Goal: Information Seeking & Learning: Learn about a topic

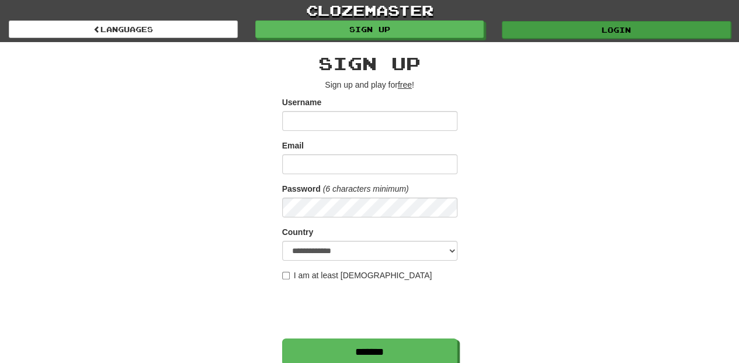
type input "**********"
click at [567, 26] on link "Login" at bounding box center [616, 30] width 229 height 18
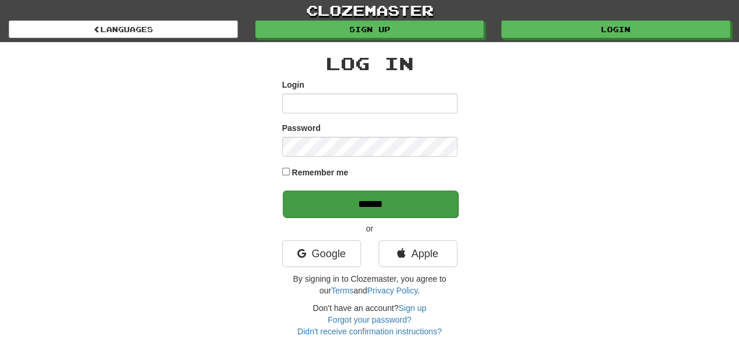
type input "**********"
click at [371, 206] on input "******" at bounding box center [370, 203] width 175 height 27
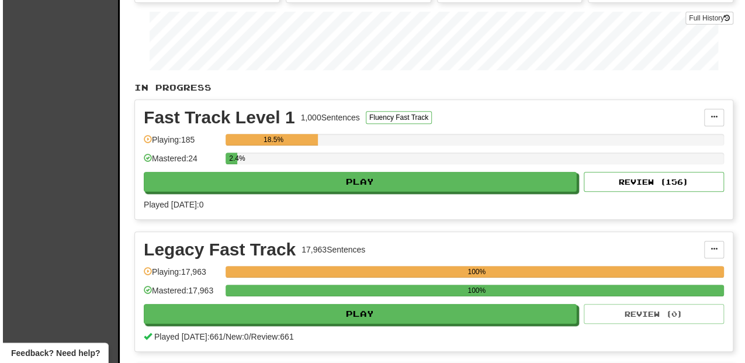
scroll to position [194, 0]
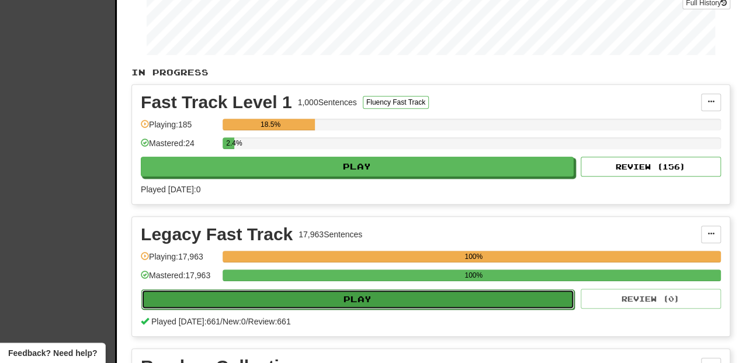
click at [389, 294] on button "Play" at bounding box center [357, 299] width 433 height 20
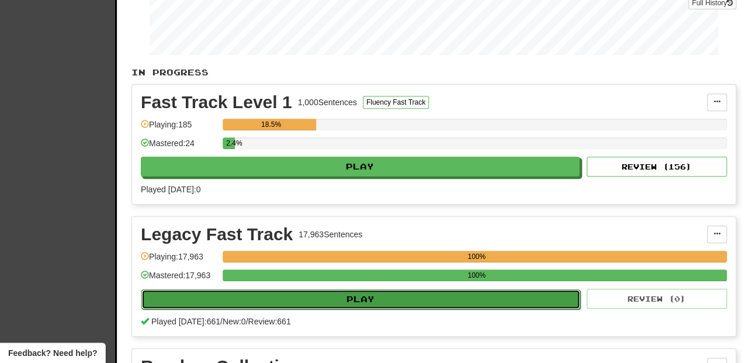
select select "**"
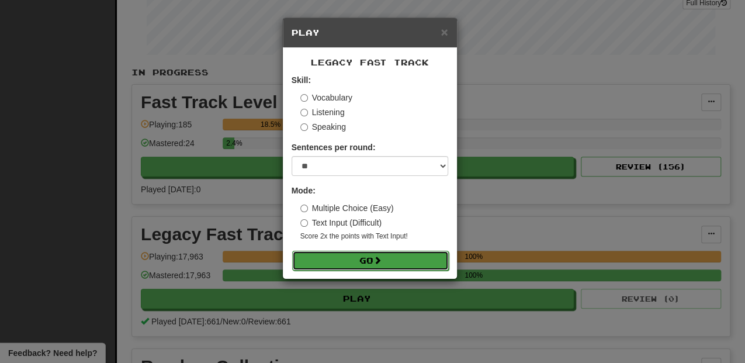
click at [363, 261] on button "Go" at bounding box center [370, 261] width 157 height 20
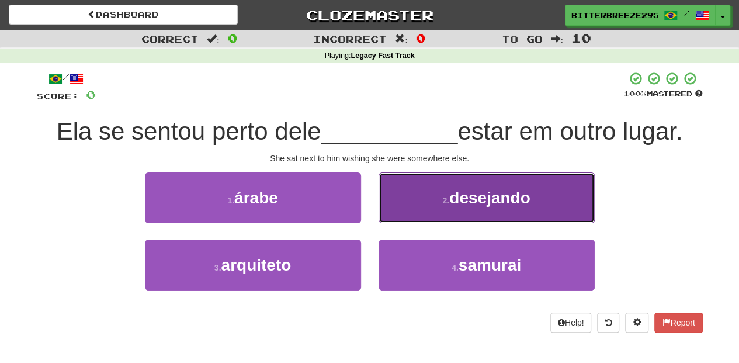
click at [406, 210] on button "2 . desejando" at bounding box center [486, 197] width 216 height 51
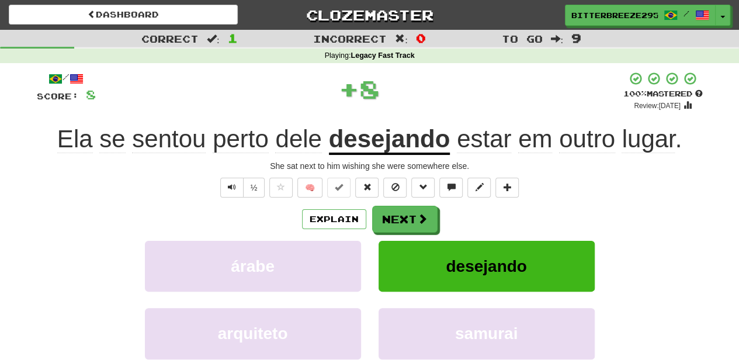
click at [406, 210] on button "Next" at bounding box center [404, 219] width 65 height 27
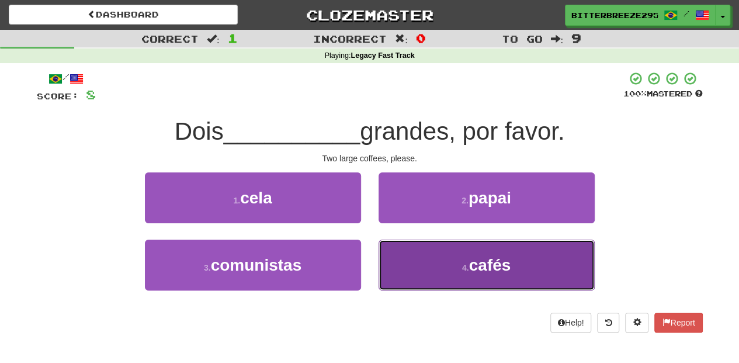
click at [419, 263] on button "4 . cafés" at bounding box center [486, 264] width 216 height 51
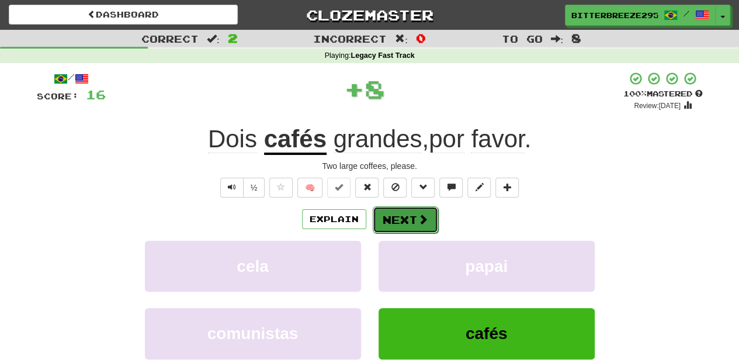
click at [404, 216] on button "Next" at bounding box center [405, 219] width 65 height 27
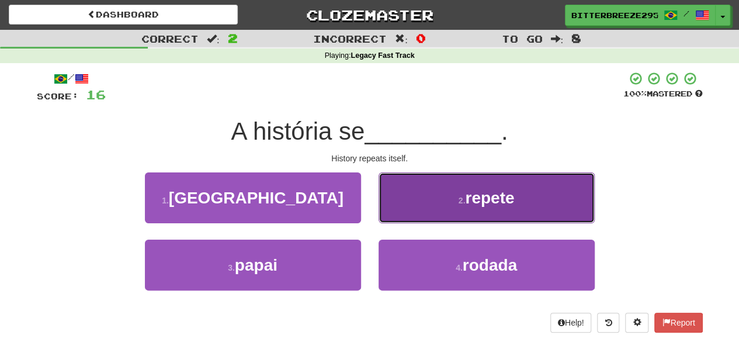
click at [409, 214] on button "2 . repete" at bounding box center [486, 197] width 216 height 51
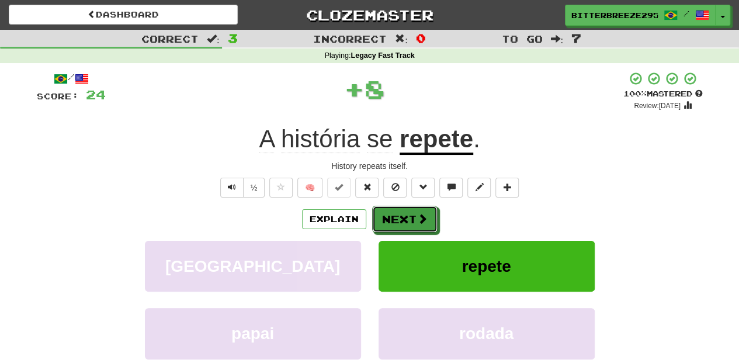
click at [409, 214] on button "Next" at bounding box center [404, 219] width 65 height 27
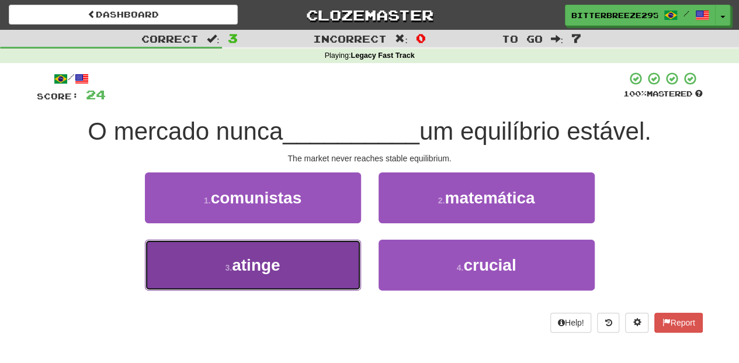
click at [311, 262] on button "3 . atinge" at bounding box center [253, 264] width 216 height 51
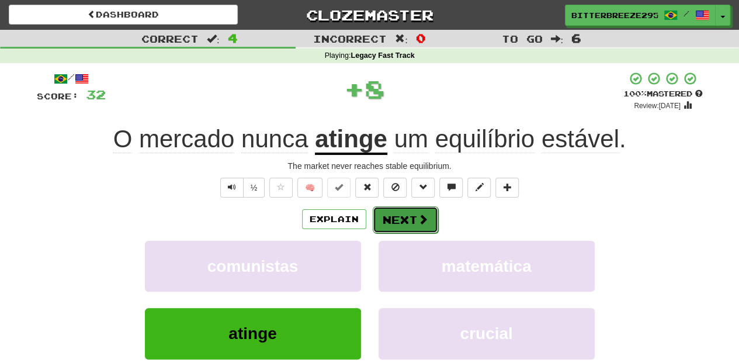
click at [388, 220] on button "Next" at bounding box center [405, 219] width 65 height 27
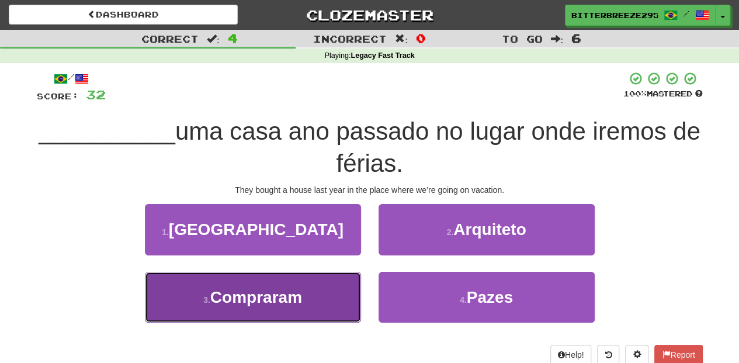
click at [337, 297] on button "3 . Compraram" at bounding box center [253, 297] width 216 height 51
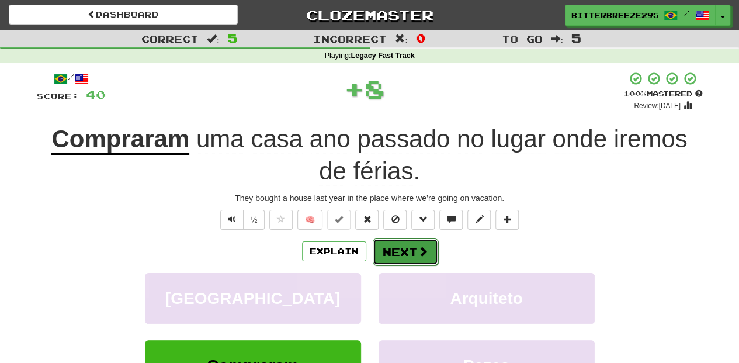
click at [397, 252] on button "Next" at bounding box center [405, 251] width 65 height 27
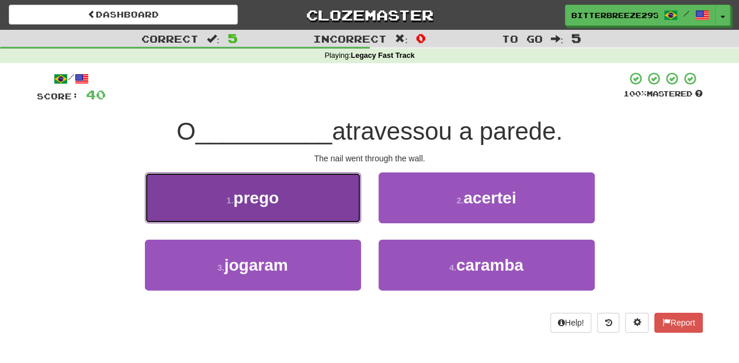
click at [309, 210] on button "1 . prego" at bounding box center [253, 197] width 216 height 51
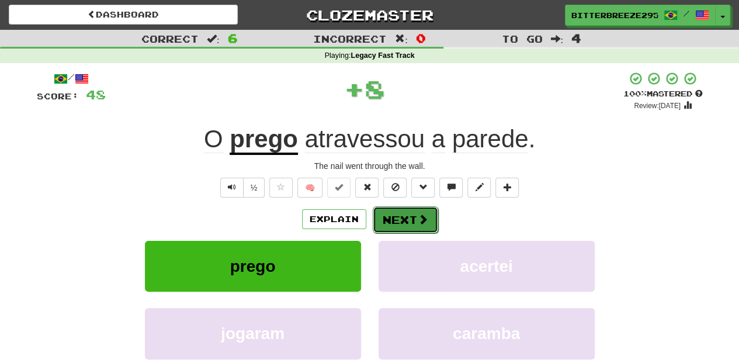
click at [416, 227] on button "Next" at bounding box center [405, 219] width 65 height 27
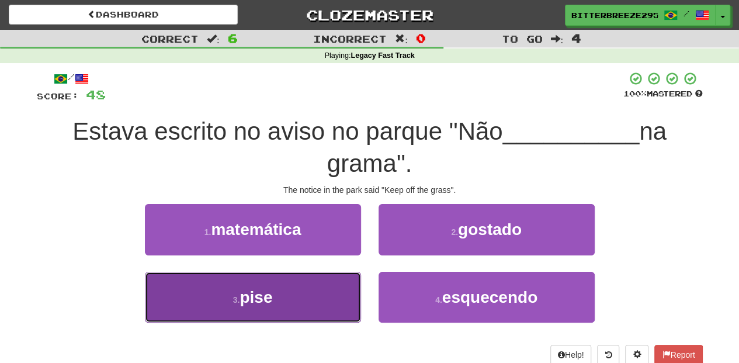
click at [316, 290] on button "3 . pise" at bounding box center [253, 297] width 216 height 51
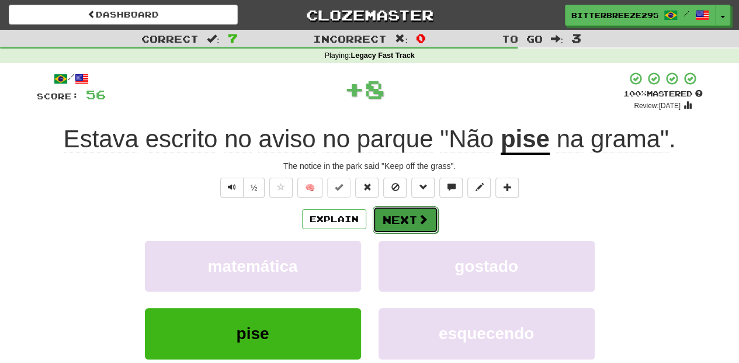
click at [395, 219] on button "Next" at bounding box center [405, 219] width 65 height 27
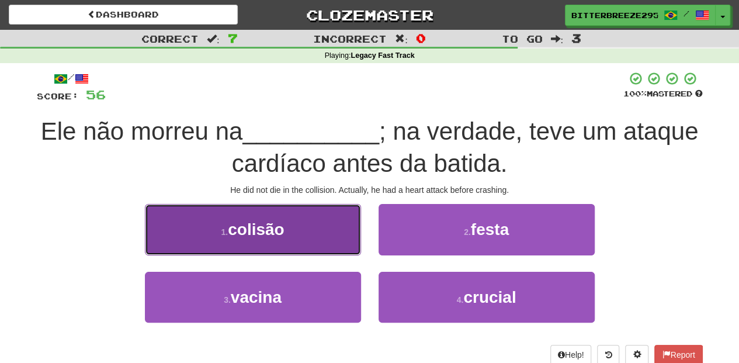
click at [336, 240] on button "1 . colisão" at bounding box center [253, 229] width 216 height 51
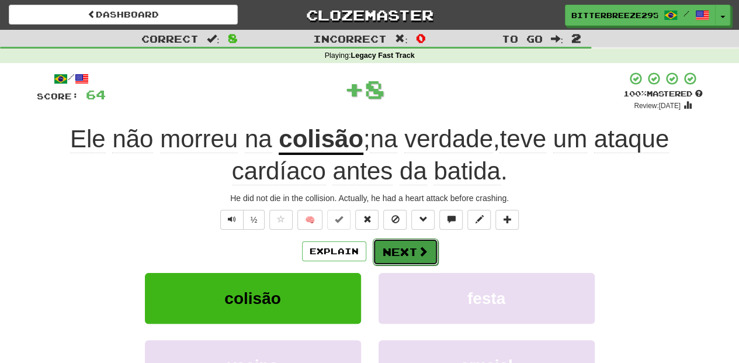
click at [397, 250] on button "Next" at bounding box center [405, 251] width 65 height 27
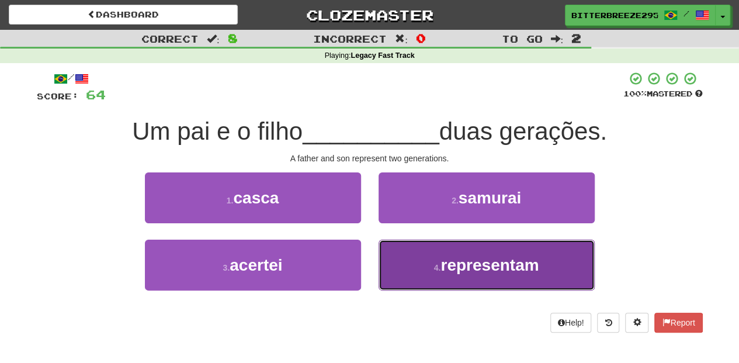
click at [416, 269] on button "4 . representam" at bounding box center [486, 264] width 216 height 51
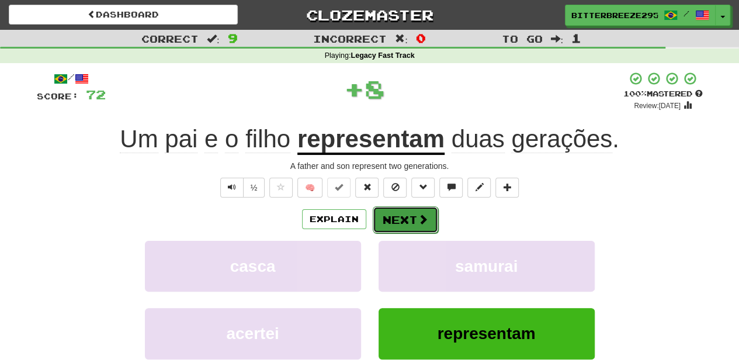
click at [405, 222] on button "Next" at bounding box center [405, 219] width 65 height 27
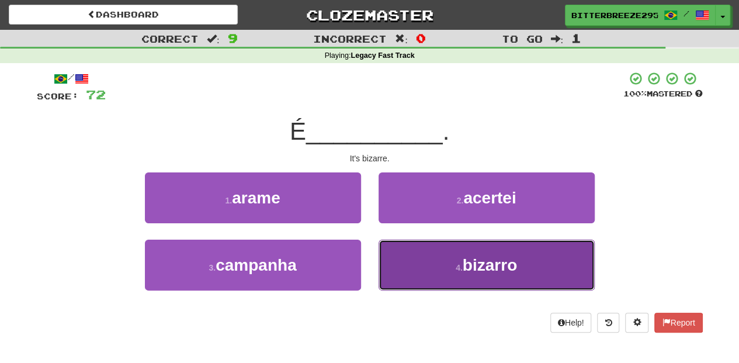
click at [402, 245] on button "4 . bizarro" at bounding box center [486, 264] width 216 height 51
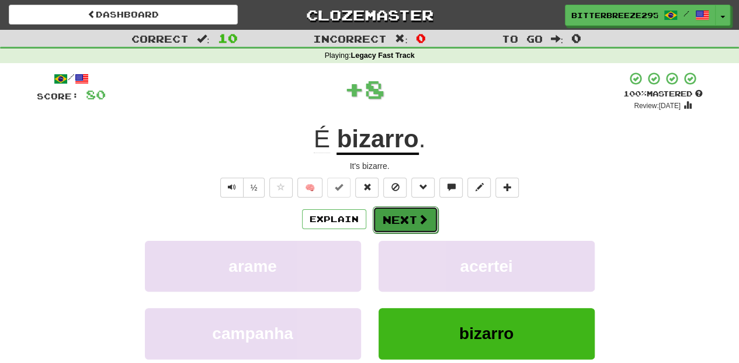
click at [397, 219] on button "Next" at bounding box center [405, 219] width 65 height 27
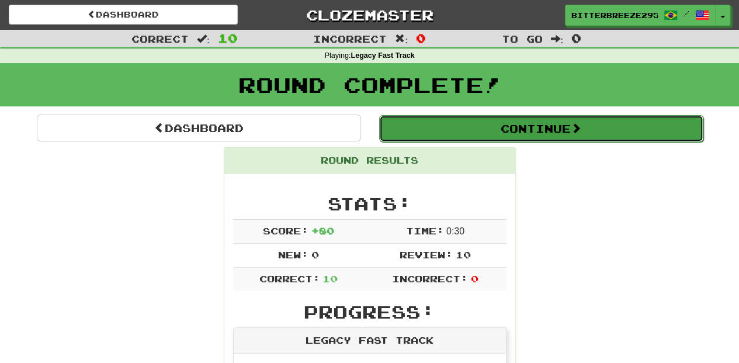
click at [472, 125] on button "Continue" at bounding box center [541, 128] width 324 height 27
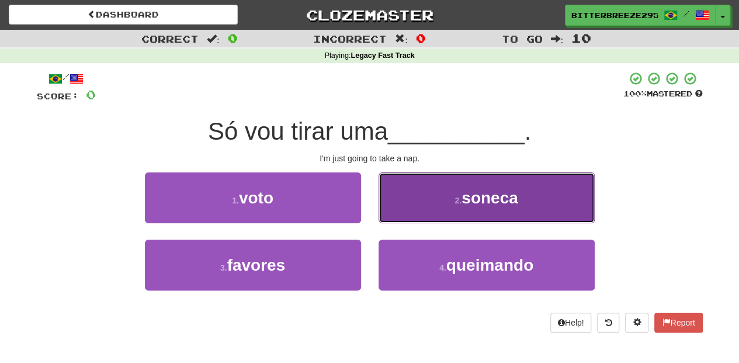
click at [427, 209] on button "2 . soneca" at bounding box center [486, 197] width 216 height 51
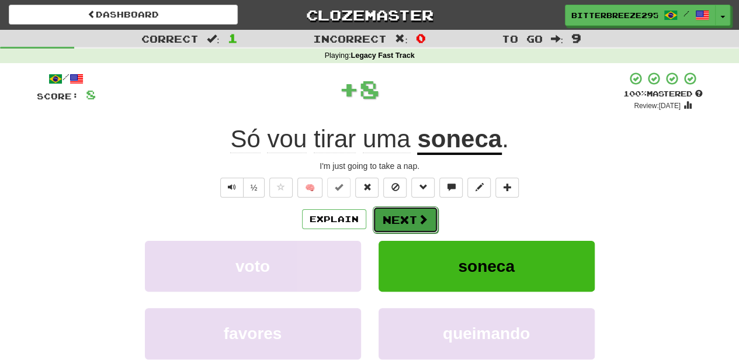
click at [425, 220] on span at bounding box center [423, 219] width 11 height 11
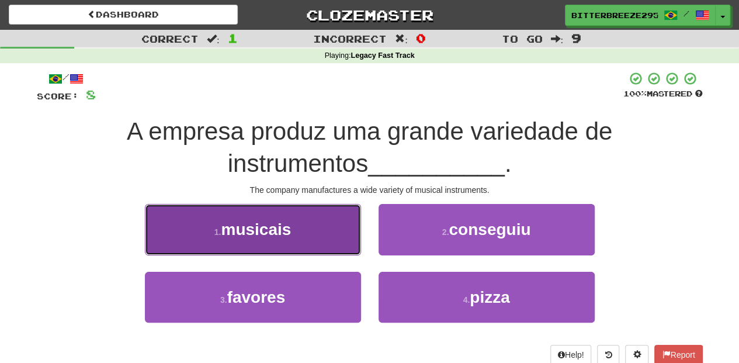
click at [336, 232] on button "1 . musicais" at bounding box center [253, 229] width 216 height 51
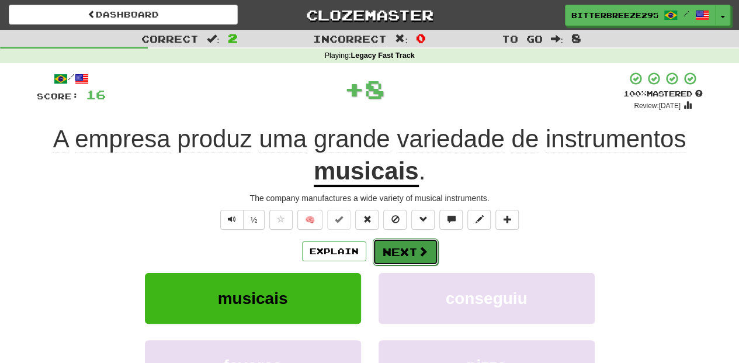
click at [408, 253] on button "Next" at bounding box center [405, 251] width 65 height 27
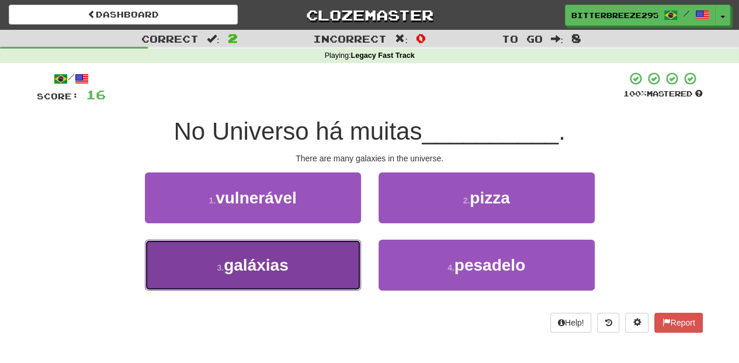
click at [332, 253] on button "3 . galáxias" at bounding box center [253, 264] width 216 height 51
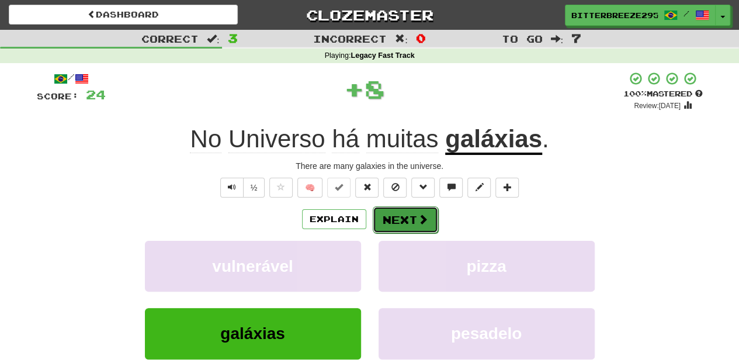
click at [404, 217] on button "Next" at bounding box center [405, 219] width 65 height 27
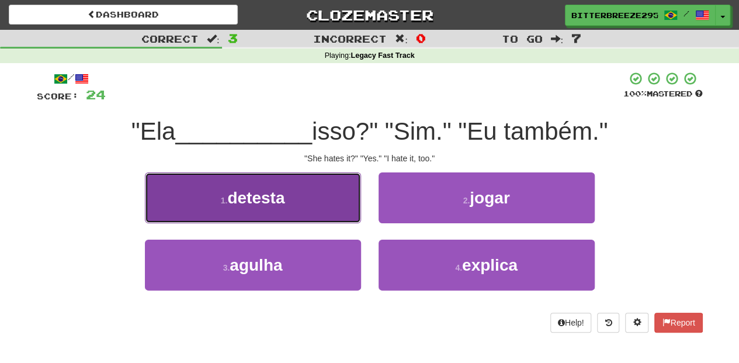
click at [326, 210] on button "1 . detesta" at bounding box center [253, 197] width 216 height 51
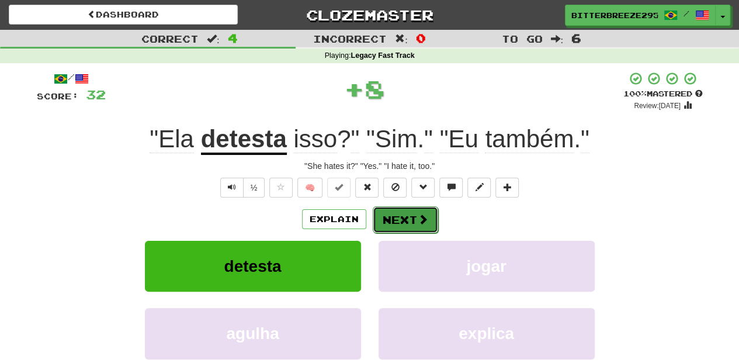
click at [391, 217] on button "Next" at bounding box center [405, 219] width 65 height 27
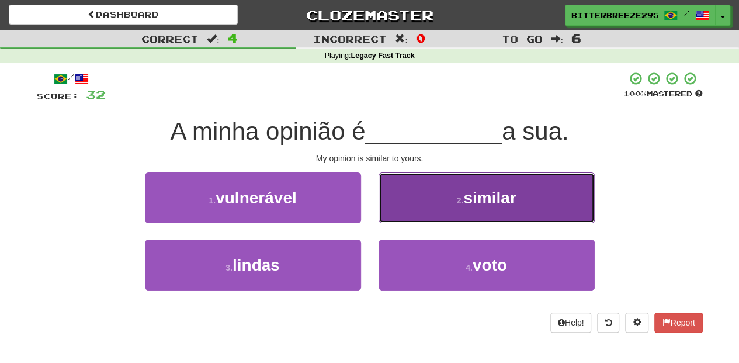
click at [404, 208] on button "2 . similar" at bounding box center [486, 197] width 216 height 51
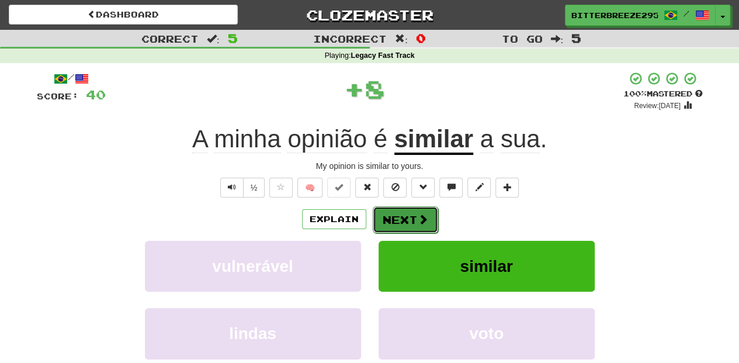
click at [397, 216] on button "Next" at bounding box center [405, 219] width 65 height 27
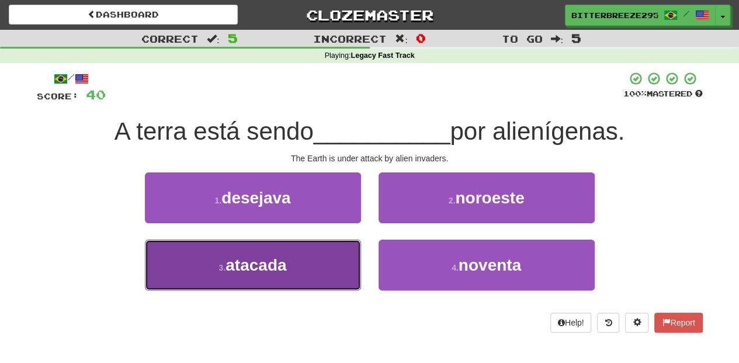
click at [322, 257] on button "3 . atacada" at bounding box center [253, 264] width 216 height 51
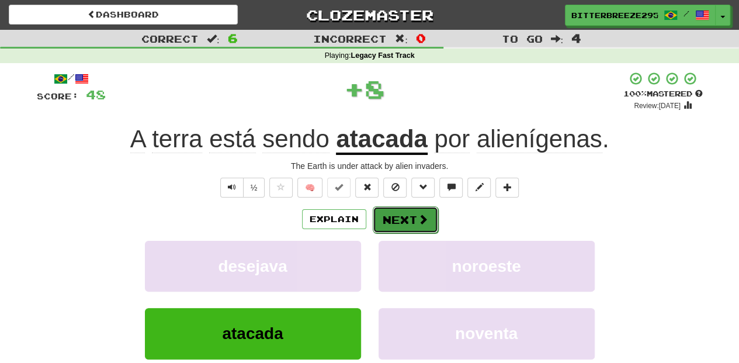
click at [408, 207] on button "Next" at bounding box center [405, 219] width 65 height 27
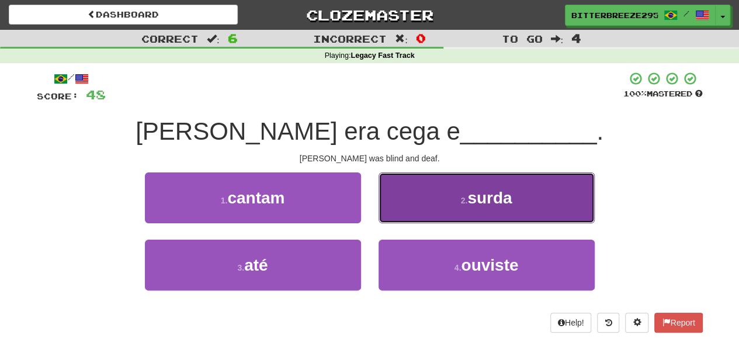
click at [408, 215] on button "2 . surda" at bounding box center [486, 197] width 216 height 51
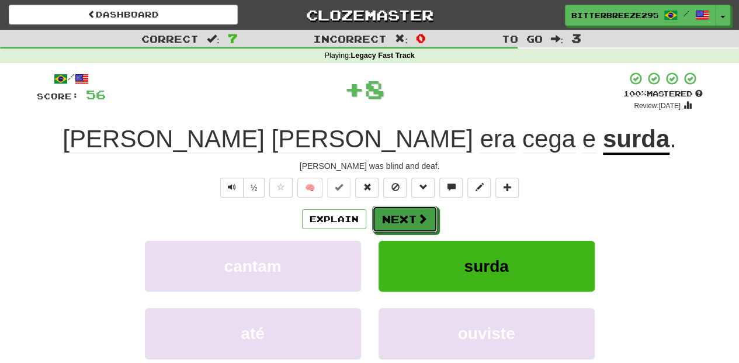
click at [408, 215] on button "Next" at bounding box center [404, 219] width 65 height 27
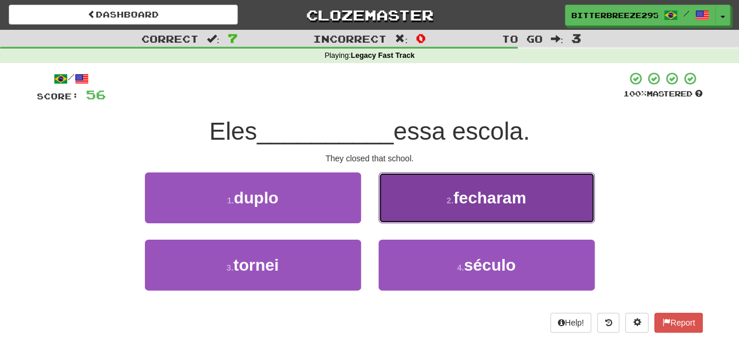
click at [406, 215] on button "2 . fecharam" at bounding box center [486, 197] width 216 height 51
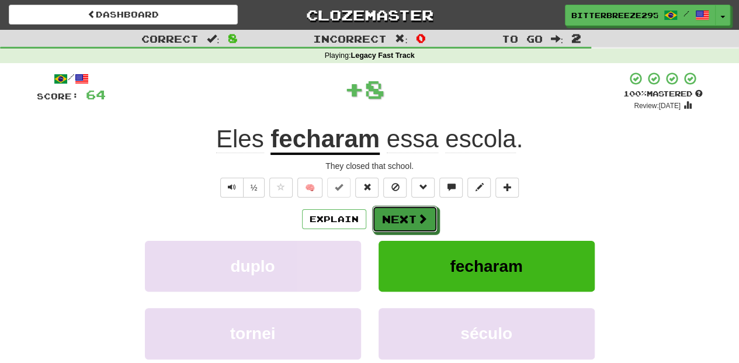
click at [406, 215] on button "Next" at bounding box center [404, 219] width 65 height 27
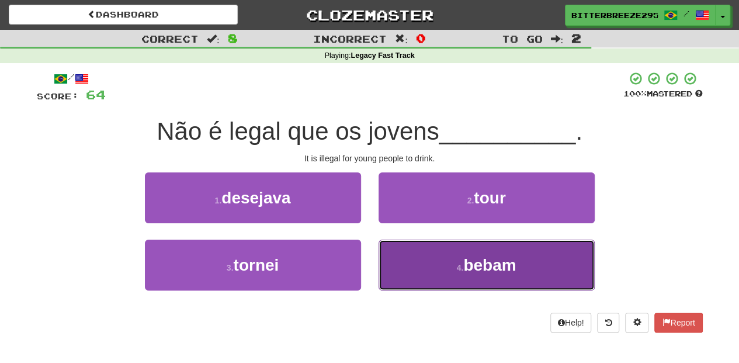
click at [424, 248] on button "4 . bebam" at bounding box center [486, 264] width 216 height 51
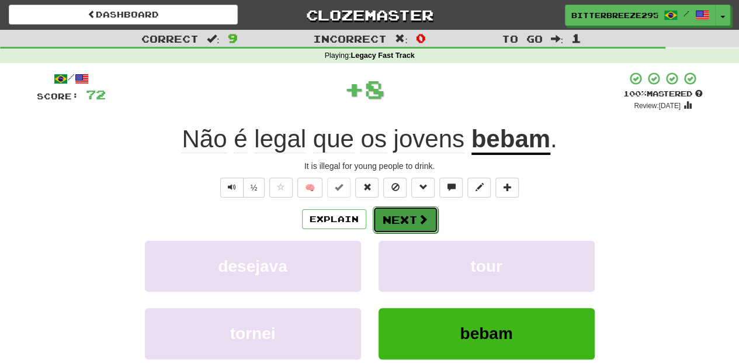
click at [409, 219] on button "Next" at bounding box center [405, 219] width 65 height 27
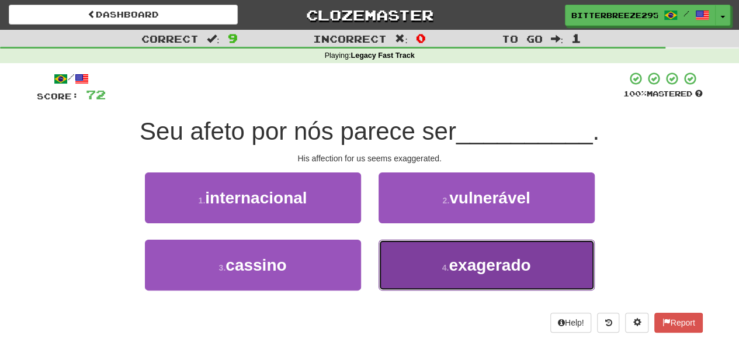
click at [424, 261] on button "4 . exagerado" at bounding box center [486, 264] width 216 height 51
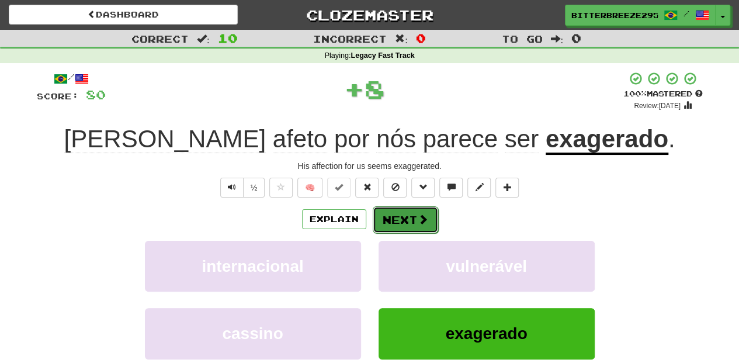
click at [412, 222] on button "Next" at bounding box center [405, 219] width 65 height 27
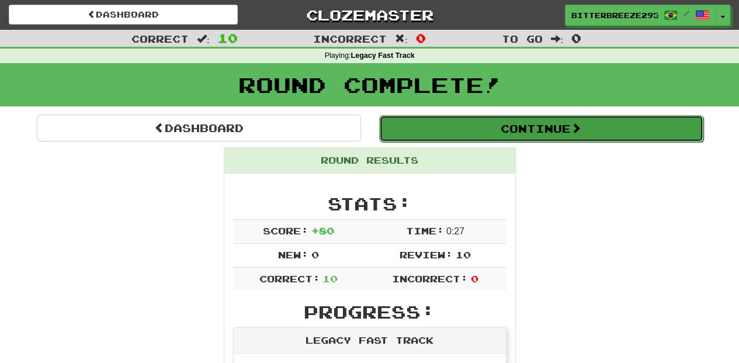
click at [512, 121] on button "Continue" at bounding box center [541, 128] width 324 height 27
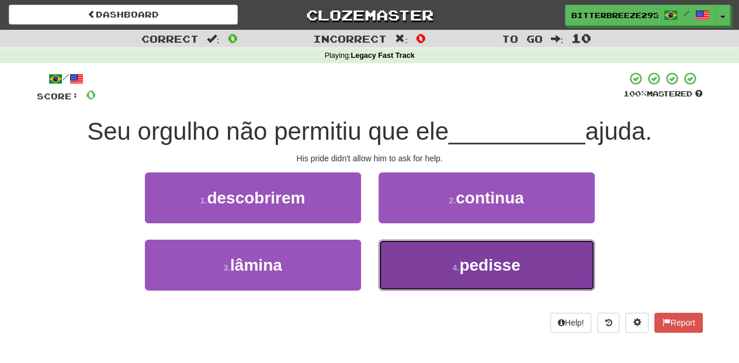
click at [415, 260] on button "4 . pedisse" at bounding box center [486, 264] width 216 height 51
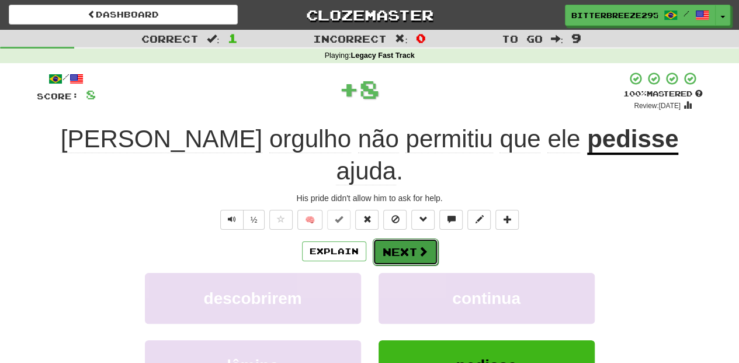
click at [406, 238] on button "Next" at bounding box center [405, 251] width 65 height 27
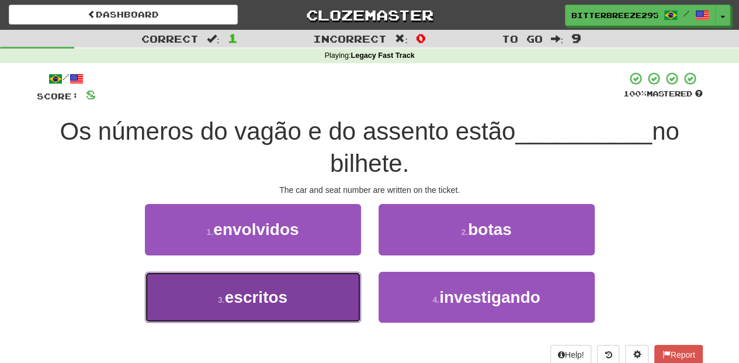
click at [333, 284] on button "3 . escritos" at bounding box center [253, 297] width 216 height 51
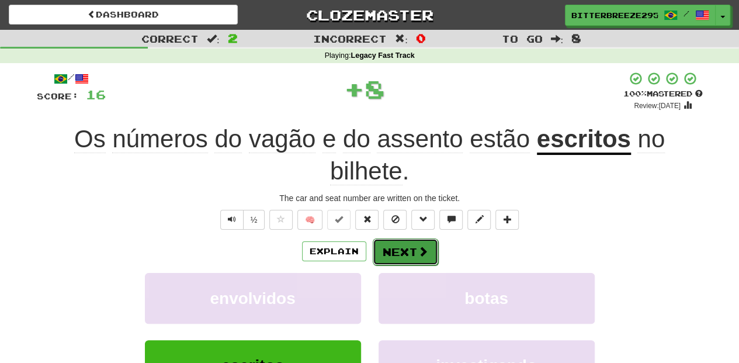
click at [400, 250] on button "Next" at bounding box center [405, 251] width 65 height 27
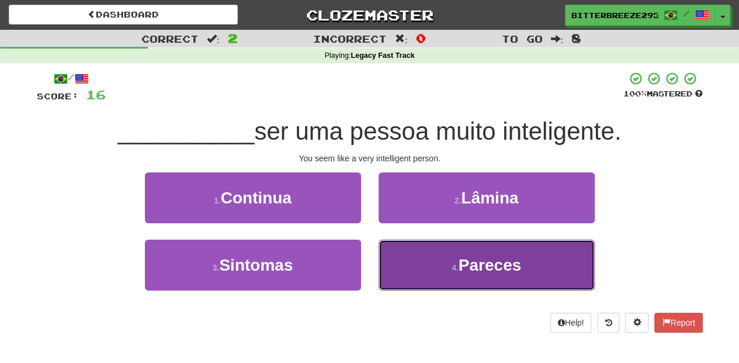
click at [396, 258] on button "4 . Pareces" at bounding box center [486, 264] width 216 height 51
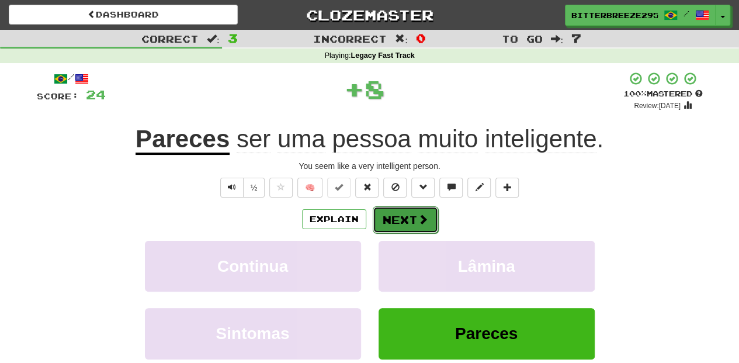
click at [393, 218] on button "Next" at bounding box center [405, 219] width 65 height 27
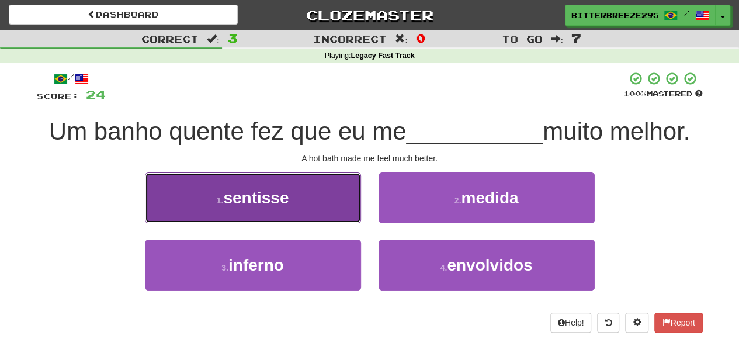
click at [314, 214] on button "1 . sentisse" at bounding box center [253, 197] width 216 height 51
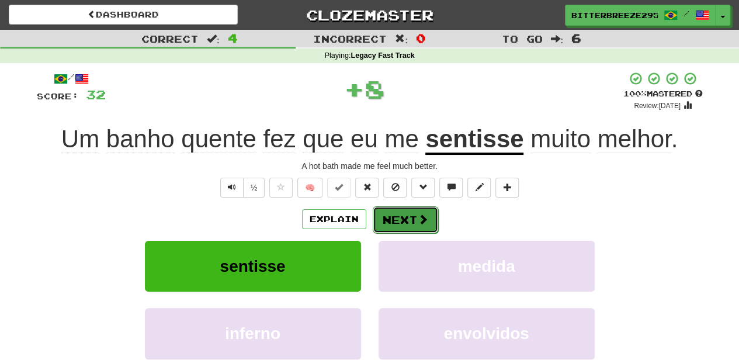
click at [387, 222] on button "Next" at bounding box center [405, 219] width 65 height 27
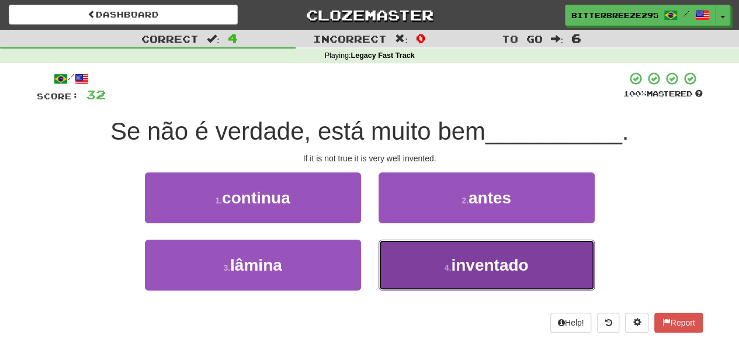
click at [412, 256] on button "4 . inventado" at bounding box center [486, 264] width 216 height 51
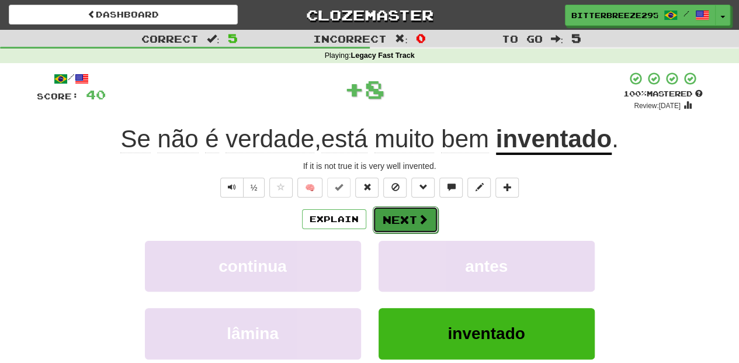
click at [404, 228] on button "Next" at bounding box center [405, 219] width 65 height 27
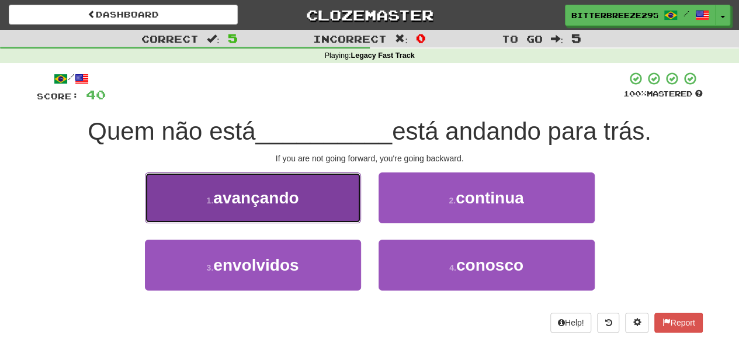
click at [333, 211] on button "1 . avançando" at bounding box center [253, 197] width 216 height 51
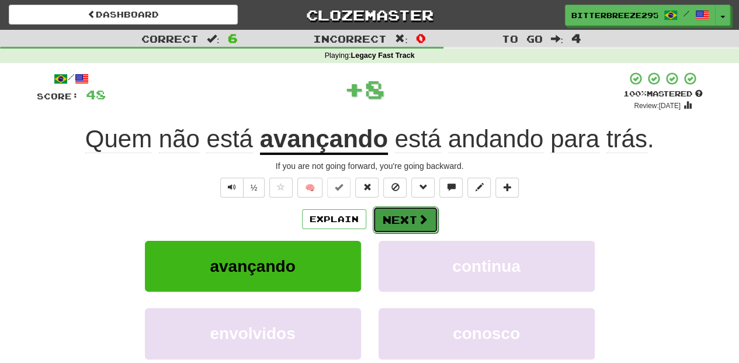
click at [389, 225] on button "Next" at bounding box center [405, 219] width 65 height 27
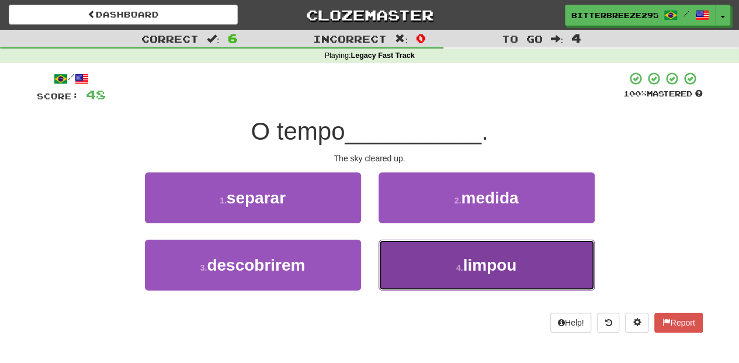
click at [420, 253] on button "4 . limpou" at bounding box center [486, 264] width 216 height 51
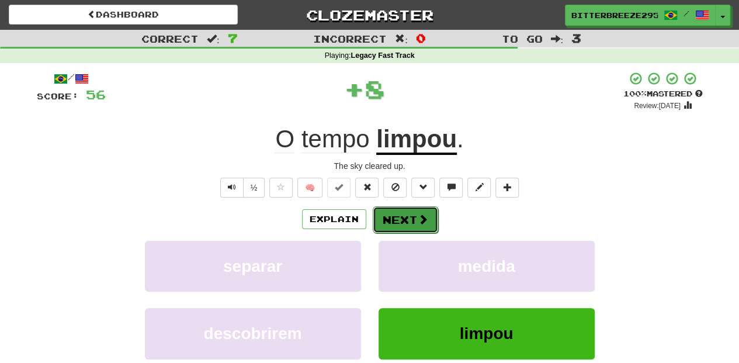
click at [409, 220] on button "Next" at bounding box center [405, 219] width 65 height 27
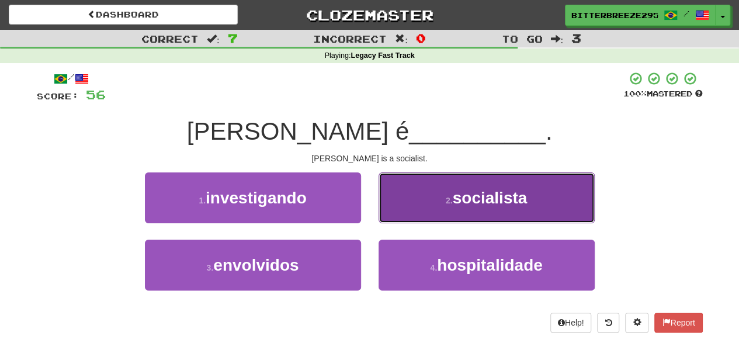
click at [402, 218] on button "2 . socialista" at bounding box center [486, 197] width 216 height 51
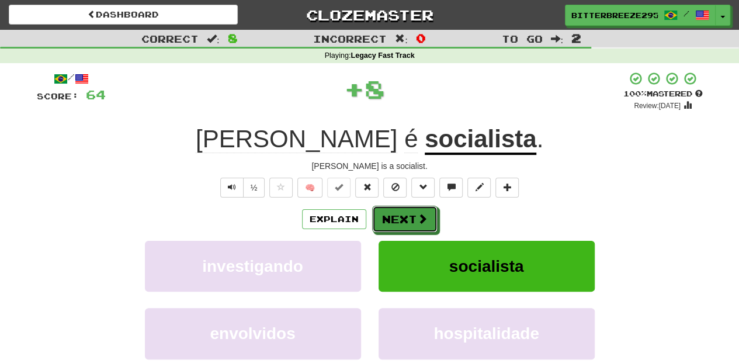
click at [402, 218] on button "Next" at bounding box center [404, 219] width 65 height 27
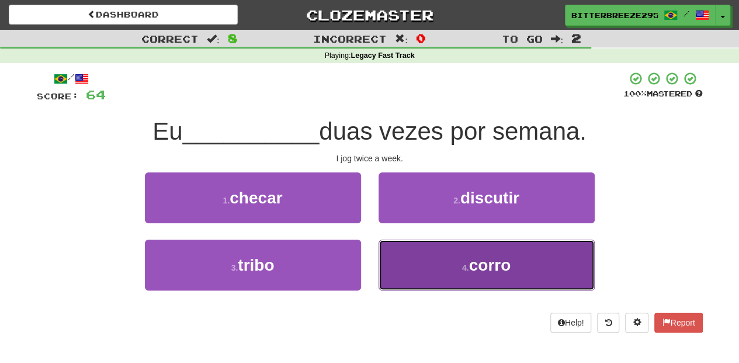
click at [405, 257] on button "4 . corro" at bounding box center [486, 264] width 216 height 51
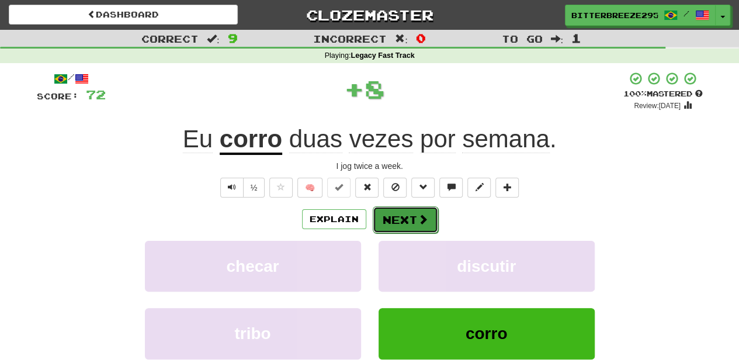
click at [405, 217] on button "Next" at bounding box center [405, 219] width 65 height 27
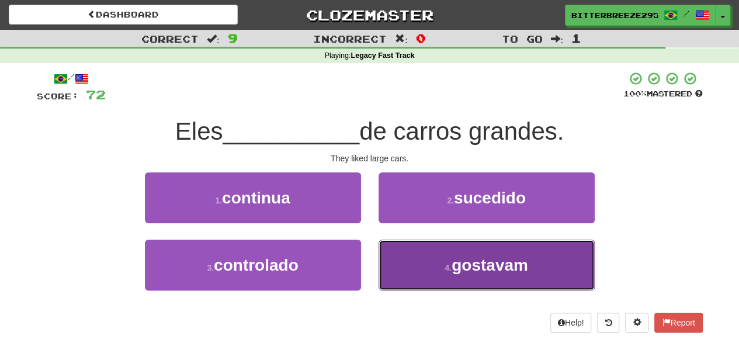
click at [423, 270] on button "4 . gostavam" at bounding box center [486, 264] width 216 height 51
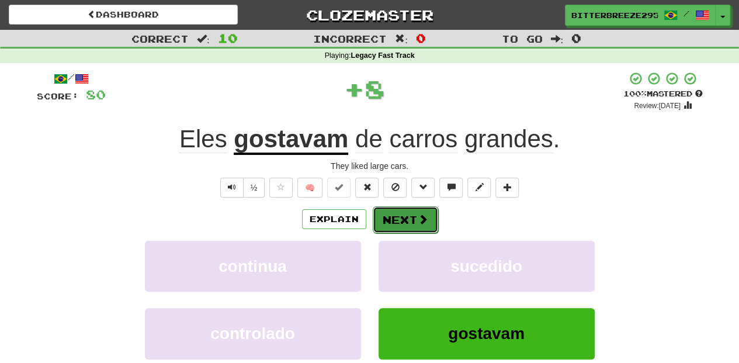
click at [409, 221] on button "Next" at bounding box center [405, 219] width 65 height 27
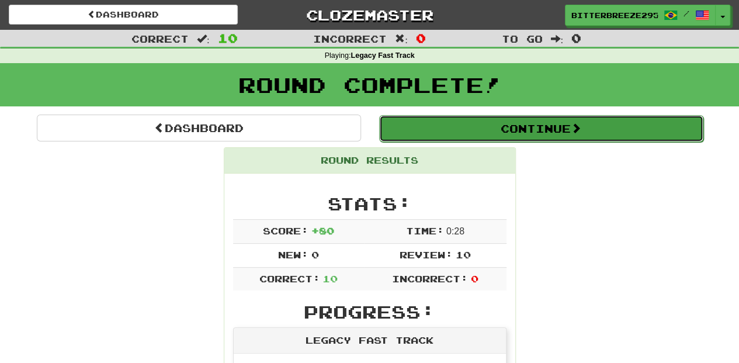
click at [455, 128] on button "Continue" at bounding box center [541, 128] width 324 height 27
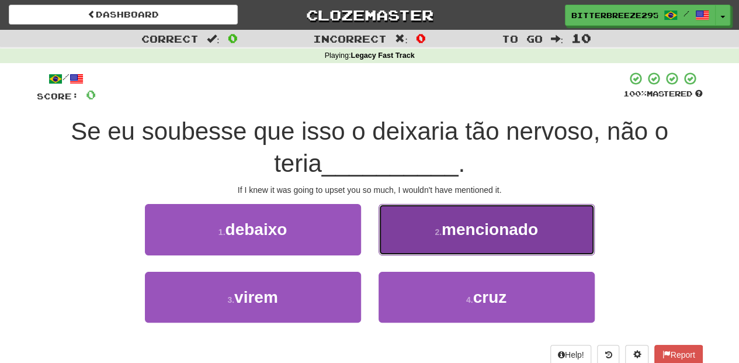
click at [413, 237] on button "2 . mencionado" at bounding box center [486, 229] width 216 height 51
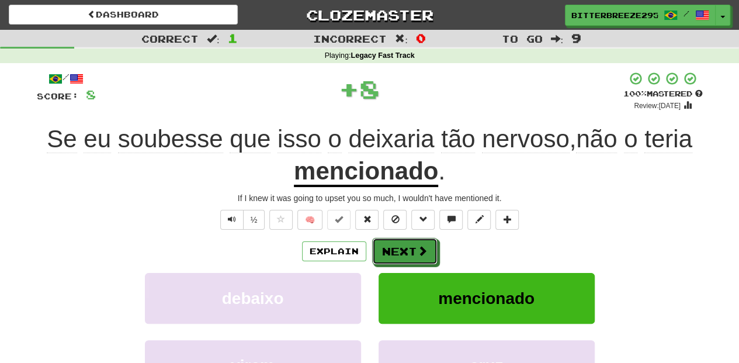
click at [408, 249] on button "Next" at bounding box center [404, 251] width 65 height 27
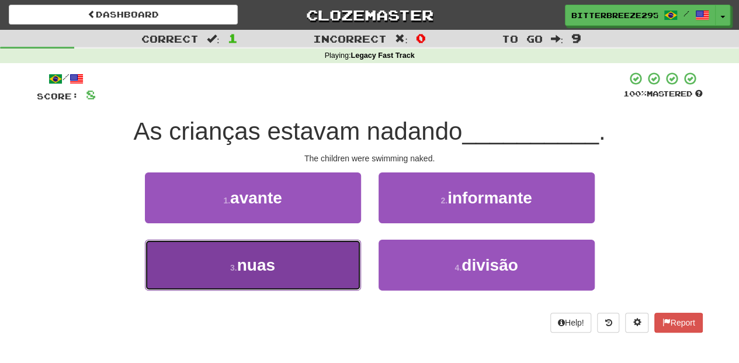
click at [330, 272] on button "3 . nuas" at bounding box center [253, 264] width 216 height 51
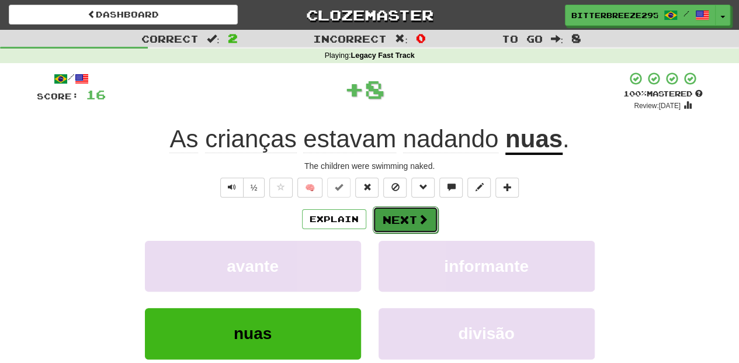
click at [394, 225] on button "Next" at bounding box center [405, 219] width 65 height 27
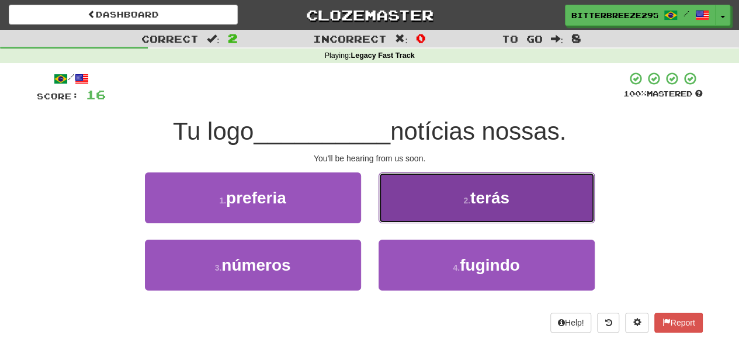
click at [400, 202] on button "2 . terás" at bounding box center [486, 197] width 216 height 51
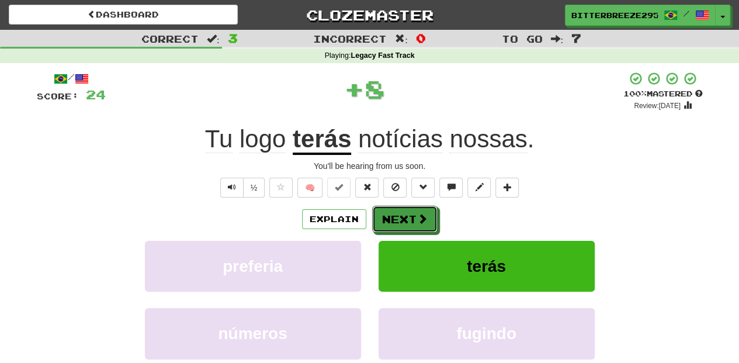
click at [399, 208] on button "Next" at bounding box center [404, 219] width 65 height 27
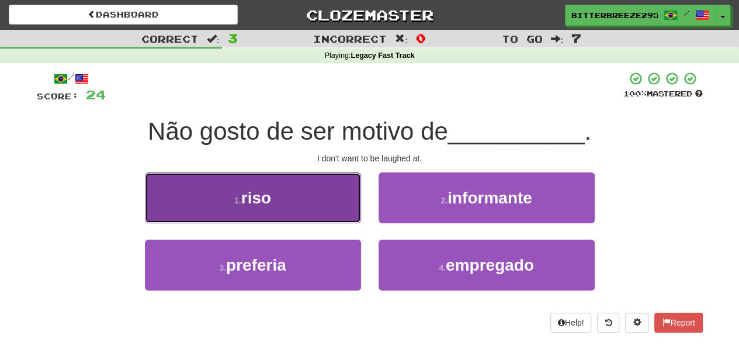
click at [335, 215] on button "1 . riso" at bounding box center [253, 197] width 216 height 51
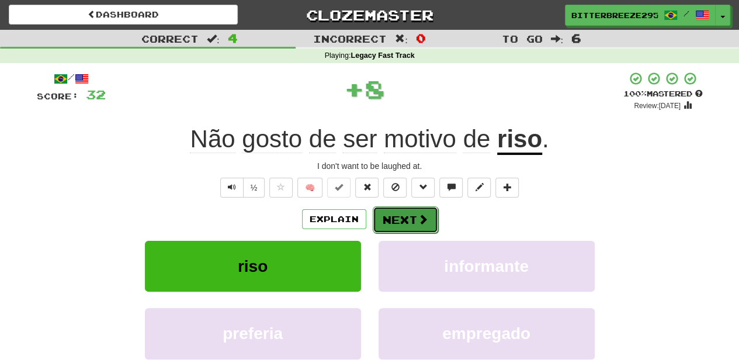
click at [397, 226] on button "Next" at bounding box center [405, 219] width 65 height 27
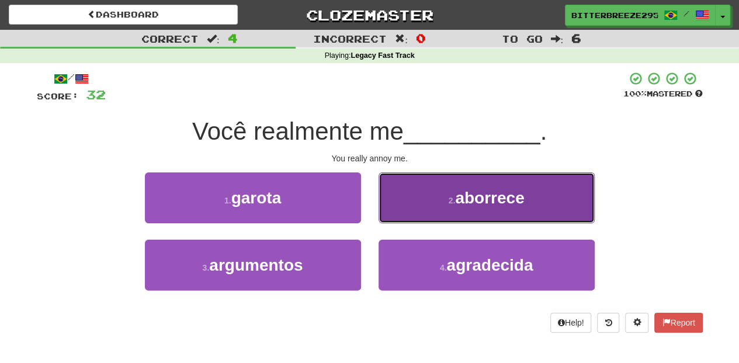
click at [419, 210] on button "2 . aborrece" at bounding box center [486, 197] width 216 height 51
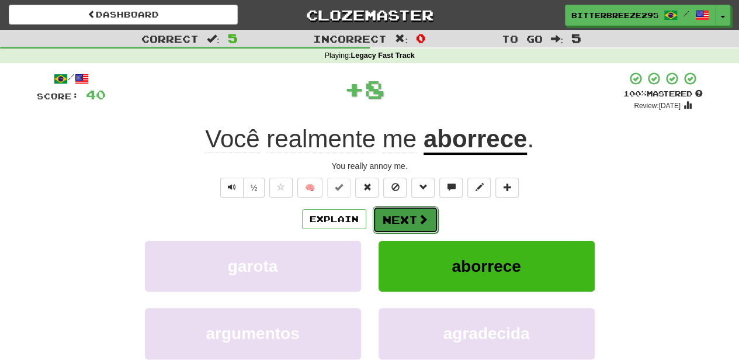
click at [418, 210] on button "Next" at bounding box center [405, 219] width 65 height 27
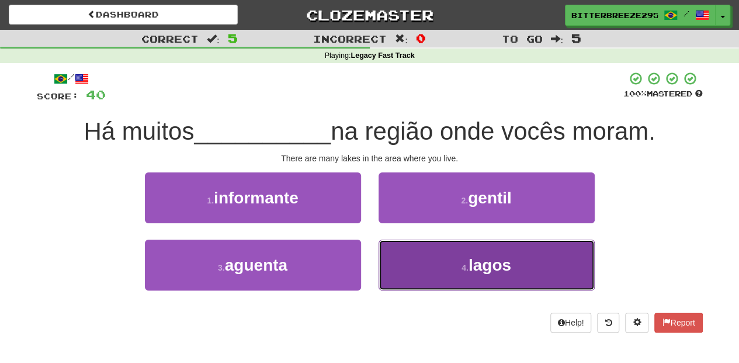
click at [426, 255] on button "4 . lagos" at bounding box center [486, 264] width 216 height 51
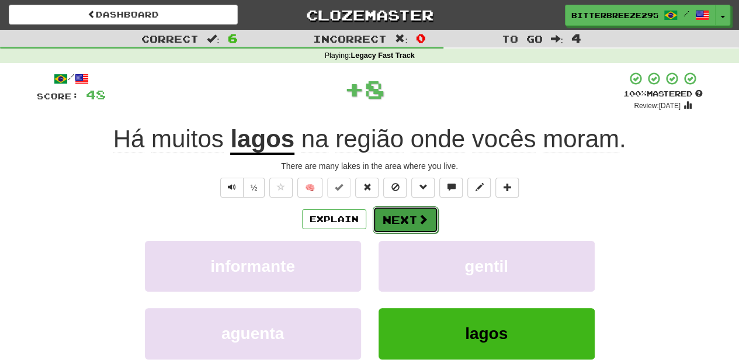
click at [406, 221] on button "Next" at bounding box center [405, 219] width 65 height 27
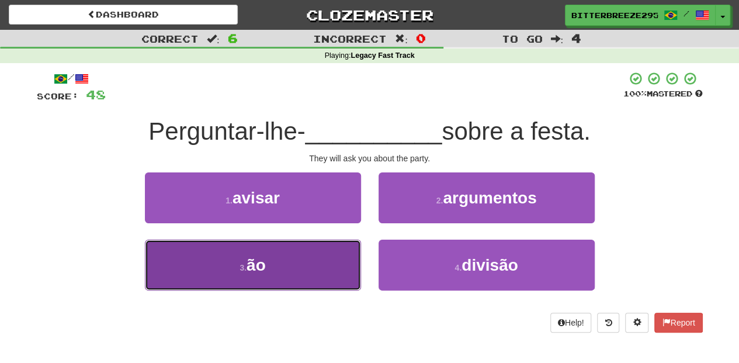
click at [325, 267] on button "3 . ão" at bounding box center [253, 264] width 216 height 51
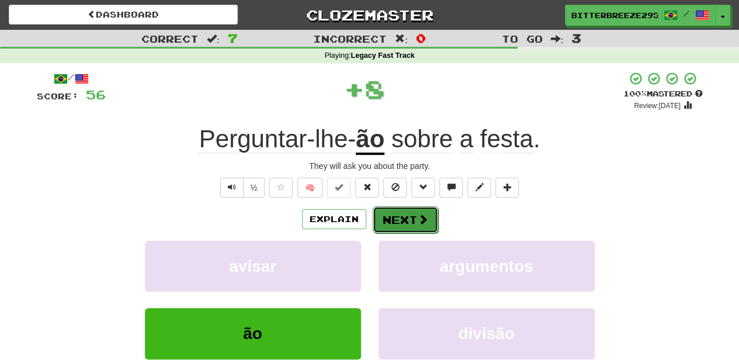
click at [396, 221] on button "Next" at bounding box center [405, 219] width 65 height 27
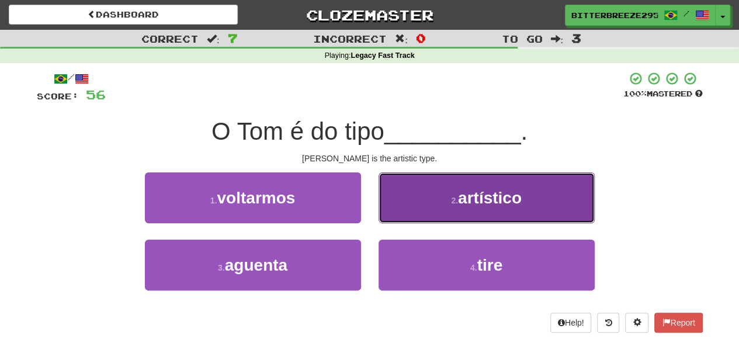
click at [406, 216] on button "2 . artístico" at bounding box center [486, 197] width 216 height 51
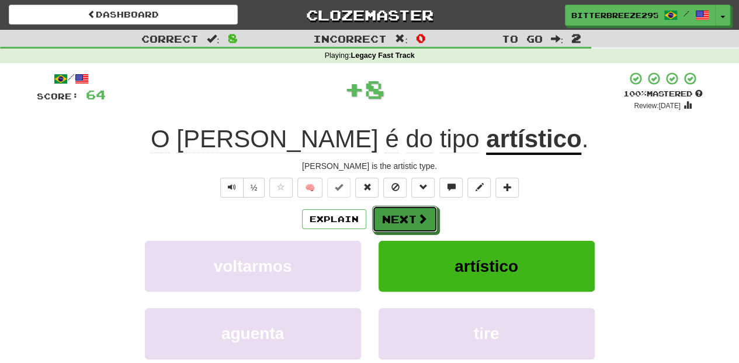
click at [406, 216] on button "Next" at bounding box center [404, 219] width 65 height 27
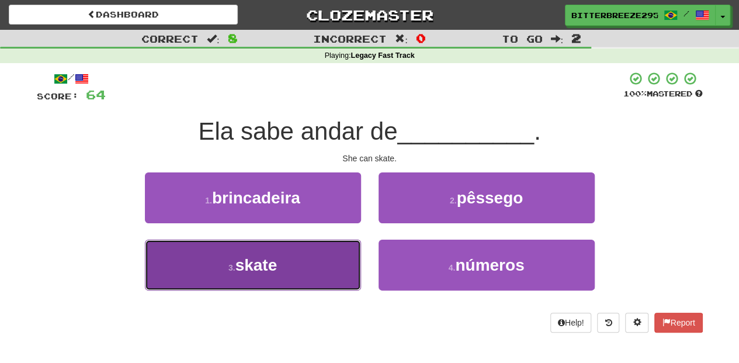
click at [321, 252] on button "3 . skate" at bounding box center [253, 264] width 216 height 51
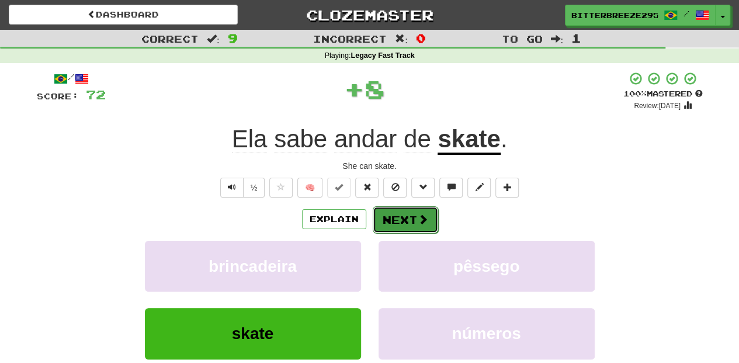
click at [405, 221] on button "Next" at bounding box center [405, 219] width 65 height 27
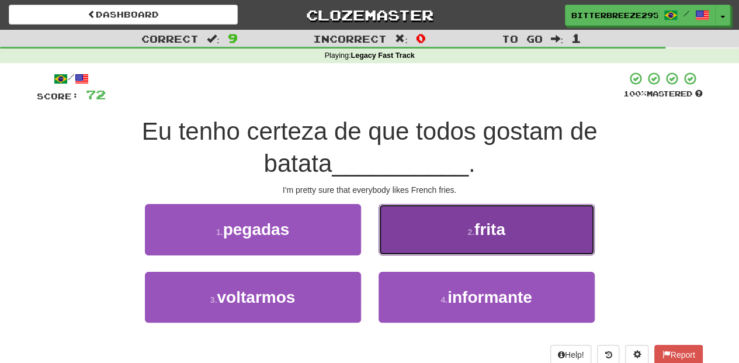
click at [424, 244] on button "2 . frita" at bounding box center [486, 229] width 216 height 51
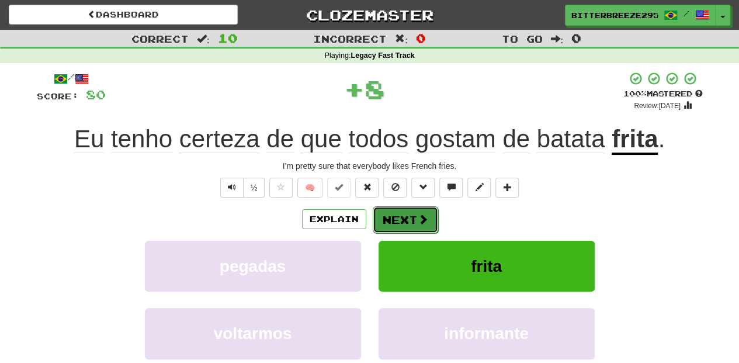
click at [406, 217] on button "Next" at bounding box center [405, 219] width 65 height 27
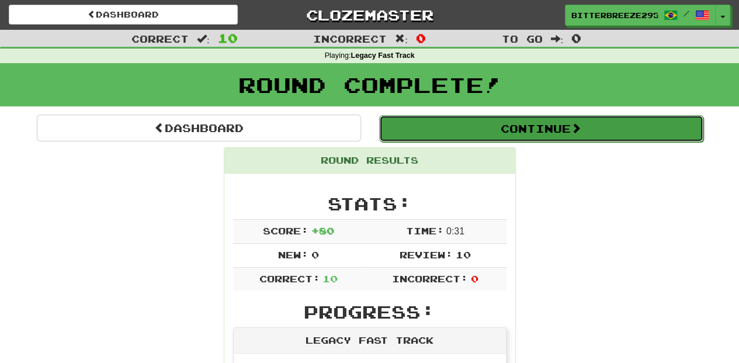
click at [433, 131] on button "Continue" at bounding box center [541, 128] width 324 height 27
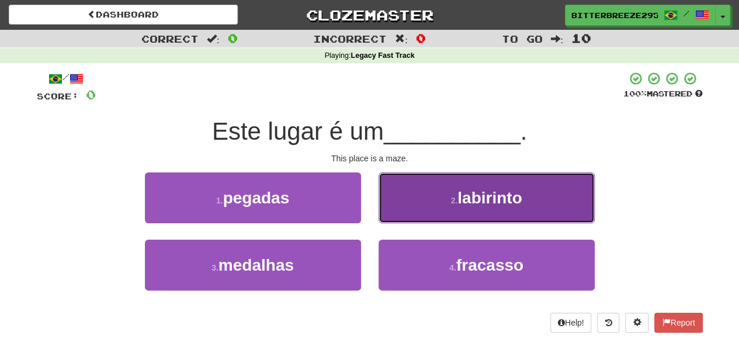
click at [424, 203] on button "2 . labirinto" at bounding box center [486, 197] width 216 height 51
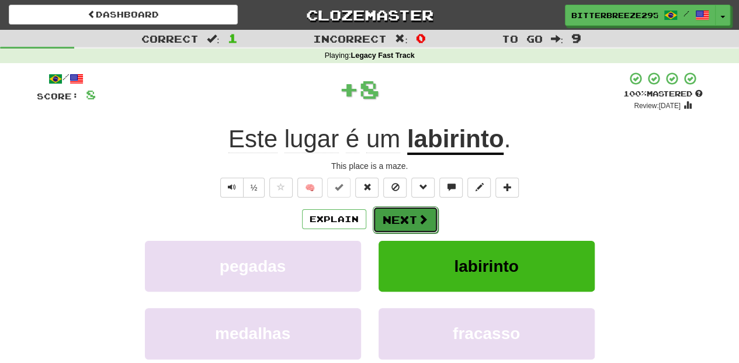
click at [406, 213] on button "Next" at bounding box center [405, 219] width 65 height 27
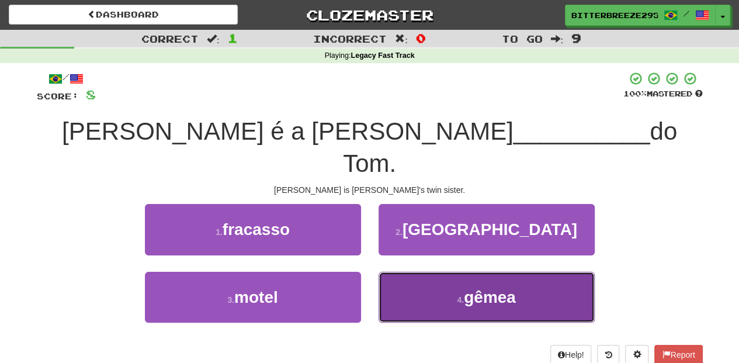
click at [412, 272] on button "4 . gêmea" at bounding box center [486, 297] width 216 height 51
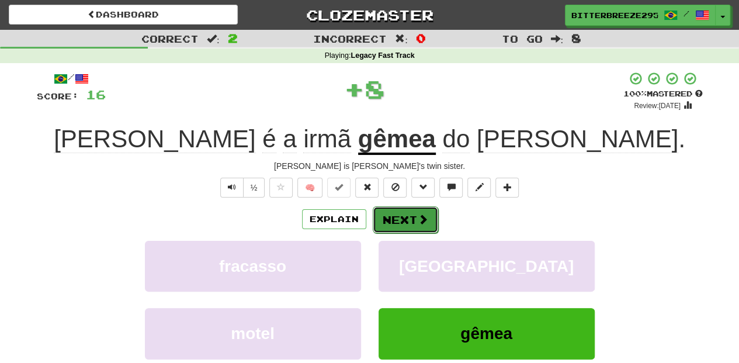
click at [394, 214] on button "Next" at bounding box center [405, 219] width 65 height 27
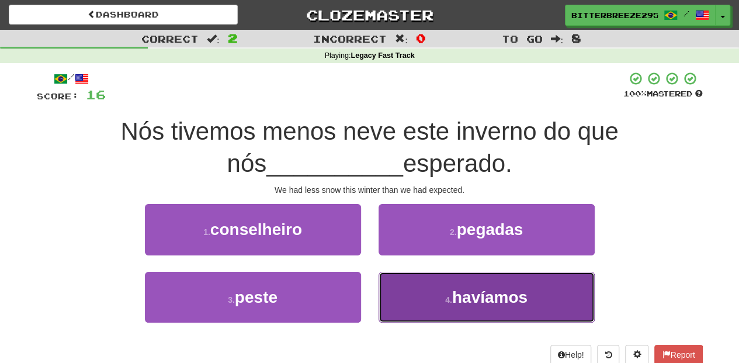
click at [402, 286] on button "4 . havíamos" at bounding box center [486, 297] width 216 height 51
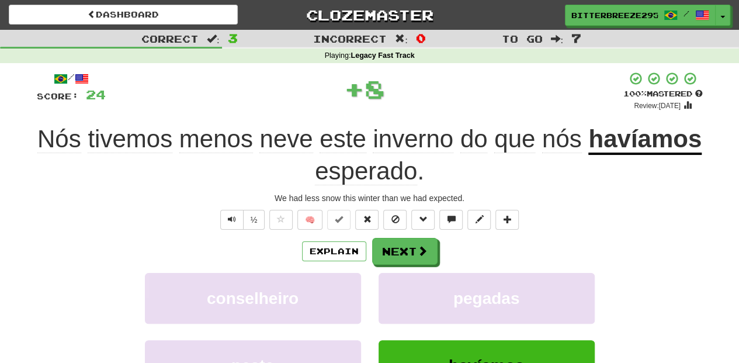
click at [389, 235] on div "/ Score: 24 + 8 100 % Mastered Review: 2026-02-10 Nós tivemos menos neve este i…" at bounding box center [370, 270] width 666 height 398
click at [391, 251] on button "Next" at bounding box center [405, 251] width 65 height 27
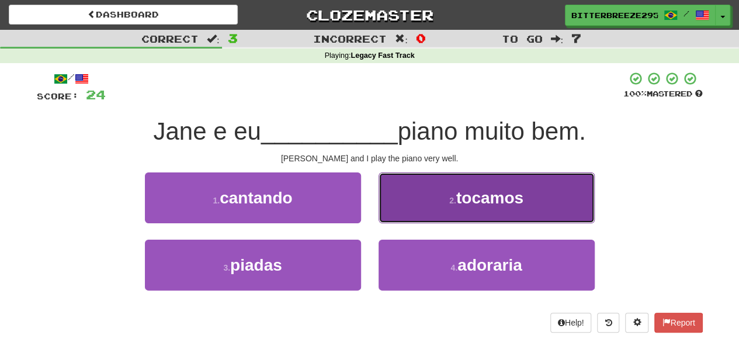
click at [402, 207] on button "2 . tocamos" at bounding box center [486, 197] width 216 height 51
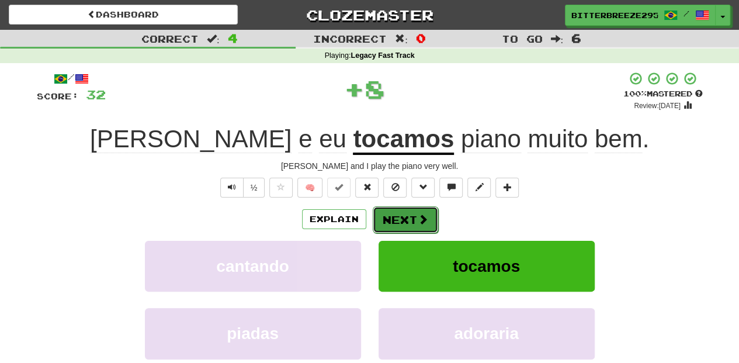
click at [393, 214] on button "Next" at bounding box center [405, 219] width 65 height 27
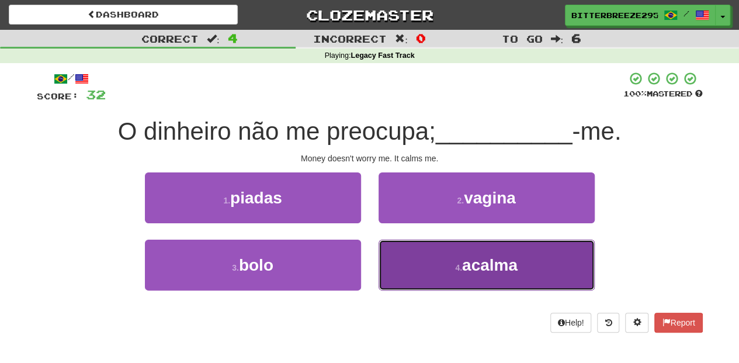
click at [399, 250] on button "4 . acalma" at bounding box center [486, 264] width 216 height 51
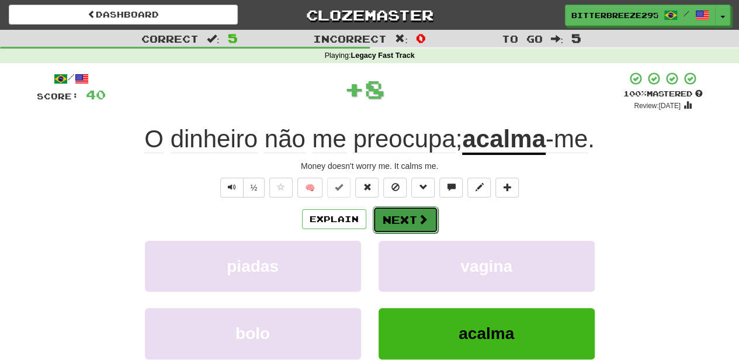
click at [391, 214] on button "Next" at bounding box center [405, 219] width 65 height 27
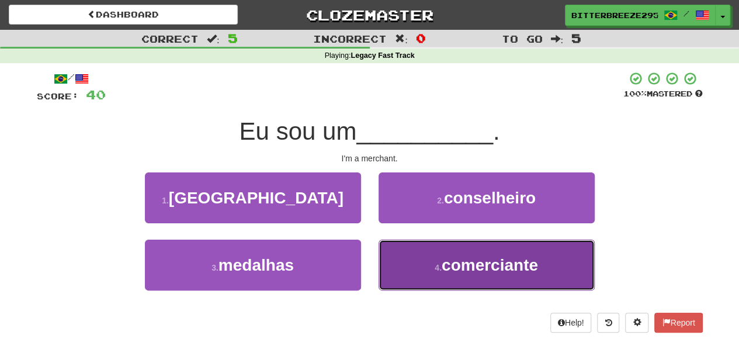
click at [406, 246] on button "4 . comerciante" at bounding box center [486, 264] width 216 height 51
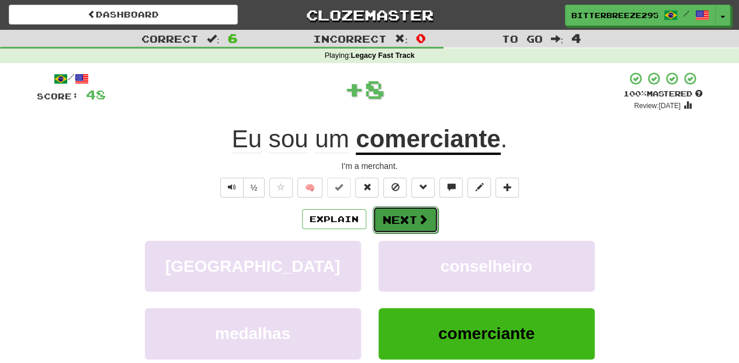
click at [401, 217] on button "Next" at bounding box center [405, 219] width 65 height 27
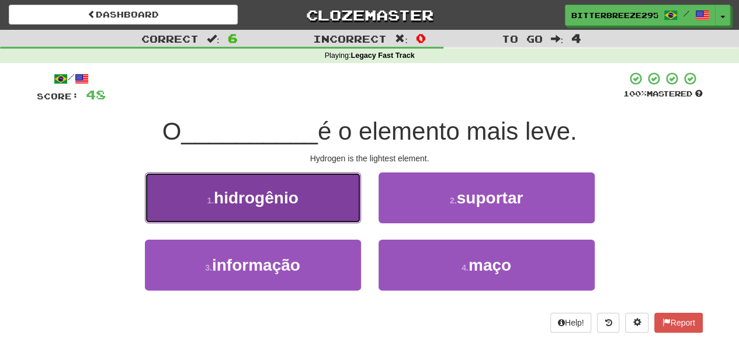
click at [325, 210] on button "1 . hidrogênio" at bounding box center [253, 197] width 216 height 51
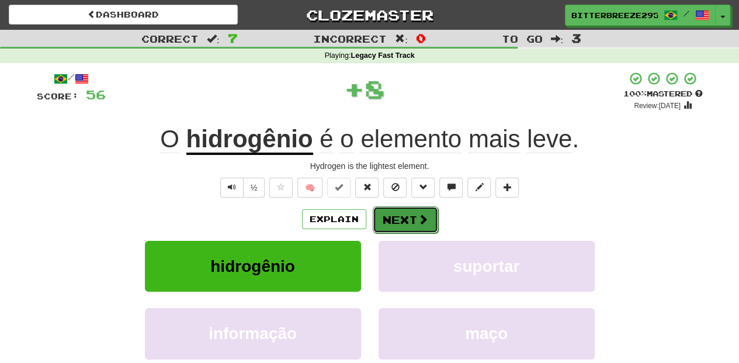
click at [391, 224] on button "Next" at bounding box center [405, 219] width 65 height 27
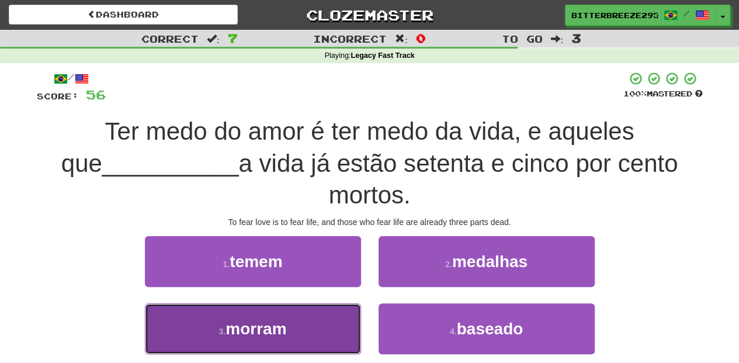
click at [291, 330] on button "3 . morram" at bounding box center [253, 328] width 216 height 51
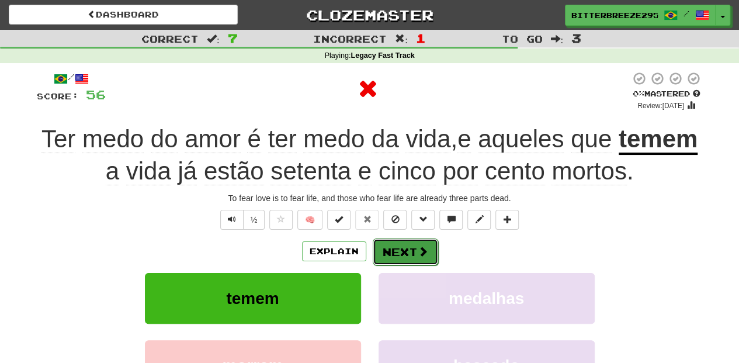
click at [382, 256] on button "Next" at bounding box center [405, 251] width 65 height 27
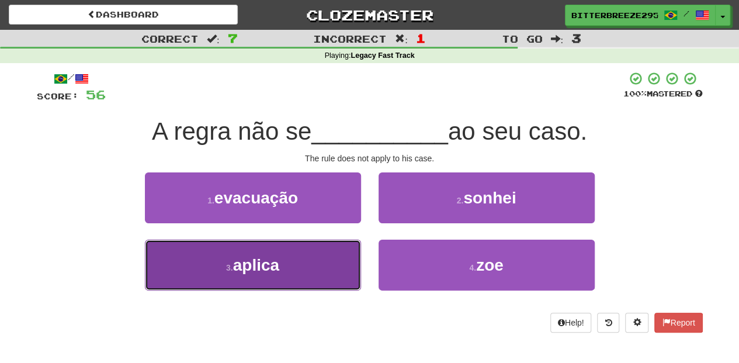
click at [331, 255] on button "3 . aplica" at bounding box center [253, 264] width 216 height 51
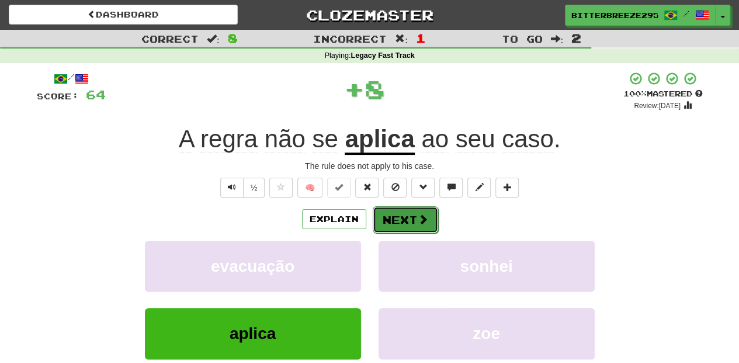
click at [389, 215] on button "Next" at bounding box center [405, 219] width 65 height 27
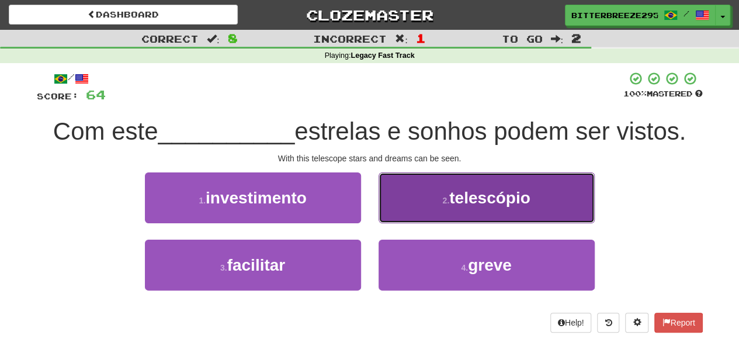
click at [409, 215] on button "2 . telescópio" at bounding box center [486, 197] width 216 height 51
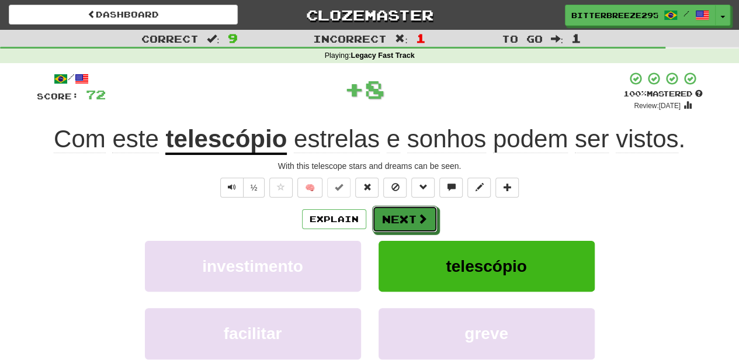
click at [409, 215] on button "Next" at bounding box center [404, 219] width 65 height 27
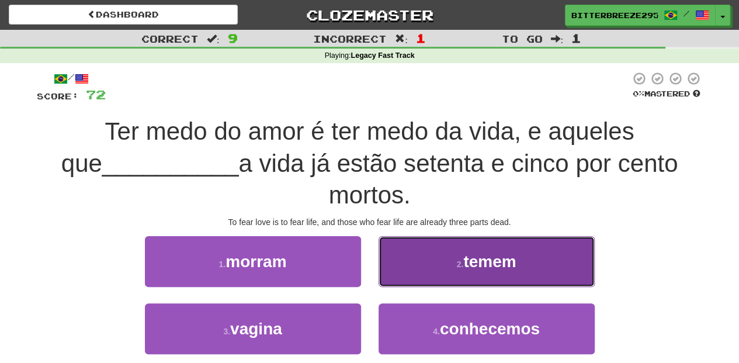
click at [405, 277] on button "2 . temem" at bounding box center [486, 261] width 216 height 51
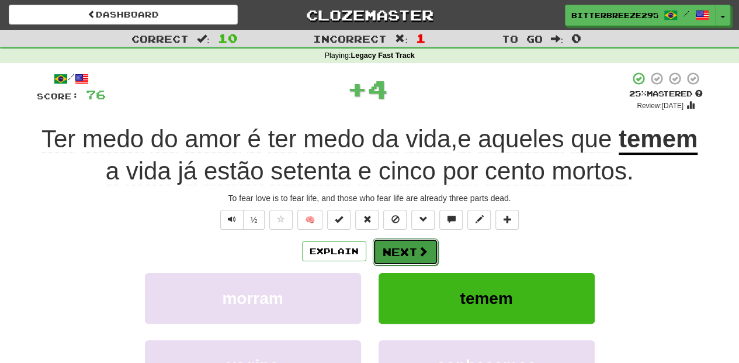
click at [390, 245] on button "Next" at bounding box center [405, 251] width 65 height 27
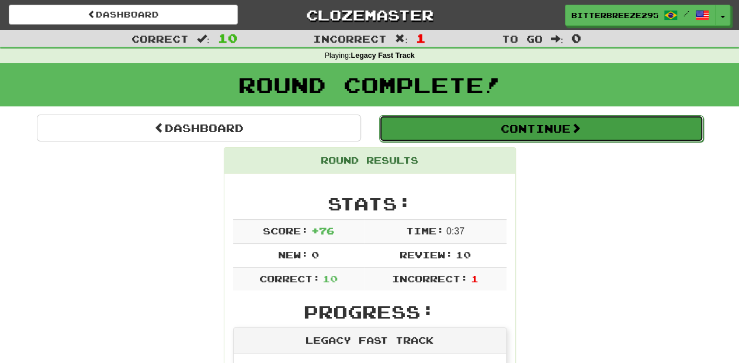
click at [468, 130] on button "Continue" at bounding box center [541, 128] width 324 height 27
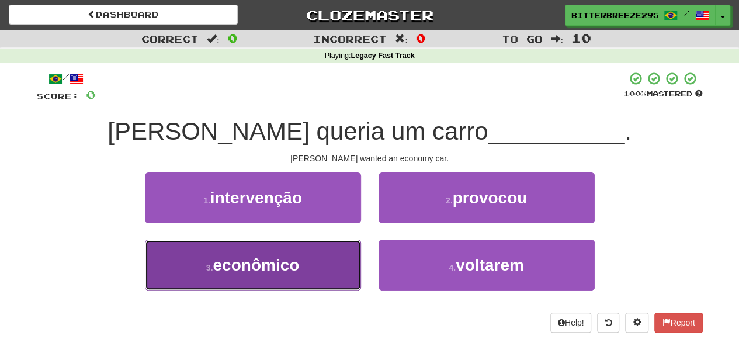
click at [319, 260] on button "3 . econômico" at bounding box center [253, 264] width 216 height 51
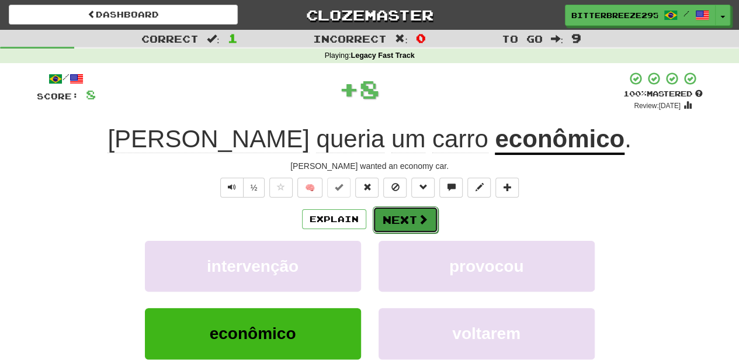
click at [406, 221] on button "Next" at bounding box center [405, 219] width 65 height 27
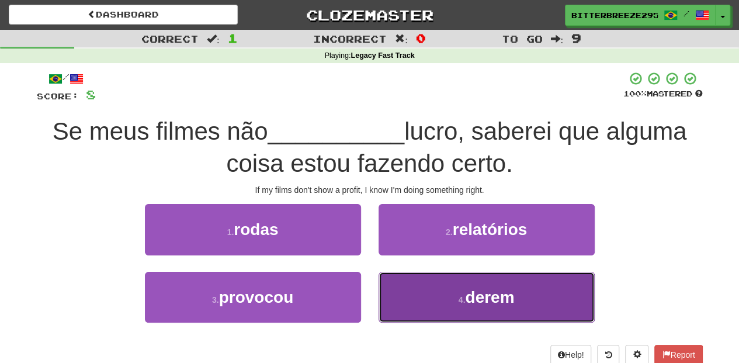
click at [418, 299] on button "4 . derem" at bounding box center [486, 297] width 216 height 51
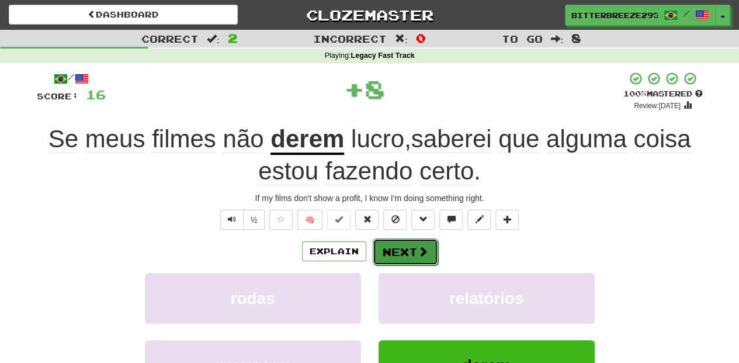
click at [401, 249] on button "Next" at bounding box center [405, 251] width 65 height 27
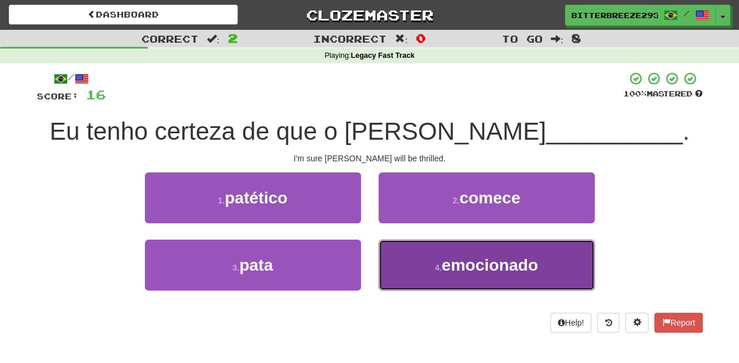
click at [401, 267] on button "4 . emocionado" at bounding box center [486, 264] width 216 height 51
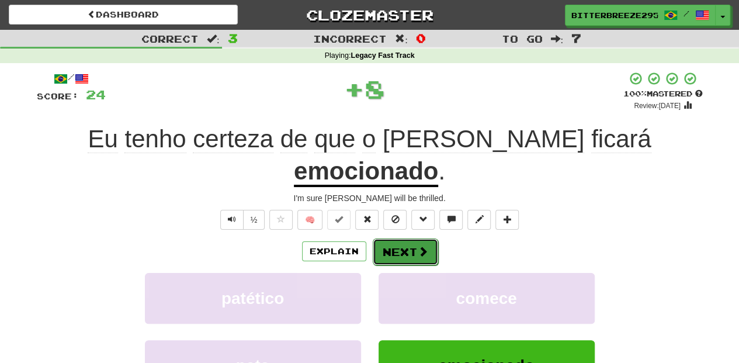
click at [400, 238] on button "Next" at bounding box center [405, 251] width 65 height 27
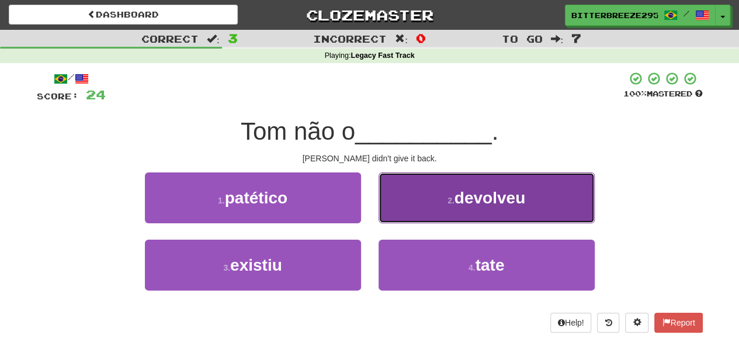
click at [412, 209] on button "2 . devolveu" at bounding box center [486, 197] width 216 height 51
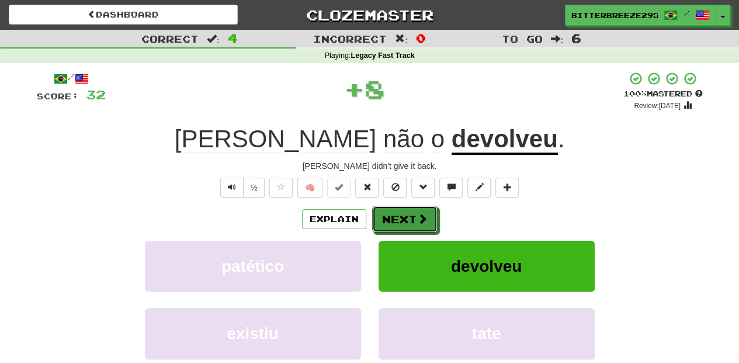
click at [409, 210] on button "Next" at bounding box center [404, 219] width 65 height 27
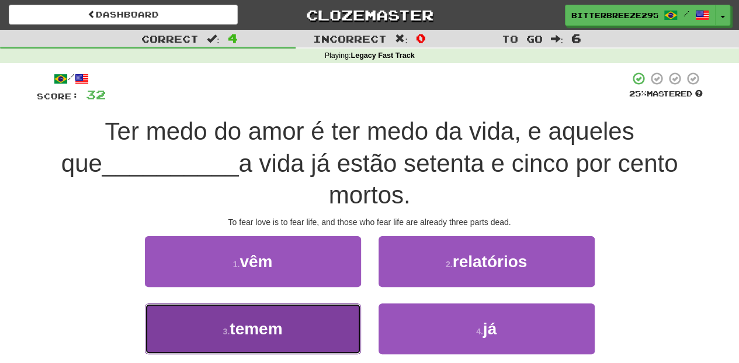
click at [321, 315] on button "3 . temem" at bounding box center [253, 328] width 216 height 51
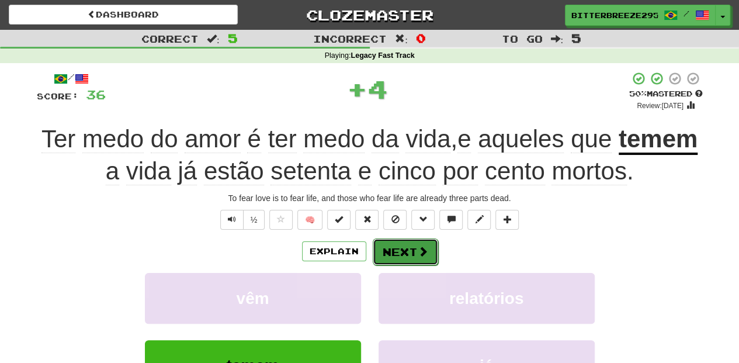
click at [396, 245] on button "Next" at bounding box center [405, 251] width 65 height 27
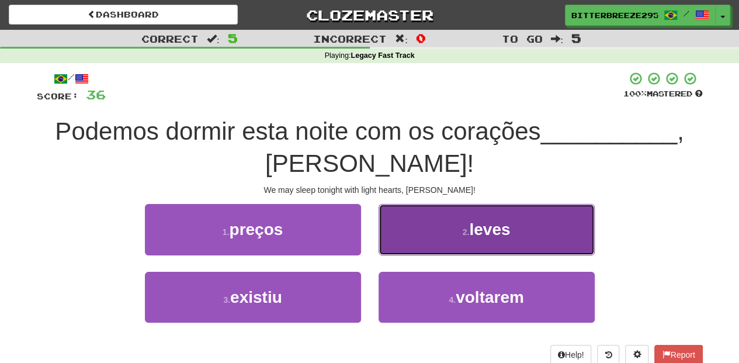
click at [409, 244] on button "2 . leves" at bounding box center [486, 229] width 216 height 51
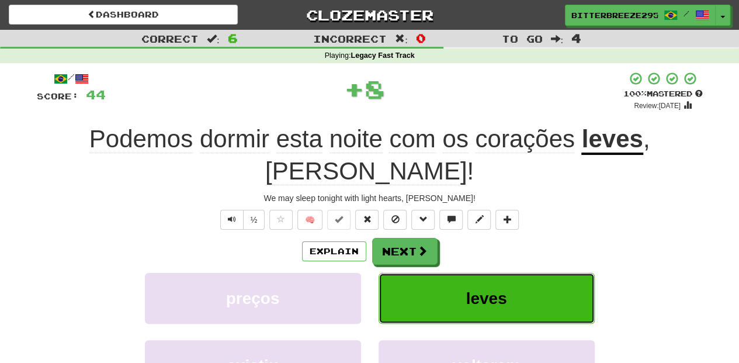
click at [404, 273] on button "leves" at bounding box center [486, 298] width 216 height 51
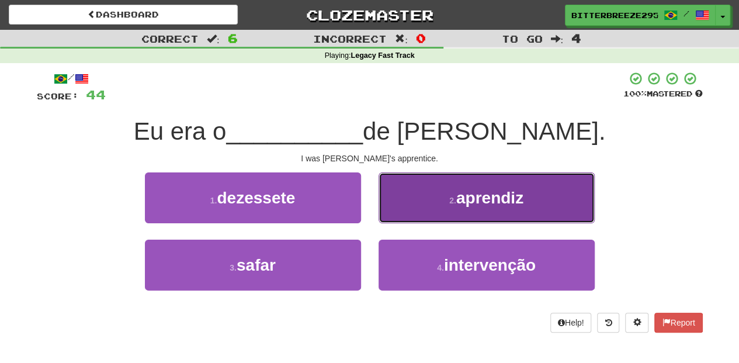
click at [404, 209] on button "2 . aprendiz" at bounding box center [486, 197] width 216 height 51
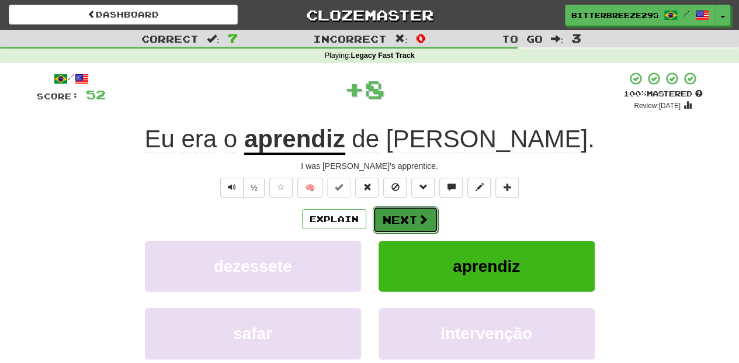
click at [403, 209] on button "Next" at bounding box center [405, 219] width 65 height 27
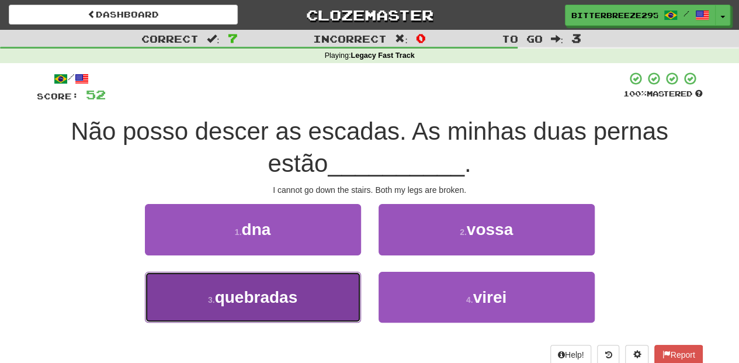
click at [309, 286] on button "3 . quebradas" at bounding box center [253, 297] width 216 height 51
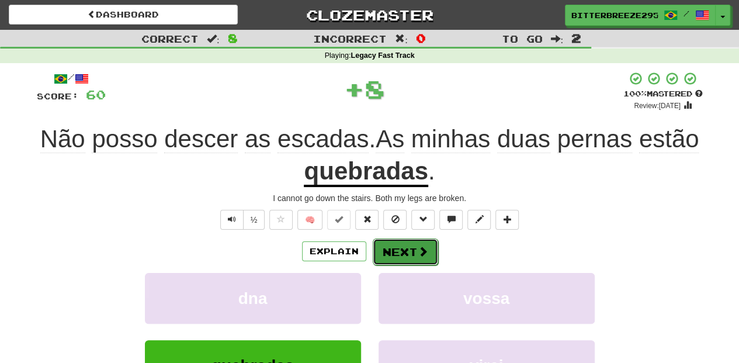
click at [383, 248] on button "Next" at bounding box center [405, 251] width 65 height 27
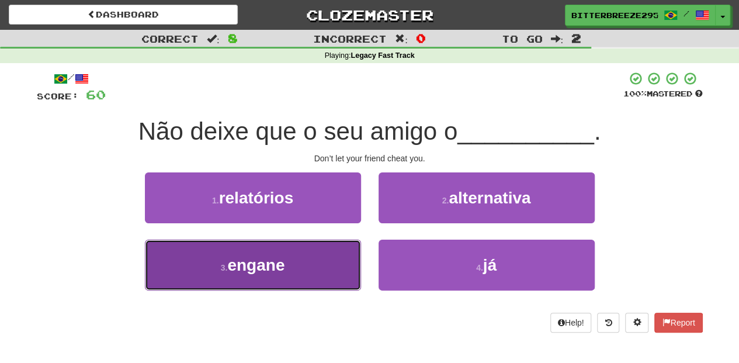
click at [328, 258] on button "3 . engane" at bounding box center [253, 264] width 216 height 51
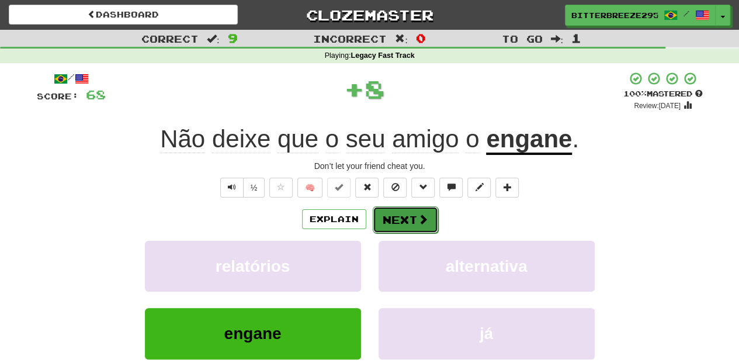
click at [392, 223] on button "Next" at bounding box center [405, 219] width 65 height 27
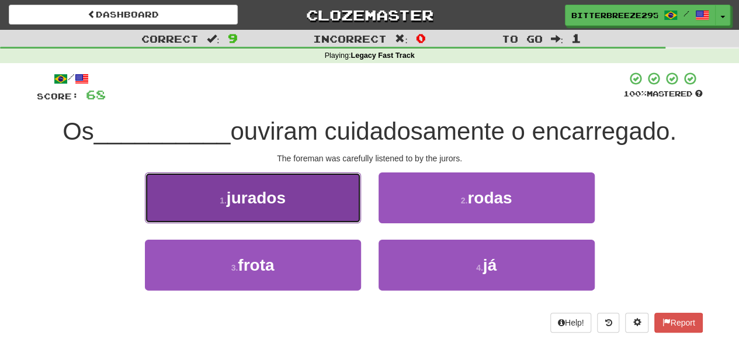
click at [336, 213] on button "1 . jurados" at bounding box center [253, 197] width 216 height 51
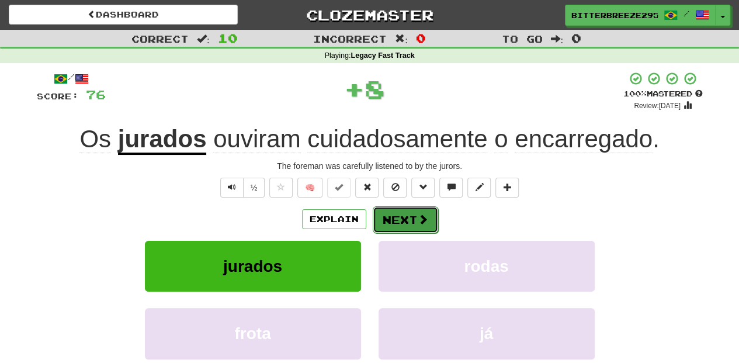
click at [397, 214] on button "Next" at bounding box center [405, 219] width 65 height 27
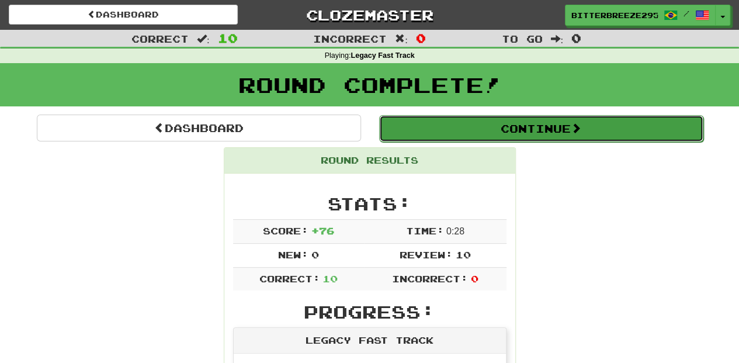
click at [434, 120] on button "Continue" at bounding box center [541, 128] width 324 height 27
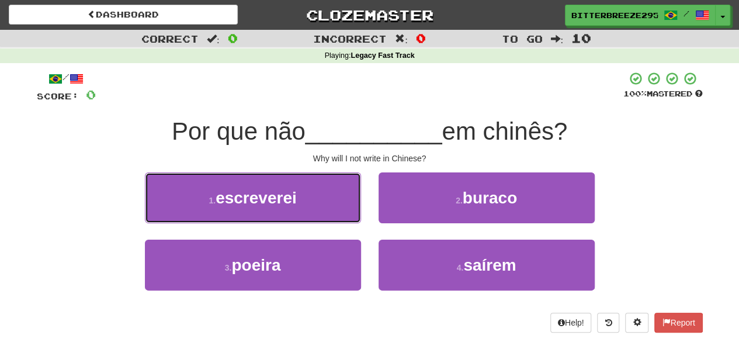
drag, startPoint x: 315, startPoint y: 195, endPoint x: 326, endPoint y: 201, distance: 12.8
click at [315, 196] on button "1 . escreverei" at bounding box center [253, 197] width 216 height 51
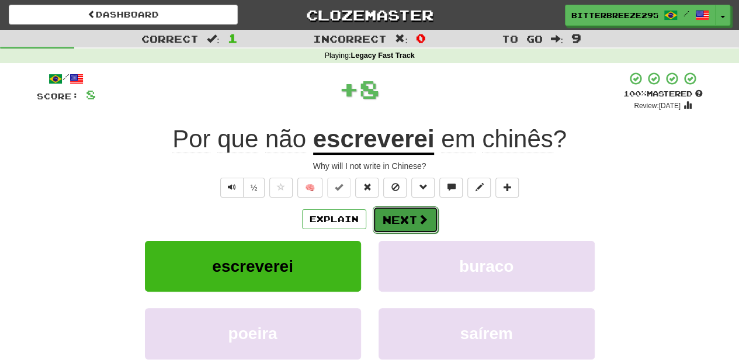
click at [387, 217] on button "Next" at bounding box center [405, 219] width 65 height 27
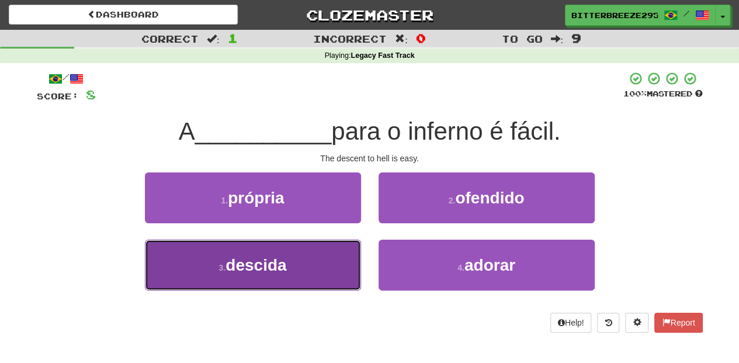
click at [325, 253] on button "3 . descida" at bounding box center [253, 264] width 216 height 51
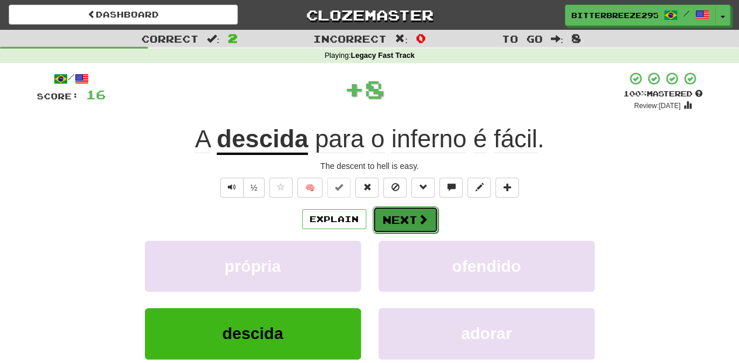
click at [383, 221] on button "Next" at bounding box center [405, 219] width 65 height 27
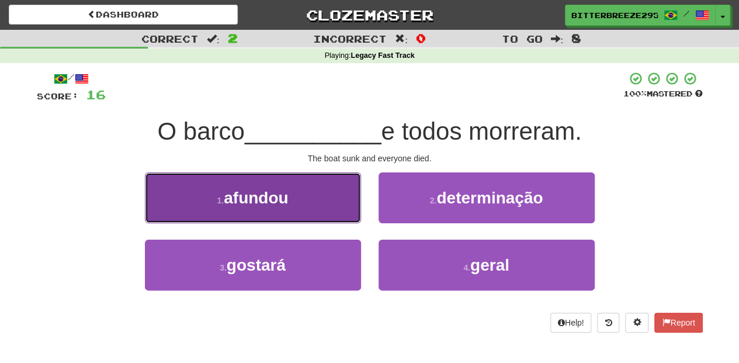
click at [308, 214] on button "1 . afundou" at bounding box center [253, 197] width 216 height 51
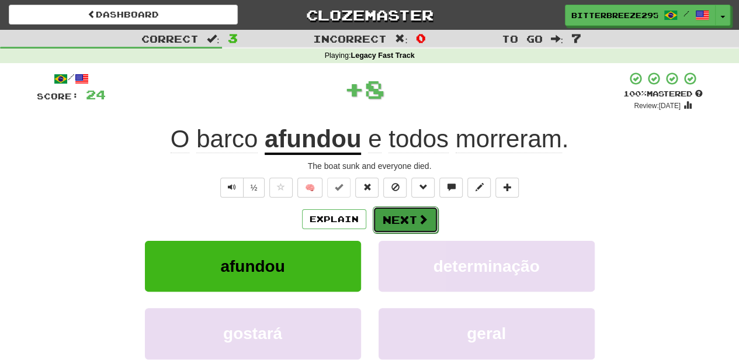
click at [389, 216] on button "Next" at bounding box center [405, 219] width 65 height 27
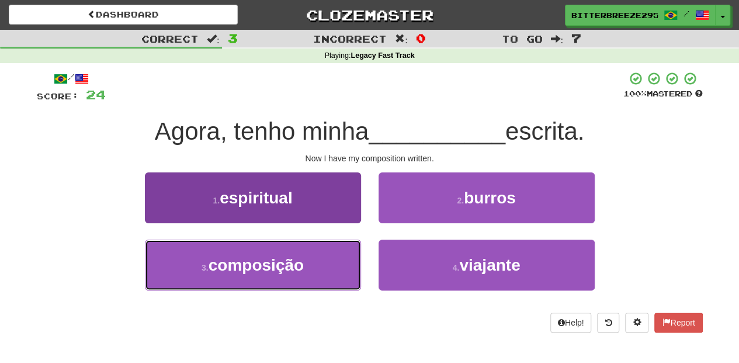
click at [340, 254] on button "3 . composição" at bounding box center [253, 264] width 216 height 51
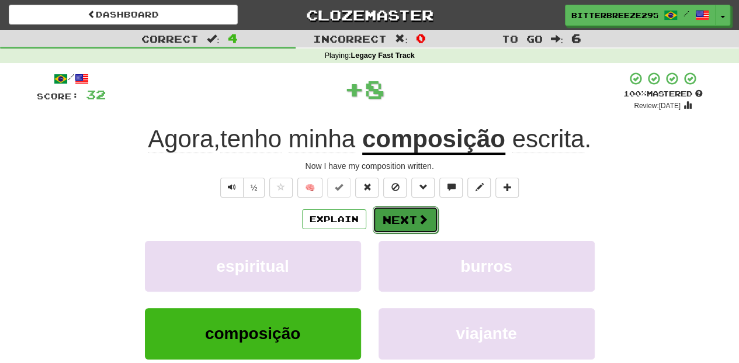
click at [384, 221] on button "Next" at bounding box center [405, 219] width 65 height 27
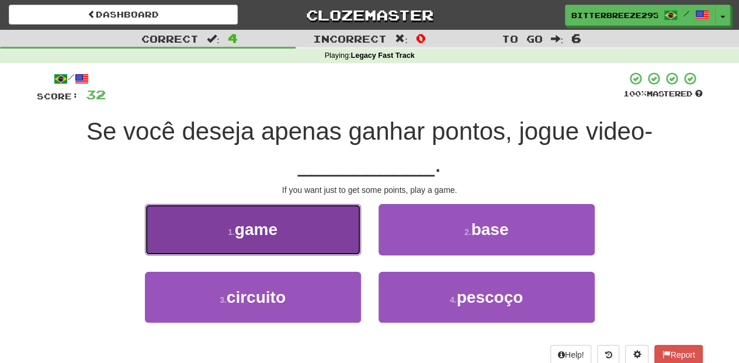
click at [307, 249] on button "1 . game" at bounding box center [253, 229] width 216 height 51
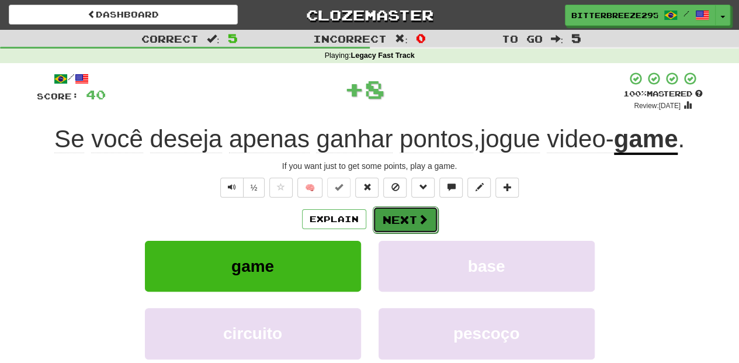
click at [406, 222] on button "Next" at bounding box center [405, 219] width 65 height 27
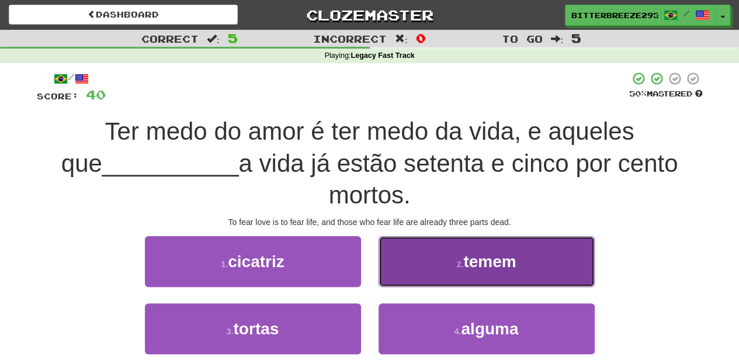
click at [401, 264] on button "2 . temem" at bounding box center [486, 261] width 216 height 51
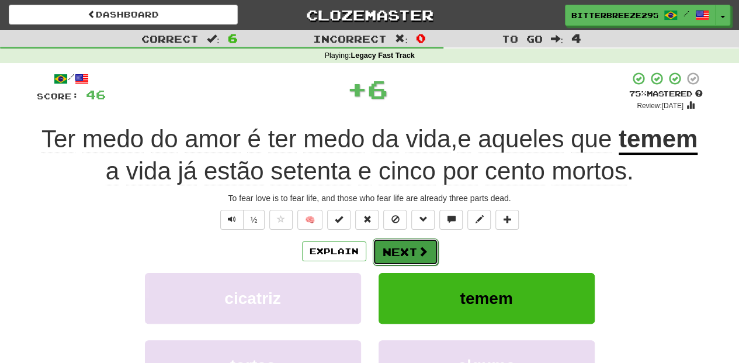
click at [394, 252] on button "Next" at bounding box center [405, 251] width 65 height 27
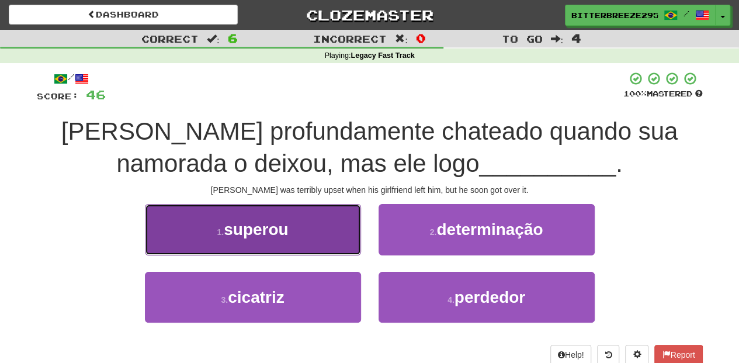
click at [321, 229] on button "1 . superou" at bounding box center [253, 229] width 216 height 51
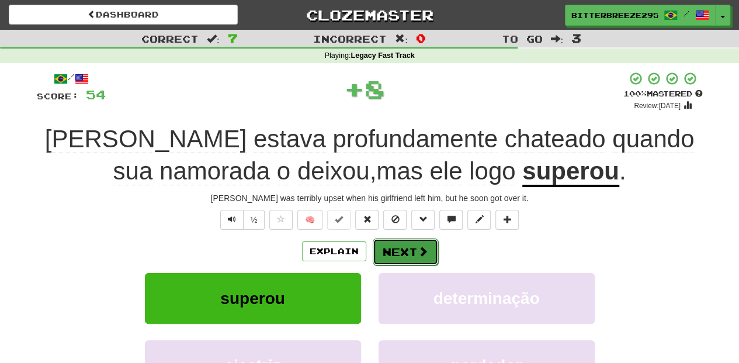
click at [398, 248] on button "Next" at bounding box center [405, 251] width 65 height 27
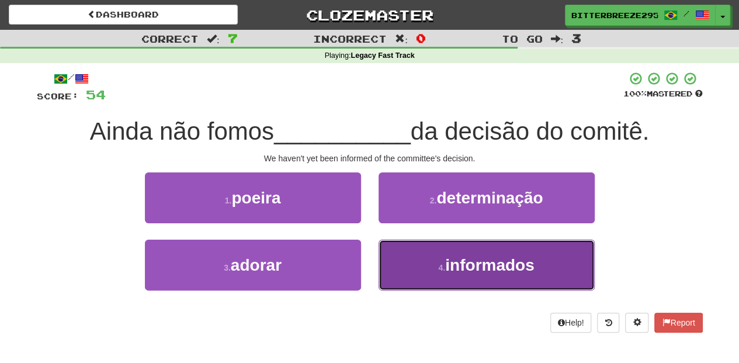
click at [410, 263] on button "4 . informados" at bounding box center [486, 264] width 216 height 51
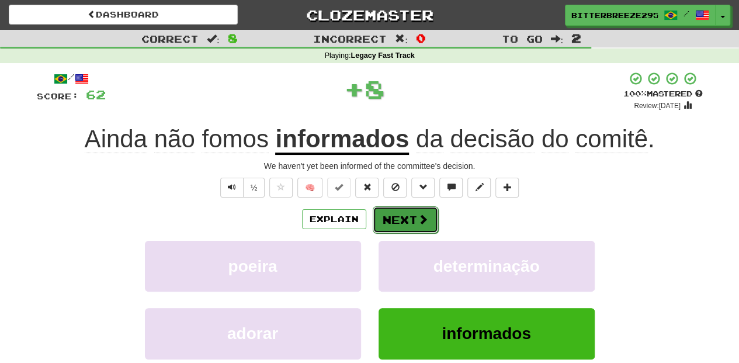
click at [390, 216] on button "Next" at bounding box center [405, 219] width 65 height 27
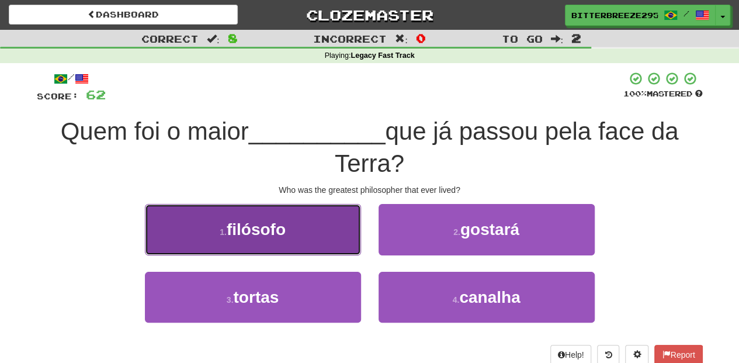
click at [320, 232] on button "1 . filósofo" at bounding box center [253, 229] width 216 height 51
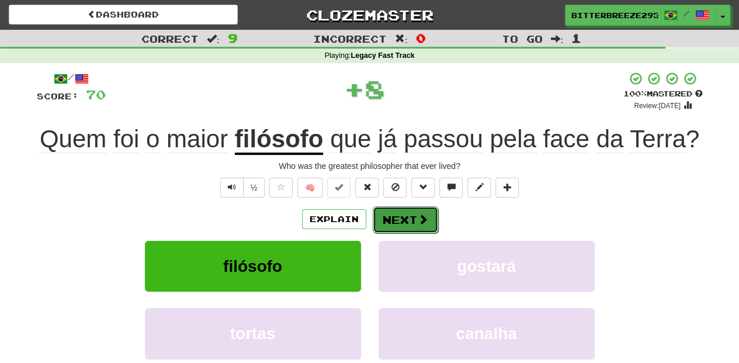
click at [395, 225] on button "Next" at bounding box center [405, 219] width 65 height 27
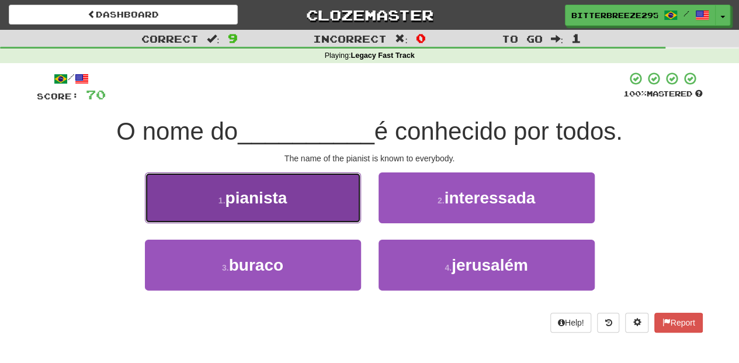
click at [322, 206] on button "1 . pianista" at bounding box center [253, 197] width 216 height 51
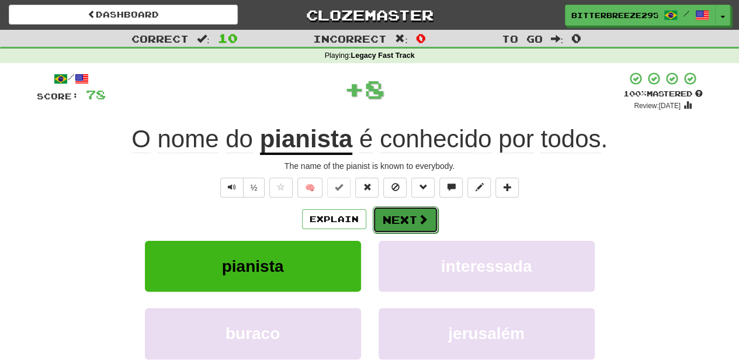
click at [393, 213] on button "Next" at bounding box center [405, 219] width 65 height 27
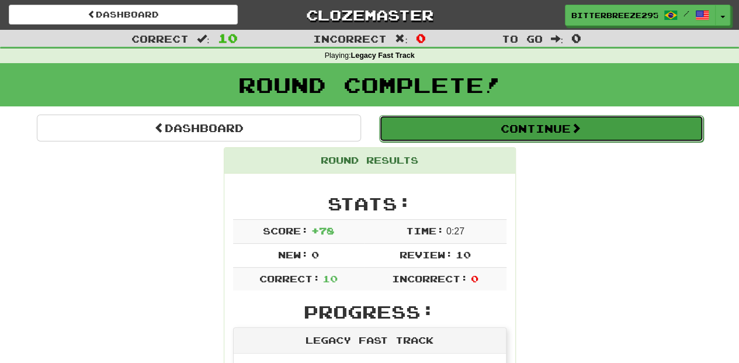
click at [455, 126] on button "Continue" at bounding box center [541, 128] width 324 height 27
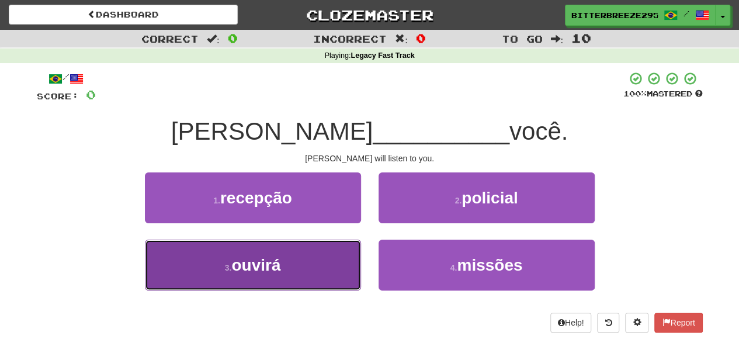
click at [317, 266] on button "3 . ouvirá" at bounding box center [253, 264] width 216 height 51
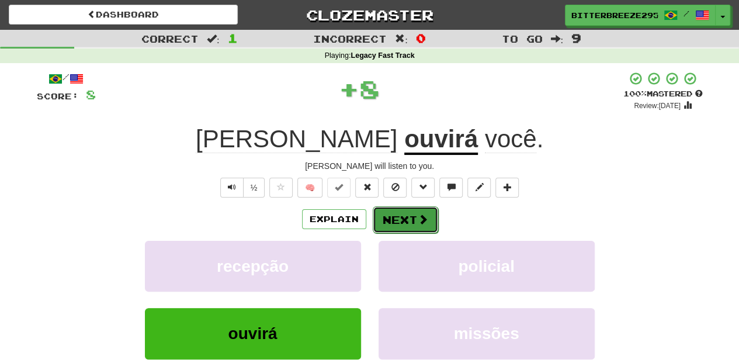
click at [402, 222] on button "Next" at bounding box center [405, 219] width 65 height 27
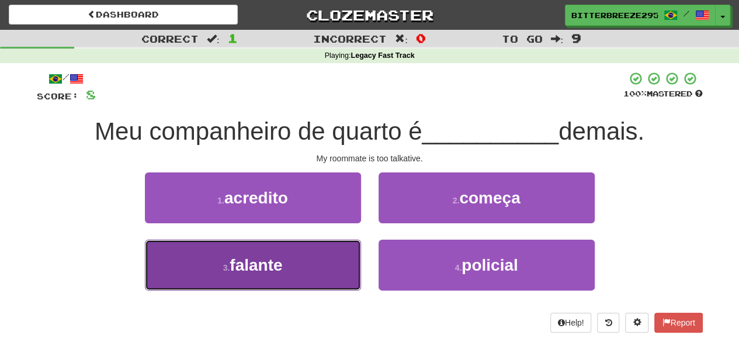
click at [334, 250] on button "3 . falante" at bounding box center [253, 264] width 216 height 51
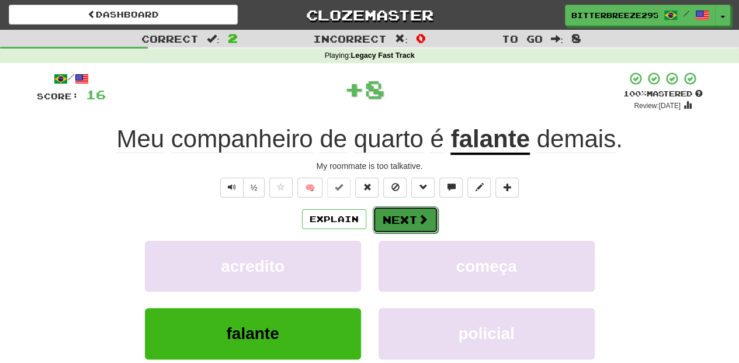
click at [392, 223] on button "Next" at bounding box center [405, 219] width 65 height 27
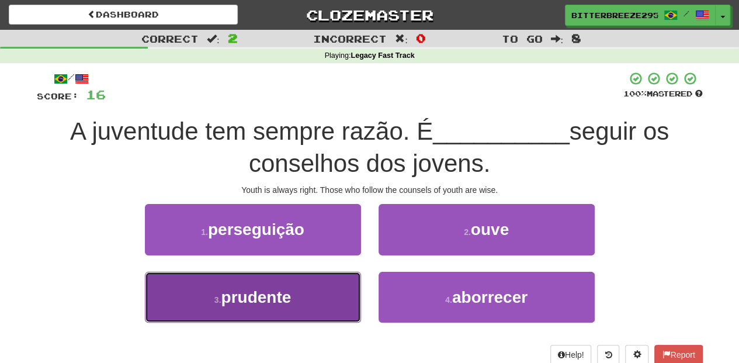
click at [334, 286] on button "3 . prudente" at bounding box center [253, 297] width 216 height 51
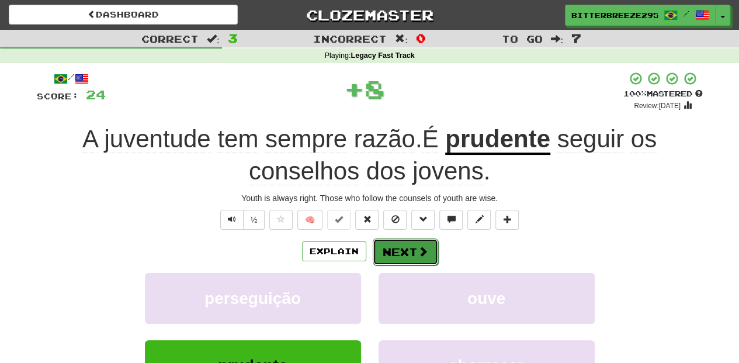
click at [397, 249] on button "Next" at bounding box center [405, 251] width 65 height 27
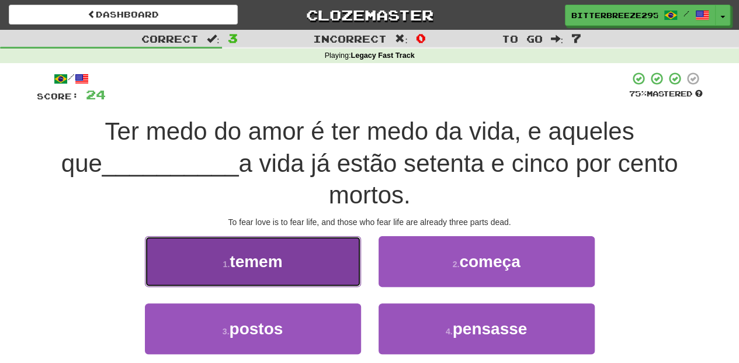
click at [321, 273] on button "1 . temem" at bounding box center [253, 261] width 216 height 51
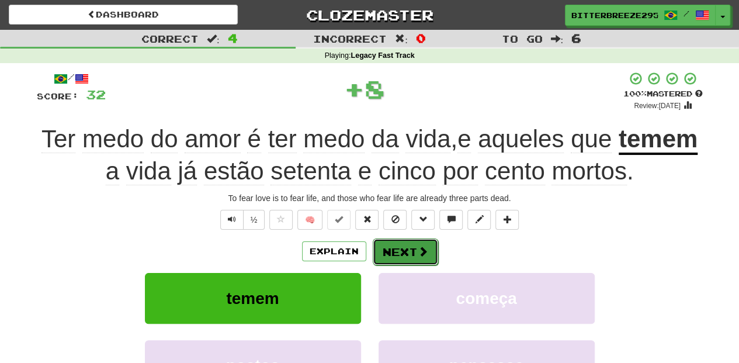
click at [395, 253] on button "Next" at bounding box center [405, 251] width 65 height 27
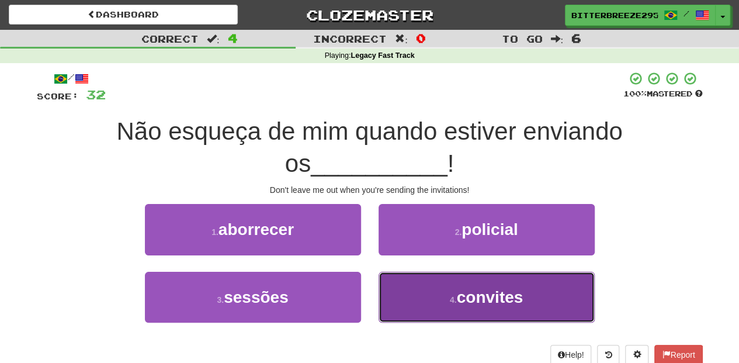
click at [406, 288] on button "4 . convites" at bounding box center [486, 297] width 216 height 51
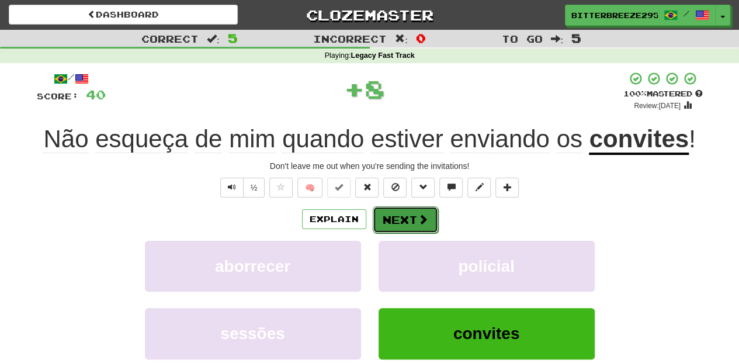
click at [397, 217] on button "Next" at bounding box center [405, 219] width 65 height 27
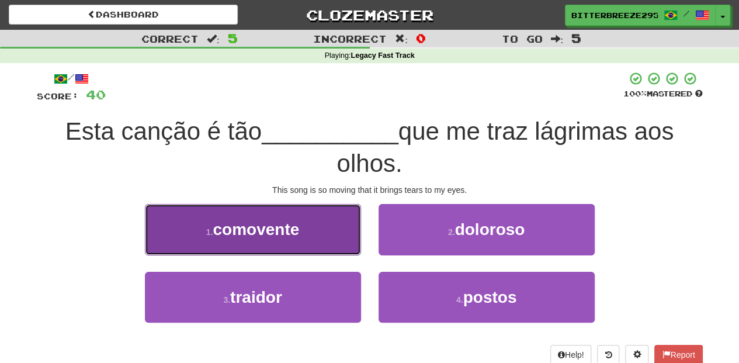
click at [324, 238] on button "1 . comovente" at bounding box center [253, 229] width 216 height 51
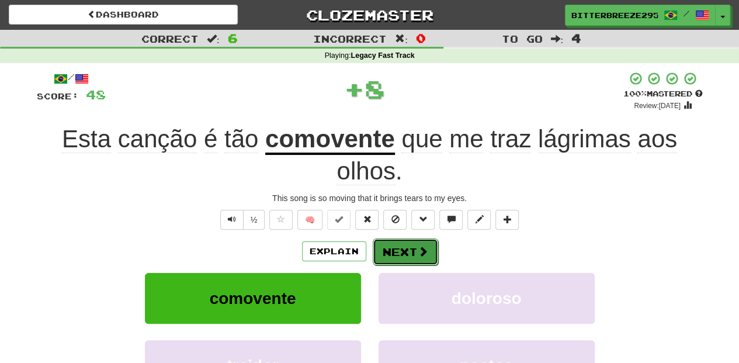
click at [394, 244] on button "Next" at bounding box center [405, 251] width 65 height 27
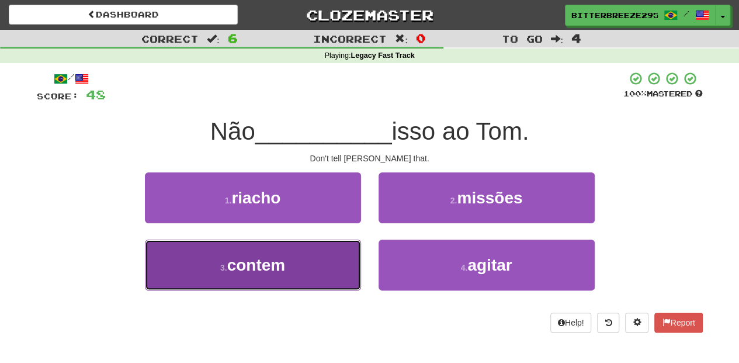
click at [327, 269] on button "3 . contem" at bounding box center [253, 264] width 216 height 51
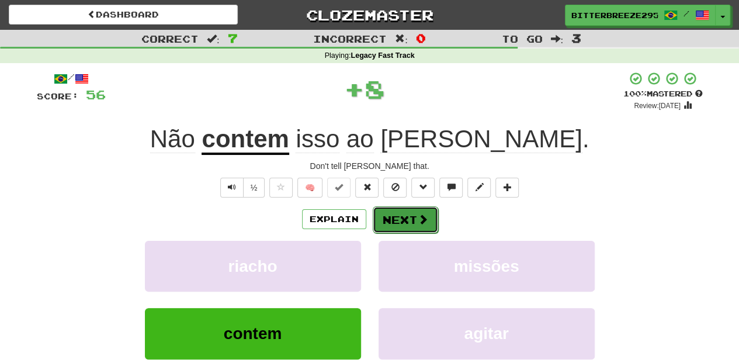
click at [395, 223] on button "Next" at bounding box center [405, 219] width 65 height 27
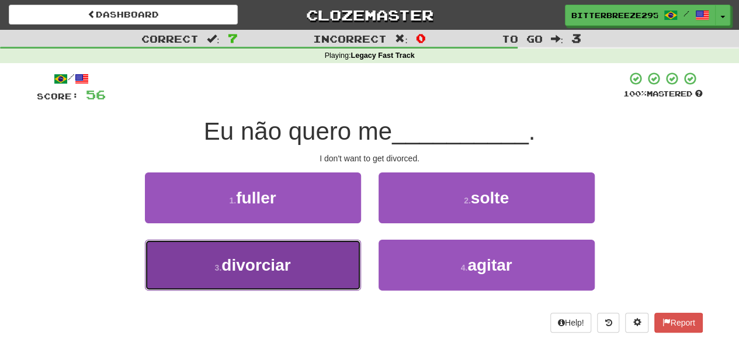
click at [338, 254] on button "3 . divorciar" at bounding box center [253, 264] width 216 height 51
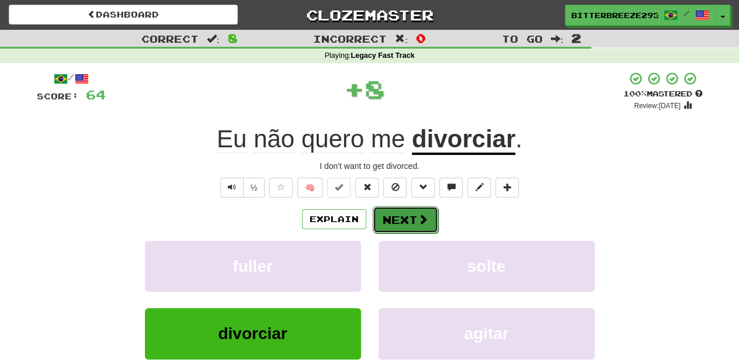
click at [392, 217] on button "Next" at bounding box center [405, 219] width 65 height 27
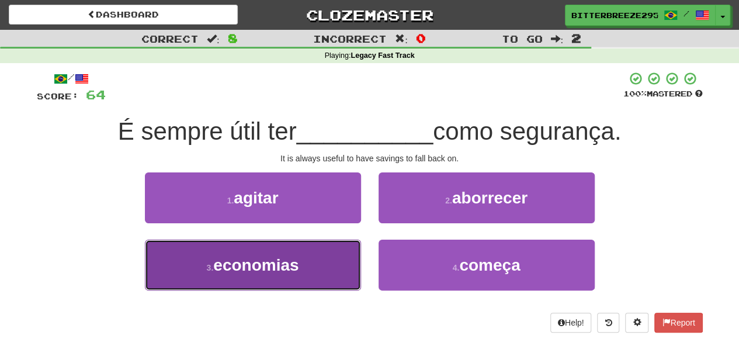
click at [322, 258] on button "3 . economias" at bounding box center [253, 264] width 216 height 51
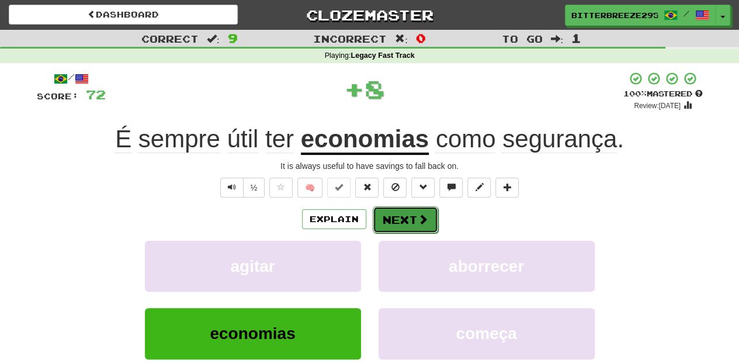
click at [390, 219] on button "Next" at bounding box center [405, 219] width 65 height 27
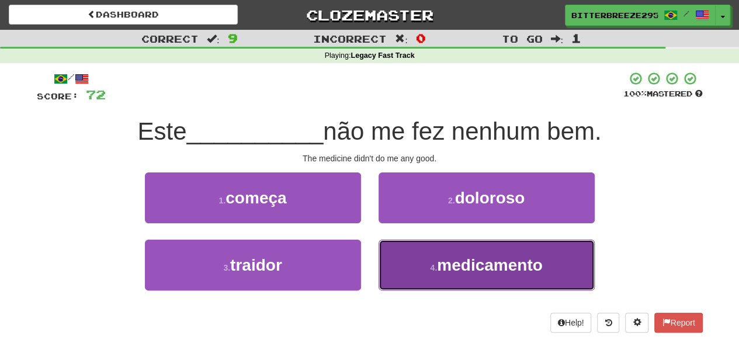
click at [423, 258] on button "4 . medicamento" at bounding box center [486, 264] width 216 height 51
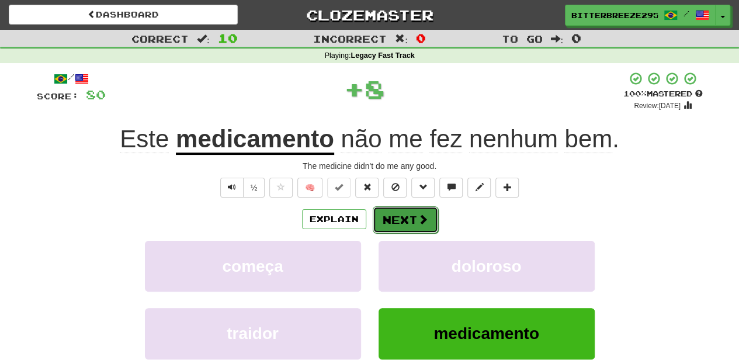
click at [398, 211] on button "Next" at bounding box center [405, 219] width 65 height 27
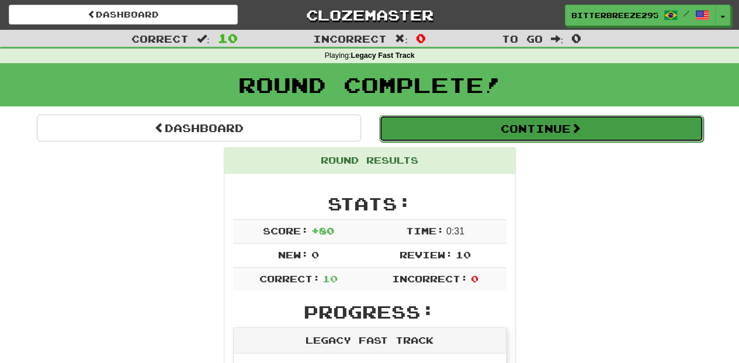
click at [441, 131] on button "Continue" at bounding box center [541, 128] width 324 height 27
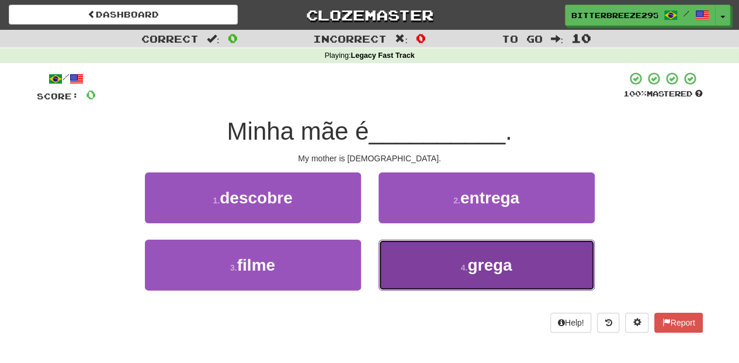
click at [451, 264] on button "4 . grega" at bounding box center [486, 264] width 216 height 51
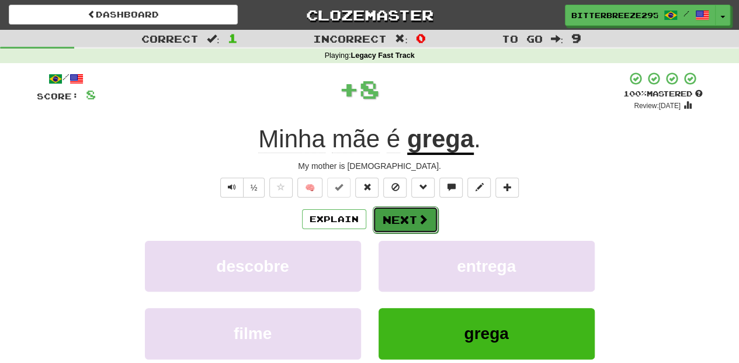
click at [413, 221] on button "Next" at bounding box center [405, 219] width 65 height 27
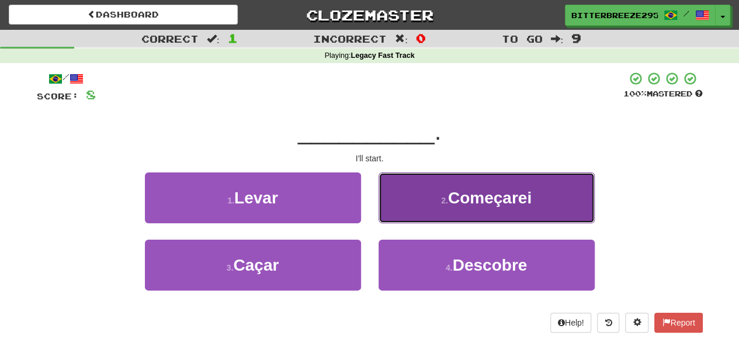
click at [412, 216] on button "2 . Começarei" at bounding box center [486, 197] width 216 height 51
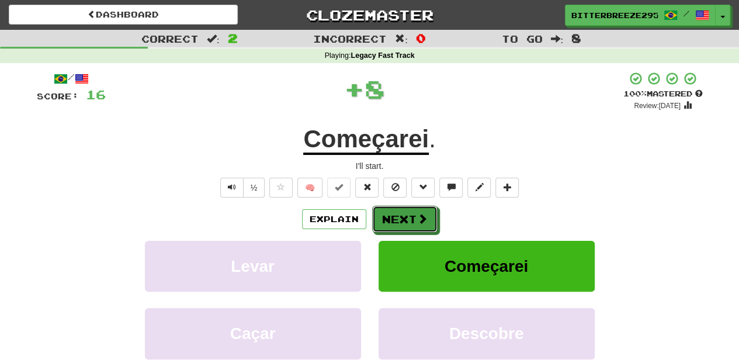
click at [412, 216] on button "Next" at bounding box center [404, 219] width 65 height 27
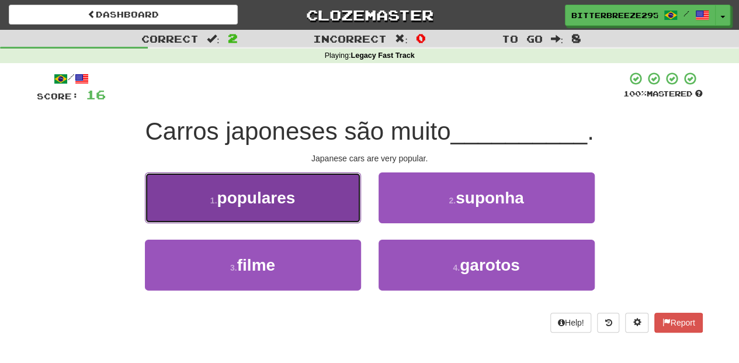
click at [318, 206] on button "1 . populares" at bounding box center [253, 197] width 216 height 51
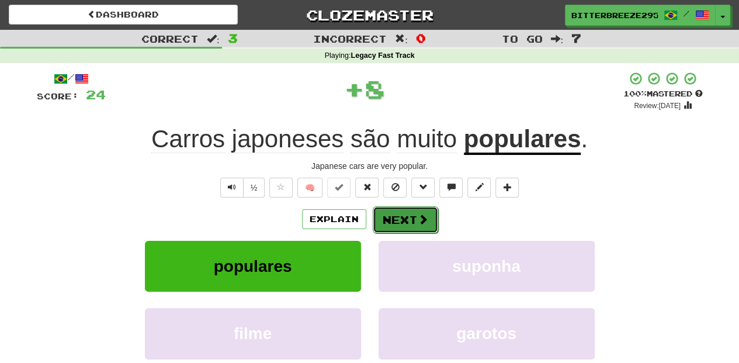
click at [395, 216] on button "Next" at bounding box center [405, 219] width 65 height 27
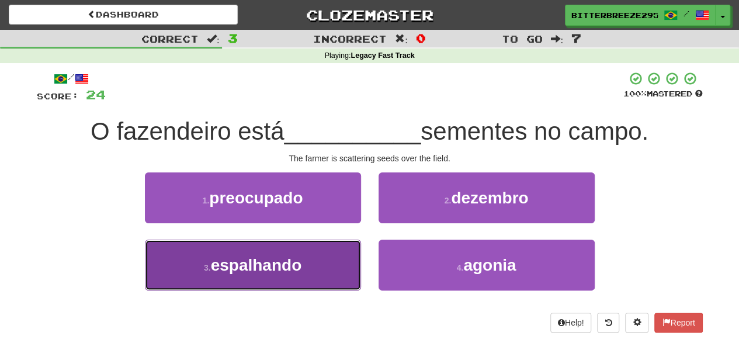
click at [334, 257] on button "3 . espalhando" at bounding box center [253, 264] width 216 height 51
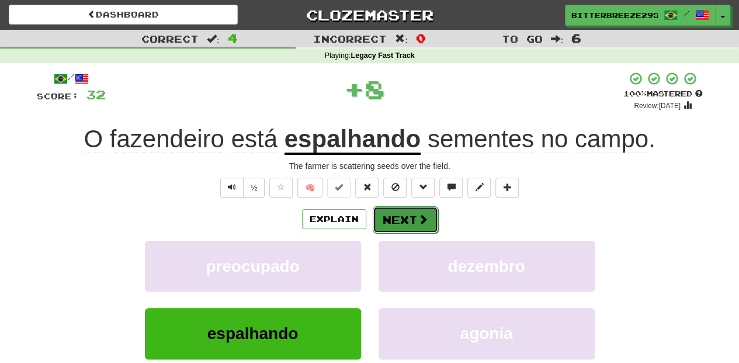
click at [385, 220] on button "Next" at bounding box center [405, 219] width 65 height 27
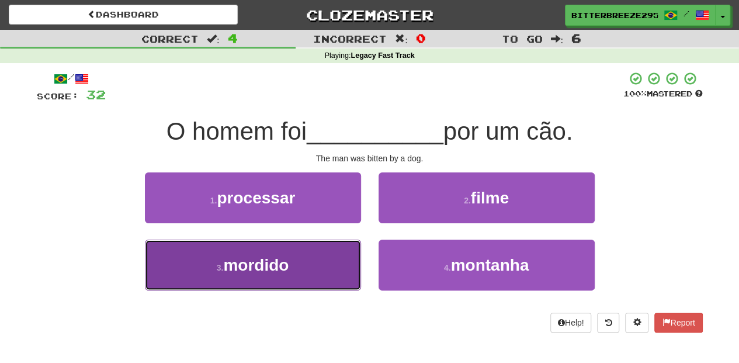
click at [331, 257] on button "3 . mordido" at bounding box center [253, 264] width 216 height 51
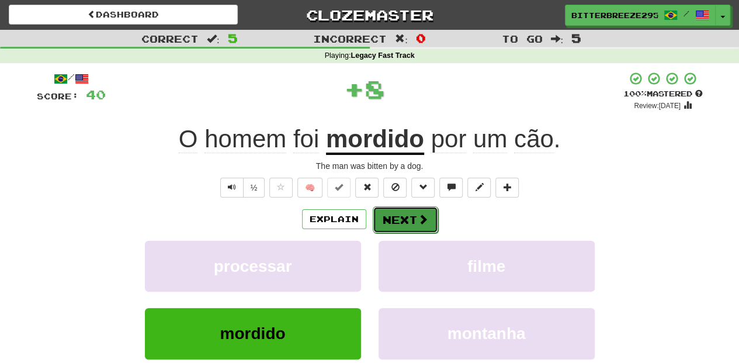
click at [401, 211] on button "Next" at bounding box center [405, 219] width 65 height 27
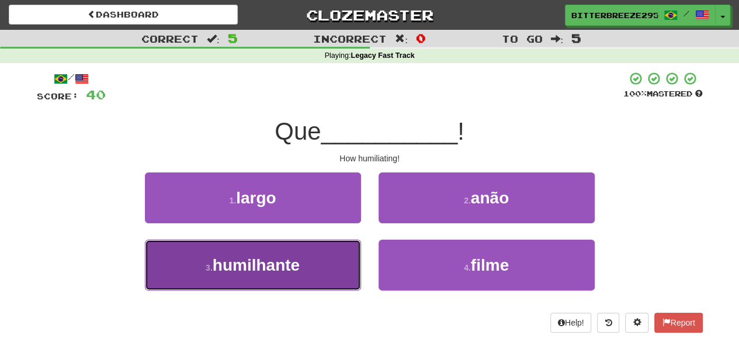
click at [332, 249] on button "3 . humilhante" at bounding box center [253, 264] width 216 height 51
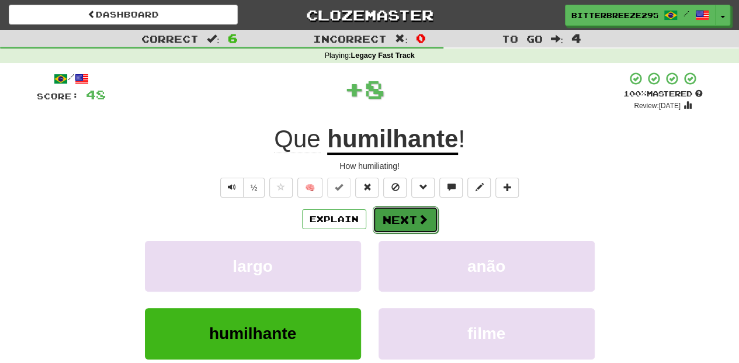
click at [378, 219] on button "Next" at bounding box center [405, 219] width 65 height 27
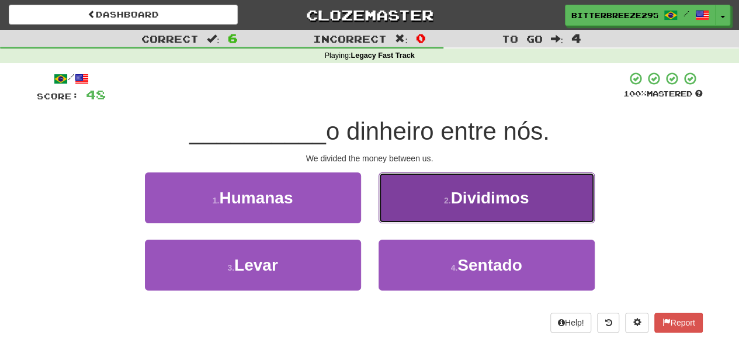
click at [394, 214] on button "2 . Dividimos" at bounding box center [486, 197] width 216 height 51
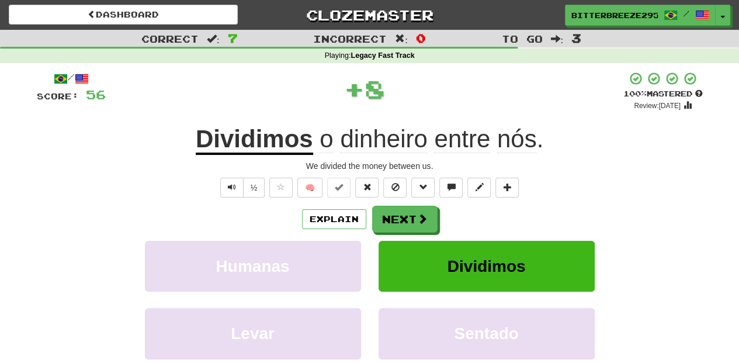
click at [394, 214] on button "Next" at bounding box center [404, 219] width 65 height 27
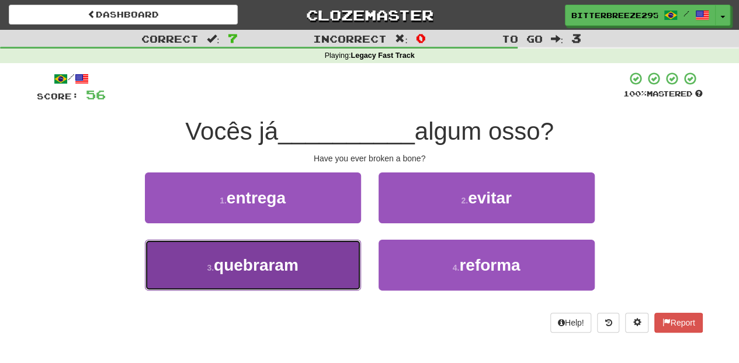
click at [329, 258] on button "3 . quebraram" at bounding box center [253, 264] width 216 height 51
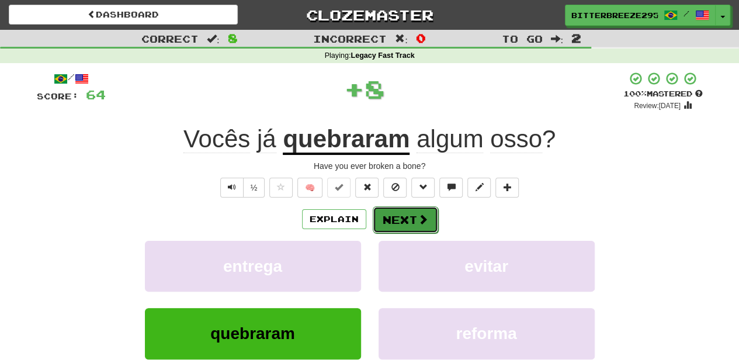
click at [387, 218] on button "Next" at bounding box center [405, 219] width 65 height 27
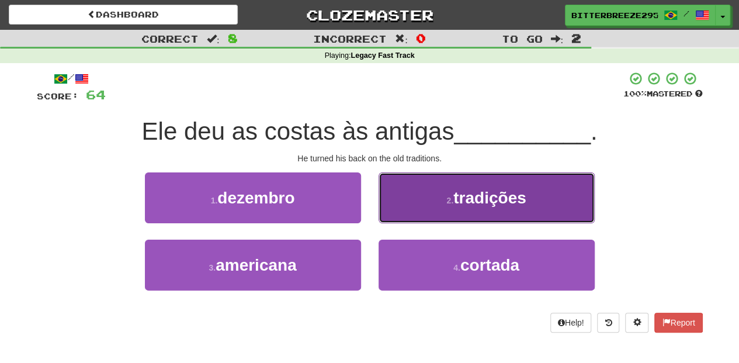
click at [408, 213] on button "2 . tradições" at bounding box center [486, 197] width 216 height 51
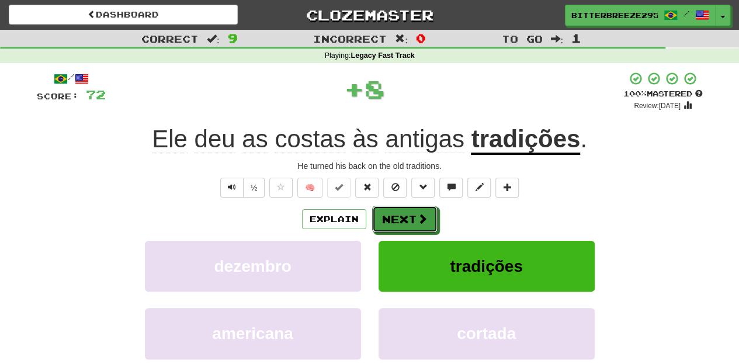
click at [408, 213] on button "Next" at bounding box center [404, 219] width 65 height 27
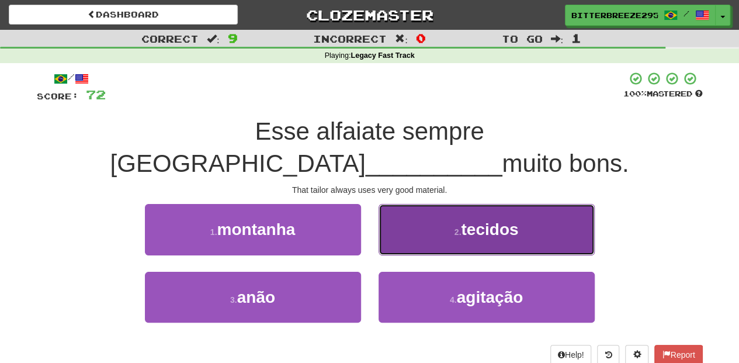
click at [398, 208] on button "2 . tecidos" at bounding box center [486, 229] width 216 height 51
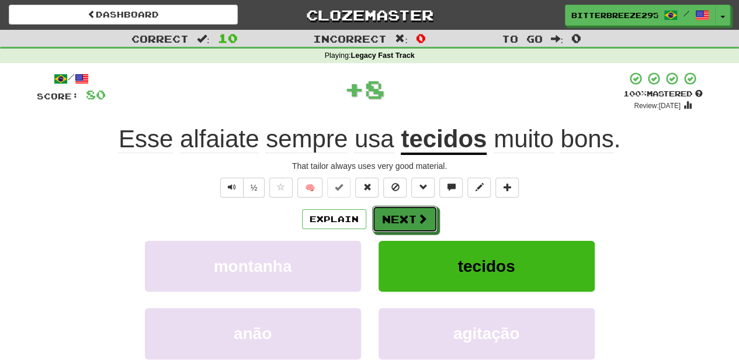
click at [398, 208] on button "Next" at bounding box center [404, 219] width 65 height 27
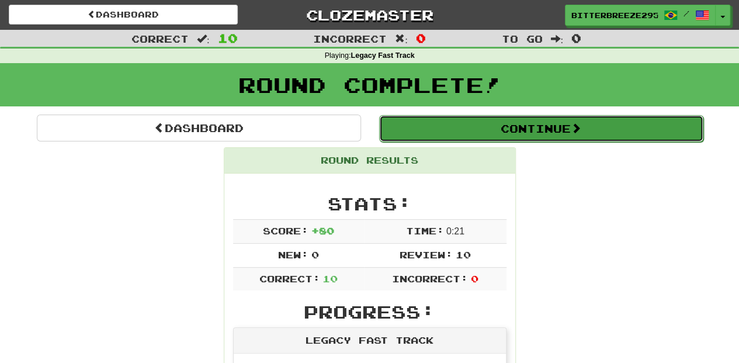
click at [445, 125] on button "Continue" at bounding box center [541, 128] width 324 height 27
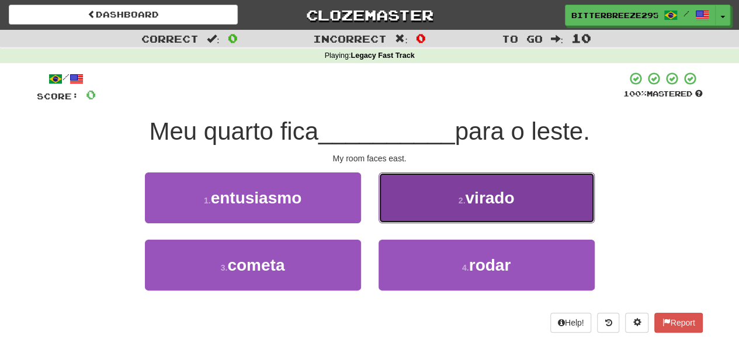
click at [413, 208] on button "2 . virado" at bounding box center [486, 197] width 216 height 51
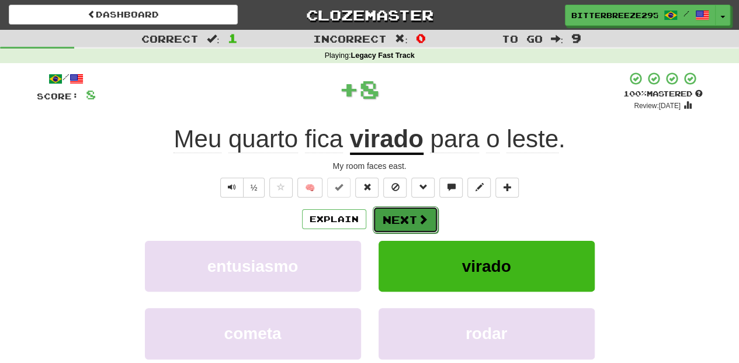
click at [411, 208] on button "Next" at bounding box center [405, 219] width 65 height 27
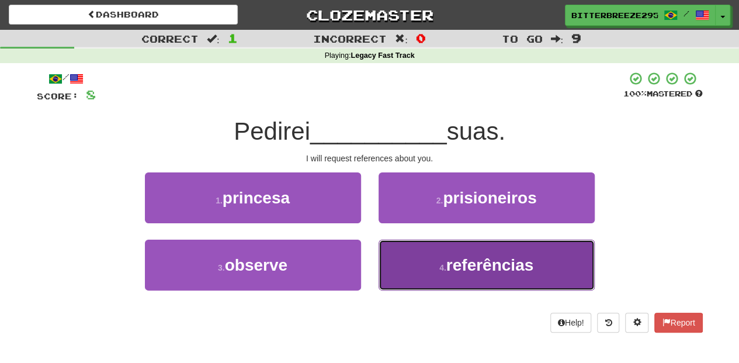
click at [419, 249] on button "4 . referências" at bounding box center [486, 264] width 216 height 51
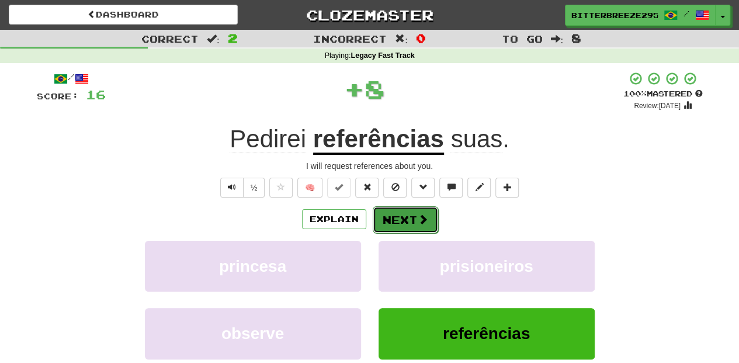
click at [409, 213] on button "Next" at bounding box center [405, 219] width 65 height 27
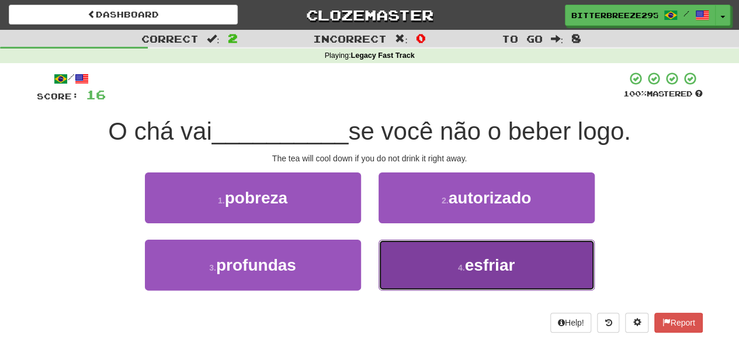
click at [407, 253] on button "4 . esfriar" at bounding box center [486, 264] width 216 height 51
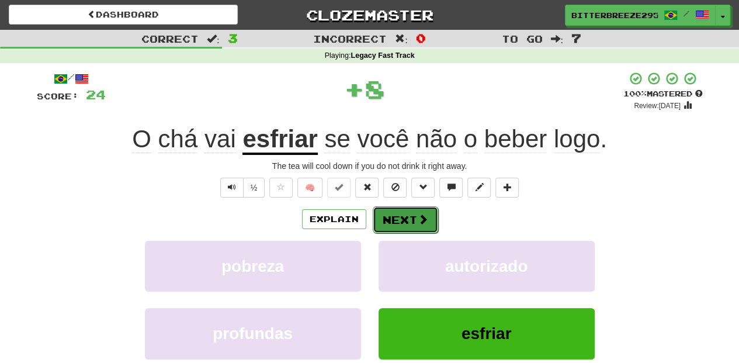
click at [406, 221] on button "Next" at bounding box center [405, 219] width 65 height 27
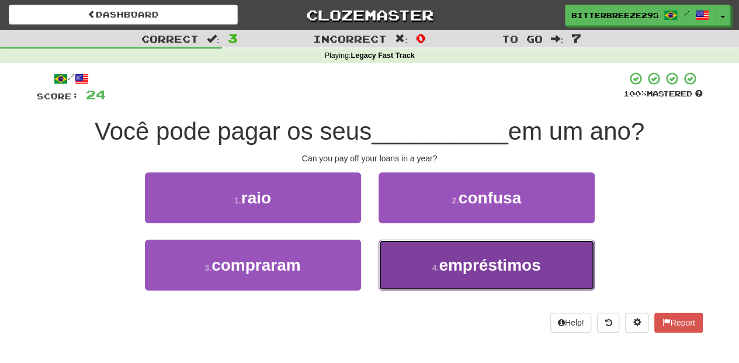
click at [410, 255] on button "4 . empréstimos" at bounding box center [486, 264] width 216 height 51
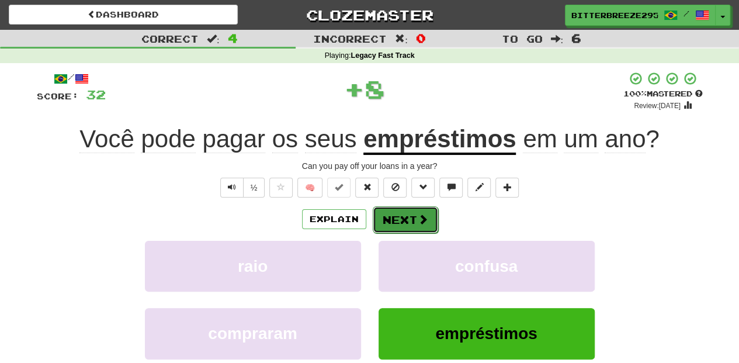
click at [404, 229] on button "Next" at bounding box center [405, 219] width 65 height 27
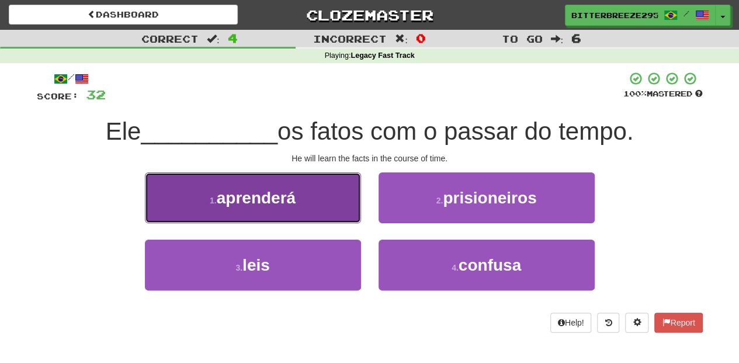
click at [334, 214] on button "1 . aprenderá" at bounding box center [253, 197] width 216 height 51
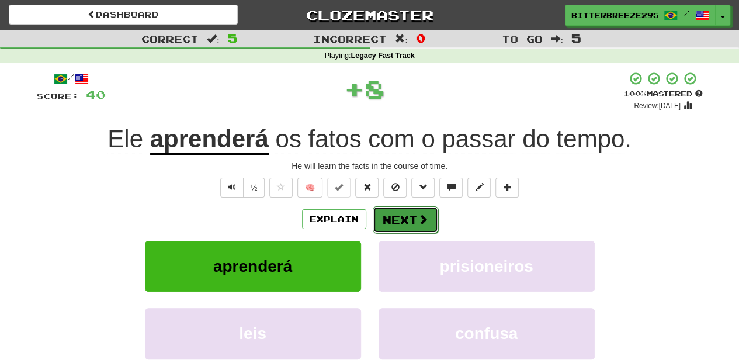
click at [389, 220] on button "Next" at bounding box center [405, 219] width 65 height 27
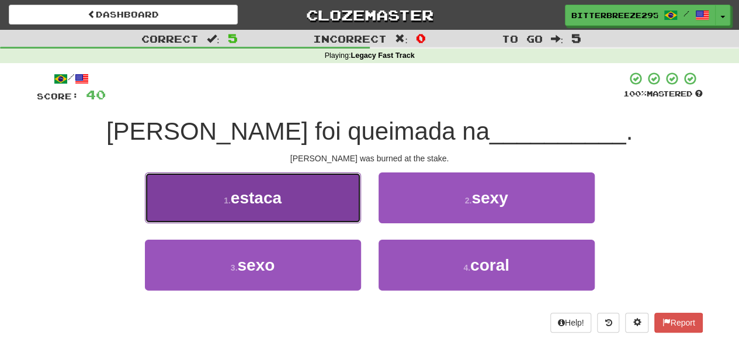
click at [312, 207] on button "1 . estaca" at bounding box center [253, 197] width 216 height 51
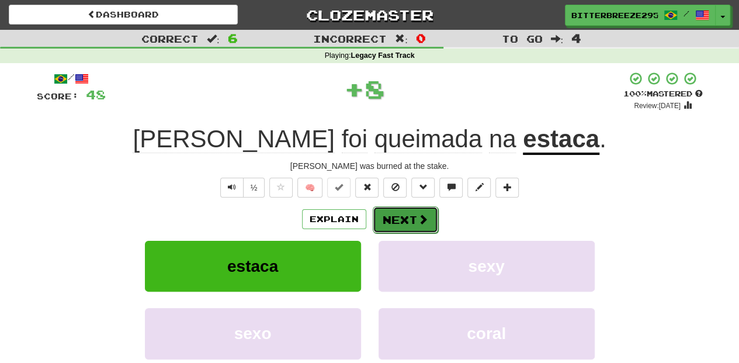
click at [388, 216] on button "Next" at bounding box center [405, 219] width 65 height 27
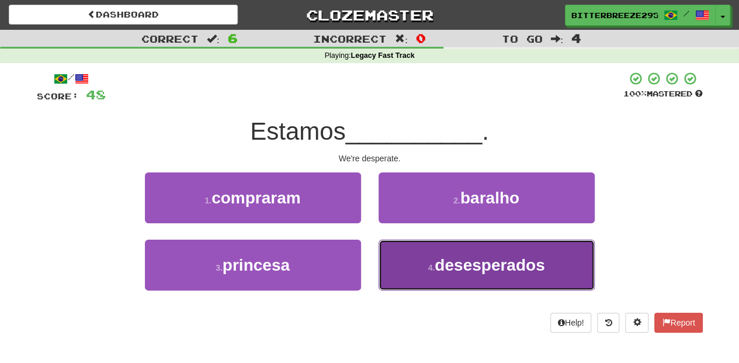
click at [403, 257] on button "4 . desesperados" at bounding box center [486, 264] width 216 height 51
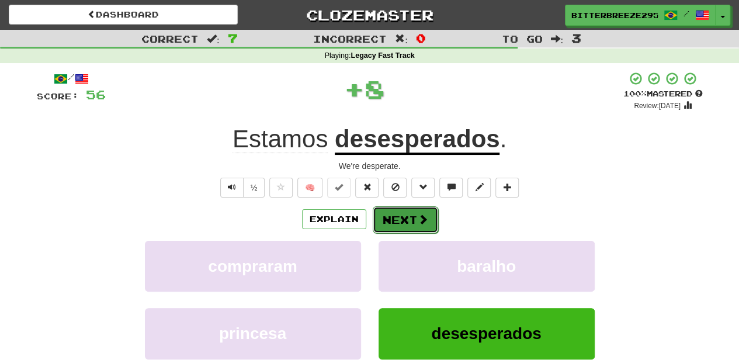
click at [396, 218] on button "Next" at bounding box center [405, 219] width 65 height 27
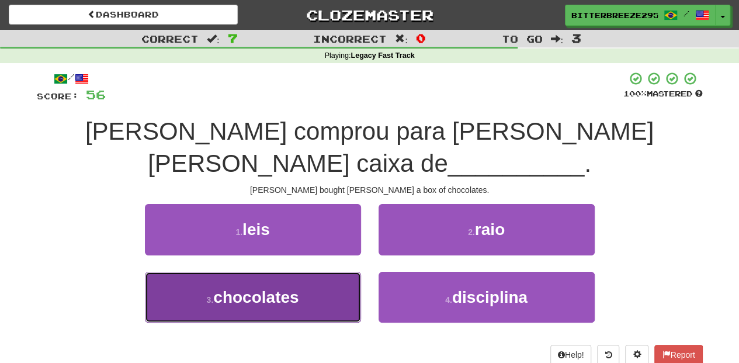
click at [327, 272] on button "3 . chocolates" at bounding box center [253, 297] width 216 height 51
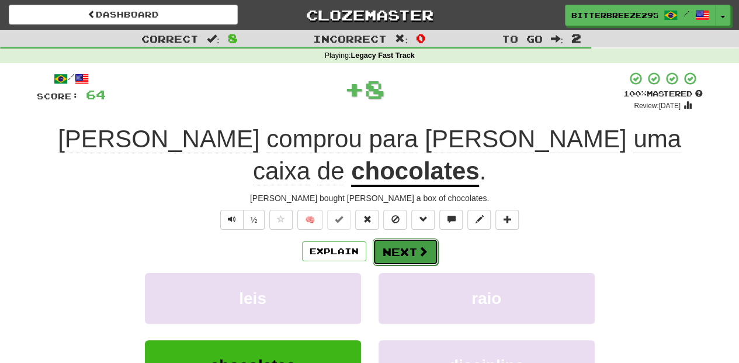
click at [396, 238] on button "Next" at bounding box center [405, 251] width 65 height 27
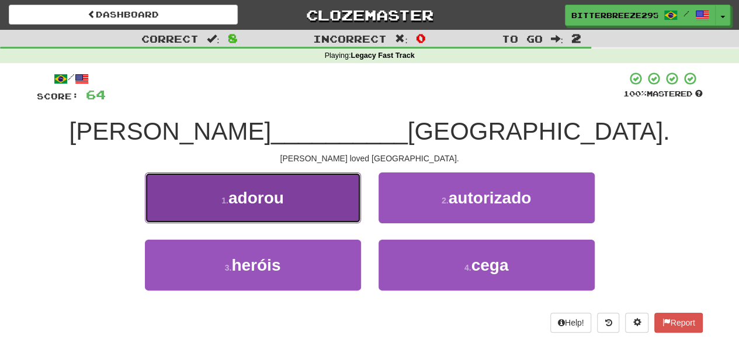
click at [324, 207] on button "1 . adorou" at bounding box center [253, 197] width 216 height 51
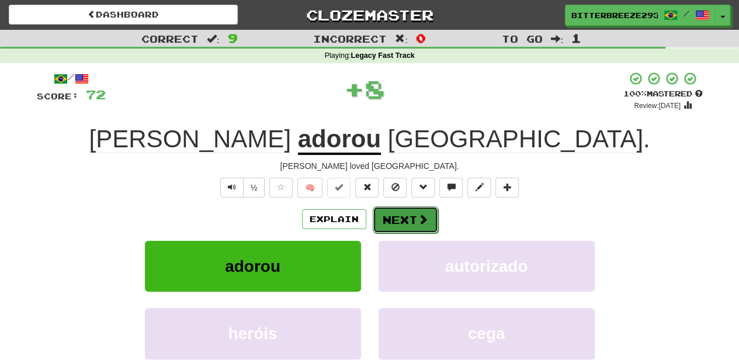
click at [394, 213] on button "Next" at bounding box center [405, 219] width 65 height 27
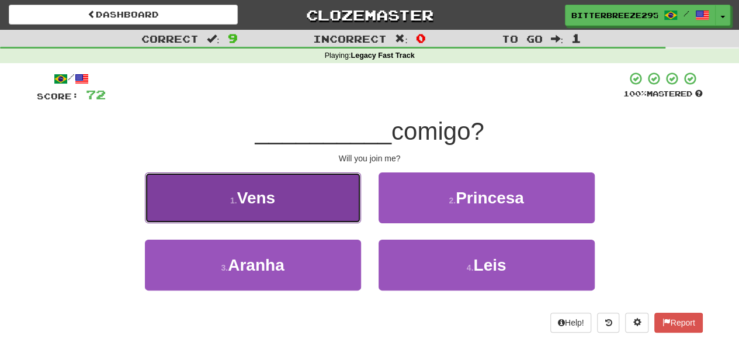
click at [300, 207] on button "1 . Vens" at bounding box center [253, 197] width 216 height 51
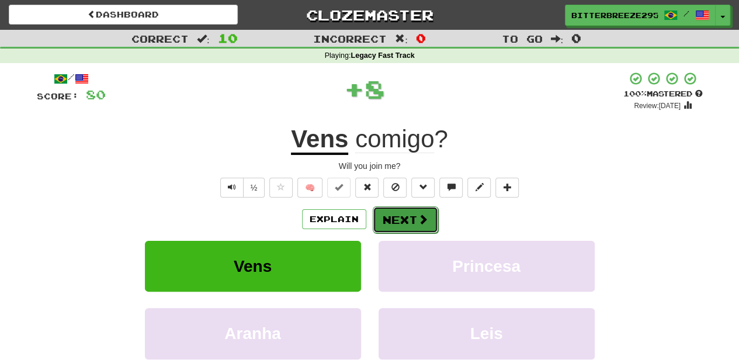
click at [384, 212] on button "Next" at bounding box center [405, 219] width 65 height 27
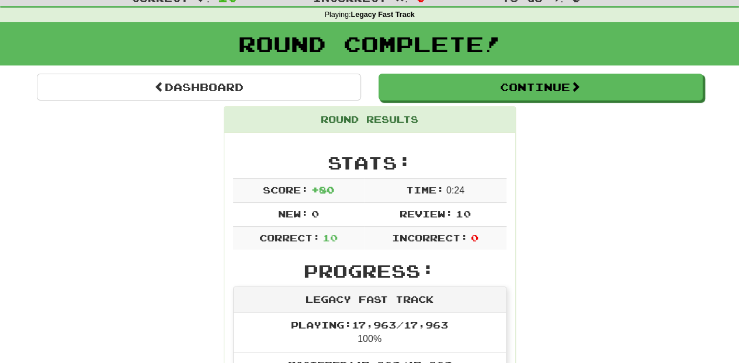
scroll to position [39, 0]
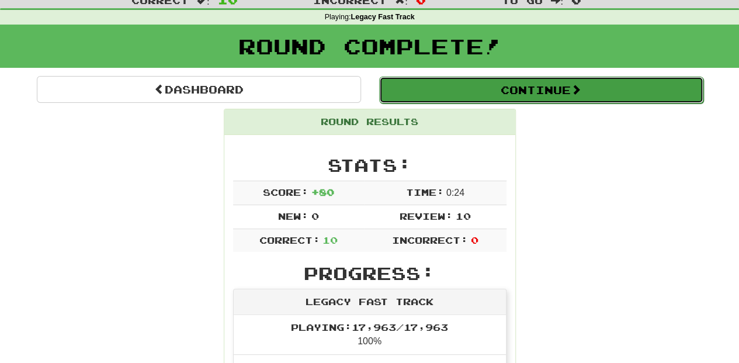
click at [427, 89] on button "Continue" at bounding box center [541, 89] width 324 height 27
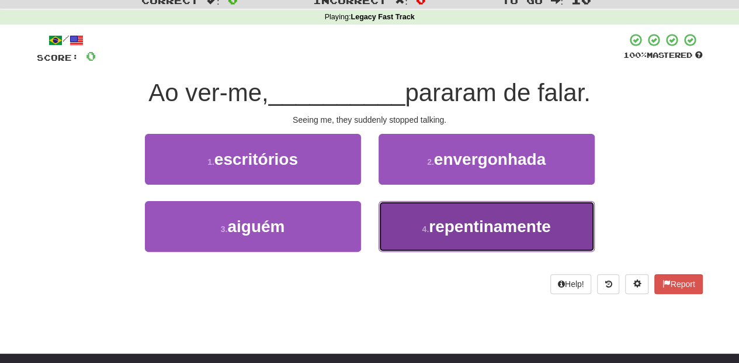
click at [441, 228] on span "repentinamente" at bounding box center [490, 226] width 122 height 18
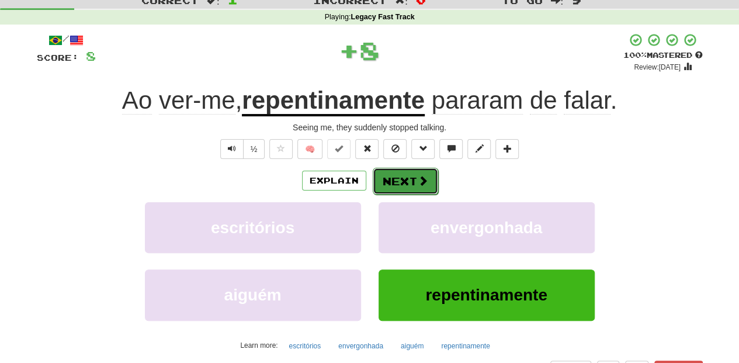
click at [405, 183] on button "Next" at bounding box center [405, 181] width 65 height 27
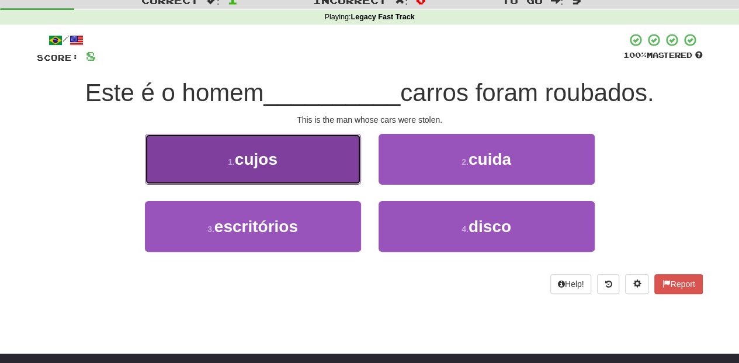
click at [321, 172] on button "1 . cujos" at bounding box center [253, 159] width 216 height 51
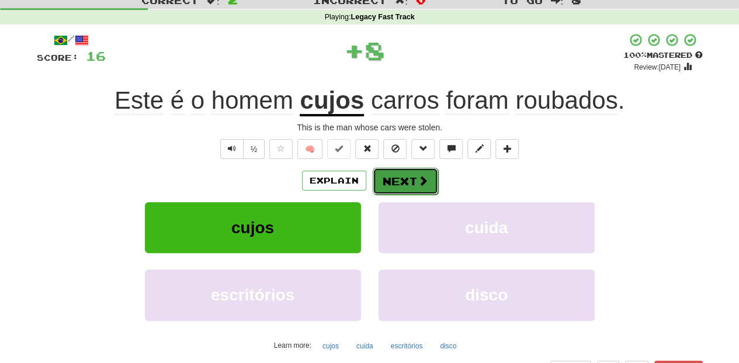
click at [391, 180] on button "Next" at bounding box center [405, 181] width 65 height 27
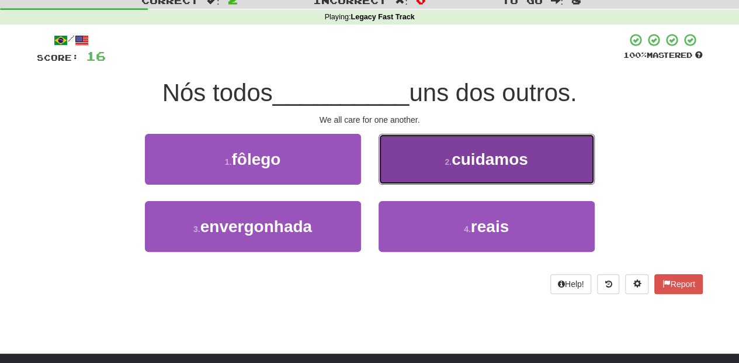
click at [389, 178] on button "2 . cuidamos" at bounding box center [486, 159] width 216 height 51
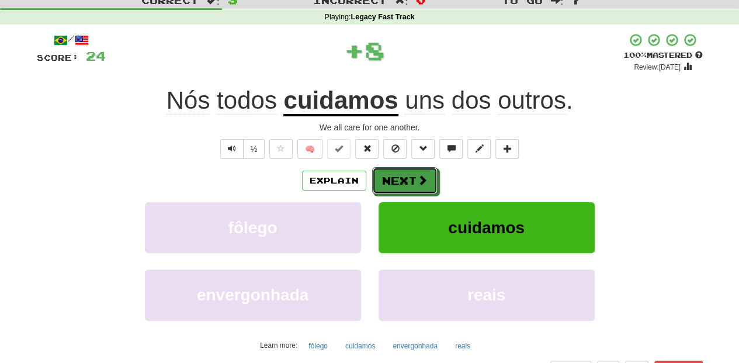
click at [389, 178] on button "Next" at bounding box center [404, 180] width 65 height 27
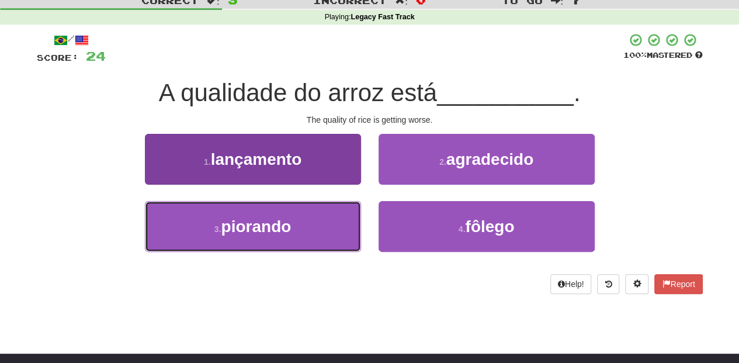
click at [326, 214] on button "3 . piorando" at bounding box center [253, 226] width 216 height 51
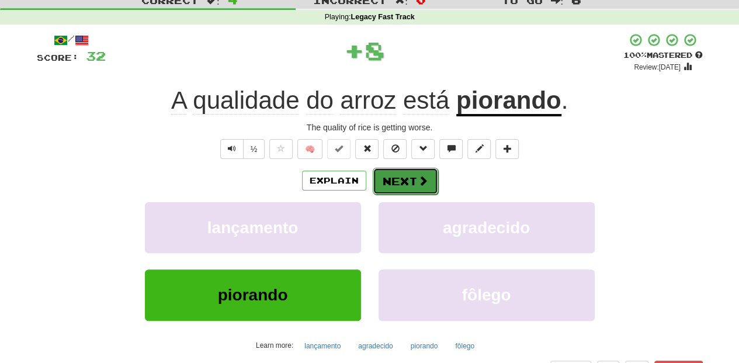
click at [387, 178] on button "Next" at bounding box center [405, 181] width 65 height 27
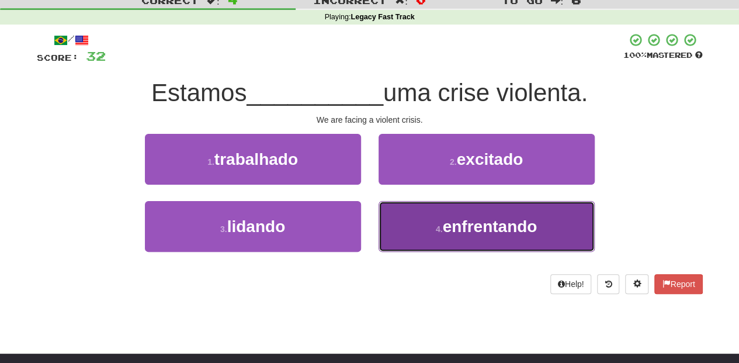
click at [408, 212] on button "4 . enfrentando" at bounding box center [486, 226] width 216 height 51
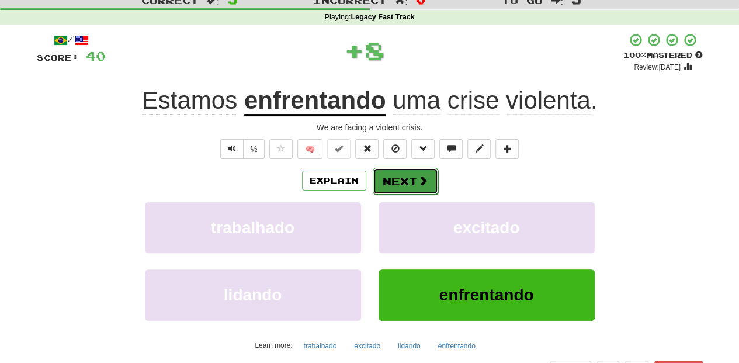
click at [401, 180] on button "Next" at bounding box center [405, 181] width 65 height 27
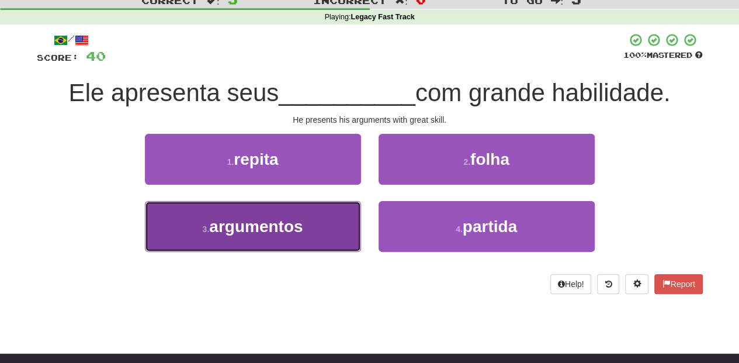
click at [335, 210] on button "3 . argumentos" at bounding box center [253, 226] width 216 height 51
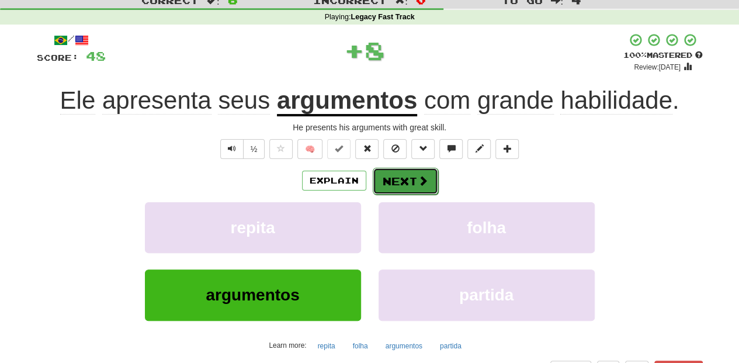
click at [388, 185] on button "Next" at bounding box center [405, 181] width 65 height 27
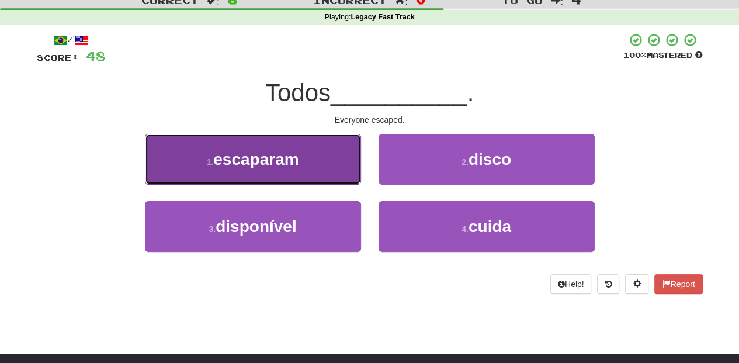
click at [335, 171] on button "1 . escaparam" at bounding box center [253, 159] width 216 height 51
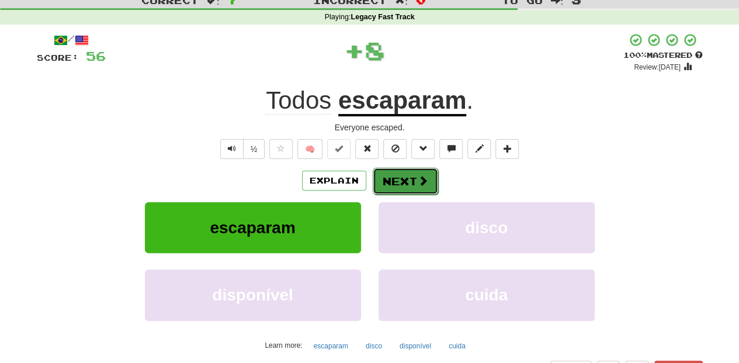
click at [399, 181] on button "Next" at bounding box center [405, 181] width 65 height 27
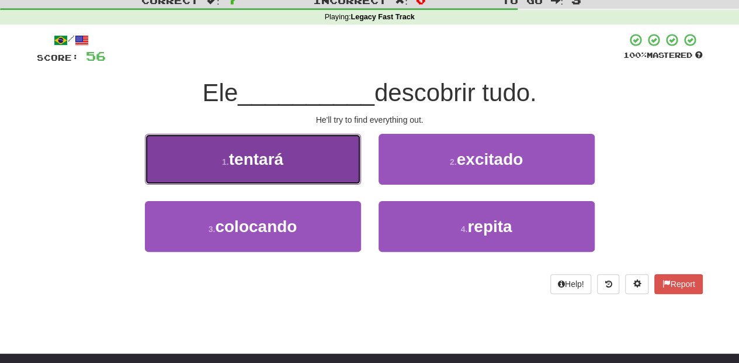
click at [330, 168] on button "1 . tentará" at bounding box center [253, 159] width 216 height 51
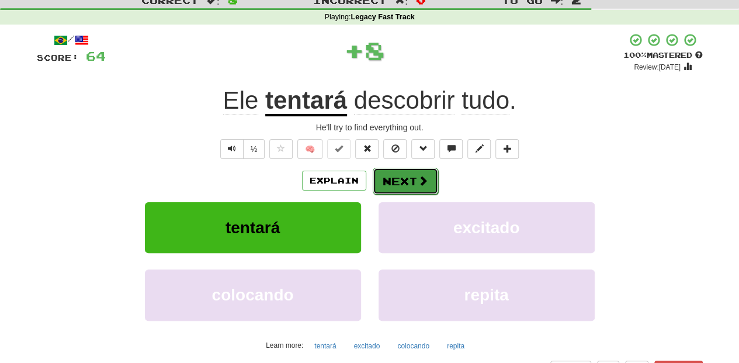
click at [409, 178] on button "Next" at bounding box center [405, 181] width 65 height 27
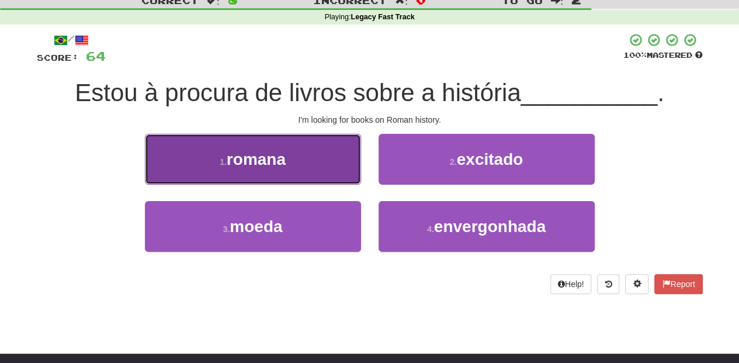
click at [325, 168] on button "1 . romana" at bounding box center [253, 159] width 216 height 51
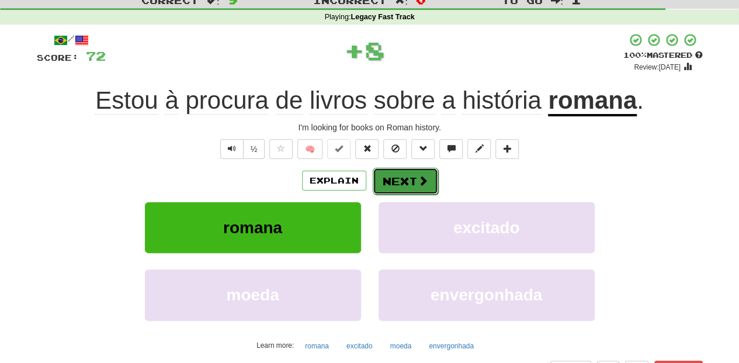
click at [402, 180] on button "Next" at bounding box center [405, 181] width 65 height 27
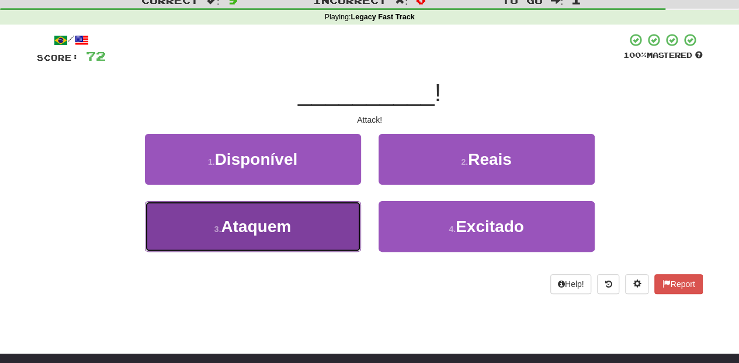
click at [336, 215] on button "3 . Ataquem" at bounding box center [253, 226] width 216 height 51
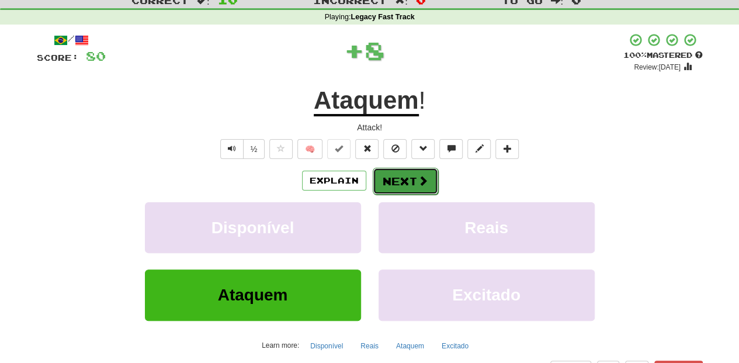
click at [389, 180] on button "Next" at bounding box center [405, 181] width 65 height 27
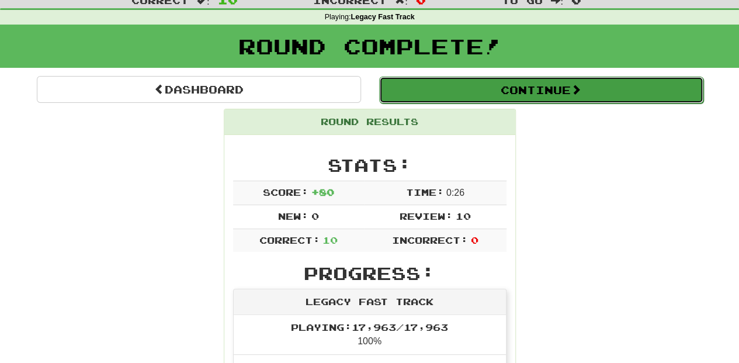
click at [440, 90] on button "Continue" at bounding box center [541, 89] width 324 height 27
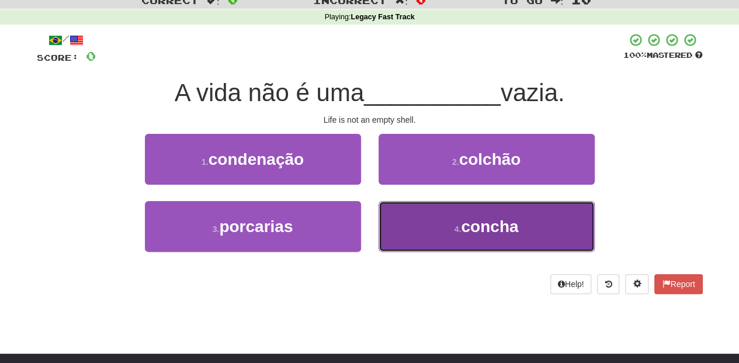
click at [395, 228] on button "4 . concha" at bounding box center [486, 226] width 216 height 51
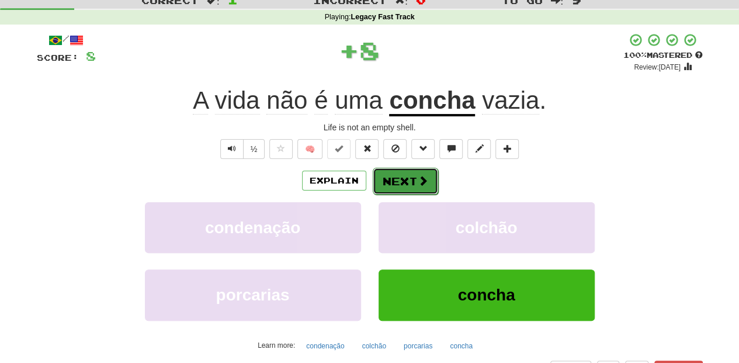
click at [385, 170] on button "Next" at bounding box center [405, 181] width 65 height 27
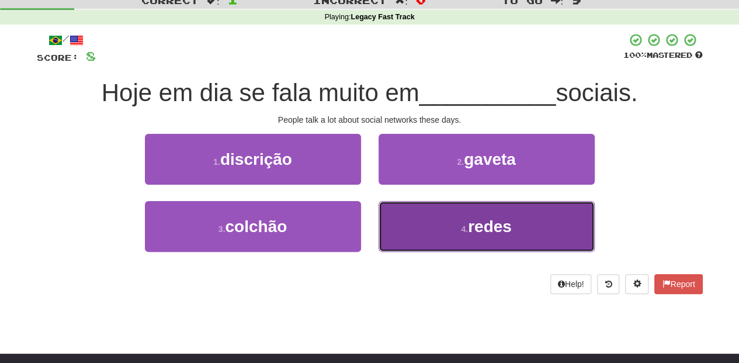
click at [398, 215] on button "4 . redes" at bounding box center [486, 226] width 216 height 51
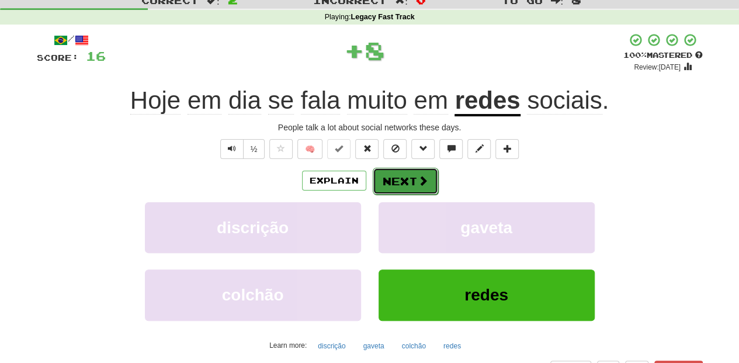
click at [399, 182] on button "Next" at bounding box center [405, 181] width 65 height 27
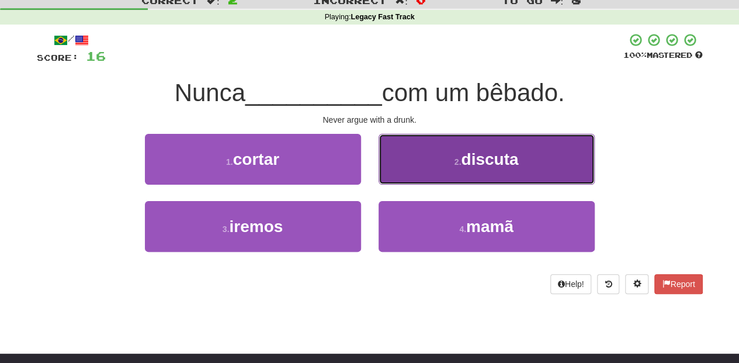
click at [405, 181] on button "2 . discuta" at bounding box center [486, 159] width 216 height 51
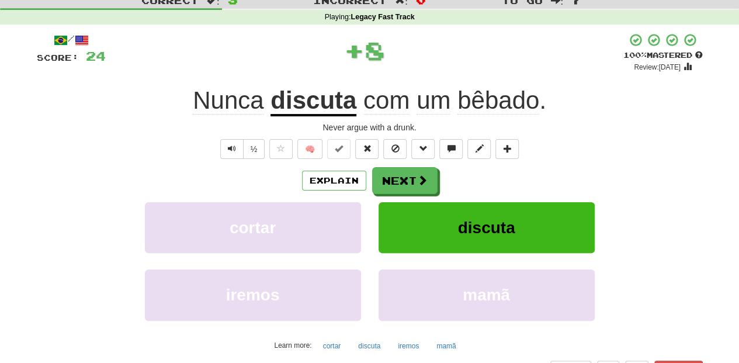
click at [405, 181] on button "Next" at bounding box center [404, 180] width 65 height 27
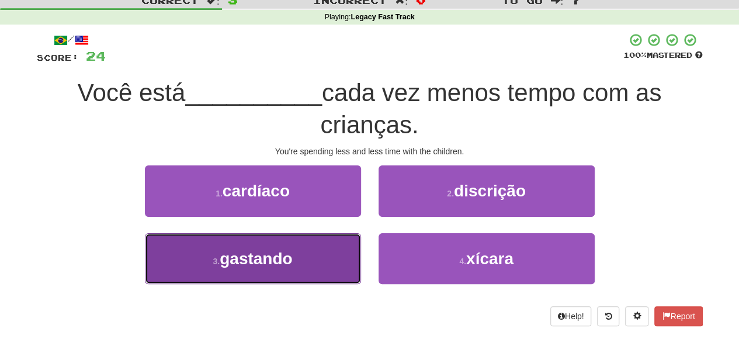
click at [333, 241] on button "3 . gastando" at bounding box center [253, 258] width 216 height 51
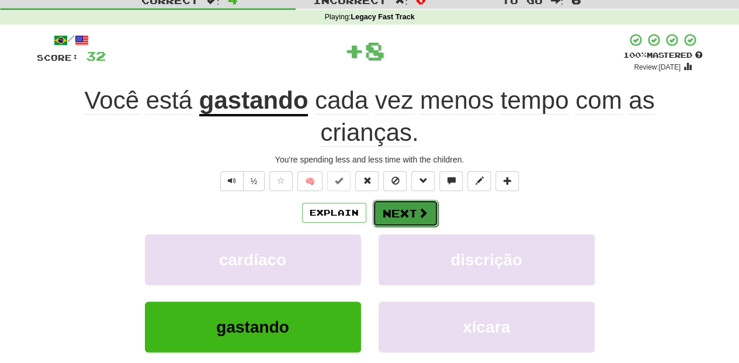
click at [383, 214] on button "Next" at bounding box center [405, 213] width 65 height 27
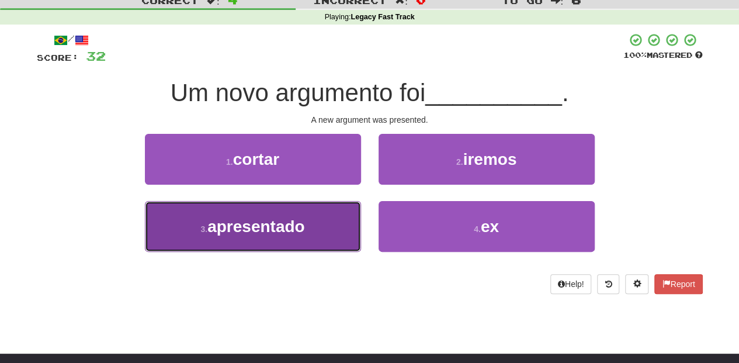
click at [342, 225] on button "3 . apresentado" at bounding box center [253, 226] width 216 height 51
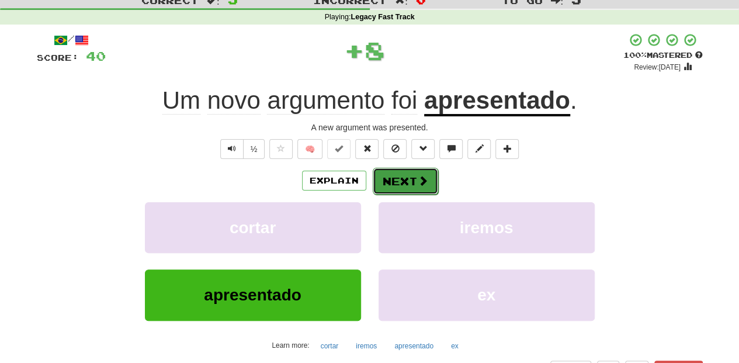
click at [408, 185] on button "Next" at bounding box center [405, 181] width 65 height 27
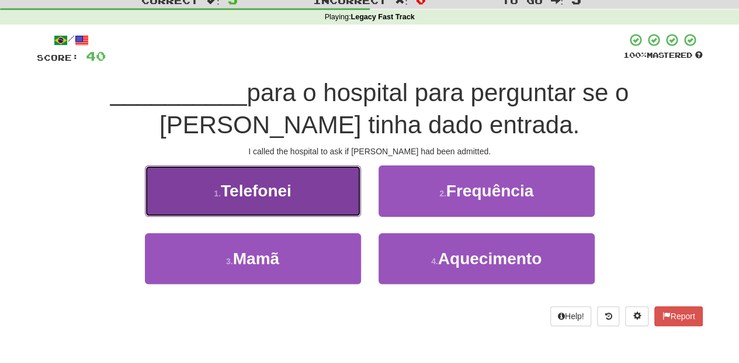
click at [311, 203] on button "1 . Telefonei" at bounding box center [253, 190] width 216 height 51
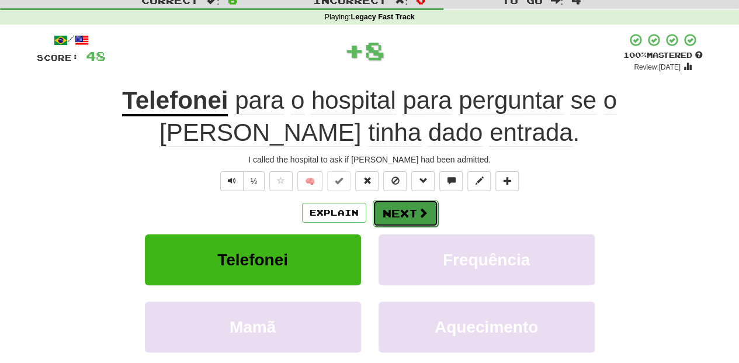
click at [400, 207] on button "Next" at bounding box center [405, 213] width 65 height 27
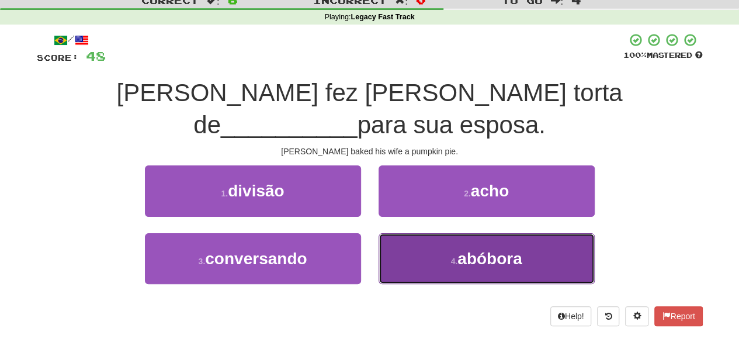
click at [399, 233] on button "4 . abóbora" at bounding box center [486, 258] width 216 height 51
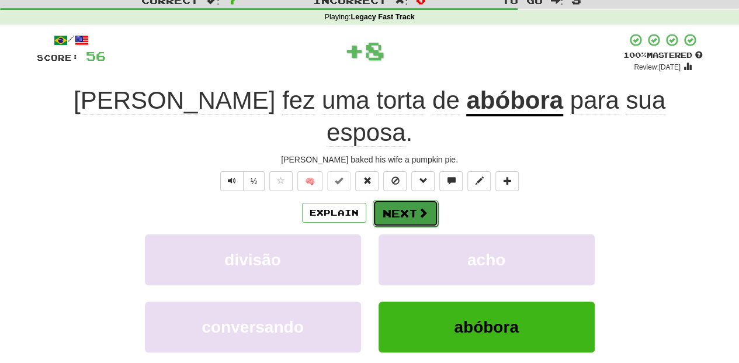
click at [404, 200] on button "Next" at bounding box center [405, 213] width 65 height 27
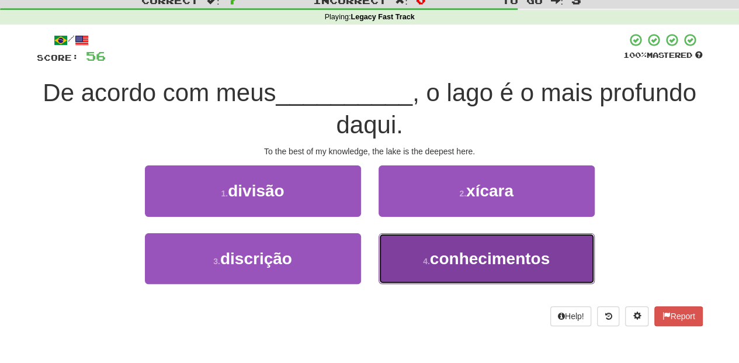
click at [419, 257] on button "4 . conhecimentos" at bounding box center [486, 258] width 216 height 51
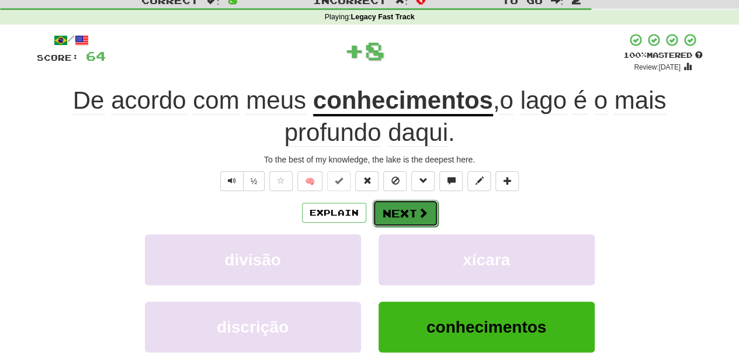
click at [399, 214] on button "Next" at bounding box center [405, 213] width 65 height 27
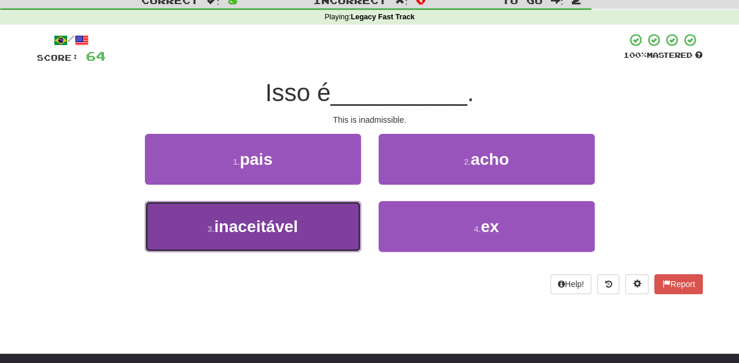
click at [333, 220] on button "3 . inaceitável" at bounding box center [253, 226] width 216 height 51
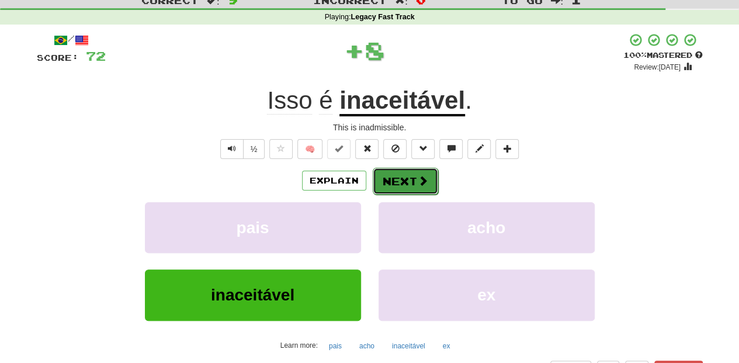
click at [397, 179] on button "Next" at bounding box center [405, 181] width 65 height 27
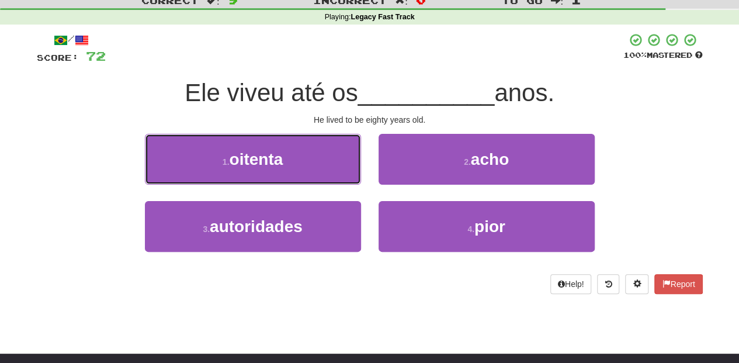
click at [329, 165] on button "1 . oitenta" at bounding box center [253, 159] width 216 height 51
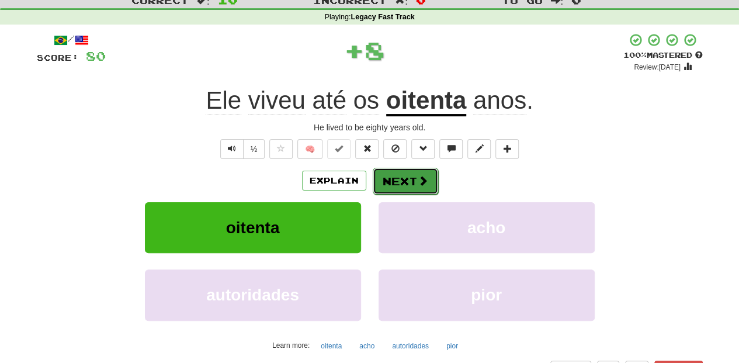
click at [405, 182] on button "Next" at bounding box center [405, 181] width 65 height 27
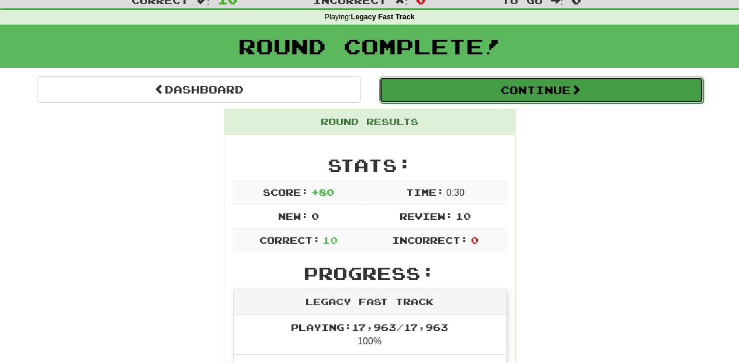
click at [453, 89] on button "Continue" at bounding box center [541, 89] width 324 height 27
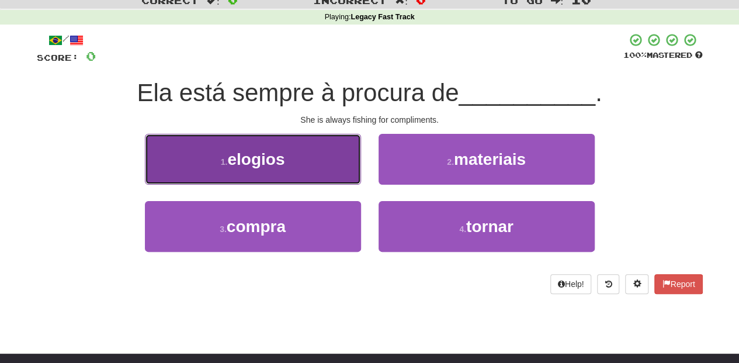
click at [298, 171] on button "1 . elogios" at bounding box center [253, 159] width 216 height 51
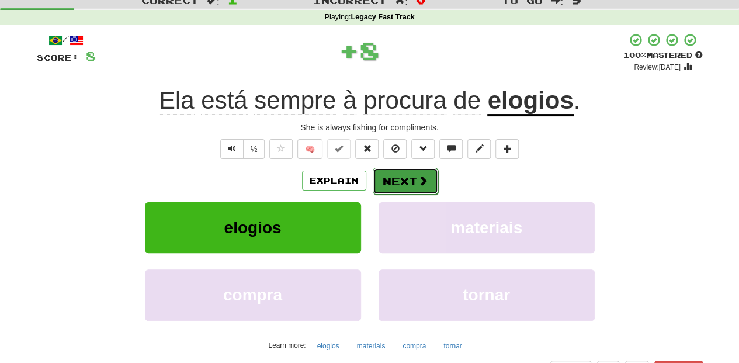
click at [387, 174] on button "Next" at bounding box center [405, 181] width 65 height 27
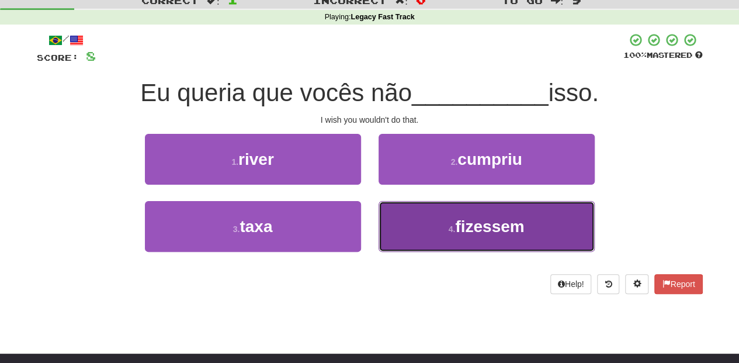
click at [396, 218] on button "4 . fizessem" at bounding box center [486, 226] width 216 height 51
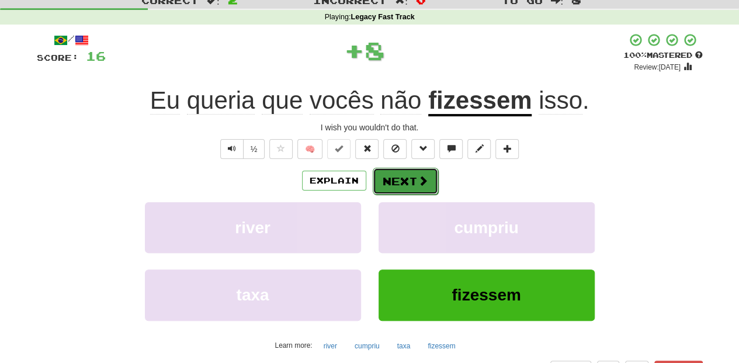
click at [405, 179] on button "Next" at bounding box center [405, 181] width 65 height 27
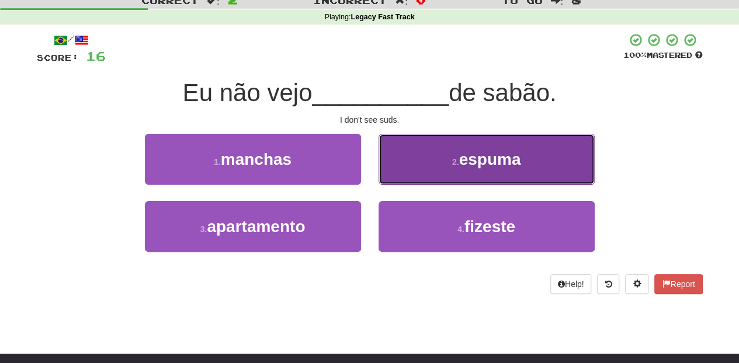
click at [401, 166] on button "2 . espuma" at bounding box center [486, 159] width 216 height 51
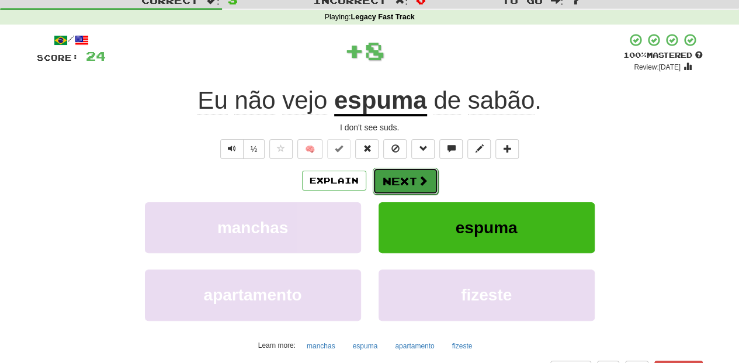
click at [395, 172] on button "Next" at bounding box center [405, 181] width 65 height 27
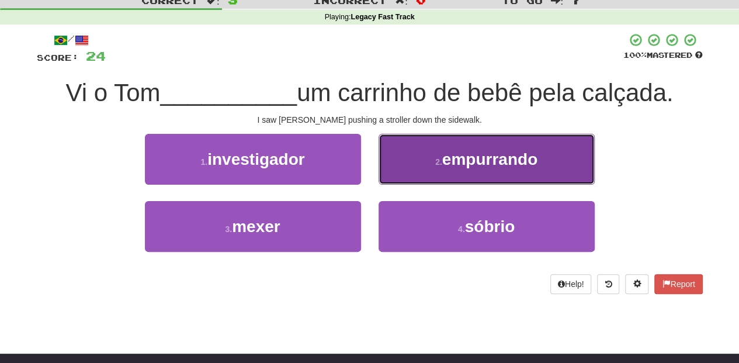
click at [395, 173] on button "2 . empurrando" at bounding box center [486, 159] width 216 height 51
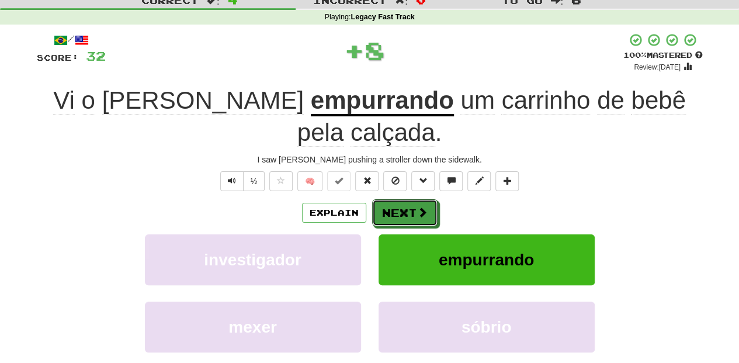
click at [395, 199] on button "Next" at bounding box center [404, 212] width 65 height 27
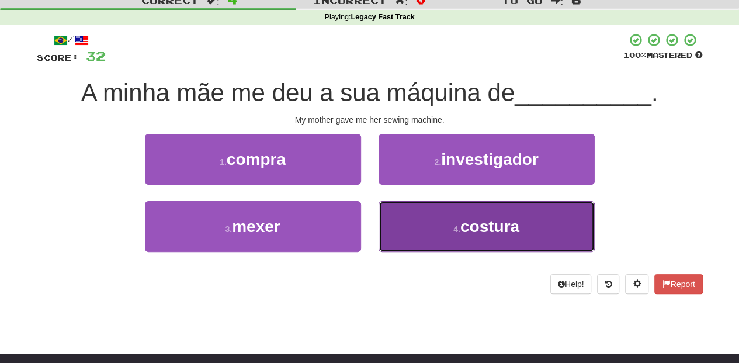
click at [410, 212] on button "4 . costura" at bounding box center [486, 226] width 216 height 51
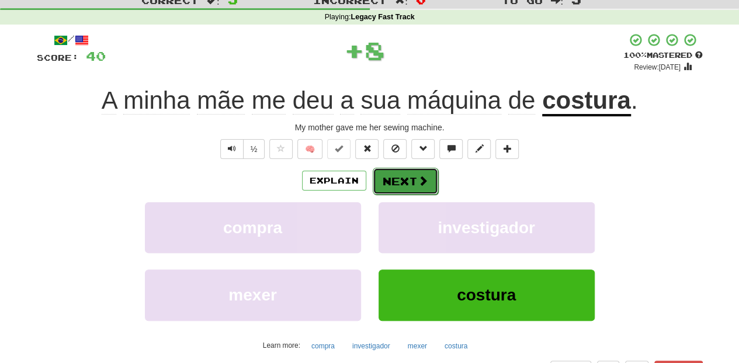
click at [401, 176] on button "Next" at bounding box center [405, 181] width 65 height 27
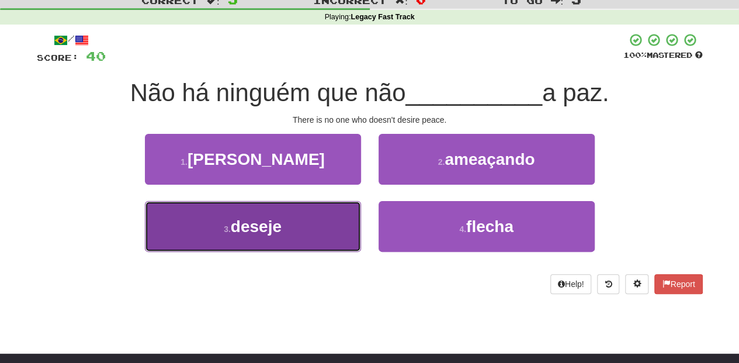
click at [307, 221] on button "3 . deseje" at bounding box center [253, 226] width 216 height 51
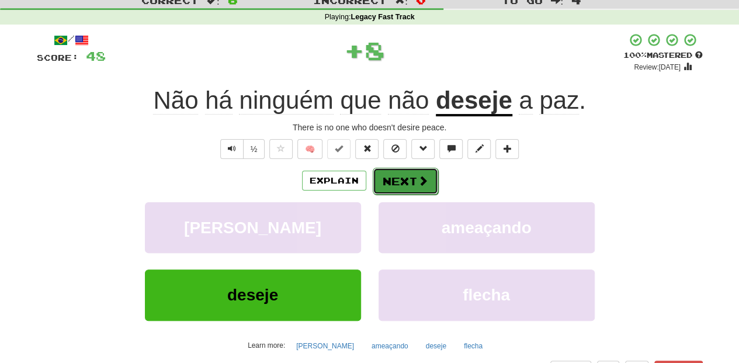
click at [391, 173] on button "Next" at bounding box center [405, 181] width 65 height 27
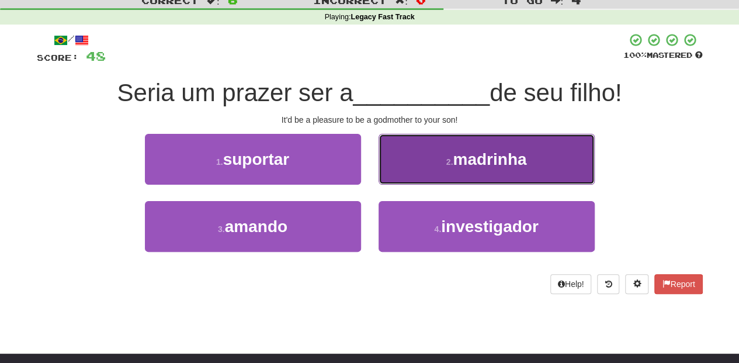
click at [389, 168] on button "2 . madrinha" at bounding box center [486, 159] width 216 height 51
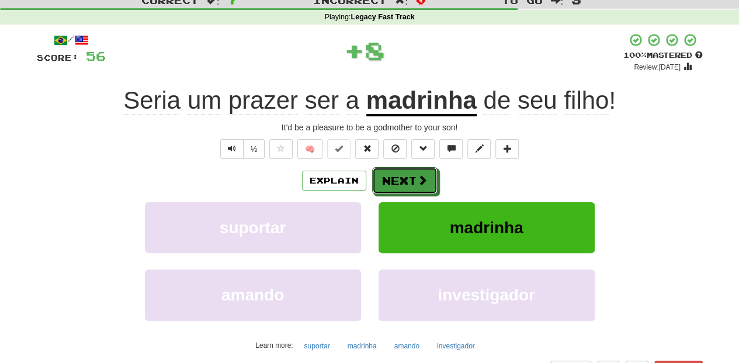
click at [389, 168] on button "Next" at bounding box center [404, 180] width 65 height 27
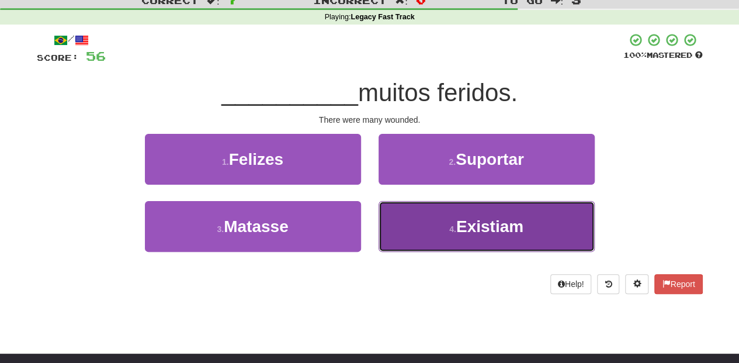
click at [419, 212] on button "4 . Existiam" at bounding box center [486, 226] width 216 height 51
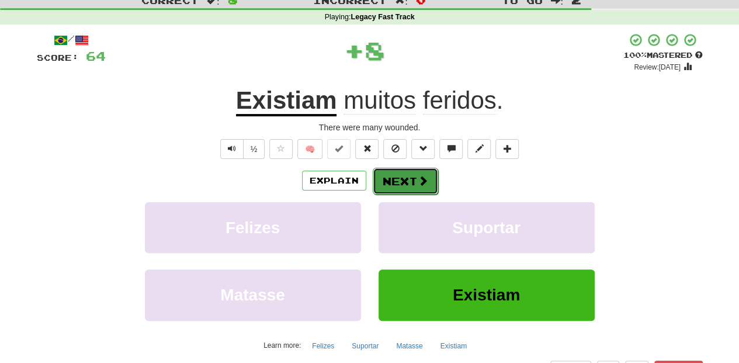
click at [412, 189] on button "Next" at bounding box center [405, 181] width 65 height 27
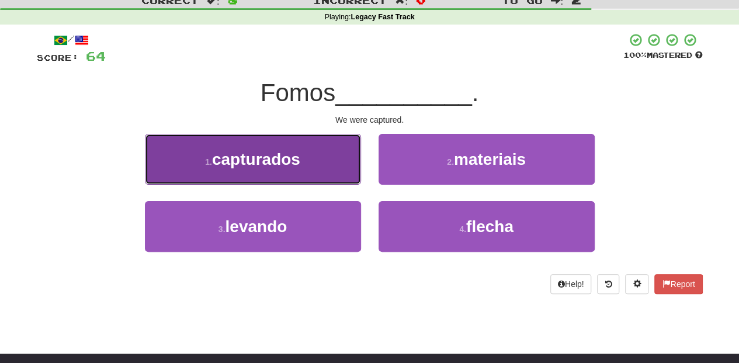
click at [299, 169] on button "1 . capturados" at bounding box center [253, 159] width 216 height 51
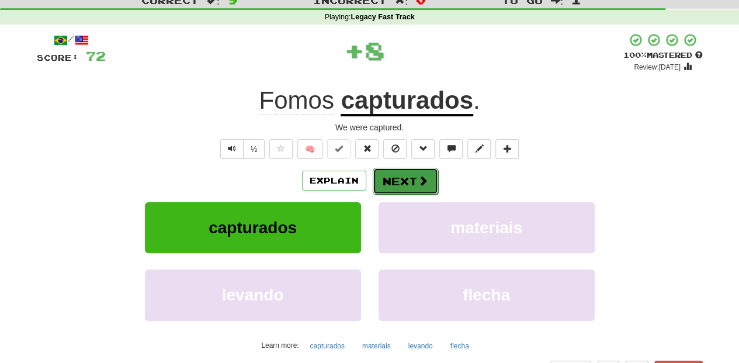
click at [378, 175] on button "Next" at bounding box center [405, 181] width 65 height 27
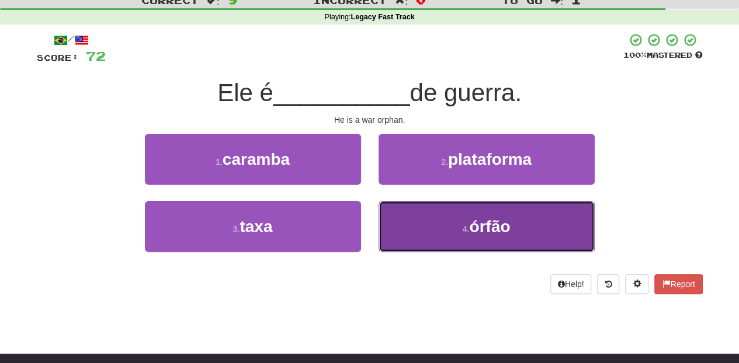
click at [399, 217] on button "4 . órfão" at bounding box center [486, 226] width 216 height 51
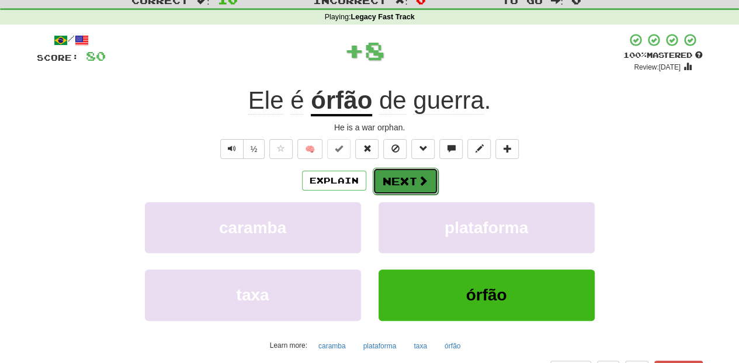
click at [397, 182] on button "Next" at bounding box center [405, 181] width 65 height 27
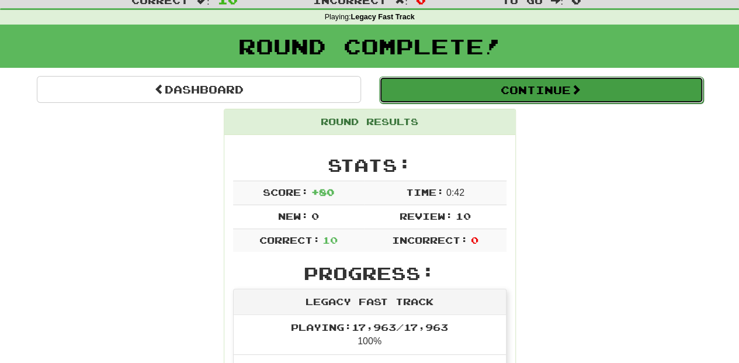
click at [444, 86] on button "Continue" at bounding box center [541, 89] width 324 height 27
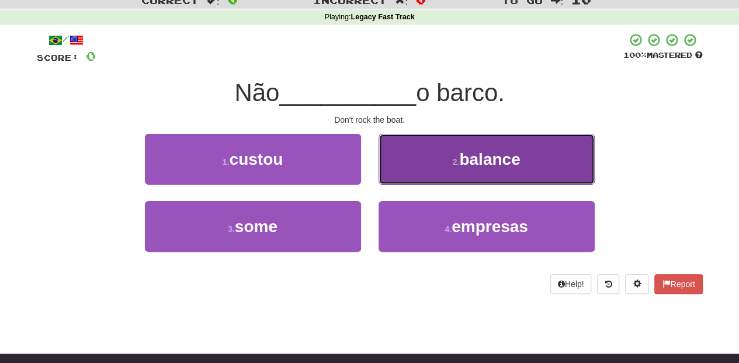
click at [425, 167] on button "2 . balance" at bounding box center [486, 159] width 216 height 51
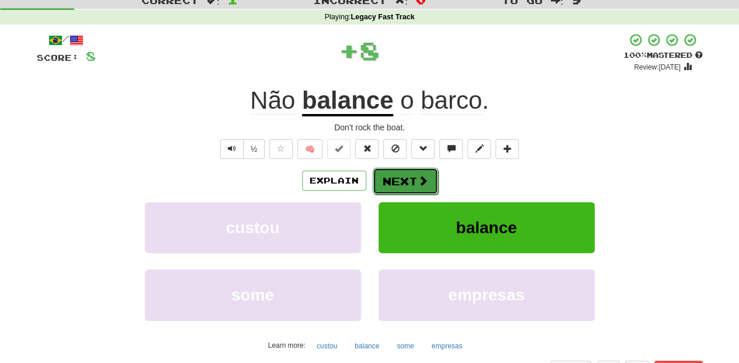
click at [415, 174] on button "Next" at bounding box center [405, 181] width 65 height 27
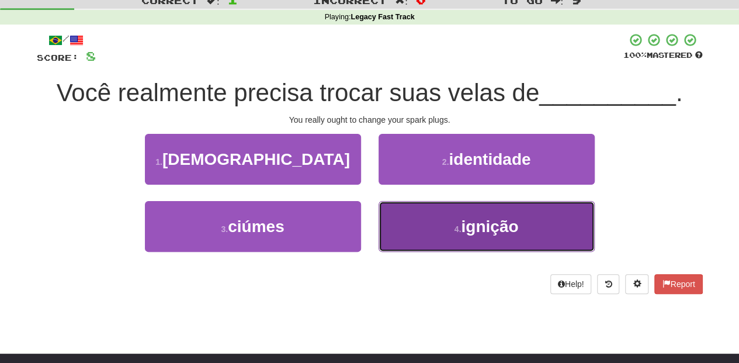
click at [425, 210] on button "4 . ignição" at bounding box center [486, 226] width 216 height 51
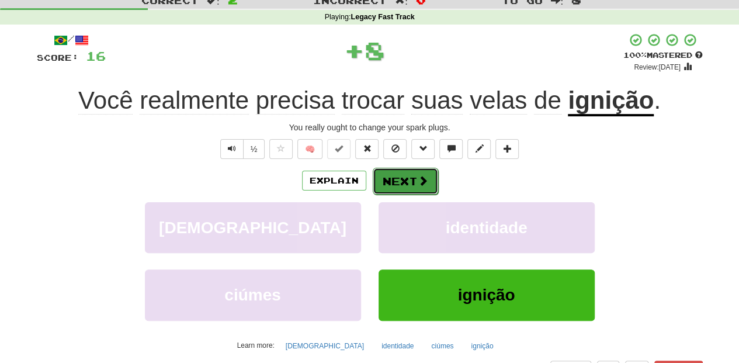
click at [411, 172] on button "Next" at bounding box center [405, 181] width 65 height 27
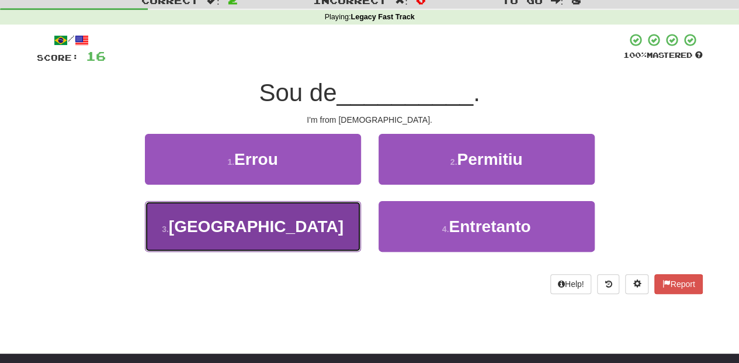
click at [310, 214] on button "3 . Malta" at bounding box center [253, 226] width 216 height 51
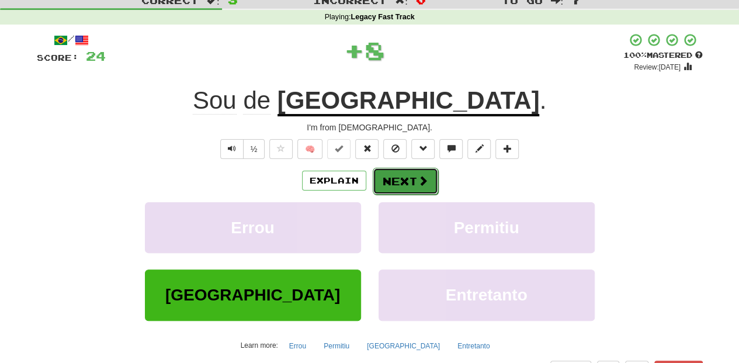
click at [387, 178] on button "Next" at bounding box center [405, 181] width 65 height 27
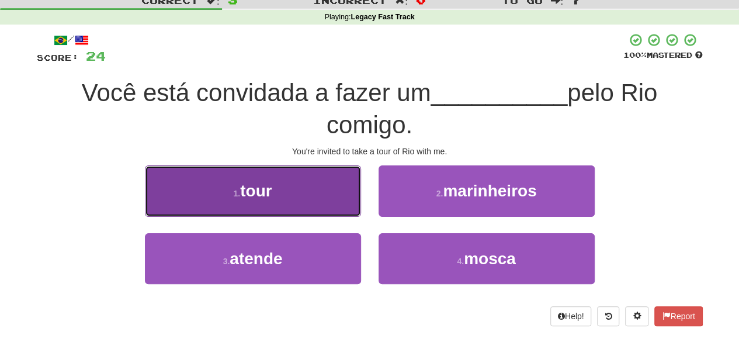
click at [290, 195] on button "1 . tour" at bounding box center [253, 190] width 216 height 51
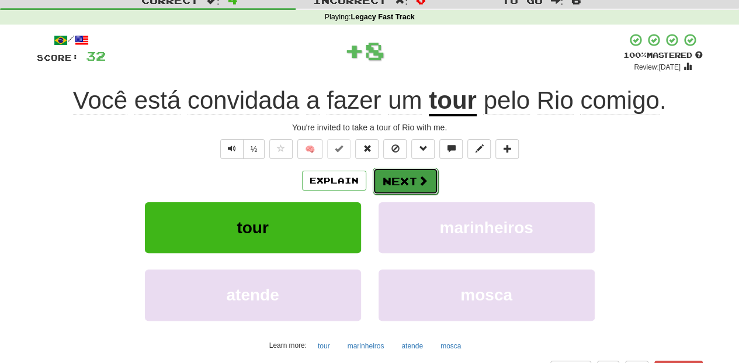
click at [400, 178] on button "Next" at bounding box center [405, 181] width 65 height 27
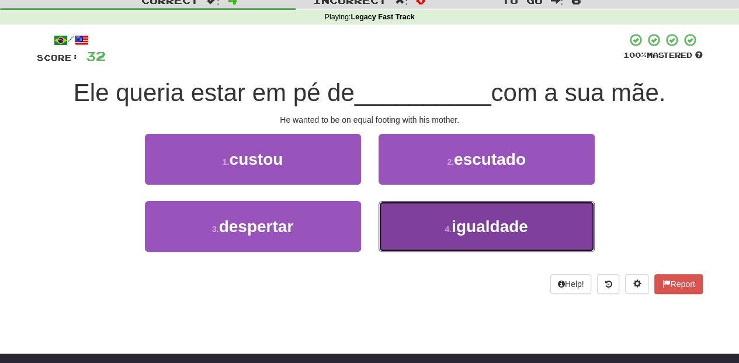
click at [409, 221] on button "4 . igualdade" at bounding box center [486, 226] width 216 height 51
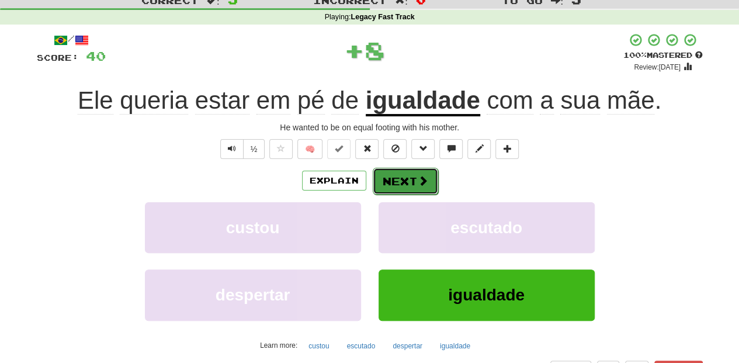
click at [399, 173] on button "Next" at bounding box center [405, 181] width 65 height 27
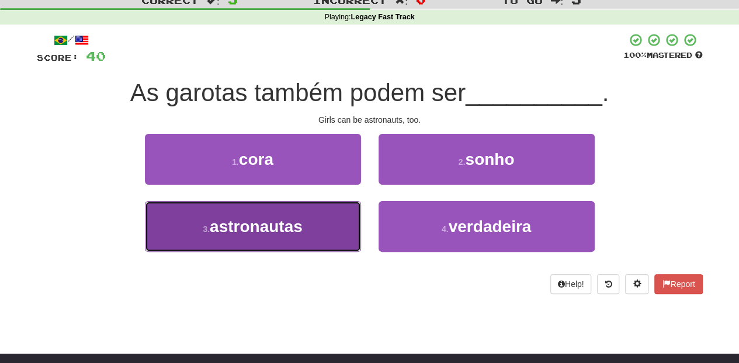
click at [331, 211] on button "3 . astronautas" at bounding box center [253, 226] width 216 height 51
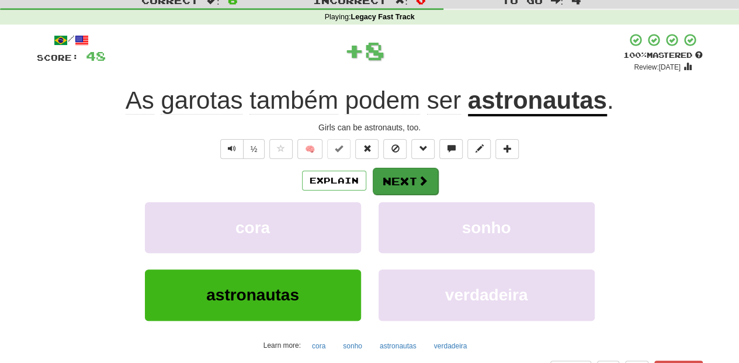
click at [370, 177] on div "Explain Next" at bounding box center [370, 180] width 666 height 27
click at [381, 176] on button "Next" at bounding box center [405, 181] width 65 height 27
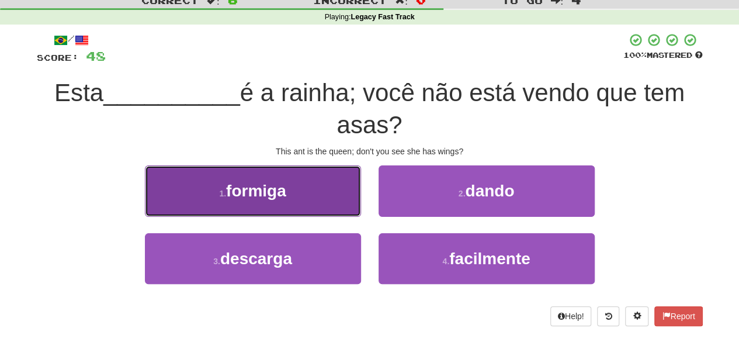
click at [325, 200] on button "1 . formiga" at bounding box center [253, 190] width 216 height 51
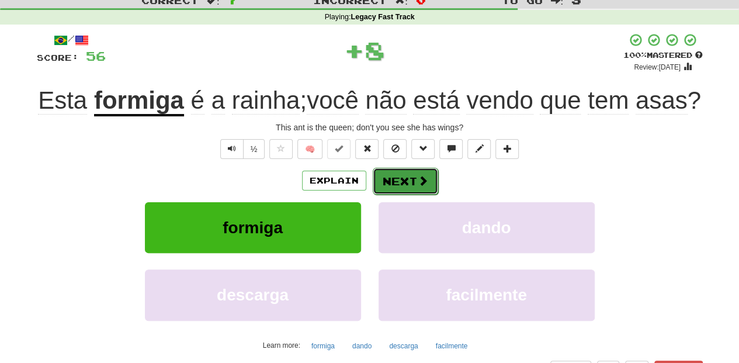
click at [398, 194] on button "Next" at bounding box center [405, 181] width 65 height 27
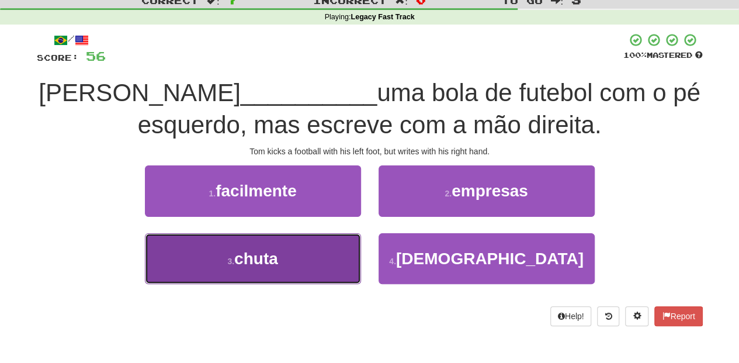
click at [334, 251] on button "3 . chuta" at bounding box center [253, 258] width 216 height 51
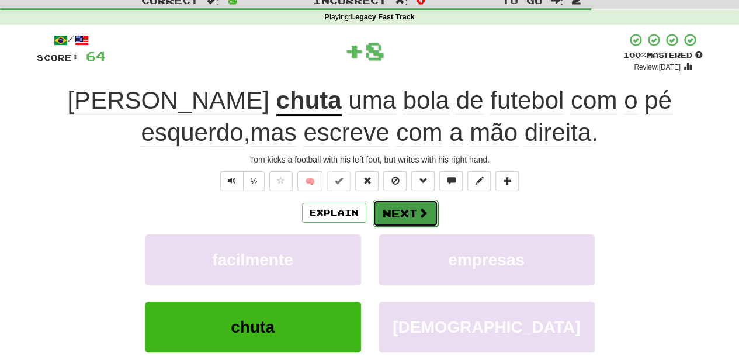
click at [404, 208] on button "Next" at bounding box center [405, 213] width 65 height 27
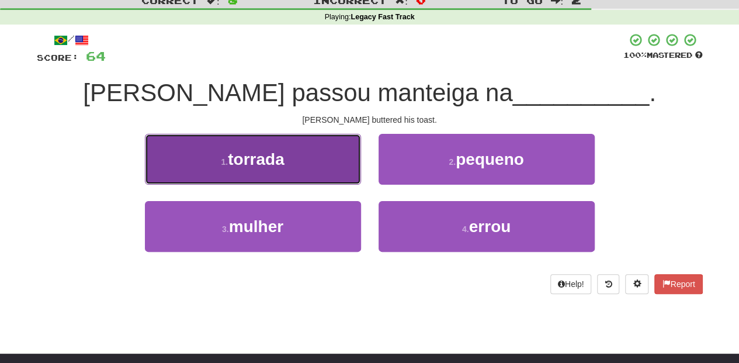
click at [329, 157] on button "1 . torrada" at bounding box center [253, 159] width 216 height 51
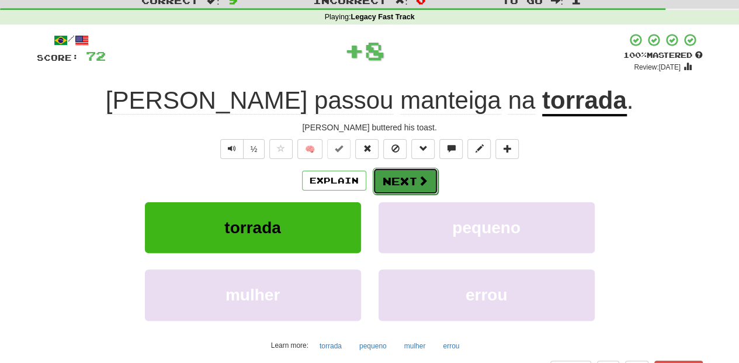
click at [396, 175] on button "Next" at bounding box center [405, 181] width 65 height 27
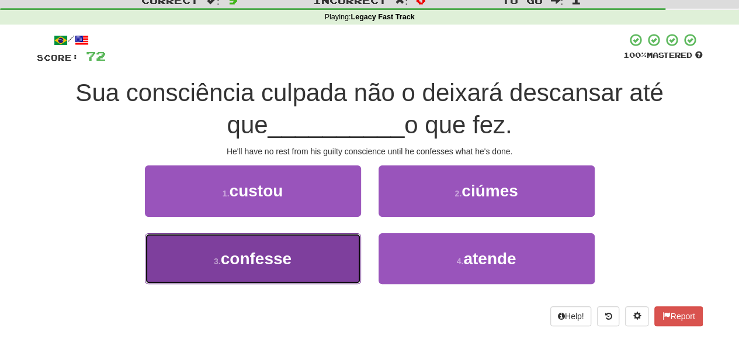
click at [310, 247] on button "3 . confesse" at bounding box center [253, 258] width 216 height 51
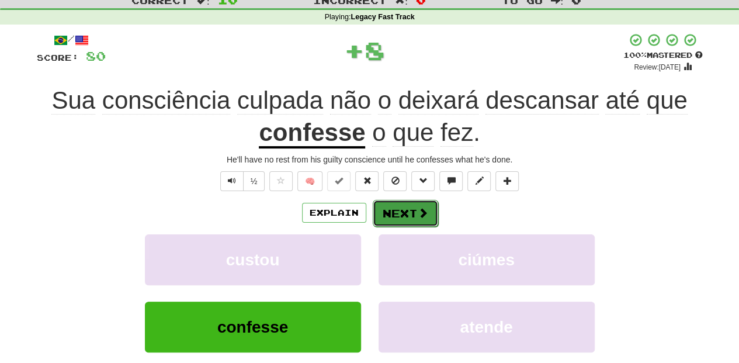
click at [391, 208] on button "Next" at bounding box center [405, 213] width 65 height 27
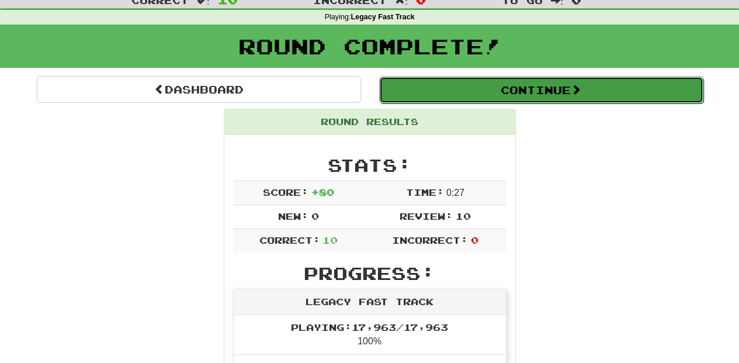
click at [498, 85] on button "Continue" at bounding box center [541, 89] width 324 height 27
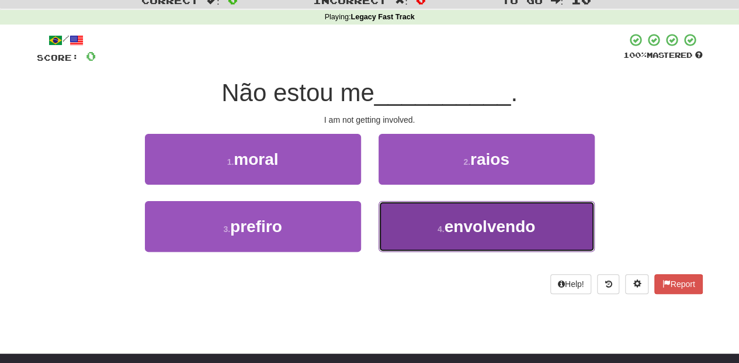
click at [419, 219] on button "4 . envolvendo" at bounding box center [486, 226] width 216 height 51
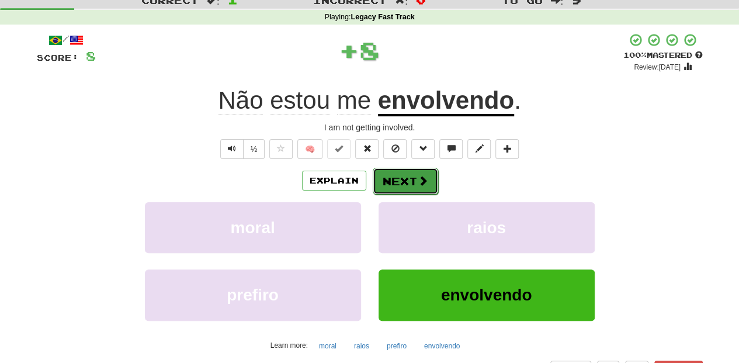
click at [409, 179] on button "Next" at bounding box center [405, 181] width 65 height 27
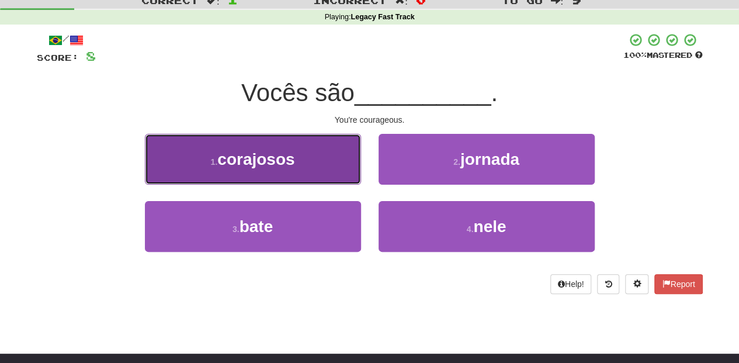
click at [322, 181] on button "1 . corajosos" at bounding box center [253, 159] width 216 height 51
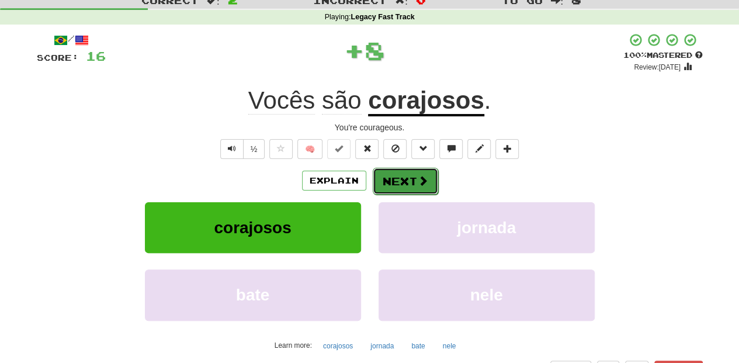
click at [397, 175] on button "Next" at bounding box center [405, 181] width 65 height 27
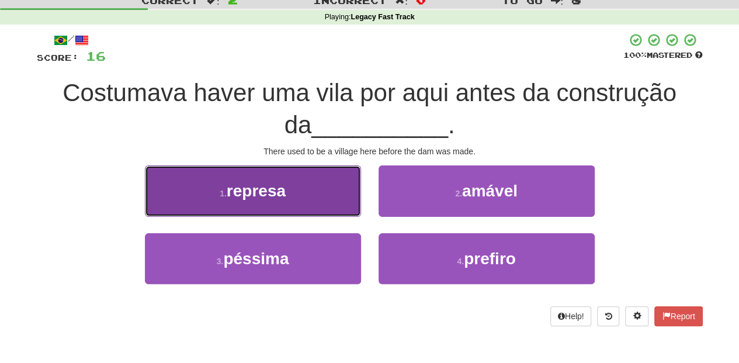
click at [312, 206] on button "1 . represa" at bounding box center [253, 190] width 216 height 51
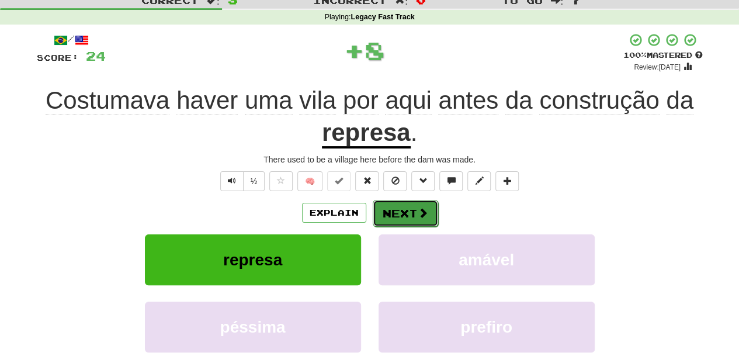
click at [389, 203] on button "Next" at bounding box center [405, 213] width 65 height 27
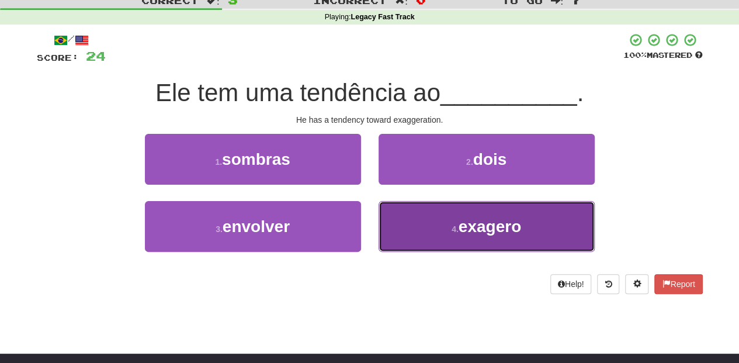
click at [392, 220] on button "4 . exagero" at bounding box center [486, 226] width 216 height 51
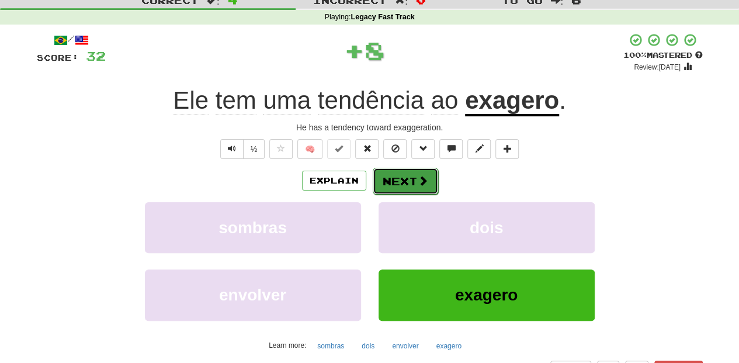
click at [382, 176] on button "Next" at bounding box center [405, 181] width 65 height 27
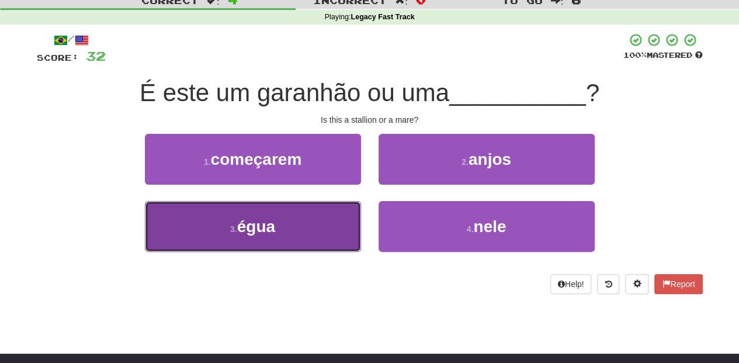
click at [326, 208] on button "3 . égua" at bounding box center [253, 226] width 216 height 51
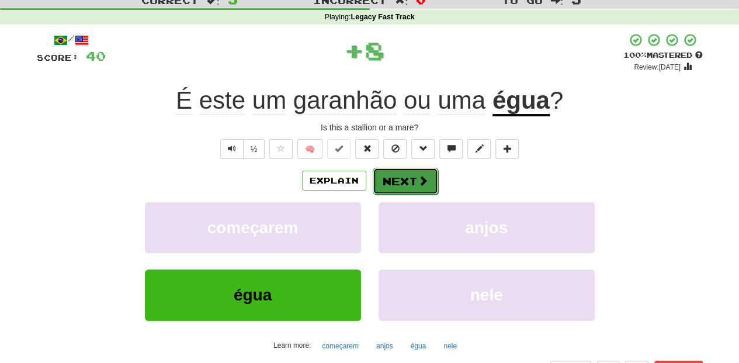
click at [400, 178] on button "Next" at bounding box center [405, 181] width 65 height 27
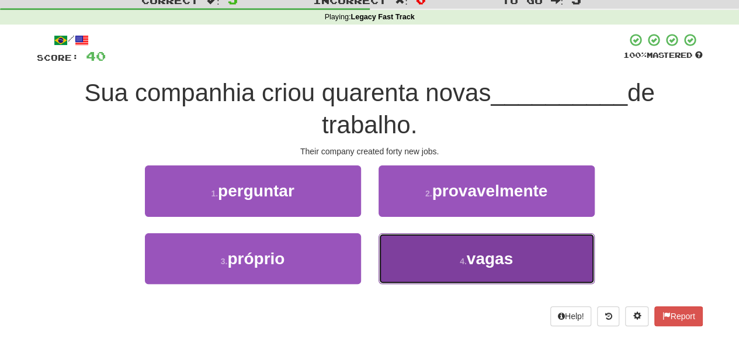
click at [434, 248] on button "4 . vagas" at bounding box center [486, 258] width 216 height 51
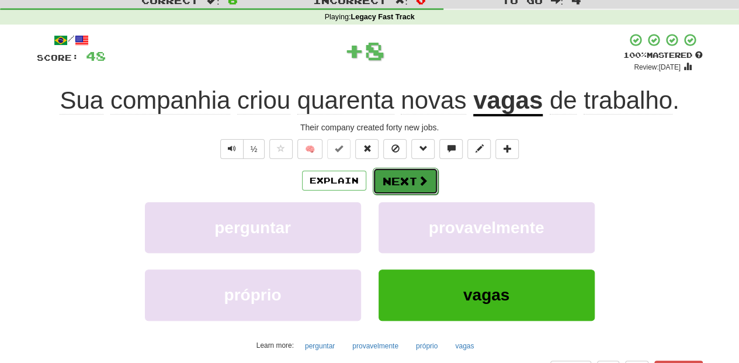
click at [399, 179] on button "Next" at bounding box center [405, 181] width 65 height 27
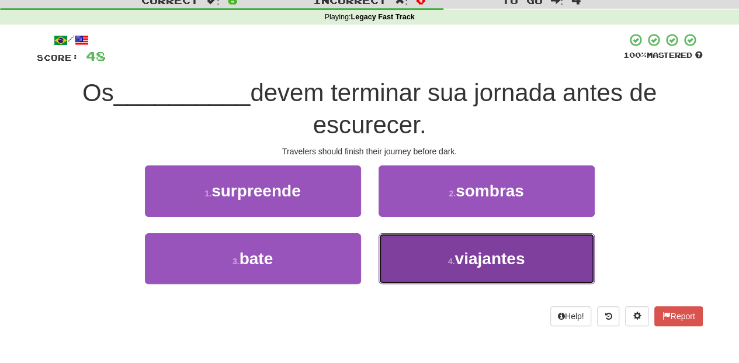
click at [430, 248] on button "4 . viajantes" at bounding box center [486, 258] width 216 height 51
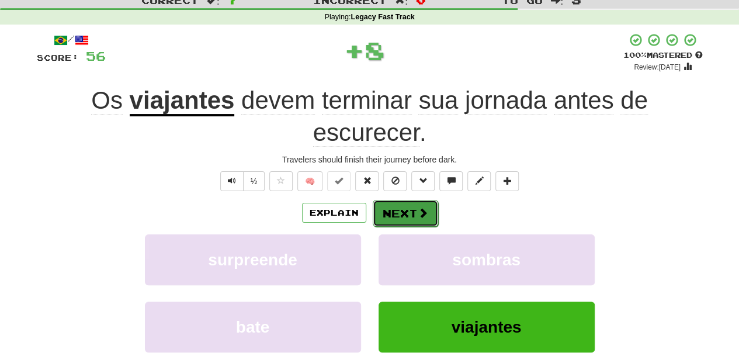
click at [407, 210] on button "Next" at bounding box center [405, 213] width 65 height 27
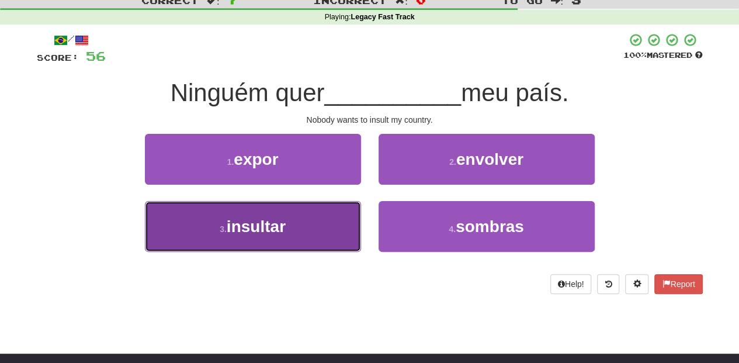
click at [324, 221] on button "3 . insultar" at bounding box center [253, 226] width 216 height 51
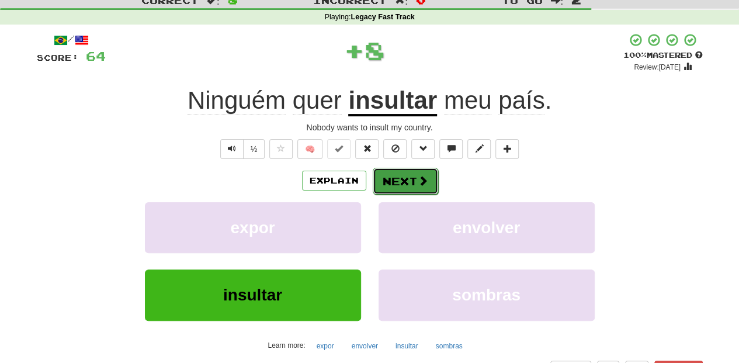
click at [402, 178] on button "Next" at bounding box center [405, 181] width 65 height 27
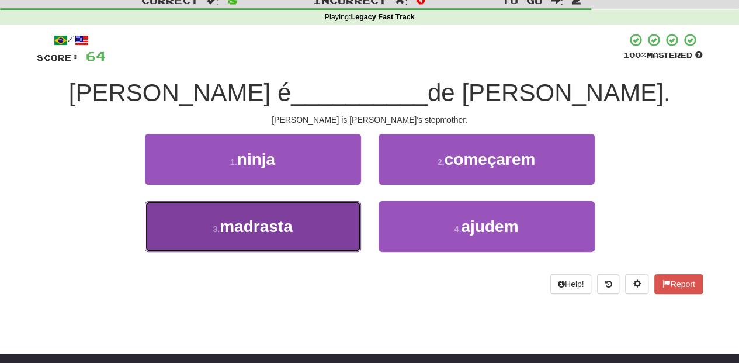
click at [337, 221] on button "3 . madrasta" at bounding box center [253, 226] width 216 height 51
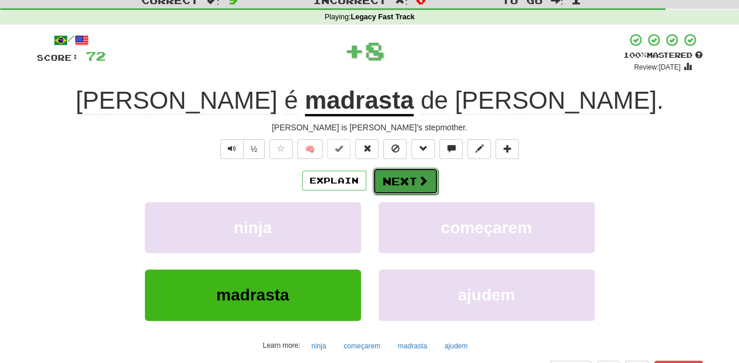
click at [388, 180] on button "Next" at bounding box center [405, 181] width 65 height 27
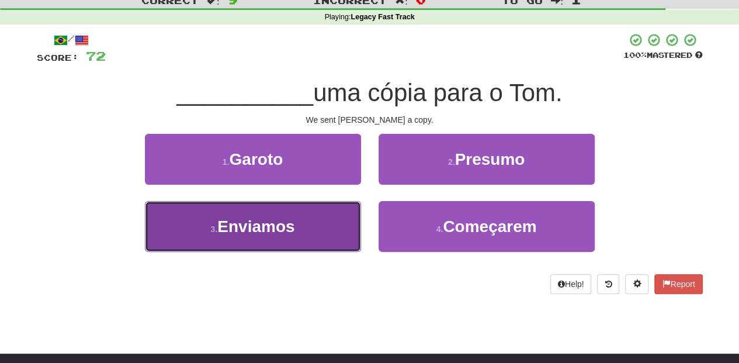
click at [322, 214] on button "3 . Enviamos" at bounding box center [253, 226] width 216 height 51
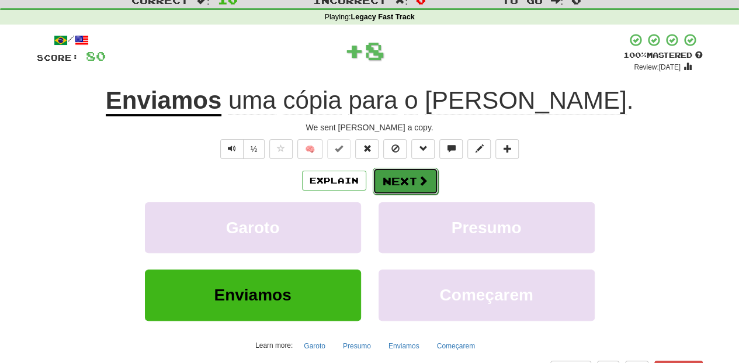
click at [389, 177] on button "Next" at bounding box center [405, 181] width 65 height 27
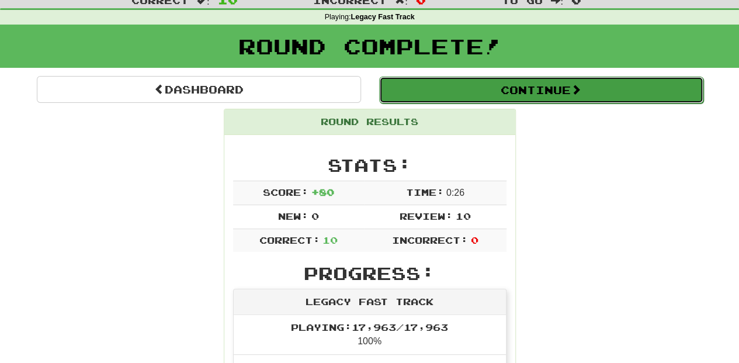
click at [453, 91] on button "Continue" at bounding box center [541, 89] width 324 height 27
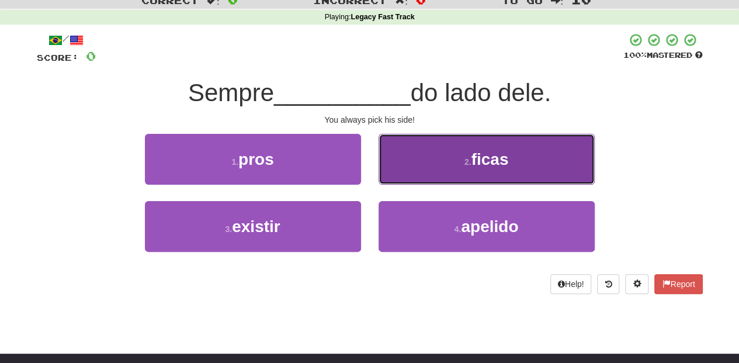
click at [420, 170] on button "2 . ficas" at bounding box center [486, 159] width 216 height 51
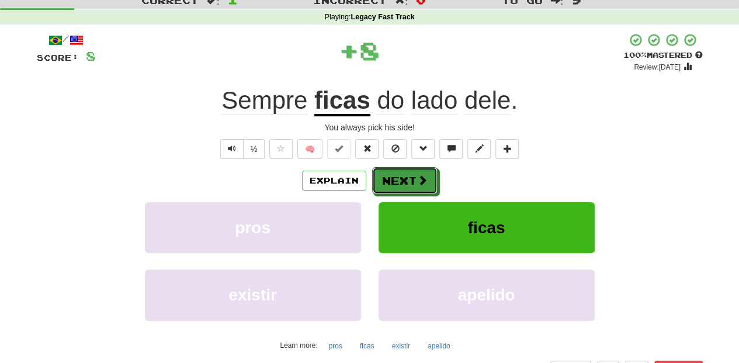
click at [411, 176] on button "Next" at bounding box center [404, 180] width 65 height 27
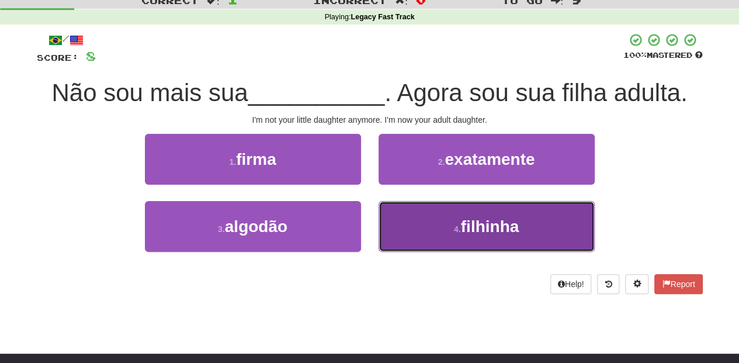
click at [404, 227] on button "4 . filhinha" at bounding box center [486, 226] width 216 height 51
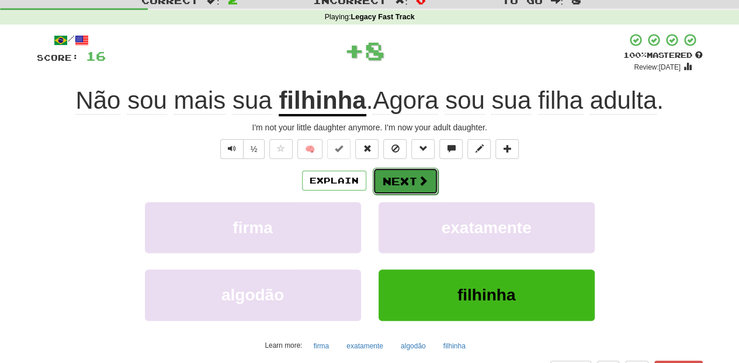
click at [403, 179] on button "Next" at bounding box center [405, 181] width 65 height 27
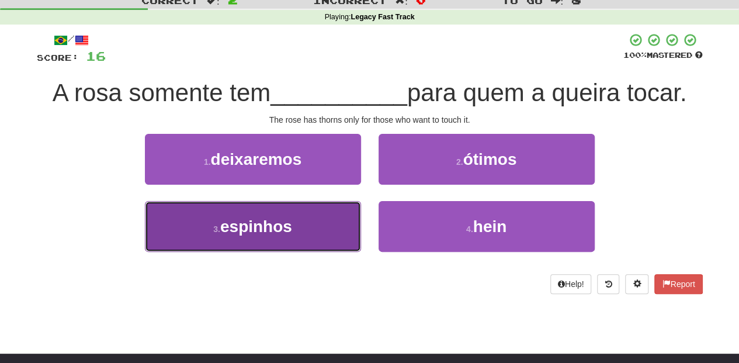
click at [333, 220] on button "3 . espinhos" at bounding box center [253, 226] width 216 height 51
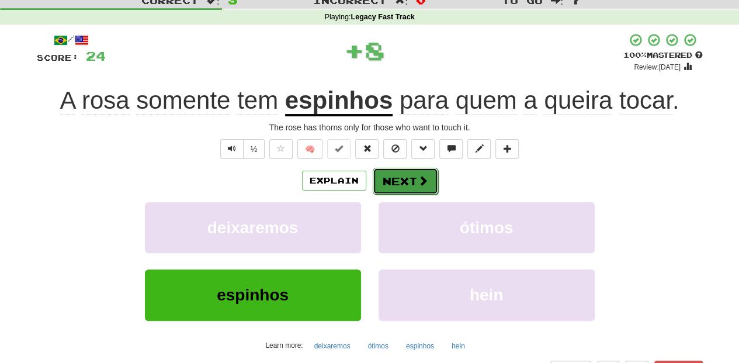
click at [401, 179] on button "Next" at bounding box center [405, 181] width 65 height 27
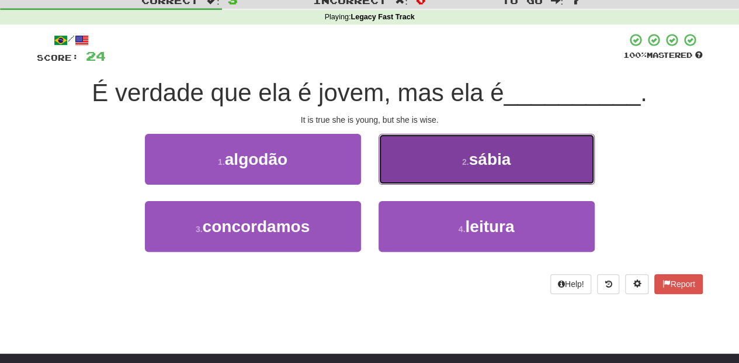
click at [409, 172] on button "2 . sábia" at bounding box center [486, 159] width 216 height 51
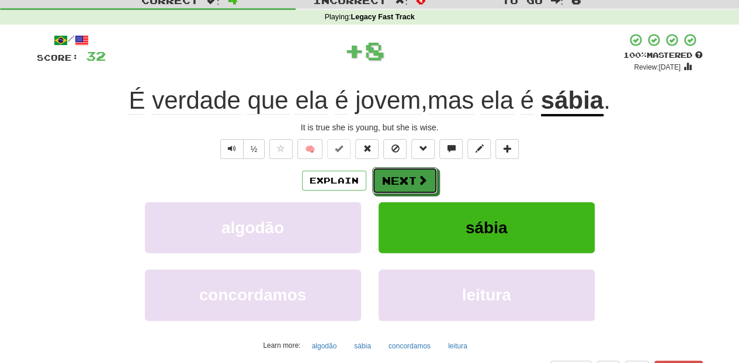
click at [405, 177] on button "Next" at bounding box center [404, 180] width 65 height 27
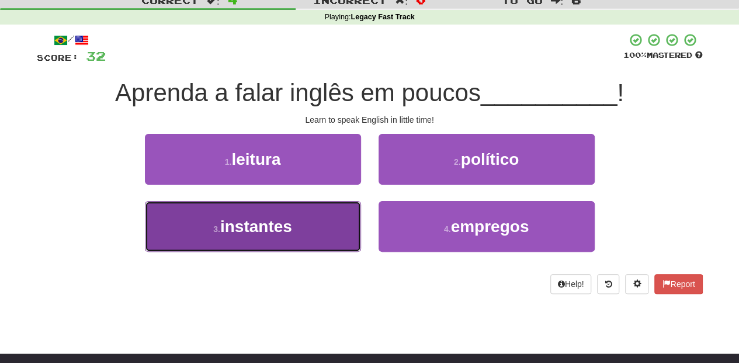
click at [327, 224] on button "3 . instantes" at bounding box center [253, 226] width 216 height 51
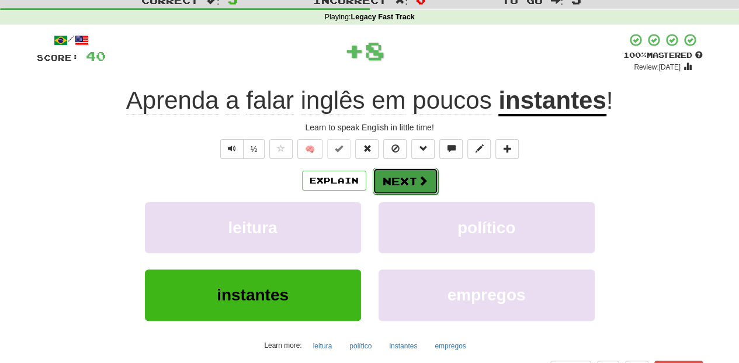
click at [404, 183] on button "Next" at bounding box center [405, 181] width 65 height 27
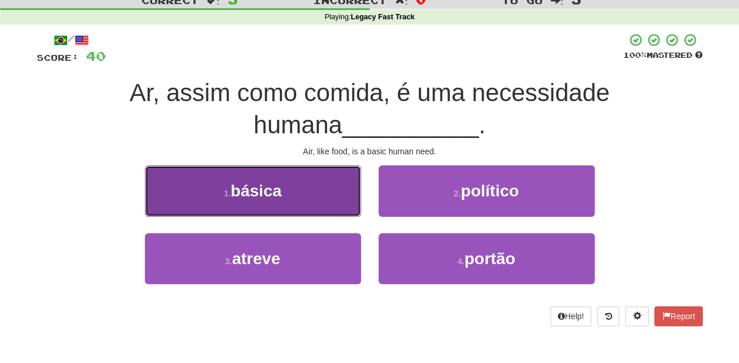
click at [329, 192] on button "1 . básica" at bounding box center [253, 190] width 216 height 51
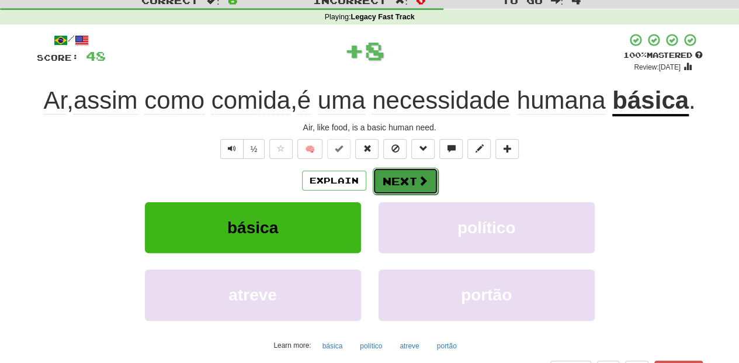
click at [399, 183] on button "Next" at bounding box center [405, 181] width 65 height 27
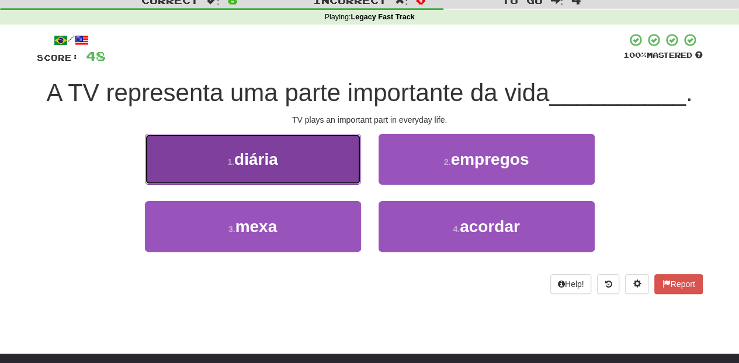
click at [302, 174] on button "1 . diária" at bounding box center [253, 159] width 216 height 51
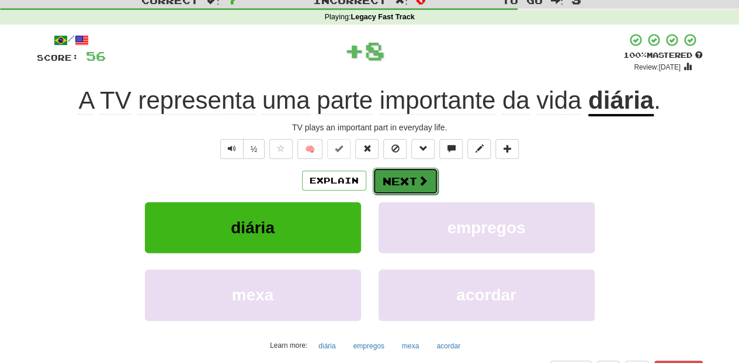
click at [409, 182] on button "Next" at bounding box center [405, 181] width 65 height 27
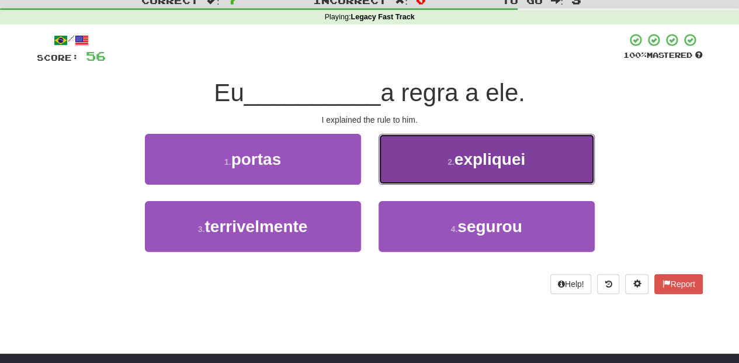
click at [417, 178] on button "2 . expliquei" at bounding box center [486, 159] width 216 height 51
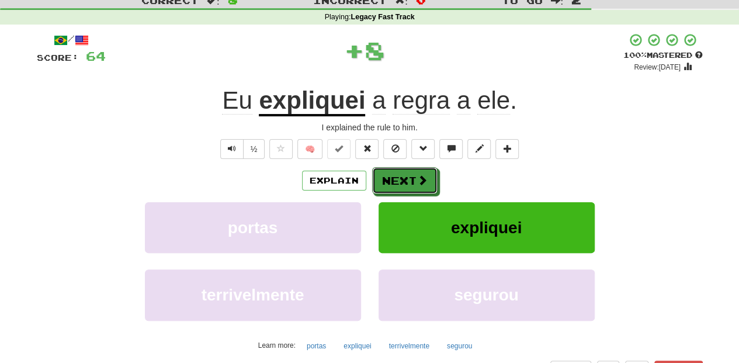
click at [417, 178] on span at bounding box center [422, 180] width 11 height 11
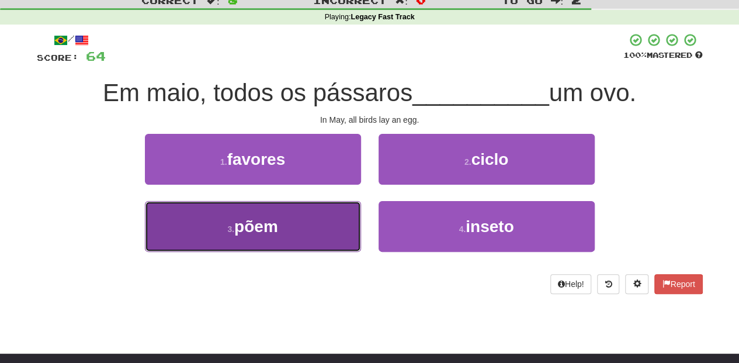
click at [324, 210] on button "3 . põem" at bounding box center [253, 226] width 216 height 51
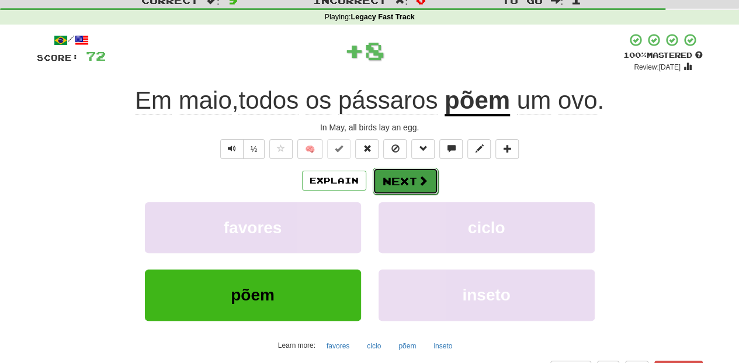
click at [385, 179] on button "Next" at bounding box center [405, 181] width 65 height 27
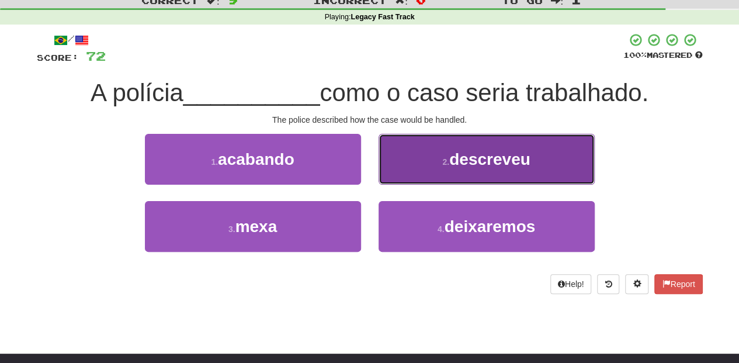
click at [422, 180] on button "2 . descreveu" at bounding box center [486, 159] width 216 height 51
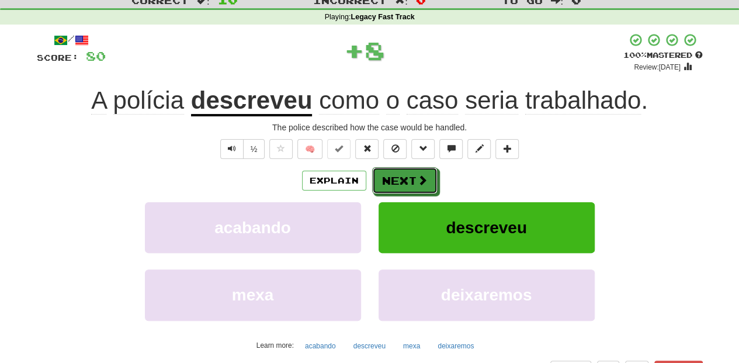
click at [422, 180] on span at bounding box center [422, 180] width 11 height 11
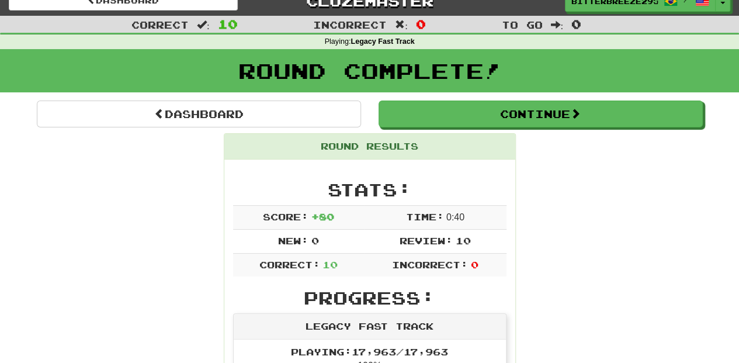
scroll to position [0, 0]
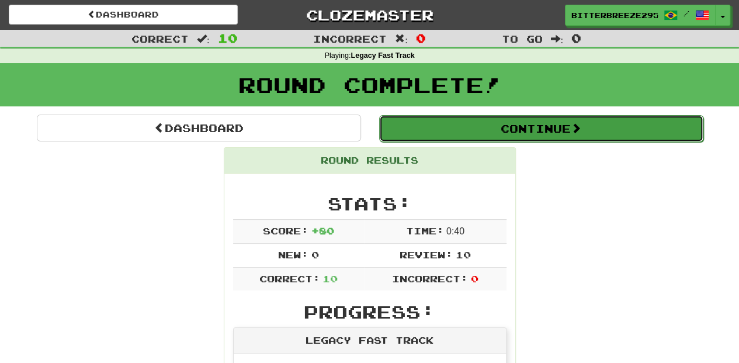
click at [435, 126] on button "Continue" at bounding box center [541, 128] width 324 height 27
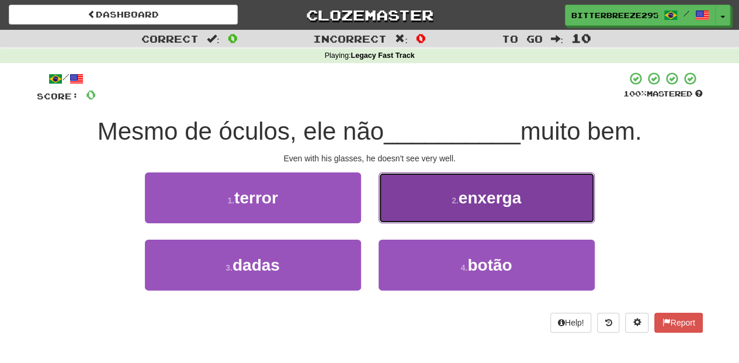
click at [421, 210] on button "2 . enxerga" at bounding box center [486, 197] width 216 height 51
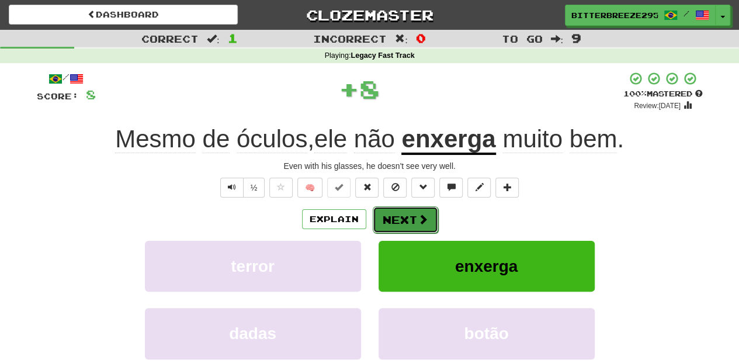
click at [402, 216] on button "Next" at bounding box center [405, 219] width 65 height 27
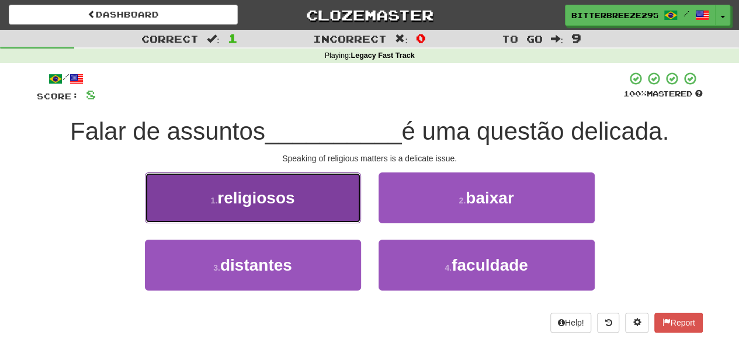
click at [307, 209] on button "1 . religiosos" at bounding box center [253, 197] width 216 height 51
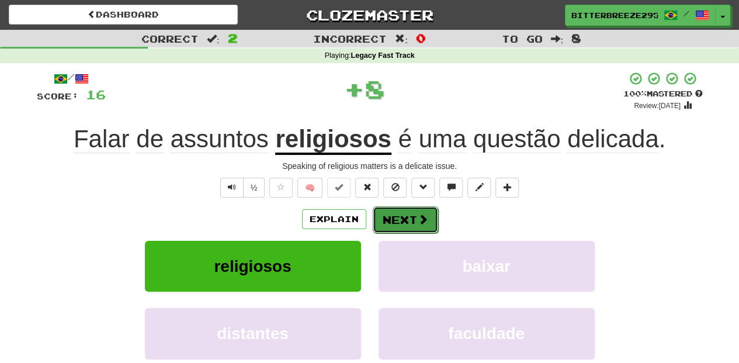
click at [399, 214] on button "Next" at bounding box center [405, 219] width 65 height 27
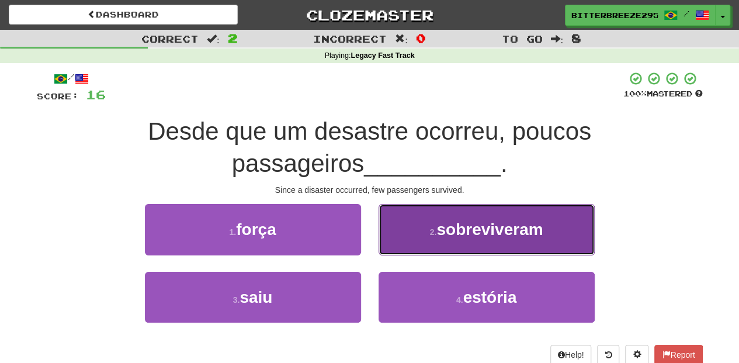
click at [405, 224] on button "2 . sobreviveram" at bounding box center [486, 229] width 216 height 51
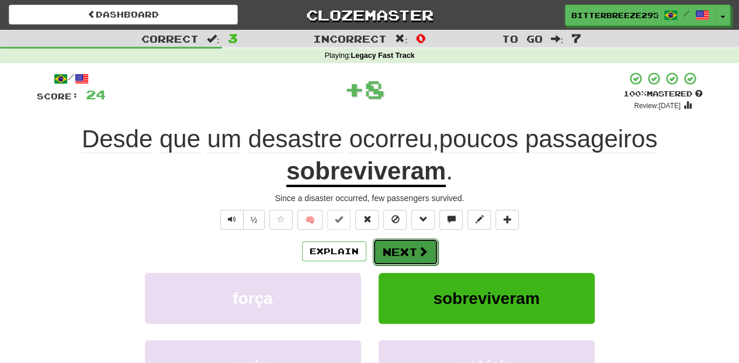
click at [391, 241] on button "Next" at bounding box center [405, 251] width 65 height 27
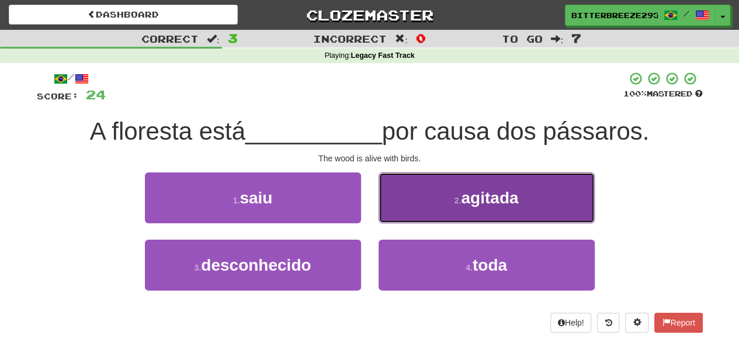
click at [396, 213] on button "2 . agitada" at bounding box center [486, 197] width 216 height 51
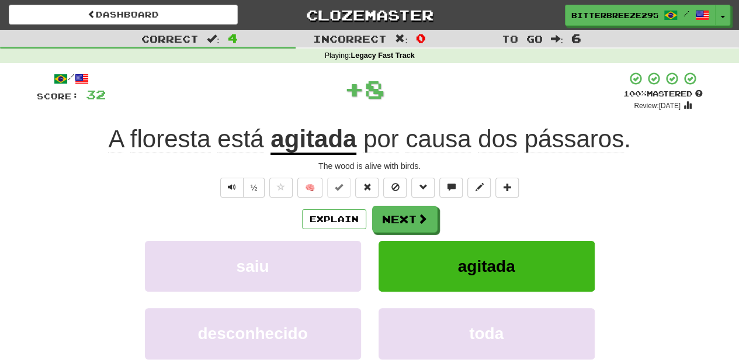
click at [396, 213] on button "Next" at bounding box center [404, 219] width 65 height 27
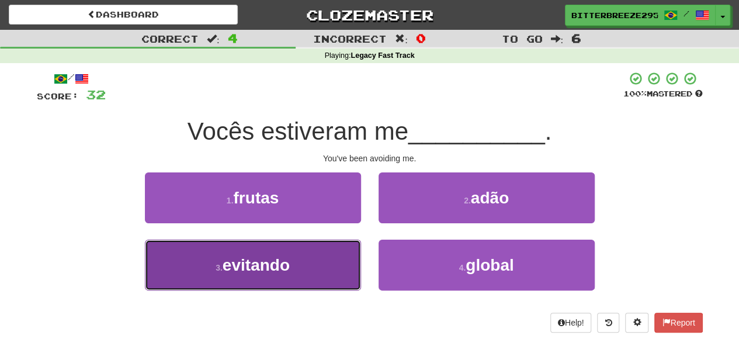
click at [334, 260] on button "3 . evitando" at bounding box center [253, 264] width 216 height 51
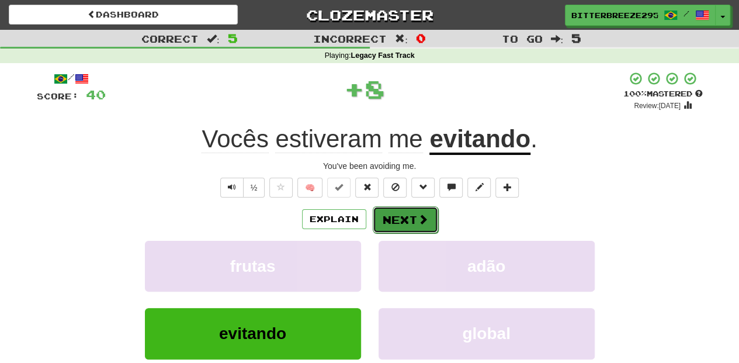
click at [411, 216] on button "Next" at bounding box center [405, 219] width 65 height 27
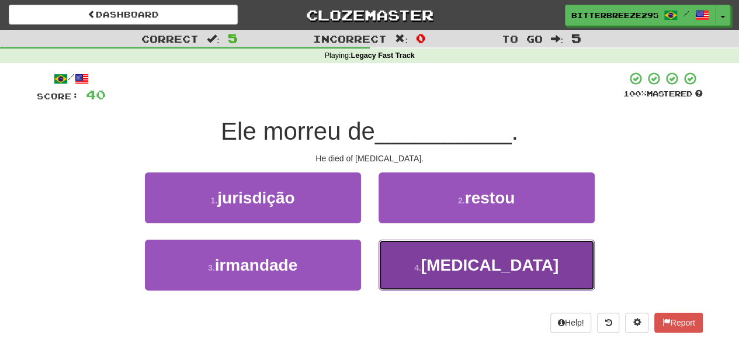
click at [429, 255] on button "4 . pneumonia" at bounding box center [486, 264] width 216 height 51
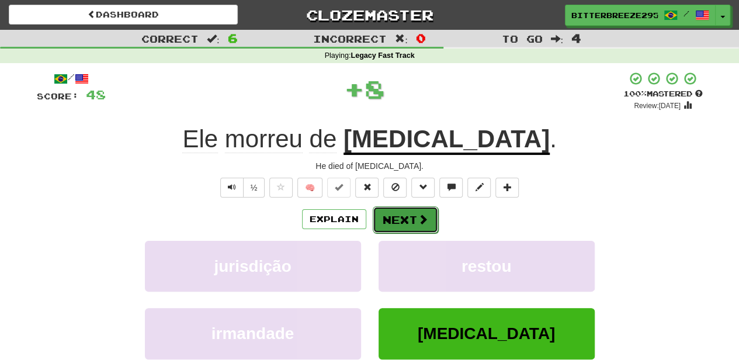
click at [418, 221] on span at bounding box center [423, 219] width 11 height 11
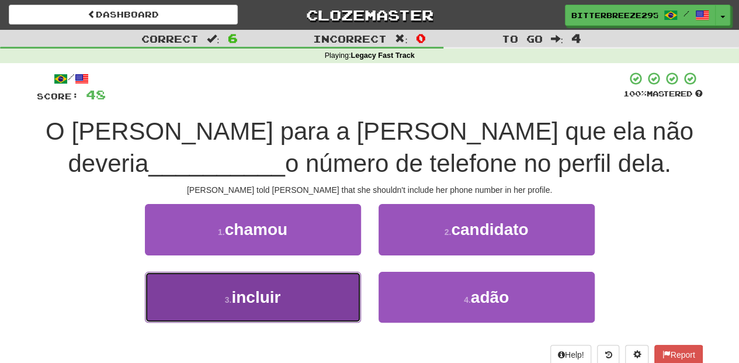
click at [317, 291] on button "3 . incluir" at bounding box center [253, 297] width 216 height 51
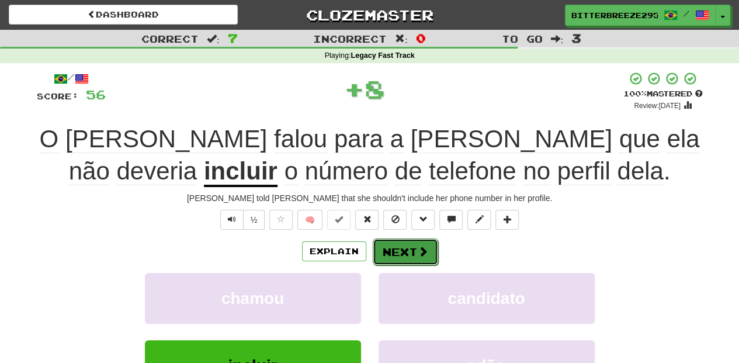
click at [394, 248] on button "Next" at bounding box center [405, 251] width 65 height 27
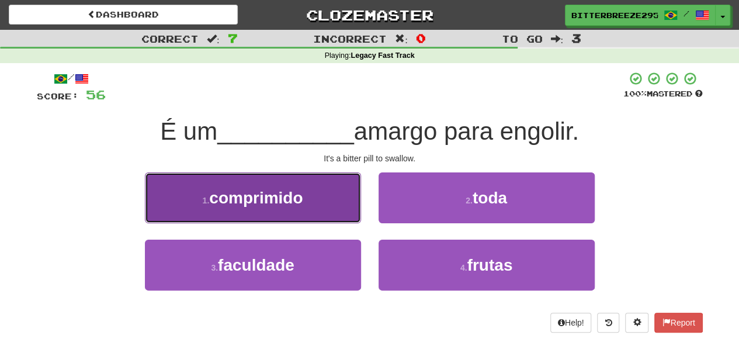
click at [327, 217] on button "1 . comprimido" at bounding box center [253, 197] width 216 height 51
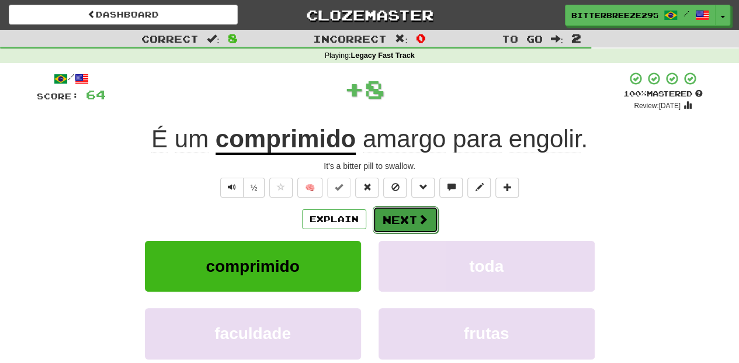
click at [392, 222] on button "Next" at bounding box center [405, 219] width 65 height 27
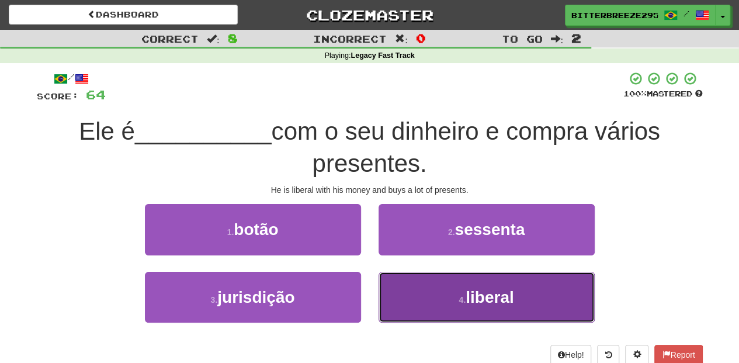
click at [432, 292] on button "4 . liberal" at bounding box center [486, 297] width 216 height 51
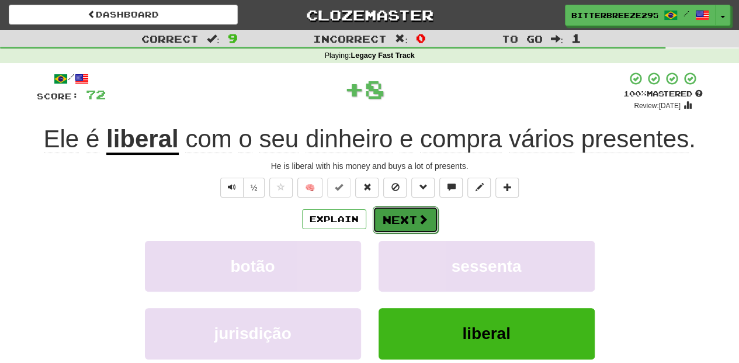
click at [405, 218] on button "Next" at bounding box center [405, 219] width 65 height 27
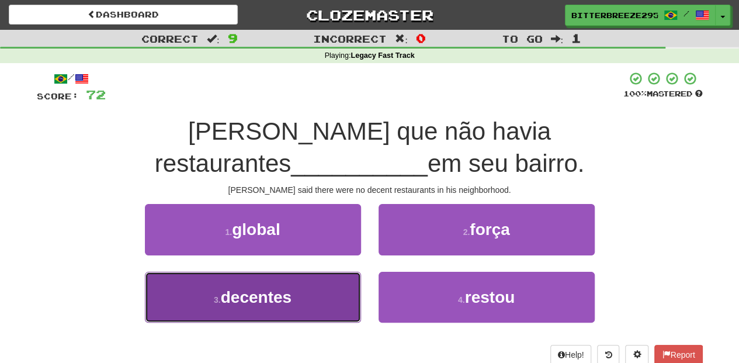
click at [323, 293] on button "3 . decentes" at bounding box center [253, 297] width 216 height 51
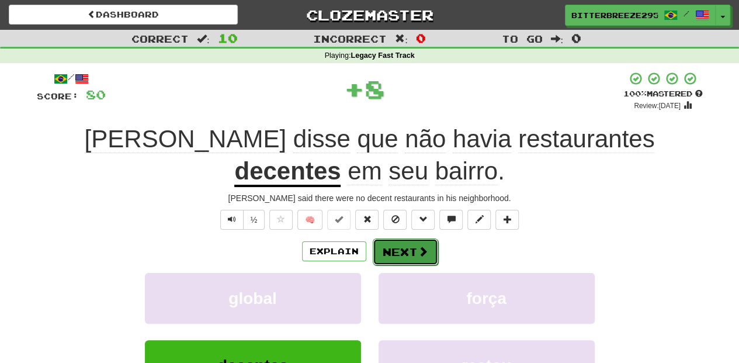
click at [385, 251] on button "Next" at bounding box center [405, 251] width 65 height 27
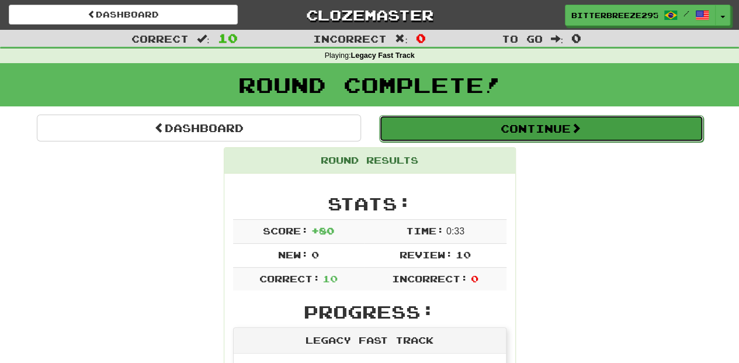
click at [431, 132] on button "Continue" at bounding box center [541, 128] width 324 height 27
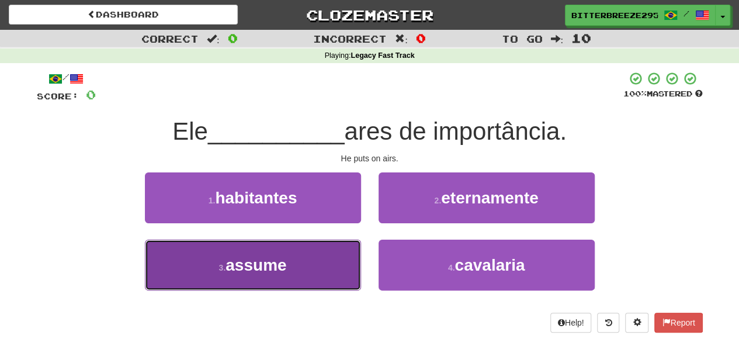
click at [318, 267] on button "3 . assume" at bounding box center [253, 264] width 216 height 51
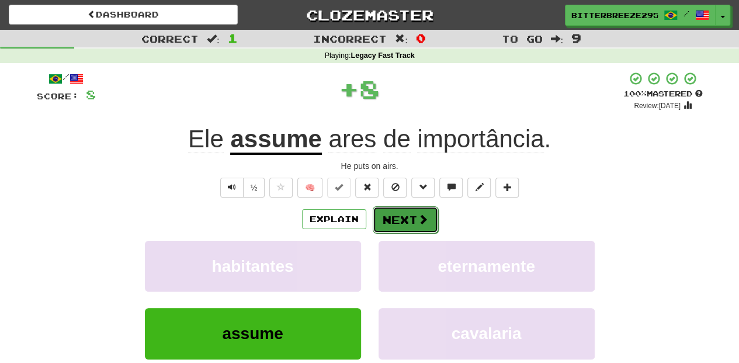
click at [389, 222] on button "Next" at bounding box center [405, 219] width 65 height 27
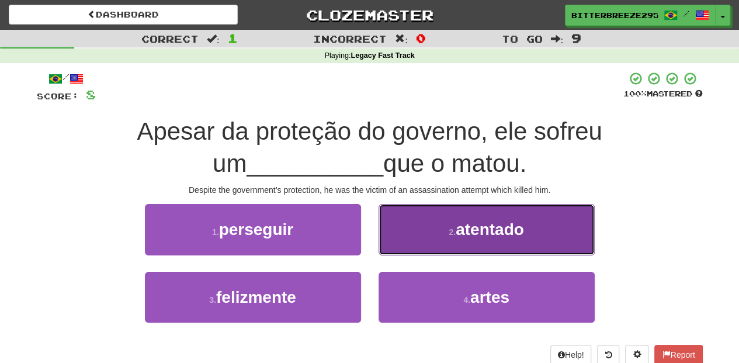
click at [408, 242] on button "2 . atentado" at bounding box center [486, 229] width 216 height 51
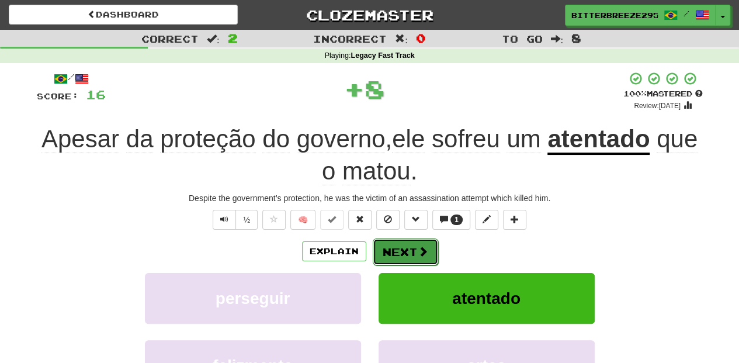
click at [403, 248] on button "Next" at bounding box center [405, 251] width 65 height 27
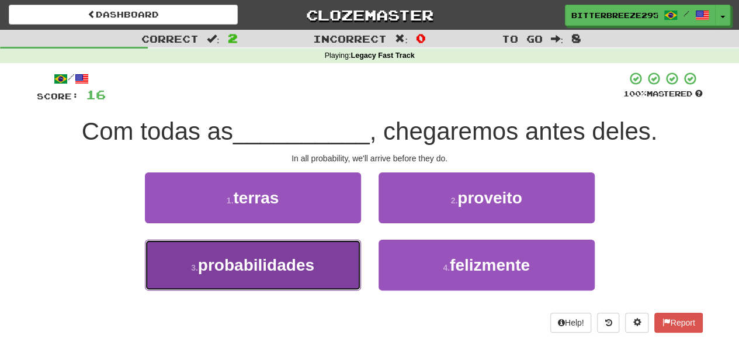
click at [349, 264] on button "3 . probabilidades" at bounding box center [253, 264] width 216 height 51
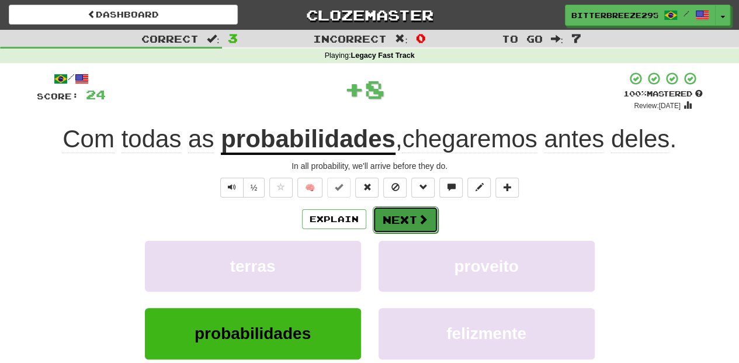
click at [384, 228] on button "Next" at bounding box center [405, 219] width 65 height 27
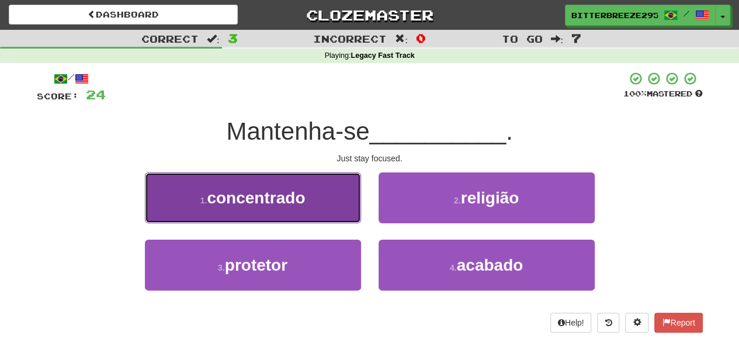
click at [311, 209] on button "1 . concentrado" at bounding box center [253, 197] width 216 height 51
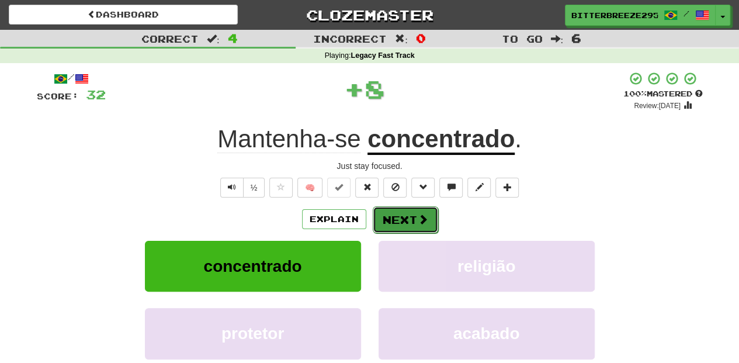
click at [397, 218] on button "Next" at bounding box center [405, 219] width 65 height 27
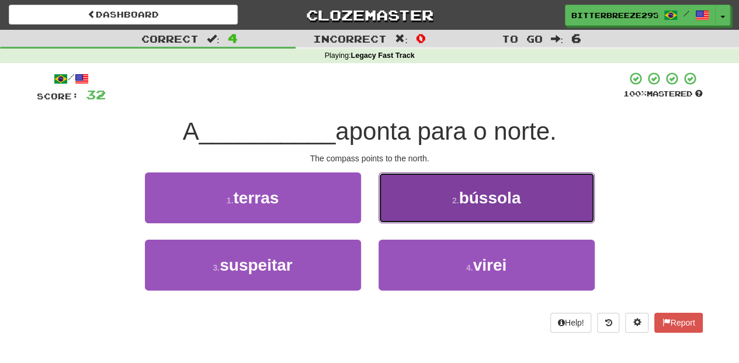
click at [406, 217] on button "2 . bússola" at bounding box center [486, 197] width 216 height 51
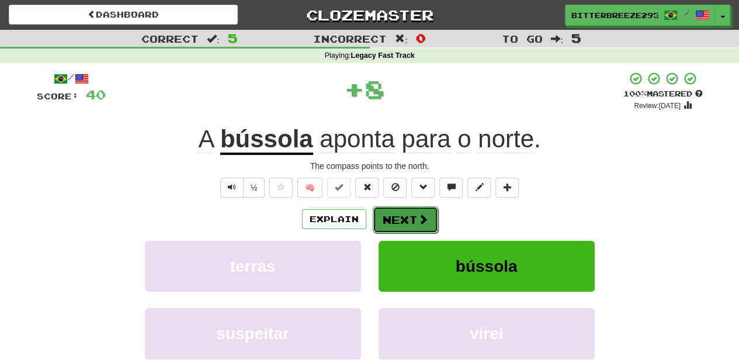
click at [404, 217] on button "Next" at bounding box center [405, 219] width 65 height 27
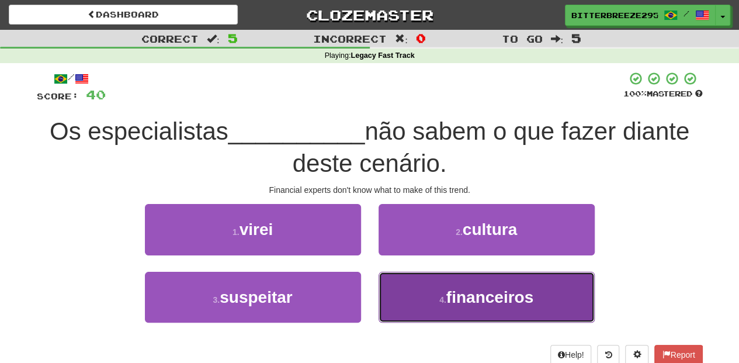
click at [426, 296] on button "4 . financeiros" at bounding box center [486, 297] width 216 height 51
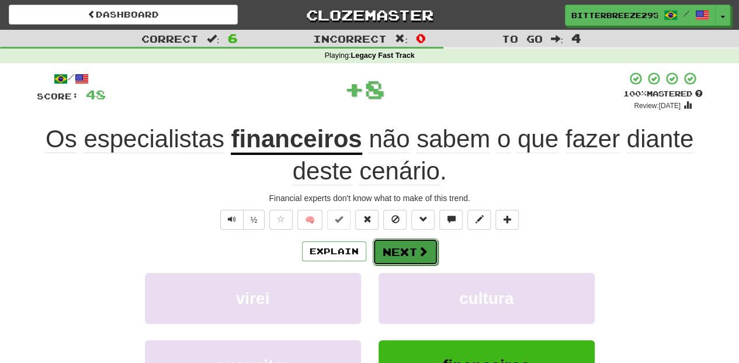
click at [412, 256] on button "Next" at bounding box center [405, 251] width 65 height 27
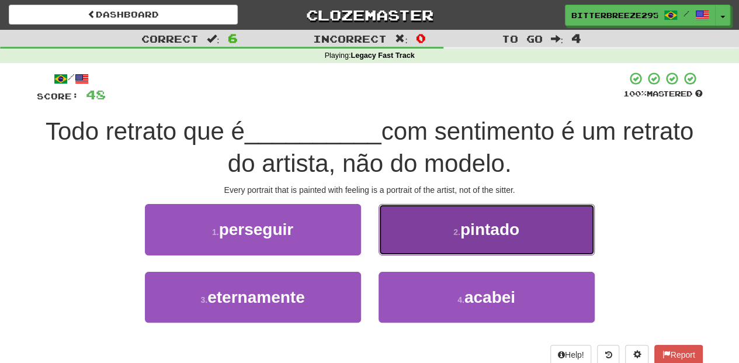
click at [420, 246] on button "2 . pintado" at bounding box center [486, 229] width 216 height 51
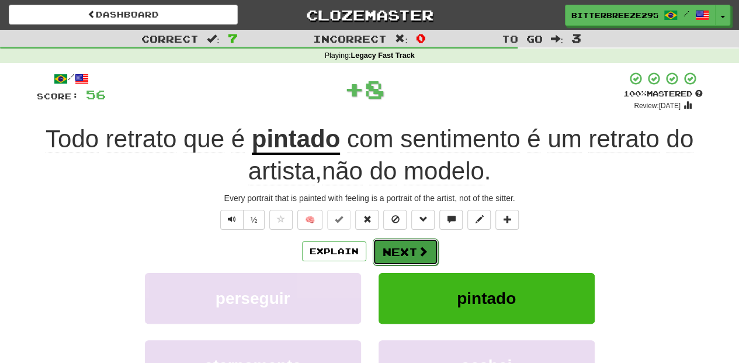
click at [418, 250] on span at bounding box center [423, 251] width 11 height 11
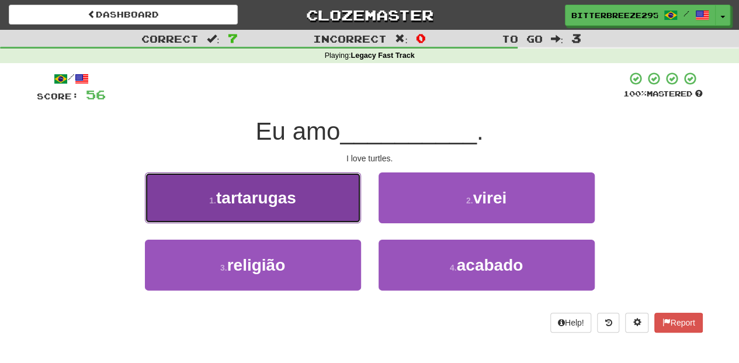
click at [302, 203] on button "1 . tartarugas" at bounding box center [253, 197] width 216 height 51
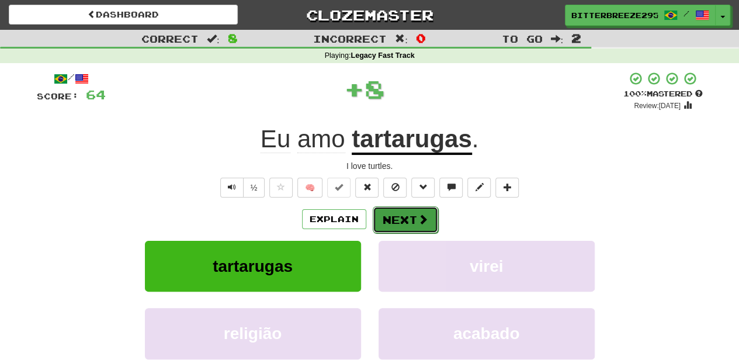
click at [402, 212] on button "Next" at bounding box center [405, 219] width 65 height 27
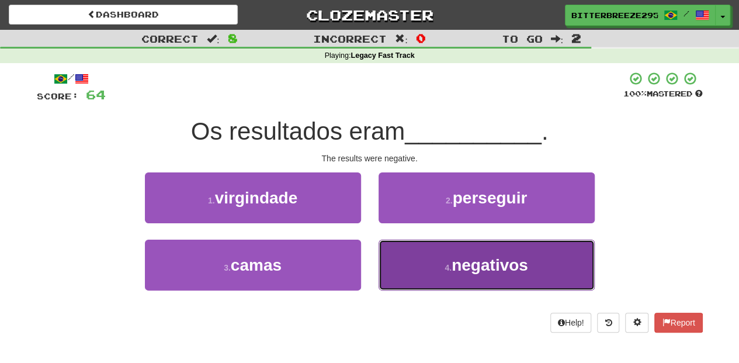
click at [418, 256] on button "4 . negativos" at bounding box center [486, 264] width 216 height 51
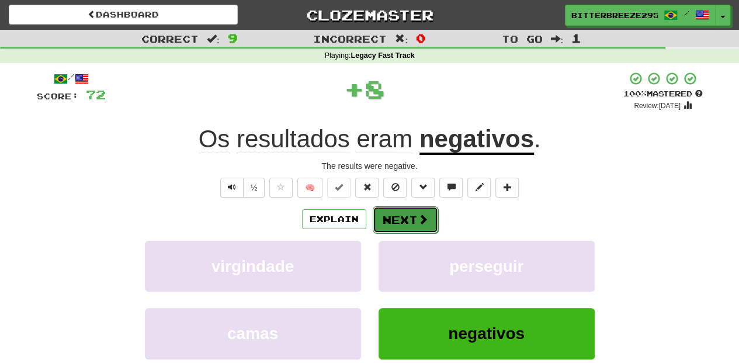
click at [402, 222] on button "Next" at bounding box center [405, 219] width 65 height 27
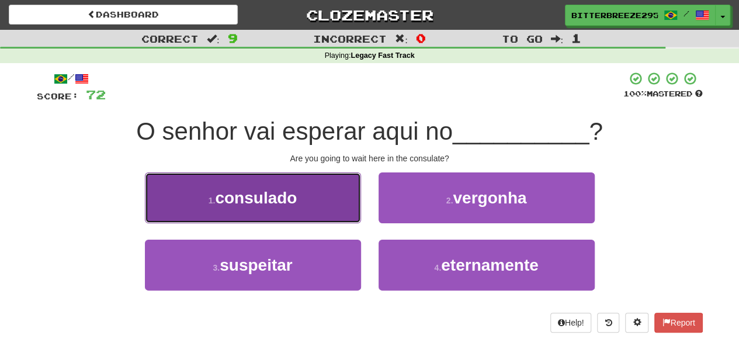
click at [314, 210] on button "1 . consulado" at bounding box center [253, 197] width 216 height 51
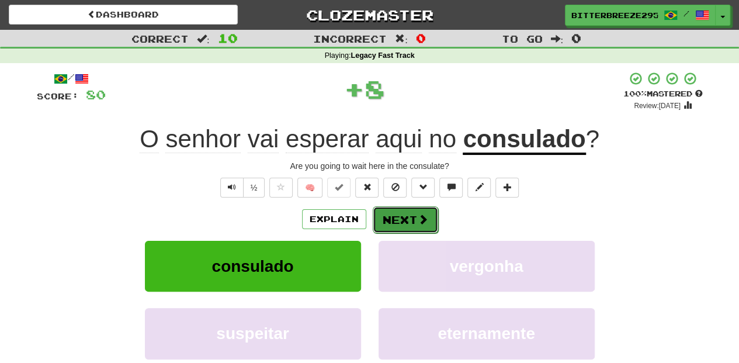
click at [387, 220] on button "Next" at bounding box center [405, 219] width 65 height 27
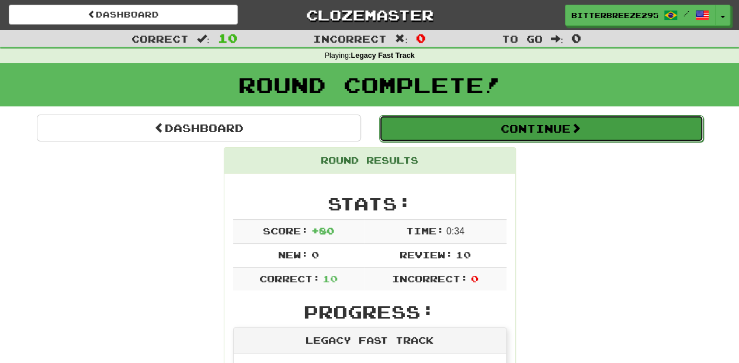
click at [436, 127] on button "Continue" at bounding box center [541, 128] width 324 height 27
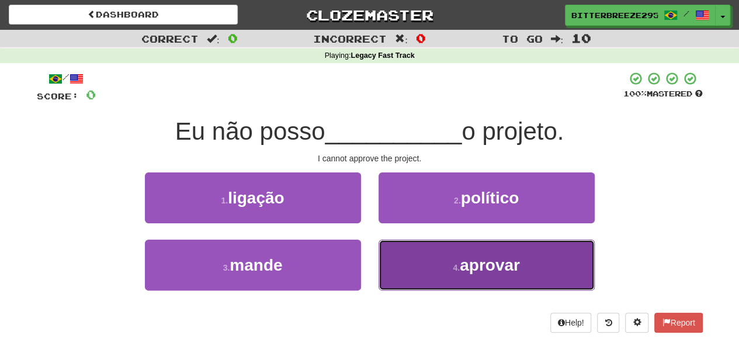
click at [406, 258] on button "4 . aprovar" at bounding box center [486, 264] width 216 height 51
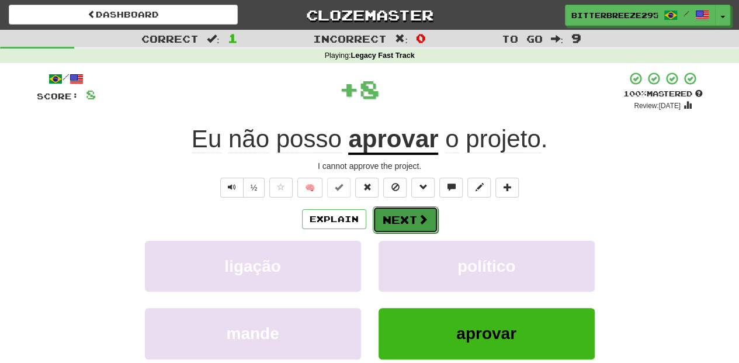
click at [396, 216] on button "Next" at bounding box center [405, 219] width 65 height 27
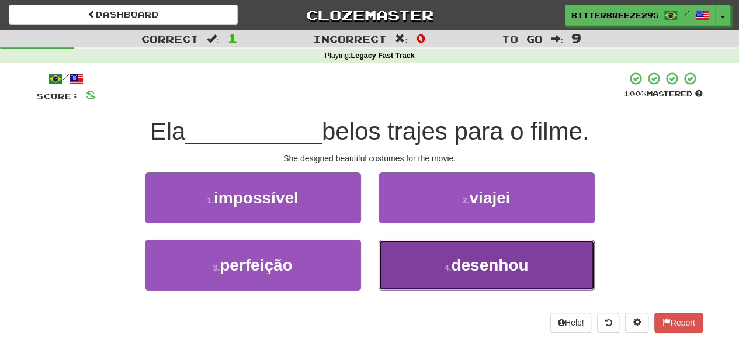
click at [397, 248] on button "4 . desenhou" at bounding box center [486, 264] width 216 height 51
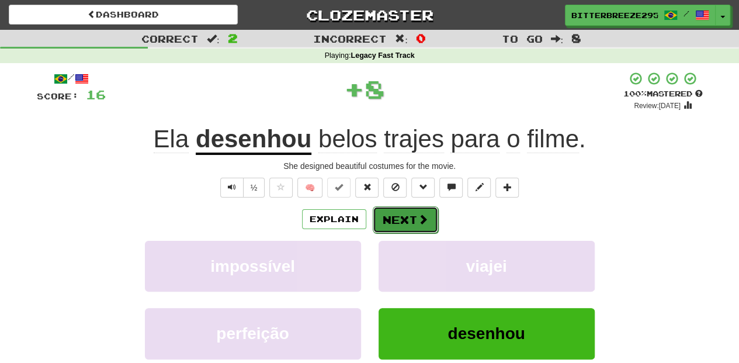
click at [392, 220] on button "Next" at bounding box center [405, 219] width 65 height 27
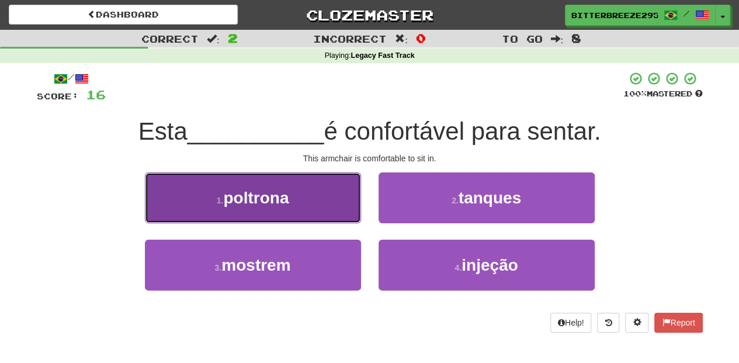
click at [272, 208] on button "1 . poltrona" at bounding box center [253, 197] width 216 height 51
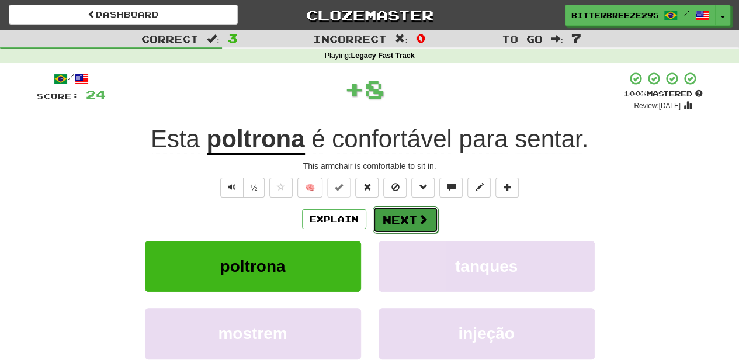
click at [395, 221] on button "Next" at bounding box center [405, 219] width 65 height 27
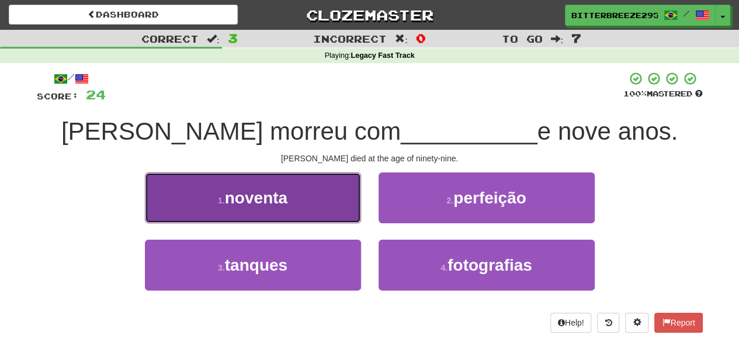
click at [305, 205] on button "1 . noventa" at bounding box center [253, 197] width 216 height 51
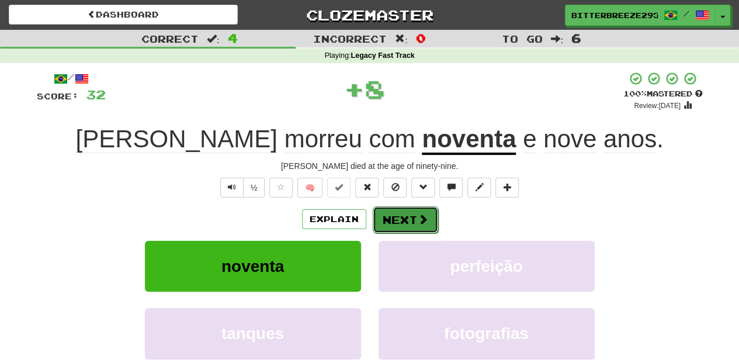
click at [409, 220] on button "Next" at bounding box center [405, 219] width 65 height 27
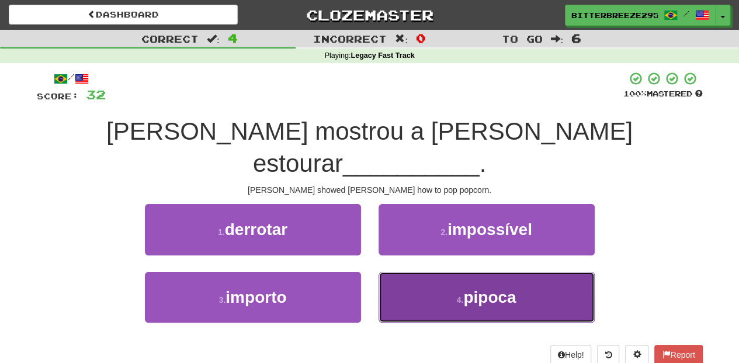
click at [399, 272] on button "4 . pipoca" at bounding box center [486, 297] width 216 height 51
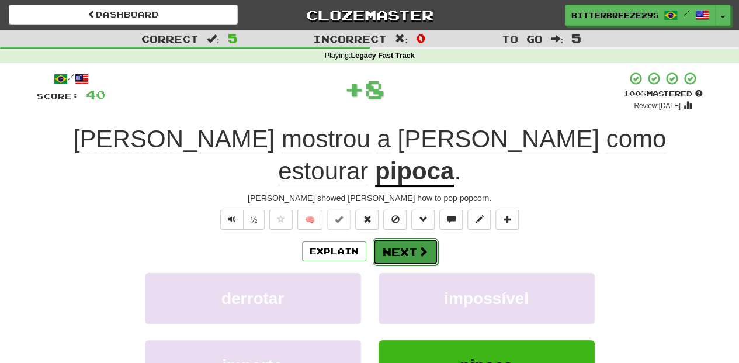
click at [381, 238] on button "Next" at bounding box center [405, 251] width 65 height 27
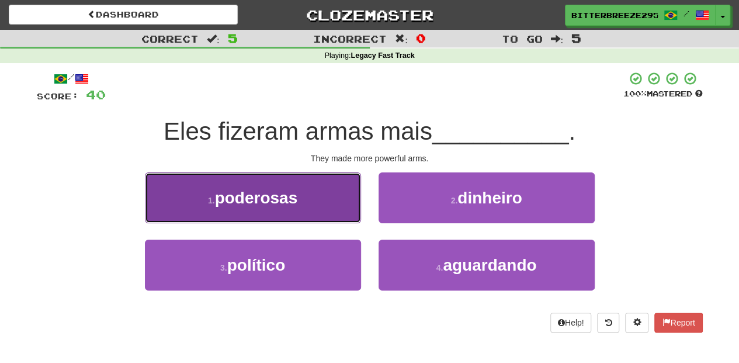
click at [298, 211] on button "1 . poderosas" at bounding box center [253, 197] width 216 height 51
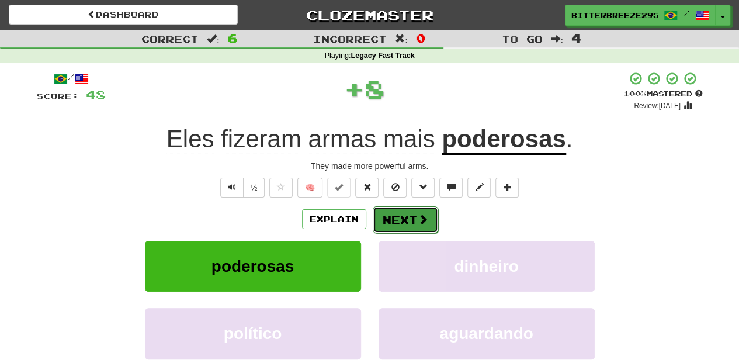
click at [394, 221] on button "Next" at bounding box center [405, 219] width 65 height 27
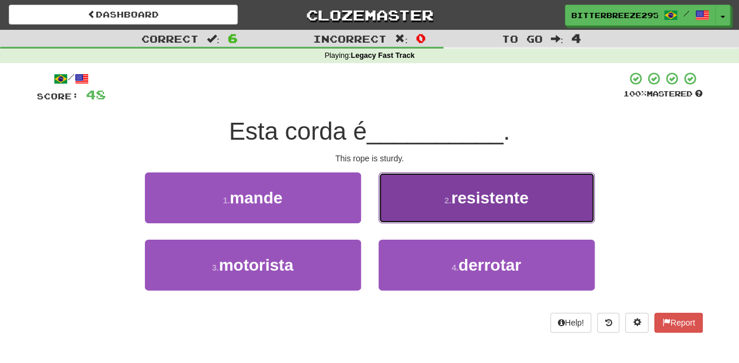
click at [403, 211] on button "2 . resistente" at bounding box center [486, 197] width 216 height 51
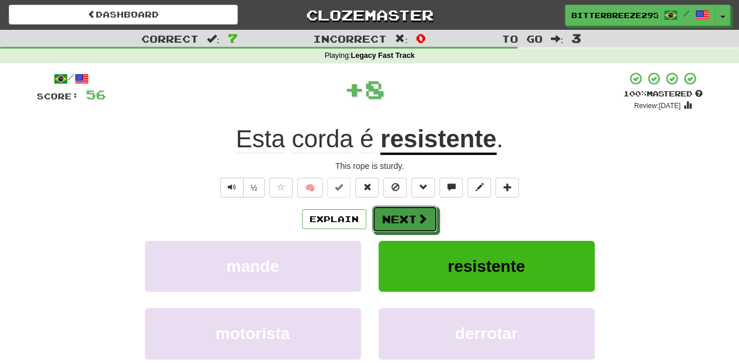
click at [403, 211] on button "Next" at bounding box center [404, 219] width 65 height 27
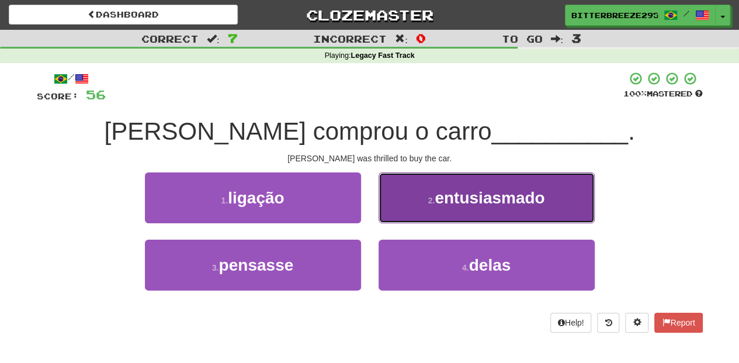
click at [400, 210] on button "2 . entusiasmado" at bounding box center [486, 197] width 216 height 51
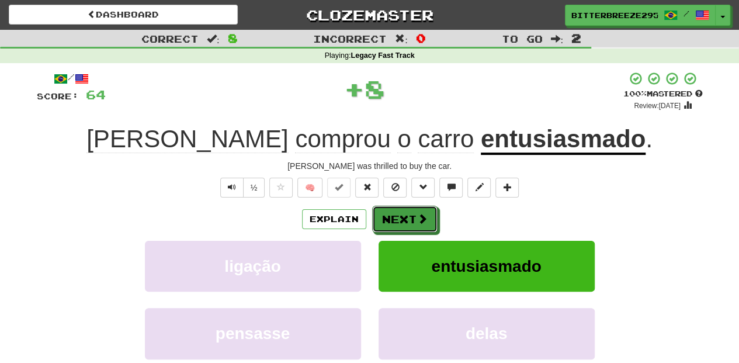
click at [400, 210] on button "Next" at bounding box center [404, 219] width 65 height 27
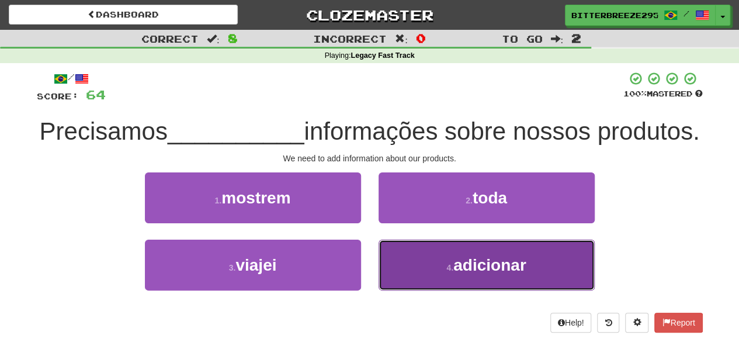
click at [414, 278] on button "4 . adicionar" at bounding box center [486, 264] width 216 height 51
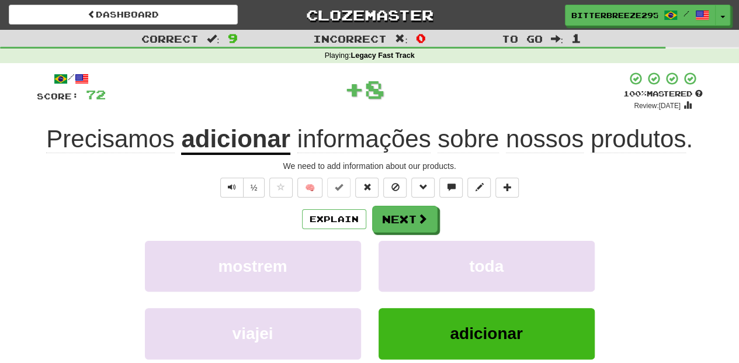
click at [396, 204] on div "/ Score: 72 + 8 100 % Mastered Review: 2026-02-10 Precisamos adicionar informaç…" at bounding box center [370, 254] width 666 height 366
click at [398, 214] on button "Next" at bounding box center [405, 219] width 65 height 27
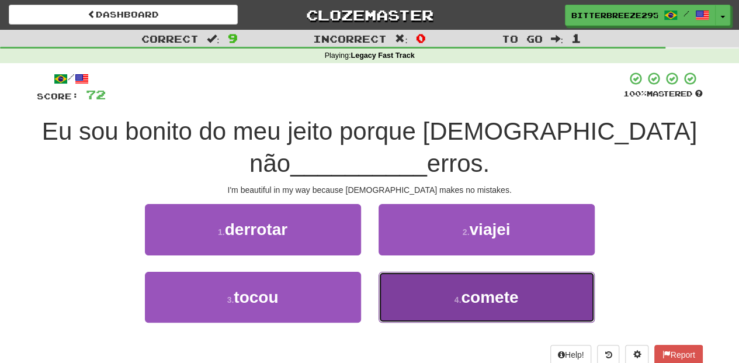
click at [423, 292] on button "4 . comete" at bounding box center [486, 297] width 216 height 51
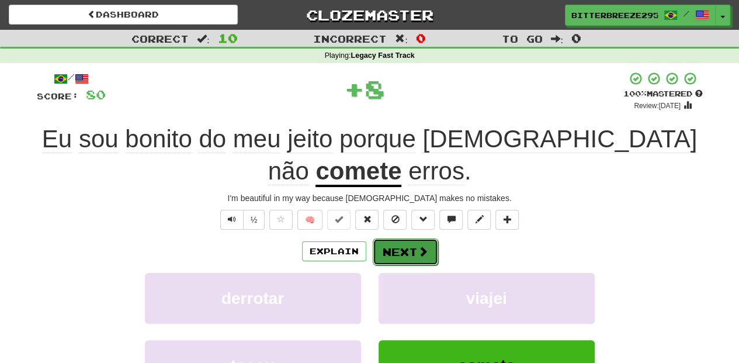
click at [394, 238] on button "Next" at bounding box center [405, 251] width 65 height 27
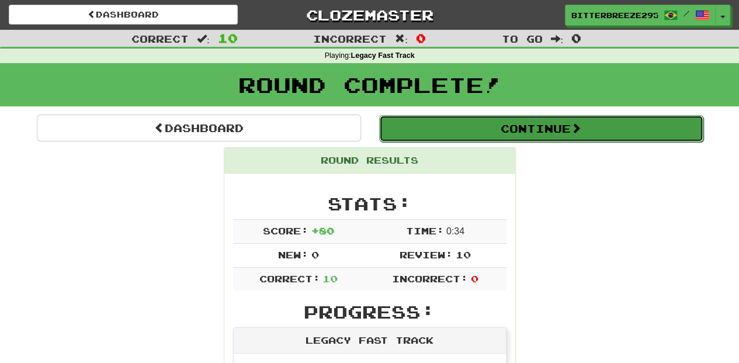
click at [479, 129] on button "Continue" at bounding box center [541, 128] width 324 height 27
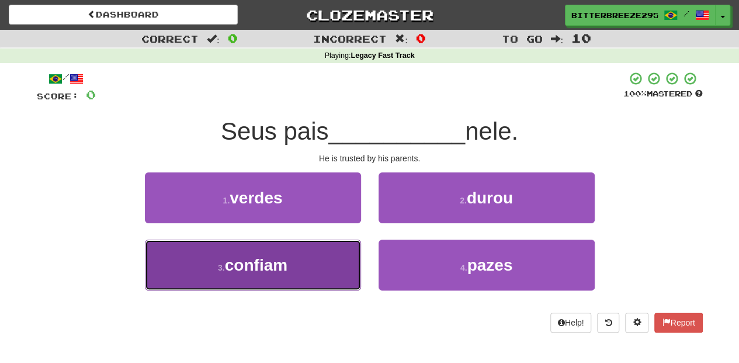
click at [312, 244] on button "3 . confiam" at bounding box center [253, 264] width 216 height 51
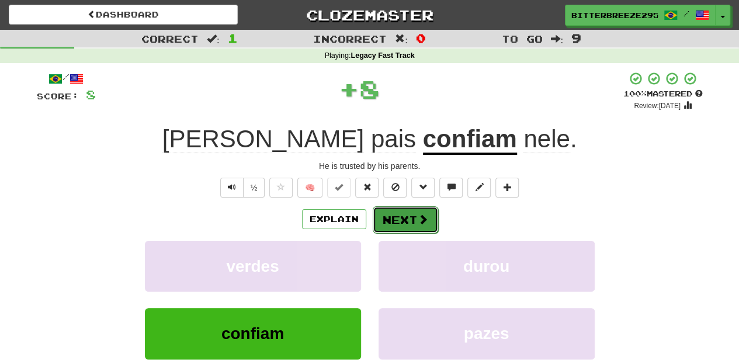
click at [374, 223] on button "Next" at bounding box center [405, 219] width 65 height 27
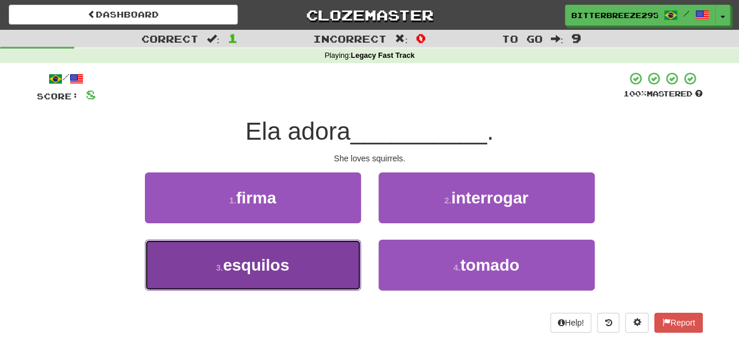
click at [322, 263] on button "3 . esquilos" at bounding box center [253, 264] width 216 height 51
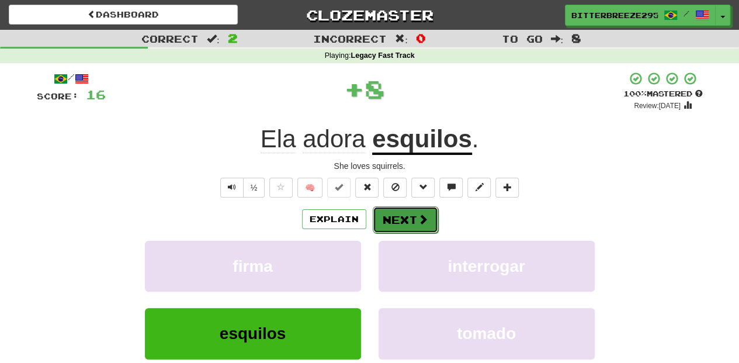
click at [394, 219] on button "Next" at bounding box center [405, 219] width 65 height 27
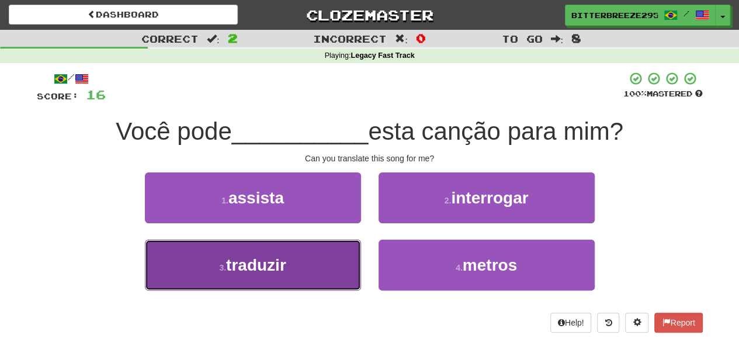
click at [325, 256] on button "3 . traduzir" at bounding box center [253, 264] width 216 height 51
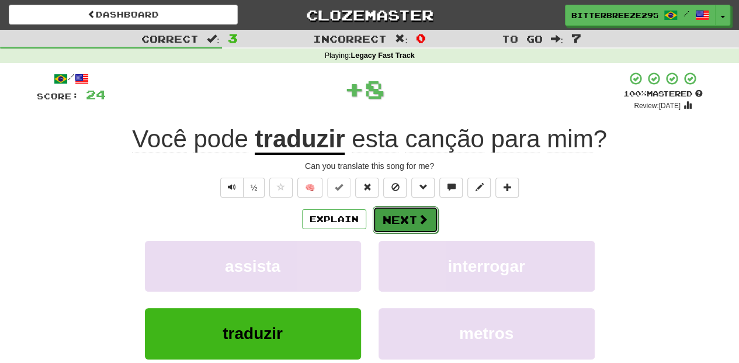
click at [389, 215] on button "Next" at bounding box center [405, 219] width 65 height 27
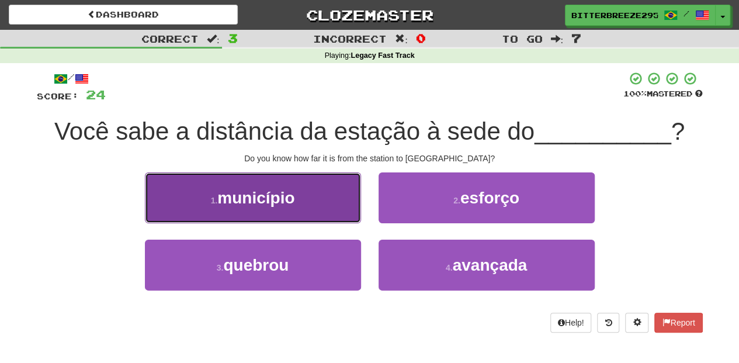
click at [308, 203] on button "1 . município" at bounding box center [253, 197] width 216 height 51
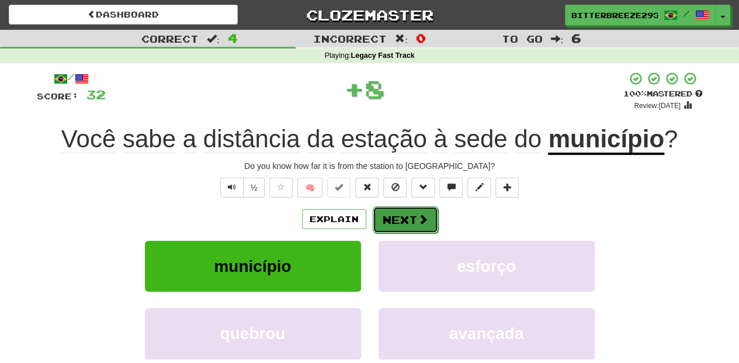
click at [402, 217] on button "Next" at bounding box center [405, 219] width 65 height 27
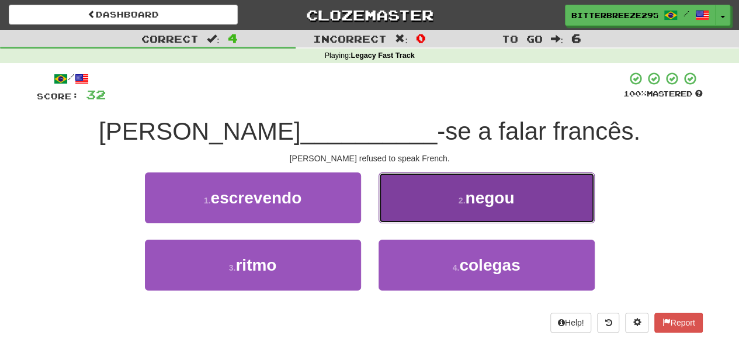
click at [390, 216] on button "2 . negou" at bounding box center [486, 197] width 216 height 51
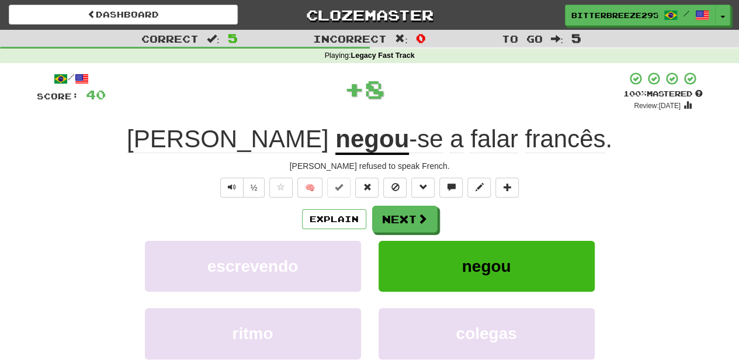
click at [390, 216] on button "Next" at bounding box center [404, 219] width 65 height 27
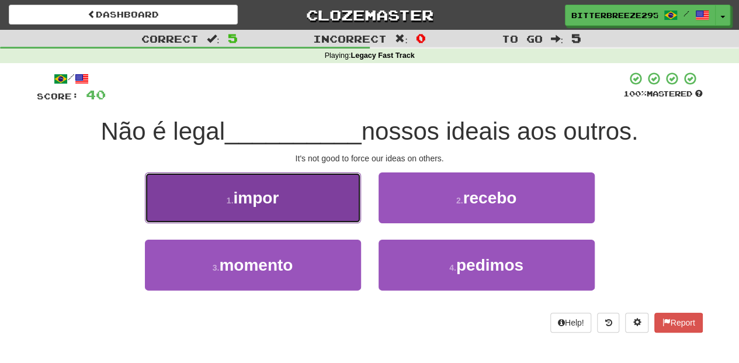
click at [305, 205] on button "1 . impor" at bounding box center [253, 197] width 216 height 51
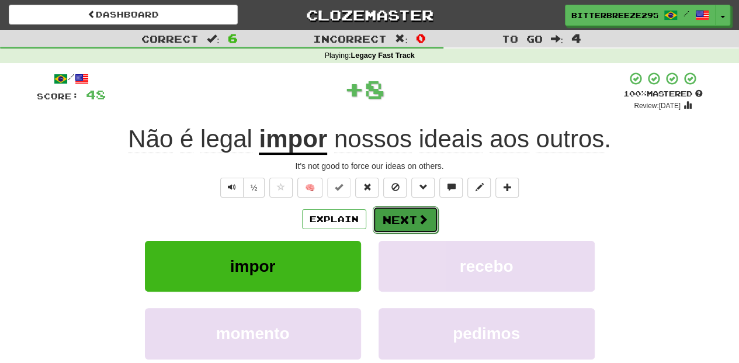
click at [409, 221] on button "Next" at bounding box center [405, 219] width 65 height 27
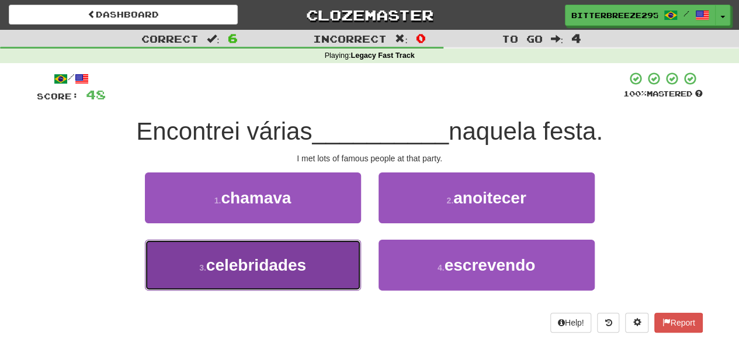
click at [339, 260] on button "3 . celebridades" at bounding box center [253, 264] width 216 height 51
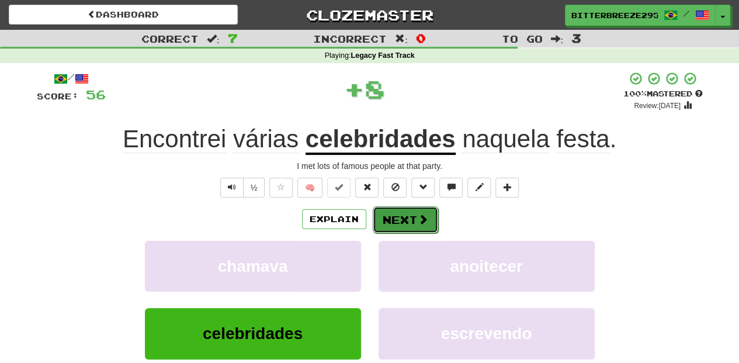
click at [395, 227] on button "Next" at bounding box center [405, 219] width 65 height 27
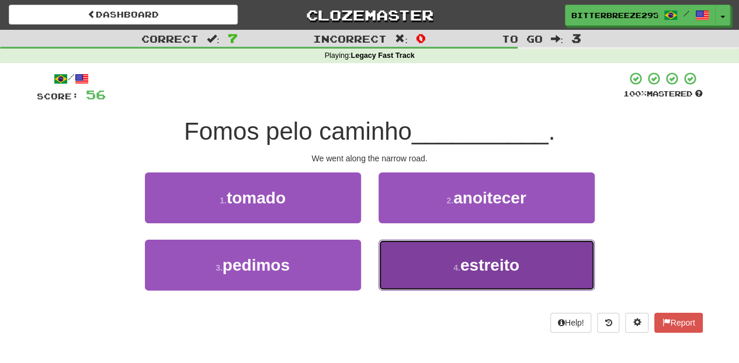
click at [422, 257] on button "4 . estreito" at bounding box center [486, 264] width 216 height 51
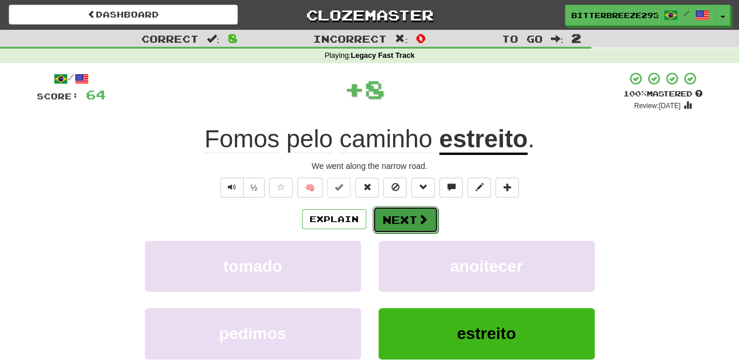
click at [405, 221] on button "Next" at bounding box center [405, 219] width 65 height 27
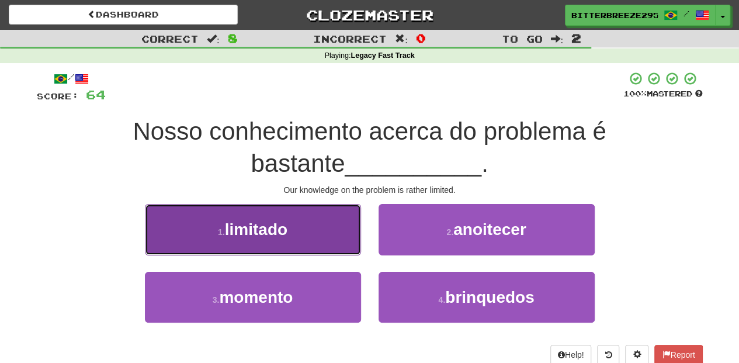
click at [317, 242] on button "1 . limitado" at bounding box center [253, 229] width 216 height 51
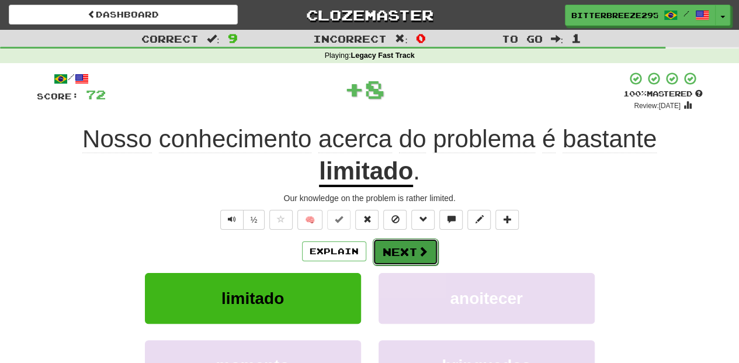
click at [388, 252] on button "Next" at bounding box center [405, 251] width 65 height 27
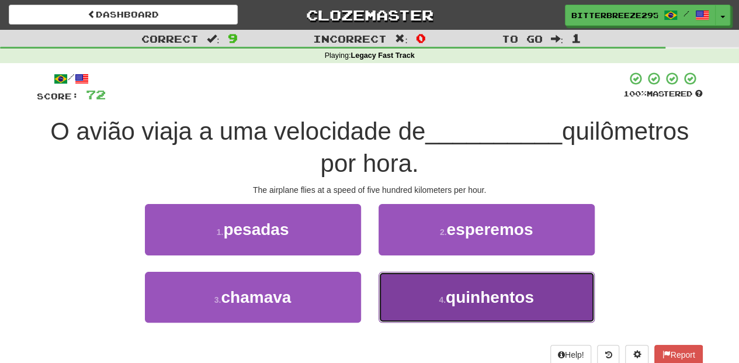
click at [397, 275] on button "4 . quinhentos" at bounding box center [486, 297] width 216 height 51
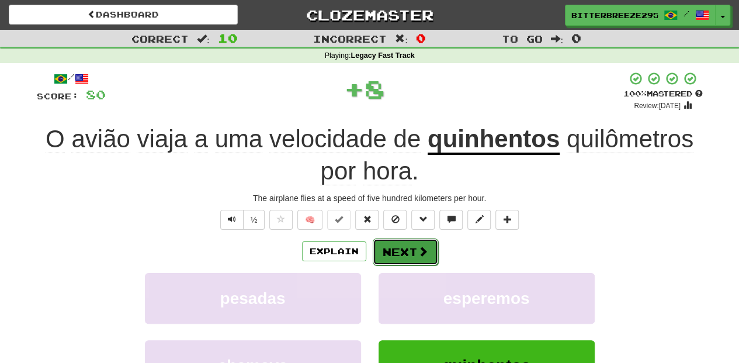
click at [391, 255] on button "Next" at bounding box center [405, 251] width 65 height 27
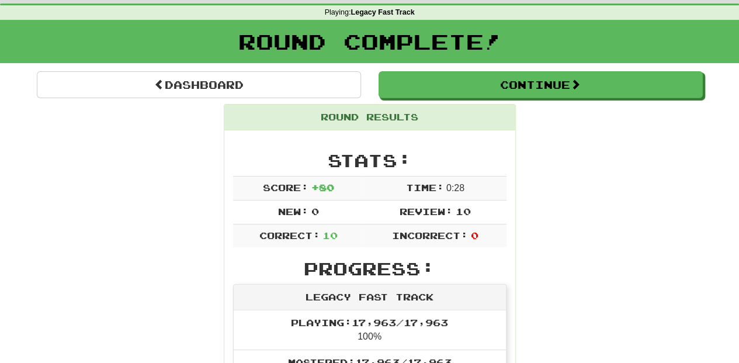
scroll to position [39, 0]
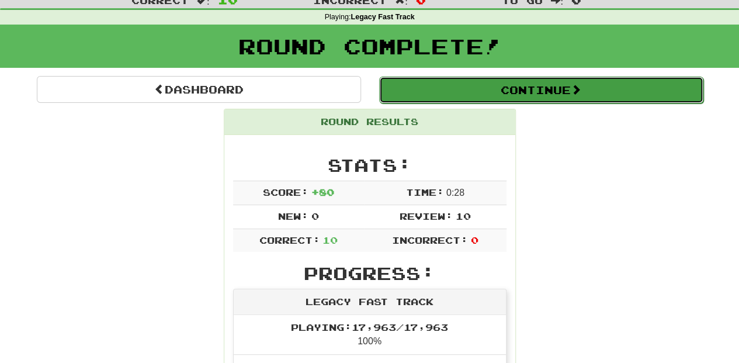
click at [457, 92] on button "Continue" at bounding box center [541, 89] width 324 height 27
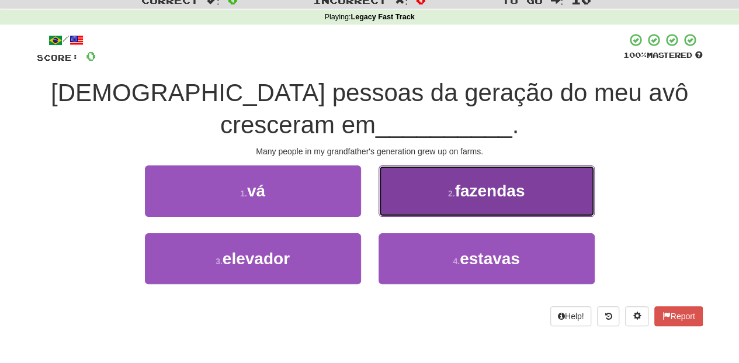
click at [397, 203] on button "2 . fazendas" at bounding box center [486, 190] width 216 height 51
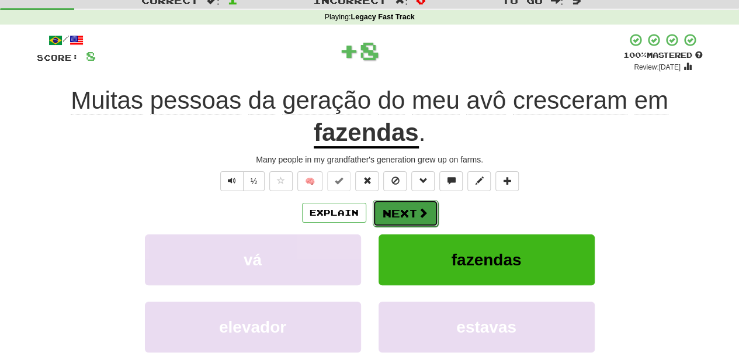
click at [397, 204] on button "Next" at bounding box center [405, 213] width 65 height 27
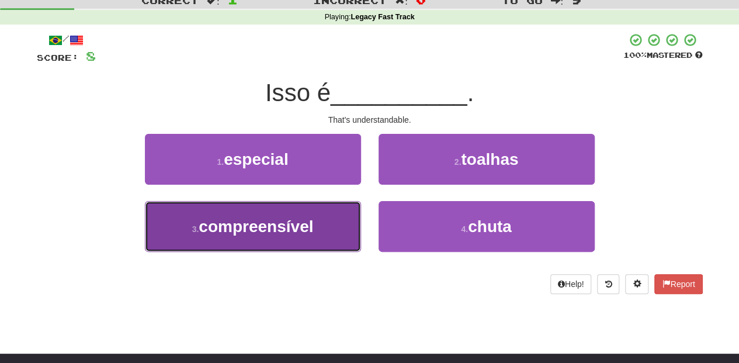
click at [325, 227] on button "3 . compreensível" at bounding box center [253, 226] width 216 height 51
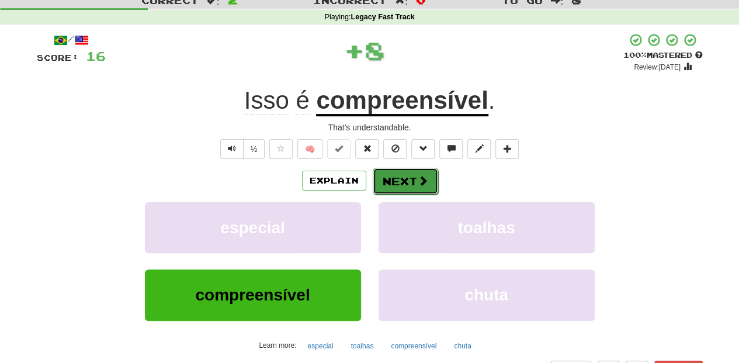
click at [418, 179] on span at bounding box center [423, 180] width 11 height 11
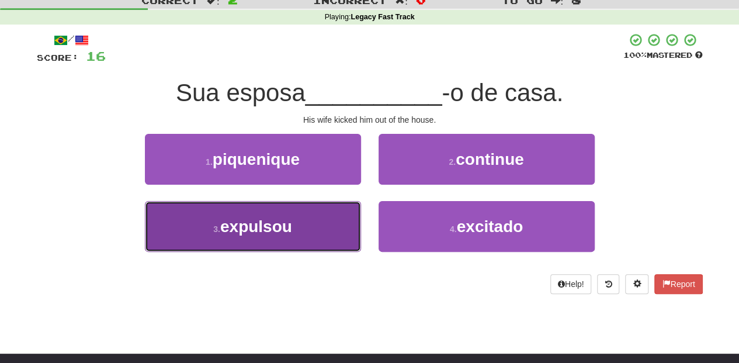
click at [288, 226] on span "expulsou" at bounding box center [256, 226] width 72 height 18
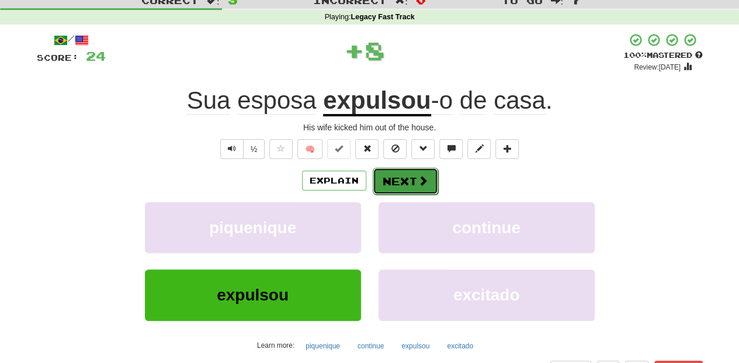
click at [396, 178] on button "Next" at bounding box center [405, 181] width 65 height 27
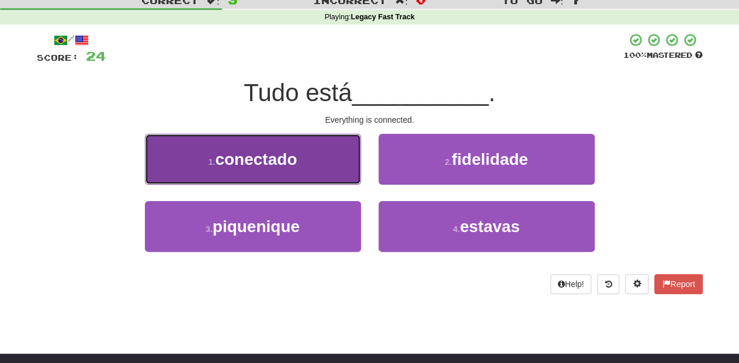
click at [300, 177] on button "1 . conectado" at bounding box center [253, 159] width 216 height 51
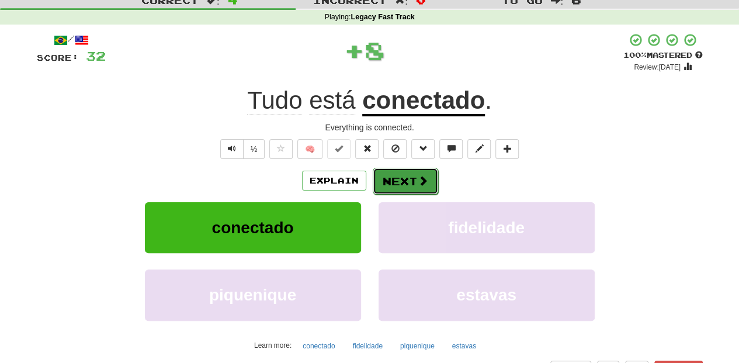
click at [398, 186] on button "Next" at bounding box center [405, 181] width 65 height 27
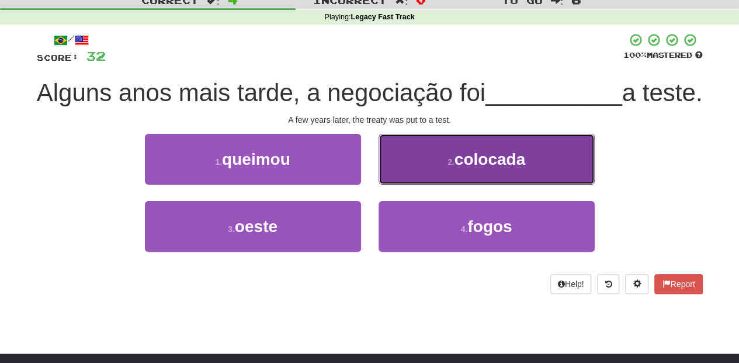
click at [410, 185] on button "2 . colocada" at bounding box center [486, 159] width 216 height 51
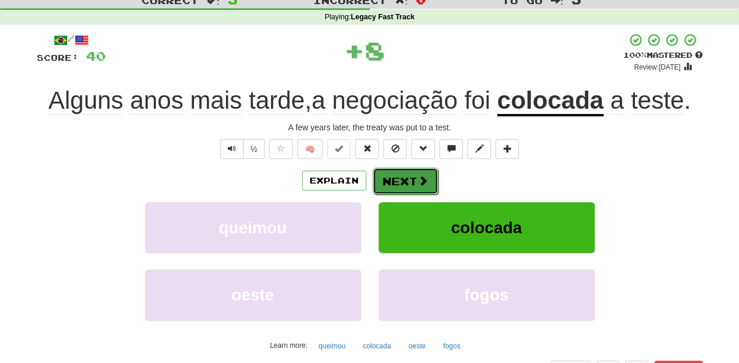
click at [398, 181] on button "Next" at bounding box center [405, 181] width 65 height 27
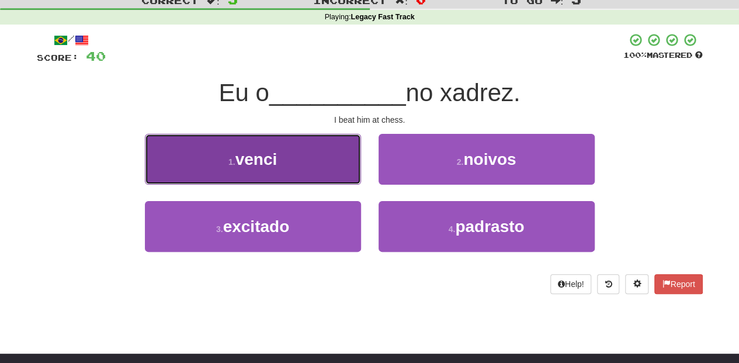
click at [298, 172] on button "1 . venci" at bounding box center [253, 159] width 216 height 51
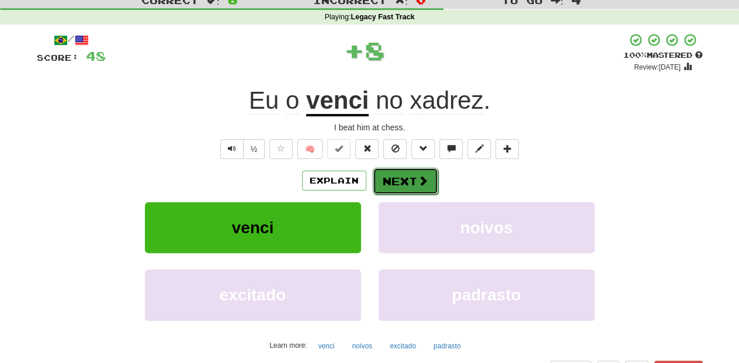
click at [389, 178] on button "Next" at bounding box center [405, 181] width 65 height 27
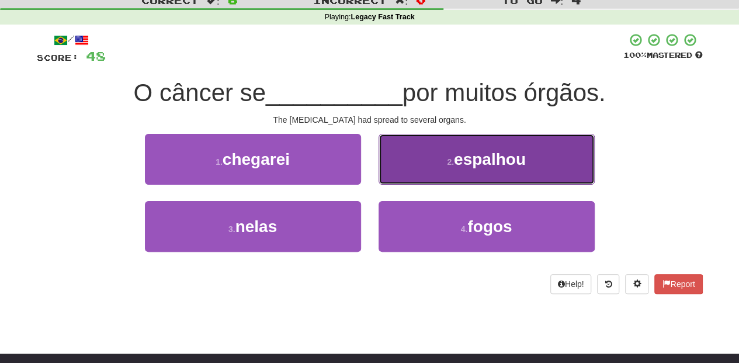
click at [407, 170] on button "2 . espalhou" at bounding box center [486, 159] width 216 height 51
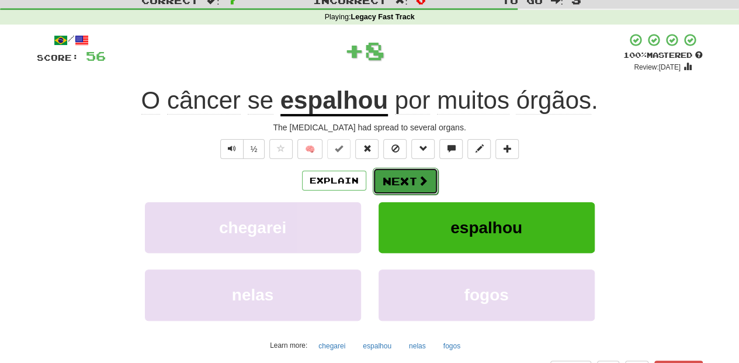
click at [405, 172] on button "Next" at bounding box center [405, 181] width 65 height 27
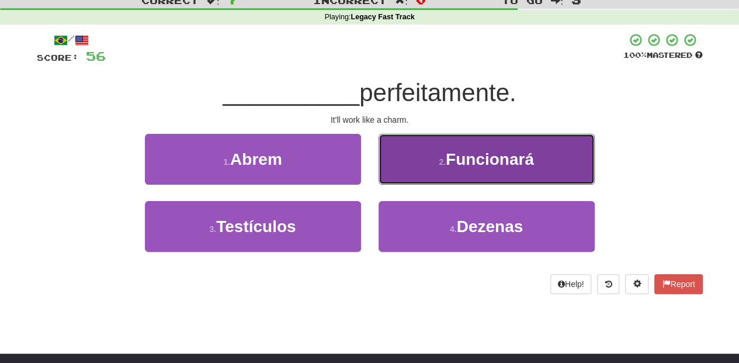
click at [401, 173] on button "2 . Funcionará" at bounding box center [486, 159] width 216 height 51
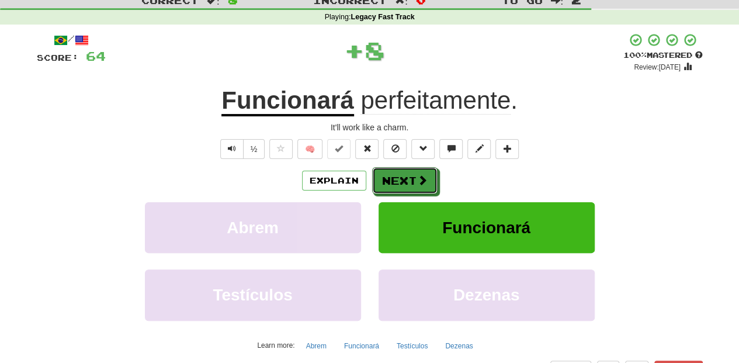
click at [401, 173] on button "Next" at bounding box center [404, 180] width 65 height 27
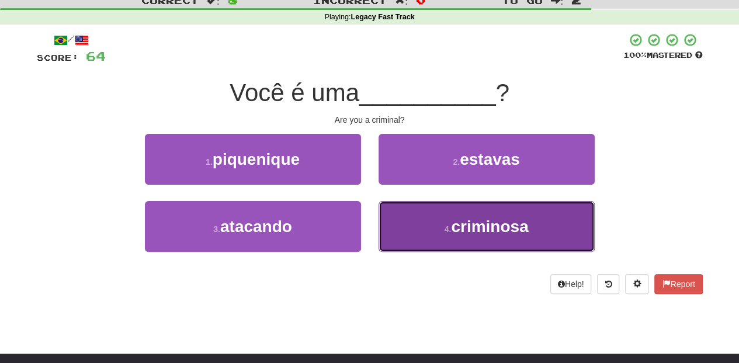
click at [407, 225] on button "4 . criminosa" at bounding box center [486, 226] width 216 height 51
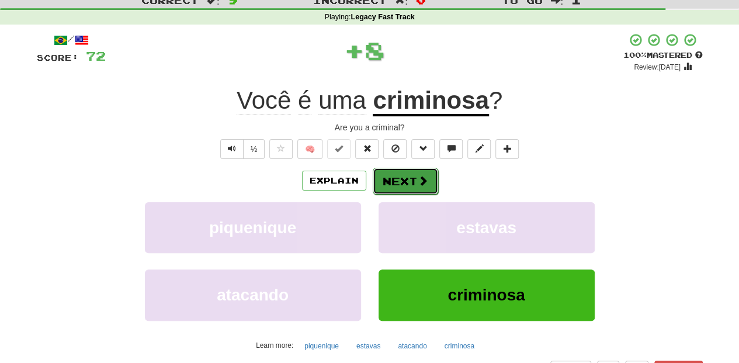
click at [394, 183] on button "Next" at bounding box center [405, 181] width 65 height 27
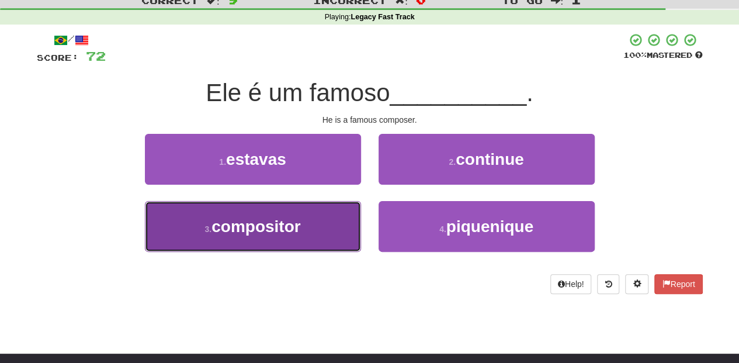
click at [321, 220] on button "3 . compositor" at bounding box center [253, 226] width 216 height 51
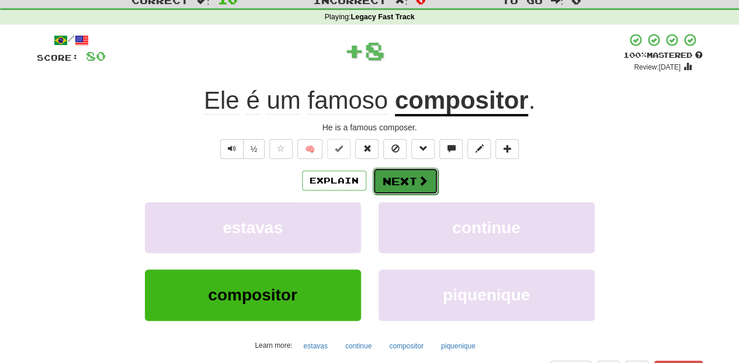
click at [392, 182] on button "Next" at bounding box center [405, 181] width 65 height 27
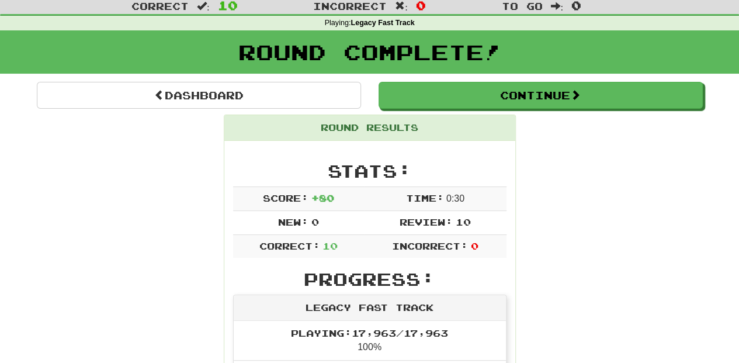
scroll to position [0, 0]
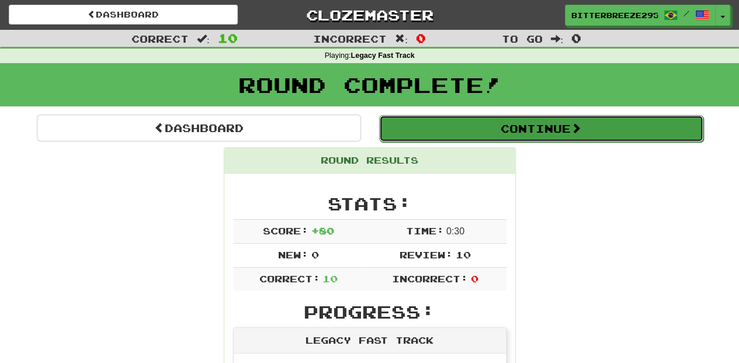
click at [419, 126] on button "Continue" at bounding box center [541, 128] width 324 height 27
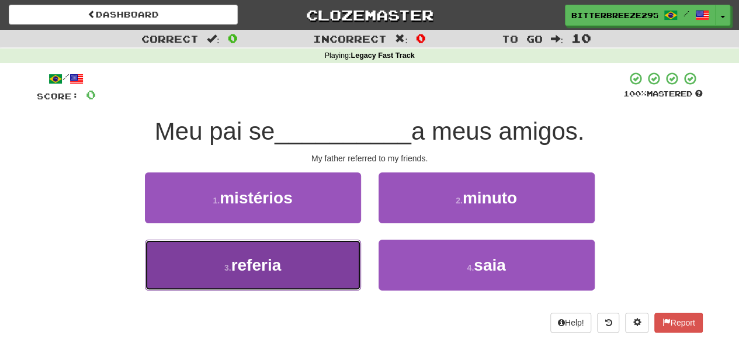
click at [313, 250] on button "3 . referia" at bounding box center [253, 264] width 216 height 51
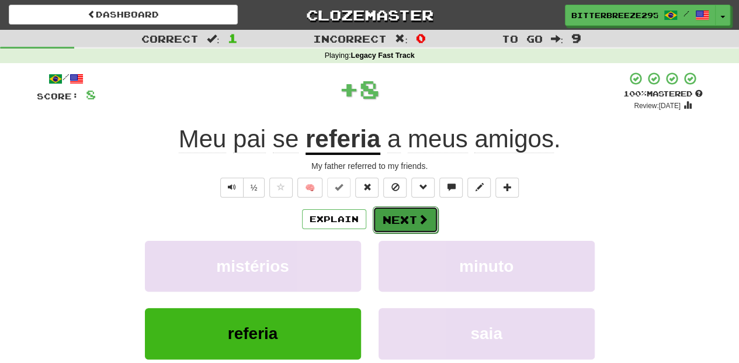
click at [400, 218] on button "Next" at bounding box center [405, 219] width 65 height 27
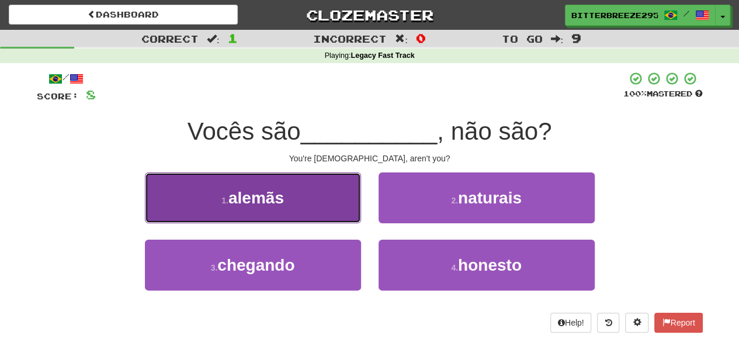
click at [346, 213] on button "1 . alemãs" at bounding box center [253, 197] width 216 height 51
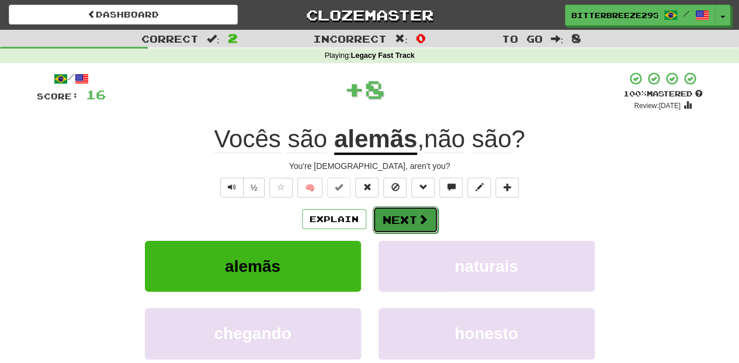
click at [405, 220] on button "Next" at bounding box center [405, 219] width 65 height 27
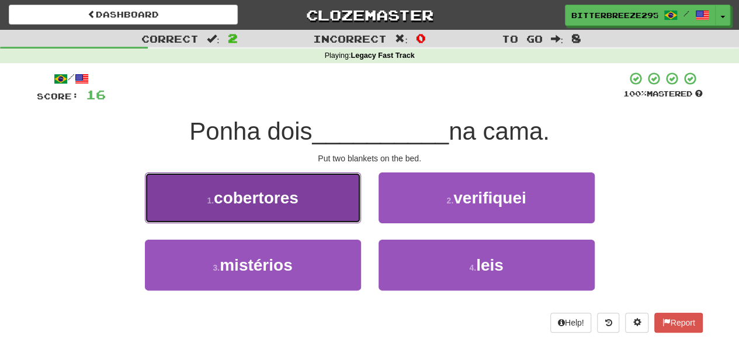
click at [323, 211] on button "1 . cobertores" at bounding box center [253, 197] width 216 height 51
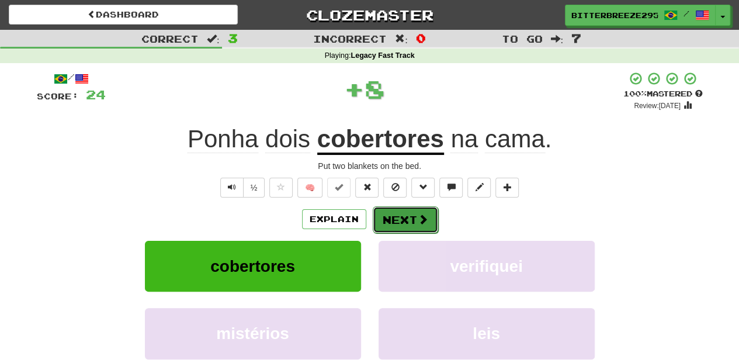
click at [397, 220] on button "Next" at bounding box center [405, 219] width 65 height 27
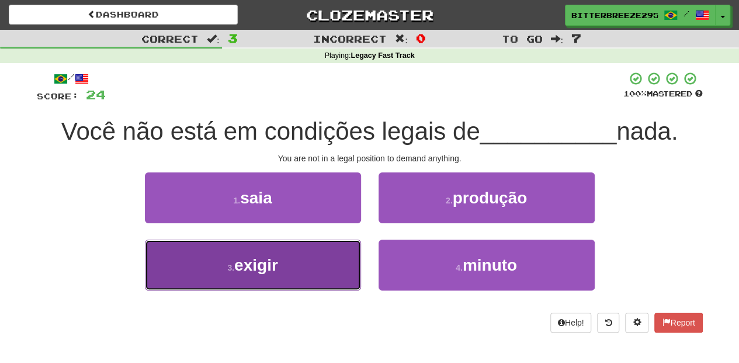
click at [287, 261] on button "3 . exigir" at bounding box center [253, 264] width 216 height 51
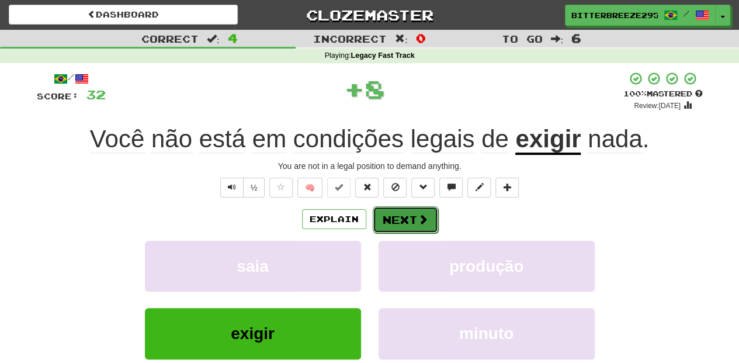
click at [394, 217] on button "Next" at bounding box center [405, 219] width 65 height 27
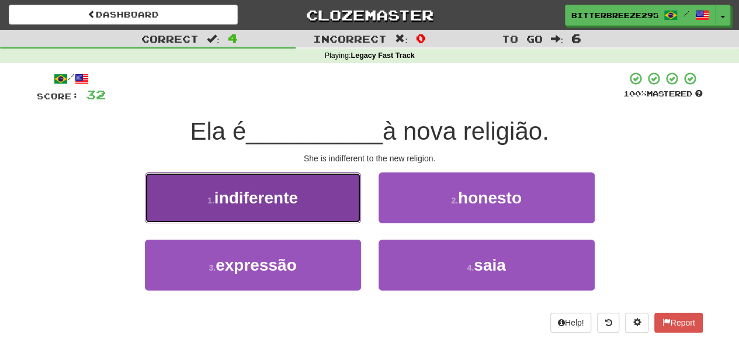
click at [305, 211] on button "1 . indiferente" at bounding box center [253, 197] width 216 height 51
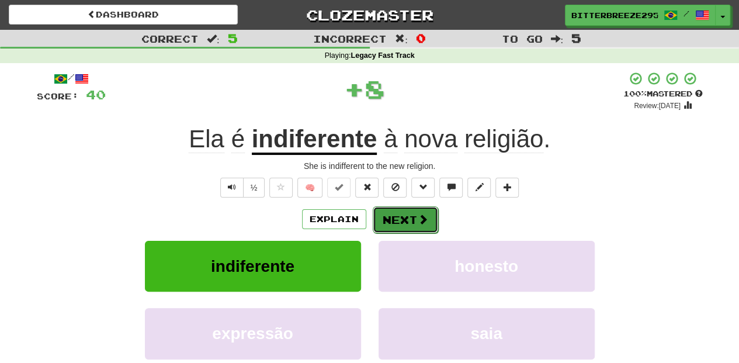
click at [390, 211] on button "Next" at bounding box center [405, 219] width 65 height 27
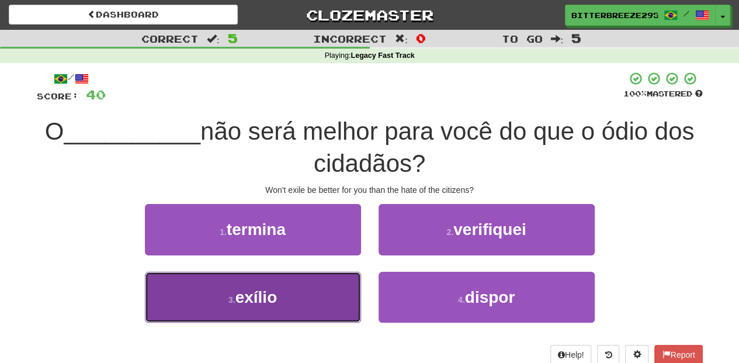
click at [310, 286] on button "3 . exílio" at bounding box center [253, 297] width 216 height 51
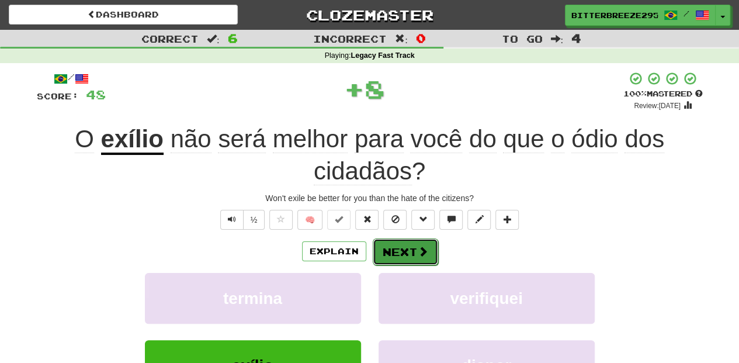
click at [387, 244] on button "Next" at bounding box center [405, 251] width 65 height 27
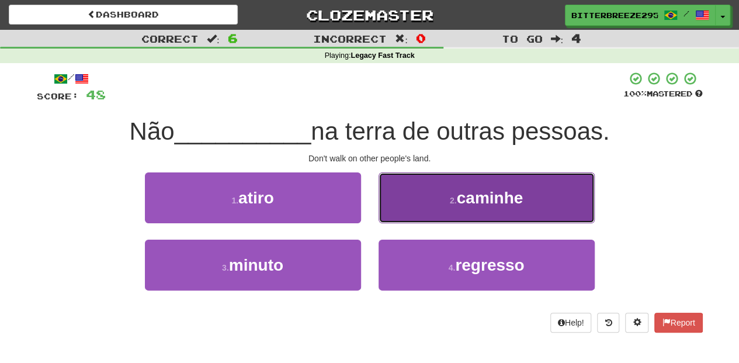
click at [416, 211] on button "2 . caminhe" at bounding box center [486, 197] width 216 height 51
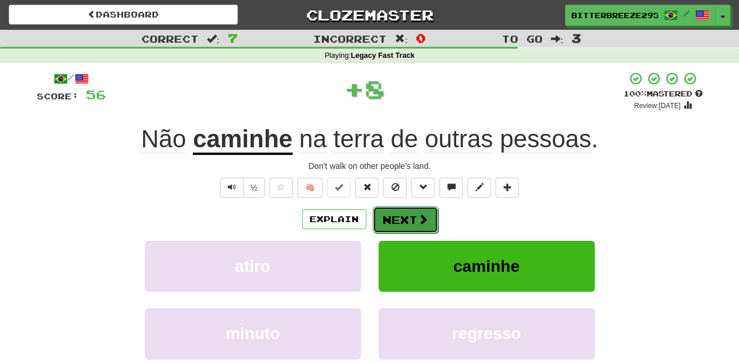
click at [411, 215] on button "Next" at bounding box center [405, 219] width 65 height 27
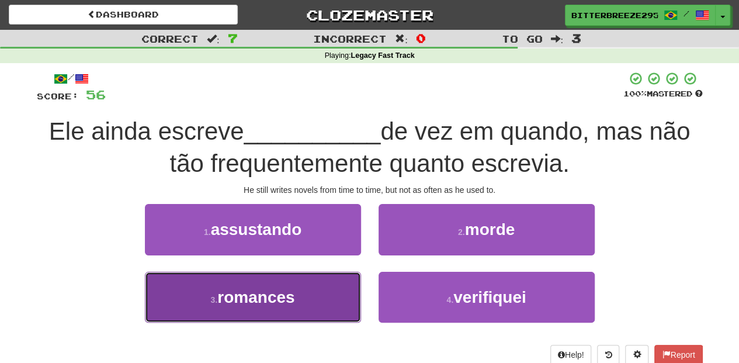
click at [315, 277] on button "3 . romances" at bounding box center [253, 297] width 216 height 51
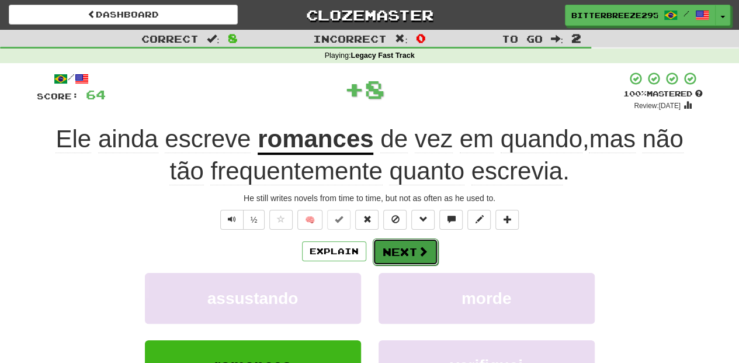
click at [385, 241] on button "Next" at bounding box center [405, 251] width 65 height 27
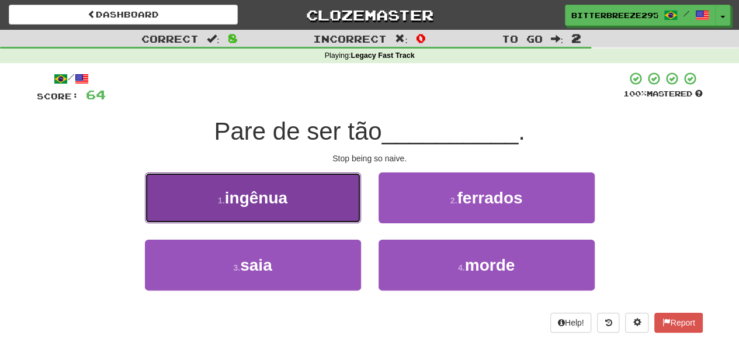
click at [317, 215] on button "1 . ingênua" at bounding box center [253, 197] width 216 height 51
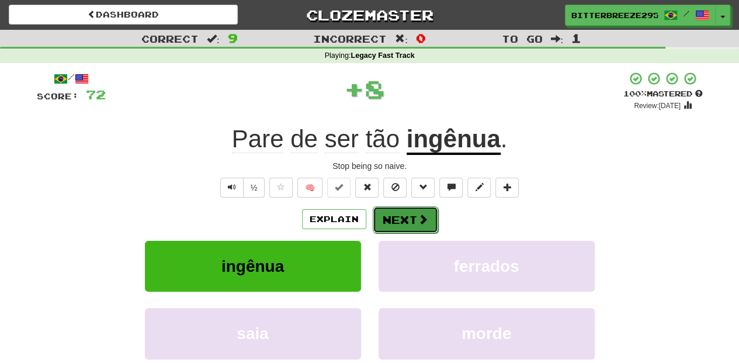
click at [407, 220] on button "Next" at bounding box center [405, 219] width 65 height 27
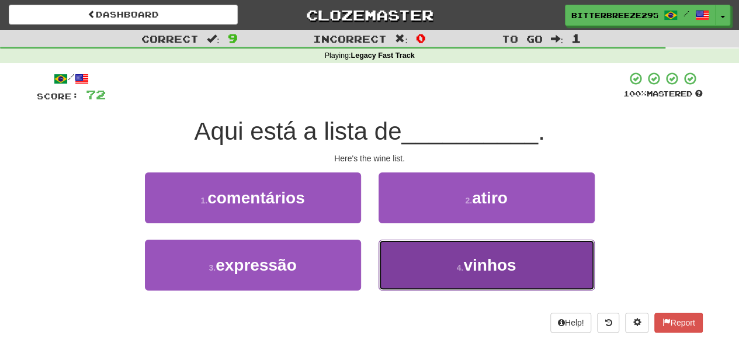
click at [433, 261] on button "4 . vinhos" at bounding box center [486, 264] width 216 height 51
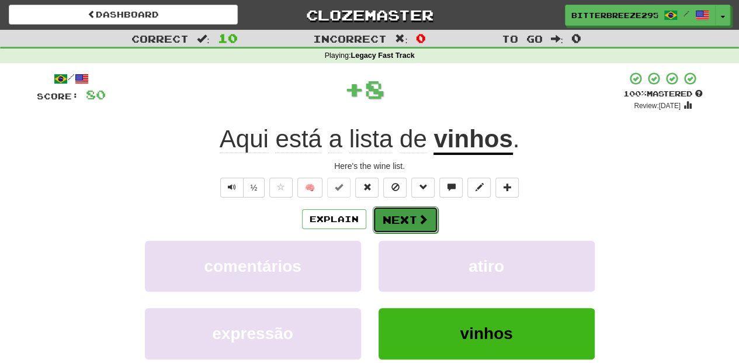
click at [412, 221] on button "Next" at bounding box center [405, 219] width 65 height 27
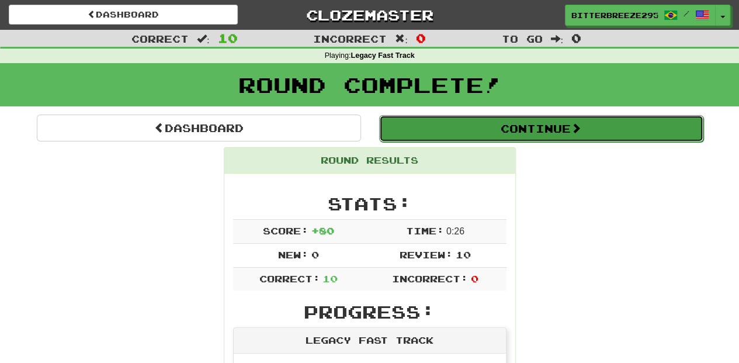
click at [438, 127] on button "Continue" at bounding box center [541, 128] width 324 height 27
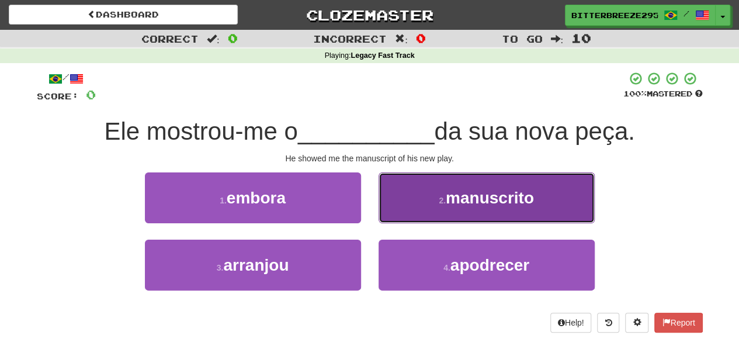
click at [413, 206] on button "2 . manuscrito" at bounding box center [486, 197] width 216 height 51
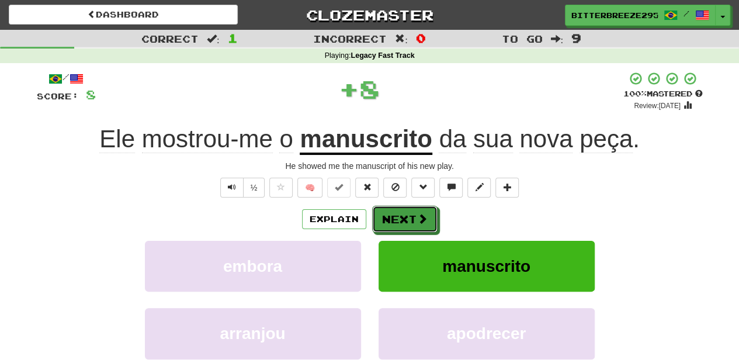
click at [406, 217] on button "Next" at bounding box center [404, 219] width 65 height 27
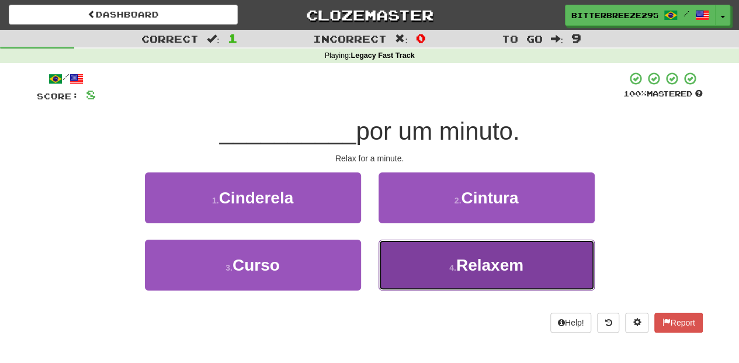
click at [409, 254] on button "4 . Relaxem" at bounding box center [486, 264] width 216 height 51
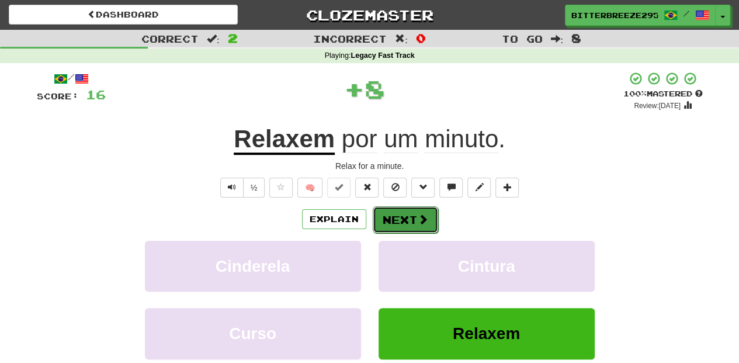
click at [404, 217] on button "Next" at bounding box center [405, 219] width 65 height 27
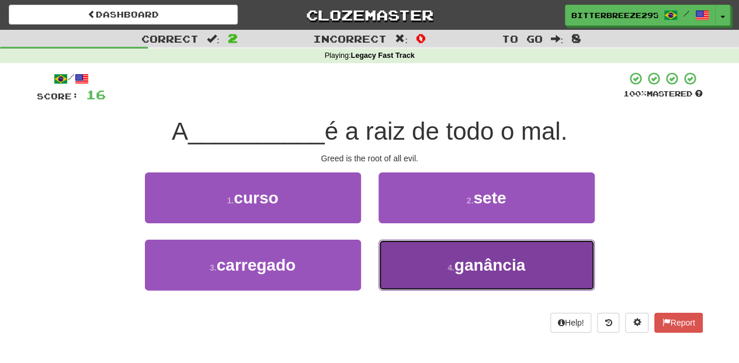
click at [413, 251] on button "4 . ganância" at bounding box center [486, 264] width 216 height 51
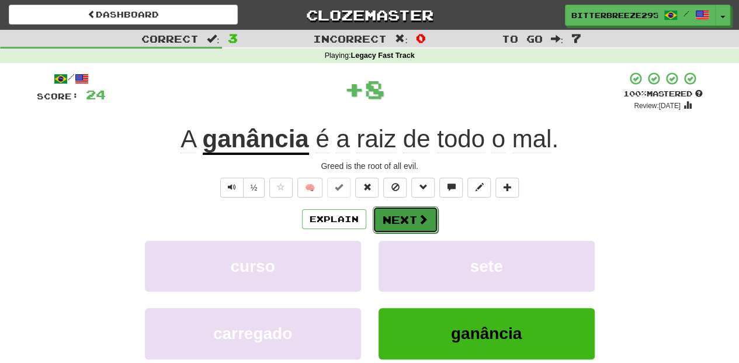
click at [395, 215] on button "Next" at bounding box center [405, 219] width 65 height 27
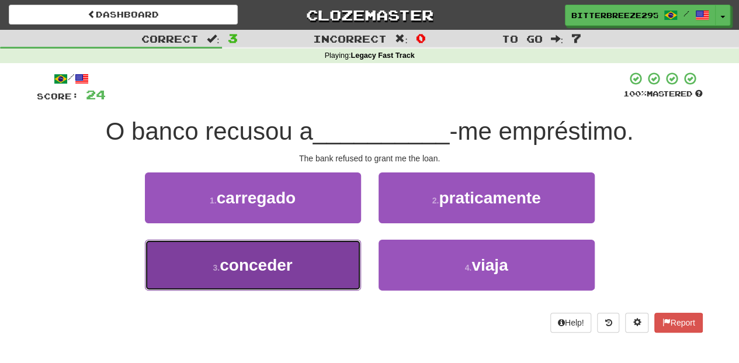
click at [315, 256] on button "3 . conceder" at bounding box center [253, 264] width 216 height 51
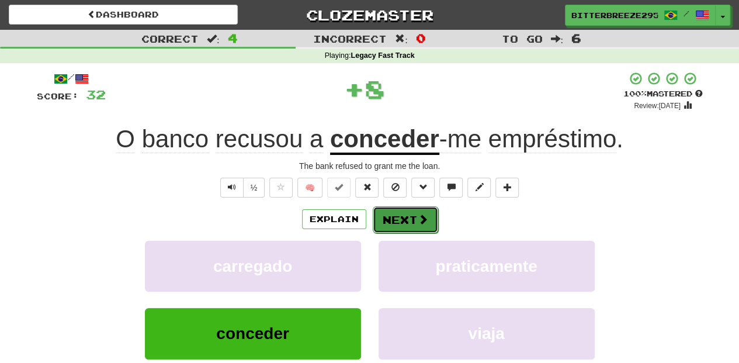
click at [387, 222] on button "Next" at bounding box center [405, 219] width 65 height 27
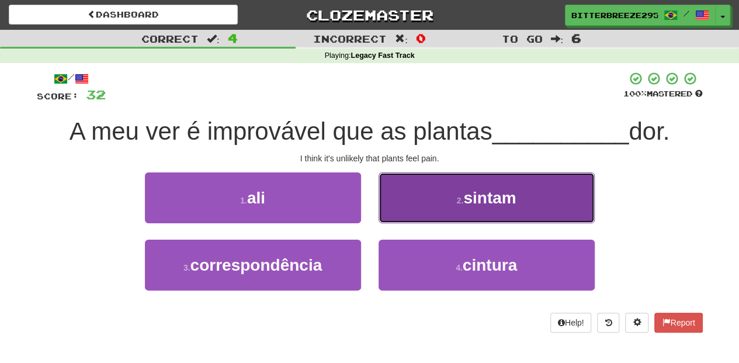
click at [415, 206] on button "2 . sintam" at bounding box center [486, 197] width 216 height 51
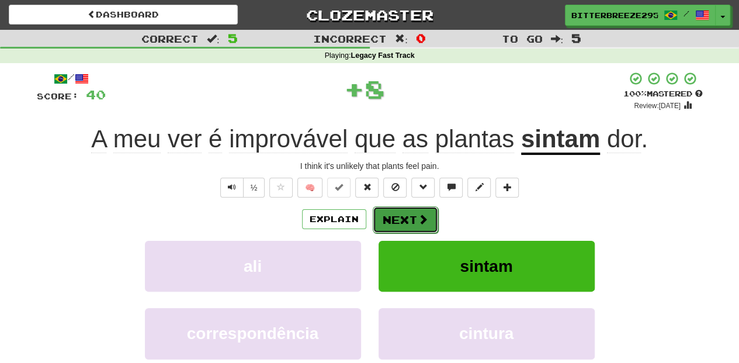
click at [401, 218] on button "Next" at bounding box center [405, 219] width 65 height 27
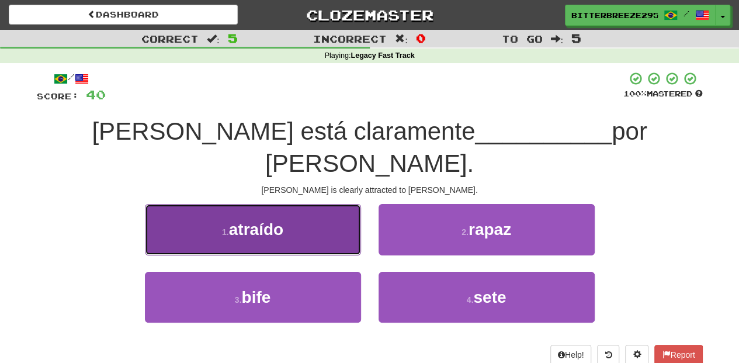
click at [318, 204] on button "1 . atraído" at bounding box center [253, 229] width 216 height 51
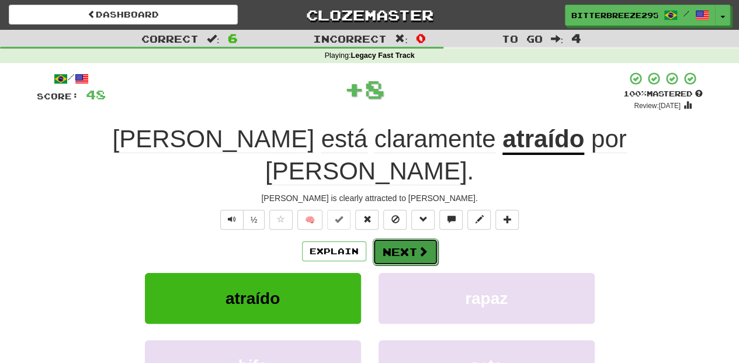
click at [413, 238] on button "Next" at bounding box center [405, 251] width 65 height 27
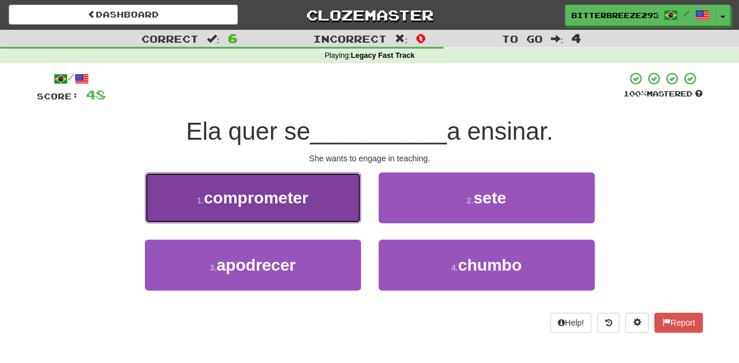
click at [331, 207] on button "1 . comprometer" at bounding box center [253, 197] width 216 height 51
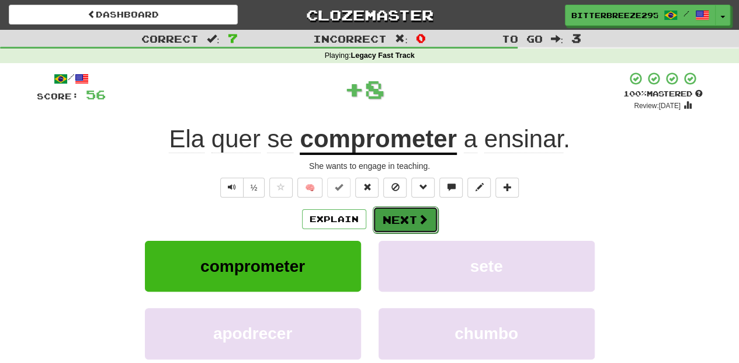
click at [397, 213] on button "Next" at bounding box center [405, 219] width 65 height 27
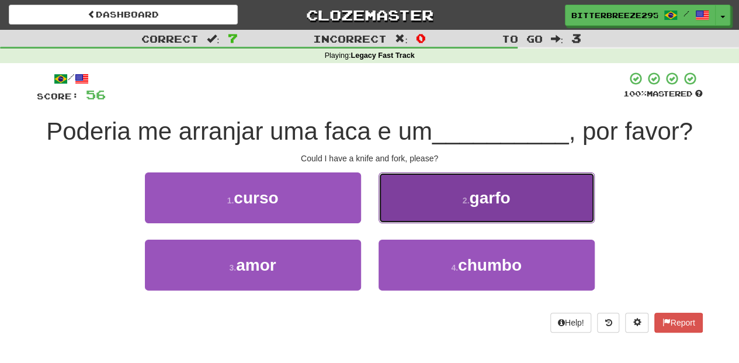
click at [405, 210] on button "2 . garfo" at bounding box center [486, 197] width 216 height 51
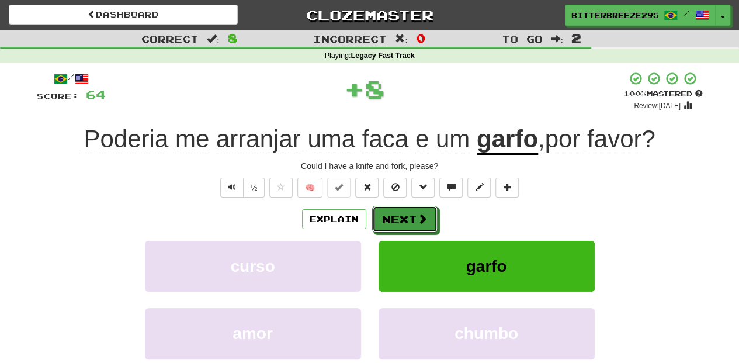
click at [405, 210] on button "Next" at bounding box center [404, 219] width 65 height 27
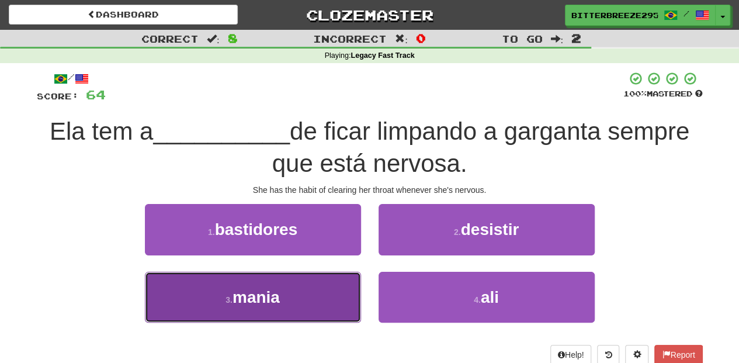
click at [321, 281] on button "3 . mania" at bounding box center [253, 297] width 216 height 51
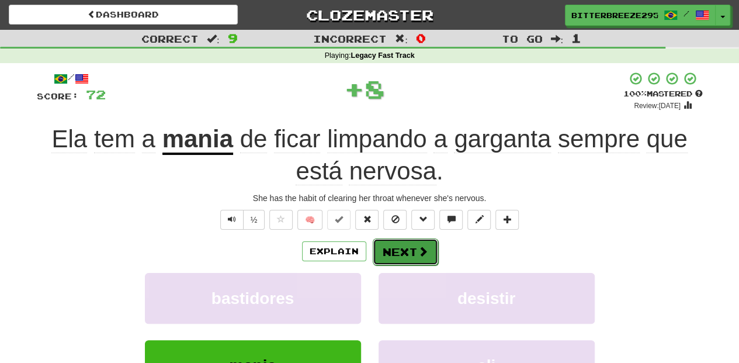
click at [380, 251] on button "Next" at bounding box center [405, 251] width 65 height 27
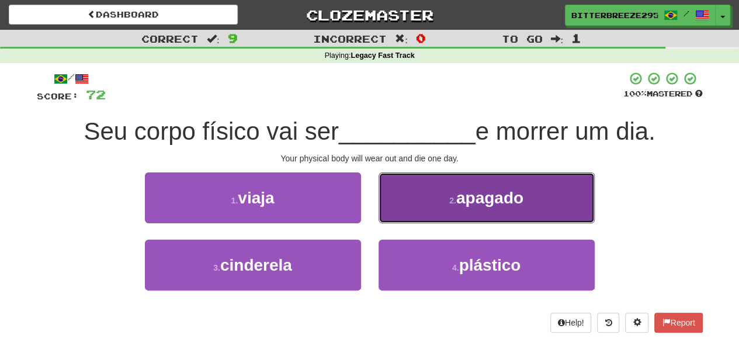
click at [396, 204] on button "2 . apagado" at bounding box center [486, 197] width 216 height 51
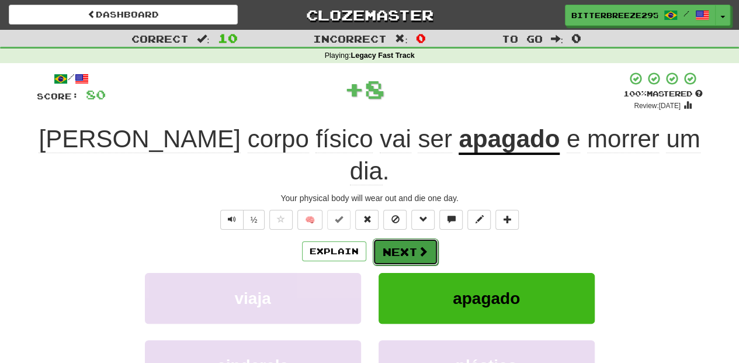
click at [394, 238] on button "Next" at bounding box center [405, 251] width 65 height 27
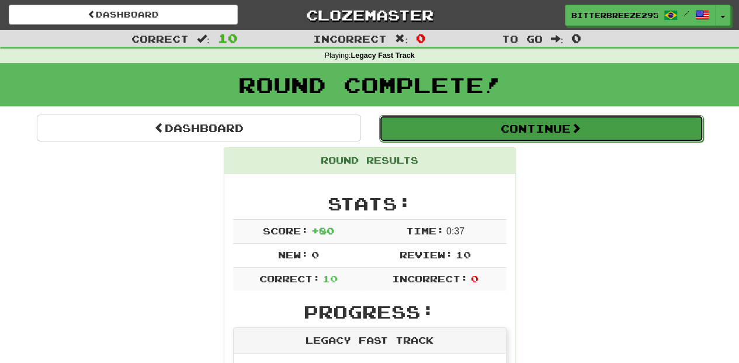
click at [460, 130] on button "Continue" at bounding box center [541, 128] width 324 height 27
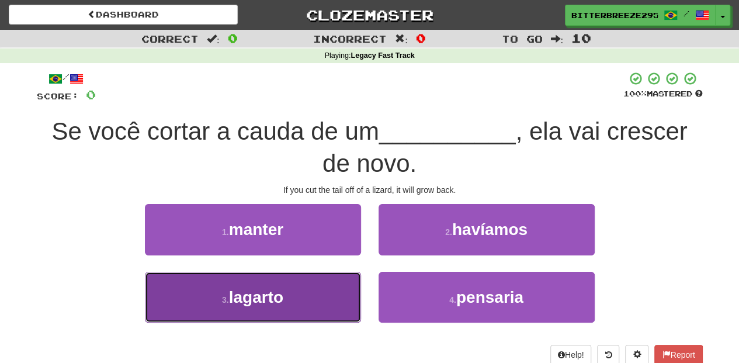
click at [309, 282] on button "3 . lagarto" at bounding box center [253, 297] width 216 height 51
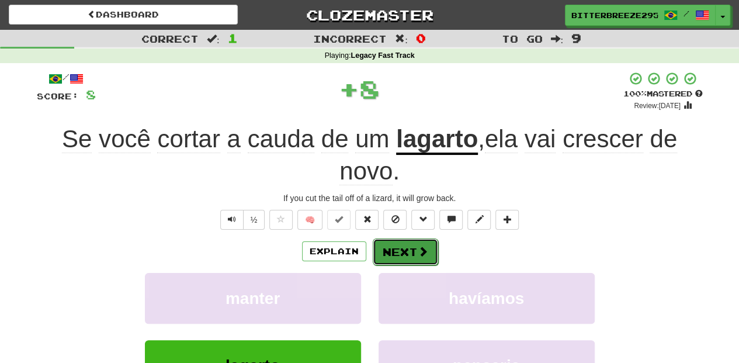
click at [394, 248] on button "Next" at bounding box center [405, 251] width 65 height 27
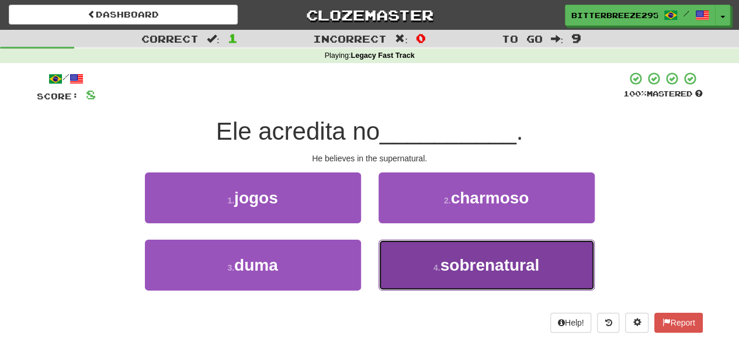
click at [402, 263] on button "4 . sobrenatural" at bounding box center [486, 264] width 216 height 51
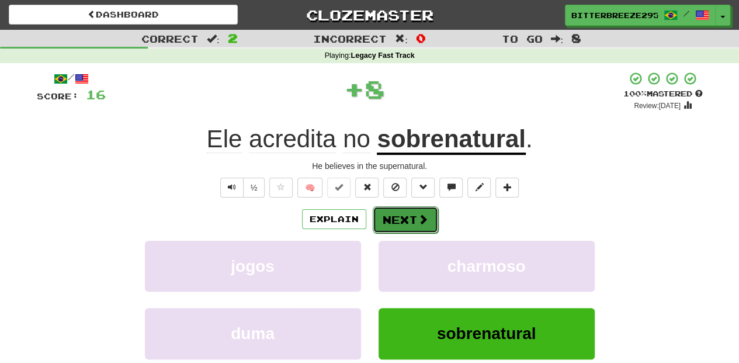
click at [396, 220] on button "Next" at bounding box center [405, 219] width 65 height 27
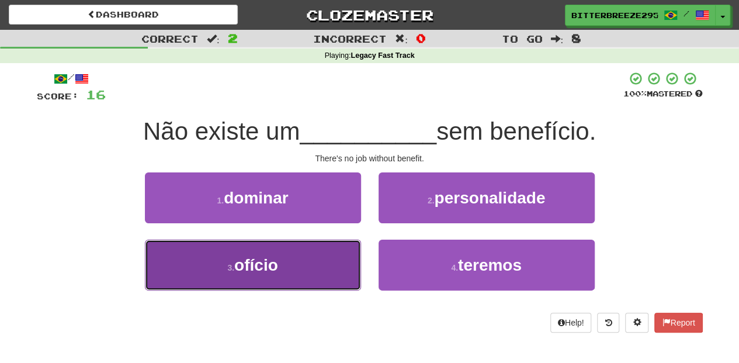
click at [351, 266] on button "3 . ofício" at bounding box center [253, 264] width 216 height 51
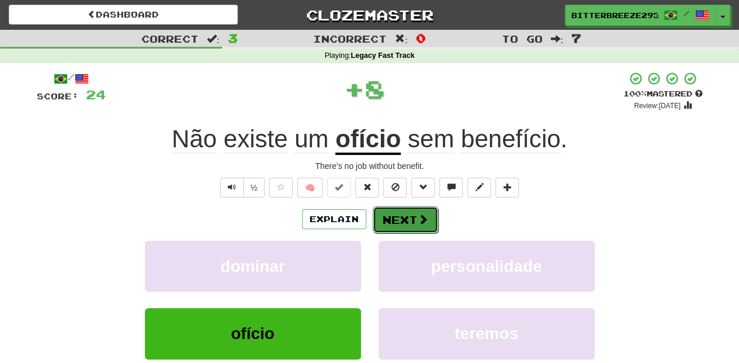
click at [389, 222] on button "Next" at bounding box center [405, 219] width 65 height 27
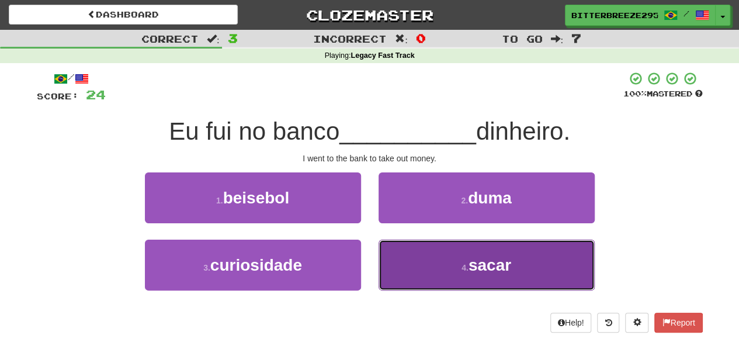
click at [398, 269] on button "4 . sacar" at bounding box center [486, 264] width 216 height 51
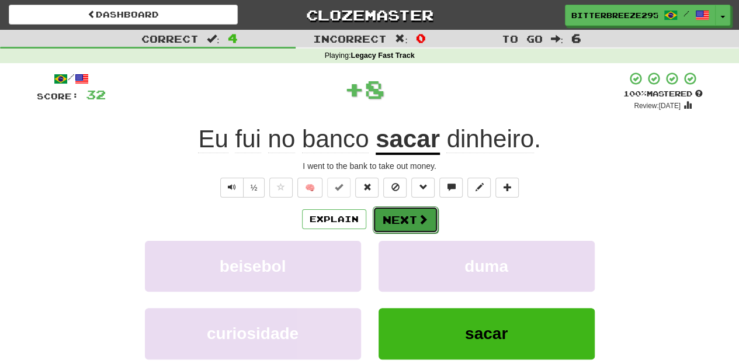
click at [389, 217] on button "Next" at bounding box center [405, 219] width 65 height 27
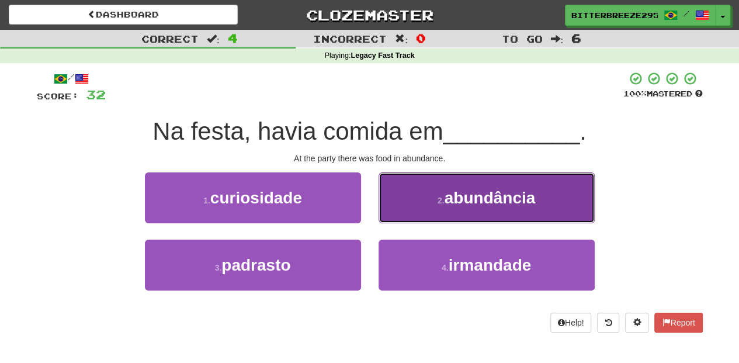
click at [392, 212] on button "2 . abundância" at bounding box center [486, 197] width 216 height 51
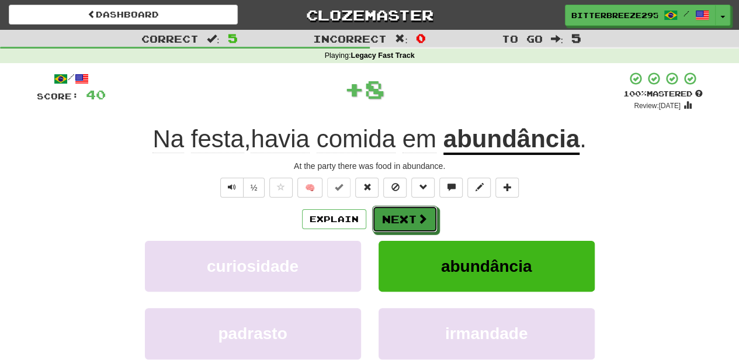
click at [392, 212] on button "Next" at bounding box center [404, 219] width 65 height 27
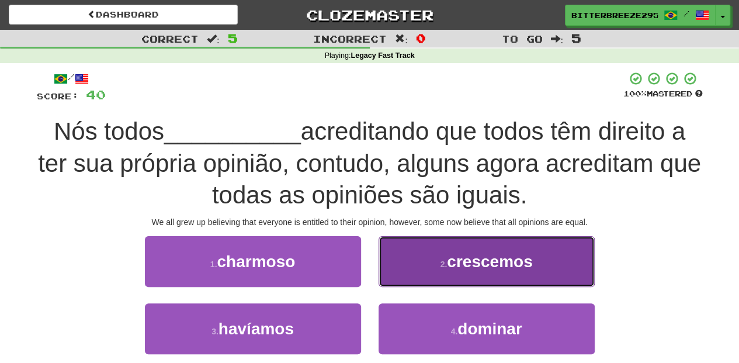
click at [416, 274] on button "2 . crescemos" at bounding box center [486, 261] width 216 height 51
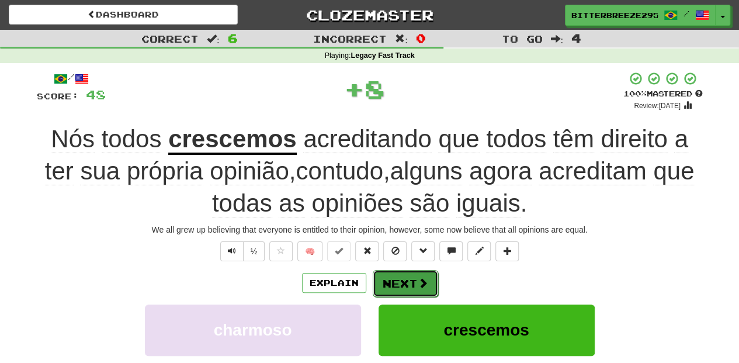
click at [411, 277] on button "Next" at bounding box center [405, 283] width 65 height 27
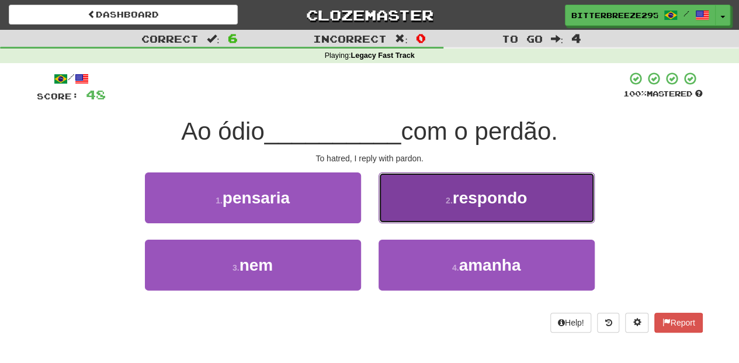
click at [401, 216] on button "2 . respondo" at bounding box center [486, 197] width 216 height 51
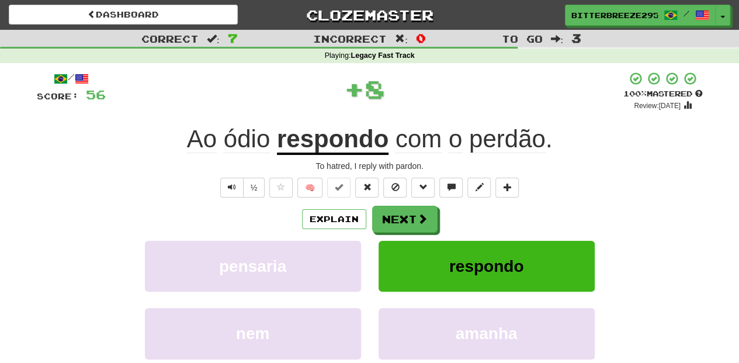
click at [399, 217] on button "Next" at bounding box center [404, 219] width 65 height 27
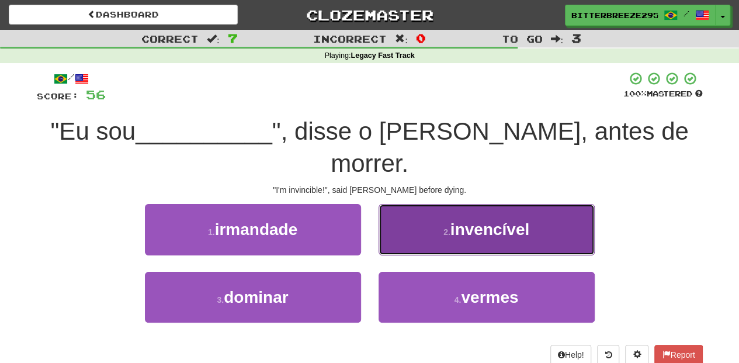
click at [385, 215] on button "2 . invencível" at bounding box center [486, 229] width 216 height 51
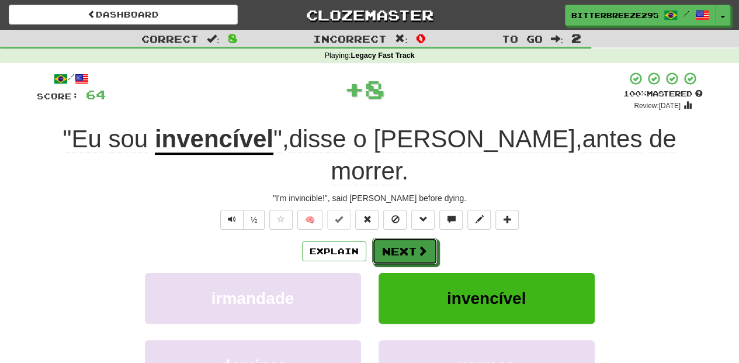
click at [385, 238] on button "Next" at bounding box center [404, 251] width 65 height 27
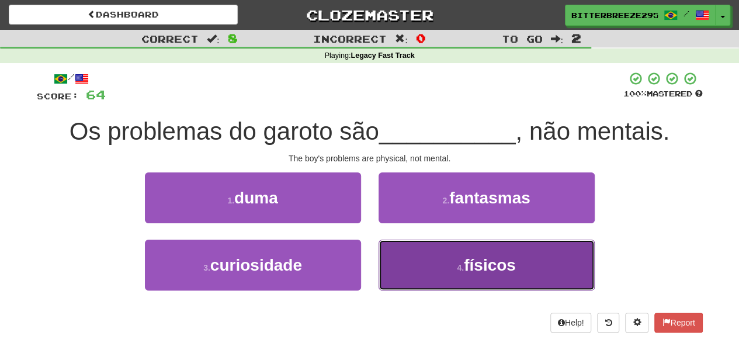
click at [411, 258] on button "4 . físicos" at bounding box center [486, 264] width 216 height 51
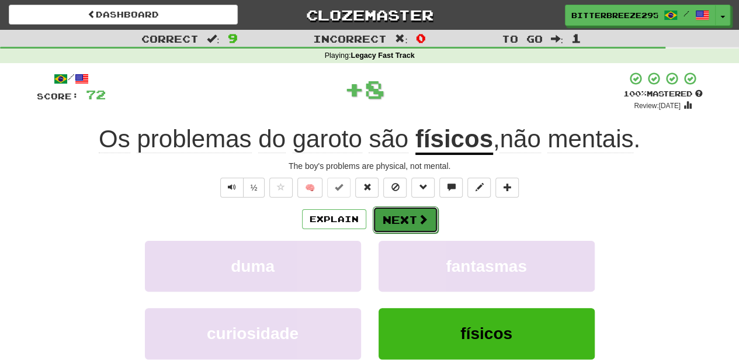
click at [405, 217] on button "Next" at bounding box center [405, 219] width 65 height 27
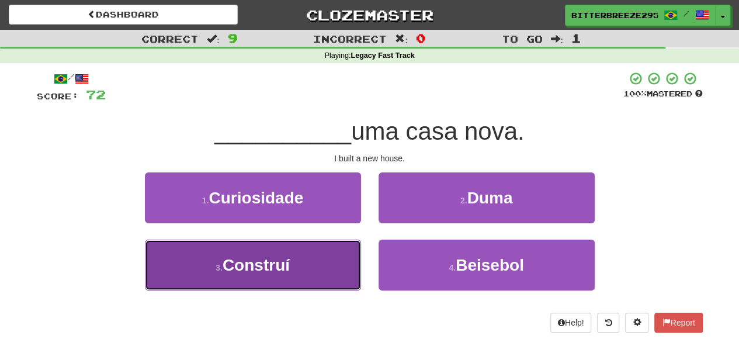
click at [314, 260] on button "3 . Construí" at bounding box center [253, 264] width 216 height 51
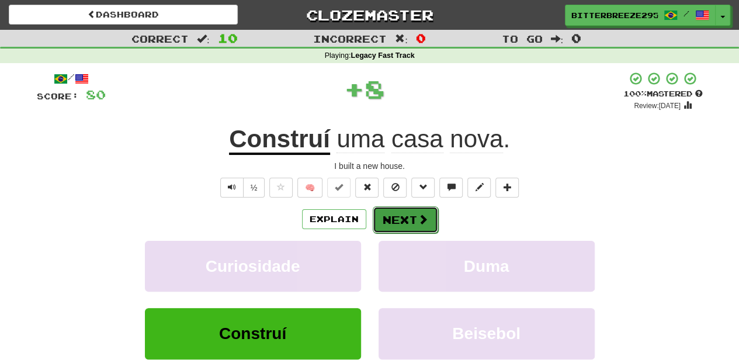
click at [406, 216] on button "Next" at bounding box center [405, 219] width 65 height 27
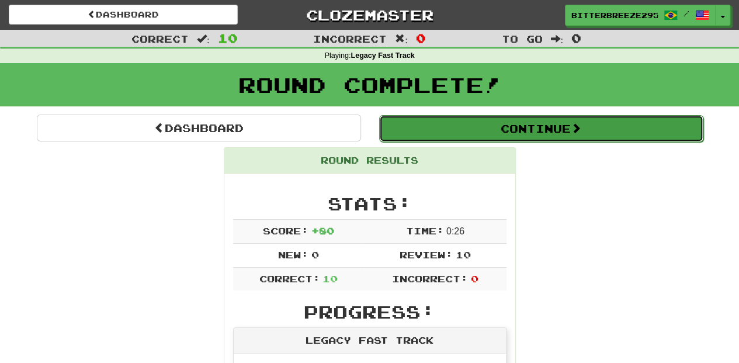
click at [444, 131] on button "Continue" at bounding box center [541, 128] width 324 height 27
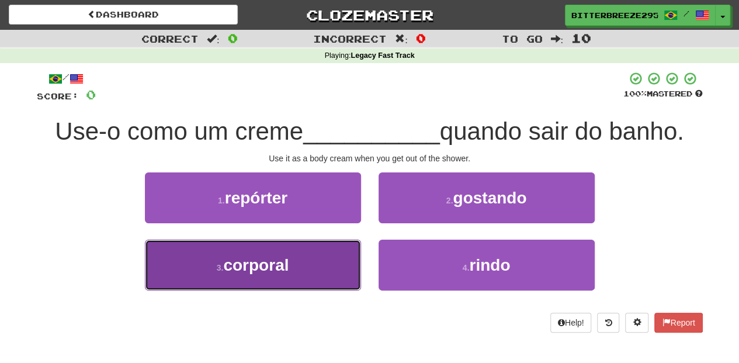
click at [291, 253] on button "3 . corporal" at bounding box center [253, 264] width 216 height 51
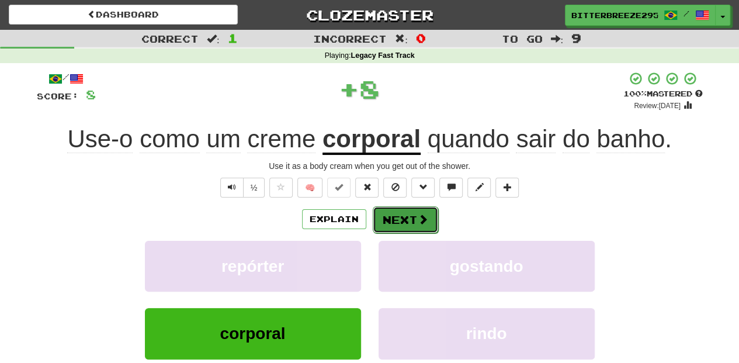
click at [394, 217] on button "Next" at bounding box center [405, 219] width 65 height 27
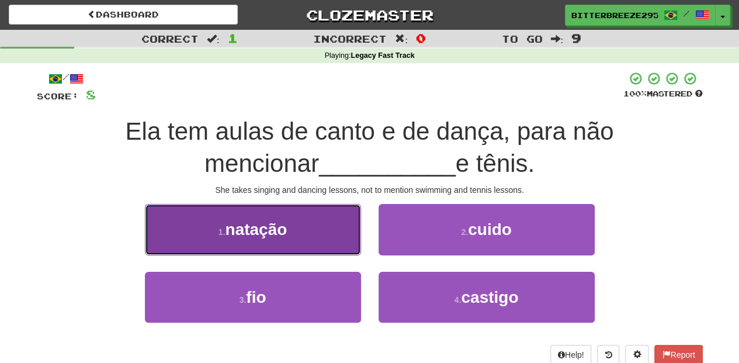
click at [324, 241] on button "1 . natação" at bounding box center [253, 229] width 216 height 51
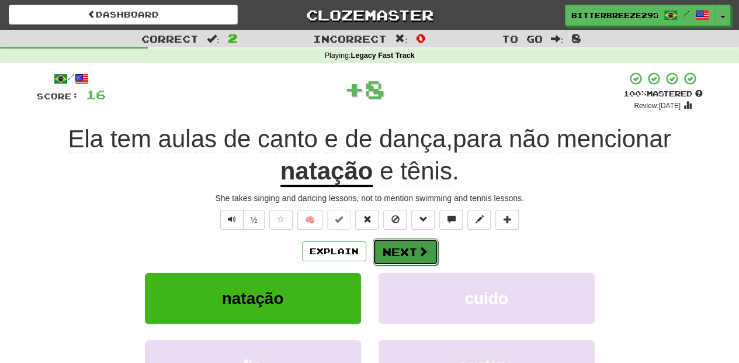
click at [382, 248] on button "Next" at bounding box center [405, 251] width 65 height 27
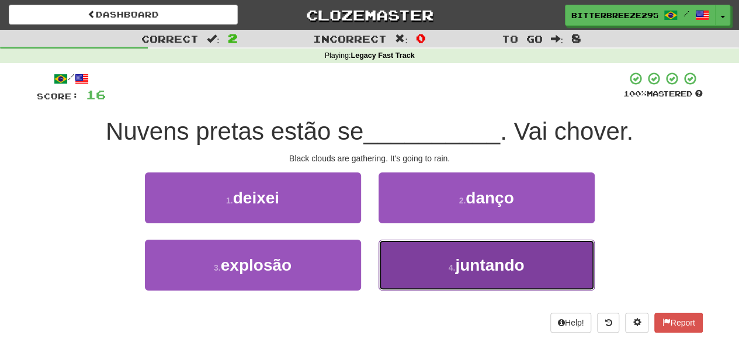
click at [418, 258] on button "4 . juntando" at bounding box center [486, 264] width 216 height 51
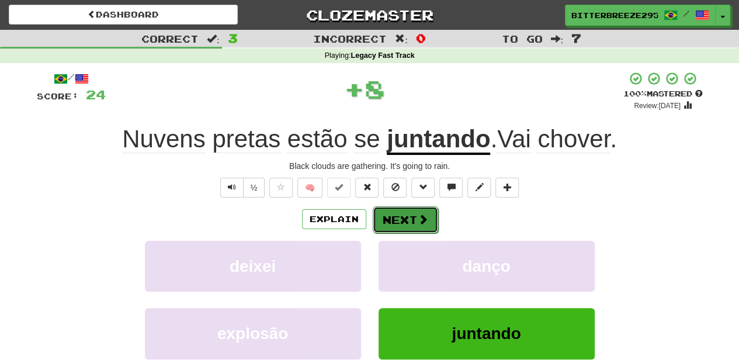
click at [403, 222] on button "Next" at bounding box center [405, 219] width 65 height 27
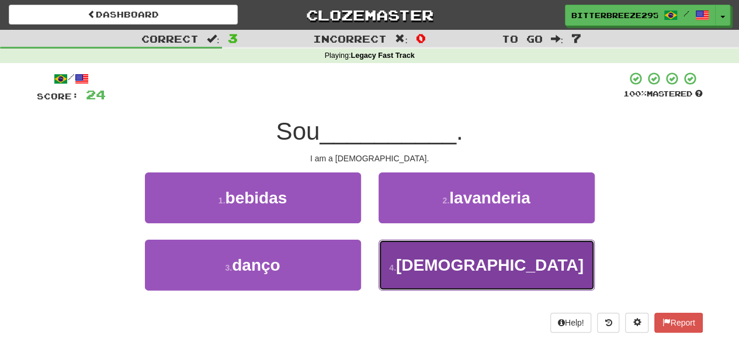
click at [426, 256] on button "4 . muçulmano" at bounding box center [486, 264] width 216 height 51
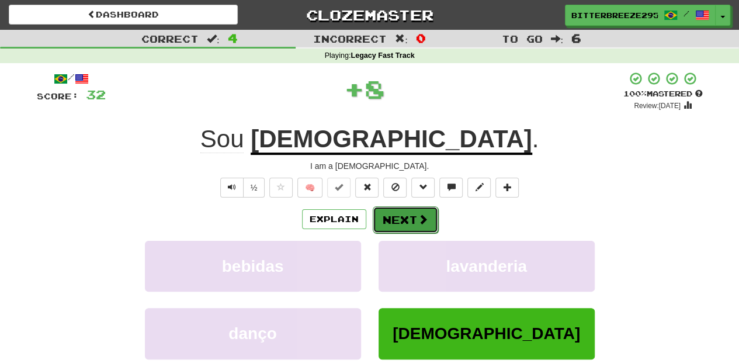
click at [405, 214] on button "Next" at bounding box center [405, 219] width 65 height 27
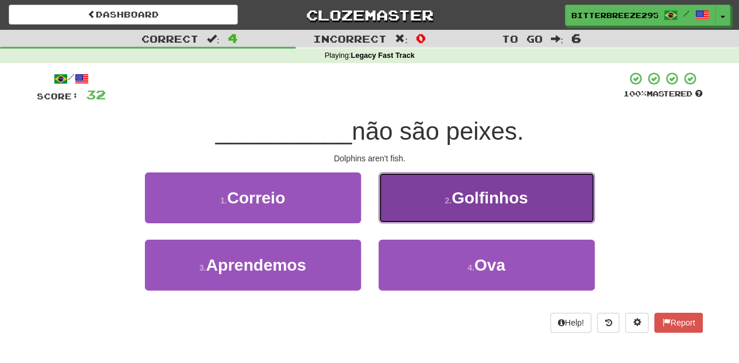
click at [405, 210] on button "2 . Golfinhos" at bounding box center [486, 197] width 216 height 51
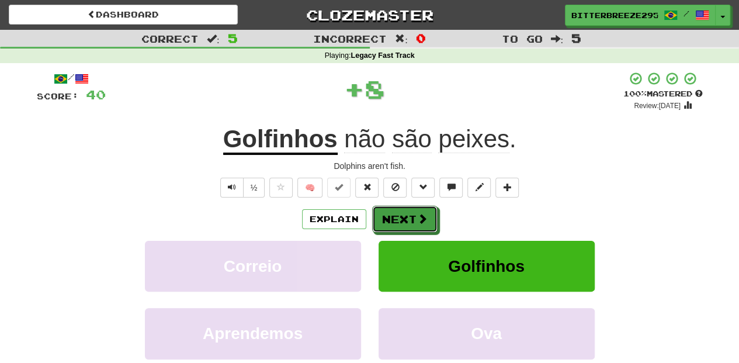
click at [405, 210] on button "Next" at bounding box center [404, 219] width 65 height 27
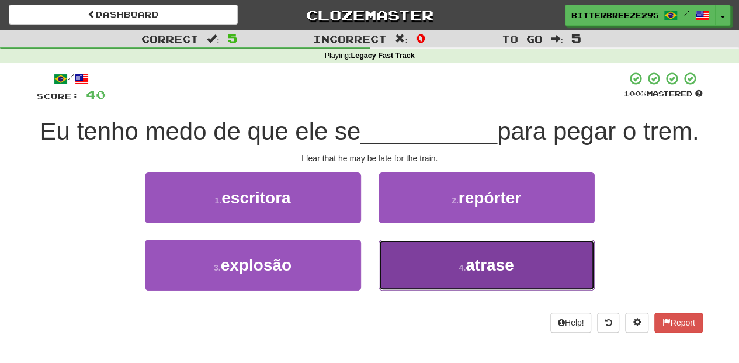
click at [416, 285] on button "4 . atrase" at bounding box center [486, 264] width 216 height 51
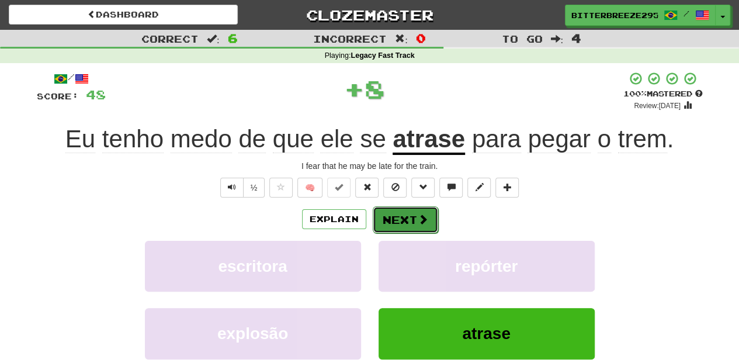
click at [404, 218] on button "Next" at bounding box center [405, 219] width 65 height 27
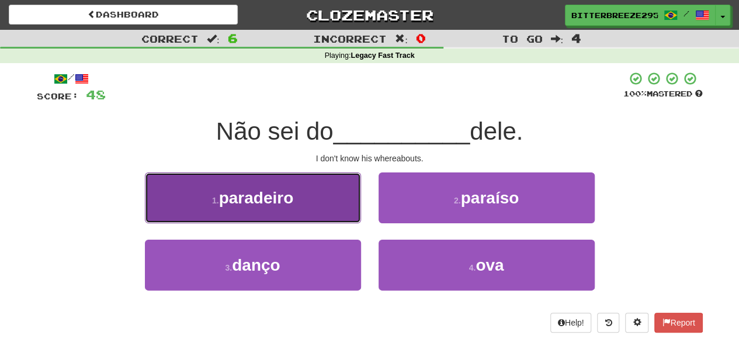
click at [305, 211] on button "1 . paradeiro" at bounding box center [253, 197] width 216 height 51
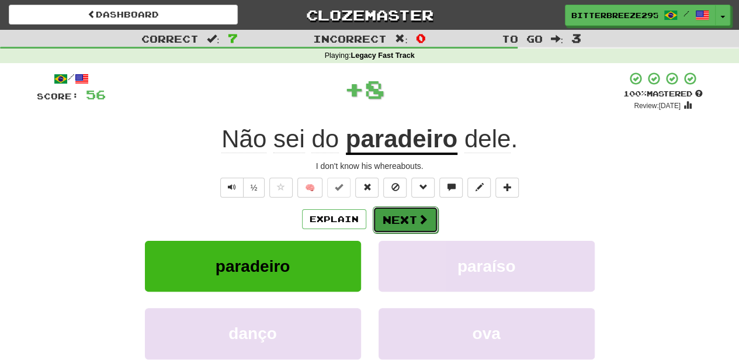
click at [398, 219] on button "Next" at bounding box center [405, 219] width 65 height 27
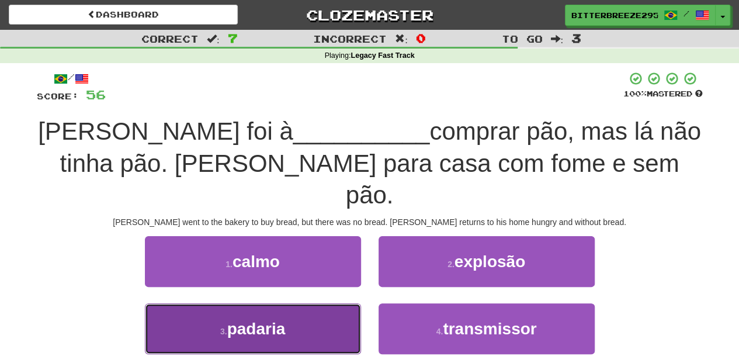
click at [320, 303] on button "3 . padaria" at bounding box center [253, 328] width 216 height 51
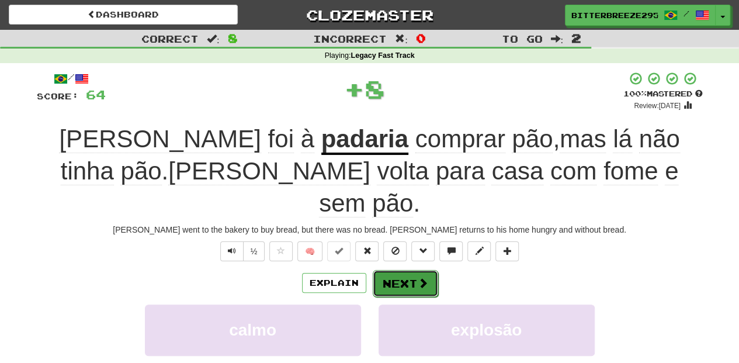
click at [399, 270] on button "Next" at bounding box center [405, 283] width 65 height 27
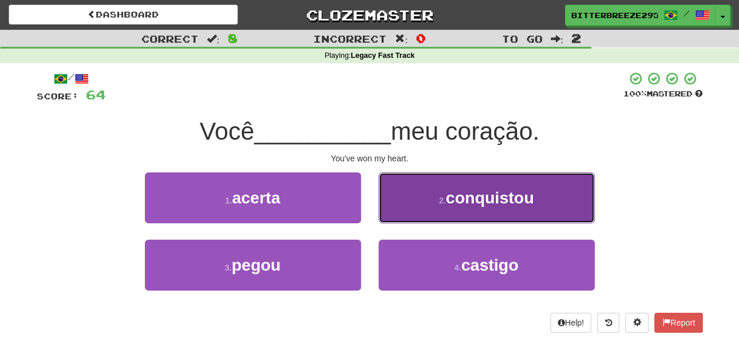
click at [427, 210] on button "2 . conquistou" at bounding box center [486, 197] width 216 height 51
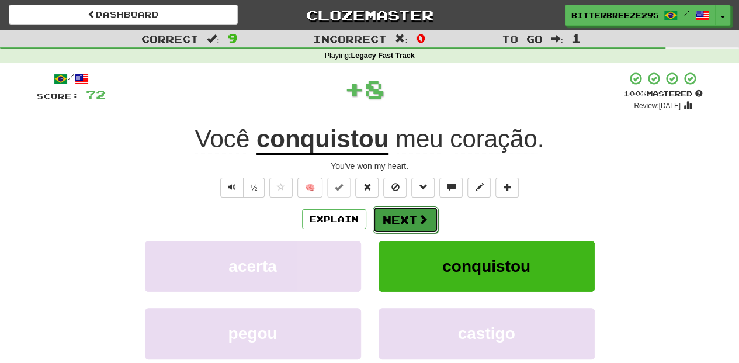
click at [418, 215] on span at bounding box center [423, 219] width 11 height 11
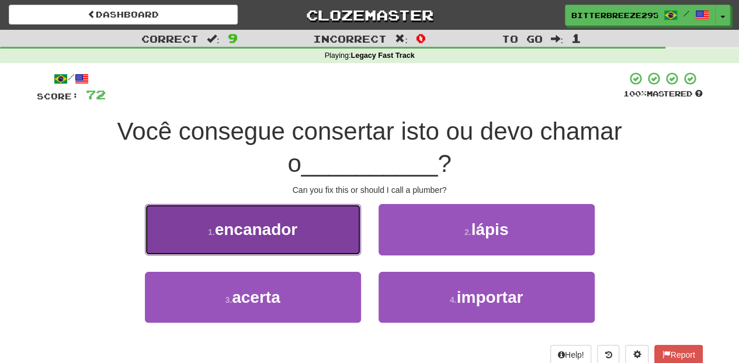
click at [308, 232] on button "1 . encanador" at bounding box center [253, 229] width 216 height 51
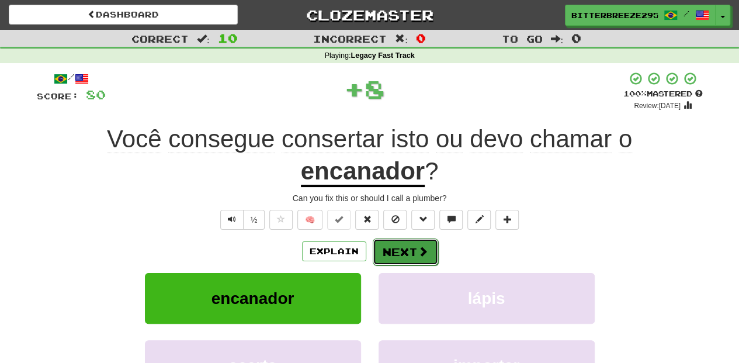
click at [392, 239] on button "Next" at bounding box center [405, 251] width 65 height 27
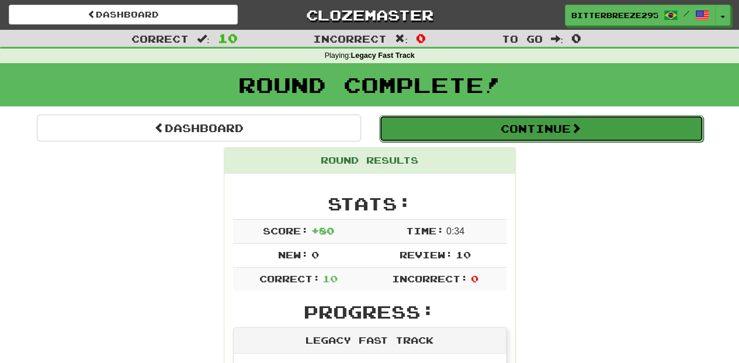
click at [424, 130] on button "Continue" at bounding box center [541, 128] width 324 height 27
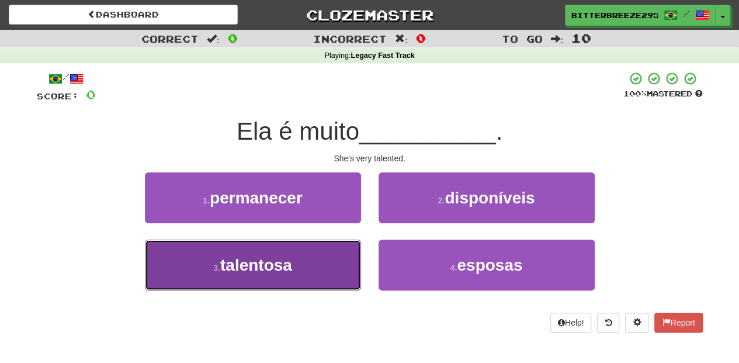
click at [350, 260] on button "3 . talentosa" at bounding box center [253, 264] width 216 height 51
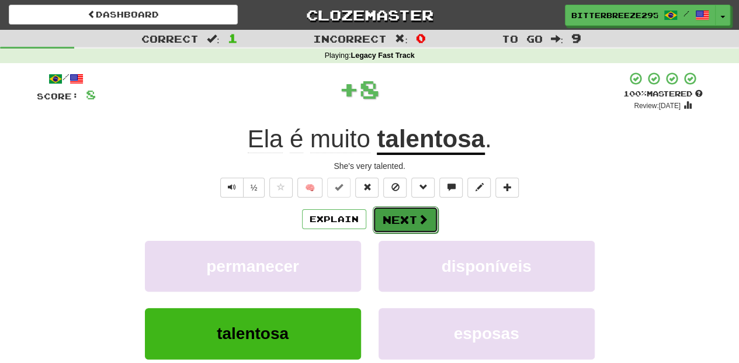
click at [398, 212] on button "Next" at bounding box center [405, 219] width 65 height 27
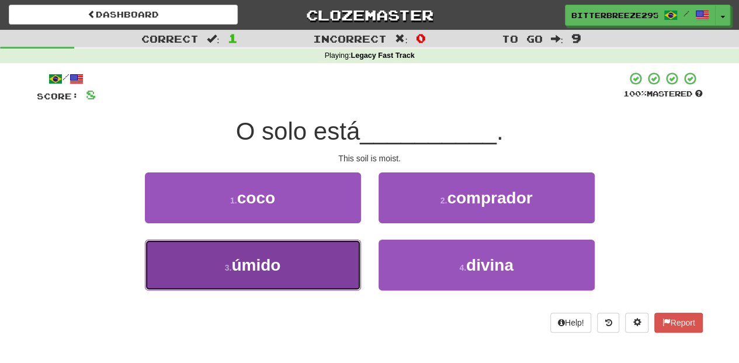
click at [317, 252] on button "3 . úmido" at bounding box center [253, 264] width 216 height 51
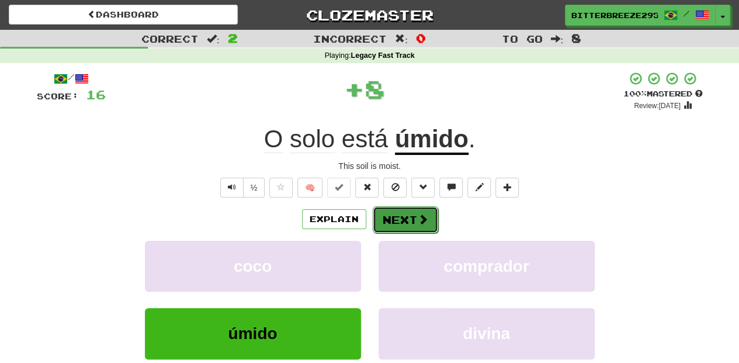
click at [406, 206] on button "Next" at bounding box center [405, 219] width 65 height 27
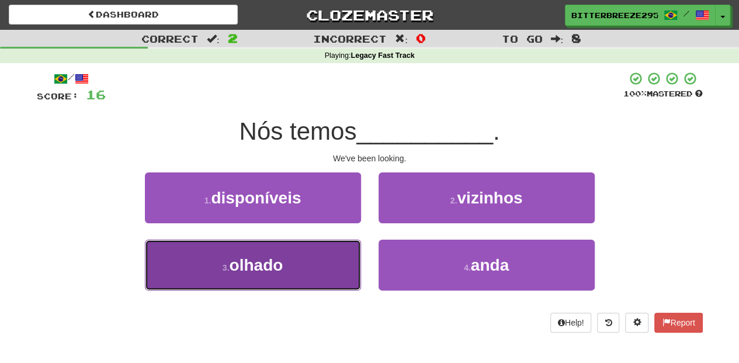
click at [323, 251] on button "3 . olhado" at bounding box center [253, 264] width 216 height 51
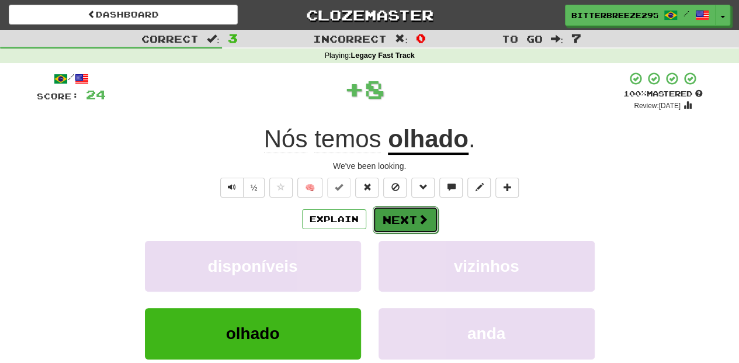
click at [399, 214] on button "Next" at bounding box center [405, 219] width 65 height 27
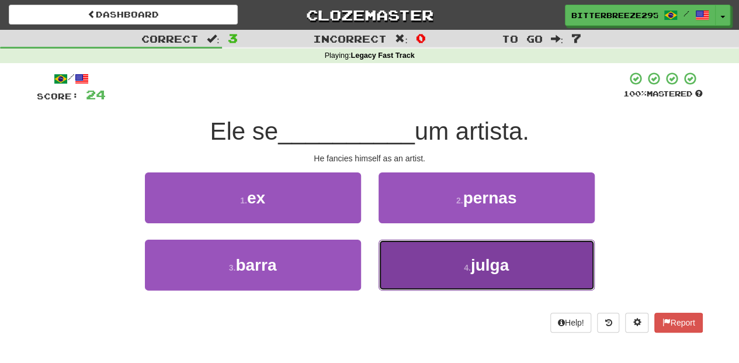
click at [412, 249] on button "4 . julga" at bounding box center [486, 264] width 216 height 51
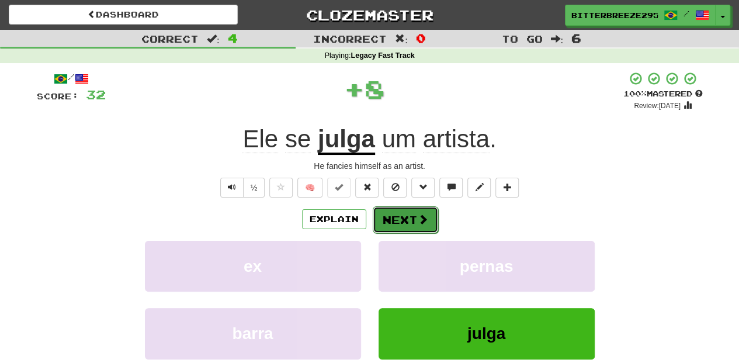
click at [401, 215] on button "Next" at bounding box center [405, 219] width 65 height 27
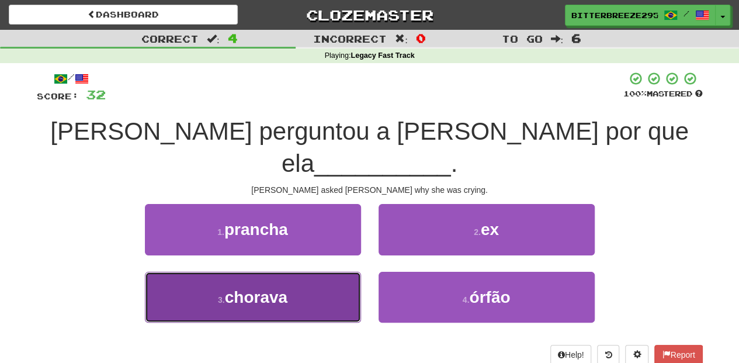
click at [325, 272] on button "3 . chorava" at bounding box center [253, 297] width 216 height 51
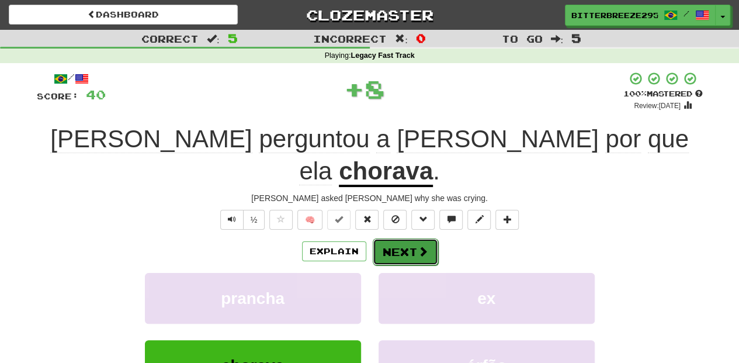
click at [406, 238] on button "Next" at bounding box center [405, 251] width 65 height 27
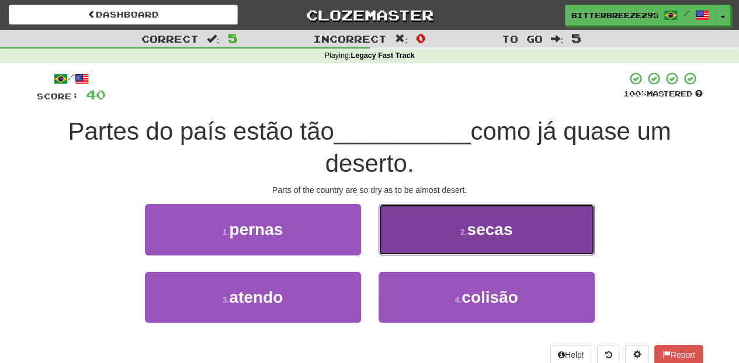
click at [410, 241] on button "2 . secas" at bounding box center [486, 229] width 216 height 51
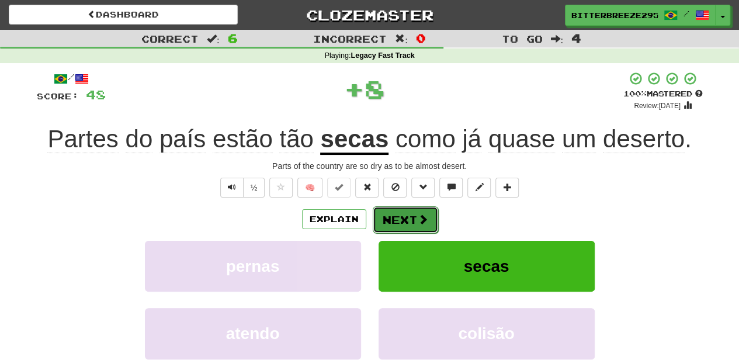
click at [389, 218] on button "Next" at bounding box center [405, 219] width 65 height 27
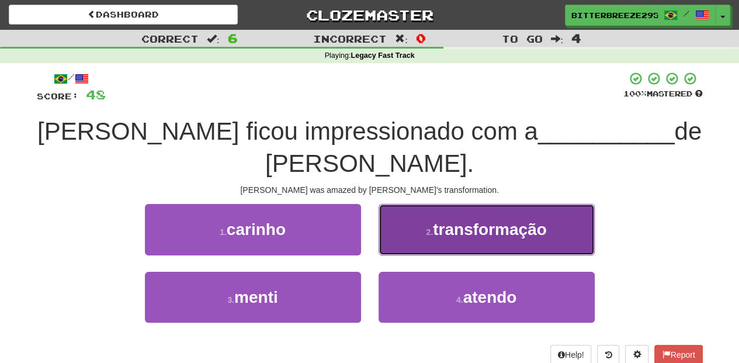
click at [401, 208] on button "2 . transformação" at bounding box center [486, 229] width 216 height 51
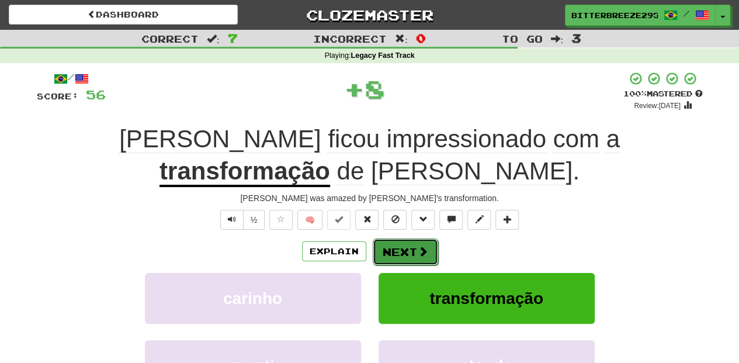
click at [398, 238] on button "Next" at bounding box center [405, 251] width 65 height 27
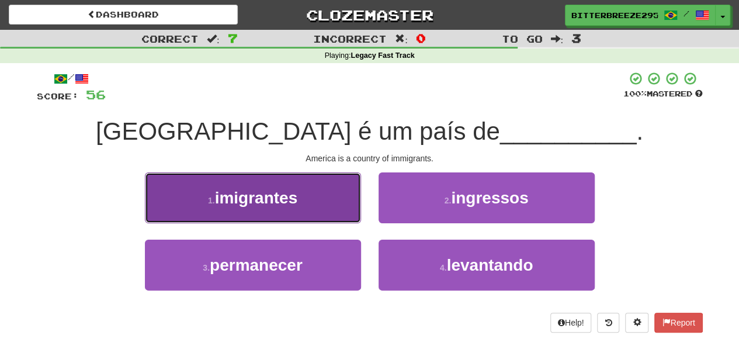
click at [329, 211] on button "1 . imigrantes" at bounding box center [253, 197] width 216 height 51
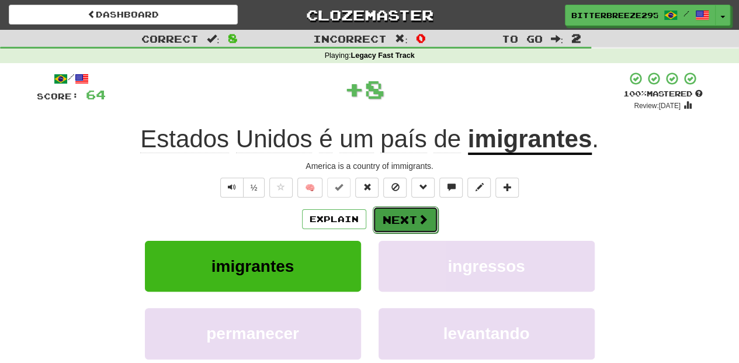
click at [410, 214] on button "Next" at bounding box center [405, 219] width 65 height 27
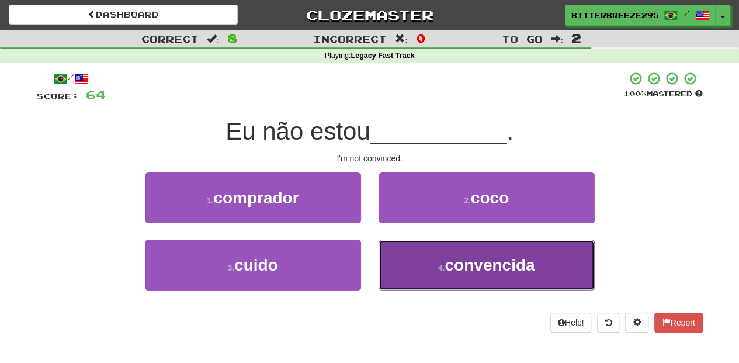
click at [420, 255] on button "4 . convencida" at bounding box center [486, 264] width 216 height 51
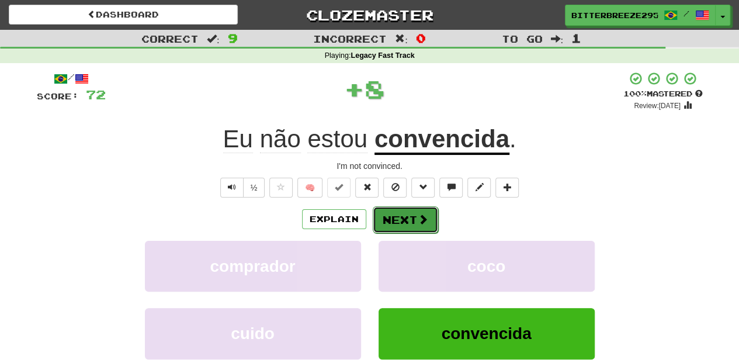
click at [406, 213] on button "Next" at bounding box center [405, 219] width 65 height 27
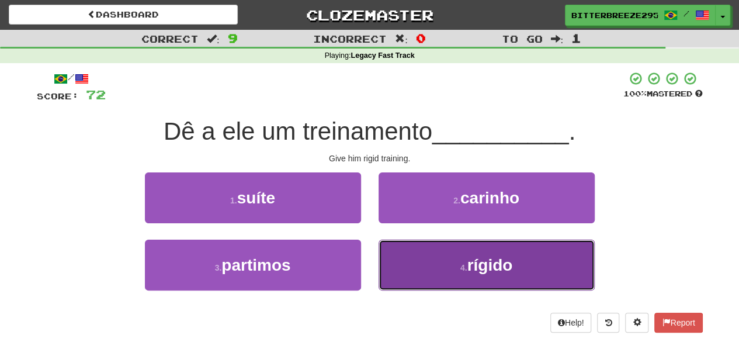
click at [413, 256] on button "4 . rígido" at bounding box center [486, 264] width 216 height 51
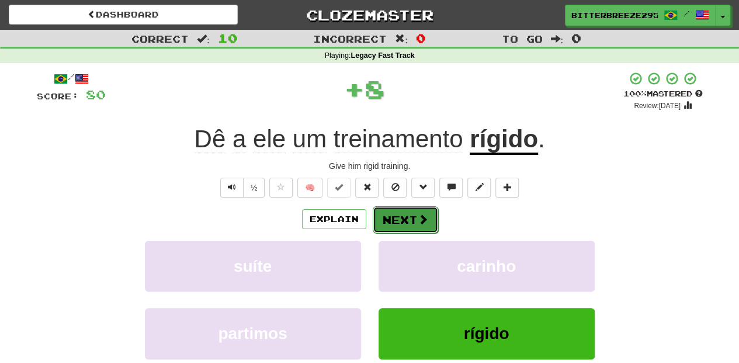
click at [405, 217] on button "Next" at bounding box center [405, 219] width 65 height 27
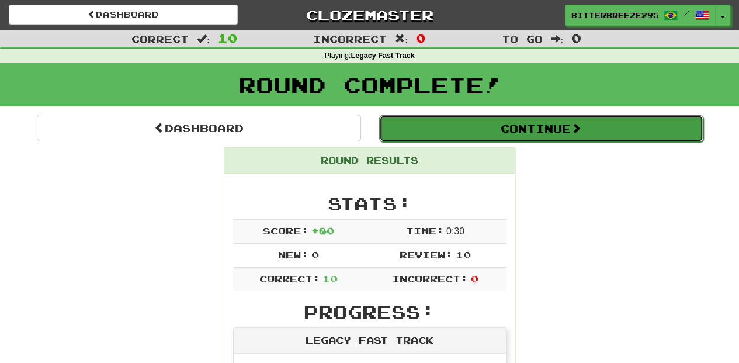
click at [438, 125] on button "Continue" at bounding box center [541, 128] width 324 height 27
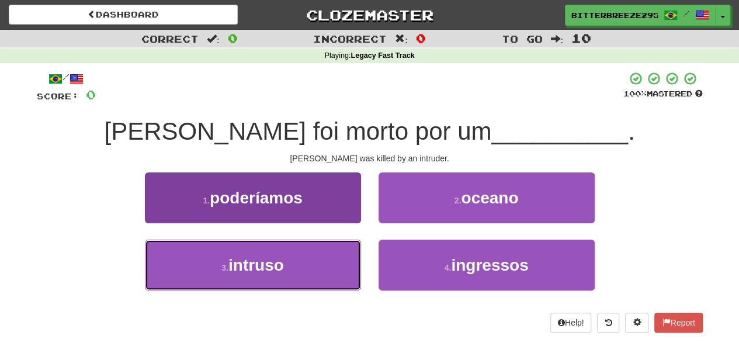
click at [314, 265] on button "3 . intruso" at bounding box center [253, 264] width 216 height 51
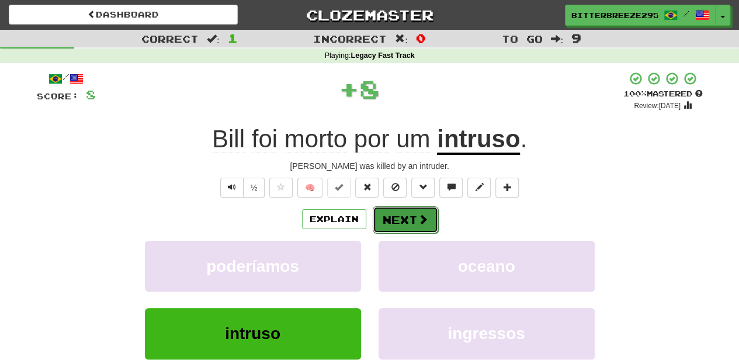
click at [385, 222] on button "Next" at bounding box center [405, 219] width 65 height 27
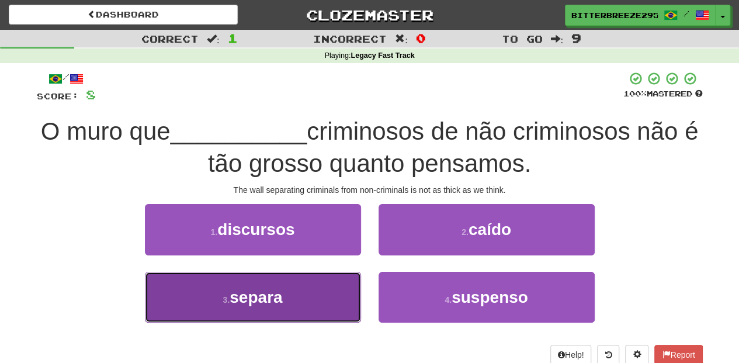
click at [299, 294] on button "3 . separa" at bounding box center [253, 297] width 216 height 51
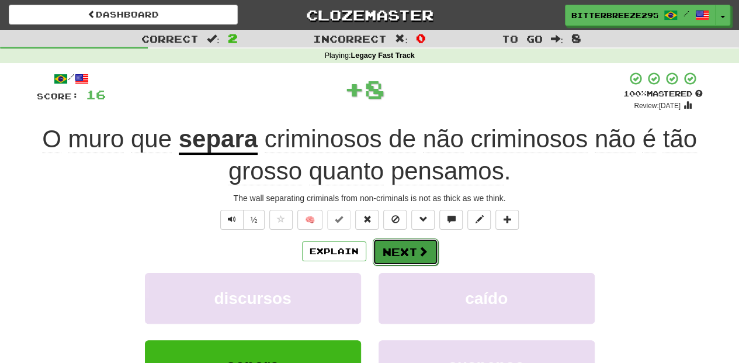
click at [400, 248] on button "Next" at bounding box center [405, 251] width 65 height 27
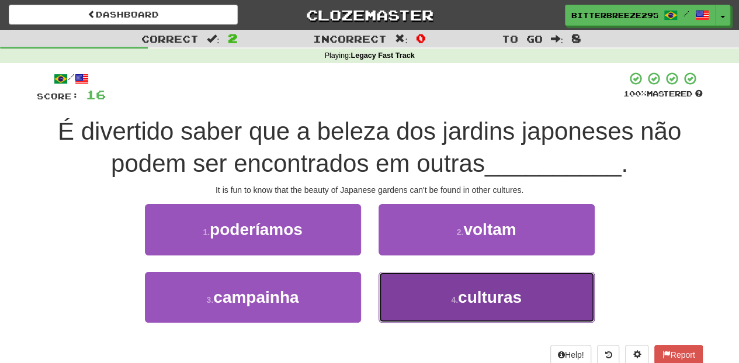
click at [475, 290] on span "culturas" at bounding box center [490, 297] width 64 height 18
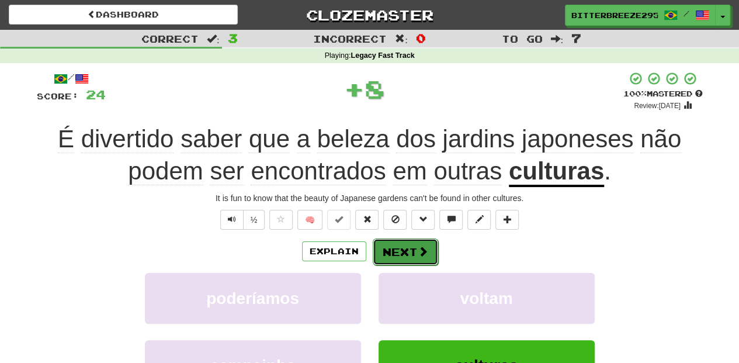
click at [427, 253] on button "Next" at bounding box center [405, 251] width 65 height 27
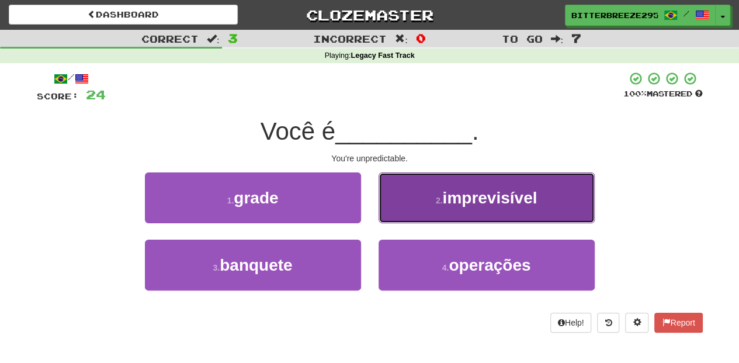
click at [418, 217] on button "2 . imprevisível" at bounding box center [486, 197] width 216 height 51
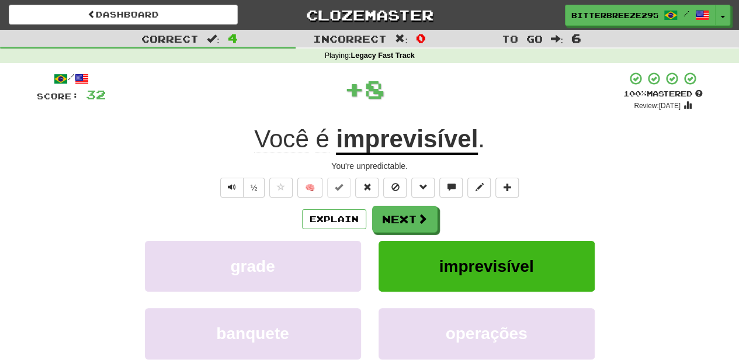
click at [418, 217] on span at bounding box center [422, 218] width 11 height 11
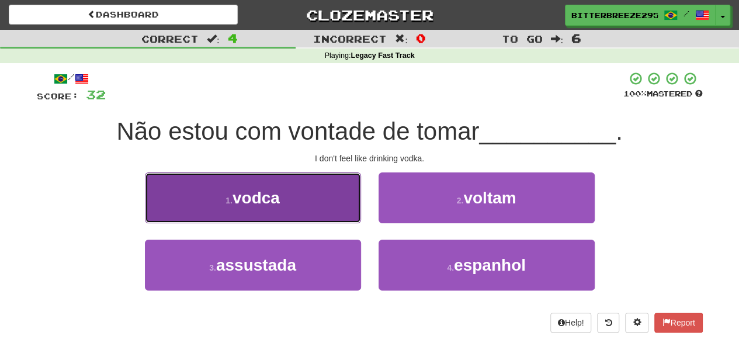
click at [304, 208] on button "1 . vodca" at bounding box center [253, 197] width 216 height 51
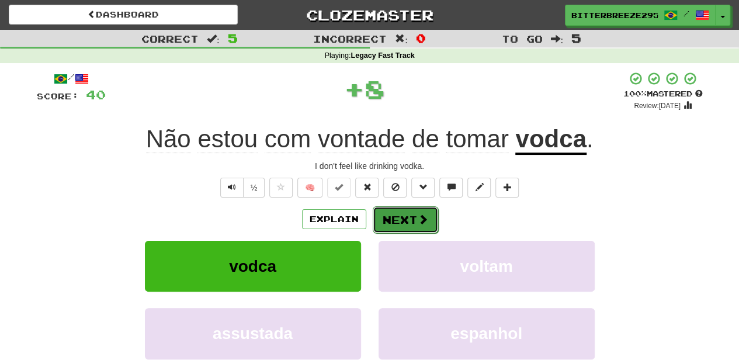
click at [380, 220] on button "Next" at bounding box center [405, 219] width 65 height 27
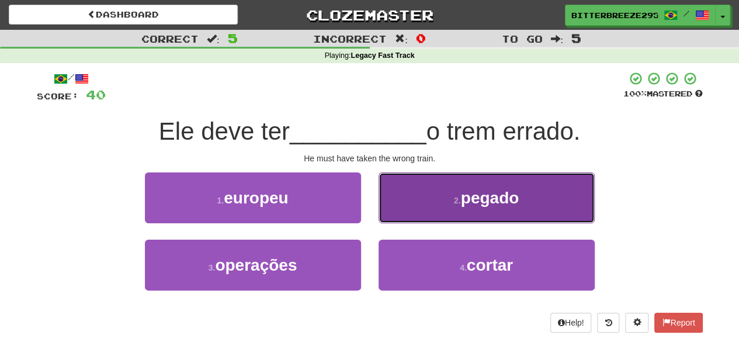
click at [393, 214] on button "2 . pegado" at bounding box center [486, 197] width 216 height 51
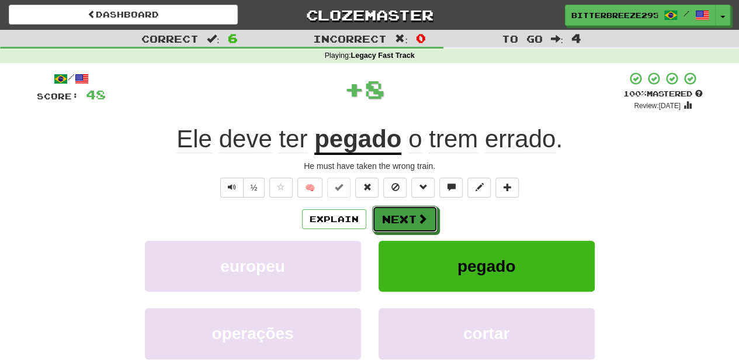
click at [393, 214] on button "Next" at bounding box center [404, 219] width 65 height 27
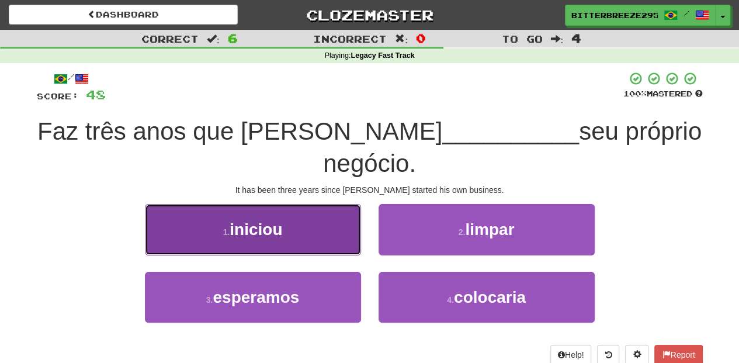
click at [309, 213] on button "1 . iniciou" at bounding box center [253, 229] width 216 height 51
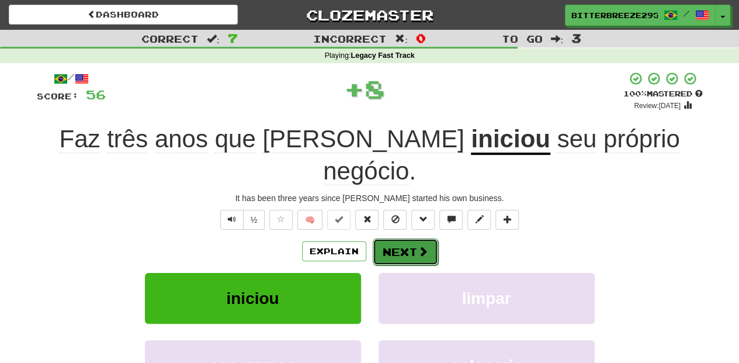
click at [403, 238] on button "Next" at bounding box center [405, 251] width 65 height 27
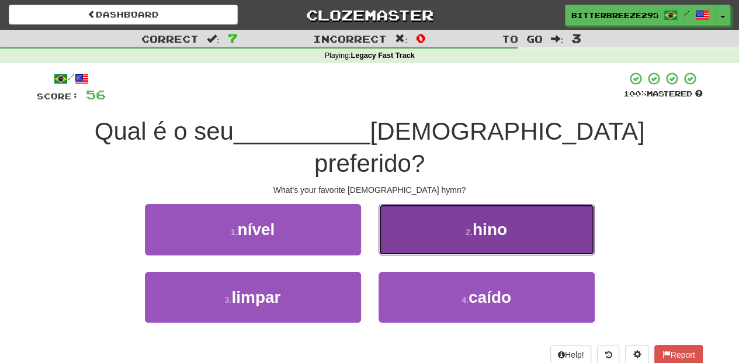
click at [413, 205] on button "2 . hino" at bounding box center [486, 229] width 216 height 51
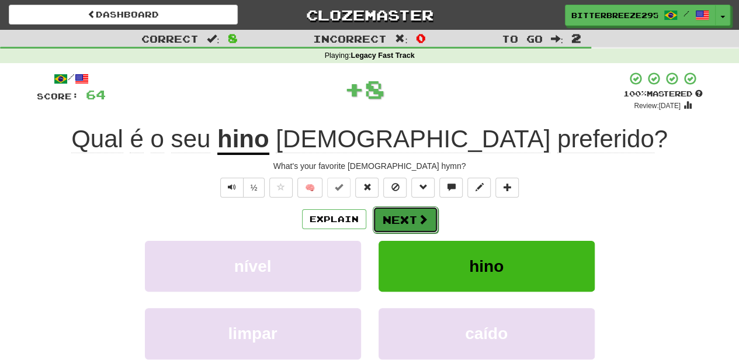
click at [401, 213] on button "Next" at bounding box center [405, 219] width 65 height 27
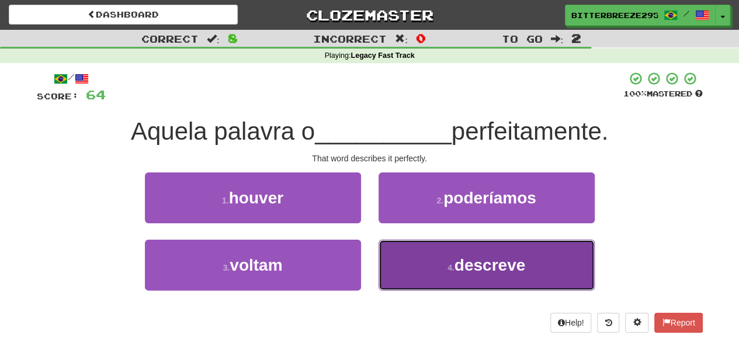
click at [413, 255] on button "4 . descreve" at bounding box center [486, 264] width 216 height 51
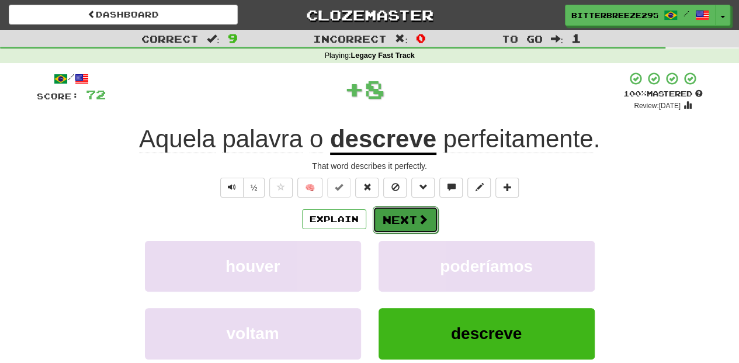
click at [396, 215] on button "Next" at bounding box center [405, 219] width 65 height 27
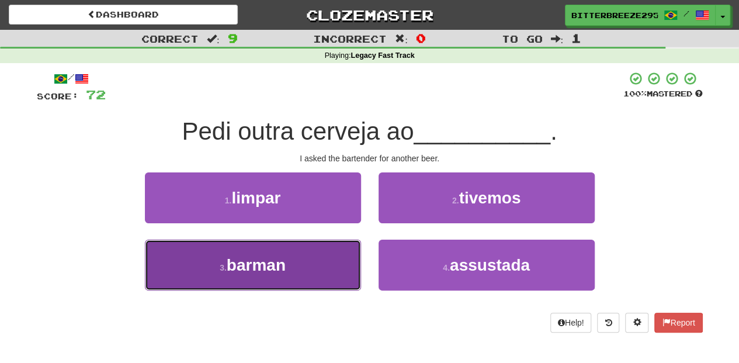
click at [323, 264] on button "3 . barman" at bounding box center [253, 264] width 216 height 51
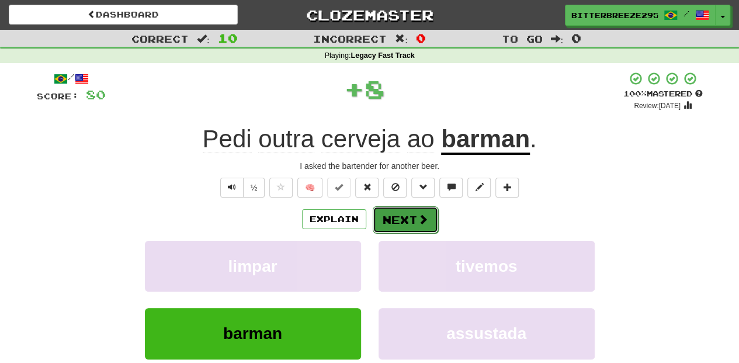
click at [400, 220] on button "Next" at bounding box center [405, 219] width 65 height 27
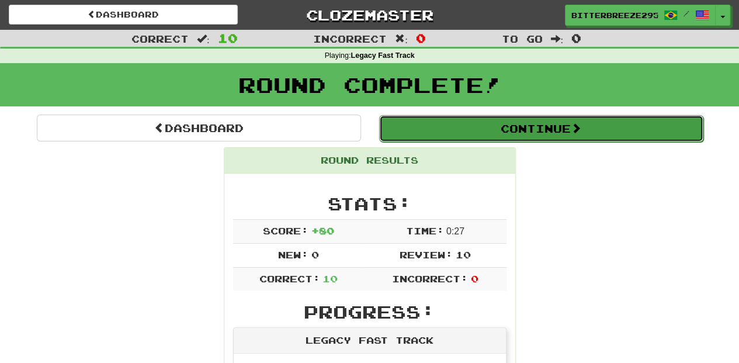
click at [437, 131] on button "Continue" at bounding box center [541, 128] width 324 height 27
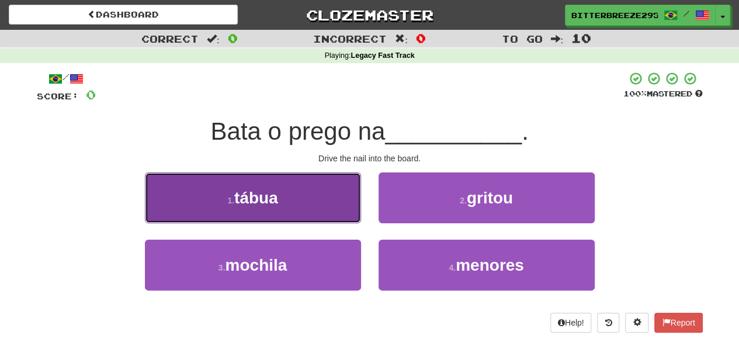
click at [307, 200] on button "1 . tábua" at bounding box center [253, 197] width 216 height 51
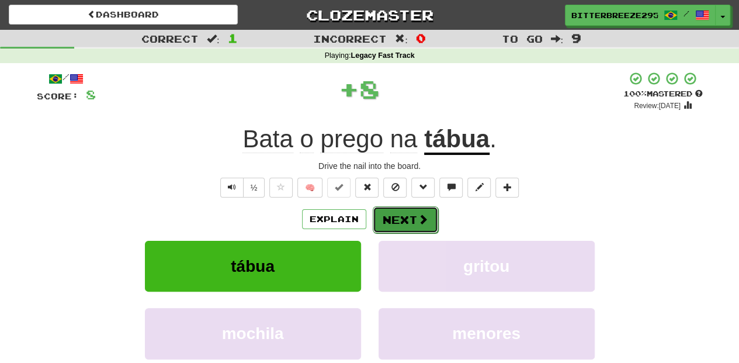
click at [412, 219] on button "Next" at bounding box center [405, 219] width 65 height 27
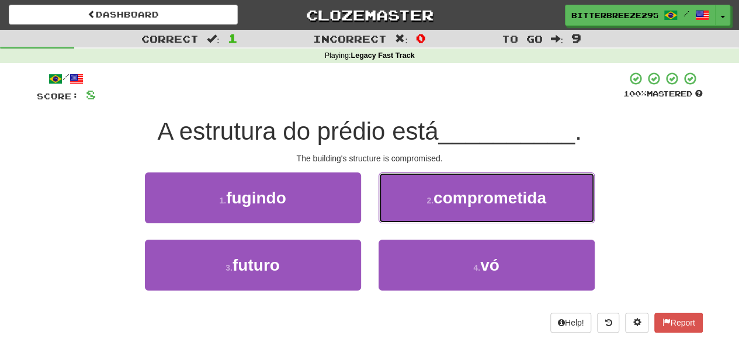
click at [412, 219] on button "2 . comprometida" at bounding box center [486, 197] width 216 height 51
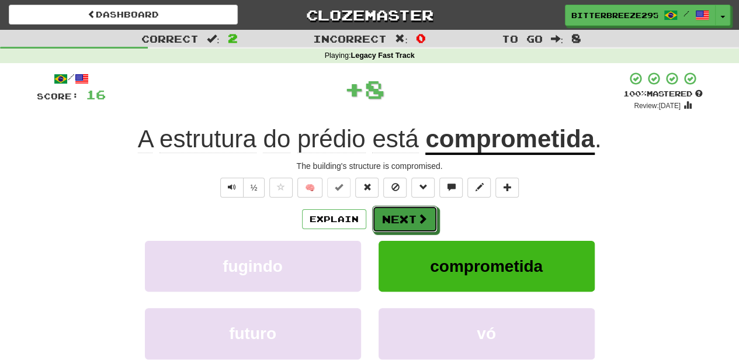
click at [412, 219] on button "Next" at bounding box center [404, 219] width 65 height 27
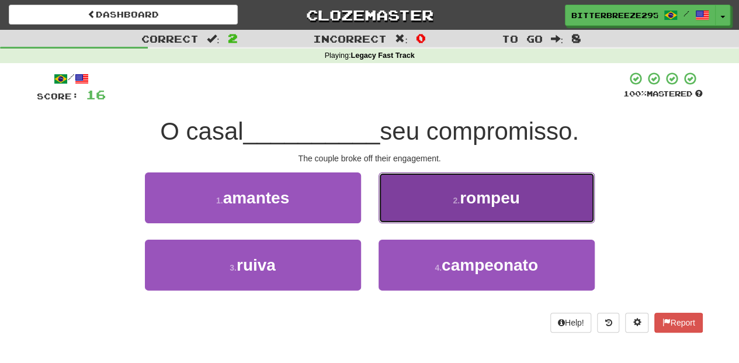
click at [410, 214] on button "2 . rompeu" at bounding box center [486, 197] width 216 height 51
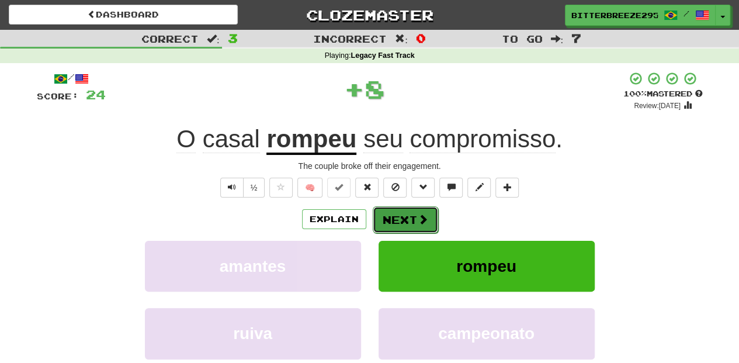
click at [406, 218] on button "Next" at bounding box center [405, 219] width 65 height 27
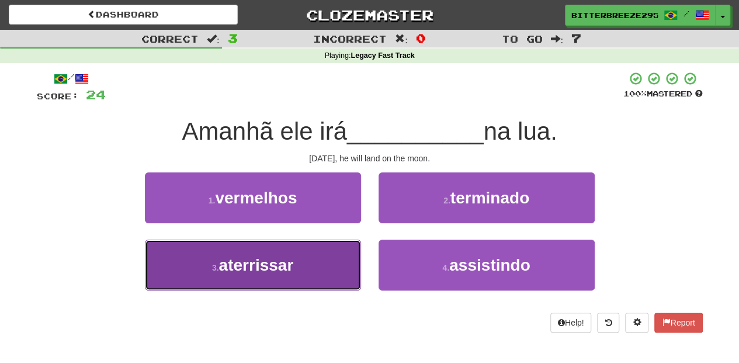
click at [330, 257] on button "3 . aterrissar" at bounding box center [253, 264] width 216 height 51
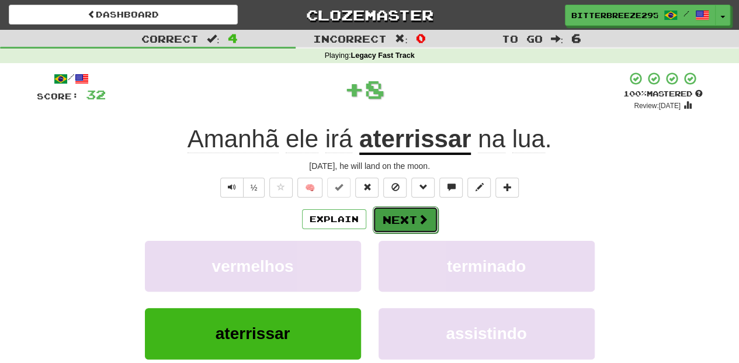
click at [401, 215] on button "Next" at bounding box center [405, 219] width 65 height 27
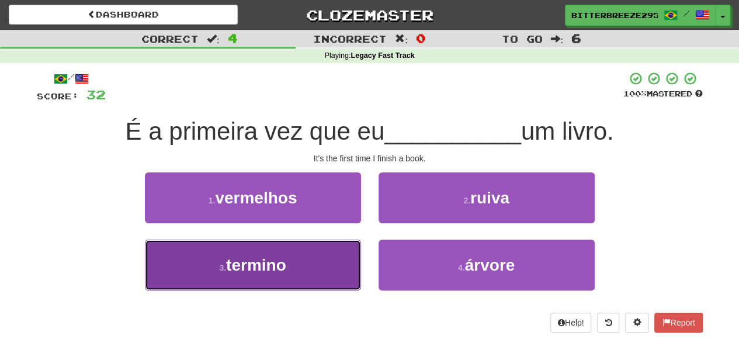
click at [326, 258] on button "3 . termino" at bounding box center [253, 264] width 216 height 51
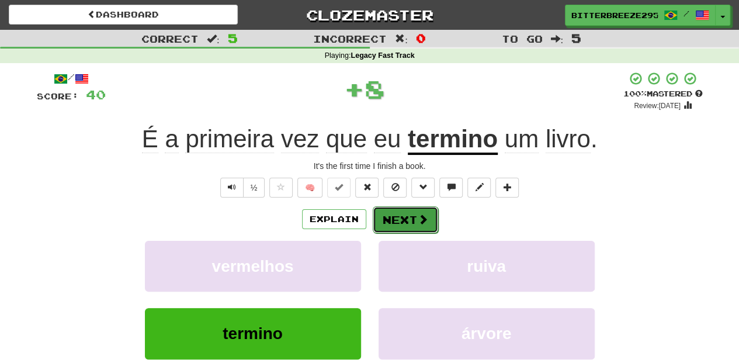
click at [383, 214] on button "Next" at bounding box center [405, 219] width 65 height 27
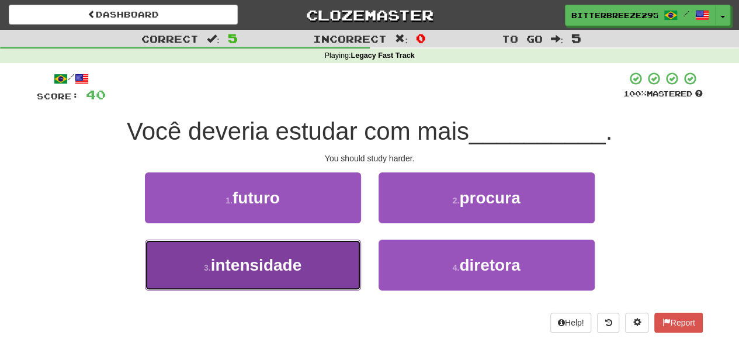
click at [327, 254] on button "3 . intensidade" at bounding box center [253, 264] width 216 height 51
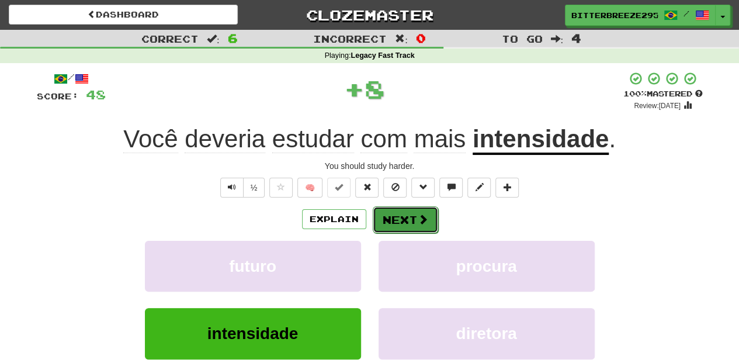
click at [397, 210] on button "Next" at bounding box center [405, 219] width 65 height 27
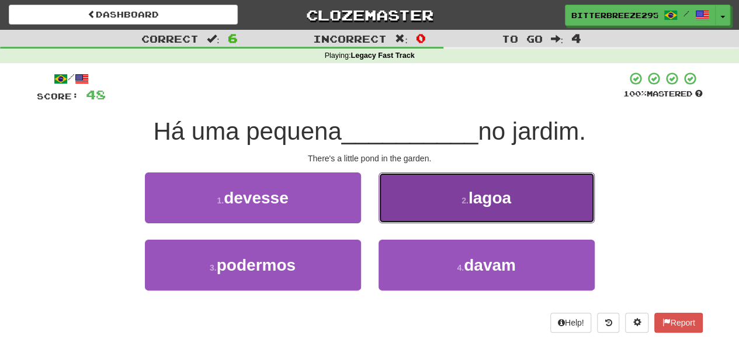
click at [403, 208] on button "2 . lagoa" at bounding box center [486, 197] width 216 height 51
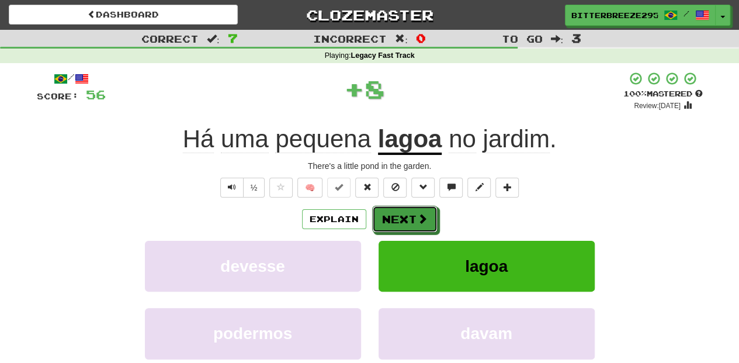
click at [400, 209] on button "Next" at bounding box center [404, 219] width 65 height 27
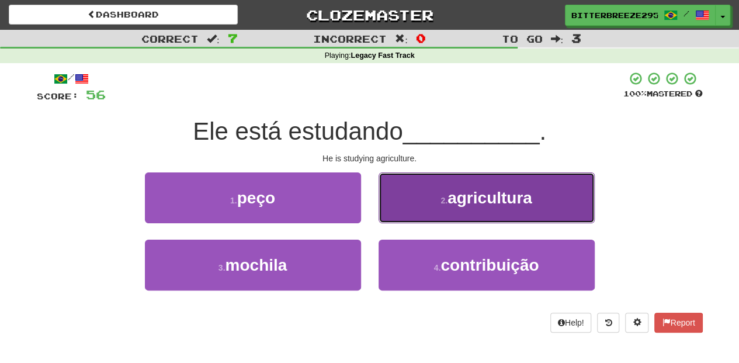
click at [401, 211] on button "2 . agricultura" at bounding box center [486, 197] width 216 height 51
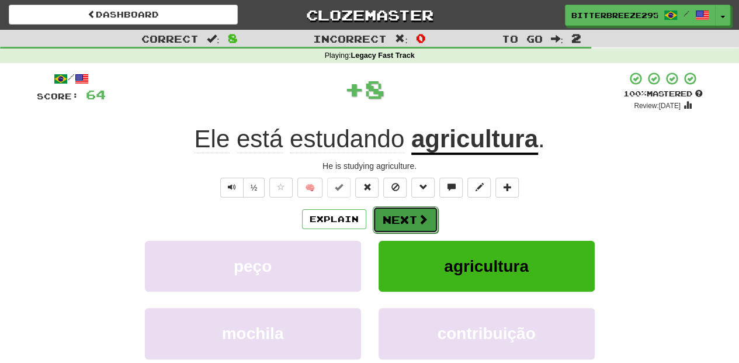
click at [401, 211] on button "Next" at bounding box center [405, 219] width 65 height 27
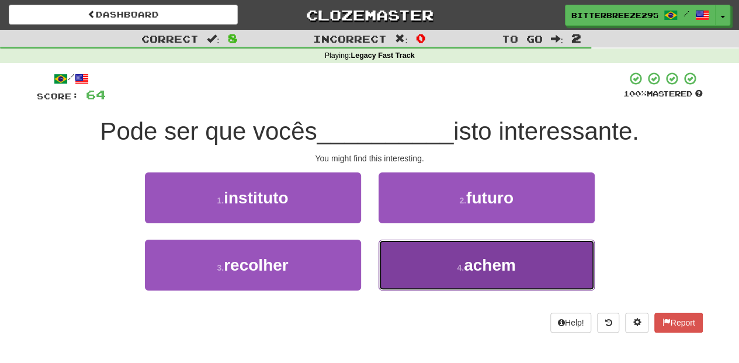
click at [410, 256] on button "4 . achem" at bounding box center [486, 264] width 216 height 51
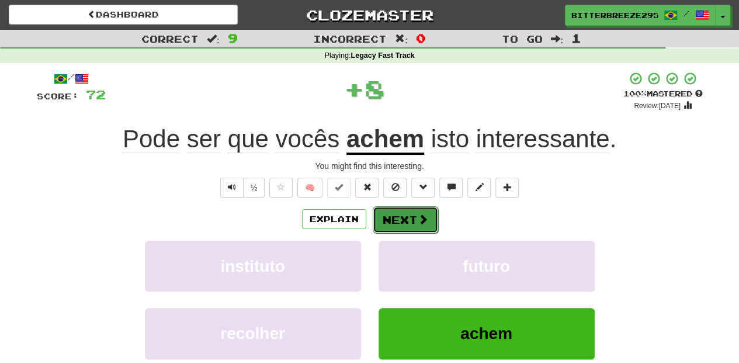
click at [412, 218] on button "Next" at bounding box center [405, 219] width 65 height 27
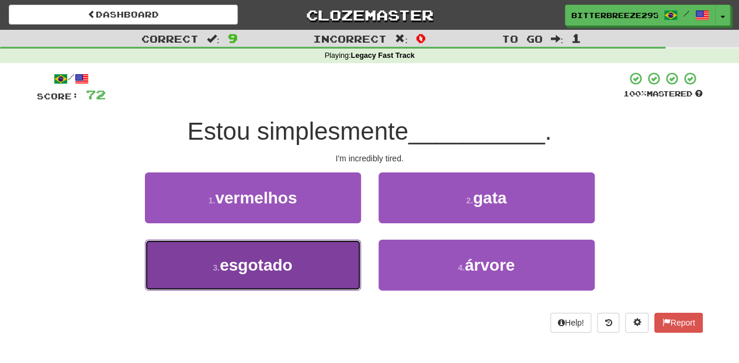
click at [333, 272] on button "3 . esgotado" at bounding box center [253, 264] width 216 height 51
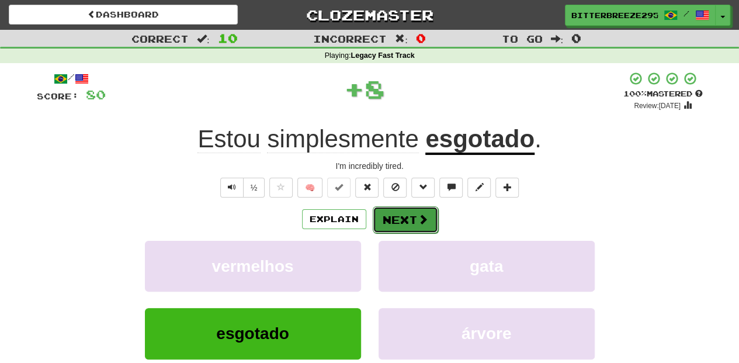
click at [406, 215] on button "Next" at bounding box center [405, 219] width 65 height 27
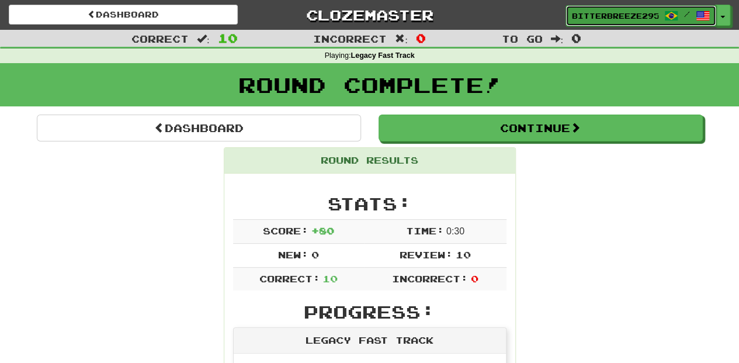
click at [611, 13] on span "BitterBreeze2956" at bounding box center [615, 16] width 86 height 11
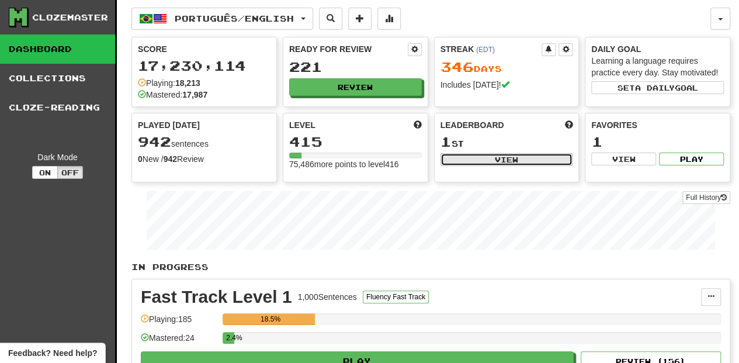
click at [496, 160] on button "View" at bounding box center [506, 159] width 133 height 13
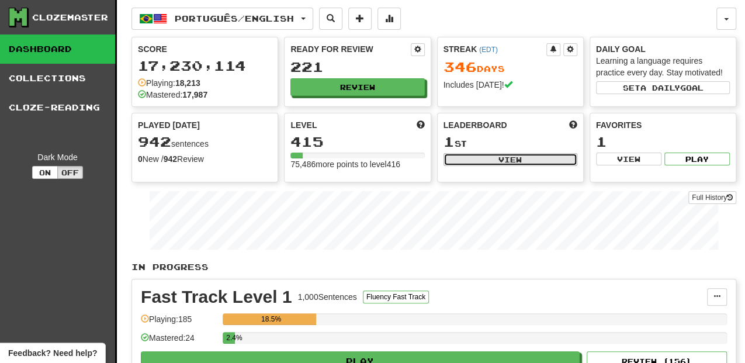
select select "**********"
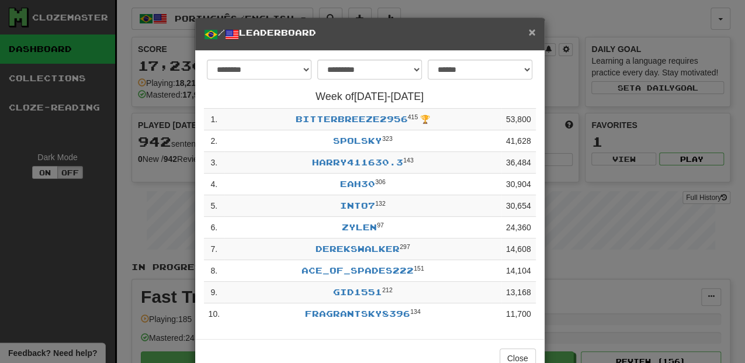
click at [528, 32] on span "×" at bounding box center [531, 31] width 7 height 13
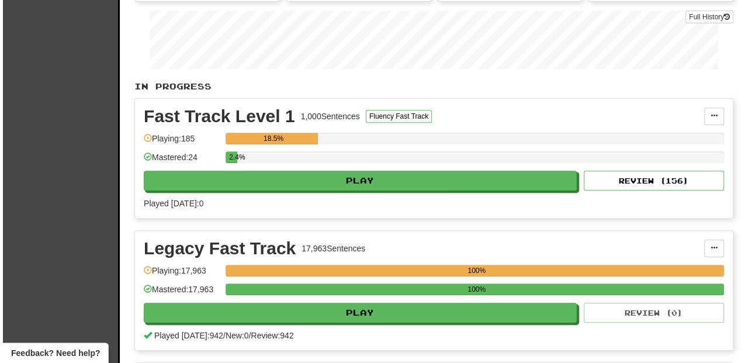
scroll to position [234, 0]
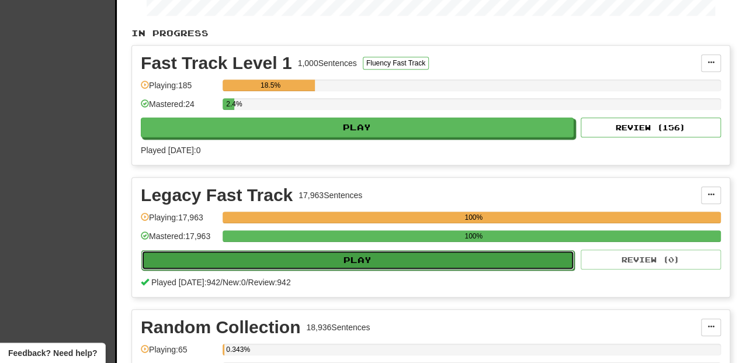
click at [366, 257] on button "Play" at bounding box center [357, 260] width 433 height 20
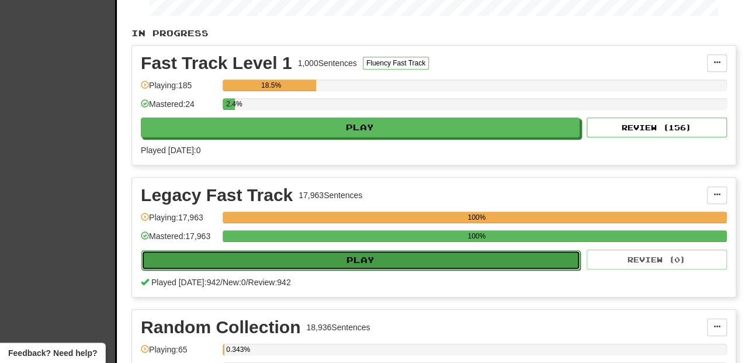
select select "**"
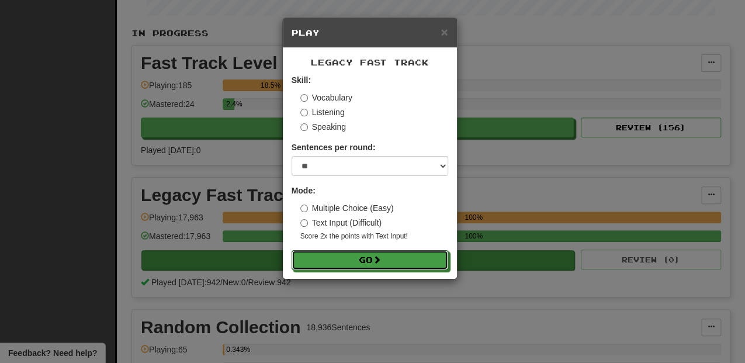
click at [366, 257] on button "Go" at bounding box center [369, 260] width 157 height 20
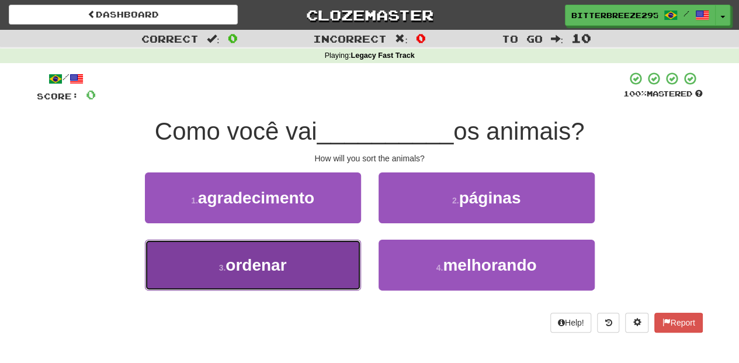
click at [300, 268] on button "3 . ordenar" at bounding box center [253, 264] width 216 height 51
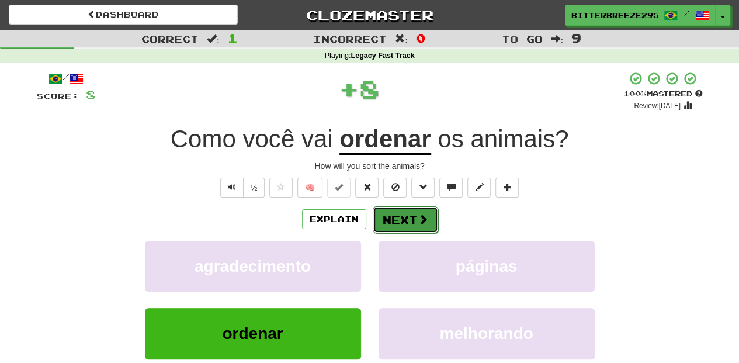
click at [392, 221] on button "Next" at bounding box center [405, 219] width 65 height 27
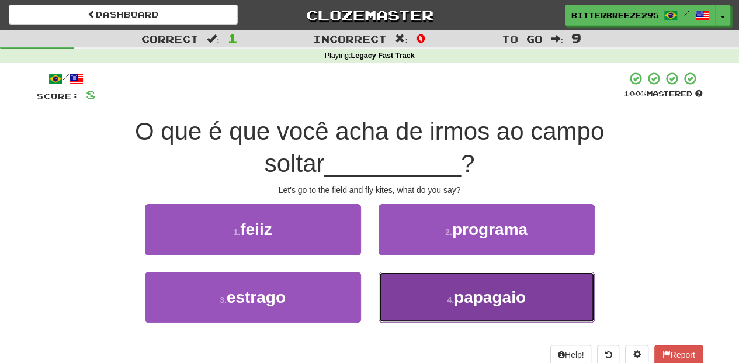
click at [408, 283] on button "4 . papagaio" at bounding box center [486, 297] width 216 height 51
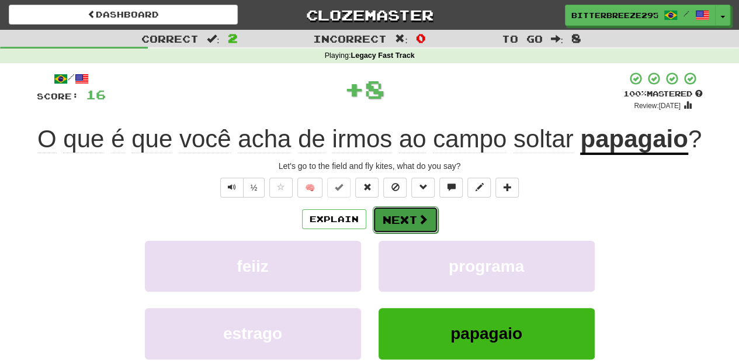
click at [397, 222] on button "Next" at bounding box center [405, 219] width 65 height 27
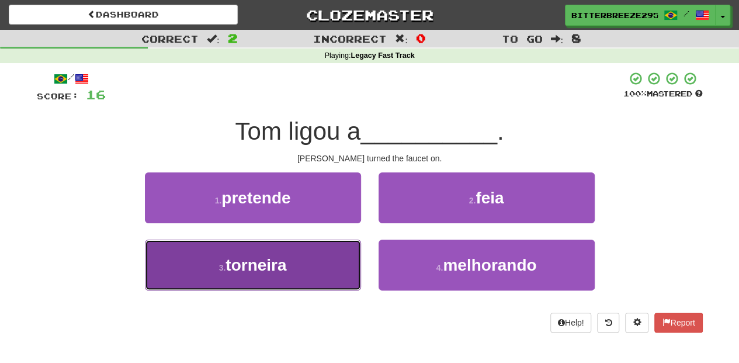
click at [315, 264] on button "3 . torneira" at bounding box center [253, 264] width 216 height 51
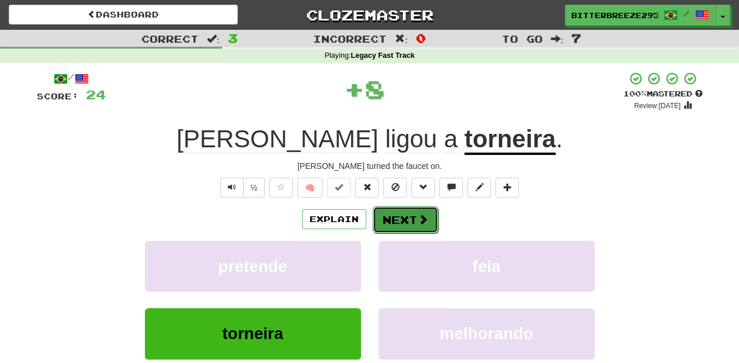
click at [405, 215] on button "Next" at bounding box center [405, 219] width 65 height 27
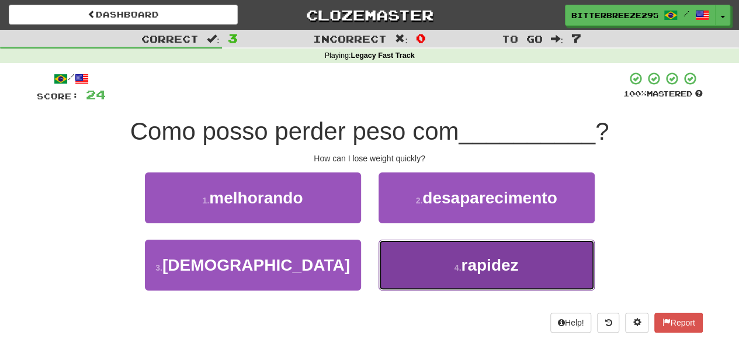
click at [440, 257] on button "4 . rapidez" at bounding box center [486, 264] width 216 height 51
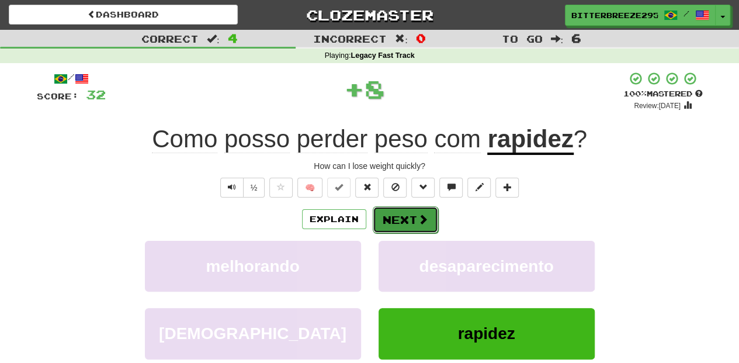
click at [407, 215] on button "Next" at bounding box center [405, 219] width 65 height 27
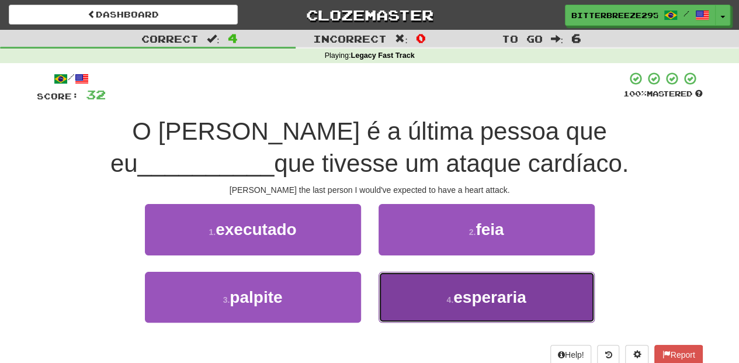
click at [418, 290] on button "4 . esperaria" at bounding box center [486, 297] width 216 height 51
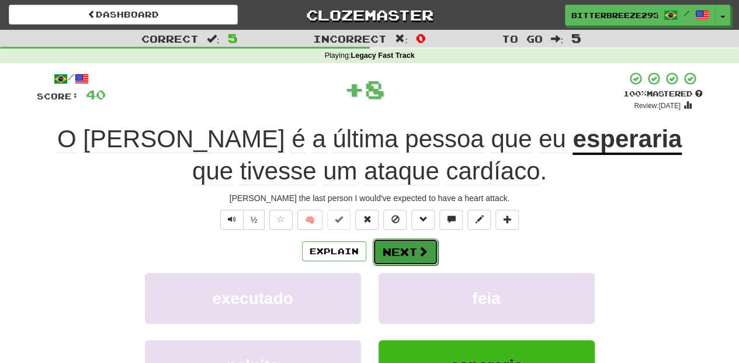
click at [385, 248] on button "Next" at bounding box center [405, 251] width 65 height 27
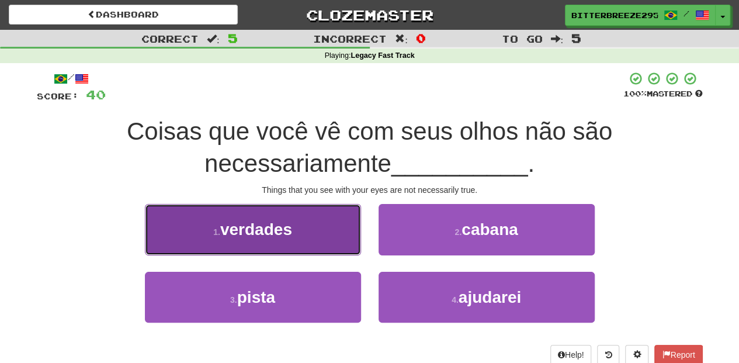
click at [303, 238] on button "1 . verdades" at bounding box center [253, 229] width 216 height 51
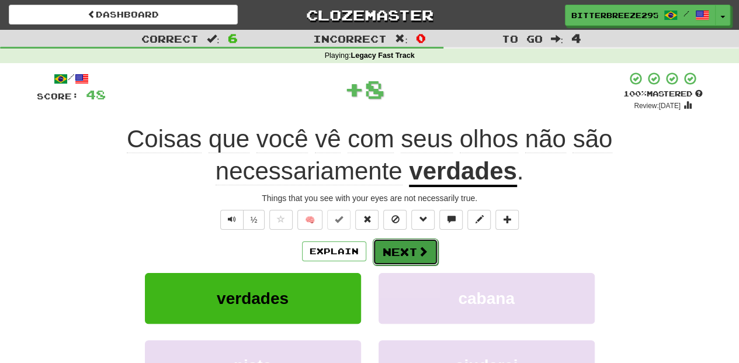
click at [396, 246] on button "Next" at bounding box center [405, 251] width 65 height 27
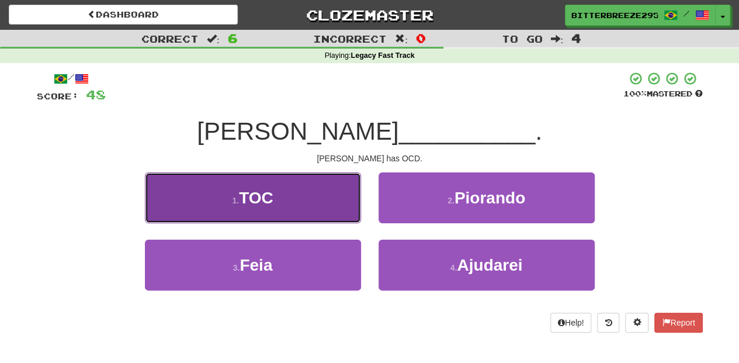
click at [322, 208] on button "1 . TOC" at bounding box center [253, 197] width 216 height 51
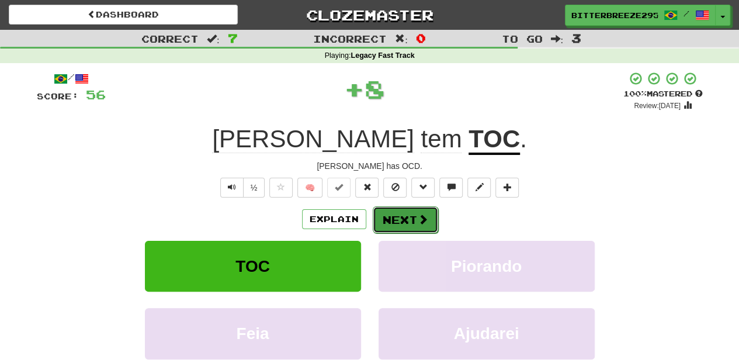
click at [404, 219] on button "Next" at bounding box center [405, 219] width 65 height 27
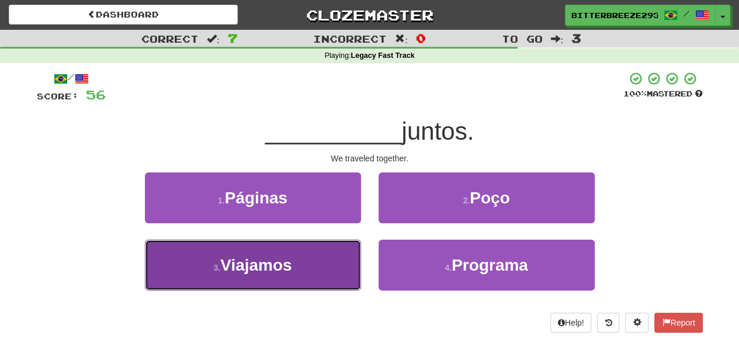
click at [321, 266] on button "3 . Viajamos" at bounding box center [253, 264] width 216 height 51
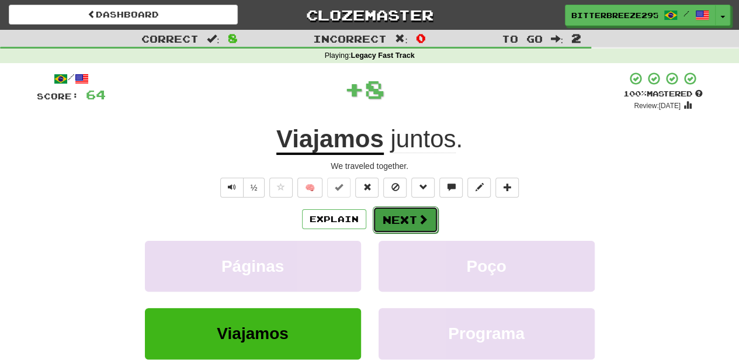
click at [395, 220] on button "Next" at bounding box center [405, 219] width 65 height 27
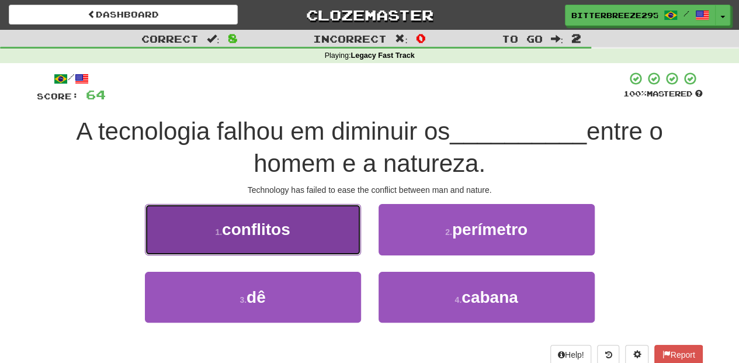
click at [332, 251] on button "1 . conflitos" at bounding box center [253, 229] width 216 height 51
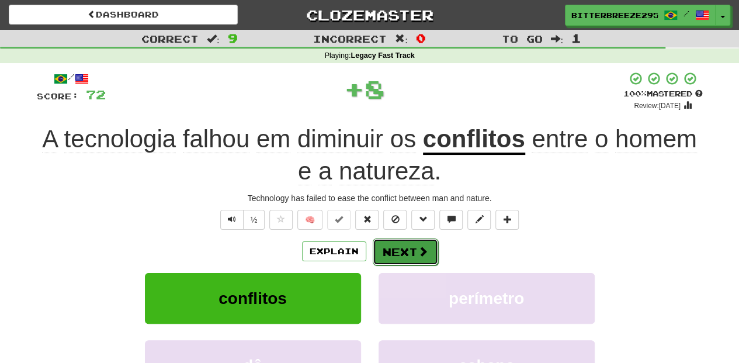
click at [391, 248] on button "Next" at bounding box center [405, 251] width 65 height 27
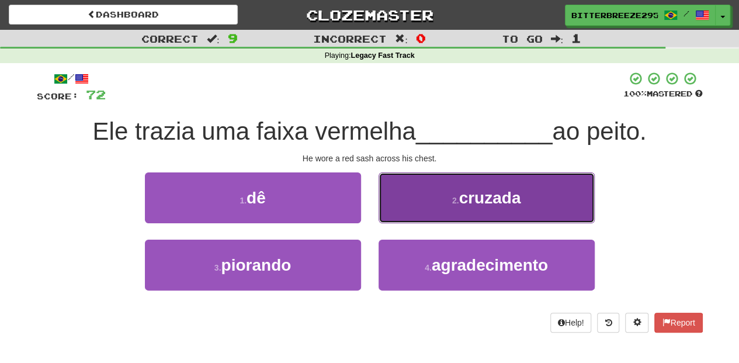
click at [409, 210] on button "2 . cruzada" at bounding box center [486, 197] width 216 height 51
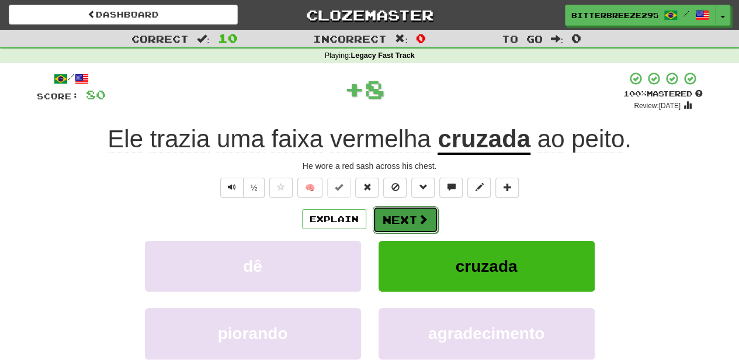
click at [397, 219] on button "Next" at bounding box center [405, 219] width 65 height 27
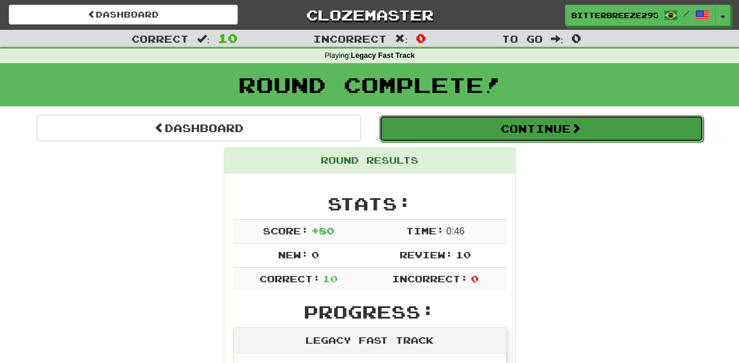
click at [474, 140] on button "Continue" at bounding box center [541, 128] width 324 height 27
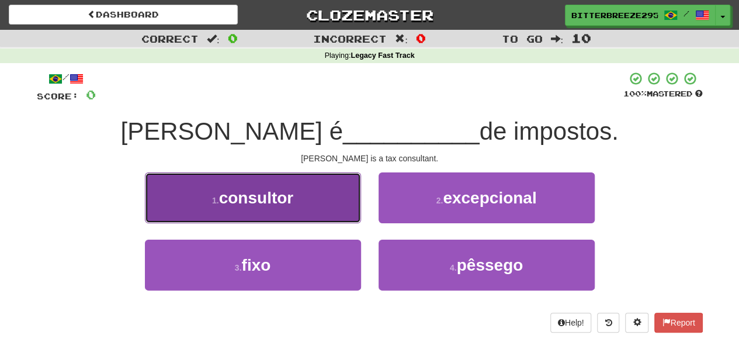
click at [314, 204] on button "1 . consultor" at bounding box center [253, 197] width 216 height 51
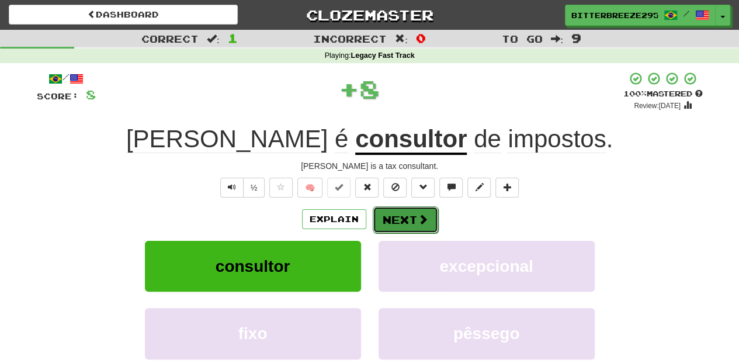
click at [396, 214] on button "Next" at bounding box center [405, 219] width 65 height 27
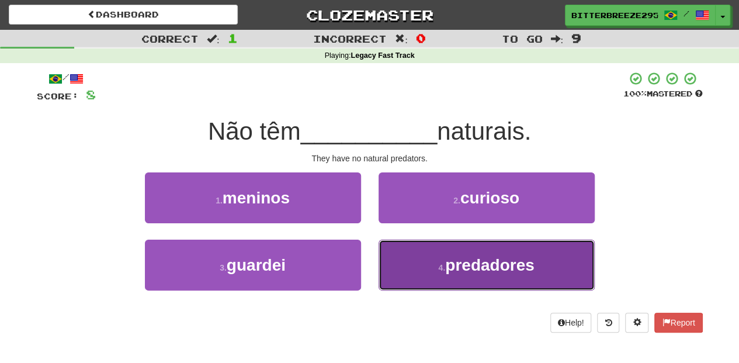
click at [413, 259] on button "4 . predadores" at bounding box center [486, 264] width 216 height 51
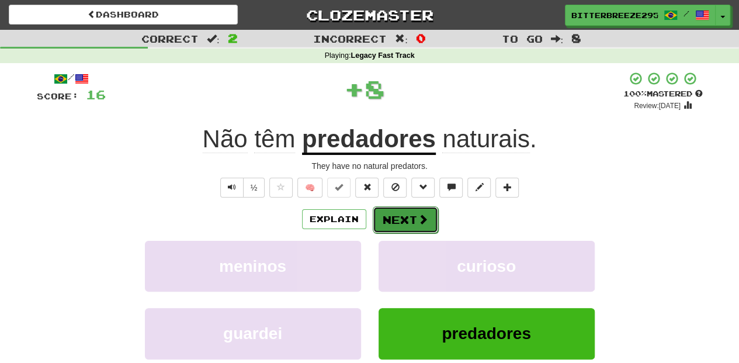
click at [398, 216] on button "Next" at bounding box center [405, 219] width 65 height 27
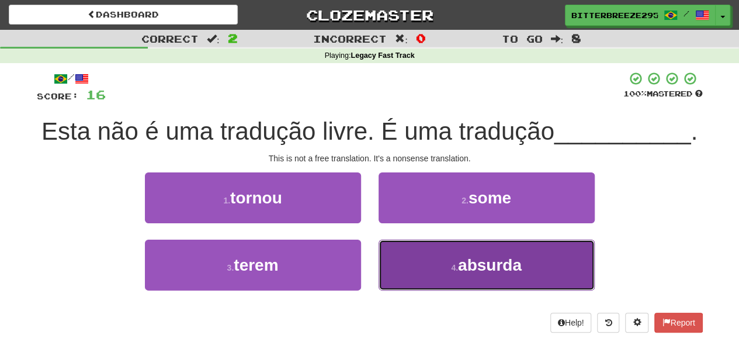
click at [423, 260] on button "4 . absurda" at bounding box center [486, 264] width 216 height 51
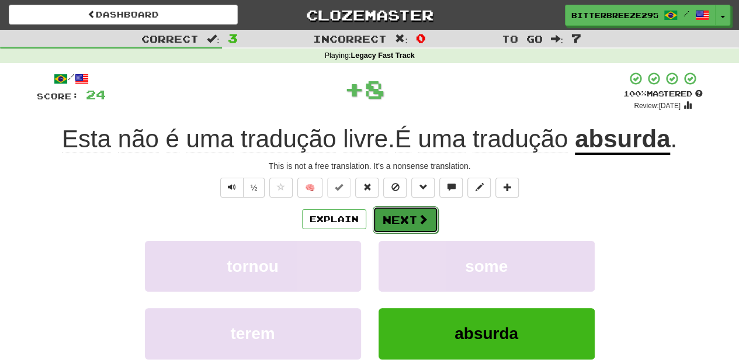
click at [398, 221] on button "Next" at bounding box center [405, 219] width 65 height 27
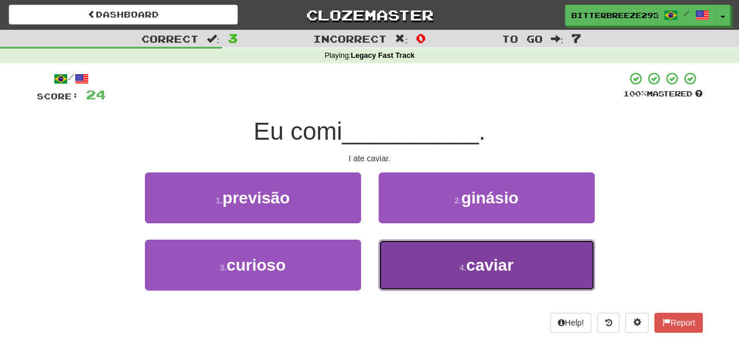
click at [436, 264] on button "4 . caviar" at bounding box center [486, 264] width 216 height 51
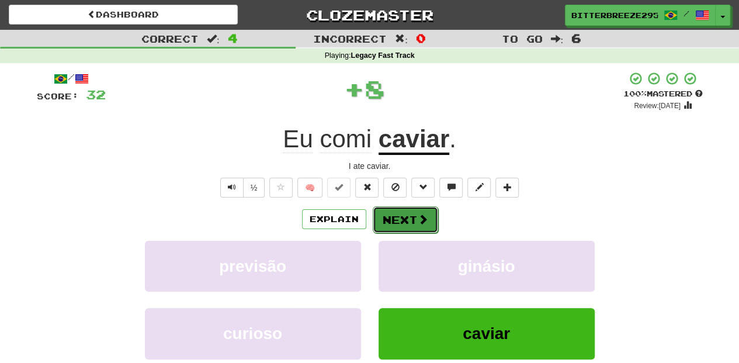
click at [406, 216] on button "Next" at bounding box center [405, 219] width 65 height 27
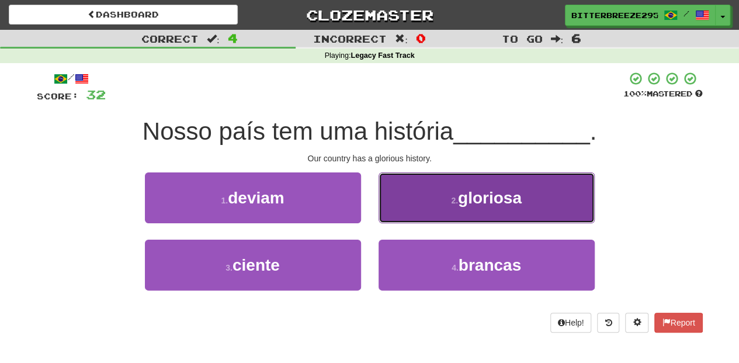
click at [417, 210] on button "2 . gloriosa" at bounding box center [486, 197] width 216 height 51
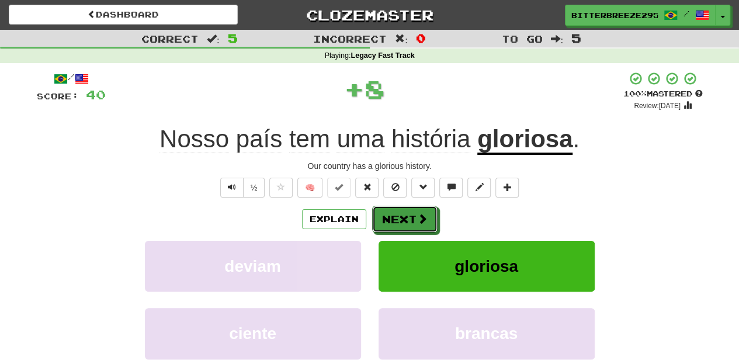
click at [417, 210] on button "Next" at bounding box center [404, 219] width 65 height 27
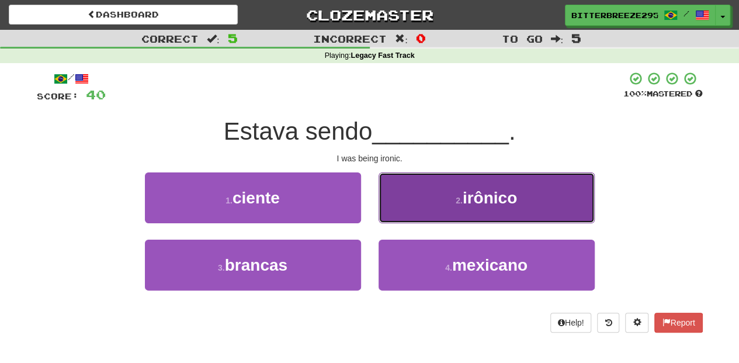
click at [406, 216] on button "2 . irônico" at bounding box center [486, 197] width 216 height 51
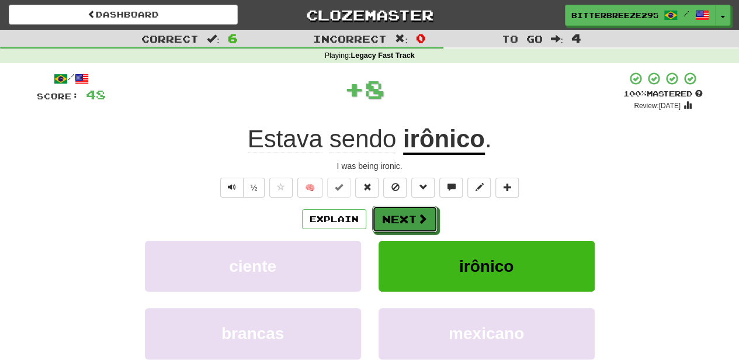
click at [406, 216] on button "Next" at bounding box center [404, 219] width 65 height 27
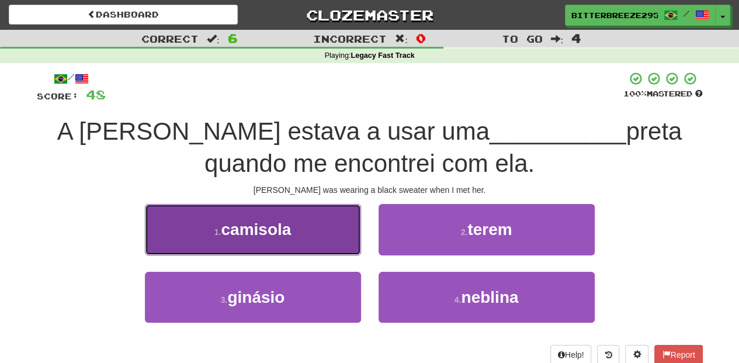
click at [345, 235] on button "1 . camisola" at bounding box center [253, 229] width 216 height 51
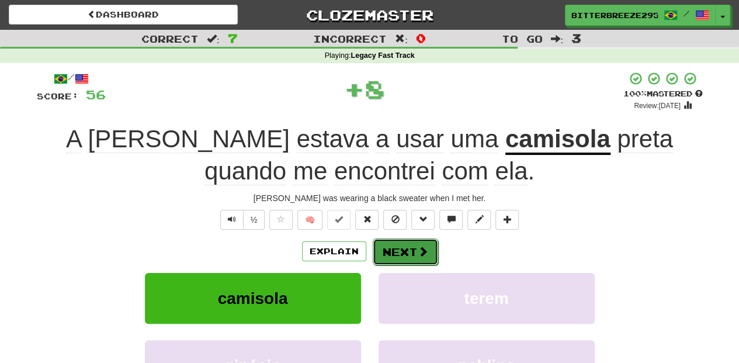
click at [400, 241] on button "Next" at bounding box center [405, 251] width 65 height 27
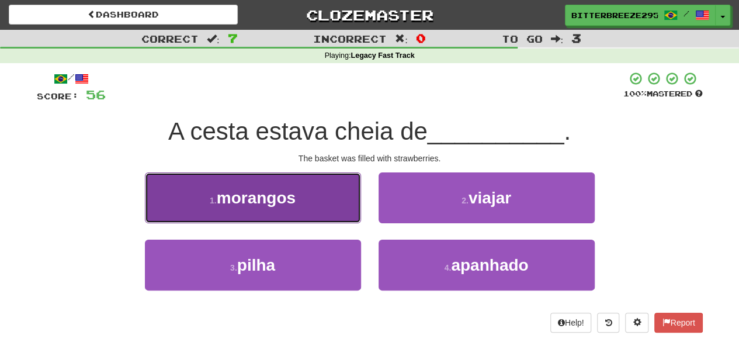
click at [320, 208] on button "1 . morangos" at bounding box center [253, 197] width 216 height 51
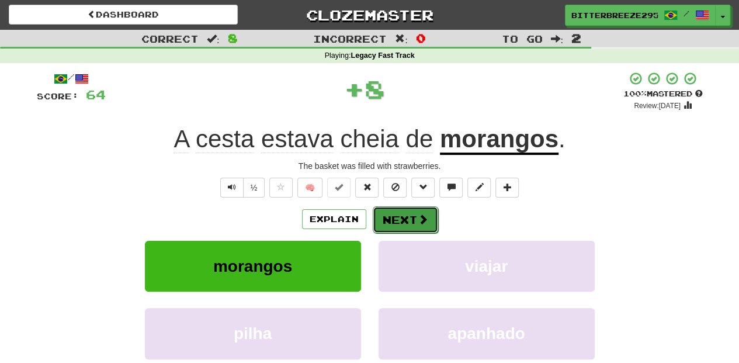
click at [402, 218] on button "Next" at bounding box center [405, 219] width 65 height 27
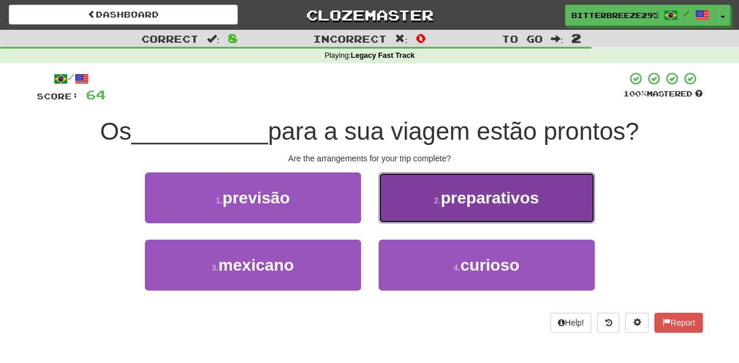
click at [414, 213] on button "2 . preparativos" at bounding box center [486, 197] width 216 height 51
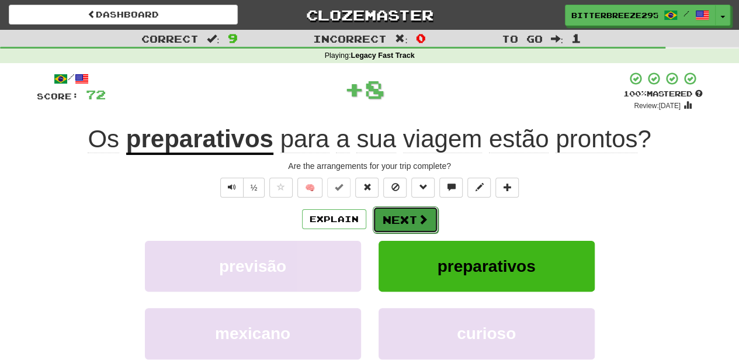
click at [412, 213] on button "Next" at bounding box center [405, 219] width 65 height 27
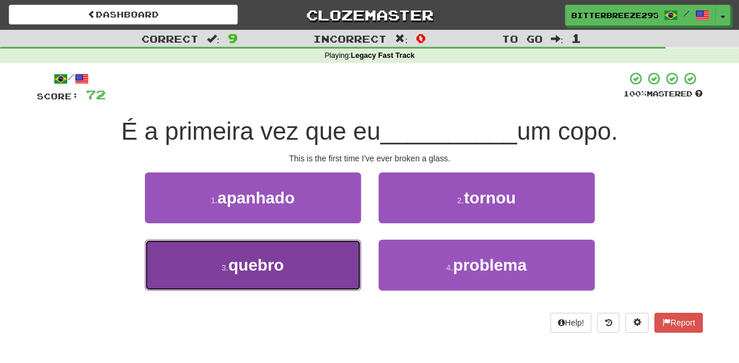
click at [349, 260] on button "3 . quebro" at bounding box center [253, 264] width 216 height 51
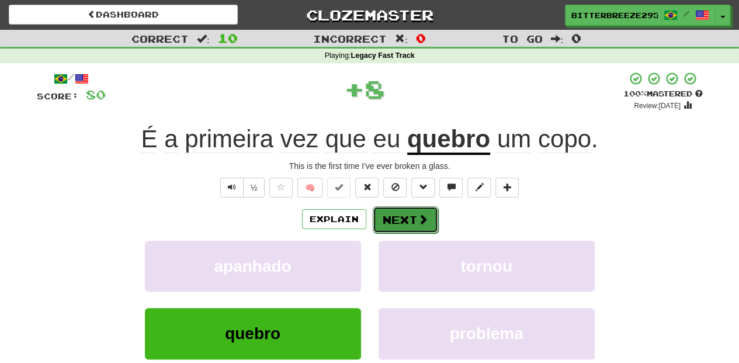
click at [403, 222] on button "Next" at bounding box center [405, 219] width 65 height 27
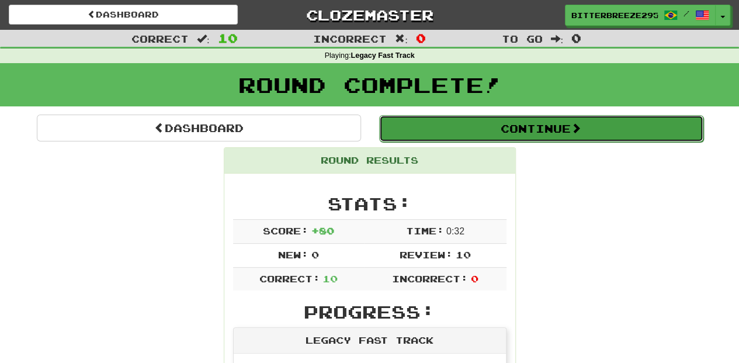
click at [446, 133] on button "Continue" at bounding box center [541, 128] width 324 height 27
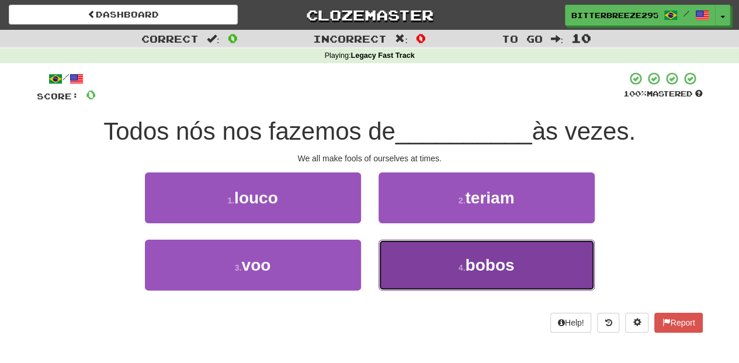
click at [404, 259] on button "4 . bobos" at bounding box center [486, 264] width 216 height 51
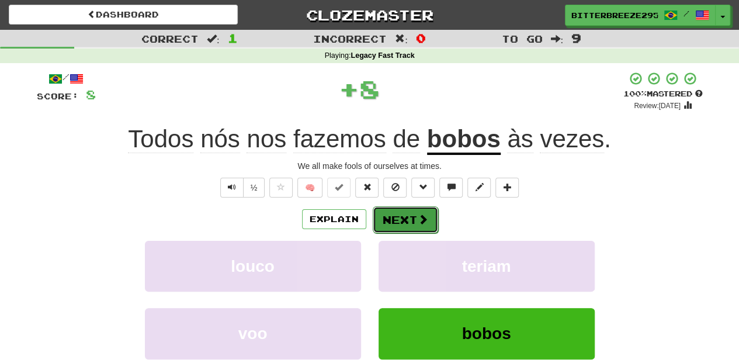
click at [391, 210] on button "Next" at bounding box center [405, 219] width 65 height 27
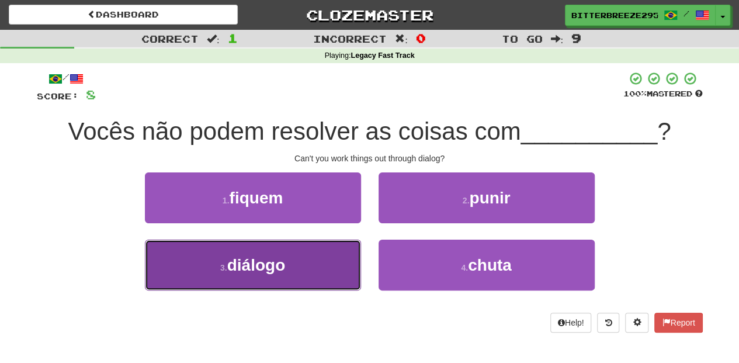
click at [307, 266] on button "3 . diálogo" at bounding box center [253, 264] width 216 height 51
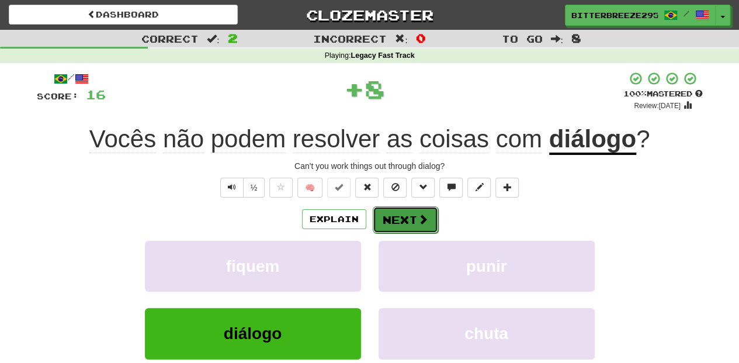
click at [384, 216] on button "Next" at bounding box center [405, 219] width 65 height 27
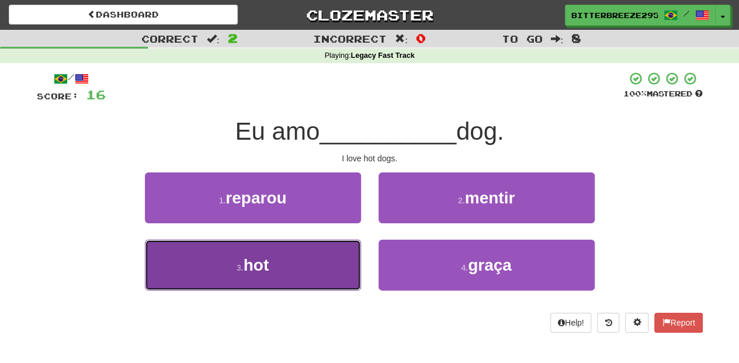
click at [311, 255] on button "3 . hot" at bounding box center [253, 264] width 216 height 51
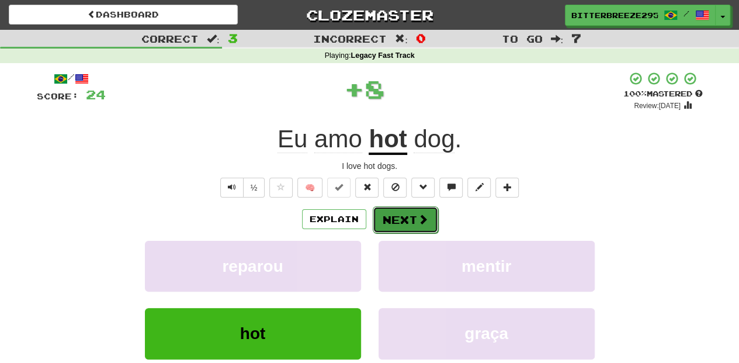
click at [395, 211] on button "Next" at bounding box center [405, 219] width 65 height 27
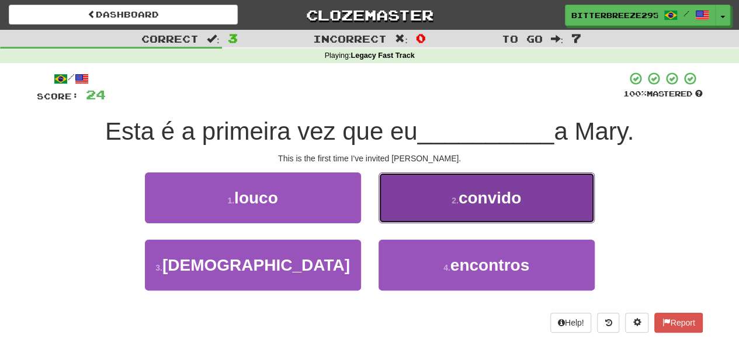
click at [400, 213] on button "2 . convido" at bounding box center [486, 197] width 216 height 51
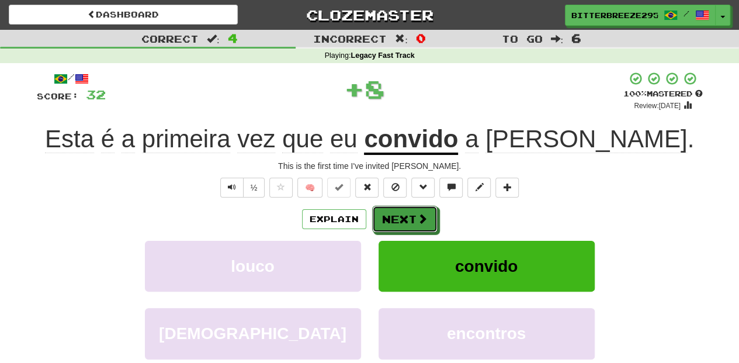
click at [400, 213] on button "Next" at bounding box center [404, 219] width 65 height 27
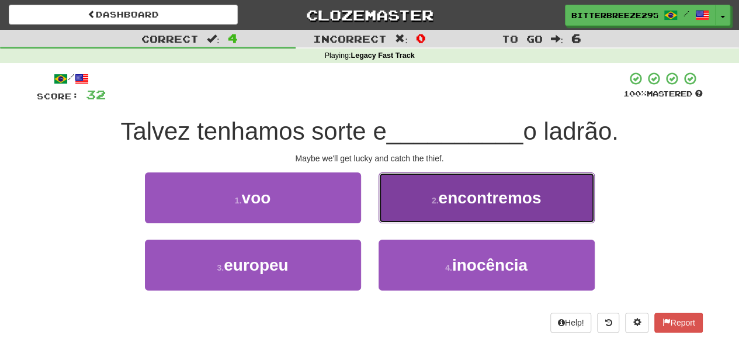
click at [403, 213] on button "2 . encontremos" at bounding box center [486, 197] width 216 height 51
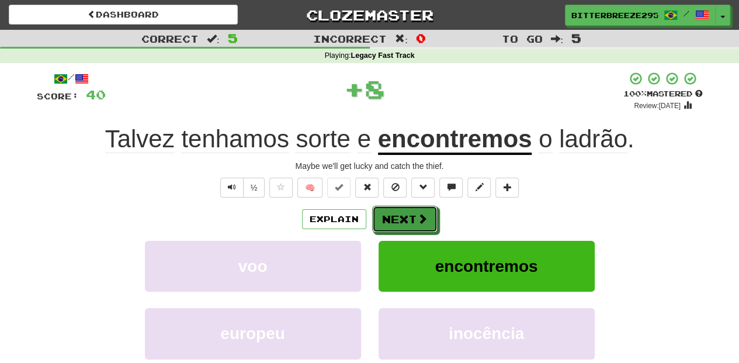
click at [403, 213] on button "Next" at bounding box center [404, 219] width 65 height 27
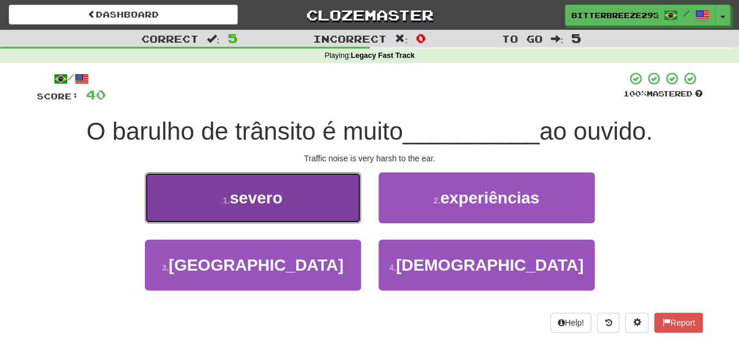
click at [324, 208] on button "1 . severo" at bounding box center [253, 197] width 216 height 51
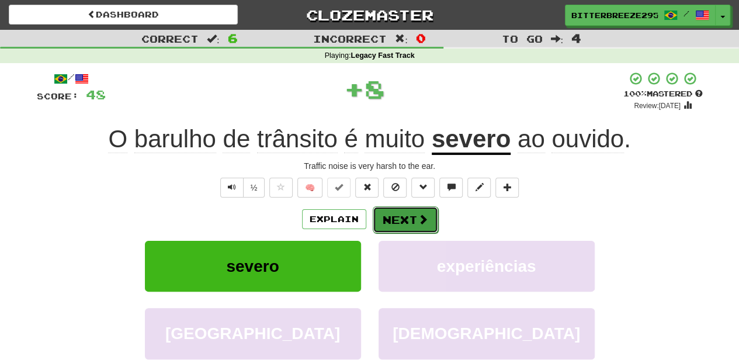
click at [400, 214] on button "Next" at bounding box center [405, 219] width 65 height 27
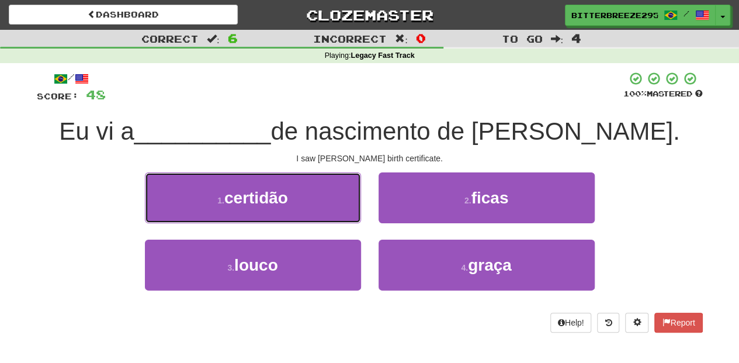
drag, startPoint x: 314, startPoint y: 203, endPoint x: 321, endPoint y: 203, distance: 7.0
click at [315, 203] on button "1 . certidão" at bounding box center [253, 197] width 216 height 51
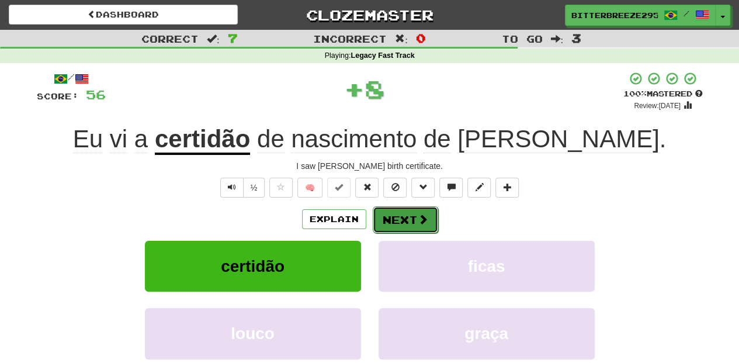
click at [400, 216] on button "Next" at bounding box center [405, 219] width 65 height 27
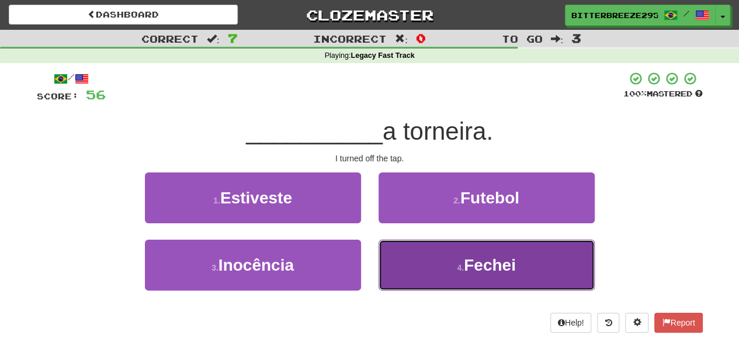
click at [412, 256] on button "4 . Fechei" at bounding box center [486, 264] width 216 height 51
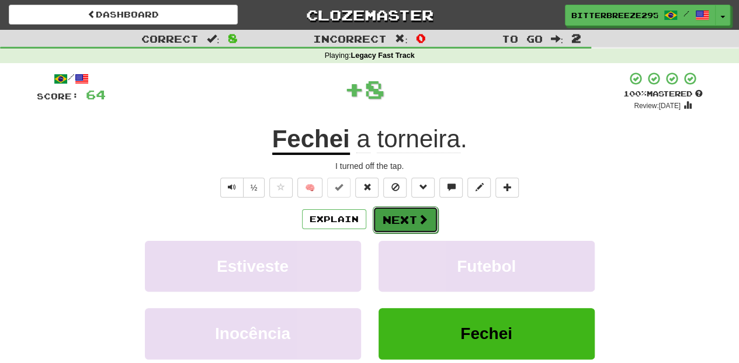
click at [404, 214] on button "Next" at bounding box center [405, 219] width 65 height 27
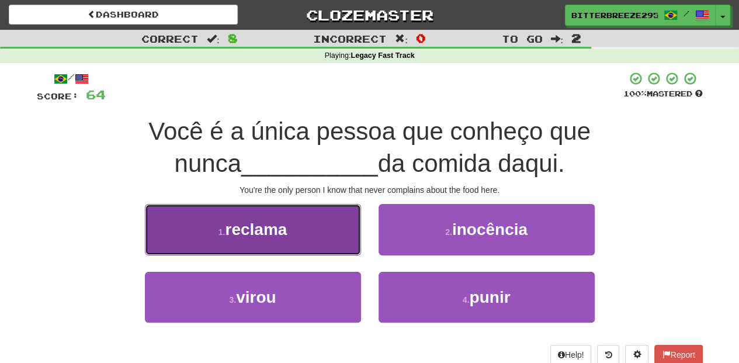
click at [298, 231] on button "1 . reclama" at bounding box center [253, 229] width 216 height 51
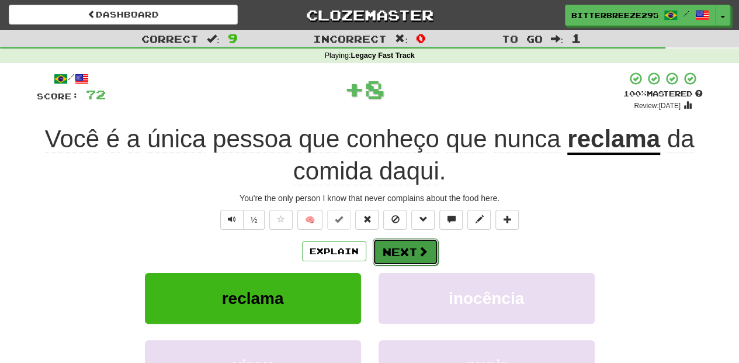
click at [391, 246] on button "Next" at bounding box center [405, 251] width 65 height 27
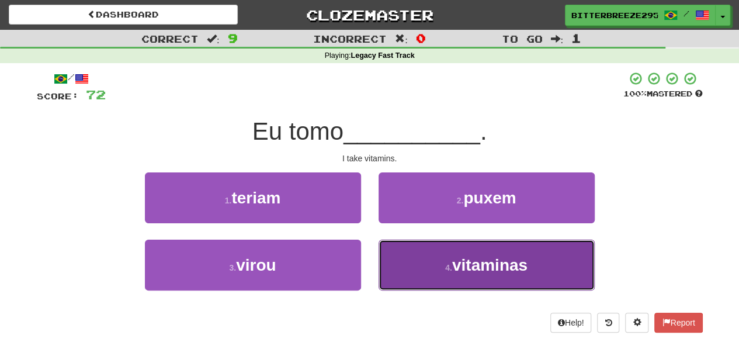
click at [404, 264] on button "4 . vitaminas" at bounding box center [486, 264] width 216 height 51
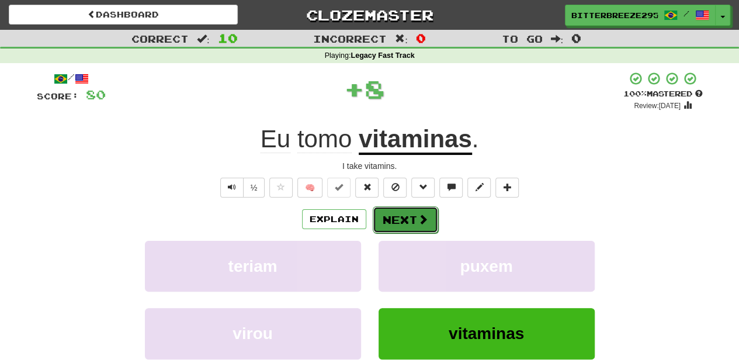
click at [396, 219] on button "Next" at bounding box center [405, 219] width 65 height 27
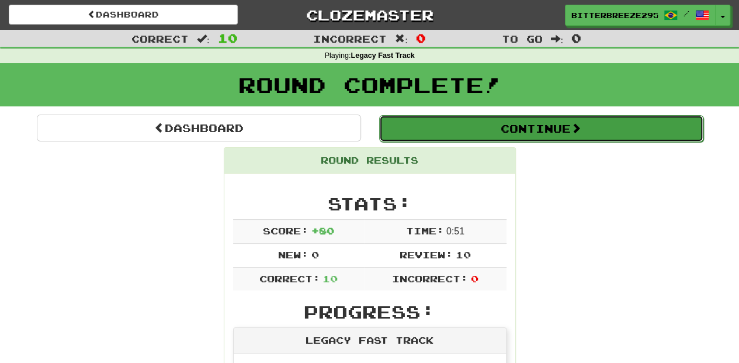
click at [448, 131] on button "Continue" at bounding box center [541, 128] width 324 height 27
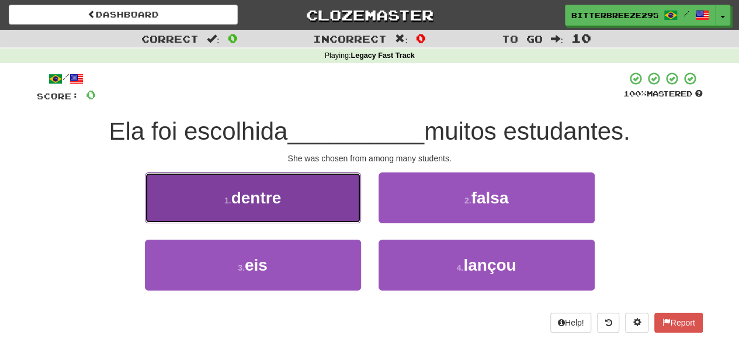
click at [298, 210] on button "1 . dentre" at bounding box center [253, 197] width 216 height 51
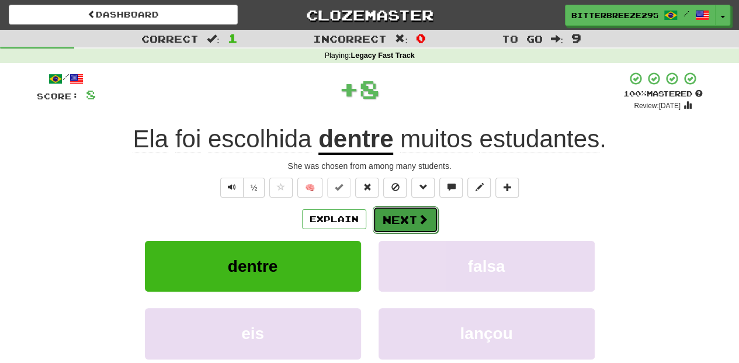
click at [390, 214] on button "Next" at bounding box center [405, 219] width 65 height 27
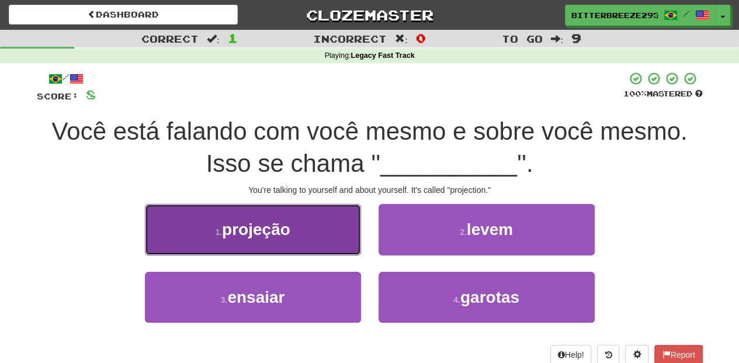
click at [318, 235] on button "1 . projeção" at bounding box center [253, 229] width 216 height 51
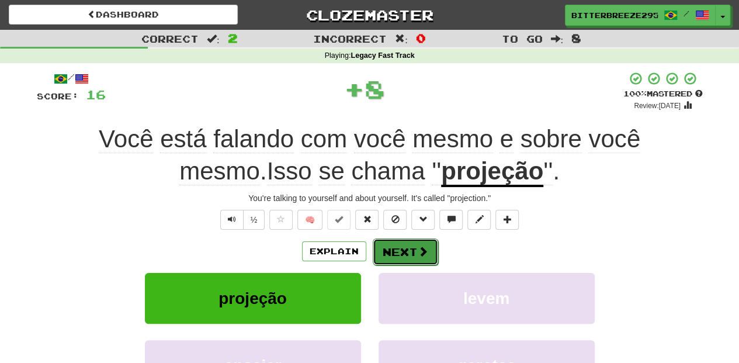
click at [394, 245] on button "Next" at bounding box center [405, 251] width 65 height 27
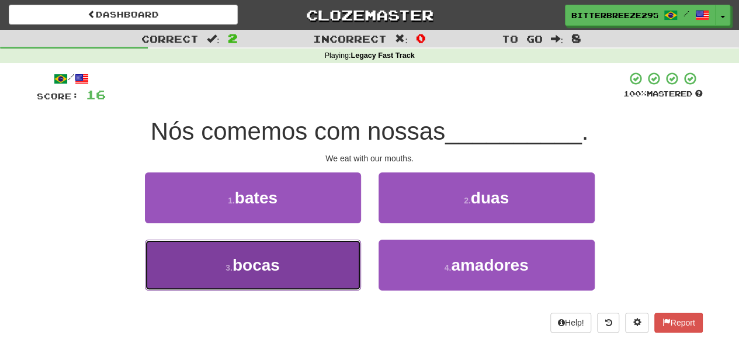
click at [340, 269] on button "3 . bocas" at bounding box center [253, 264] width 216 height 51
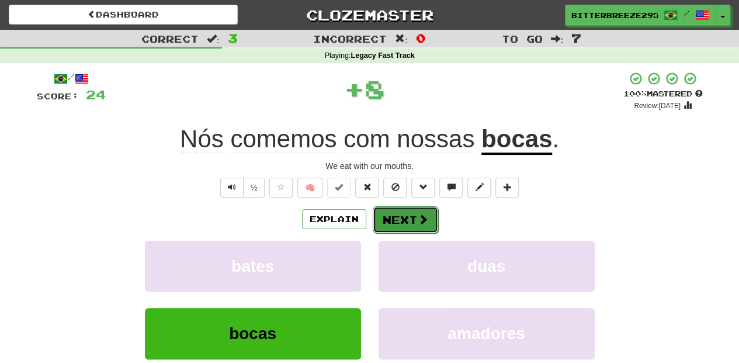
click at [398, 222] on button "Next" at bounding box center [405, 219] width 65 height 27
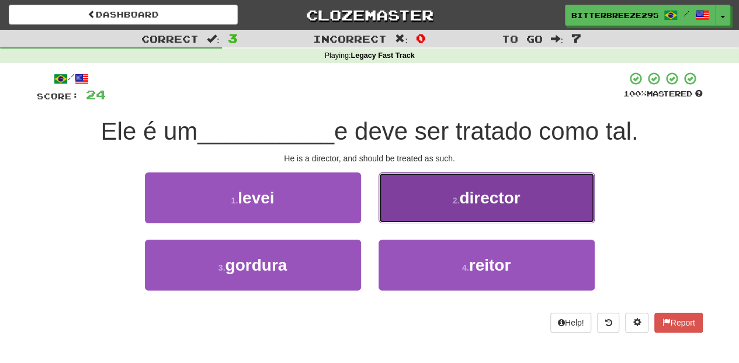
click at [426, 218] on button "2 . director" at bounding box center [486, 197] width 216 height 51
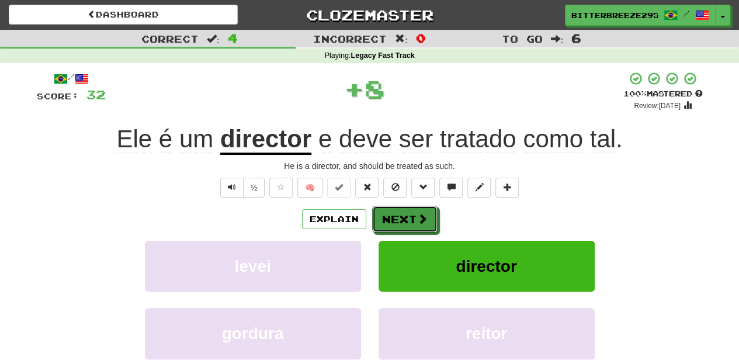
click at [423, 218] on span at bounding box center [422, 218] width 11 height 11
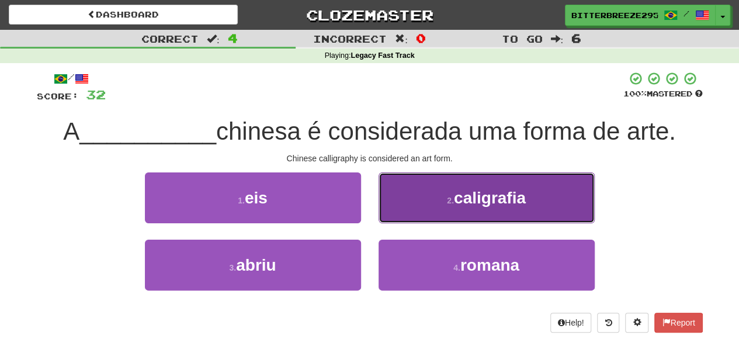
click at [418, 210] on button "2 . caligrafia" at bounding box center [486, 197] width 216 height 51
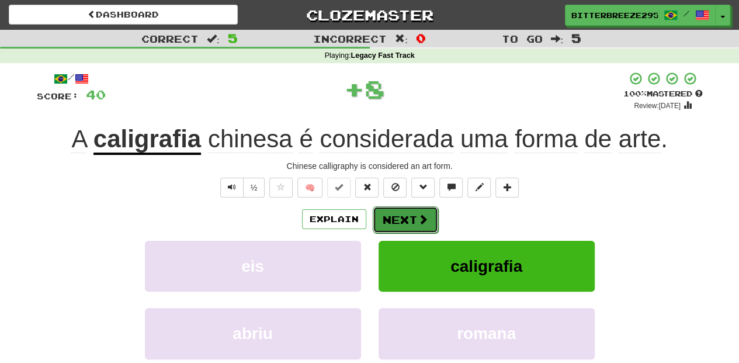
click at [405, 211] on button "Next" at bounding box center [405, 219] width 65 height 27
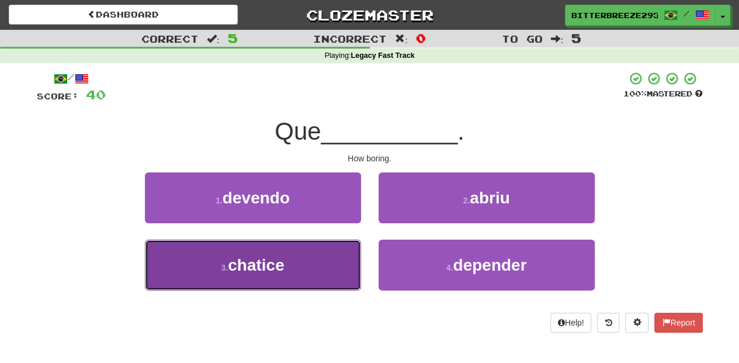
click at [325, 263] on button "3 . chatice" at bounding box center [253, 264] width 216 height 51
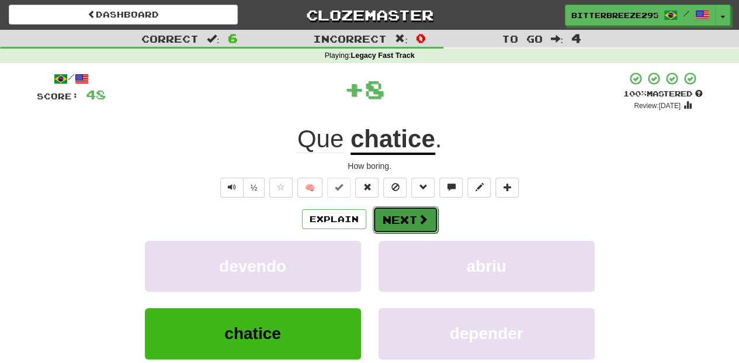
click at [399, 214] on button "Next" at bounding box center [405, 219] width 65 height 27
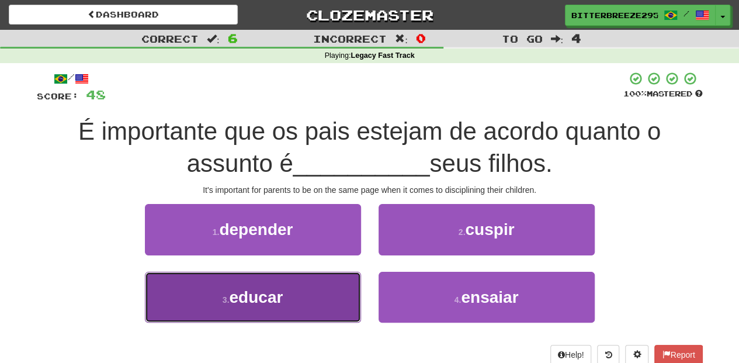
click at [313, 283] on button "3 . educar" at bounding box center [253, 297] width 216 height 51
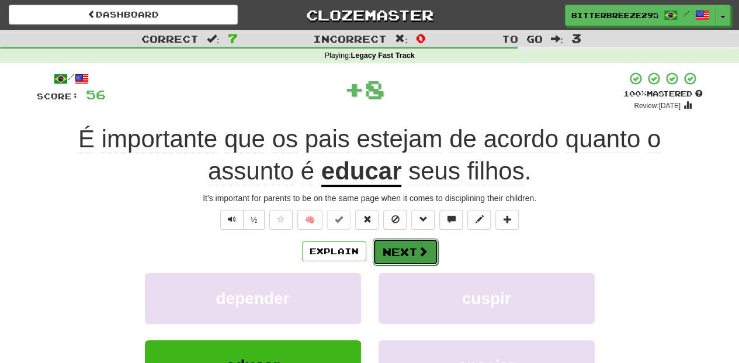
click at [402, 243] on button "Next" at bounding box center [405, 251] width 65 height 27
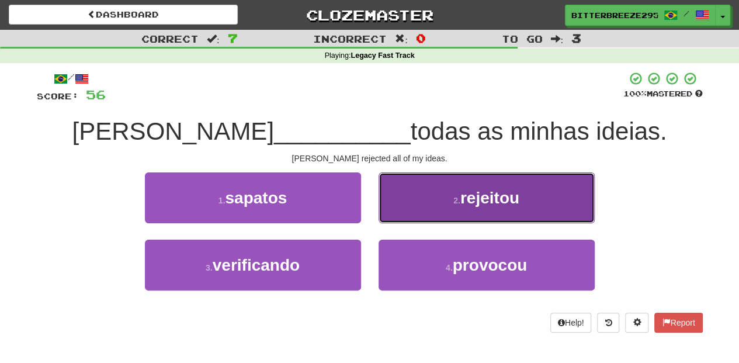
click at [399, 215] on button "2 . rejeitou" at bounding box center [486, 197] width 216 height 51
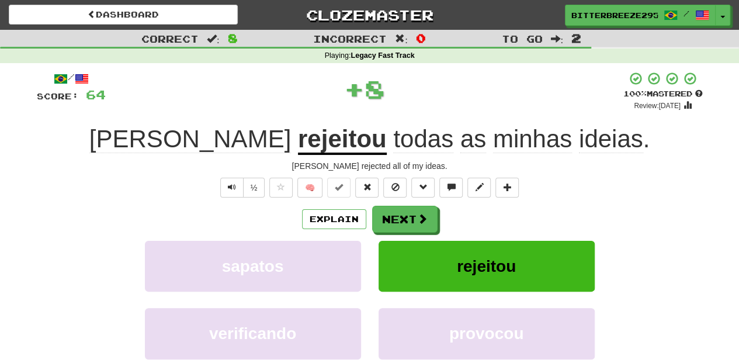
click at [399, 215] on button "Next" at bounding box center [404, 219] width 65 height 27
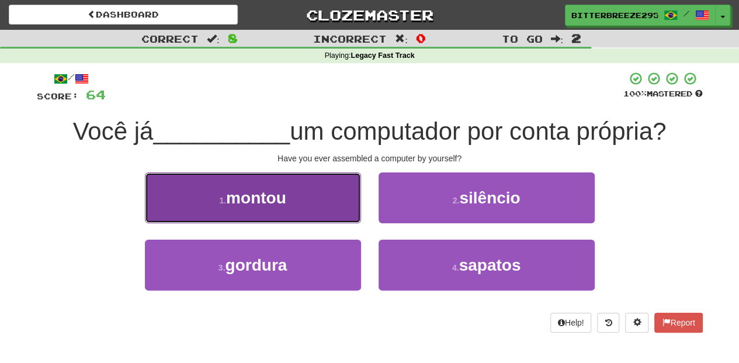
click at [313, 206] on button "1 . montou" at bounding box center [253, 197] width 216 height 51
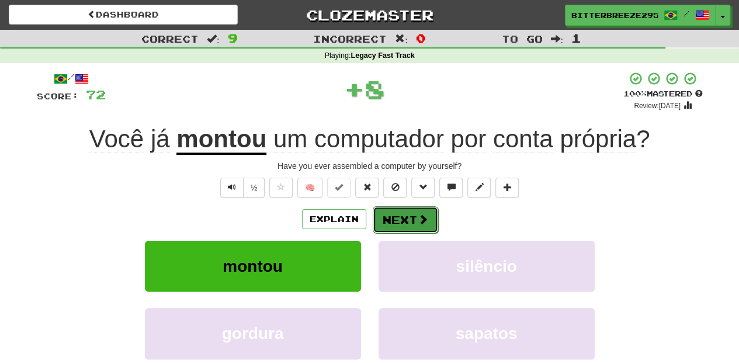
click at [418, 218] on span at bounding box center [423, 219] width 11 height 11
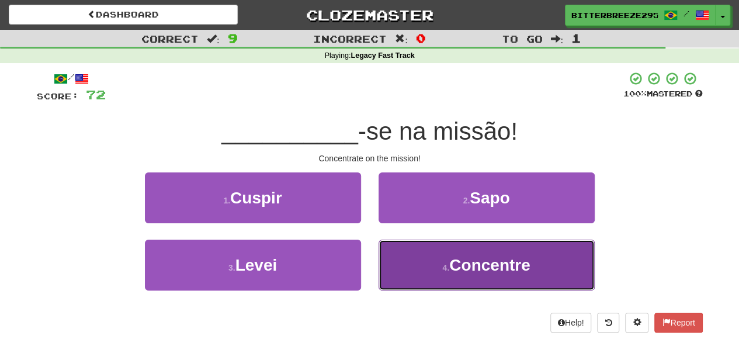
click at [431, 263] on button "4 . Concentre" at bounding box center [486, 264] width 216 height 51
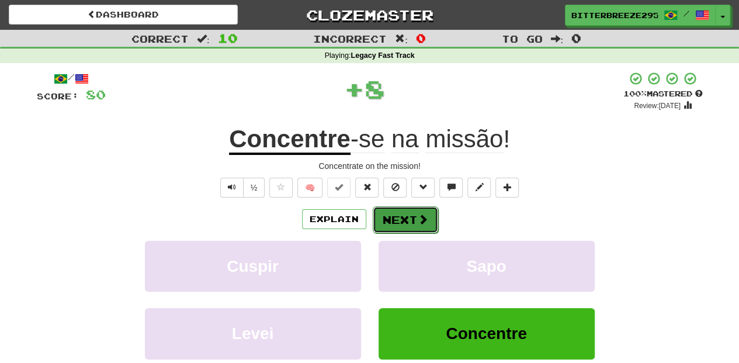
click at [409, 215] on button "Next" at bounding box center [405, 219] width 65 height 27
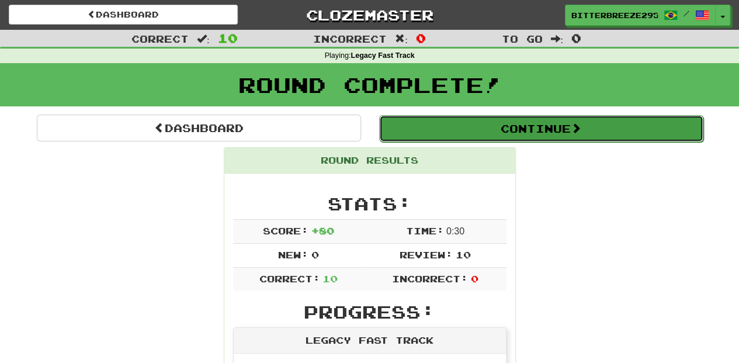
click at [443, 128] on button "Continue" at bounding box center [541, 128] width 324 height 27
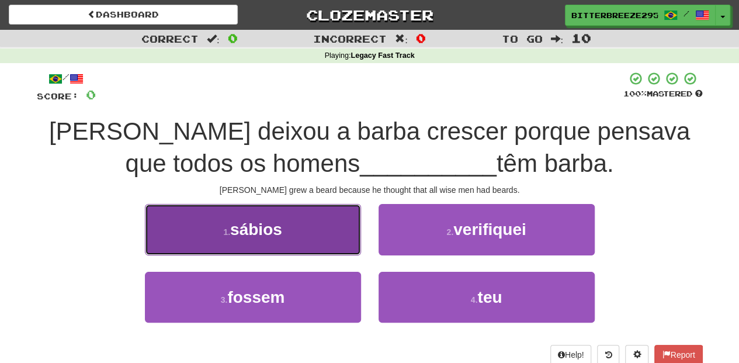
click at [340, 235] on button "1 . sábios" at bounding box center [253, 229] width 216 height 51
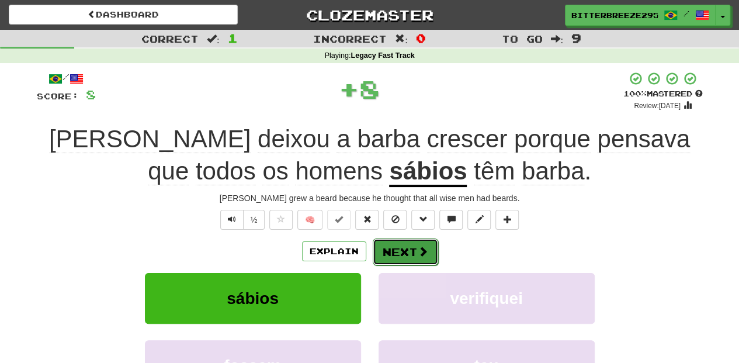
click at [396, 249] on button "Next" at bounding box center [405, 251] width 65 height 27
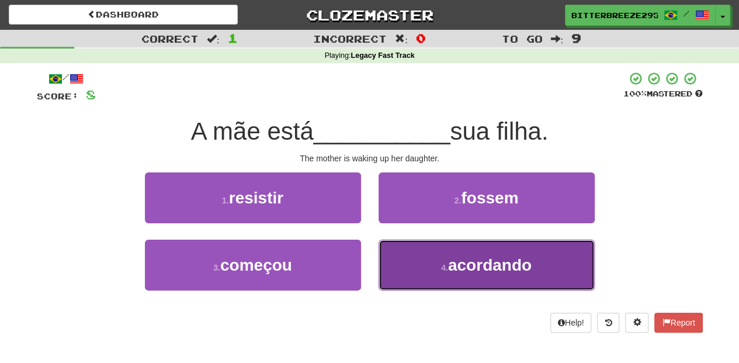
click at [413, 257] on button "4 . acordando" at bounding box center [486, 264] width 216 height 51
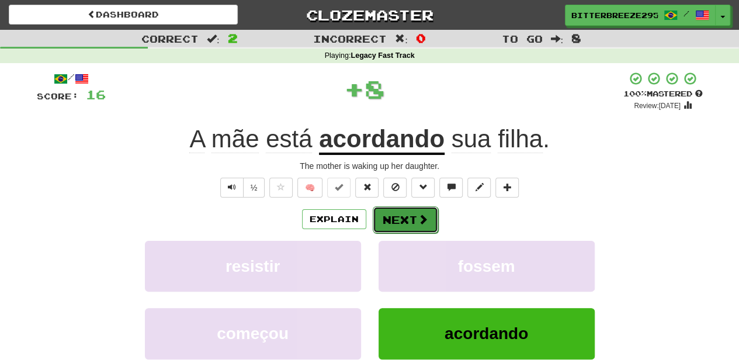
click at [399, 220] on button "Next" at bounding box center [405, 219] width 65 height 27
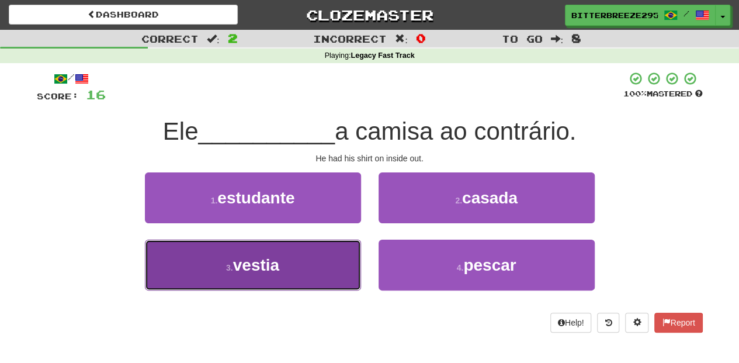
click at [336, 261] on button "3 . vestia" at bounding box center [253, 264] width 216 height 51
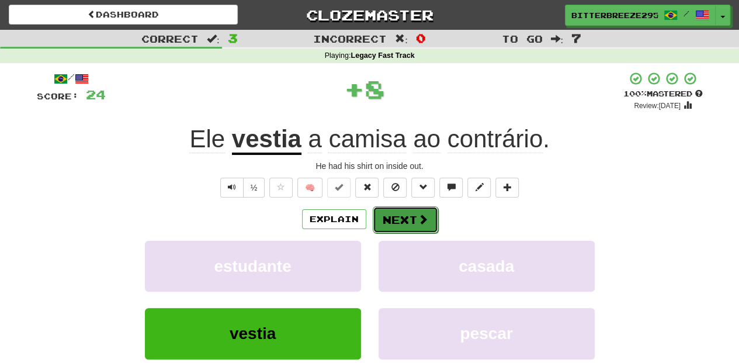
click at [406, 220] on button "Next" at bounding box center [405, 219] width 65 height 27
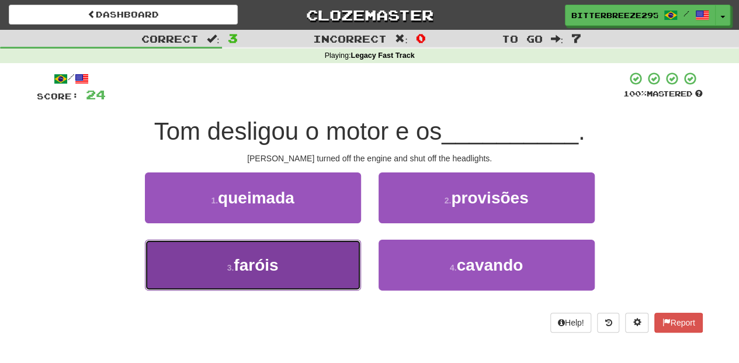
click at [346, 252] on button "3 . faróis" at bounding box center [253, 264] width 216 height 51
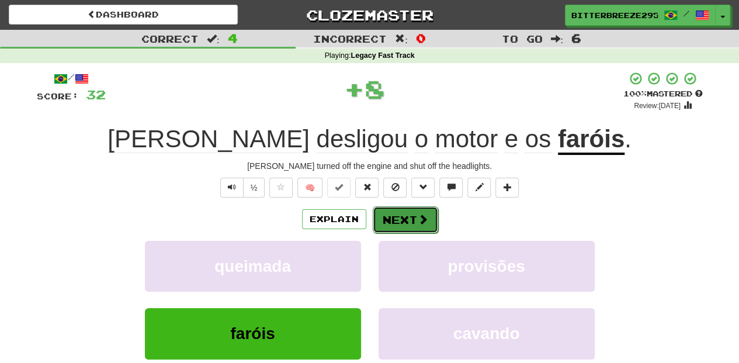
click at [406, 217] on button "Next" at bounding box center [405, 219] width 65 height 27
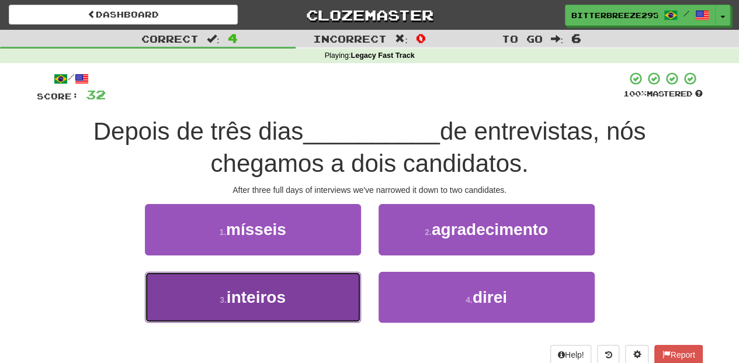
click at [346, 292] on button "3 . inteiros" at bounding box center [253, 297] width 216 height 51
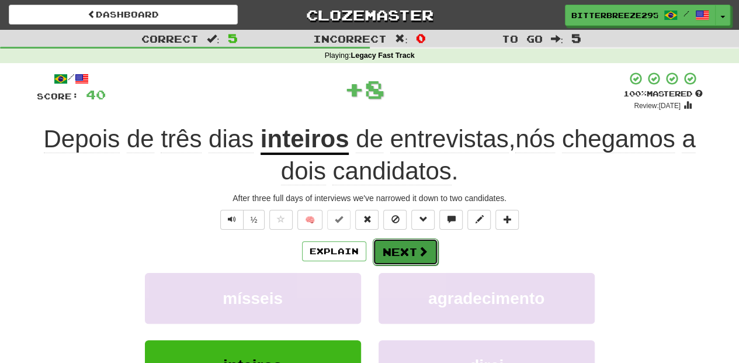
click at [398, 251] on button "Next" at bounding box center [405, 251] width 65 height 27
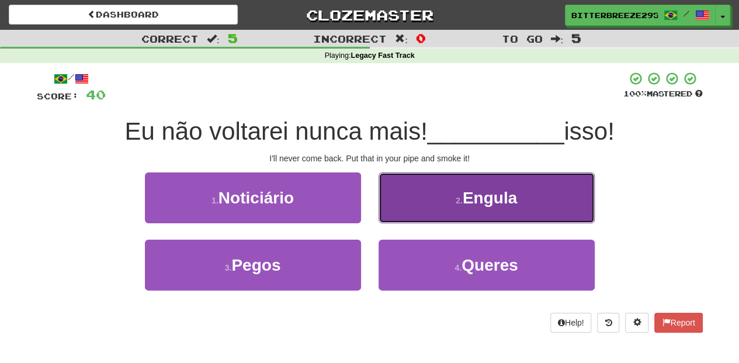
click at [407, 208] on button "2 . Engula" at bounding box center [486, 197] width 216 height 51
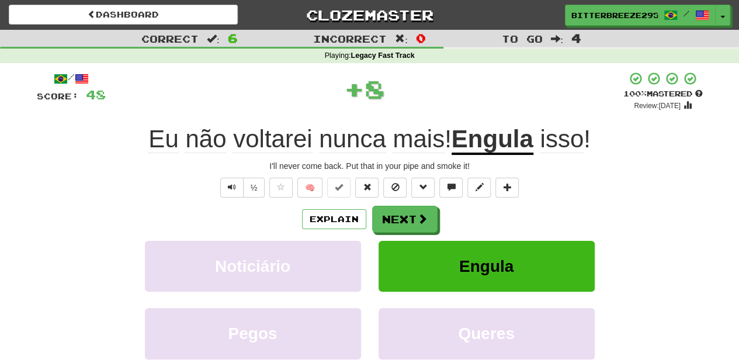
click at [407, 208] on button "Next" at bounding box center [404, 219] width 65 height 27
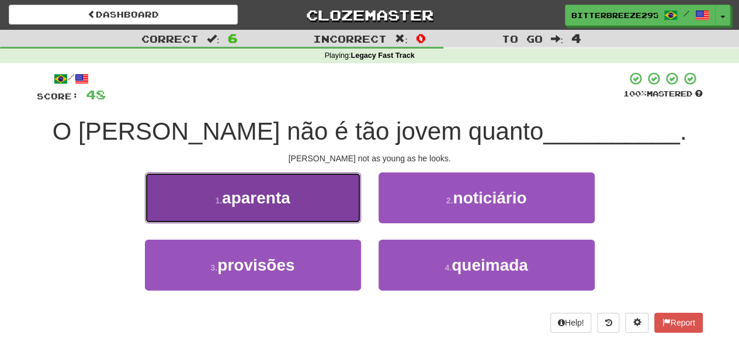
click at [328, 206] on button "1 . aparenta" at bounding box center [253, 197] width 216 height 51
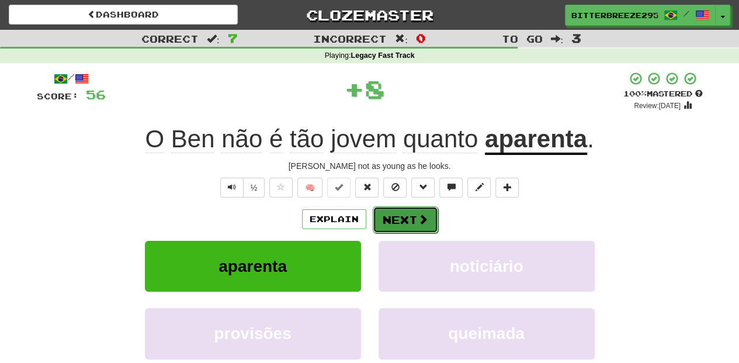
click at [377, 215] on button "Next" at bounding box center [405, 219] width 65 height 27
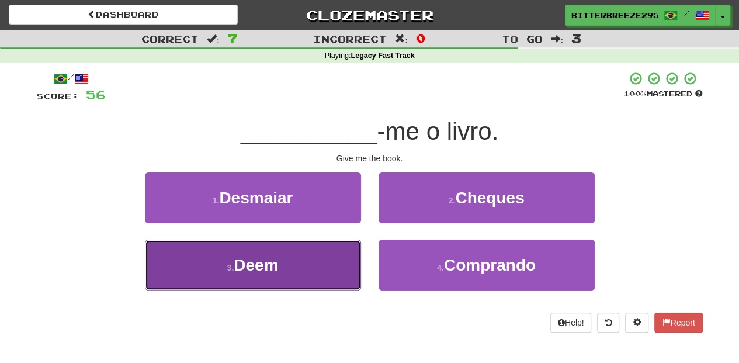
click at [326, 259] on button "3 . Deem" at bounding box center [253, 264] width 216 height 51
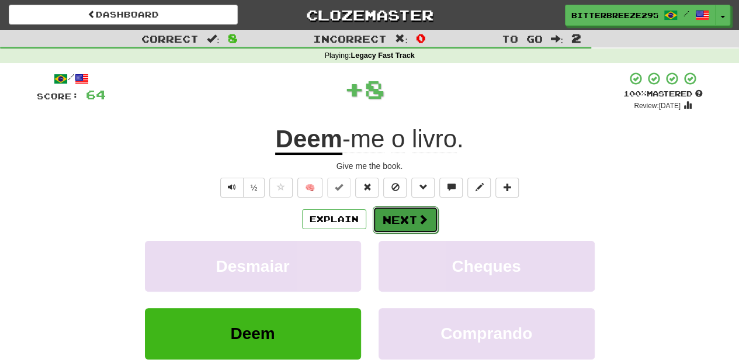
click at [406, 214] on button "Next" at bounding box center [405, 219] width 65 height 27
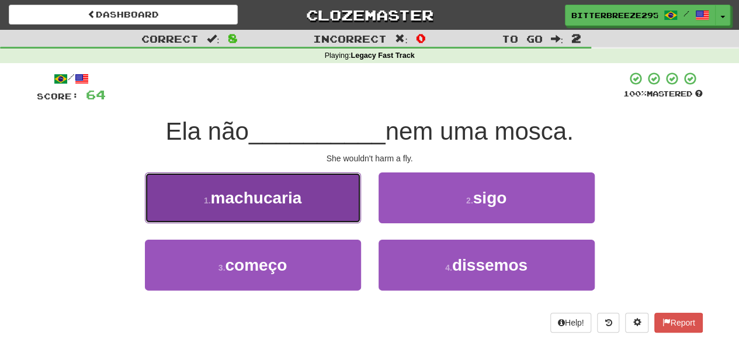
click at [329, 210] on button "1 . machucaria" at bounding box center [253, 197] width 216 height 51
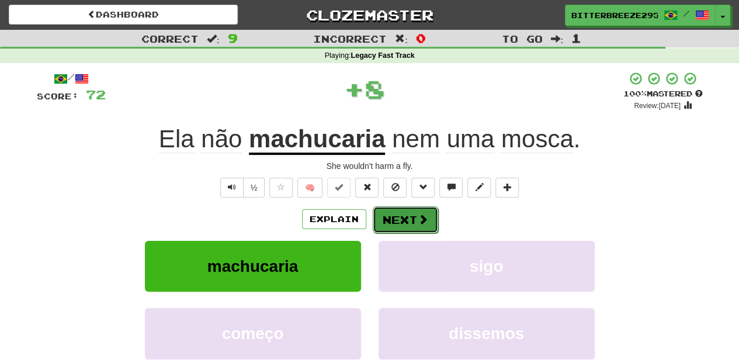
click at [397, 223] on button "Next" at bounding box center [405, 219] width 65 height 27
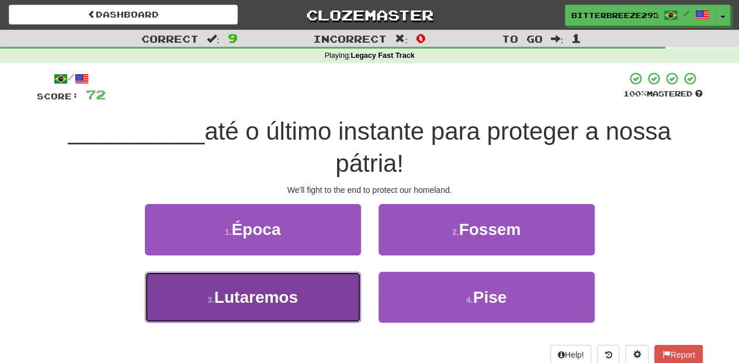
click at [331, 291] on button "3 . Lutaremos" at bounding box center [253, 297] width 216 height 51
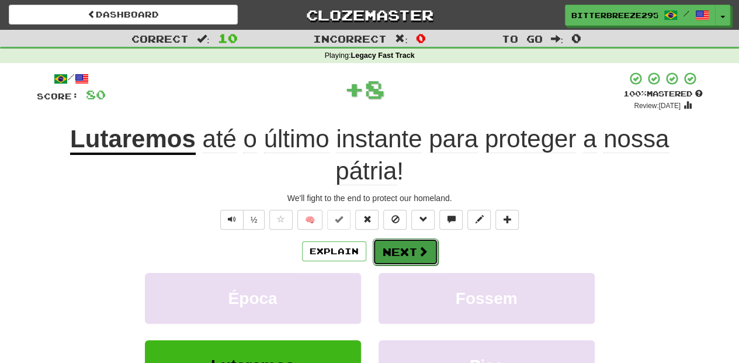
click at [393, 248] on button "Next" at bounding box center [405, 251] width 65 height 27
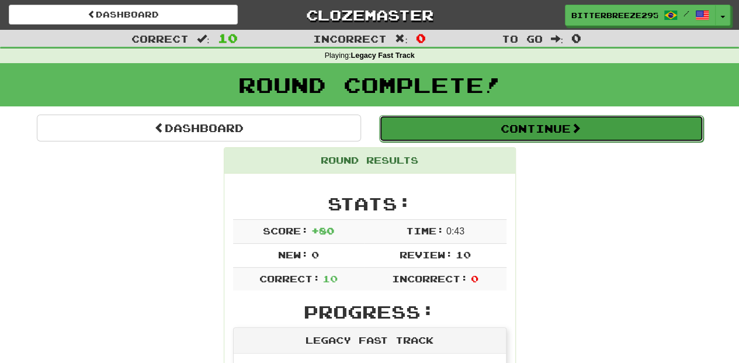
click at [481, 128] on button "Continue" at bounding box center [541, 128] width 324 height 27
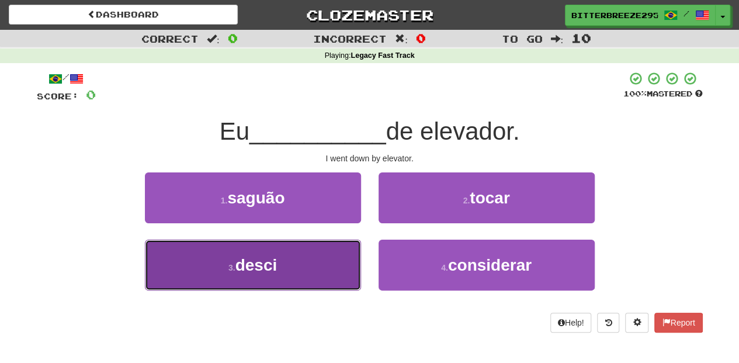
click at [306, 260] on button "3 . desci" at bounding box center [253, 264] width 216 height 51
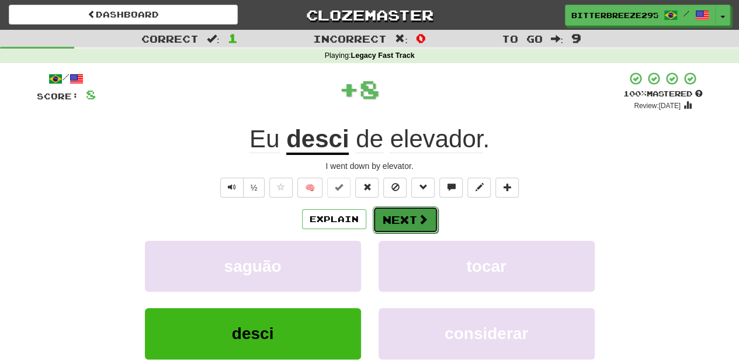
click at [412, 213] on button "Next" at bounding box center [405, 219] width 65 height 27
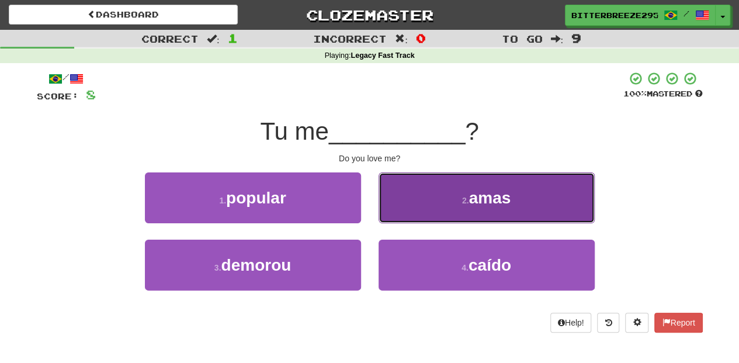
click at [422, 200] on button "2 . amas" at bounding box center [486, 197] width 216 height 51
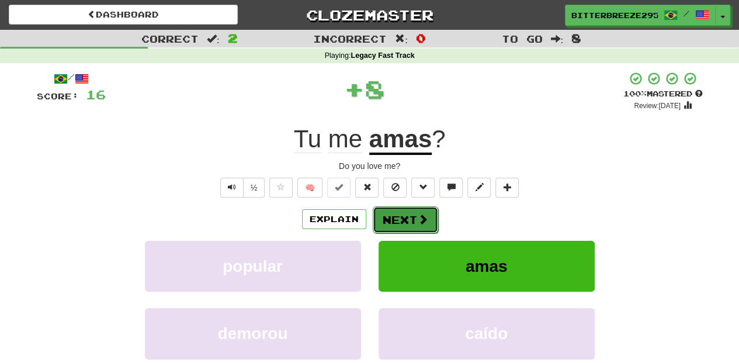
click at [402, 215] on button "Next" at bounding box center [405, 219] width 65 height 27
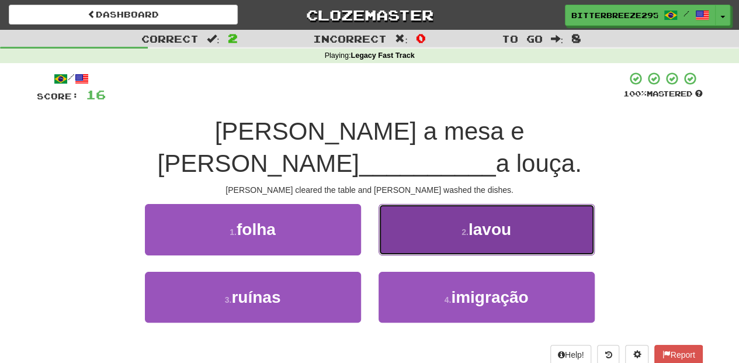
click at [403, 204] on button "2 . lavou" at bounding box center [486, 229] width 216 height 51
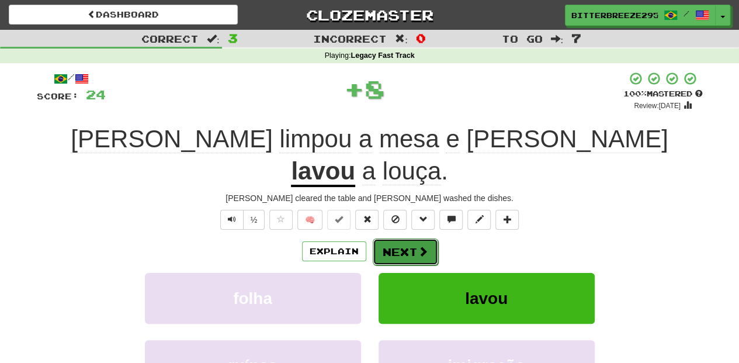
click at [391, 238] on button "Next" at bounding box center [405, 251] width 65 height 27
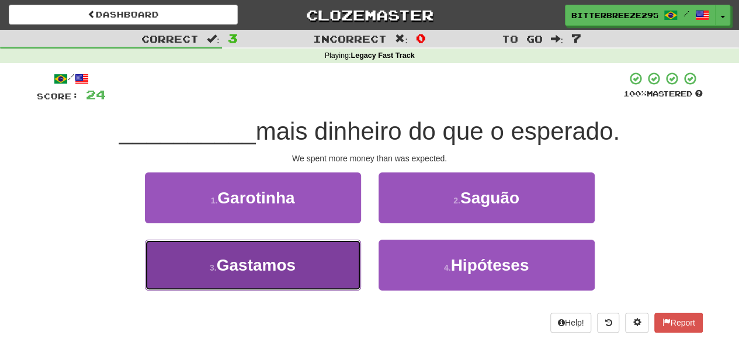
click at [306, 266] on button "3 . Gastamos" at bounding box center [253, 264] width 216 height 51
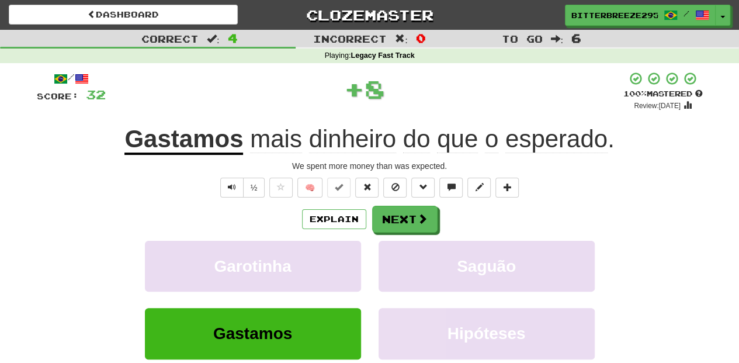
click at [424, 204] on div "/ Score: 32 + 8 100 % Mastered Review: 2026-02-10 Gastamos mais dinheiro do que…" at bounding box center [370, 254] width 666 height 366
click at [420, 215] on span at bounding box center [423, 219] width 11 height 11
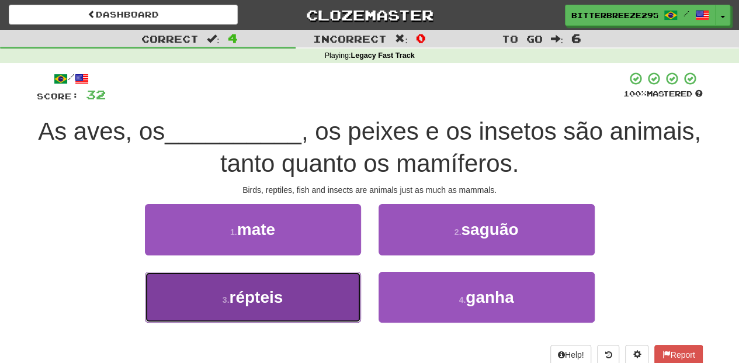
click at [326, 286] on button "3 . répteis" at bounding box center [253, 297] width 216 height 51
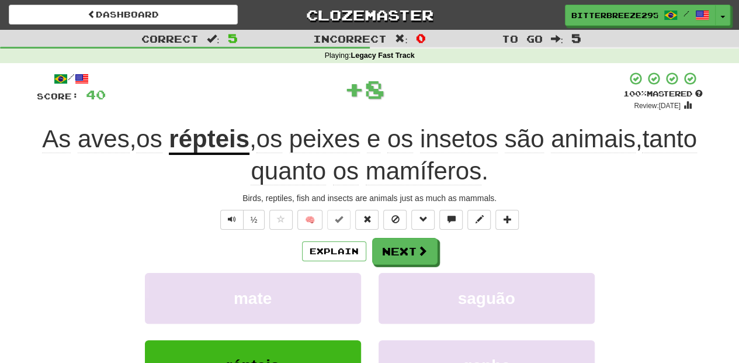
click at [397, 236] on div "/ Score: 40 + 8 100 % Mastered Review: 2026-02-10 As aves , os répteis , os pei…" at bounding box center [370, 270] width 666 height 398
click at [397, 244] on button "Next" at bounding box center [405, 251] width 65 height 27
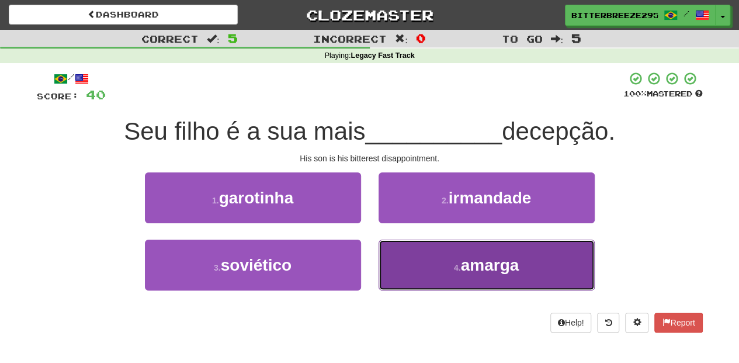
click at [416, 256] on button "4 . amarga" at bounding box center [486, 264] width 216 height 51
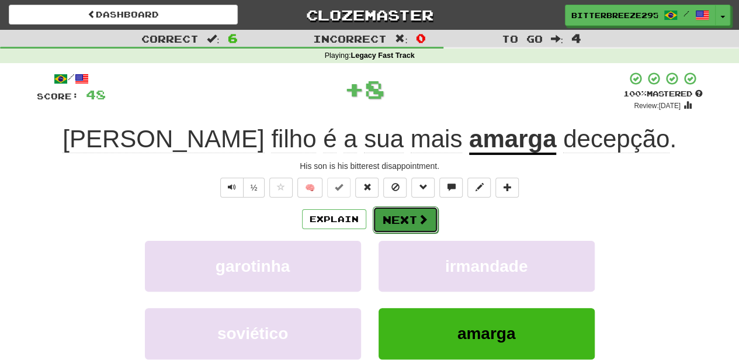
click at [402, 225] on button "Next" at bounding box center [405, 219] width 65 height 27
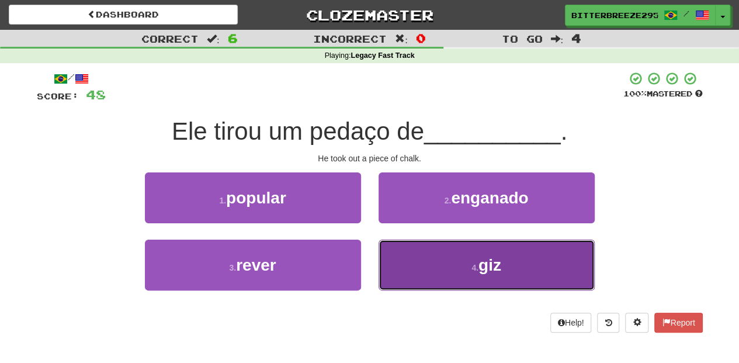
click at [434, 264] on button "4 . giz" at bounding box center [486, 264] width 216 height 51
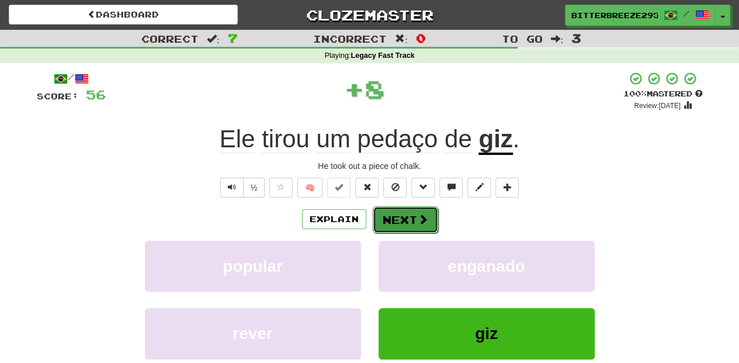
click at [403, 222] on button "Next" at bounding box center [405, 219] width 65 height 27
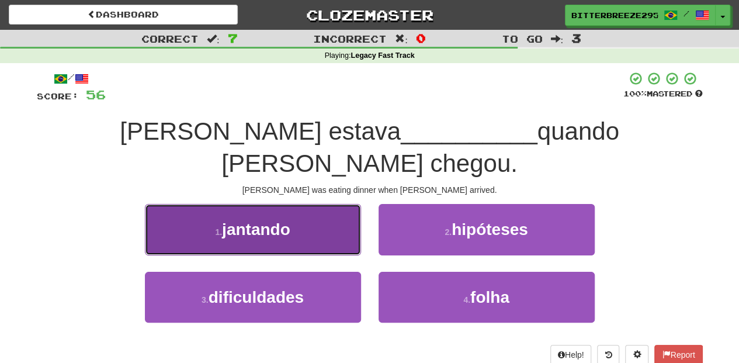
click at [309, 214] on button "1 . jantando" at bounding box center [253, 229] width 216 height 51
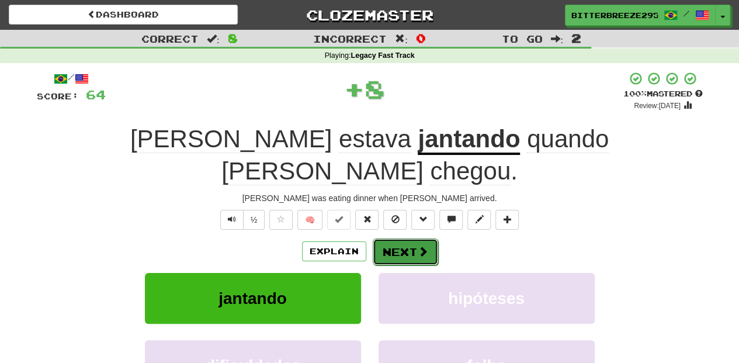
click at [420, 238] on button "Next" at bounding box center [405, 251] width 65 height 27
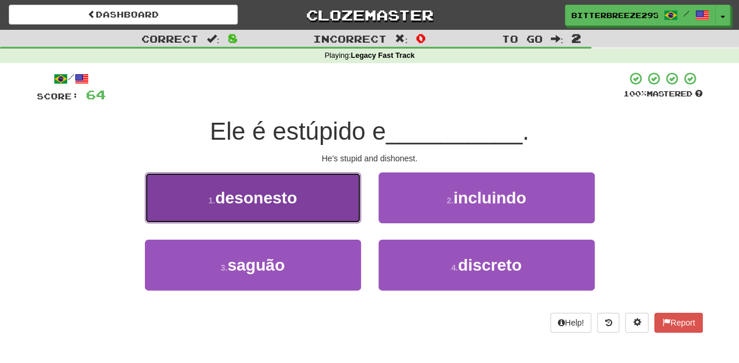
click at [315, 207] on button "1 . desonesto" at bounding box center [253, 197] width 216 height 51
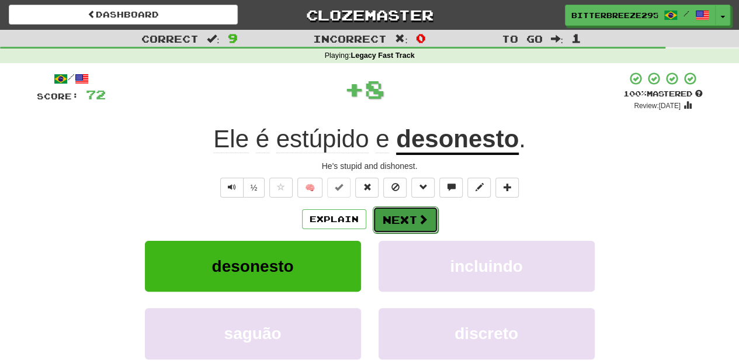
click at [400, 220] on button "Next" at bounding box center [405, 219] width 65 height 27
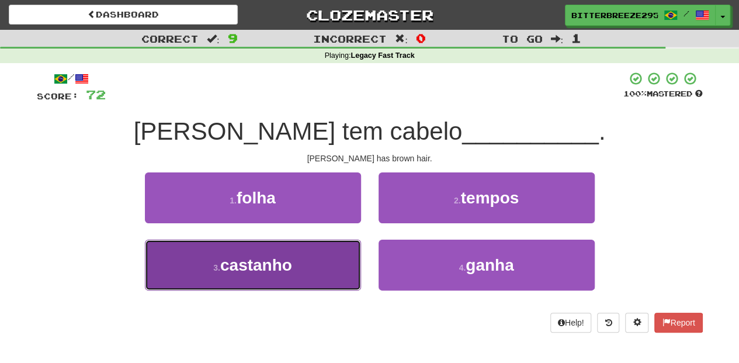
click at [319, 269] on button "3 . castanho" at bounding box center [253, 264] width 216 height 51
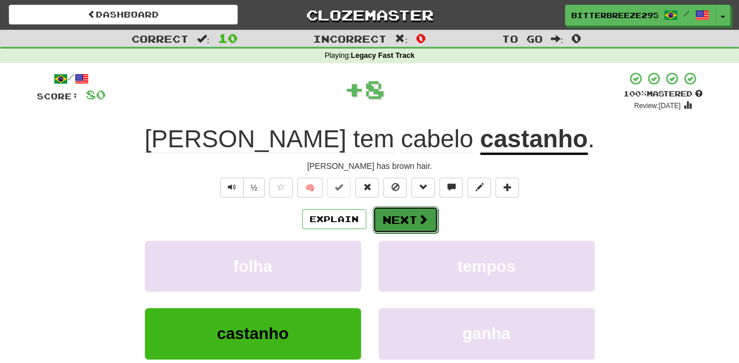
click at [402, 215] on button "Next" at bounding box center [405, 219] width 65 height 27
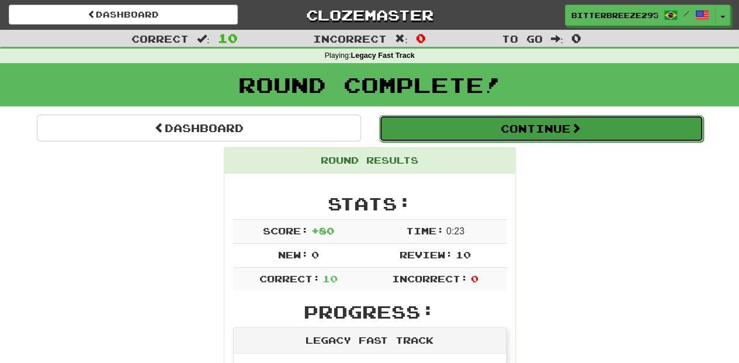
click at [418, 125] on button "Continue" at bounding box center [541, 128] width 324 height 27
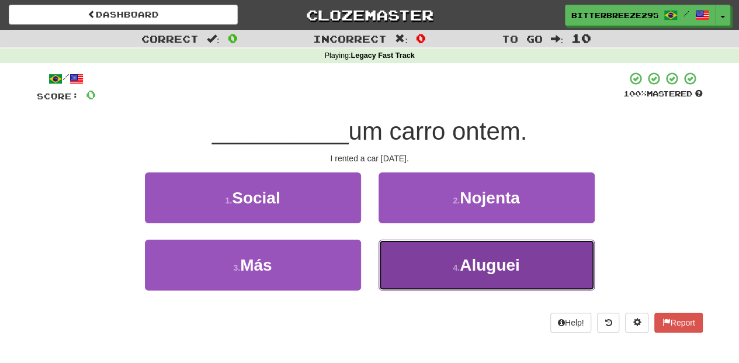
click at [438, 265] on button "4 . Aluguei" at bounding box center [486, 264] width 216 height 51
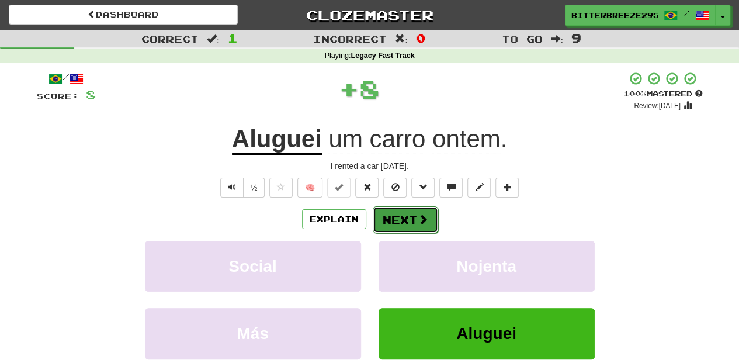
click at [392, 217] on button "Next" at bounding box center [405, 219] width 65 height 27
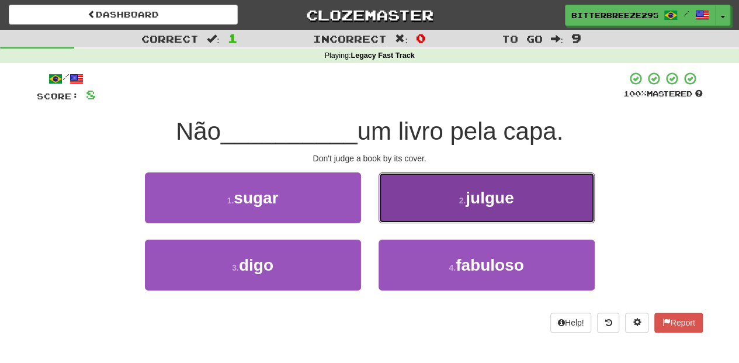
click at [392, 216] on button "2 . julgue" at bounding box center [486, 197] width 216 height 51
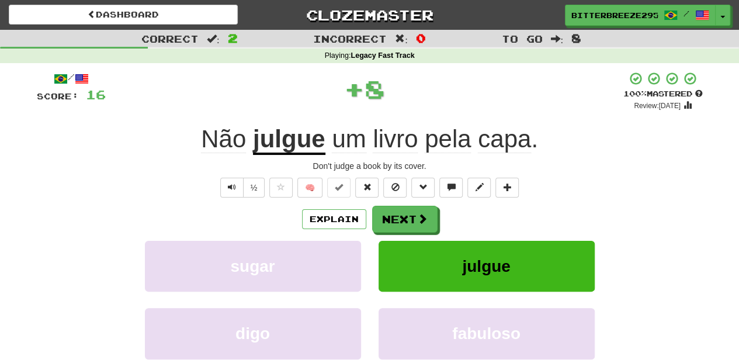
click at [387, 216] on button "Next" at bounding box center [404, 219] width 65 height 27
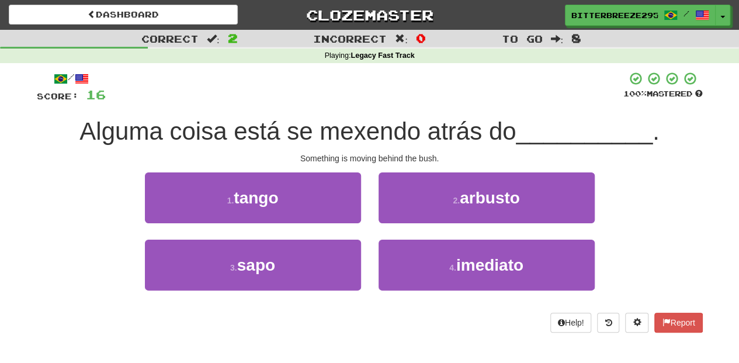
click at [397, 224] on div "2 . arbusto" at bounding box center [487, 205] width 234 height 67
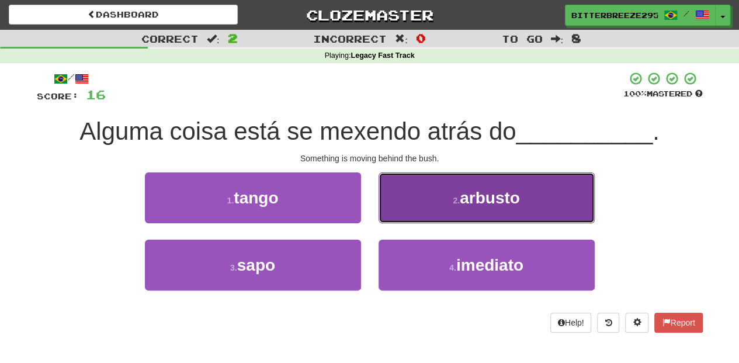
click at [404, 214] on button "2 . arbusto" at bounding box center [486, 197] width 216 height 51
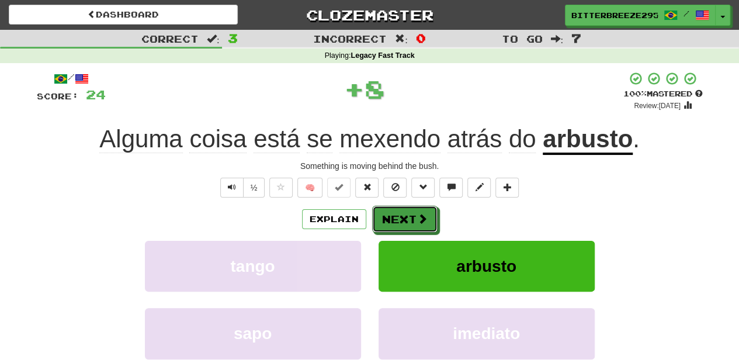
click at [404, 214] on button "Next" at bounding box center [404, 219] width 65 height 27
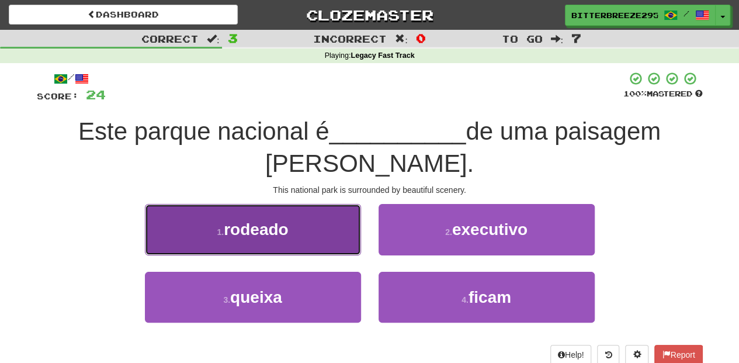
click at [295, 213] on button "1 . rodeado" at bounding box center [253, 229] width 216 height 51
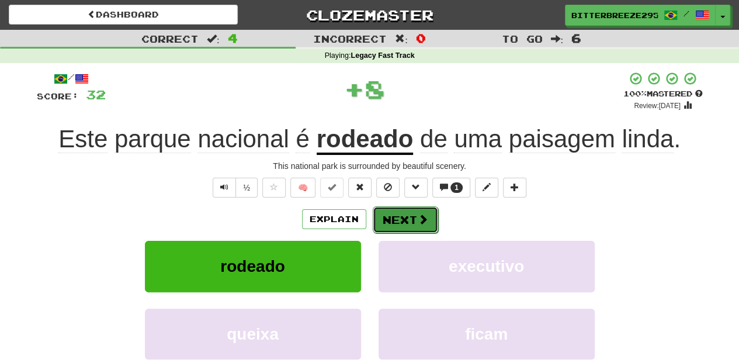
click at [385, 220] on button "Next" at bounding box center [405, 219] width 65 height 27
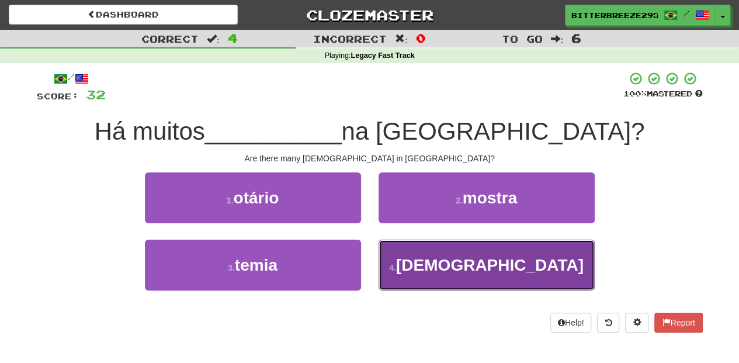
click at [414, 267] on button "4 . africanos" at bounding box center [486, 264] width 216 height 51
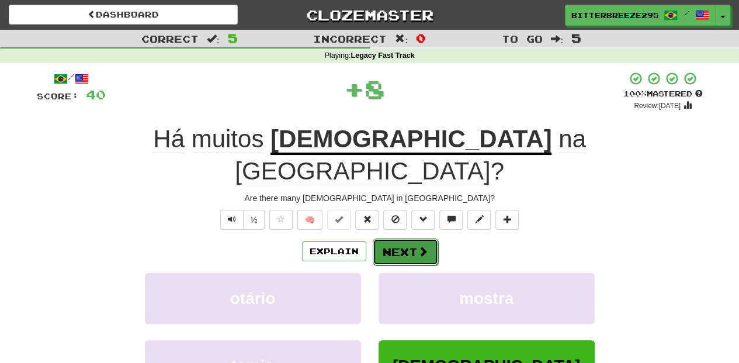
click at [400, 238] on button "Next" at bounding box center [405, 251] width 65 height 27
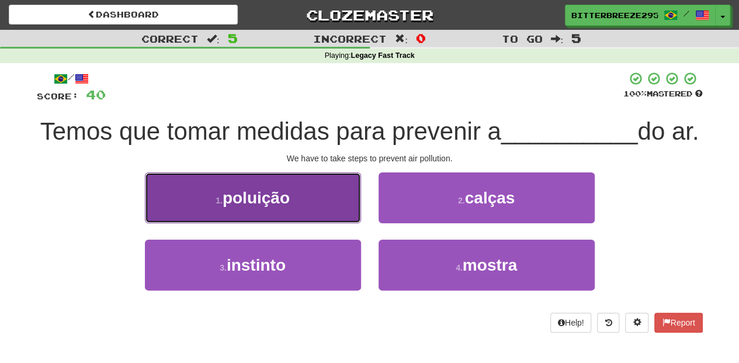
drag, startPoint x: 308, startPoint y: 233, endPoint x: 356, endPoint y: 252, distance: 51.9
click at [308, 223] on button "1 . poluição" at bounding box center [253, 197] width 216 height 51
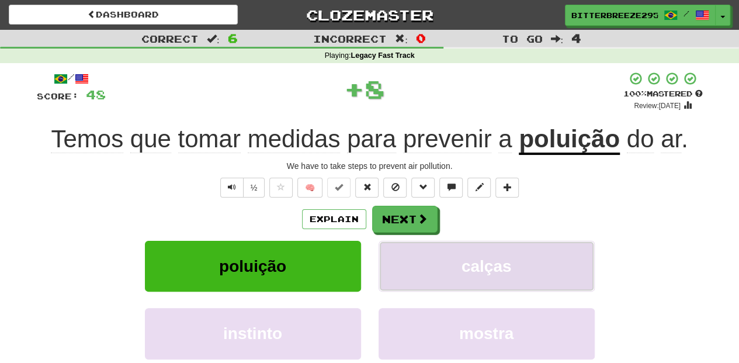
click at [382, 252] on button "calças" at bounding box center [486, 266] width 216 height 51
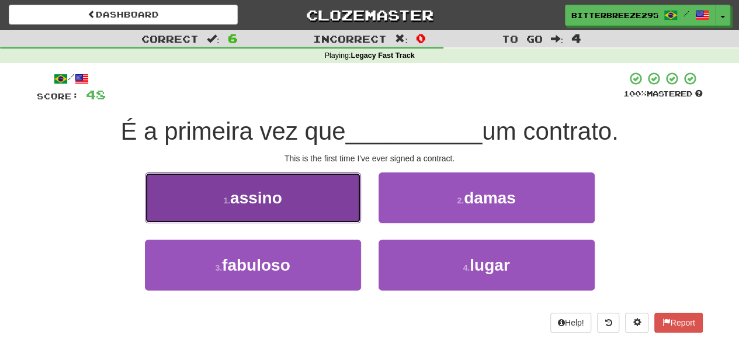
click at [304, 207] on button "1 . assino" at bounding box center [253, 197] width 216 height 51
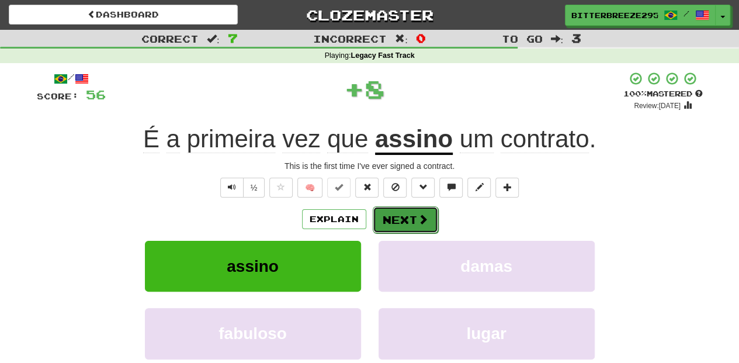
click at [389, 217] on button "Next" at bounding box center [405, 219] width 65 height 27
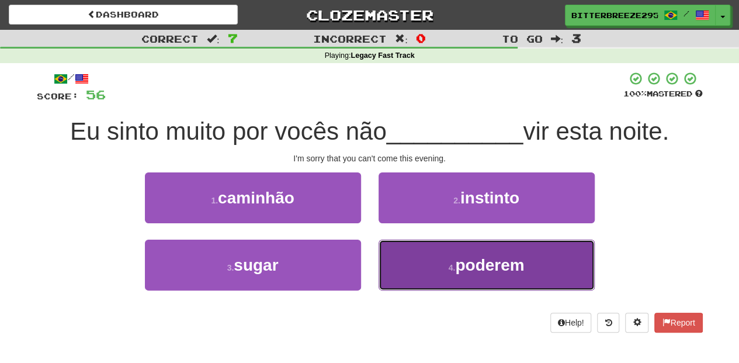
click at [432, 270] on button "4 . poderem" at bounding box center [486, 264] width 216 height 51
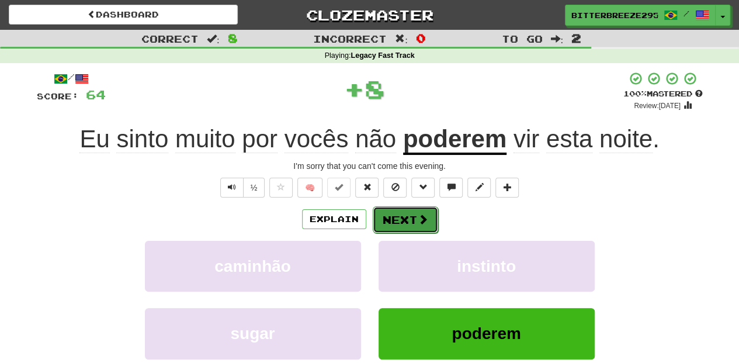
click at [380, 220] on button "Next" at bounding box center [405, 219] width 65 height 27
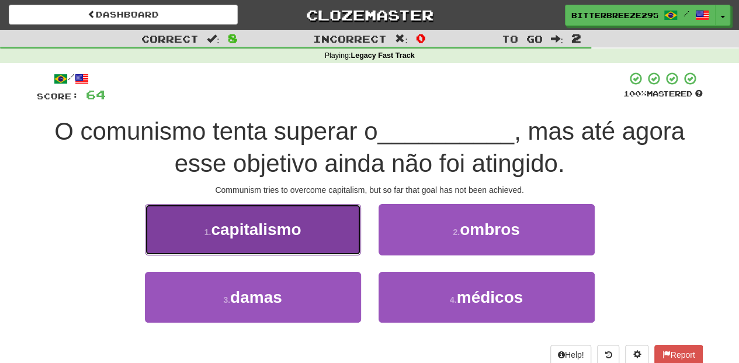
click at [295, 240] on button "1 . capitalismo" at bounding box center [253, 229] width 216 height 51
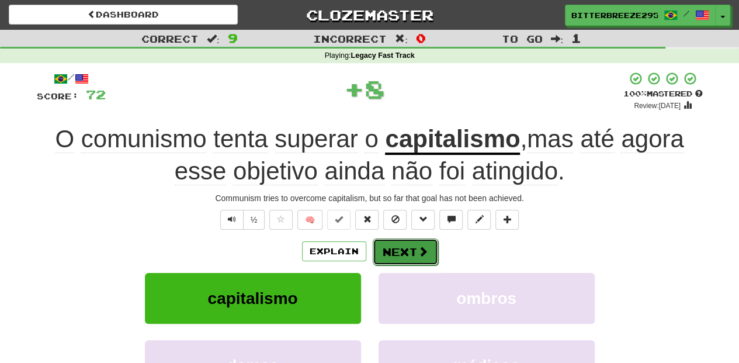
click at [397, 243] on button "Next" at bounding box center [405, 251] width 65 height 27
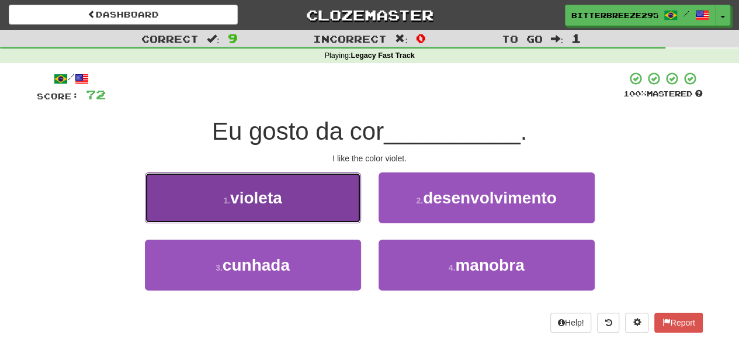
click at [298, 211] on button "1 . violeta" at bounding box center [253, 197] width 216 height 51
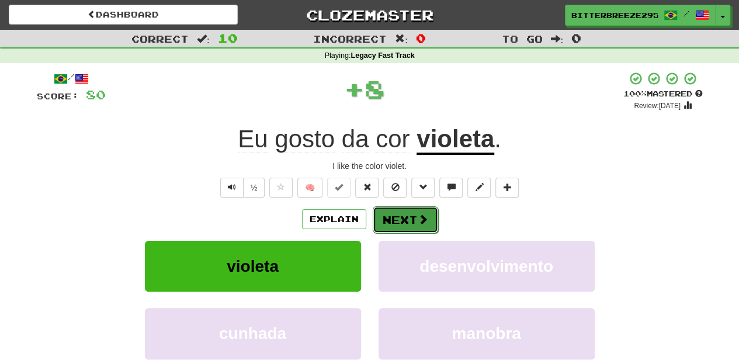
click at [384, 216] on button "Next" at bounding box center [405, 219] width 65 height 27
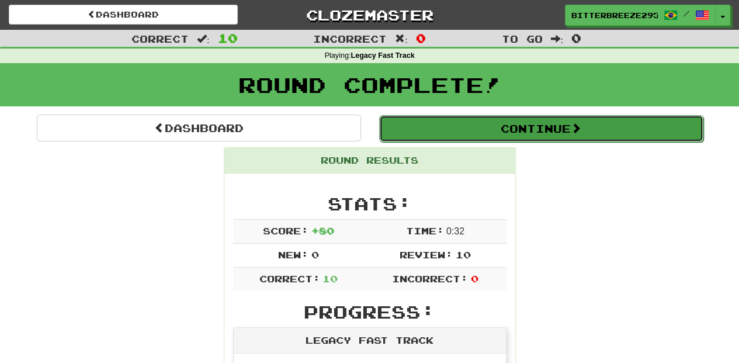
click at [426, 123] on button "Continue" at bounding box center [541, 128] width 324 height 27
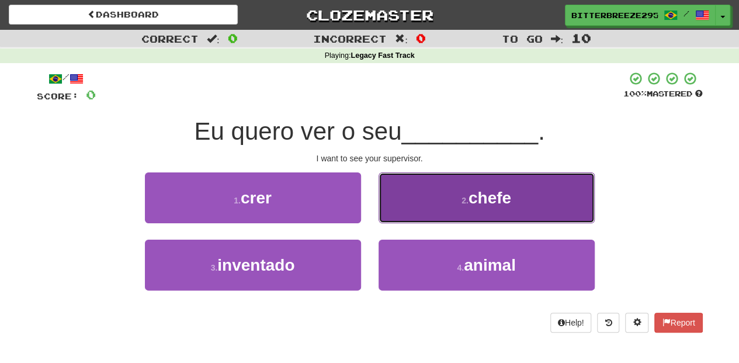
click at [426, 198] on button "2 . chefe" at bounding box center [486, 197] width 216 height 51
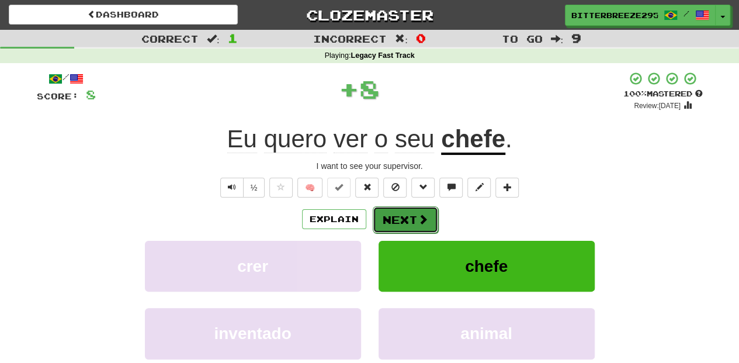
click at [401, 206] on button "Next" at bounding box center [405, 219] width 65 height 27
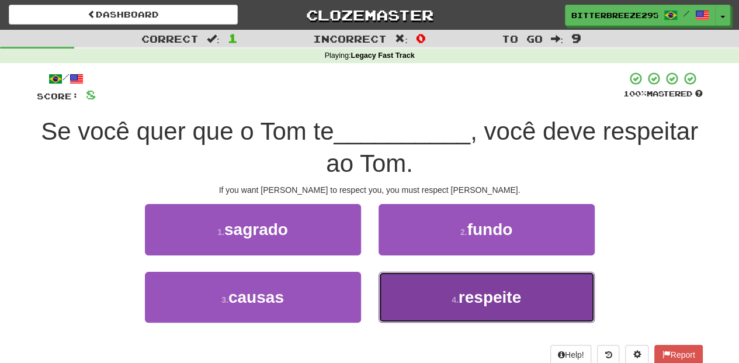
click at [434, 290] on button "4 . respeite" at bounding box center [486, 297] width 216 height 51
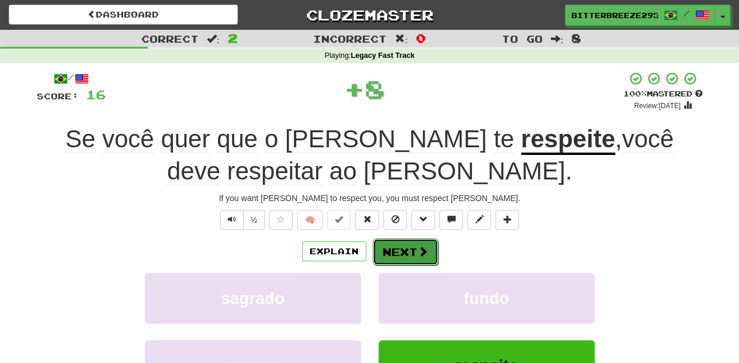
click at [410, 249] on button "Next" at bounding box center [405, 251] width 65 height 27
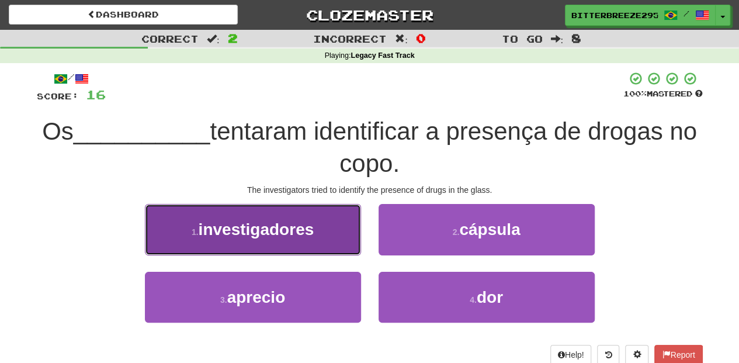
click at [300, 238] on span "investigadores" at bounding box center [257, 229] width 116 height 18
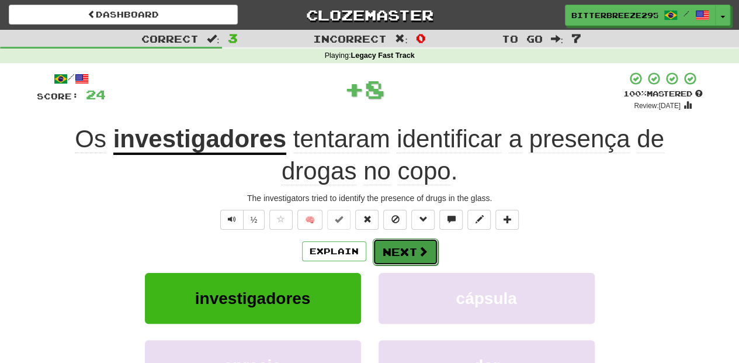
click at [384, 252] on button "Next" at bounding box center [405, 251] width 65 height 27
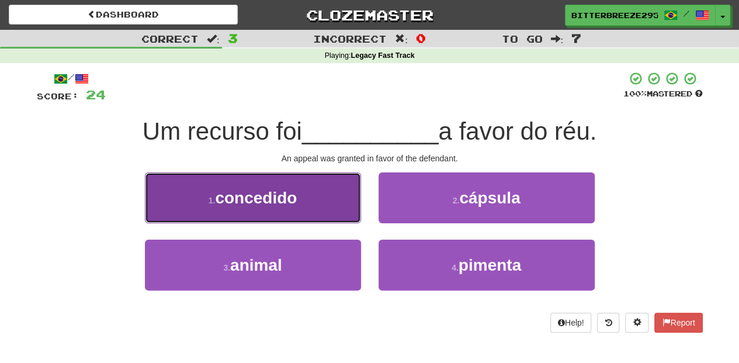
click at [315, 202] on button "1 . concedido" at bounding box center [253, 197] width 216 height 51
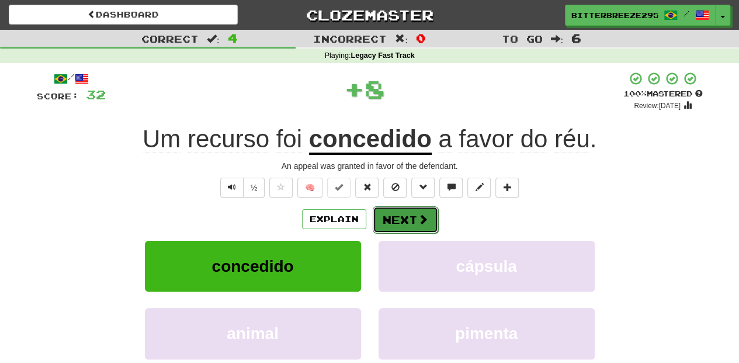
click at [412, 219] on button "Next" at bounding box center [405, 219] width 65 height 27
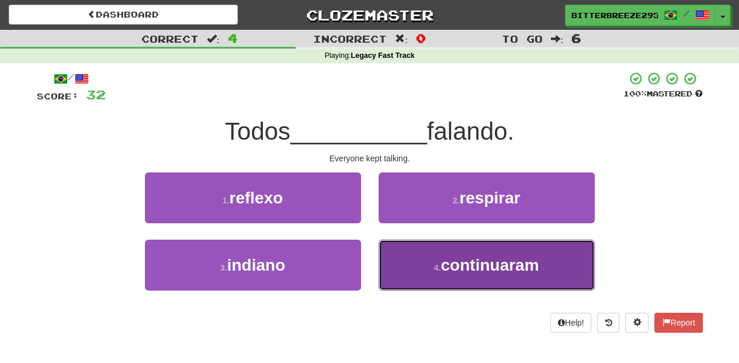
click at [417, 259] on button "4 . continuaram" at bounding box center [486, 264] width 216 height 51
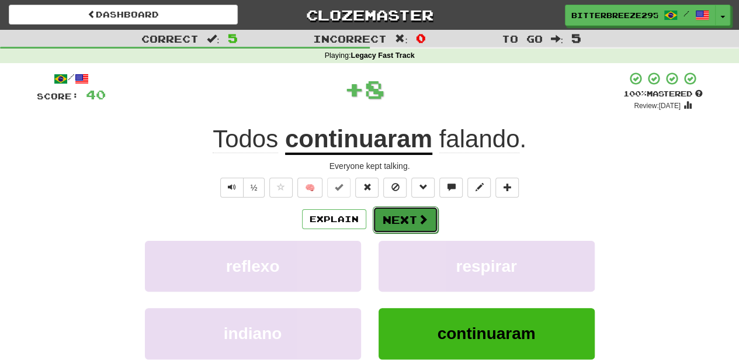
click at [391, 216] on button "Next" at bounding box center [405, 219] width 65 height 27
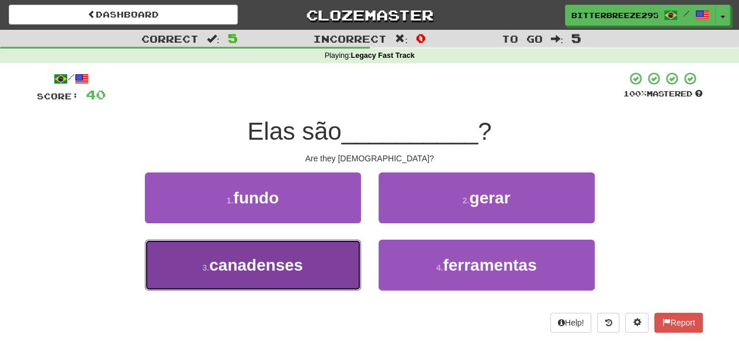
click at [311, 263] on button "3 . canadenses" at bounding box center [253, 264] width 216 height 51
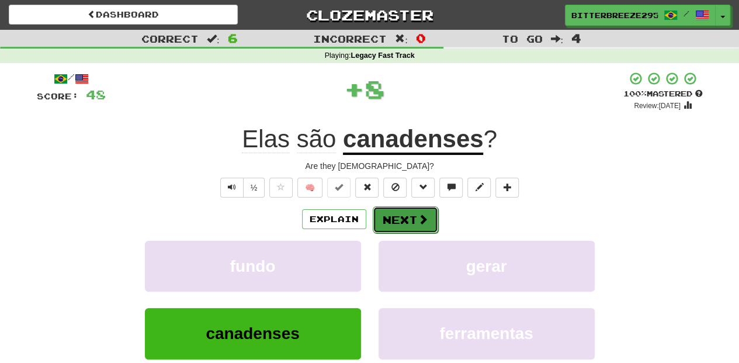
click at [385, 217] on button "Next" at bounding box center [405, 219] width 65 height 27
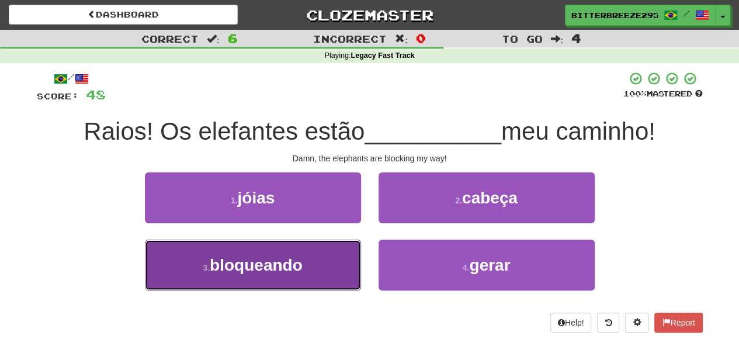
click at [333, 246] on button "3 . bloqueando" at bounding box center [253, 264] width 216 height 51
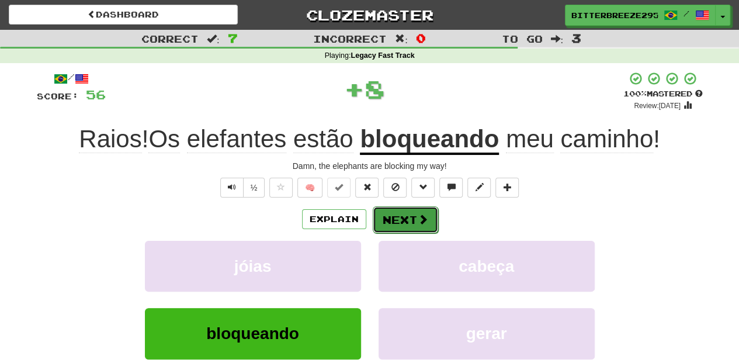
click at [392, 224] on button "Next" at bounding box center [405, 219] width 65 height 27
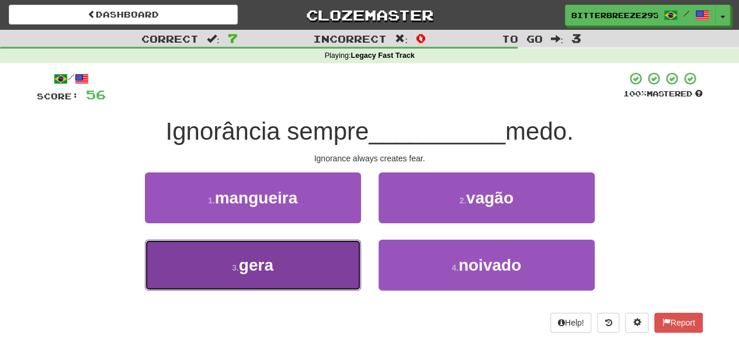
click at [319, 249] on button "3 . gera" at bounding box center [253, 264] width 216 height 51
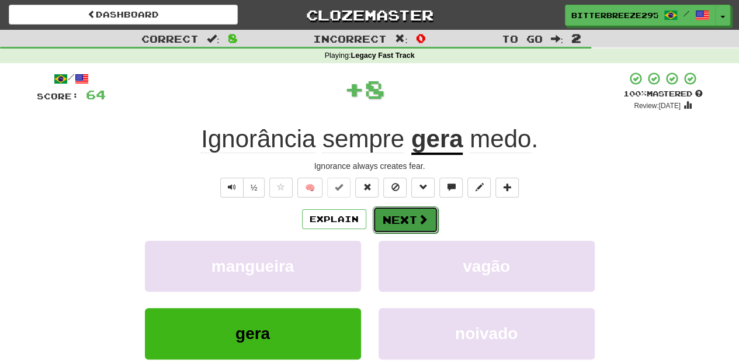
click at [387, 215] on button "Next" at bounding box center [405, 219] width 65 height 27
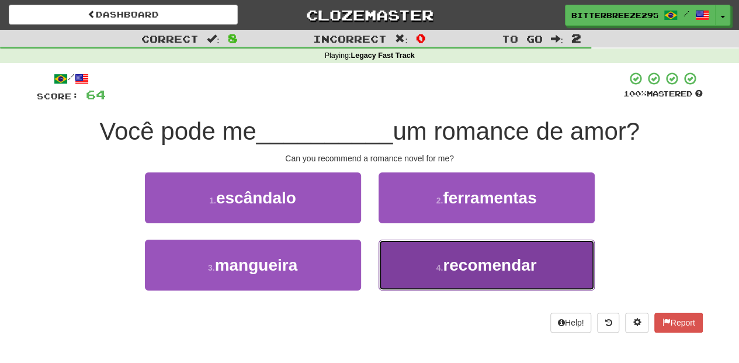
click at [416, 263] on button "4 . recomendar" at bounding box center [486, 264] width 216 height 51
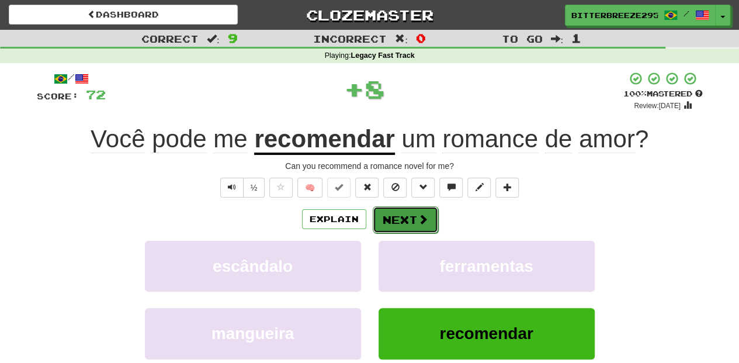
click at [387, 218] on button "Next" at bounding box center [405, 219] width 65 height 27
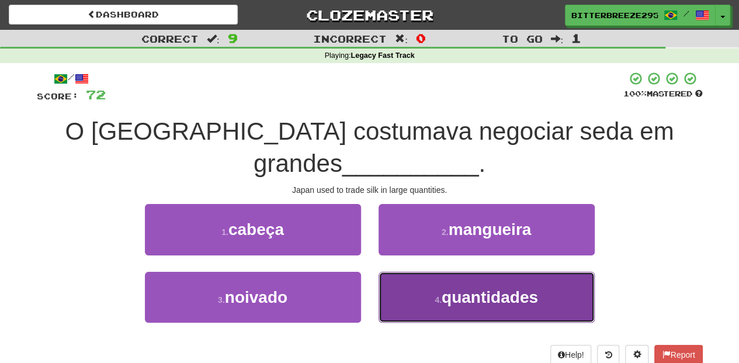
click at [397, 272] on button "4 . quantidades" at bounding box center [486, 297] width 216 height 51
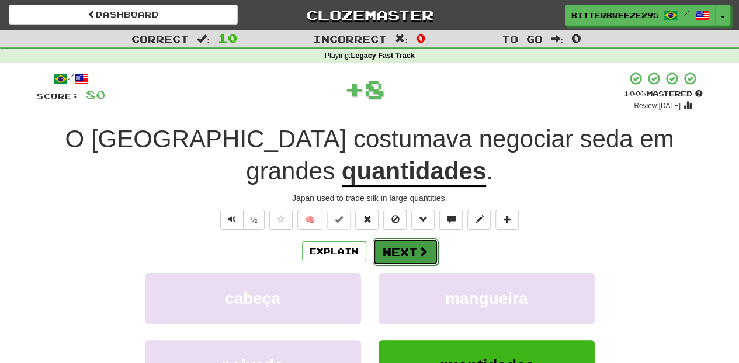
click at [395, 243] on button "Next" at bounding box center [405, 251] width 65 height 27
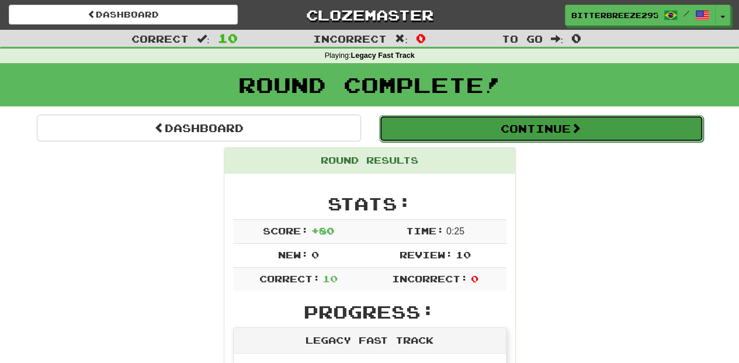
click at [427, 129] on button "Continue" at bounding box center [541, 128] width 324 height 27
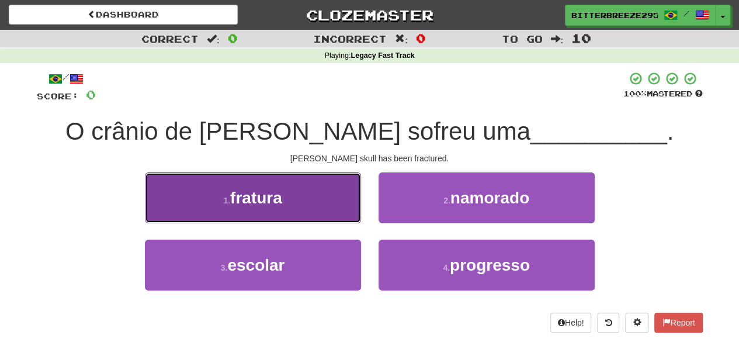
click at [315, 198] on button "1 . fratura" at bounding box center [253, 197] width 216 height 51
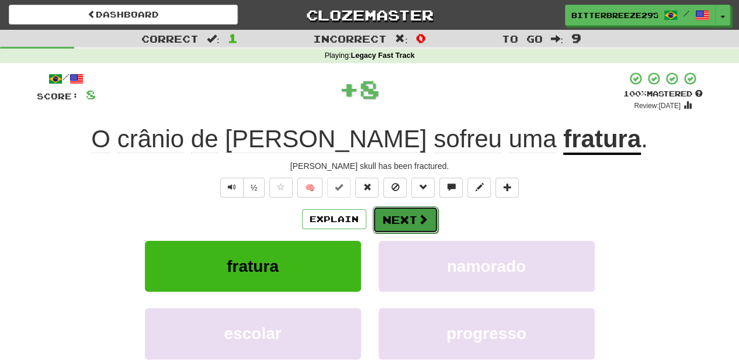
click at [394, 217] on button "Next" at bounding box center [405, 219] width 65 height 27
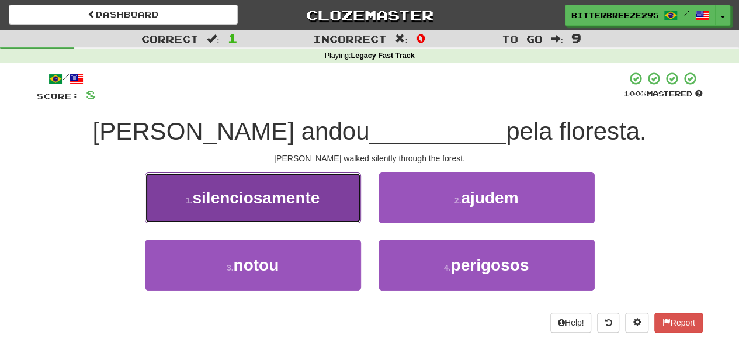
click at [317, 214] on button "1 . silenciosamente" at bounding box center [253, 197] width 216 height 51
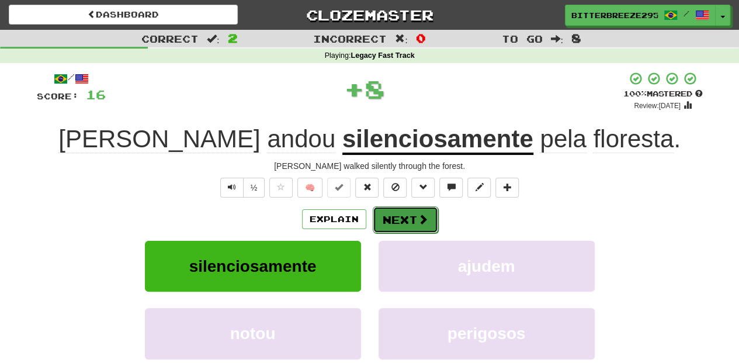
click at [394, 217] on button "Next" at bounding box center [405, 219] width 65 height 27
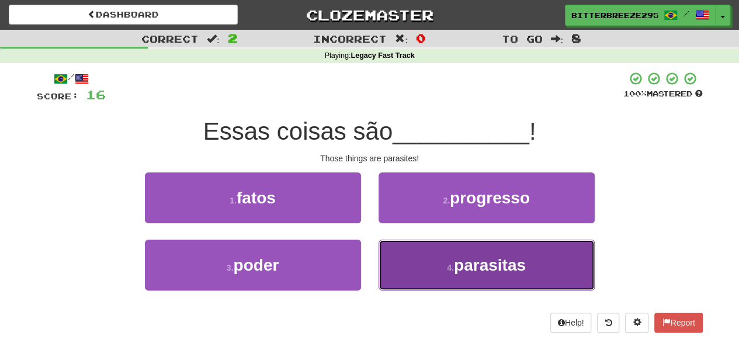
click at [405, 257] on button "4 . parasitas" at bounding box center [486, 264] width 216 height 51
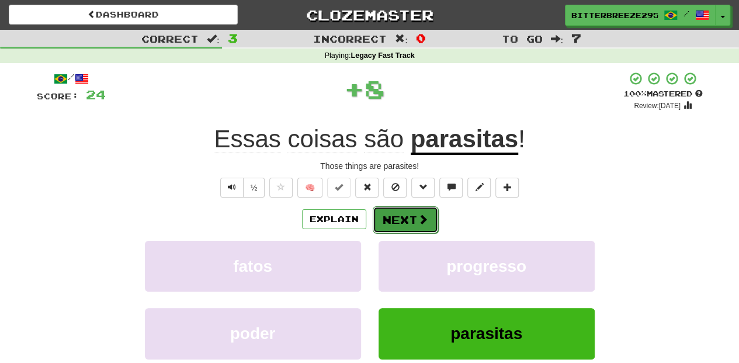
click at [401, 220] on button "Next" at bounding box center [405, 219] width 65 height 27
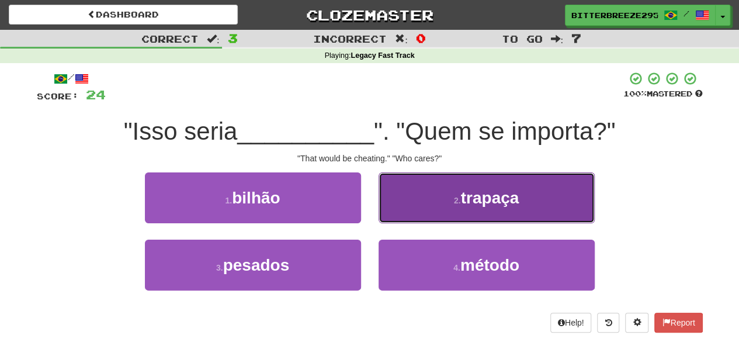
click at [411, 203] on button "2 . trapaça" at bounding box center [486, 197] width 216 height 51
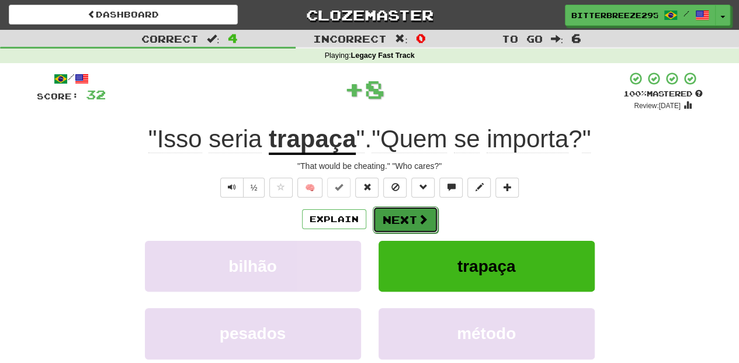
click at [397, 215] on button "Next" at bounding box center [405, 219] width 65 height 27
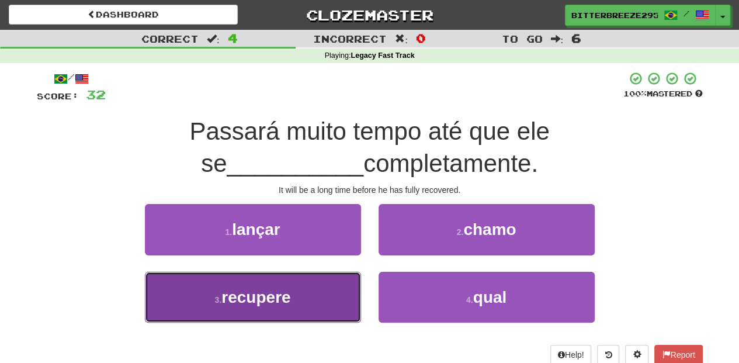
click at [313, 289] on button "3 . recupere" at bounding box center [253, 297] width 216 height 51
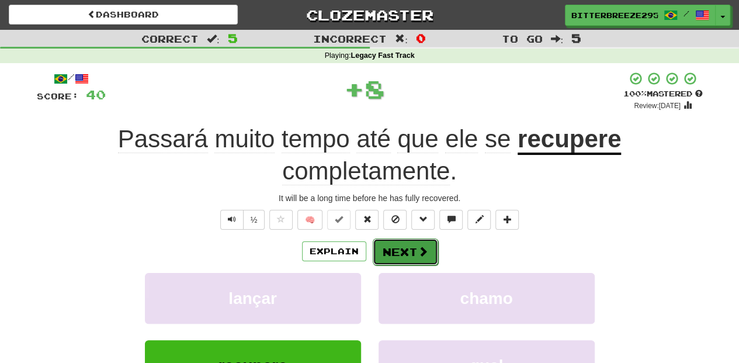
click at [388, 252] on button "Next" at bounding box center [405, 251] width 65 height 27
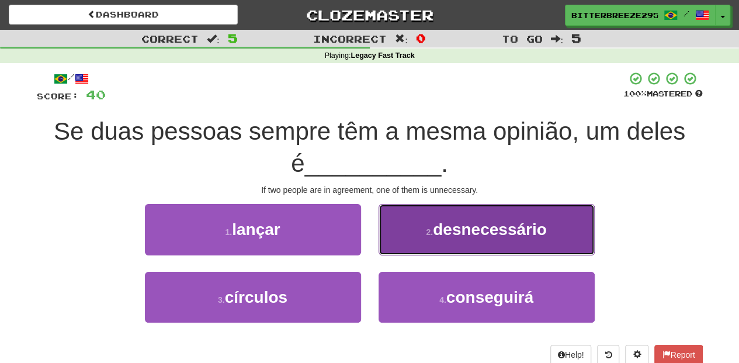
click at [385, 252] on button "2 . desnecessário" at bounding box center [486, 229] width 216 height 51
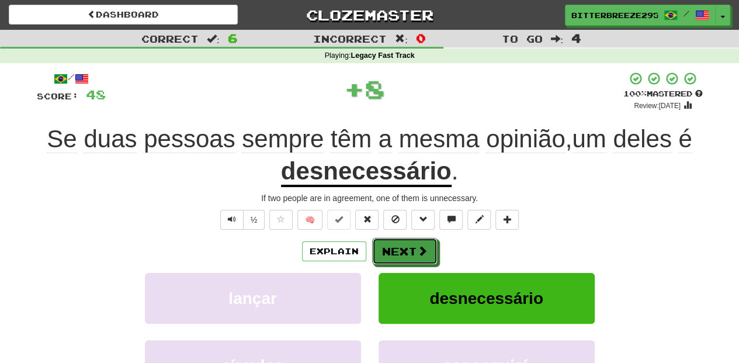
click at [385, 252] on button "Next" at bounding box center [404, 251] width 65 height 27
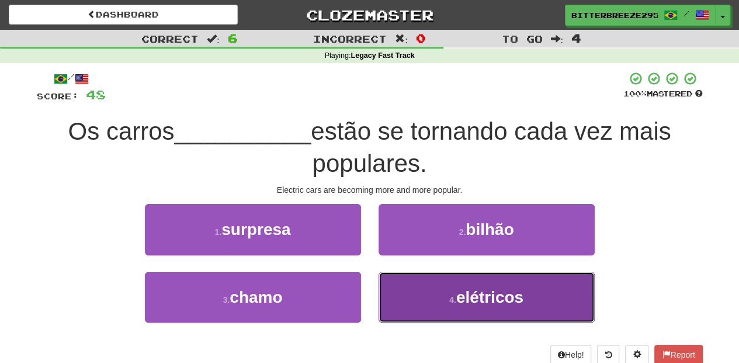
click at [401, 293] on button "4 . elétricos" at bounding box center [486, 297] width 216 height 51
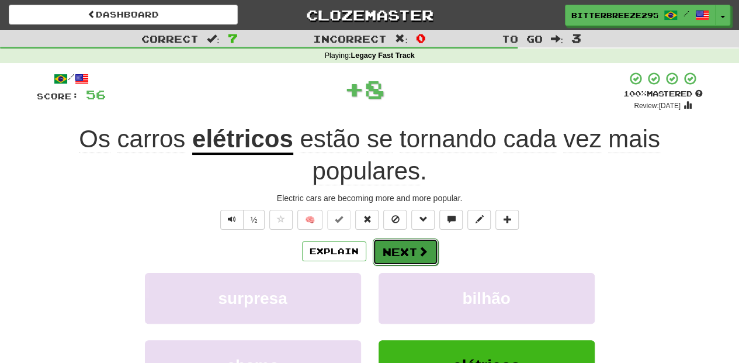
click at [395, 256] on button "Next" at bounding box center [405, 251] width 65 height 27
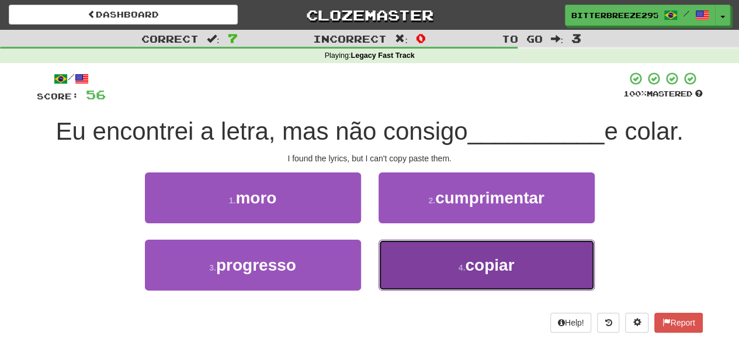
click at [406, 265] on button "4 . copiar" at bounding box center [486, 264] width 216 height 51
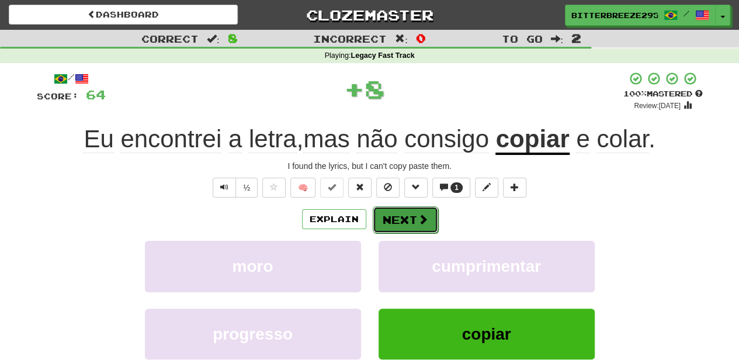
click at [405, 225] on button "Next" at bounding box center [405, 219] width 65 height 27
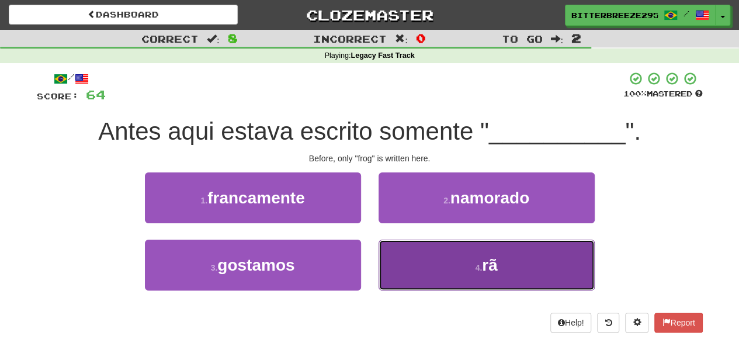
click at [405, 260] on button "4 . rã" at bounding box center [486, 264] width 216 height 51
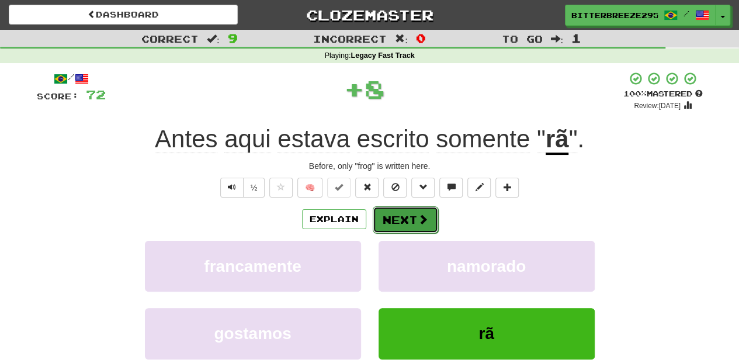
click at [391, 221] on button "Next" at bounding box center [405, 219] width 65 height 27
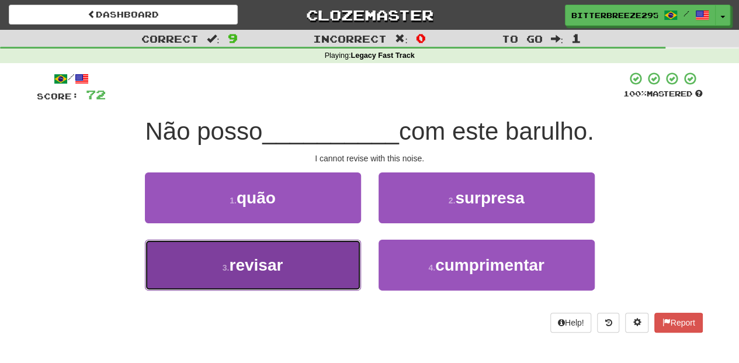
click at [322, 259] on button "3 . revisar" at bounding box center [253, 264] width 216 height 51
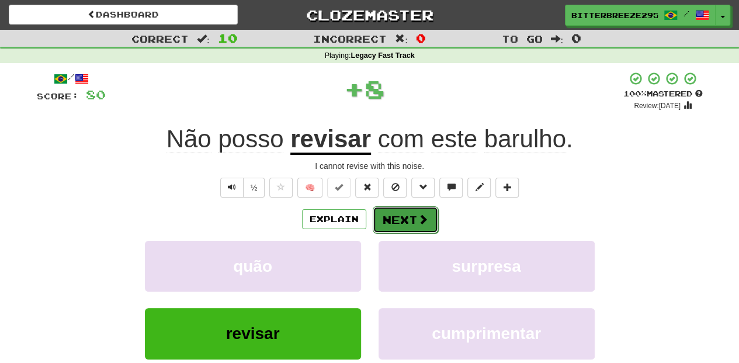
click at [389, 217] on button "Next" at bounding box center [405, 219] width 65 height 27
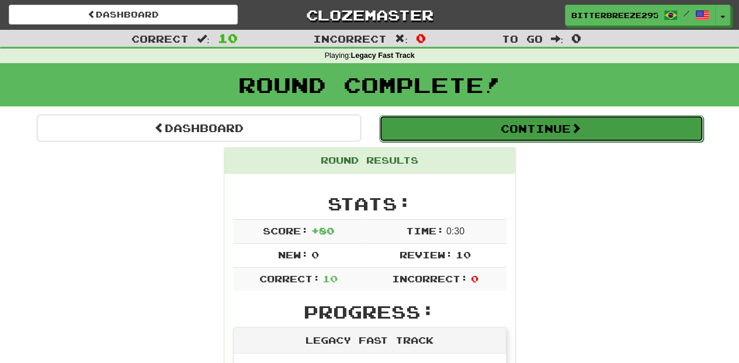
click at [420, 130] on button "Continue" at bounding box center [541, 128] width 324 height 27
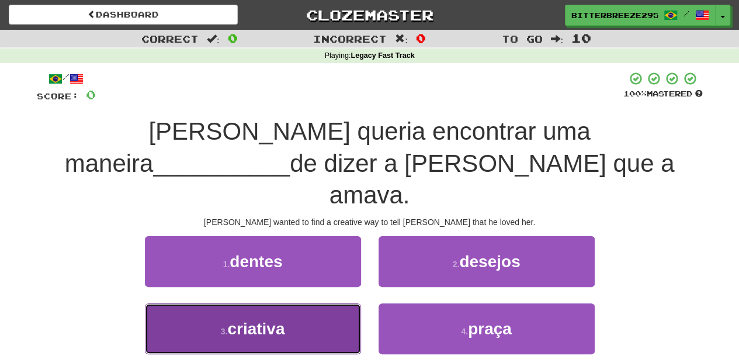
click at [326, 303] on button "3 . criativa" at bounding box center [253, 328] width 216 height 51
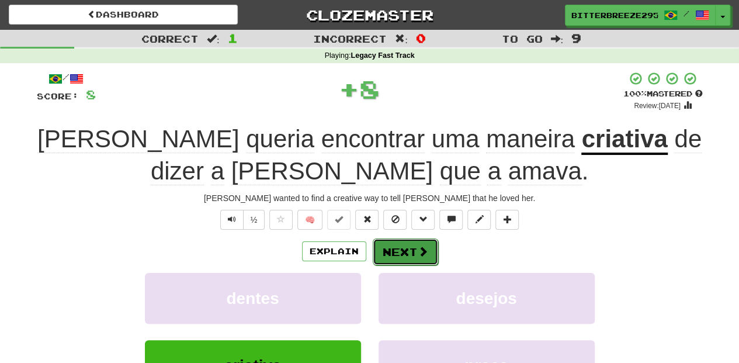
click at [398, 244] on button "Next" at bounding box center [405, 251] width 65 height 27
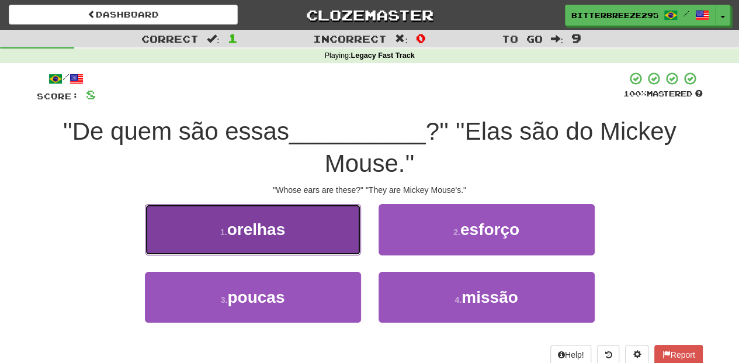
click at [314, 240] on button "1 . orelhas" at bounding box center [253, 229] width 216 height 51
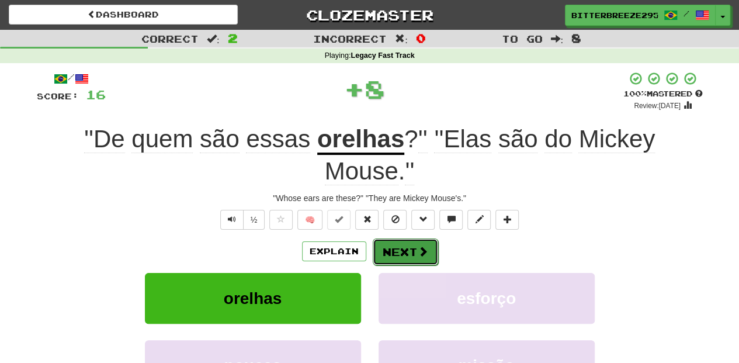
click at [399, 245] on button "Next" at bounding box center [405, 251] width 65 height 27
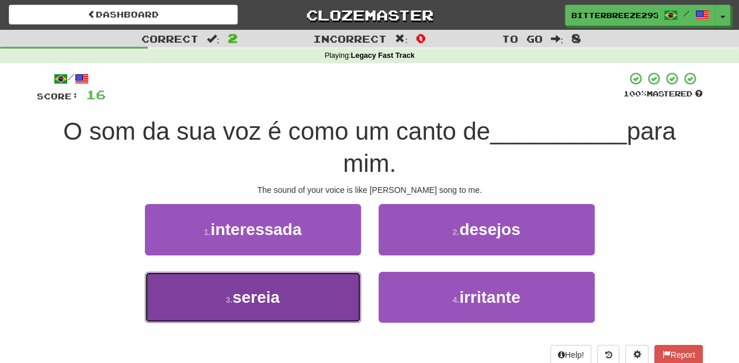
click at [307, 291] on button "3 . sereia" at bounding box center [253, 297] width 216 height 51
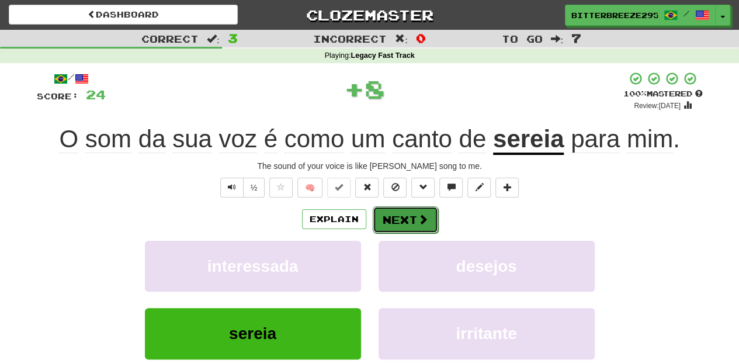
click at [396, 214] on button "Next" at bounding box center [405, 219] width 65 height 27
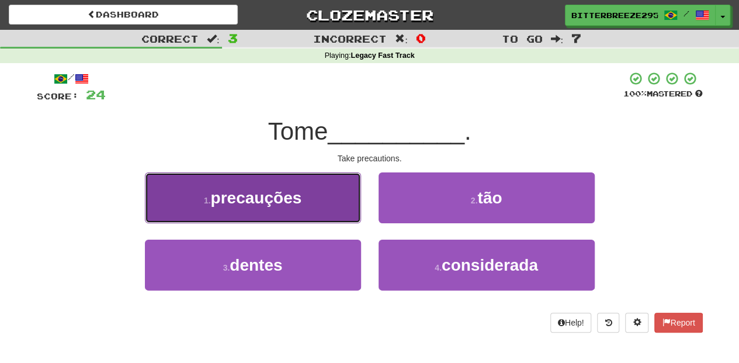
click at [312, 207] on button "1 . precauções" at bounding box center [253, 197] width 216 height 51
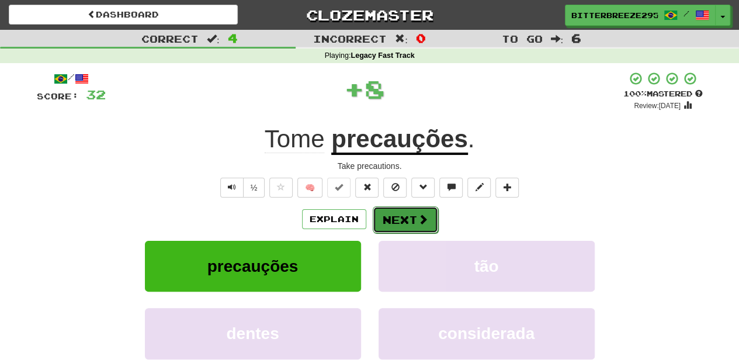
click at [392, 217] on button "Next" at bounding box center [405, 219] width 65 height 27
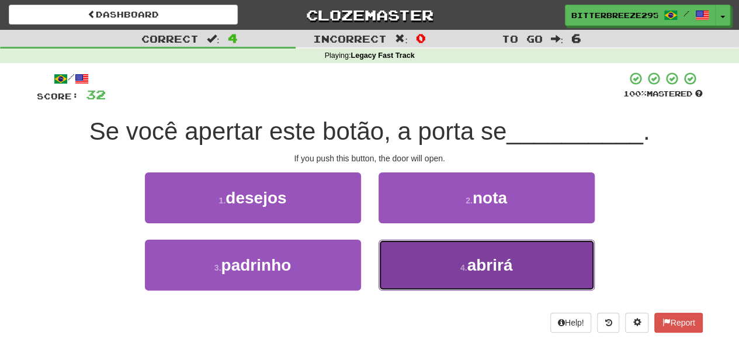
click at [412, 263] on button "4 . abrirá" at bounding box center [486, 264] width 216 height 51
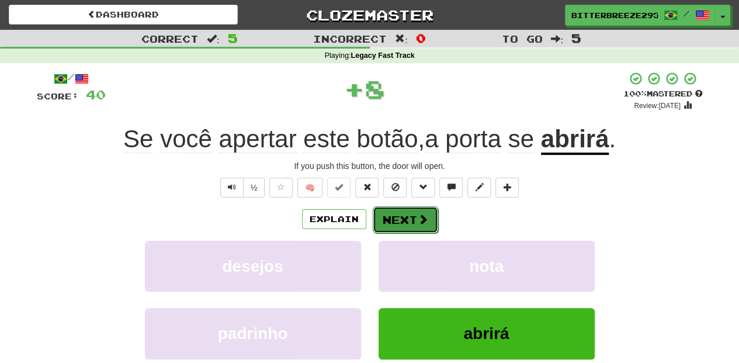
click at [404, 216] on button "Next" at bounding box center [405, 219] width 65 height 27
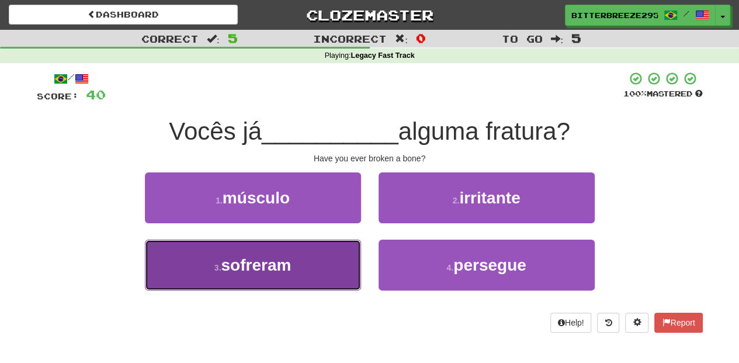
click at [315, 263] on button "3 . sofreram" at bounding box center [253, 264] width 216 height 51
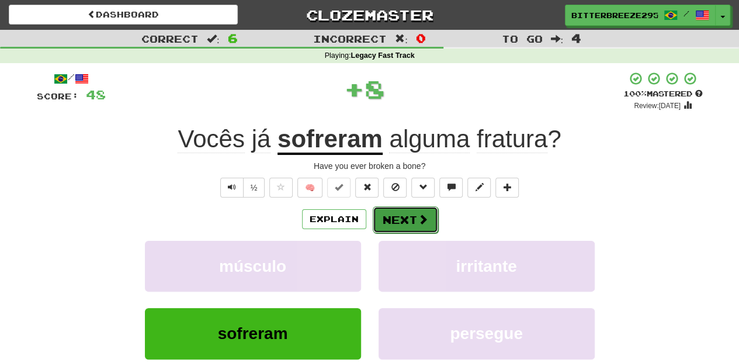
click at [397, 219] on button "Next" at bounding box center [405, 219] width 65 height 27
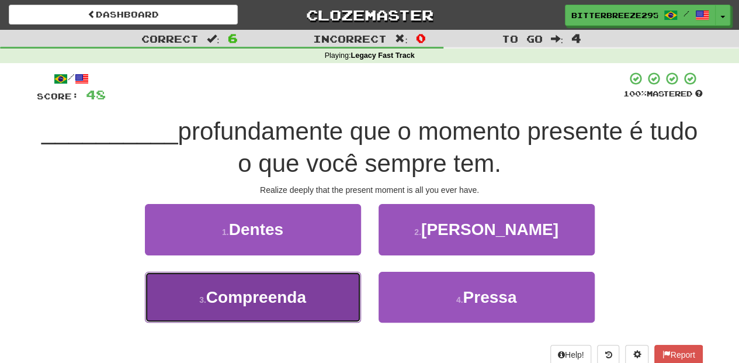
click at [348, 283] on button "3 . Compreenda" at bounding box center [253, 297] width 216 height 51
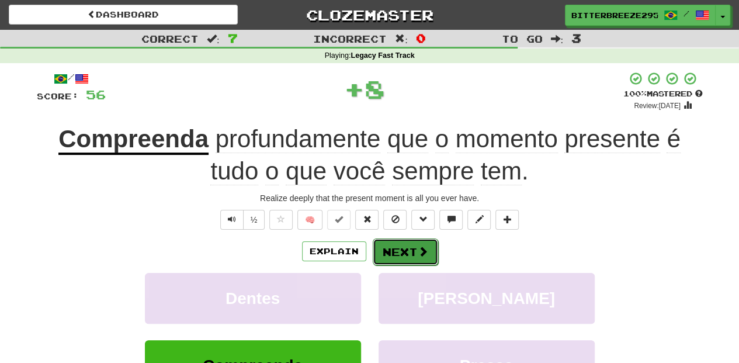
click at [389, 248] on button "Next" at bounding box center [405, 251] width 65 height 27
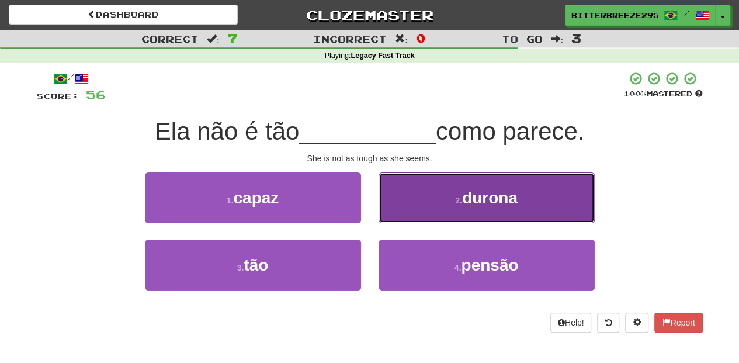
click at [403, 202] on button "2 . durona" at bounding box center [486, 197] width 216 height 51
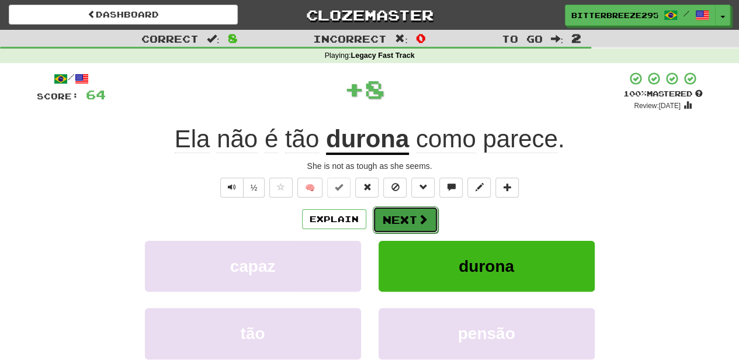
click at [397, 215] on button "Next" at bounding box center [405, 219] width 65 height 27
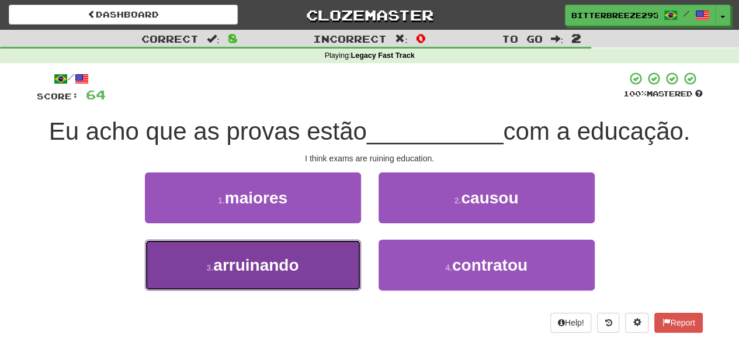
click at [322, 265] on button "3 . arruinando" at bounding box center [253, 264] width 216 height 51
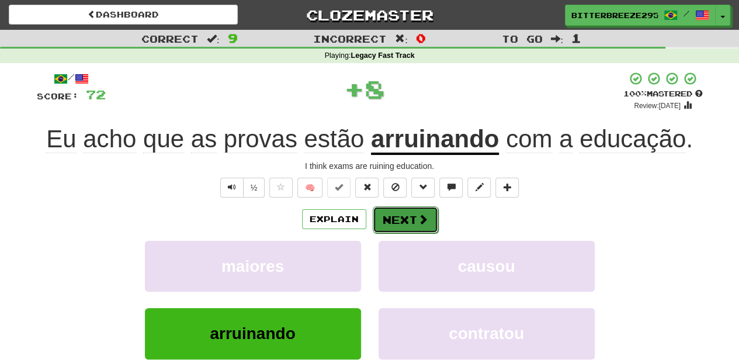
click at [387, 221] on button "Next" at bounding box center [405, 219] width 65 height 27
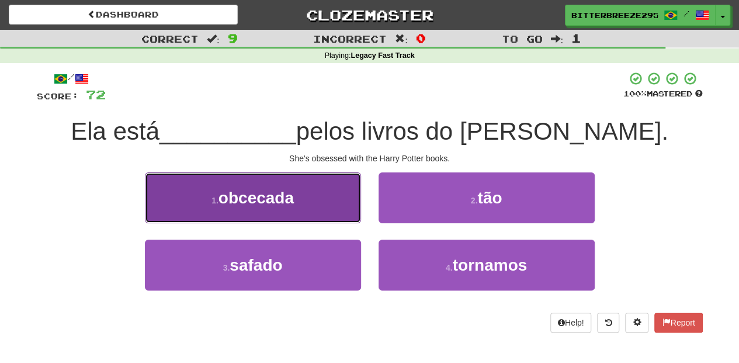
click at [305, 217] on button "1 . obcecada" at bounding box center [253, 197] width 216 height 51
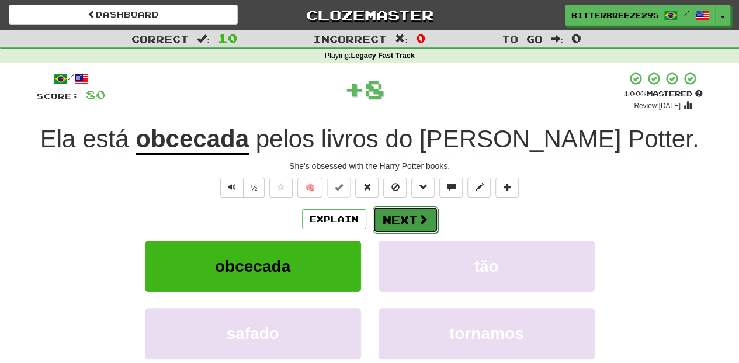
click at [385, 213] on button "Next" at bounding box center [405, 219] width 65 height 27
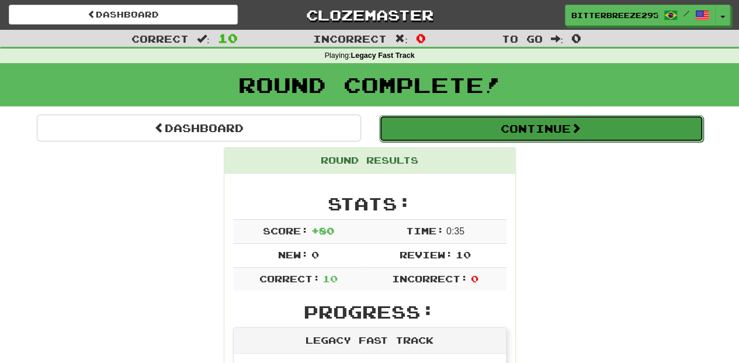
click at [436, 130] on button "Continue" at bounding box center [541, 128] width 324 height 27
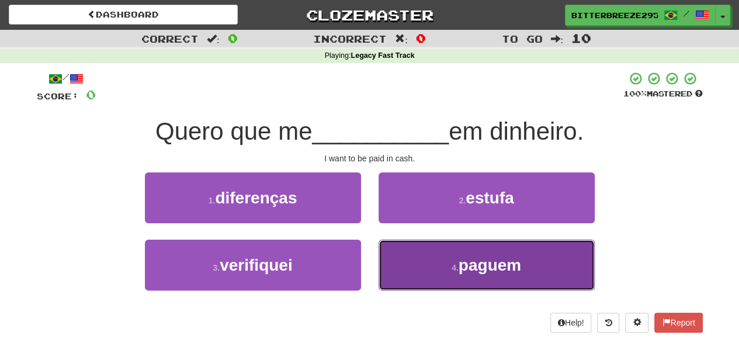
click at [412, 270] on button "4 . paguem" at bounding box center [486, 264] width 216 height 51
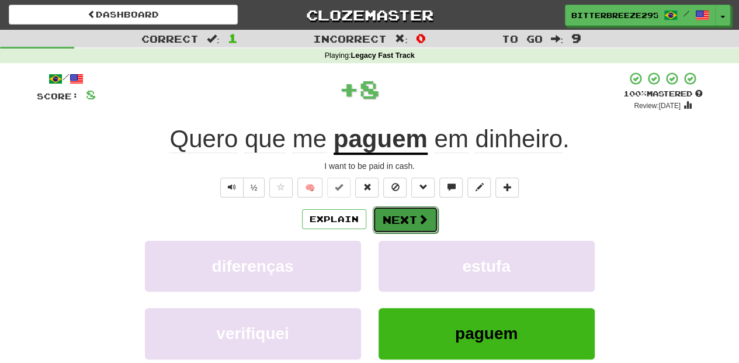
click at [398, 214] on button "Next" at bounding box center [405, 219] width 65 height 27
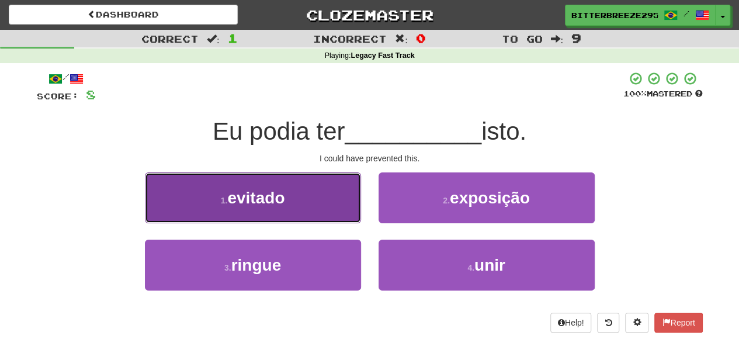
click at [315, 213] on button "1 . evitado" at bounding box center [253, 197] width 216 height 51
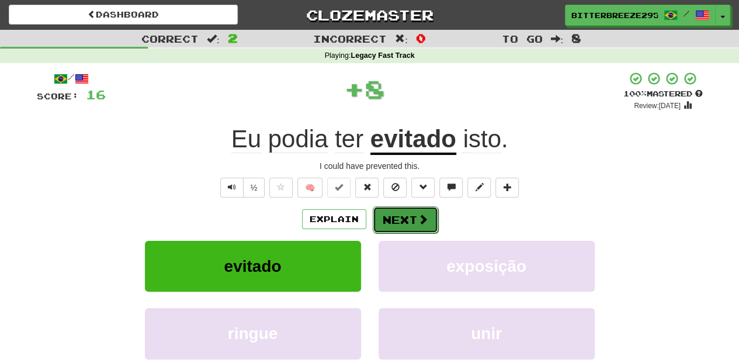
click at [388, 217] on button "Next" at bounding box center [405, 219] width 65 height 27
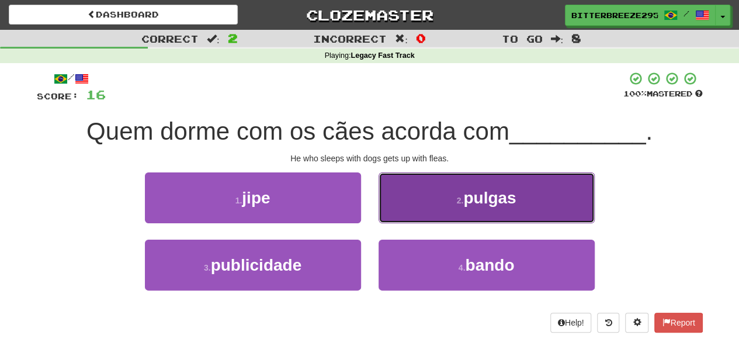
click at [406, 207] on button "2 . pulgas" at bounding box center [486, 197] width 216 height 51
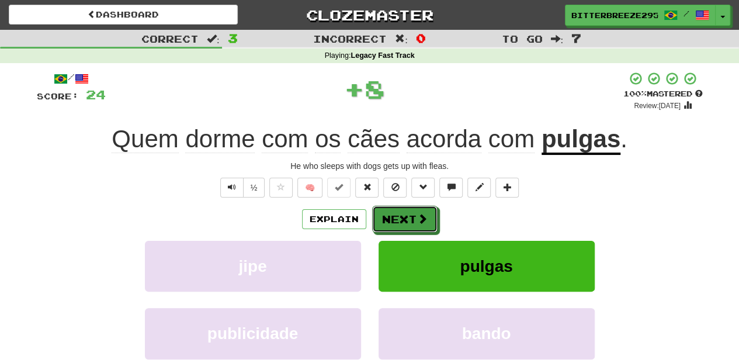
click at [401, 211] on button "Next" at bounding box center [404, 219] width 65 height 27
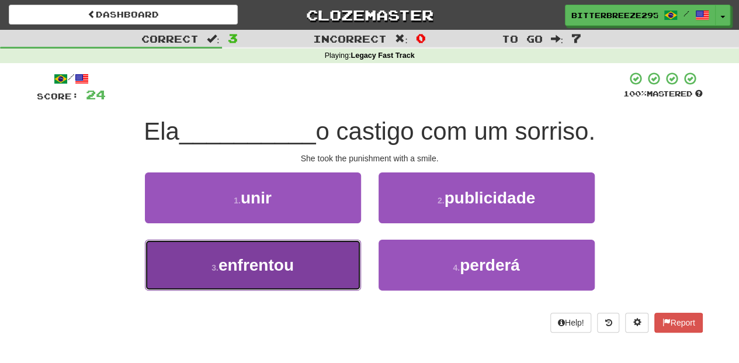
click at [285, 264] on span "enfrentou" at bounding box center [255, 265] width 75 height 18
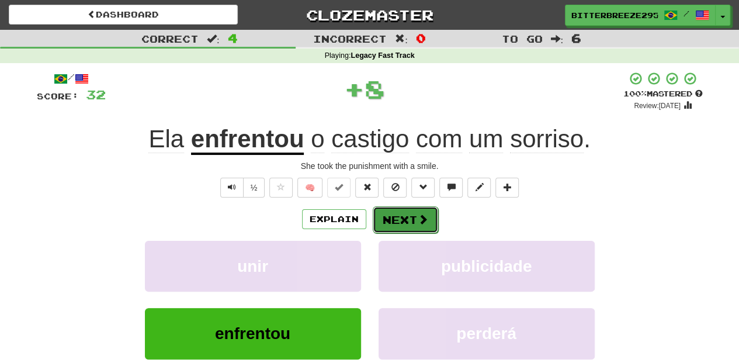
click at [412, 220] on button "Next" at bounding box center [405, 219] width 65 height 27
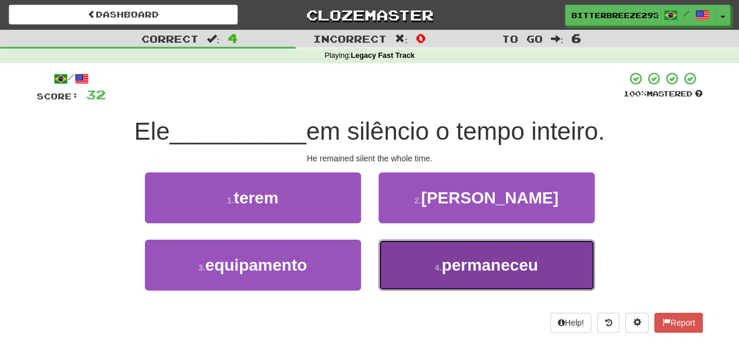
click at [415, 266] on button "4 . permaneceu" at bounding box center [486, 264] width 216 height 51
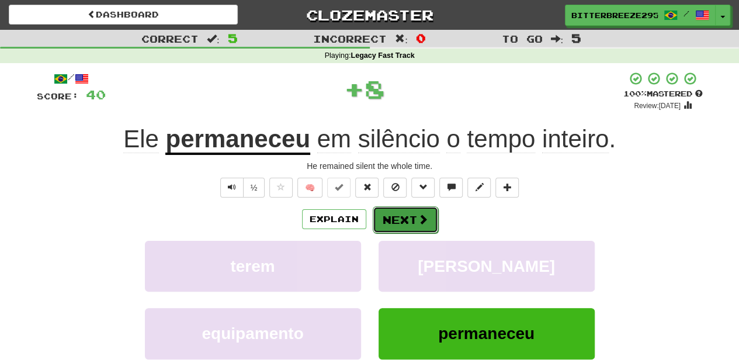
click at [386, 227] on button "Next" at bounding box center [405, 219] width 65 height 27
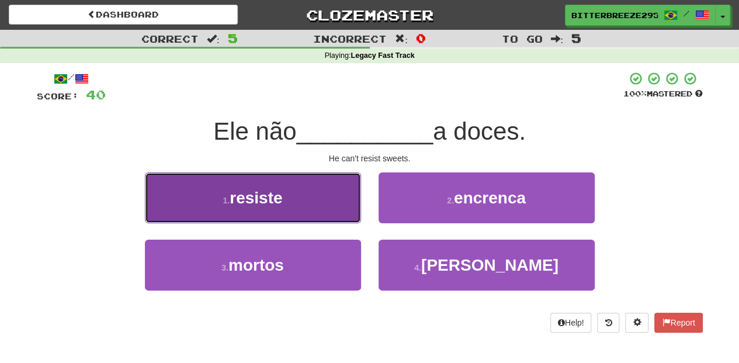
click at [294, 205] on button "1 . resiste" at bounding box center [253, 197] width 216 height 51
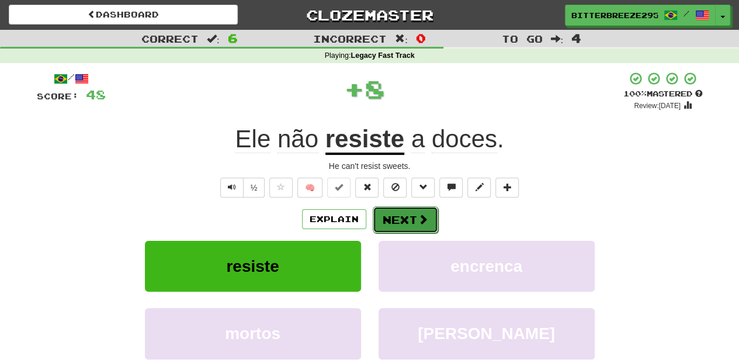
click at [402, 213] on button "Next" at bounding box center [405, 219] width 65 height 27
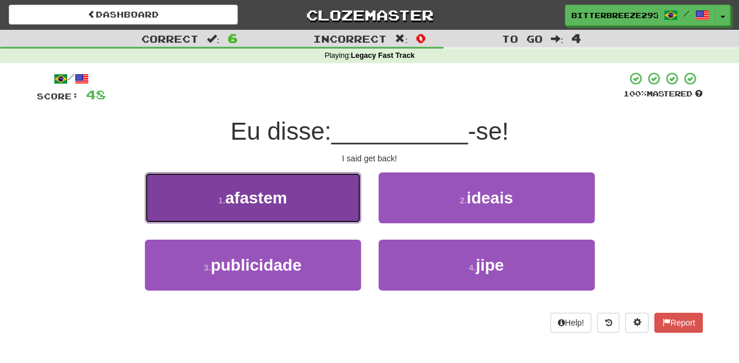
click at [310, 200] on button "1 . afastem" at bounding box center [253, 197] width 216 height 51
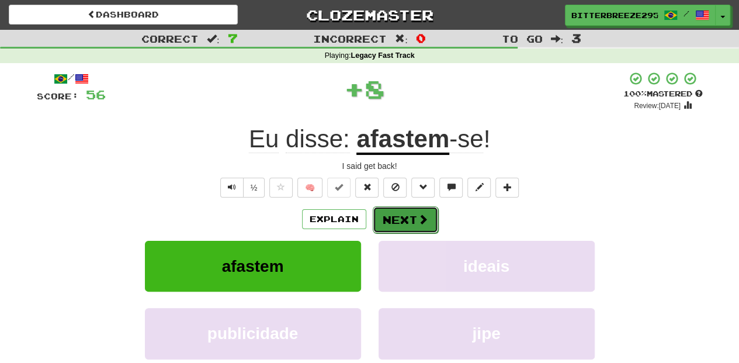
click at [384, 210] on button "Next" at bounding box center [405, 219] width 65 height 27
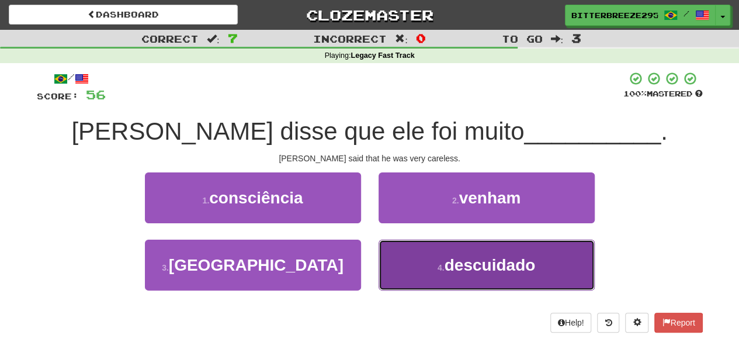
click at [395, 252] on button "4 . descuidado" at bounding box center [486, 264] width 216 height 51
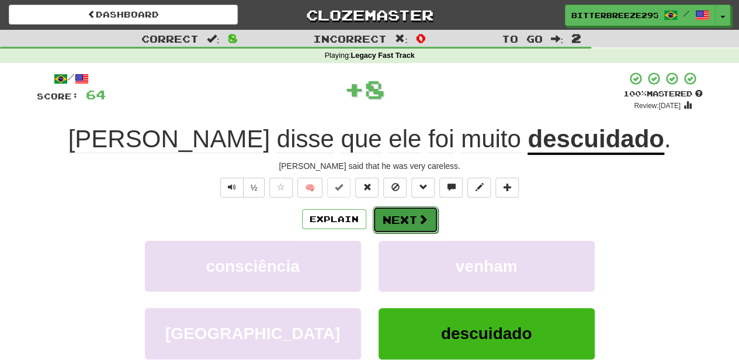
click at [382, 222] on button "Next" at bounding box center [405, 219] width 65 height 27
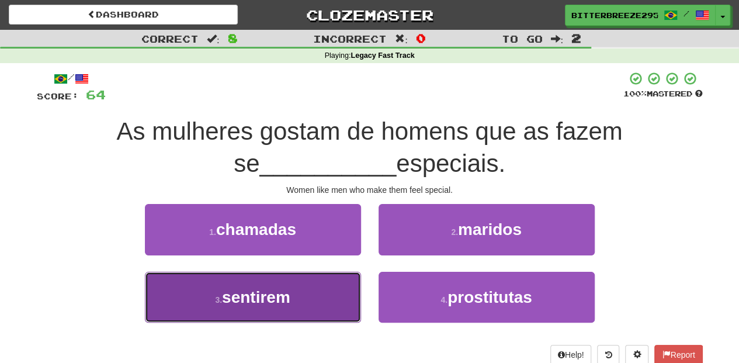
click at [338, 288] on button "3 . sentirem" at bounding box center [253, 297] width 216 height 51
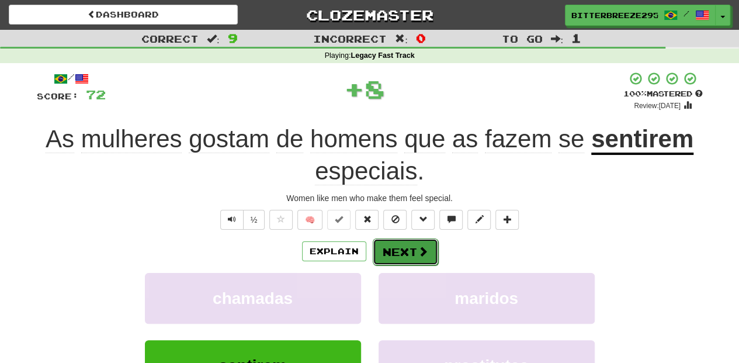
click at [408, 244] on button "Next" at bounding box center [405, 251] width 65 height 27
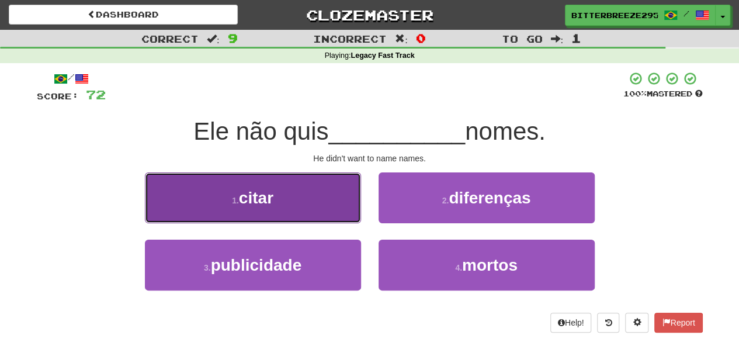
click at [320, 207] on button "1 . citar" at bounding box center [253, 197] width 216 height 51
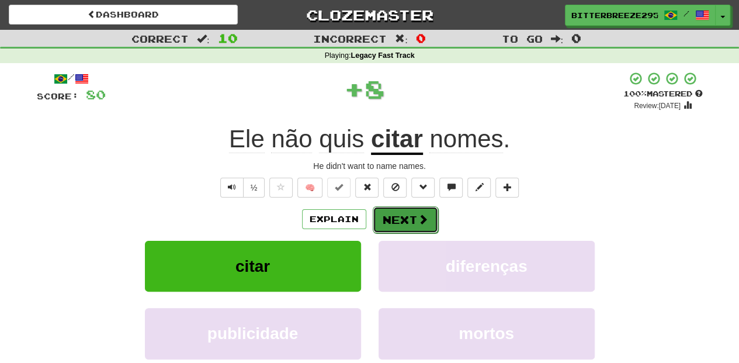
click at [381, 217] on button "Next" at bounding box center [405, 219] width 65 height 27
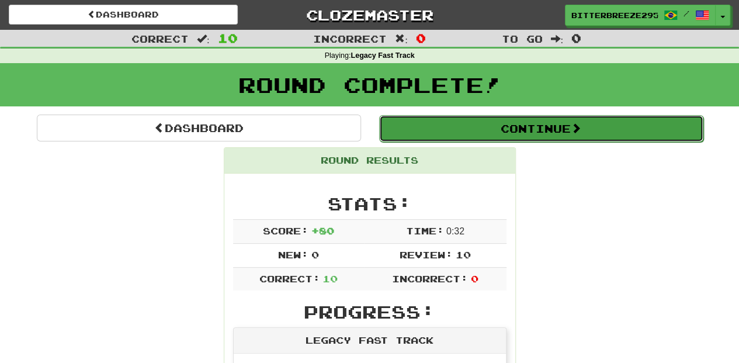
click at [426, 128] on button "Continue" at bounding box center [541, 128] width 324 height 27
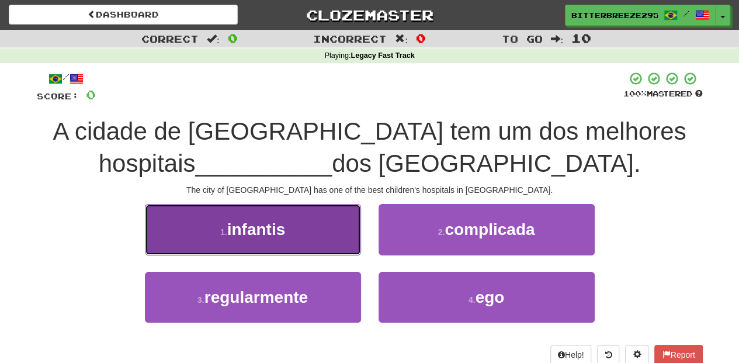
click at [311, 236] on button "1 . infantis" at bounding box center [253, 229] width 216 height 51
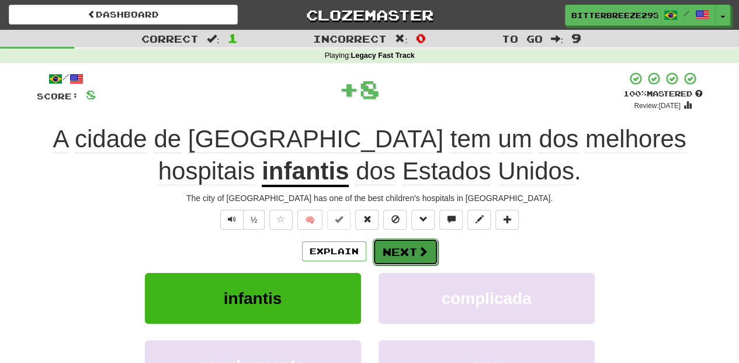
click at [393, 247] on button "Next" at bounding box center [405, 251] width 65 height 27
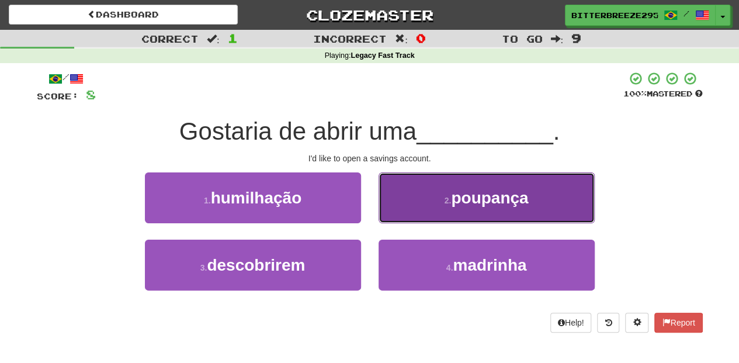
click at [394, 210] on button "2 . poupança" at bounding box center [486, 197] width 216 height 51
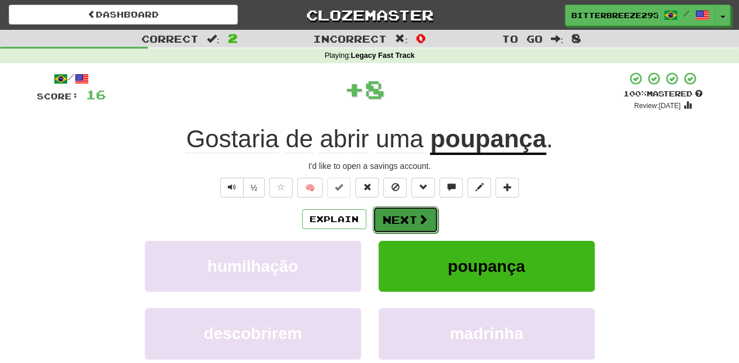
click at [387, 221] on button "Next" at bounding box center [405, 219] width 65 height 27
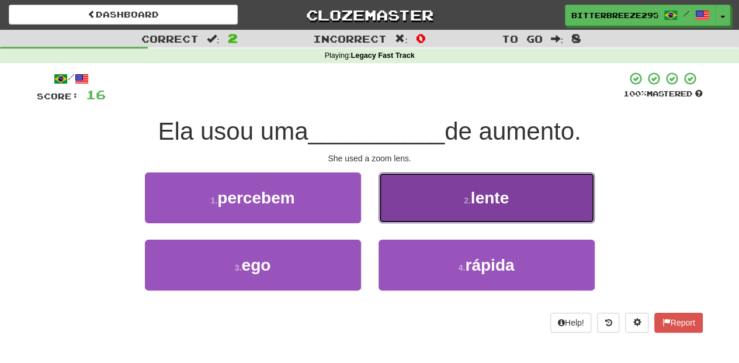
click at [397, 211] on button "2 . lente" at bounding box center [486, 197] width 216 height 51
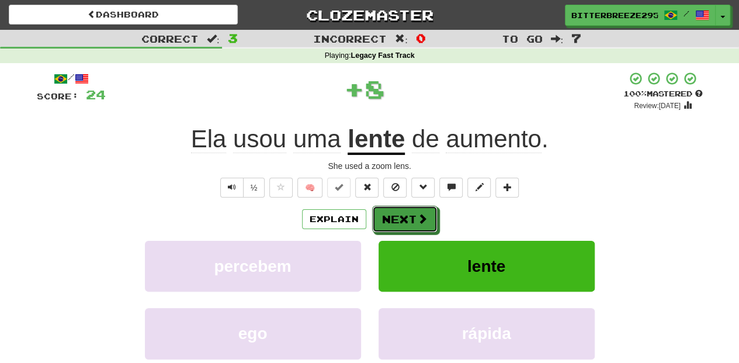
click at [393, 214] on button "Next" at bounding box center [404, 219] width 65 height 27
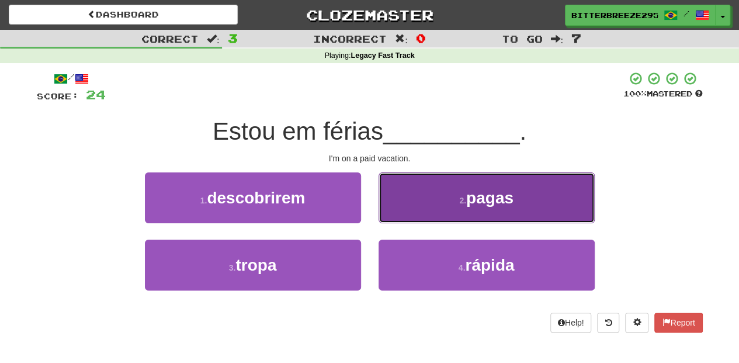
click at [401, 209] on button "2 . pagas" at bounding box center [486, 197] width 216 height 51
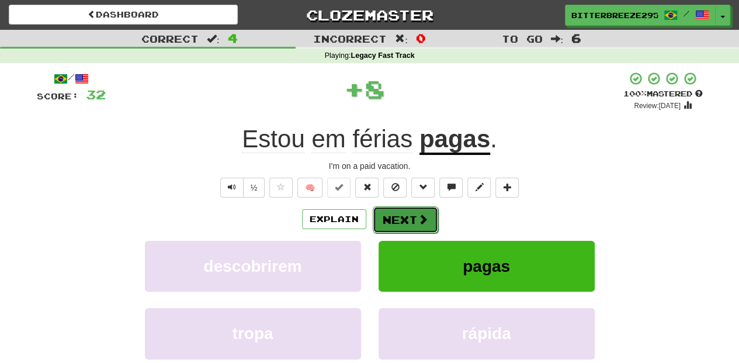
click at [397, 222] on button "Next" at bounding box center [405, 219] width 65 height 27
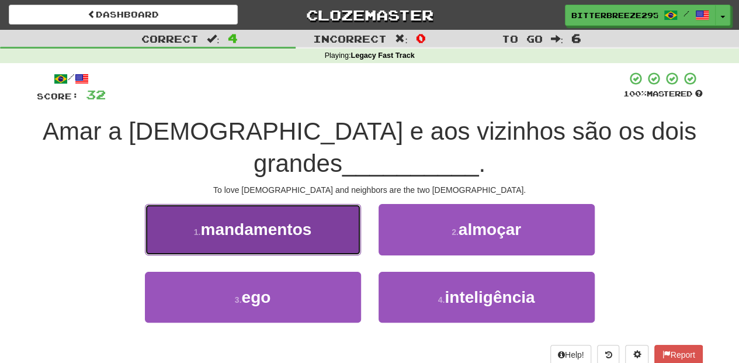
click at [330, 246] on button "1 . mandamentos" at bounding box center [253, 229] width 216 height 51
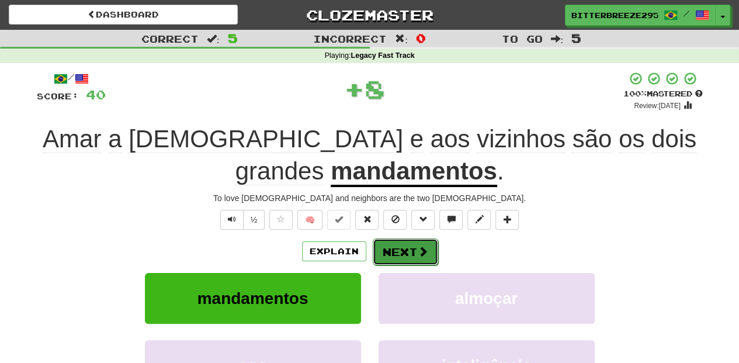
click at [382, 245] on button "Next" at bounding box center [405, 251] width 65 height 27
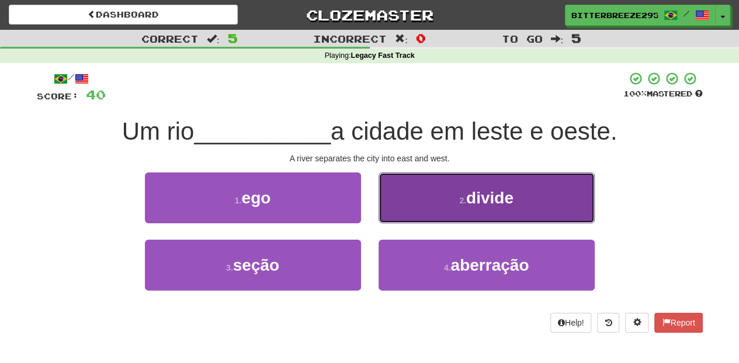
click at [392, 211] on button "2 . divide" at bounding box center [486, 197] width 216 height 51
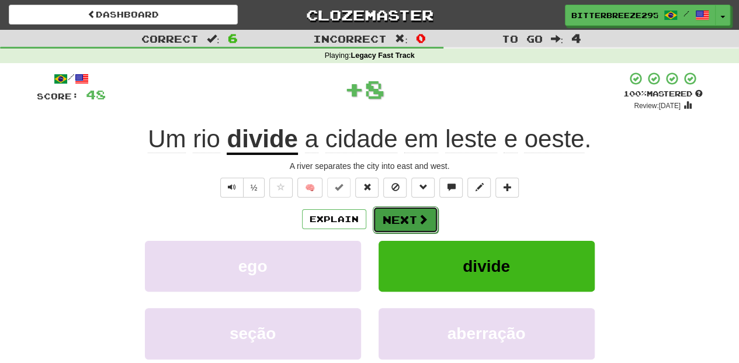
click at [392, 211] on button "Next" at bounding box center [405, 219] width 65 height 27
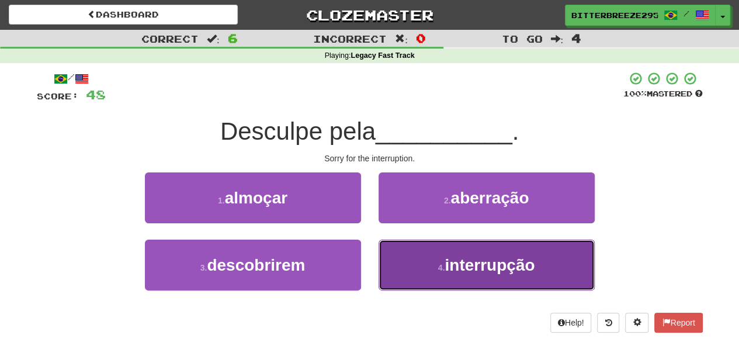
click at [416, 269] on button "4 . interrupção" at bounding box center [486, 264] width 216 height 51
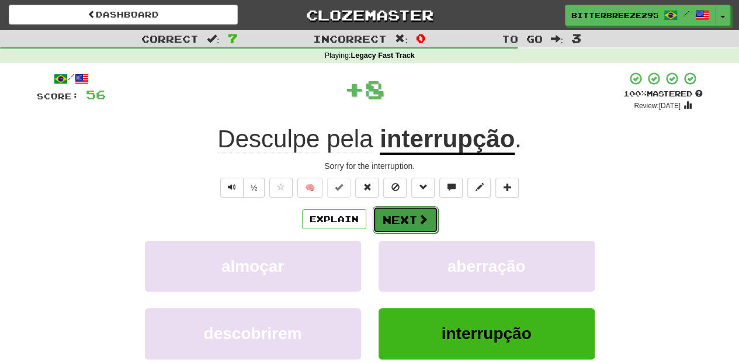
click at [401, 227] on button "Next" at bounding box center [405, 219] width 65 height 27
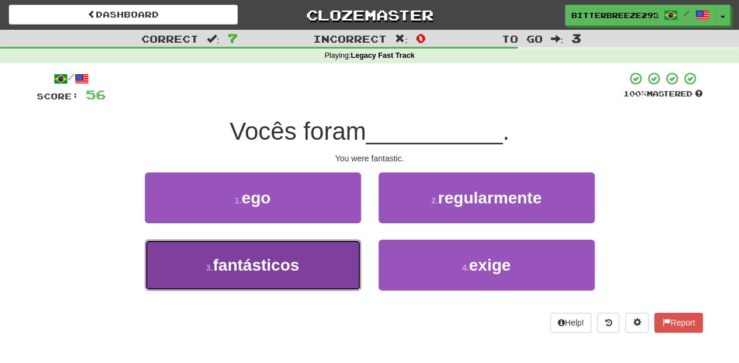
click at [308, 269] on button "3 . fantásticos" at bounding box center [253, 264] width 216 height 51
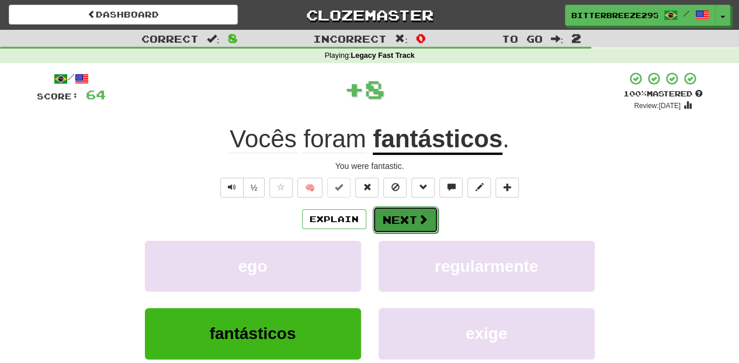
click at [389, 218] on button "Next" at bounding box center [405, 219] width 65 height 27
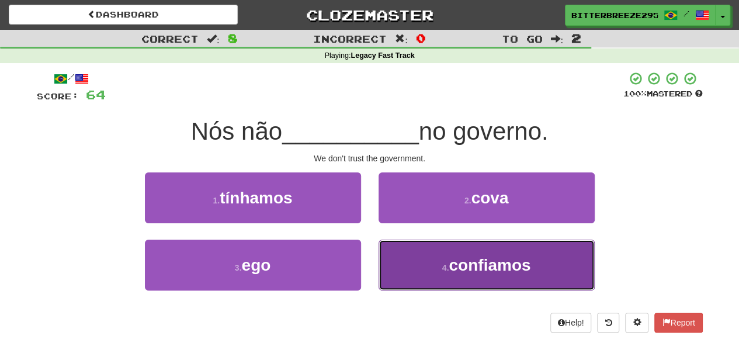
click at [416, 259] on button "4 . confiamos" at bounding box center [486, 264] width 216 height 51
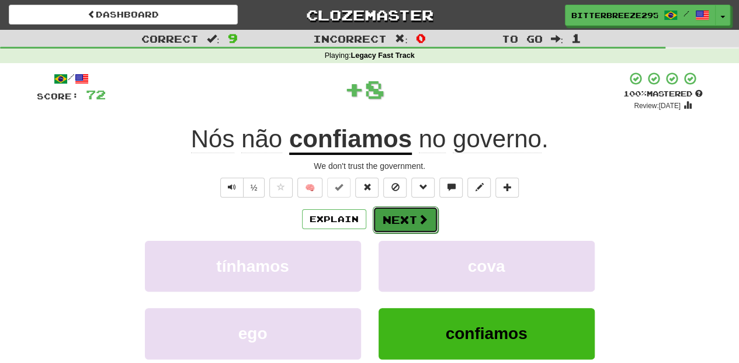
click at [411, 213] on button "Next" at bounding box center [405, 219] width 65 height 27
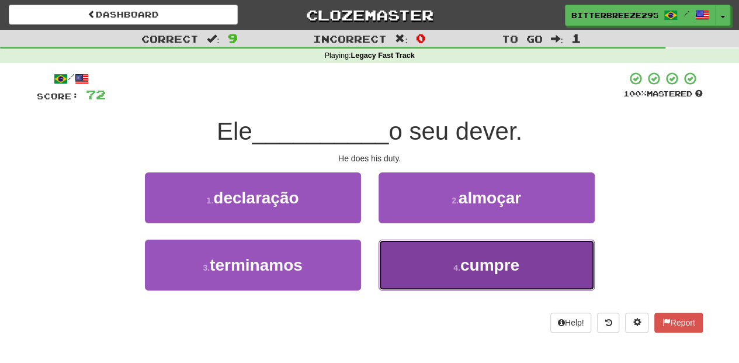
click at [431, 260] on button "4 . cumpre" at bounding box center [486, 264] width 216 height 51
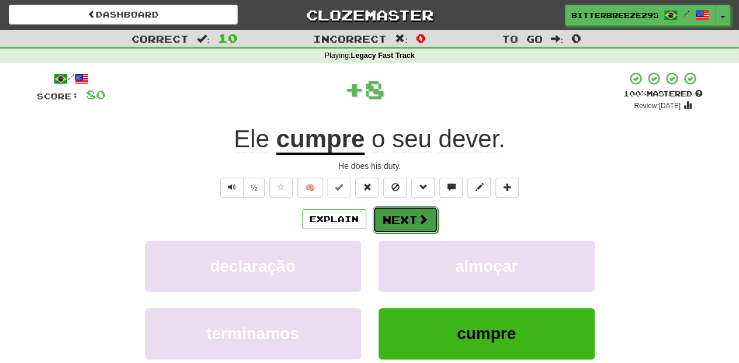
click at [404, 223] on button "Next" at bounding box center [405, 219] width 65 height 27
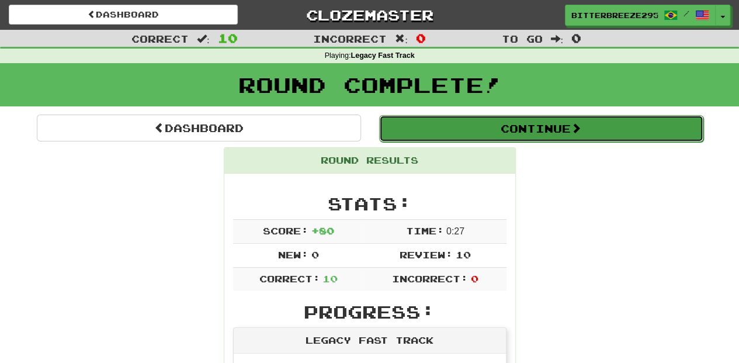
click at [461, 130] on button "Continue" at bounding box center [541, 128] width 324 height 27
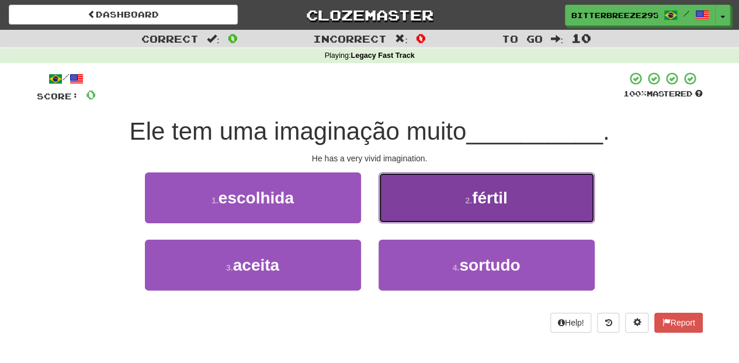
click at [405, 215] on button "2 . fértil" at bounding box center [486, 197] width 216 height 51
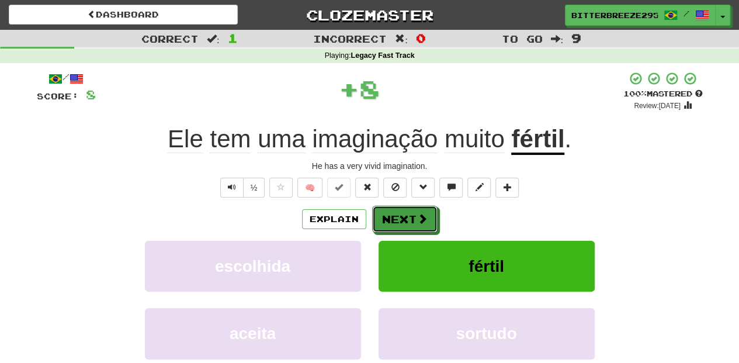
click at [404, 216] on button "Next" at bounding box center [404, 219] width 65 height 27
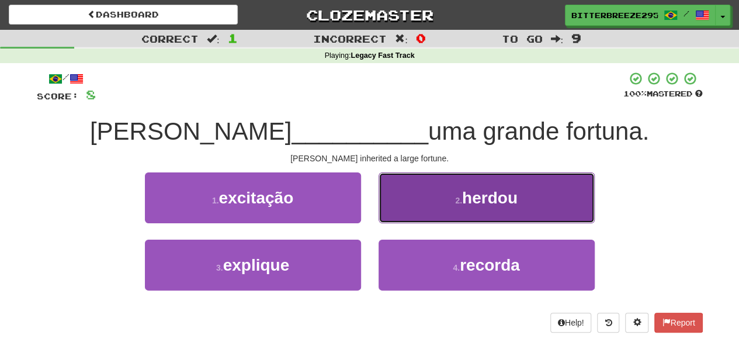
click at [403, 214] on button "2 . herdou" at bounding box center [486, 197] width 216 height 51
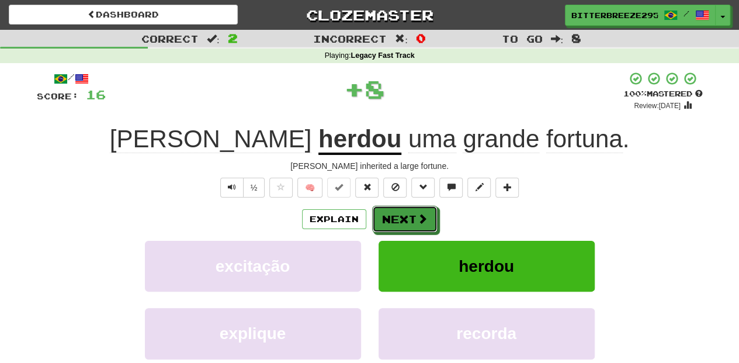
click at [403, 214] on button "Next" at bounding box center [404, 219] width 65 height 27
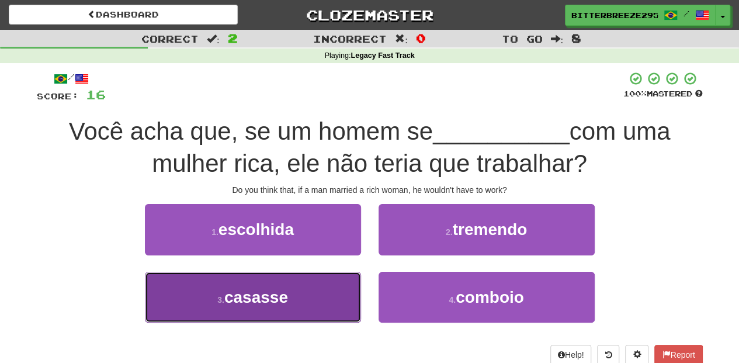
click at [327, 294] on button "3 . casasse" at bounding box center [253, 297] width 216 height 51
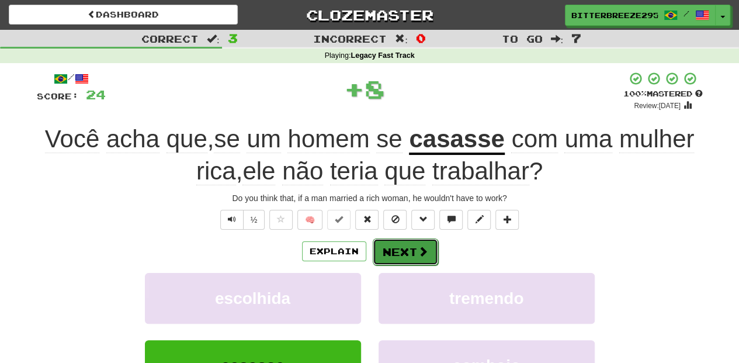
click at [388, 243] on button "Next" at bounding box center [405, 251] width 65 height 27
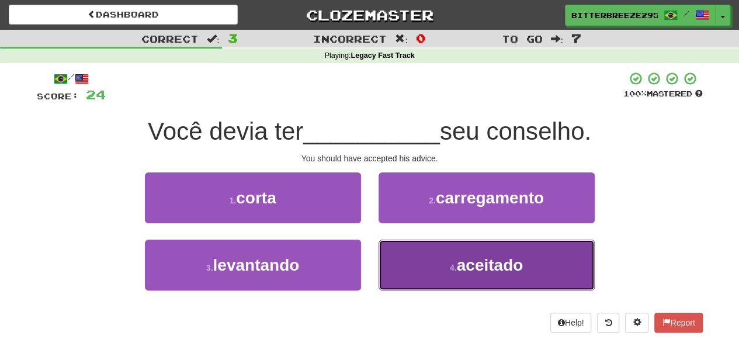
click at [408, 251] on button "4 . aceitado" at bounding box center [486, 264] width 216 height 51
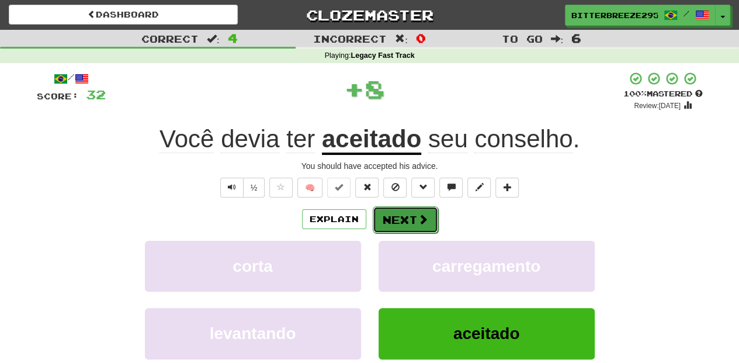
click at [394, 217] on button "Next" at bounding box center [405, 219] width 65 height 27
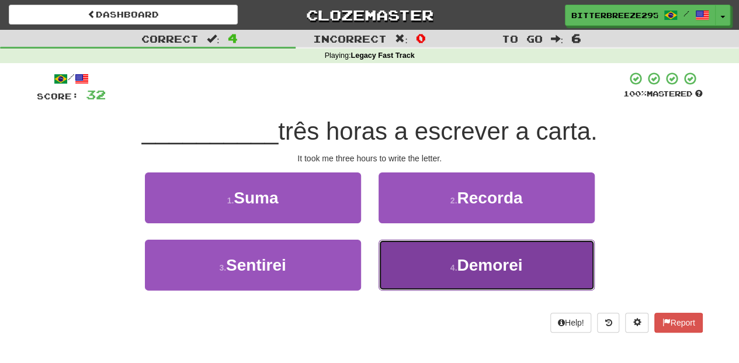
click at [420, 260] on button "4 . Demorei" at bounding box center [486, 264] width 216 height 51
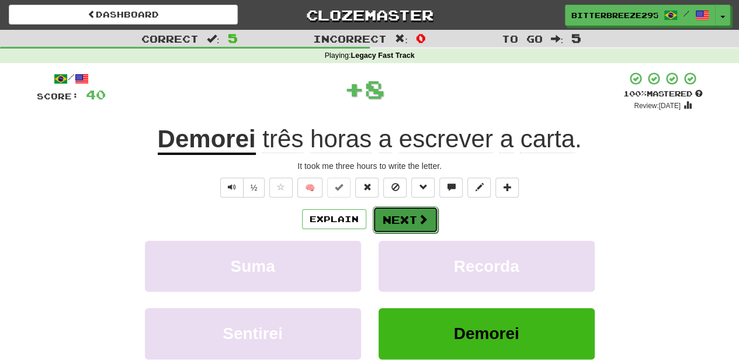
click at [406, 215] on button "Next" at bounding box center [405, 219] width 65 height 27
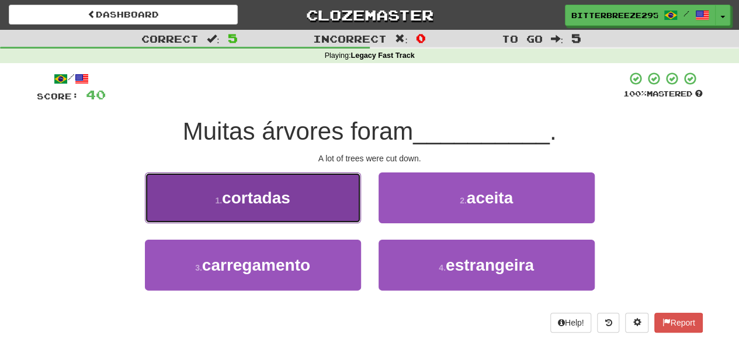
click at [312, 211] on button "1 . cortadas" at bounding box center [253, 197] width 216 height 51
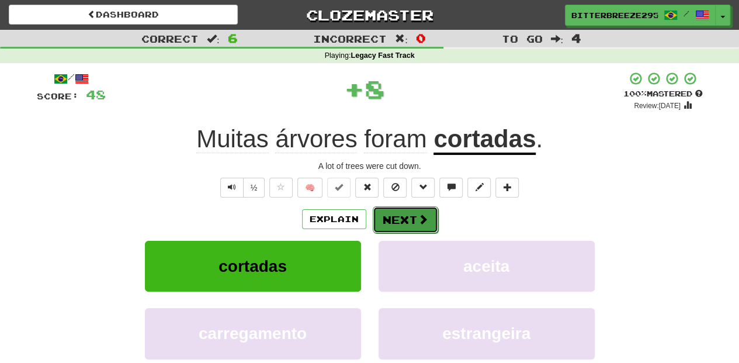
click at [392, 211] on button "Next" at bounding box center [405, 219] width 65 height 27
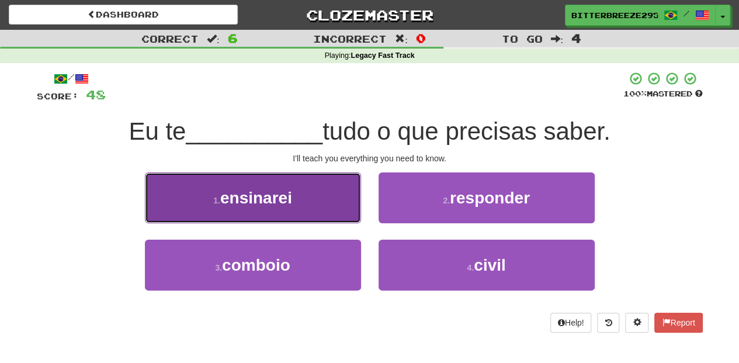
click at [342, 217] on button "1 . ensinarei" at bounding box center [253, 197] width 216 height 51
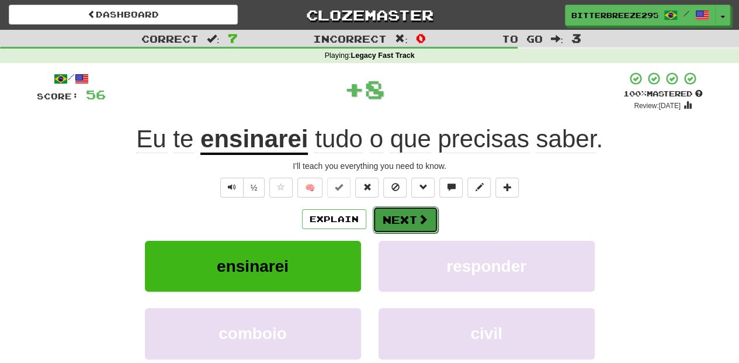
click at [402, 215] on button "Next" at bounding box center [405, 219] width 65 height 27
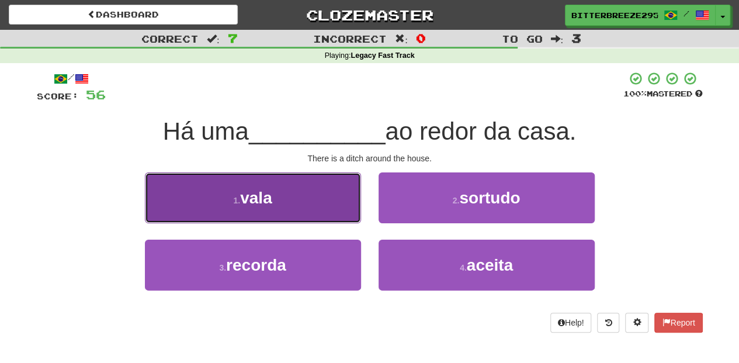
click at [283, 199] on button "1 . vala" at bounding box center [253, 197] width 216 height 51
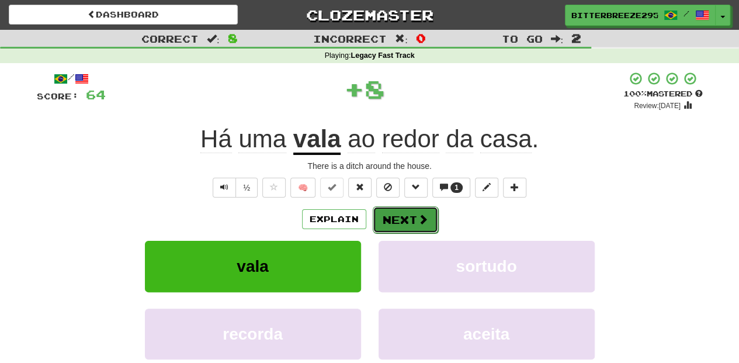
click at [395, 216] on button "Next" at bounding box center [405, 219] width 65 height 27
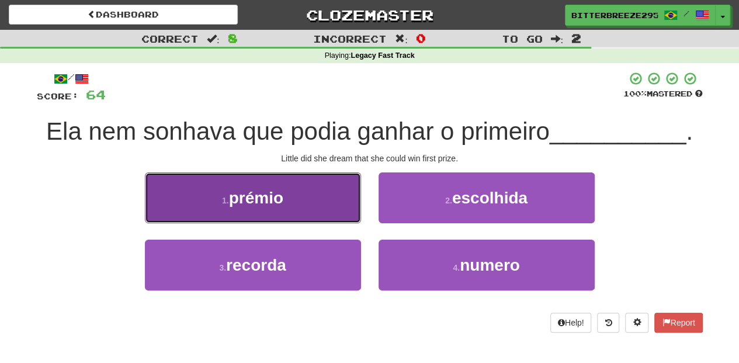
click at [322, 211] on button "1 . prémio" at bounding box center [253, 197] width 216 height 51
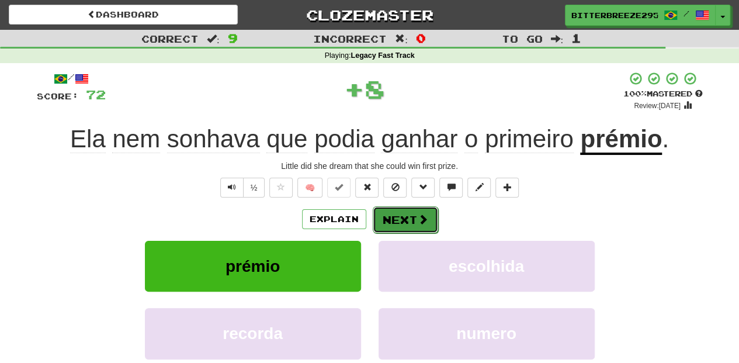
click at [404, 224] on button "Next" at bounding box center [405, 219] width 65 height 27
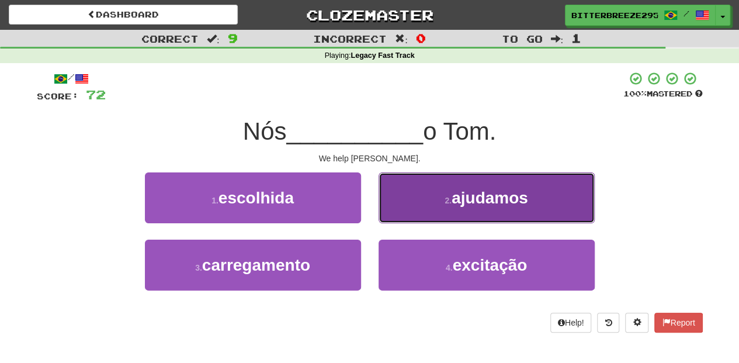
click at [406, 208] on button "2 . ajudamos" at bounding box center [486, 197] width 216 height 51
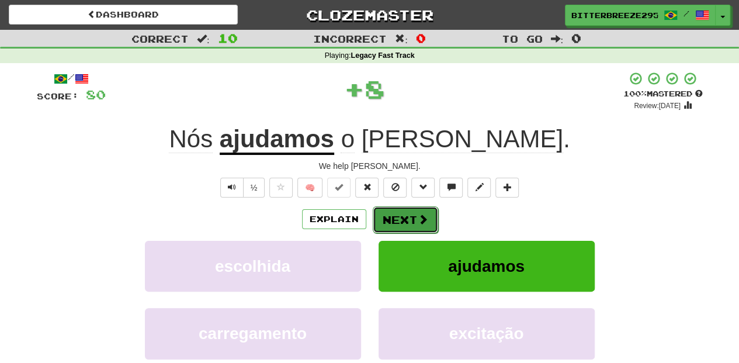
click at [395, 210] on button "Next" at bounding box center [405, 219] width 65 height 27
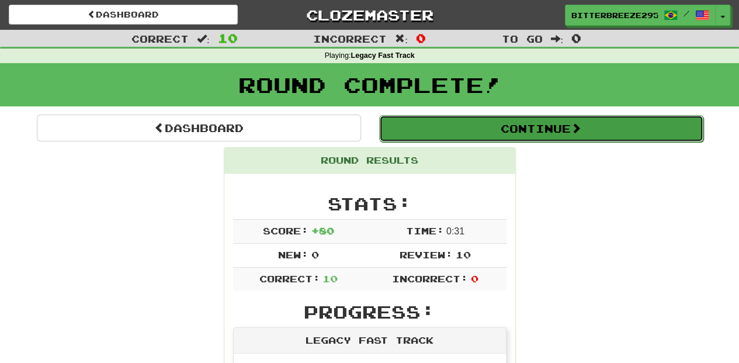
click at [437, 123] on button "Continue" at bounding box center [541, 128] width 324 height 27
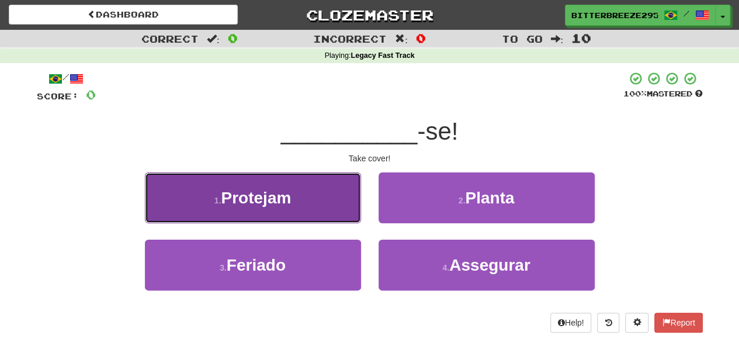
click at [295, 204] on button "1 . Protejam" at bounding box center [253, 197] width 216 height 51
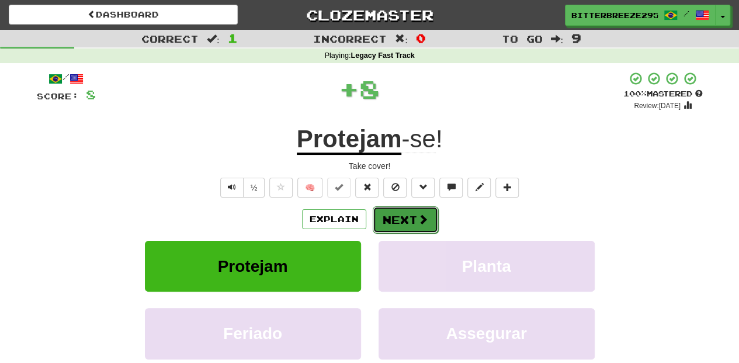
click at [385, 220] on button "Next" at bounding box center [405, 219] width 65 height 27
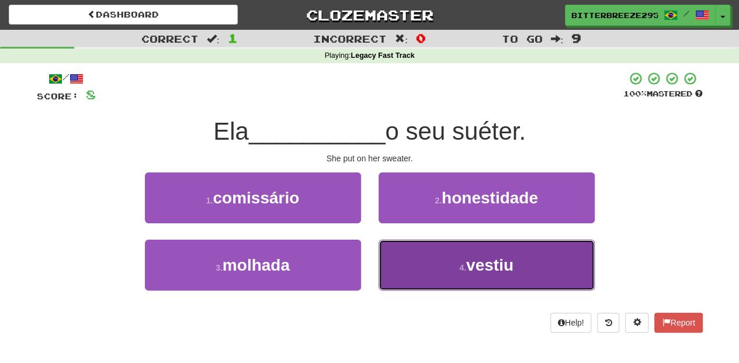
click at [405, 260] on button "4 . vestiu" at bounding box center [486, 264] width 216 height 51
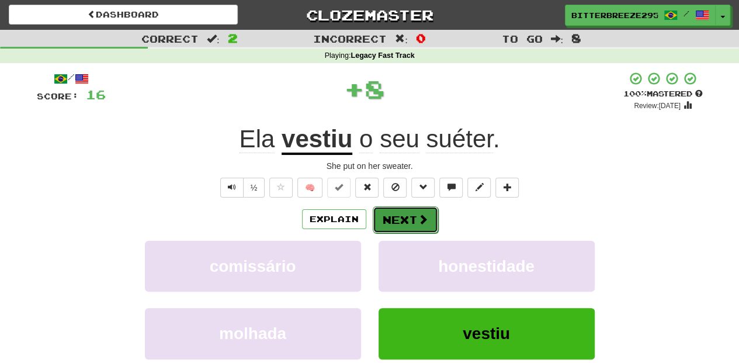
click at [392, 217] on button "Next" at bounding box center [405, 219] width 65 height 27
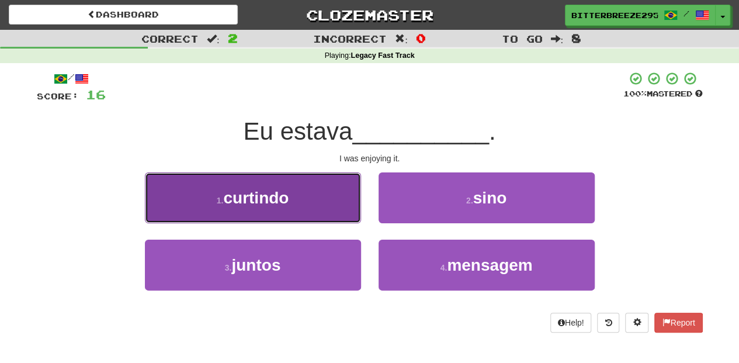
click at [334, 210] on button "1 . curtindo" at bounding box center [253, 197] width 216 height 51
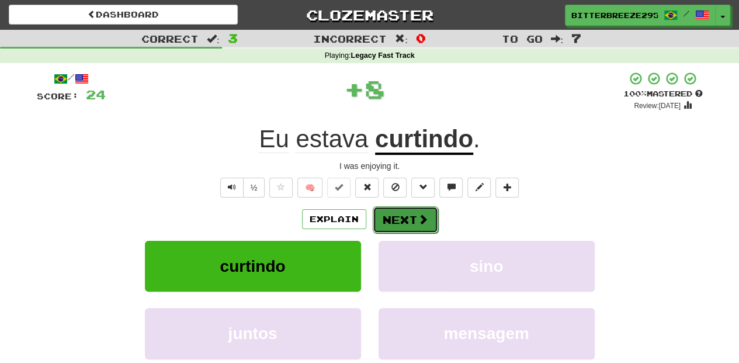
click at [384, 215] on button "Next" at bounding box center [405, 219] width 65 height 27
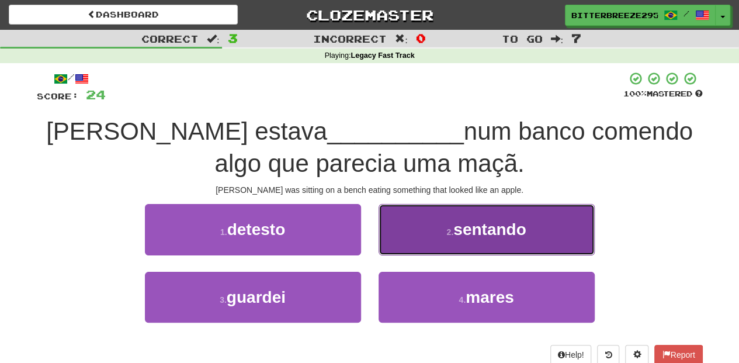
click at [403, 245] on button "2 . sentando" at bounding box center [486, 229] width 216 height 51
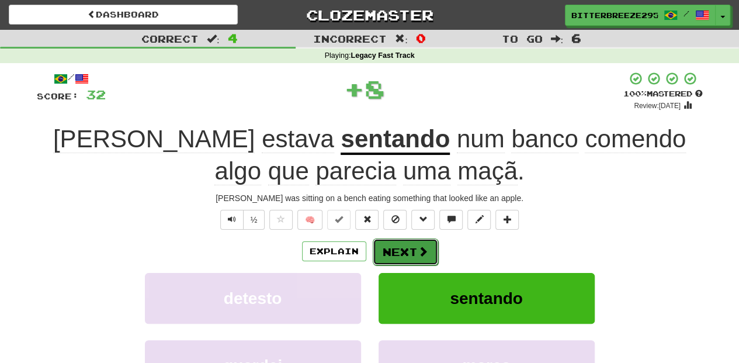
click at [391, 245] on button "Next" at bounding box center [405, 251] width 65 height 27
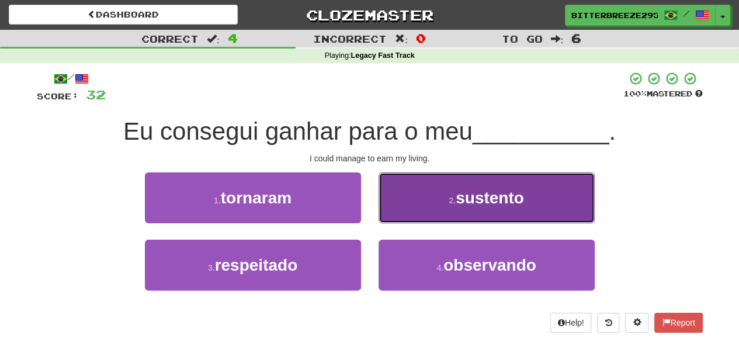
click at [390, 207] on button "2 . sustento" at bounding box center [486, 197] width 216 height 51
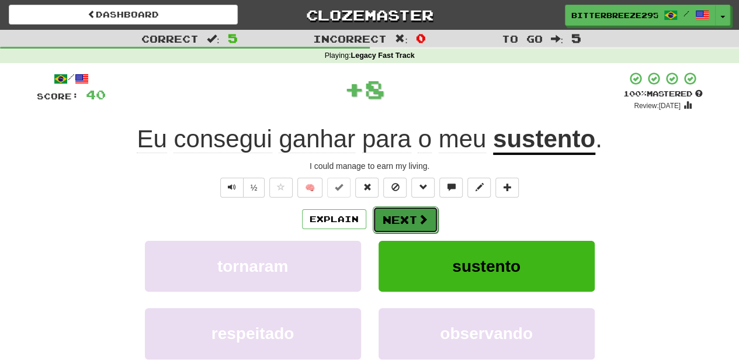
click at [381, 213] on button "Next" at bounding box center [405, 219] width 65 height 27
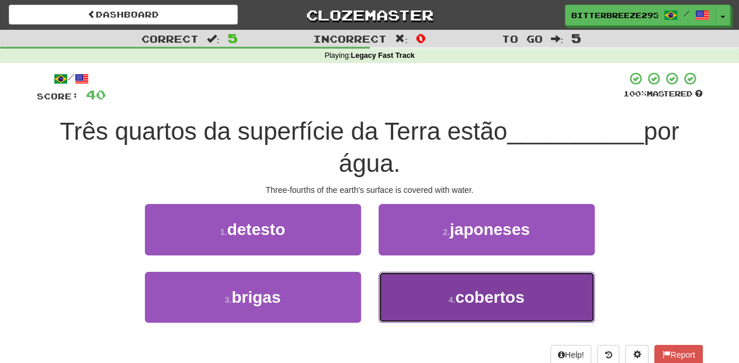
click at [397, 286] on button "4 . cobertos" at bounding box center [486, 297] width 216 height 51
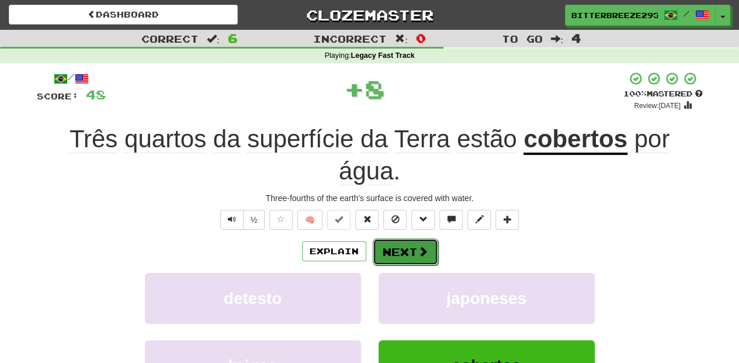
click at [392, 250] on button "Next" at bounding box center [405, 251] width 65 height 27
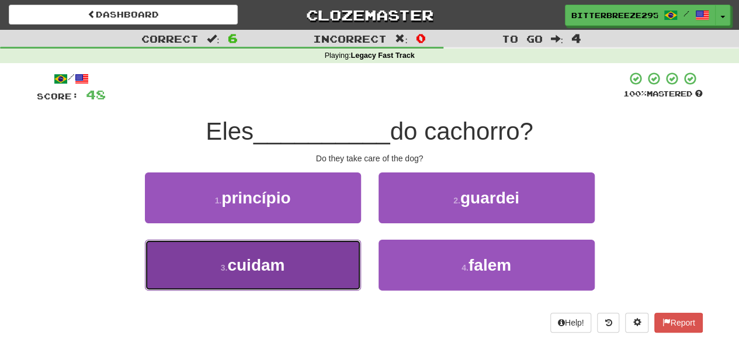
click at [307, 272] on button "3 . cuidam" at bounding box center [253, 264] width 216 height 51
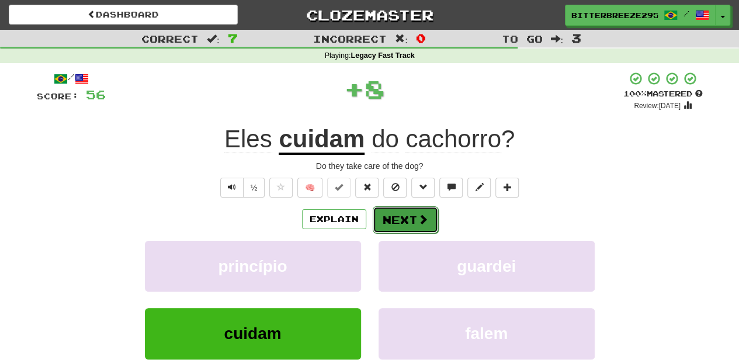
click at [391, 214] on button "Next" at bounding box center [405, 219] width 65 height 27
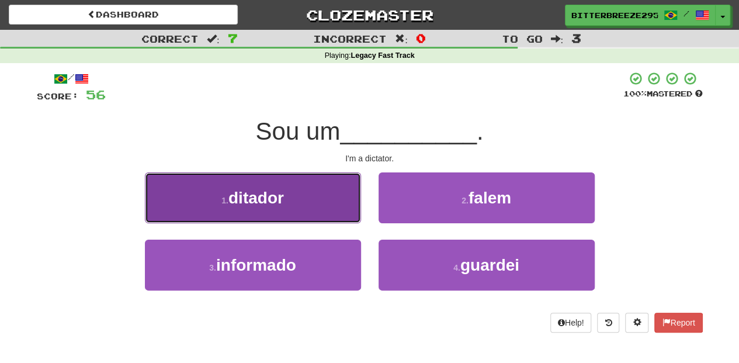
click at [302, 208] on button "1 . ditador" at bounding box center [253, 197] width 216 height 51
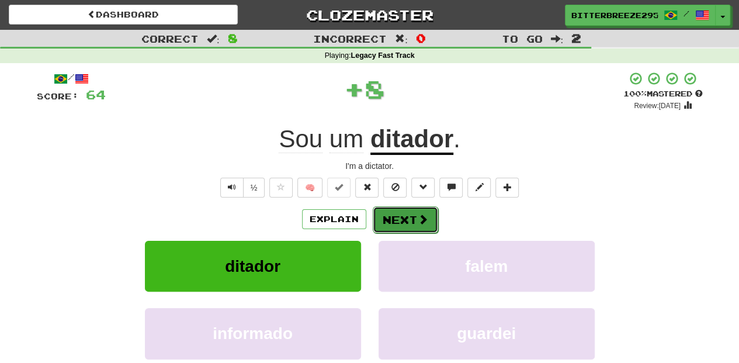
click at [410, 215] on button "Next" at bounding box center [405, 219] width 65 height 27
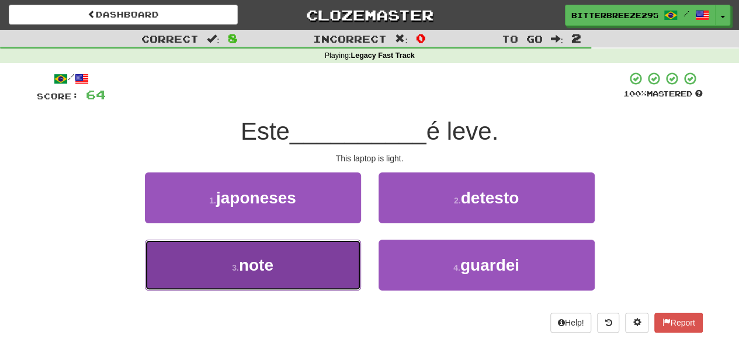
click at [342, 255] on button "3 . note" at bounding box center [253, 264] width 216 height 51
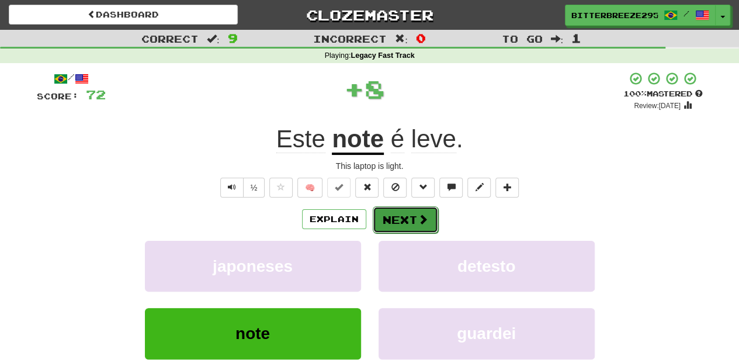
click at [395, 213] on button "Next" at bounding box center [405, 219] width 65 height 27
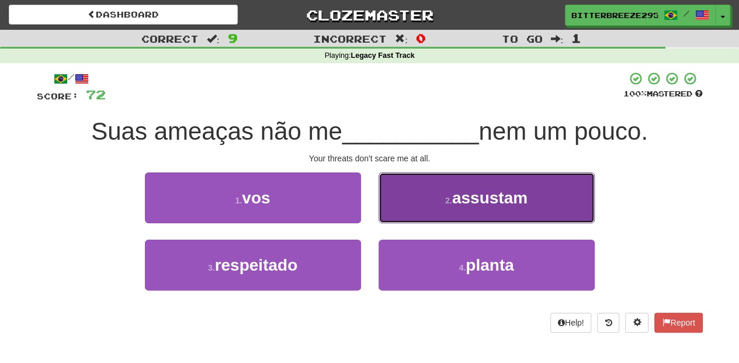
click at [408, 215] on button "2 . assustam" at bounding box center [486, 197] width 216 height 51
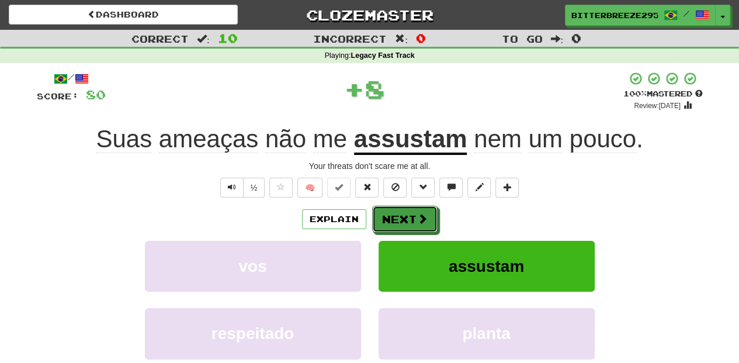
click at [408, 217] on button "Next" at bounding box center [404, 219] width 65 height 27
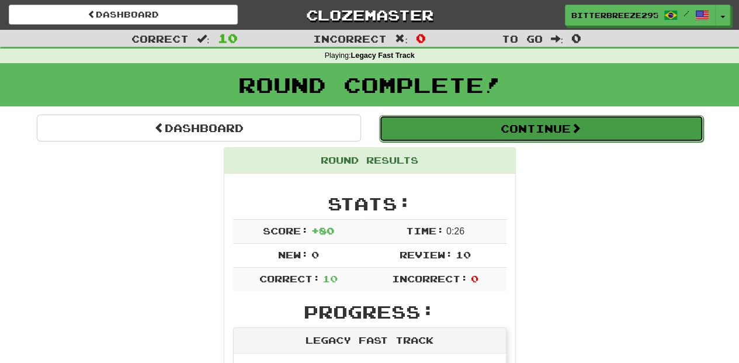
click at [436, 125] on button "Continue" at bounding box center [541, 128] width 324 height 27
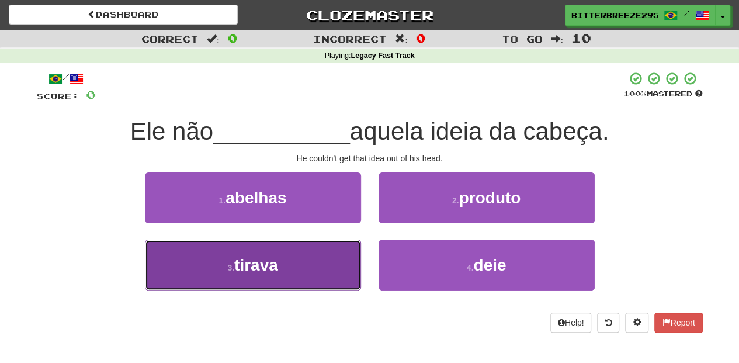
click at [356, 256] on button "3 . tirava" at bounding box center [253, 264] width 216 height 51
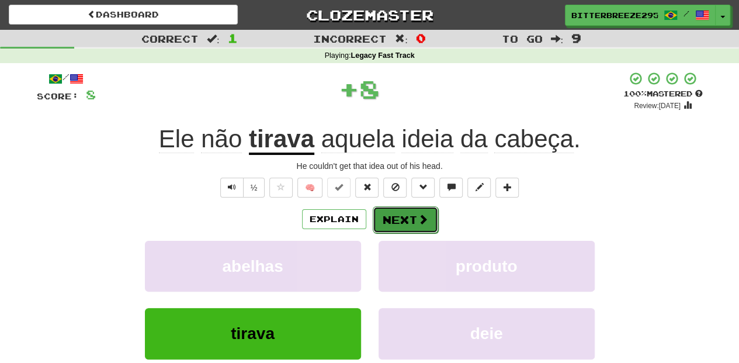
click at [388, 222] on button "Next" at bounding box center [405, 219] width 65 height 27
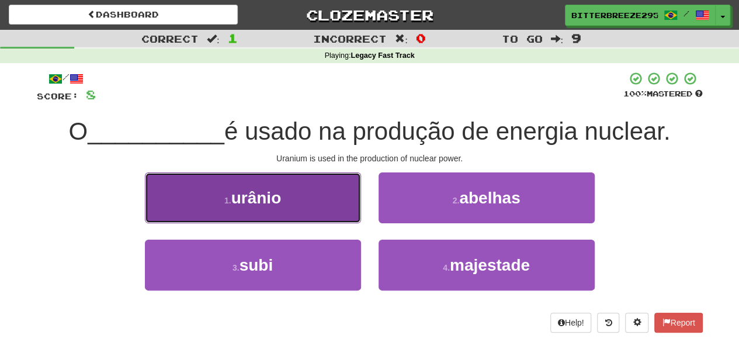
click at [297, 210] on button "1 . urânio" at bounding box center [253, 197] width 216 height 51
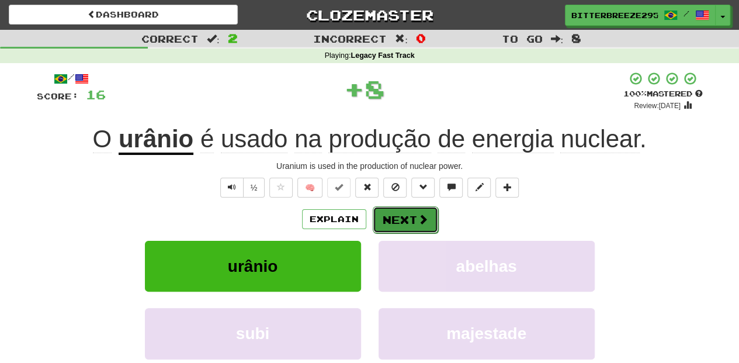
click at [395, 217] on button "Next" at bounding box center [405, 219] width 65 height 27
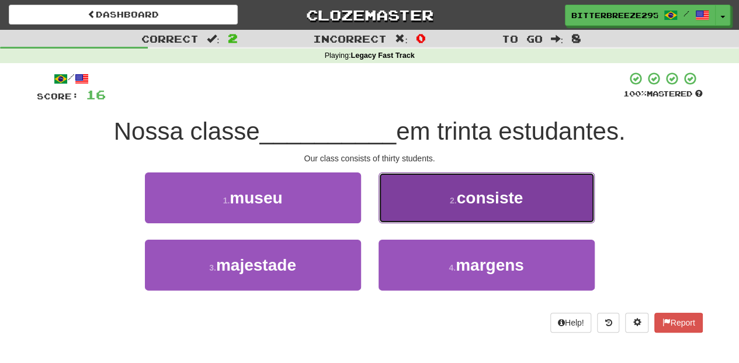
click at [411, 210] on button "2 . consiste" at bounding box center [486, 197] width 216 height 51
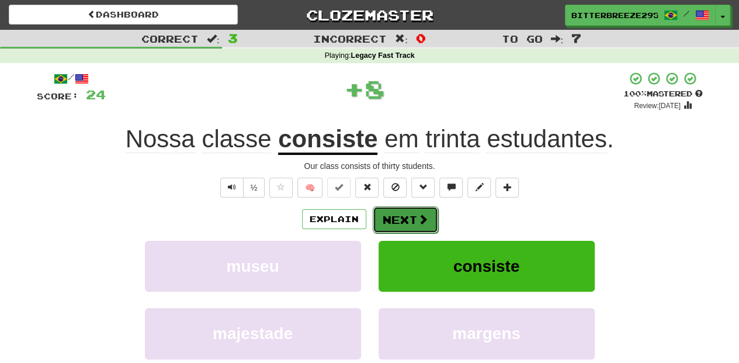
click at [409, 213] on button "Next" at bounding box center [405, 219] width 65 height 27
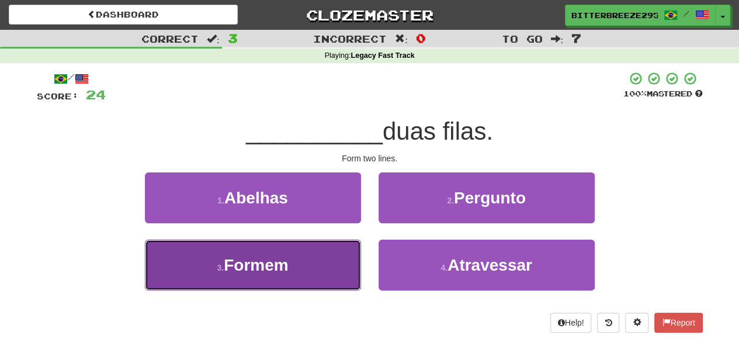
click at [355, 251] on button "3 . Formem" at bounding box center [253, 264] width 216 height 51
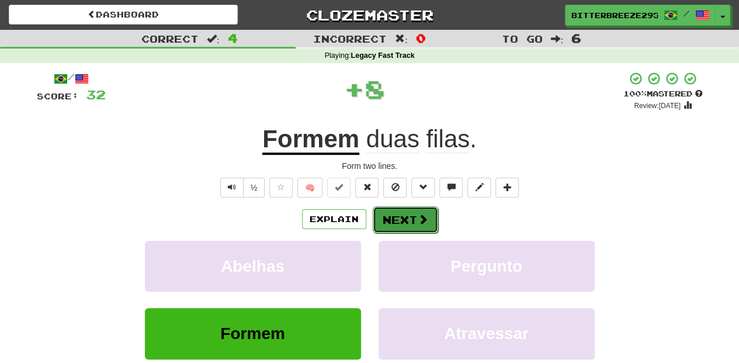
click at [385, 229] on button "Next" at bounding box center [405, 219] width 65 height 27
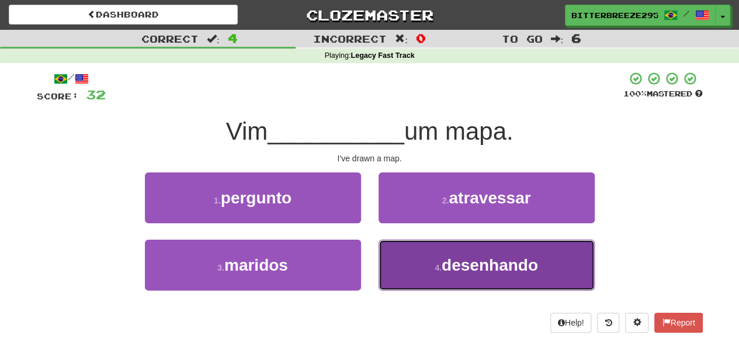
click at [389, 264] on button "4 . desenhando" at bounding box center [486, 264] width 216 height 51
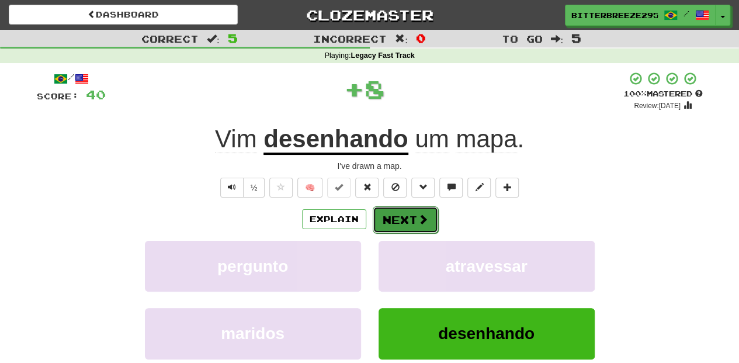
click at [393, 215] on button "Next" at bounding box center [405, 219] width 65 height 27
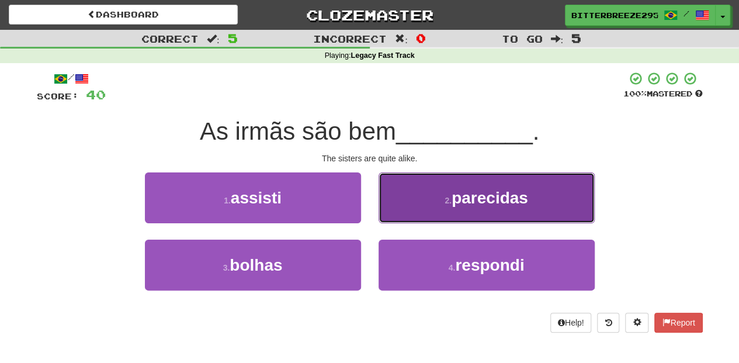
click at [392, 213] on button "2 . parecidas" at bounding box center [486, 197] width 216 height 51
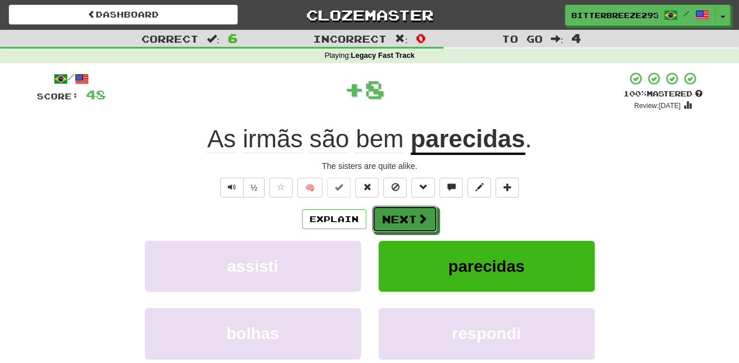
click at [392, 213] on button "Next" at bounding box center [404, 219] width 65 height 27
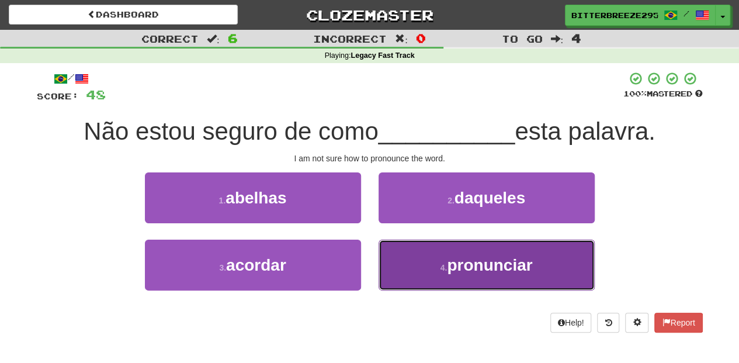
click at [403, 260] on button "4 . pronunciar" at bounding box center [486, 264] width 216 height 51
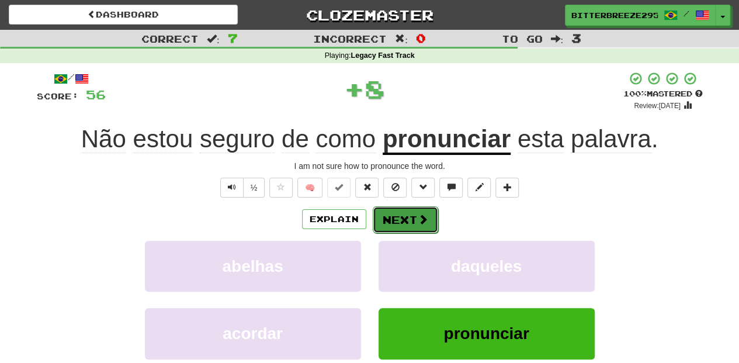
click at [392, 220] on button "Next" at bounding box center [405, 219] width 65 height 27
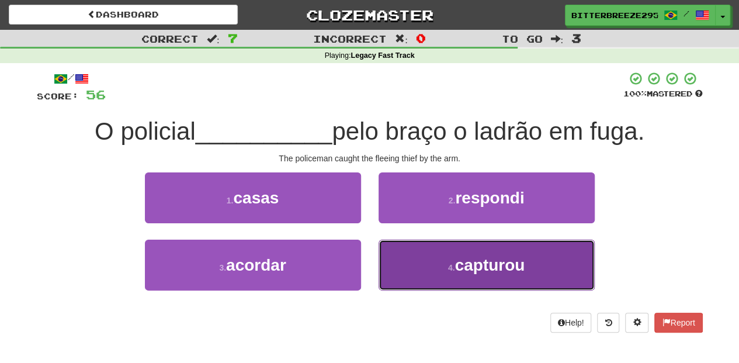
click at [413, 252] on button "4 . capturou" at bounding box center [486, 264] width 216 height 51
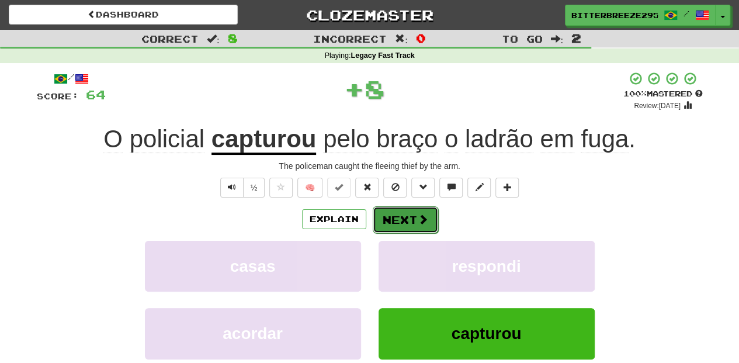
click at [397, 220] on button "Next" at bounding box center [405, 219] width 65 height 27
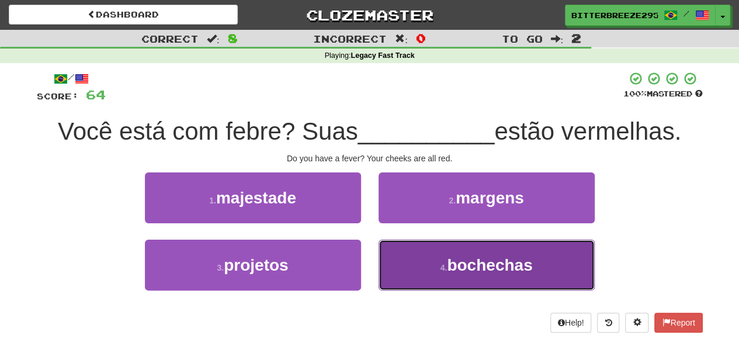
click at [402, 265] on button "4 . bochechas" at bounding box center [486, 264] width 216 height 51
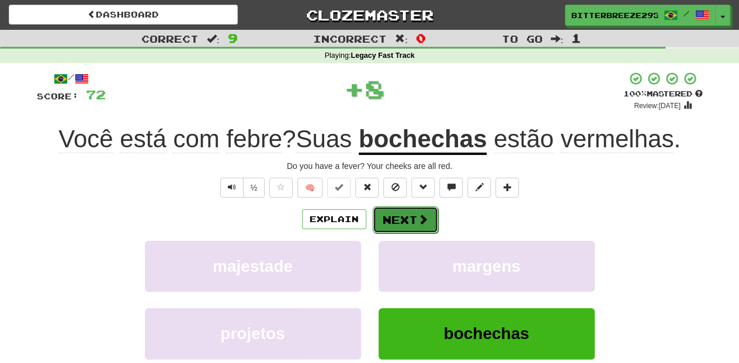
click at [390, 224] on button "Next" at bounding box center [405, 219] width 65 height 27
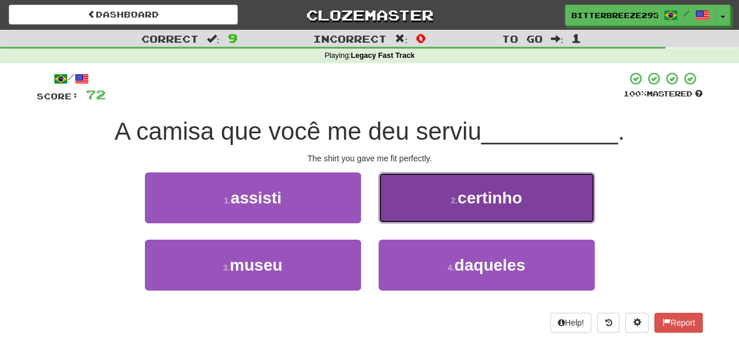
click at [394, 214] on button "2 . certinho" at bounding box center [486, 197] width 216 height 51
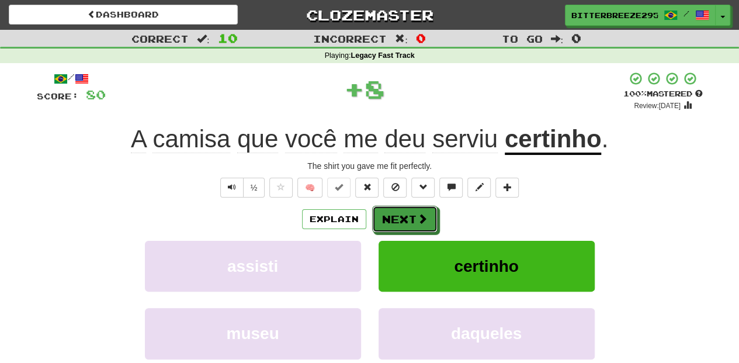
click at [394, 214] on button "Next" at bounding box center [404, 219] width 65 height 27
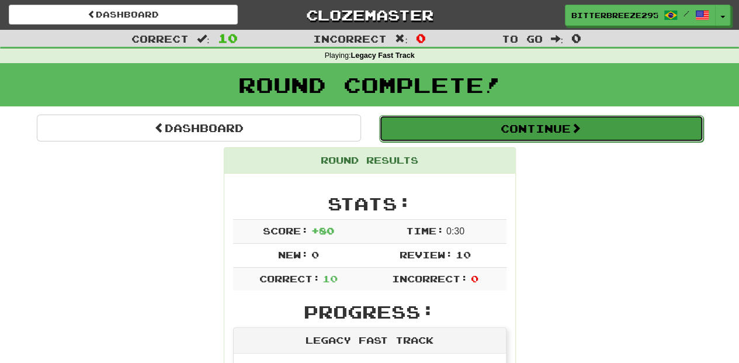
click at [431, 135] on button "Continue" at bounding box center [541, 128] width 324 height 27
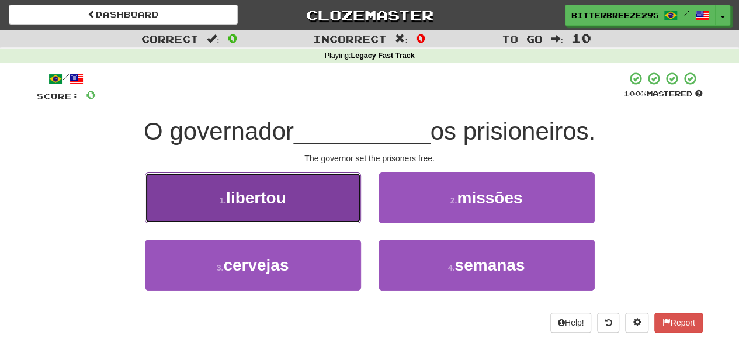
click at [304, 209] on button "1 . libertou" at bounding box center [253, 197] width 216 height 51
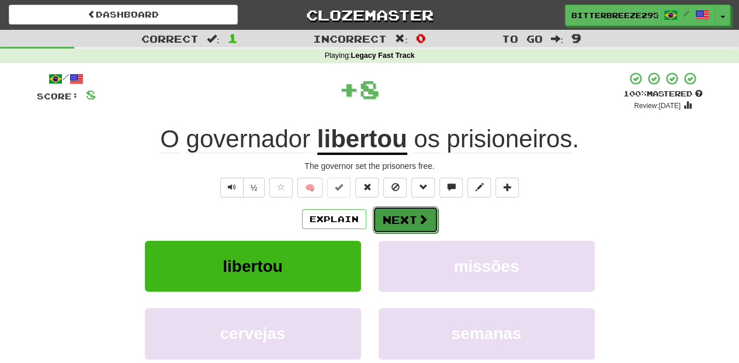
click at [393, 218] on button "Next" at bounding box center [405, 219] width 65 height 27
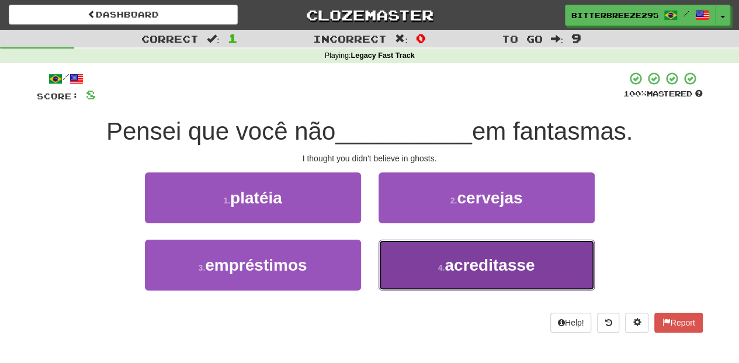
click at [397, 260] on button "4 . acreditasse" at bounding box center [486, 264] width 216 height 51
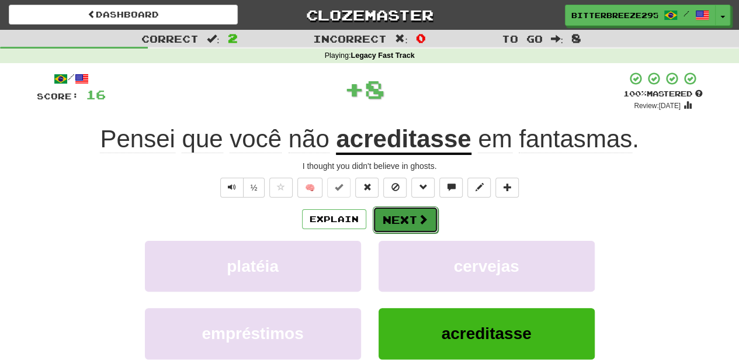
click at [396, 218] on button "Next" at bounding box center [405, 219] width 65 height 27
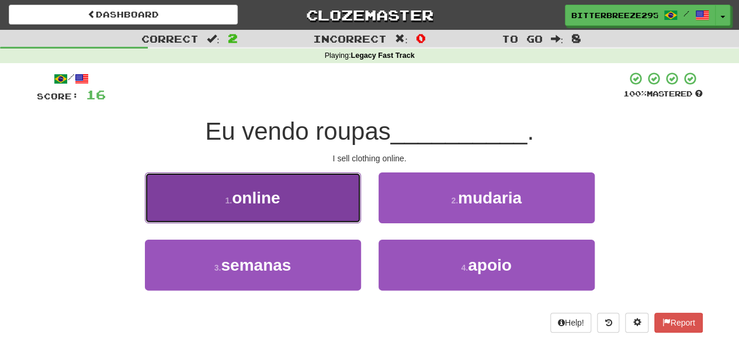
click at [302, 215] on button "1 . online" at bounding box center [253, 197] width 216 height 51
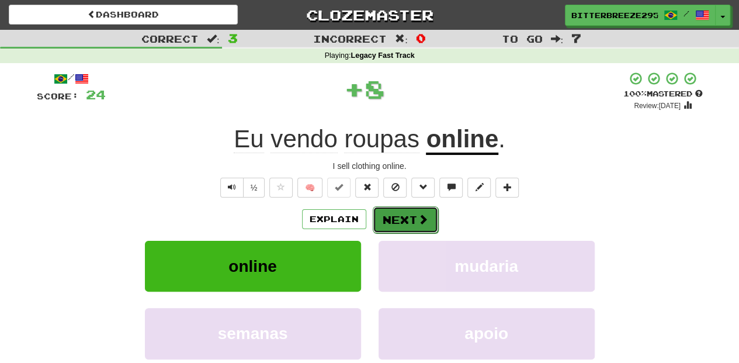
click at [392, 223] on button "Next" at bounding box center [405, 219] width 65 height 27
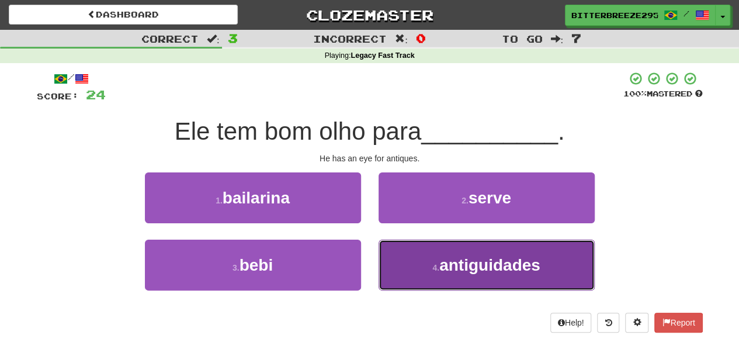
click at [413, 267] on button "4 . antiguidades" at bounding box center [486, 264] width 216 height 51
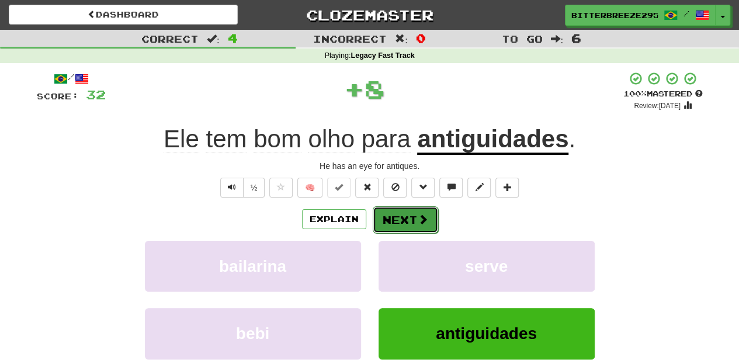
click at [404, 212] on button "Next" at bounding box center [405, 219] width 65 height 27
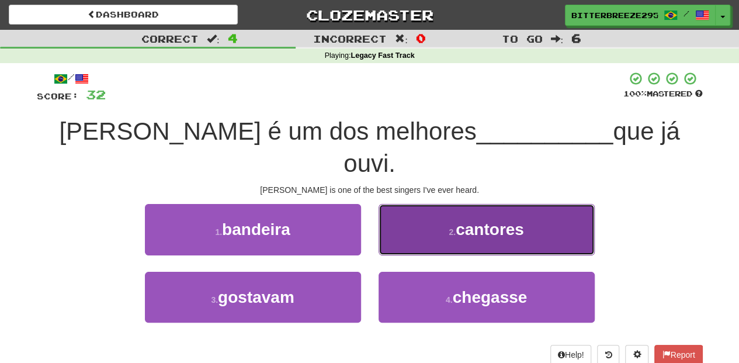
click at [395, 208] on button "2 . cantores" at bounding box center [486, 229] width 216 height 51
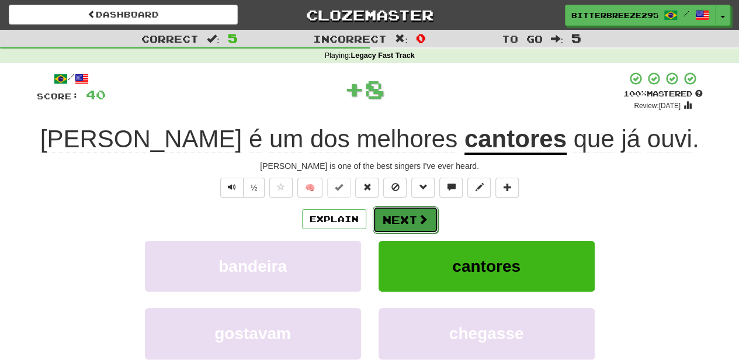
click at [395, 208] on button "Next" at bounding box center [405, 219] width 65 height 27
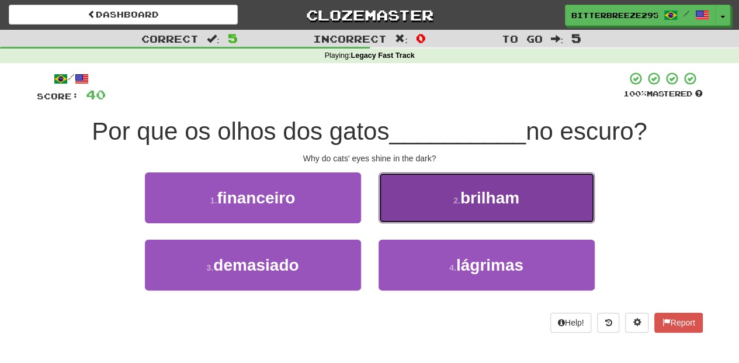
click at [410, 211] on button "2 . brilham" at bounding box center [486, 197] width 216 height 51
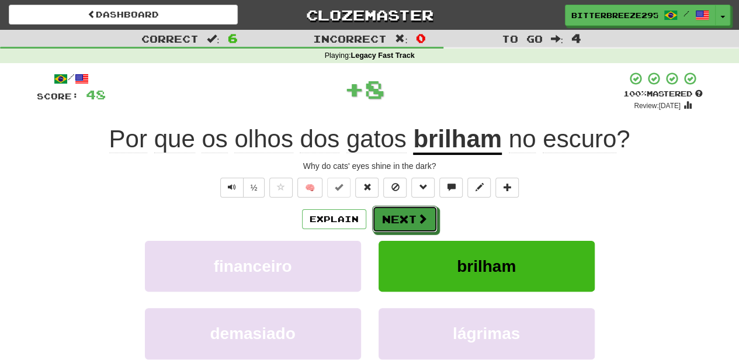
click at [404, 215] on button "Next" at bounding box center [404, 219] width 65 height 27
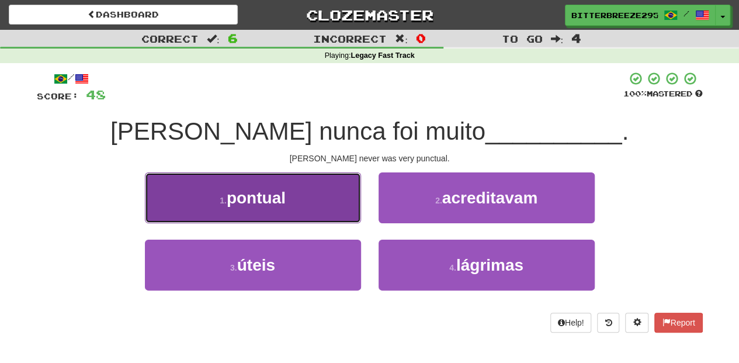
click at [319, 209] on button "1 . pontual" at bounding box center [253, 197] width 216 height 51
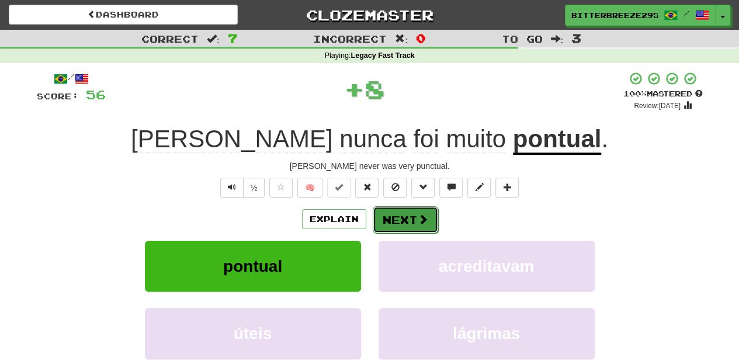
click at [388, 218] on button "Next" at bounding box center [405, 219] width 65 height 27
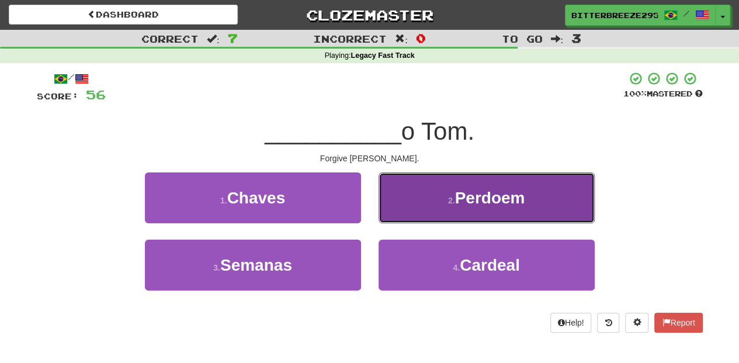
click at [395, 218] on button "2 . Perdoem" at bounding box center [486, 197] width 216 height 51
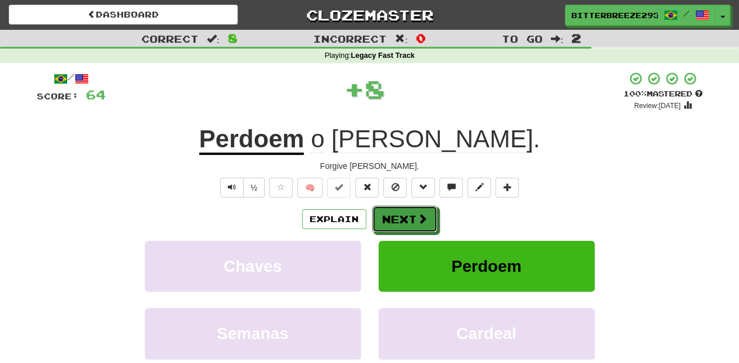
click at [395, 218] on button "Next" at bounding box center [404, 219] width 65 height 27
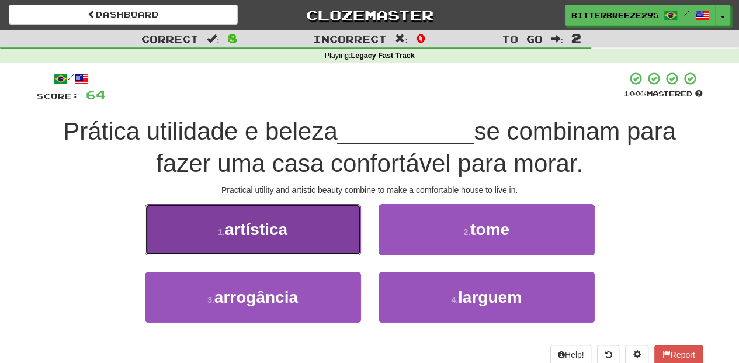
click at [325, 238] on button "1 . artística" at bounding box center [253, 229] width 216 height 51
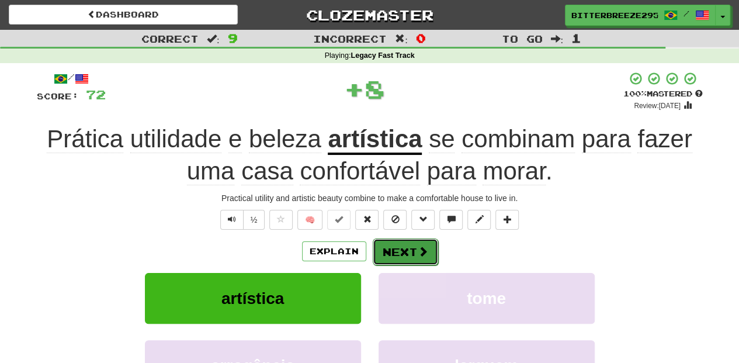
click at [396, 246] on button "Next" at bounding box center [405, 251] width 65 height 27
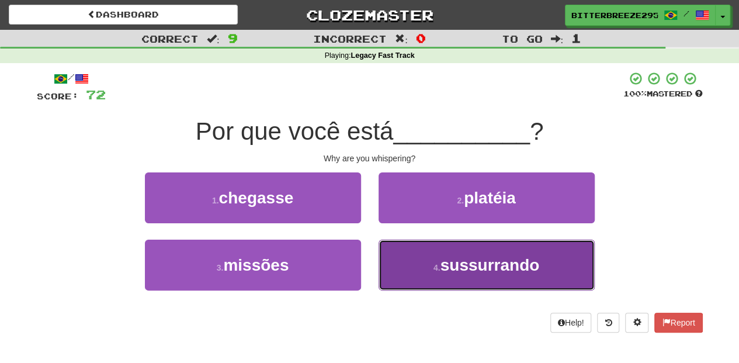
click at [399, 260] on button "4 . sussurrando" at bounding box center [486, 264] width 216 height 51
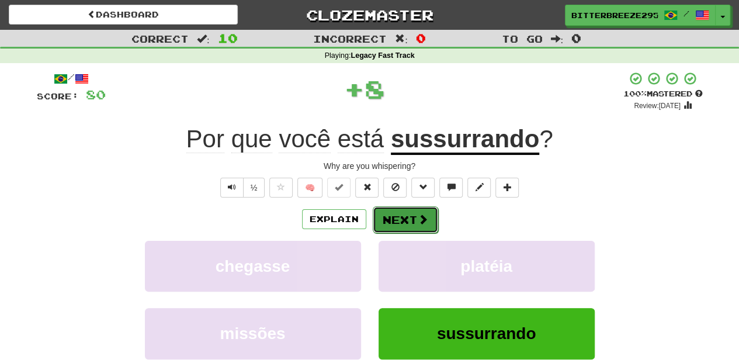
click at [388, 220] on button "Next" at bounding box center [405, 219] width 65 height 27
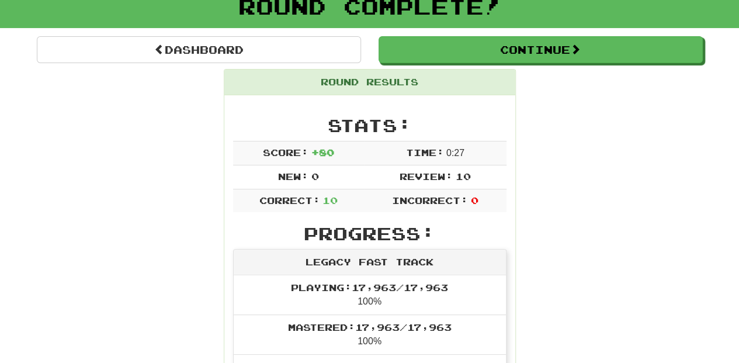
scroll to position [78, 0]
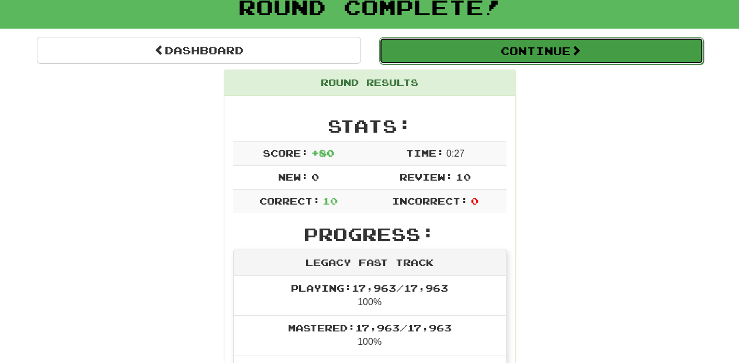
click at [437, 53] on button "Continue" at bounding box center [541, 50] width 324 height 27
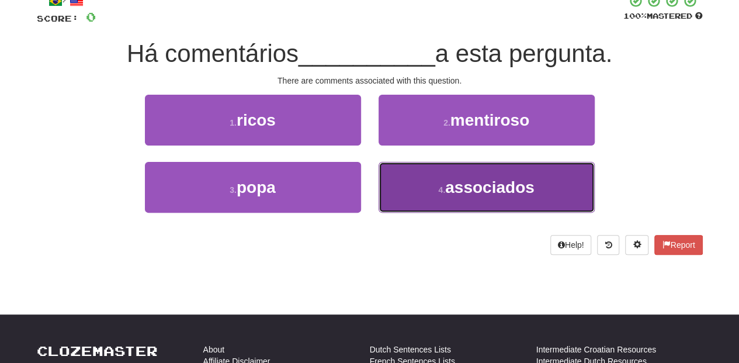
click at [423, 192] on button "4 . associados" at bounding box center [486, 187] width 216 height 51
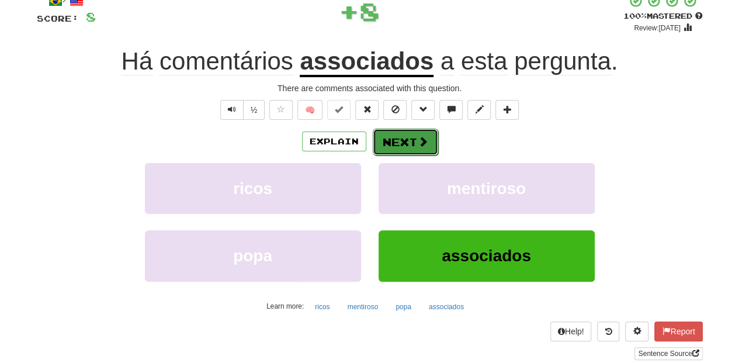
click at [392, 147] on button "Next" at bounding box center [405, 141] width 65 height 27
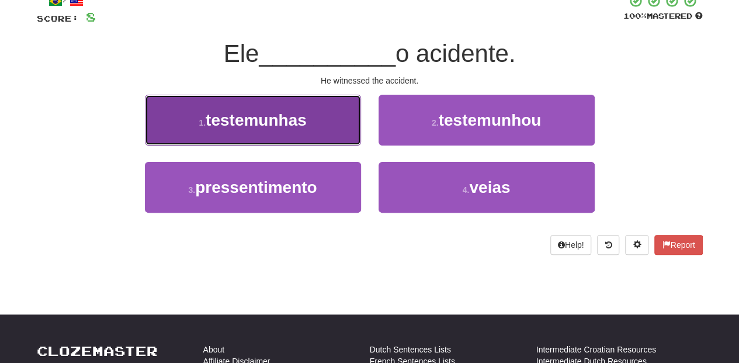
click at [312, 138] on button "1 . testemunhas" at bounding box center [253, 120] width 216 height 51
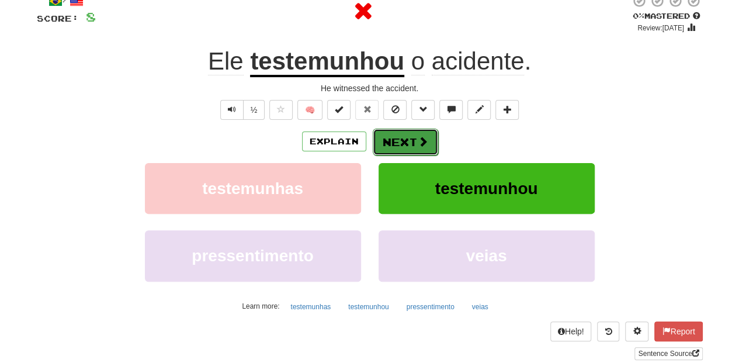
click at [395, 145] on button "Next" at bounding box center [405, 141] width 65 height 27
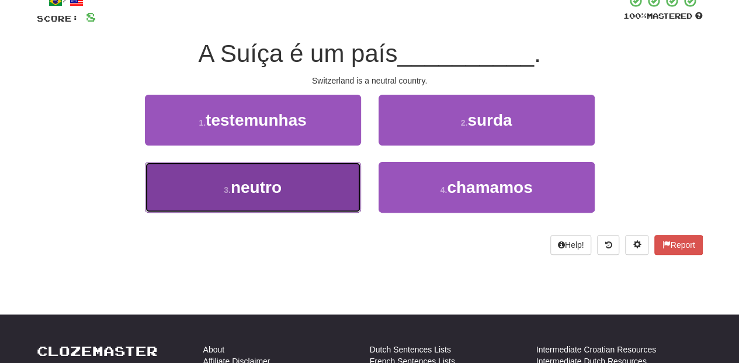
click at [316, 189] on button "3 . neutro" at bounding box center [253, 187] width 216 height 51
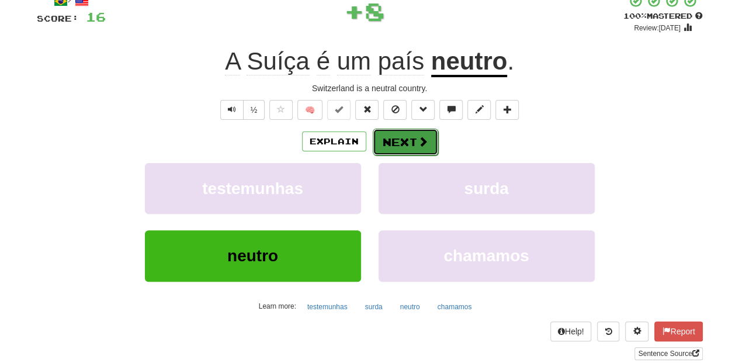
click at [388, 143] on button "Next" at bounding box center [405, 141] width 65 height 27
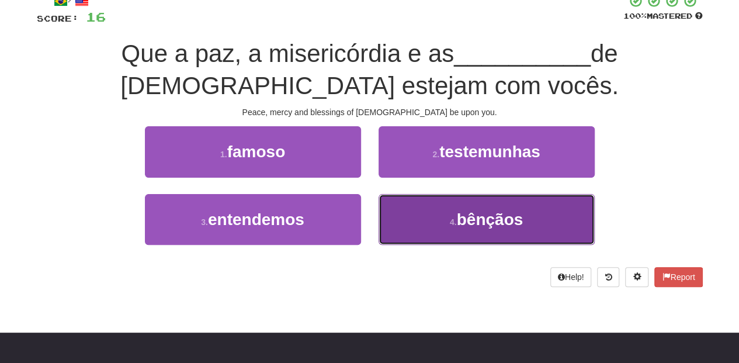
click at [419, 214] on button "4 . bênçãos" at bounding box center [486, 219] width 216 height 51
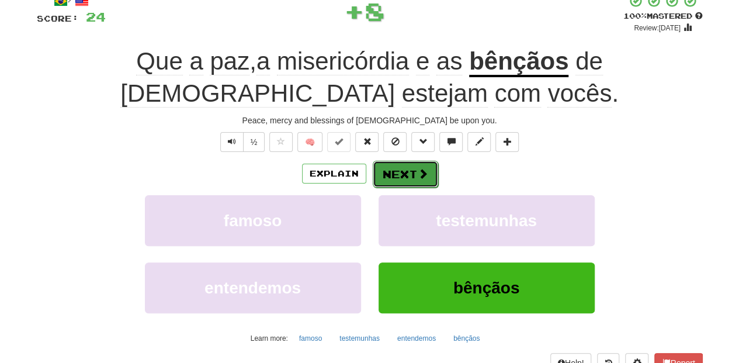
click at [395, 172] on button "Next" at bounding box center [405, 174] width 65 height 27
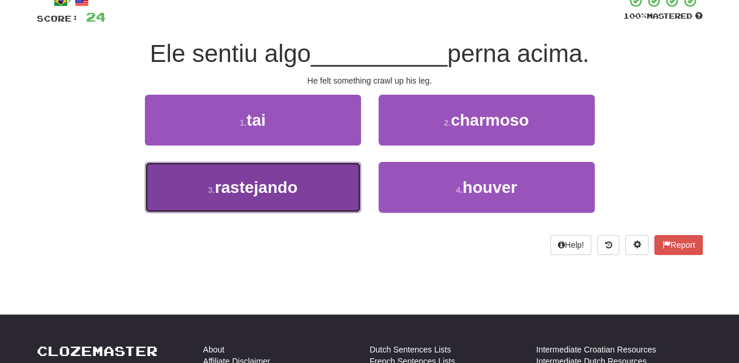
click at [286, 189] on span "rastejando" at bounding box center [256, 187] width 83 height 18
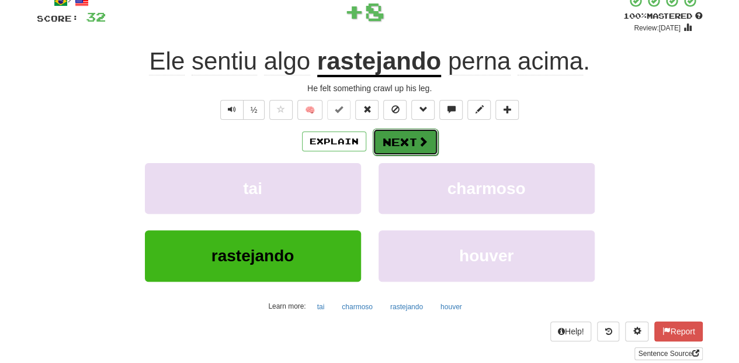
click at [392, 139] on button "Next" at bounding box center [405, 141] width 65 height 27
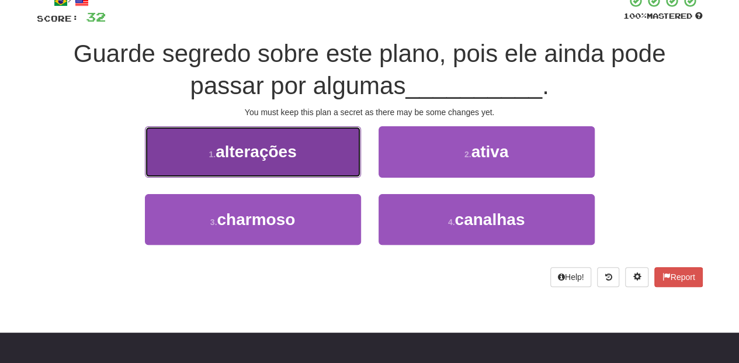
click at [309, 174] on button "1 . alterações" at bounding box center [253, 151] width 216 height 51
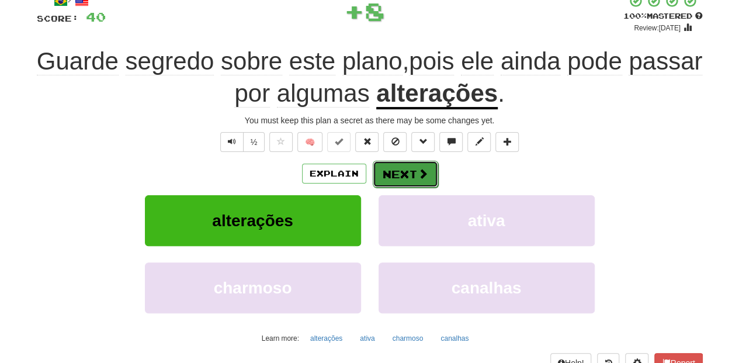
click at [408, 164] on button "Next" at bounding box center [405, 174] width 65 height 27
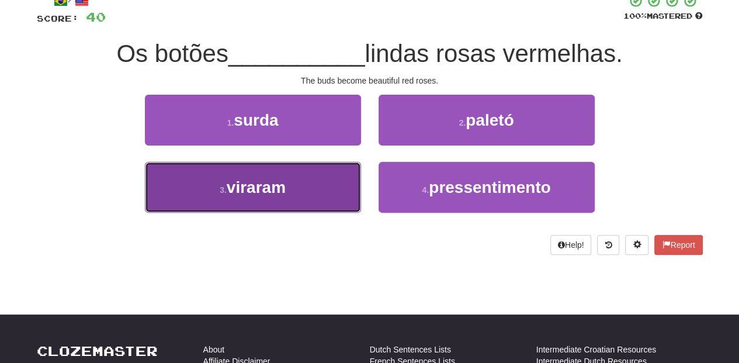
click at [329, 187] on button "3 . viraram" at bounding box center [253, 187] width 216 height 51
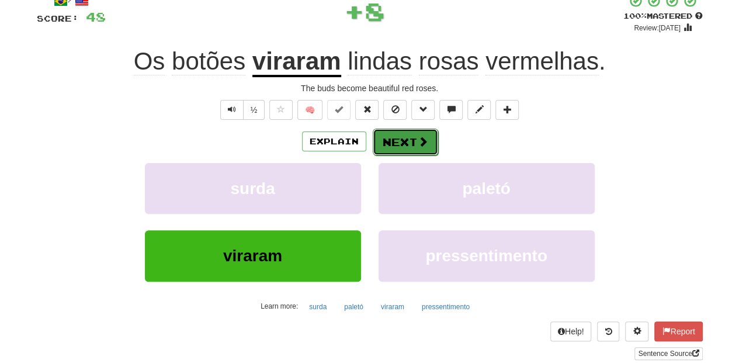
click at [392, 143] on button "Next" at bounding box center [405, 141] width 65 height 27
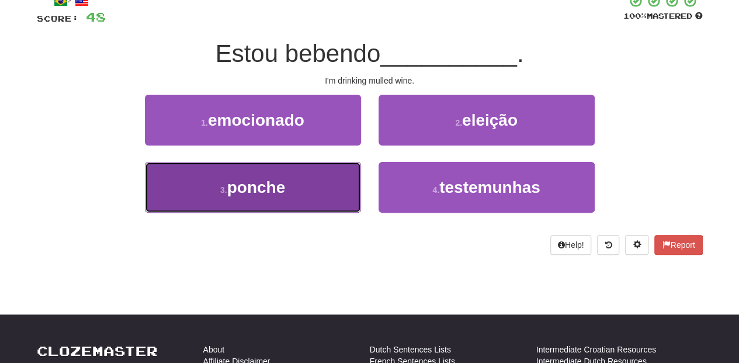
click at [316, 185] on button "3 . ponche" at bounding box center [253, 187] width 216 height 51
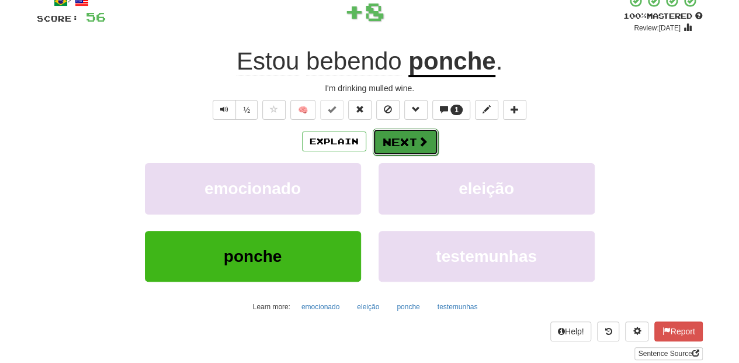
click at [418, 136] on span at bounding box center [423, 141] width 11 height 11
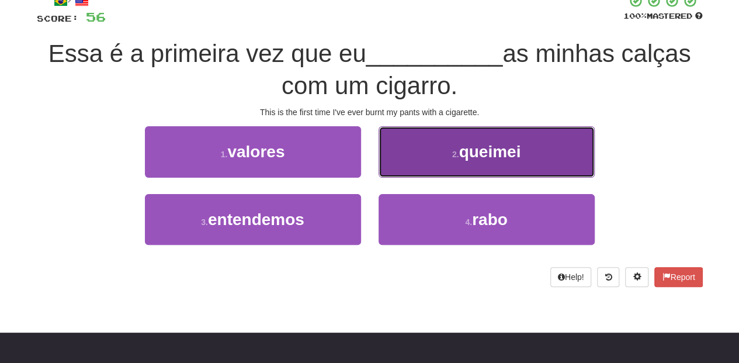
click at [408, 171] on button "2 . queimei" at bounding box center [486, 151] width 216 height 51
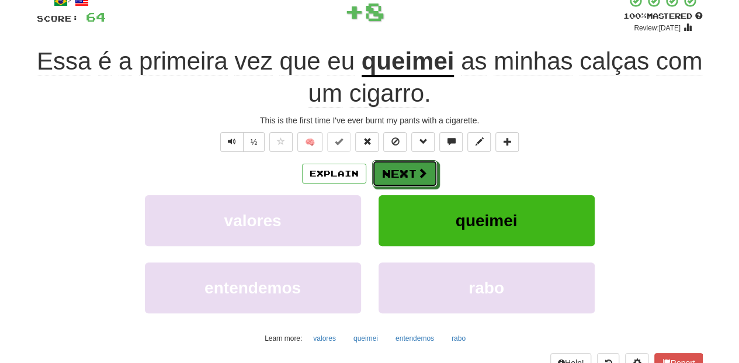
click at [408, 171] on button "Next" at bounding box center [404, 173] width 65 height 27
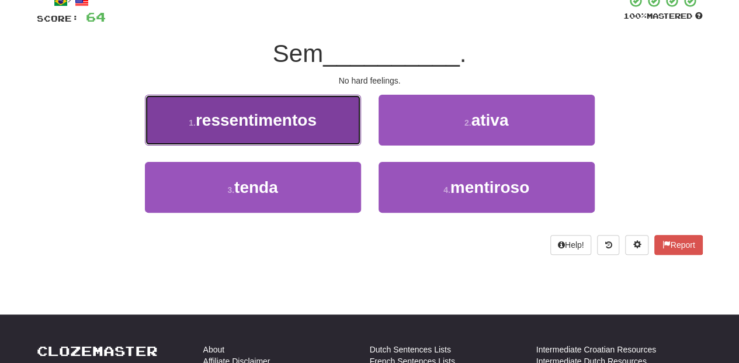
click at [332, 131] on button "1 . ressentimentos" at bounding box center [253, 120] width 216 height 51
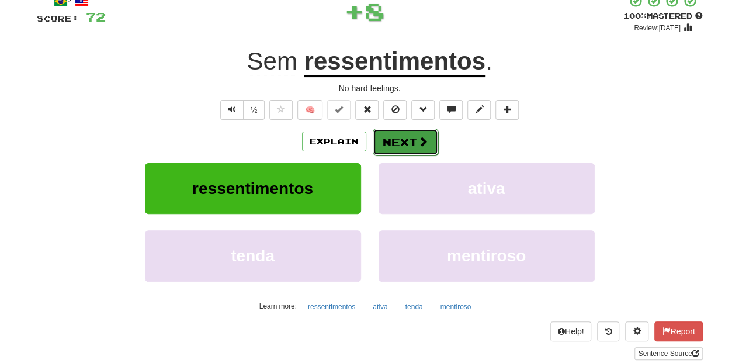
click at [423, 142] on span at bounding box center [423, 141] width 11 height 11
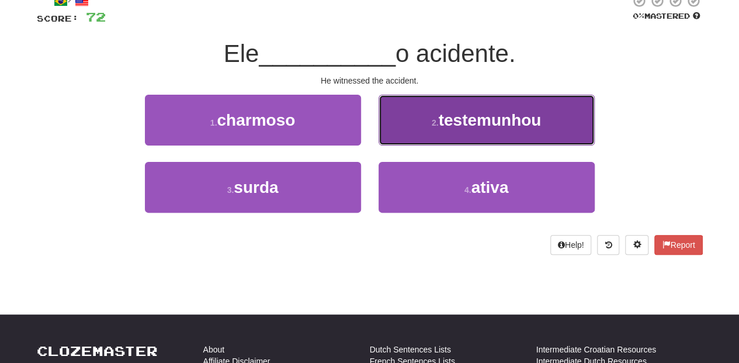
click at [411, 139] on button "2 . testemunhou" at bounding box center [486, 120] width 216 height 51
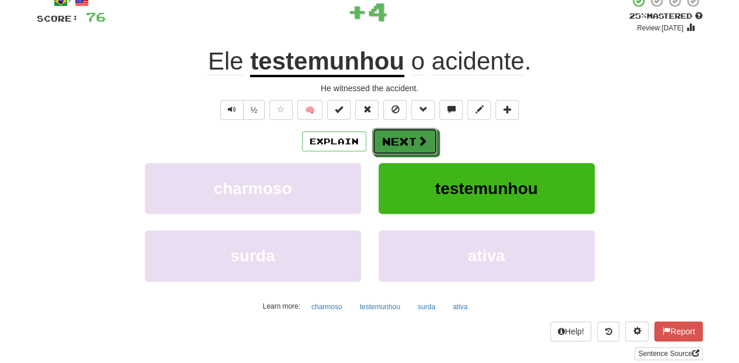
click at [405, 143] on button "Next" at bounding box center [404, 141] width 65 height 27
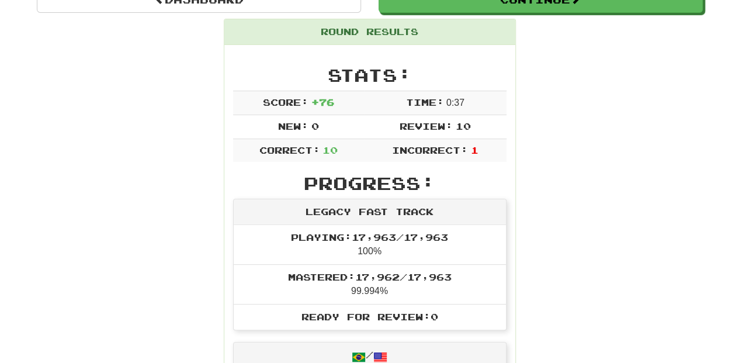
scroll to position [12, 0]
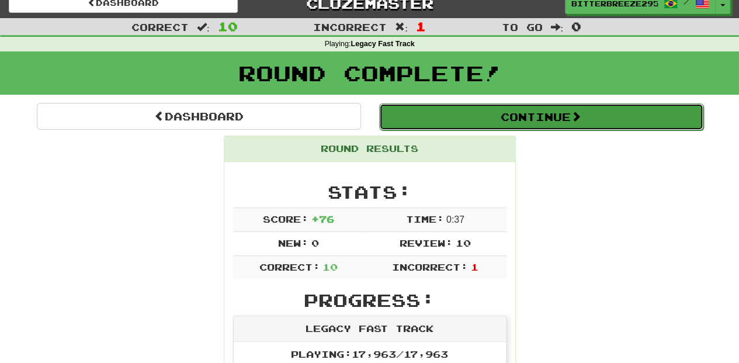
click at [461, 117] on button "Continue" at bounding box center [541, 116] width 324 height 27
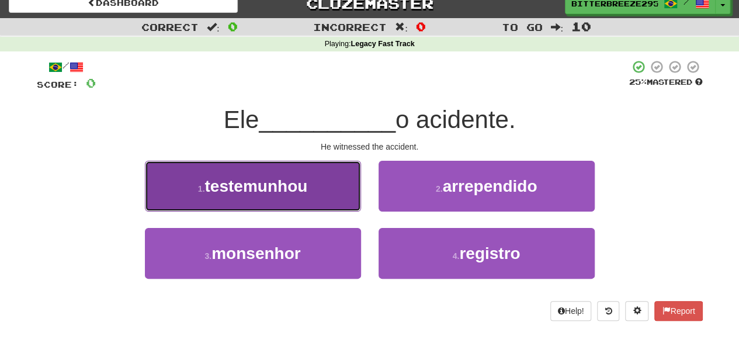
click at [307, 193] on span "testemunhou" at bounding box center [255, 186] width 103 height 18
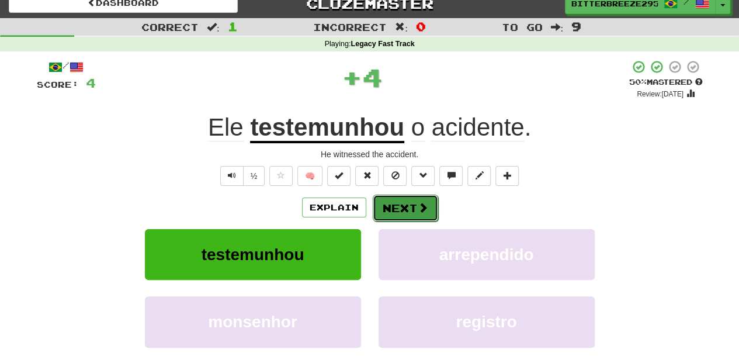
click at [397, 204] on button "Next" at bounding box center [405, 207] width 65 height 27
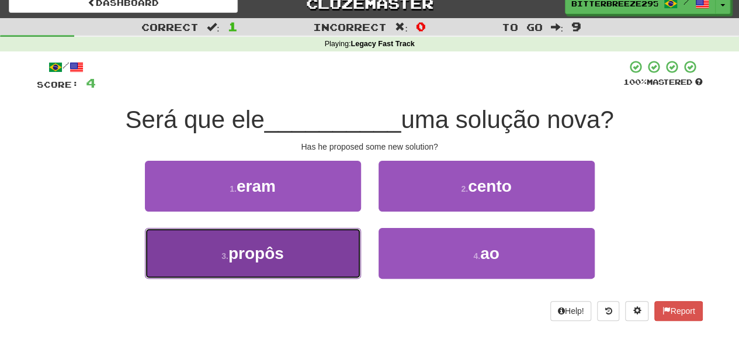
click at [317, 251] on button "3 . propôs" at bounding box center [253, 253] width 216 height 51
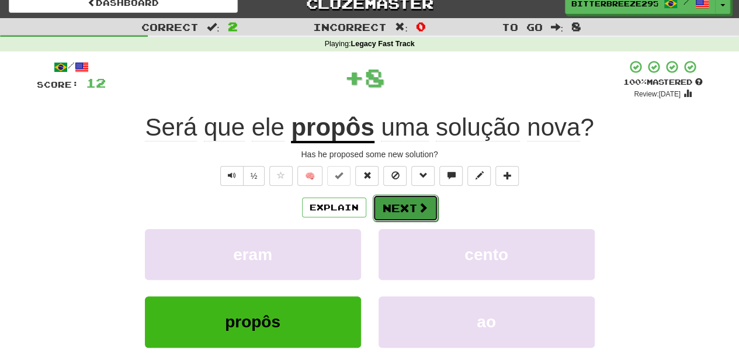
click at [412, 205] on button "Next" at bounding box center [405, 207] width 65 height 27
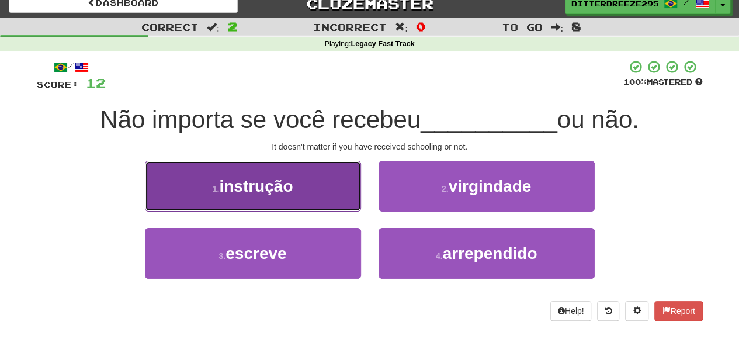
click at [314, 192] on button "1 . instrução" at bounding box center [253, 186] width 216 height 51
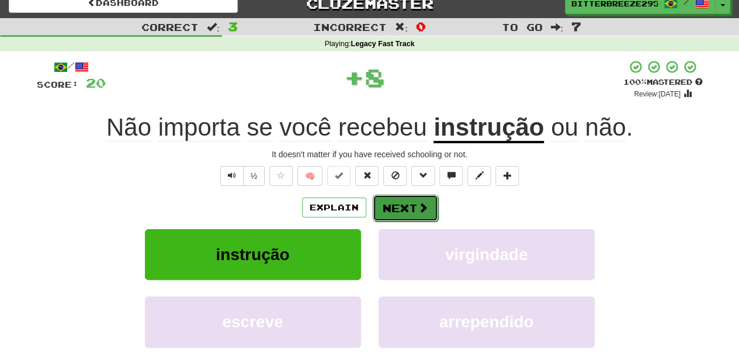
click at [403, 204] on button "Next" at bounding box center [405, 207] width 65 height 27
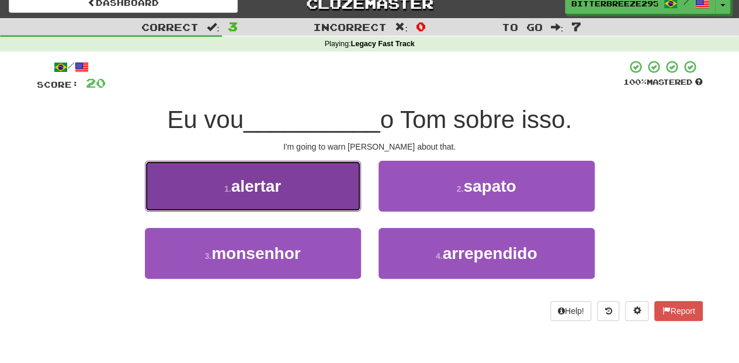
click at [319, 198] on button "1 . alertar" at bounding box center [253, 186] width 216 height 51
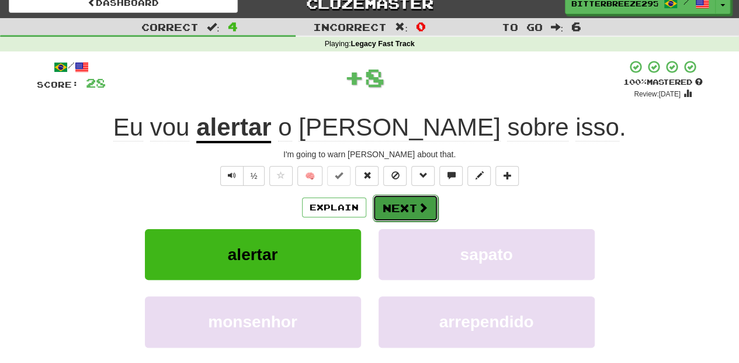
click at [408, 210] on button "Next" at bounding box center [405, 207] width 65 height 27
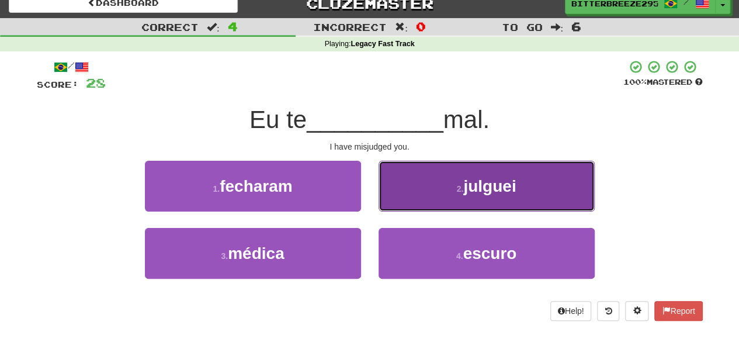
click at [410, 201] on button "2 . julguei" at bounding box center [486, 186] width 216 height 51
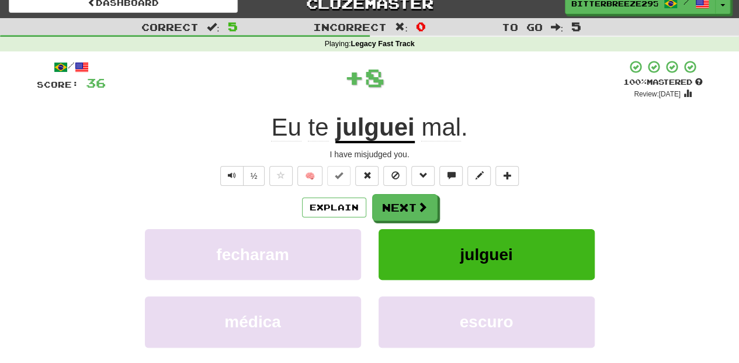
click at [370, 197] on div "Explain Next" at bounding box center [370, 207] width 666 height 27
click at [383, 199] on button "Next" at bounding box center [405, 207] width 65 height 27
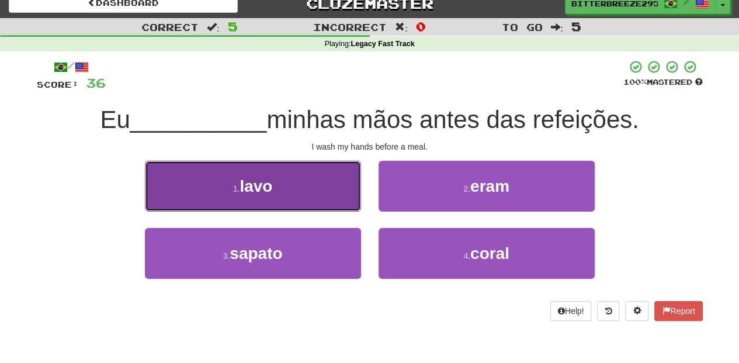
click at [309, 193] on button "1 . lavo" at bounding box center [253, 186] width 216 height 51
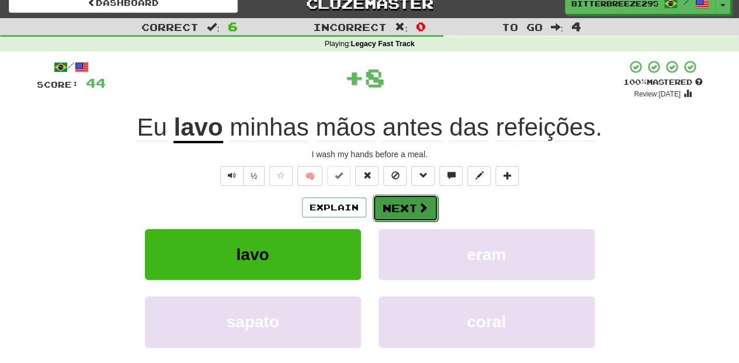
click at [389, 197] on button "Next" at bounding box center [405, 207] width 65 height 27
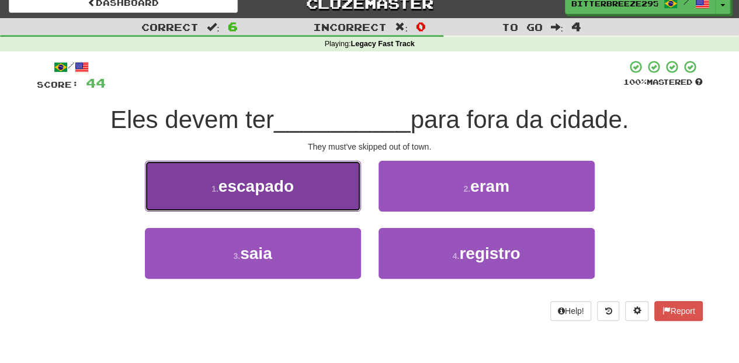
click at [326, 196] on button "1 . escapado" at bounding box center [253, 186] width 216 height 51
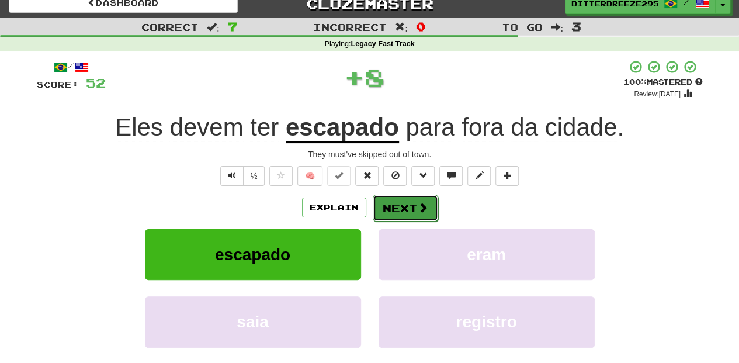
click at [388, 201] on button "Next" at bounding box center [405, 207] width 65 height 27
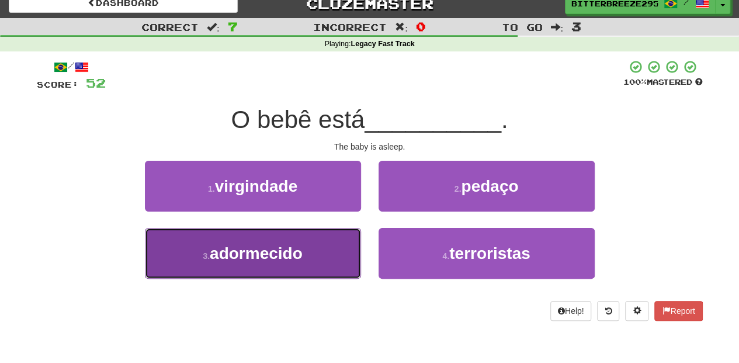
click at [322, 244] on button "3 . adormecido" at bounding box center [253, 253] width 216 height 51
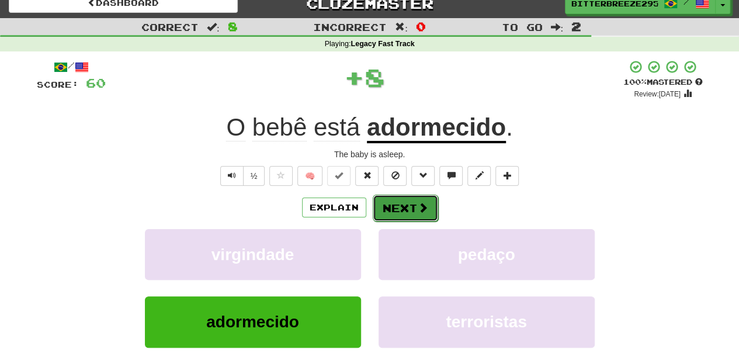
click at [406, 206] on button "Next" at bounding box center [405, 207] width 65 height 27
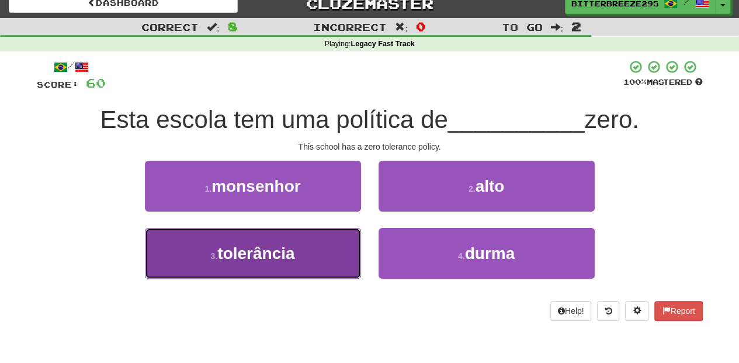
click at [316, 250] on button "3 . tolerância" at bounding box center [253, 253] width 216 height 51
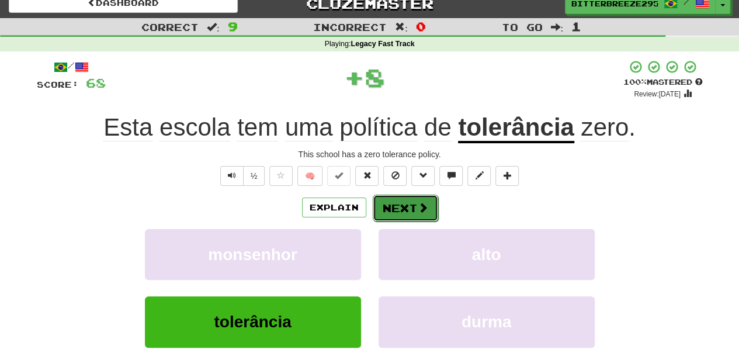
click at [388, 209] on button "Next" at bounding box center [405, 207] width 65 height 27
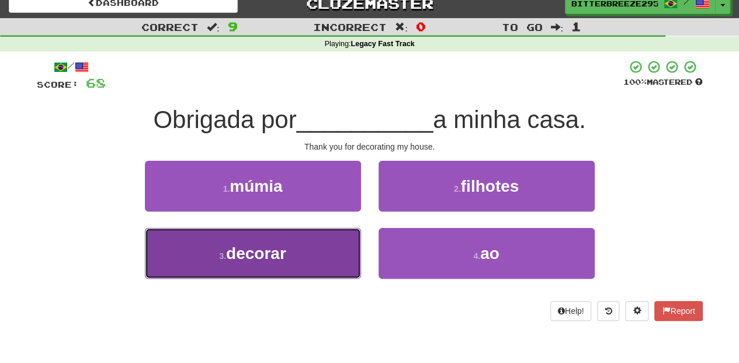
click at [313, 249] on button "3 . decorar" at bounding box center [253, 253] width 216 height 51
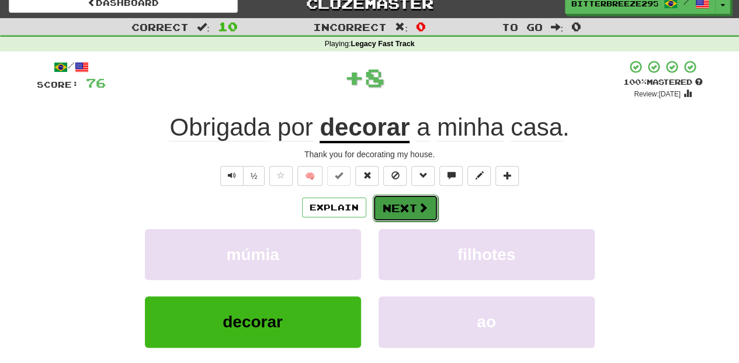
click at [399, 206] on button "Next" at bounding box center [405, 207] width 65 height 27
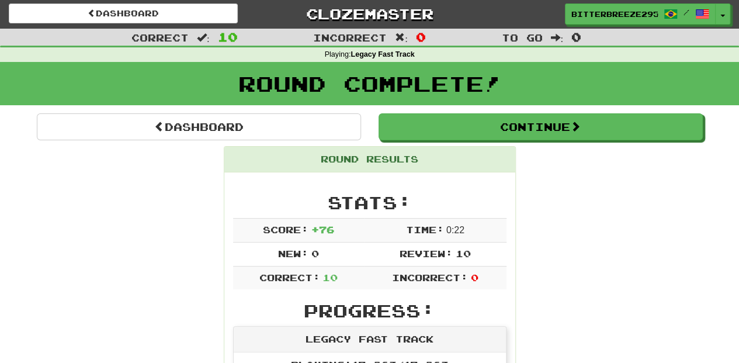
scroll to position [0, 0]
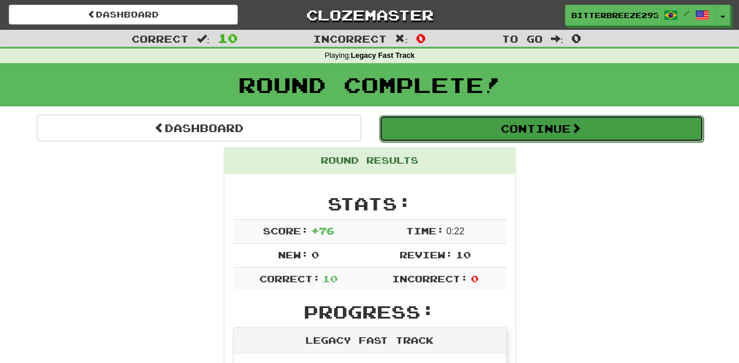
click at [457, 120] on button "Continue" at bounding box center [541, 128] width 324 height 27
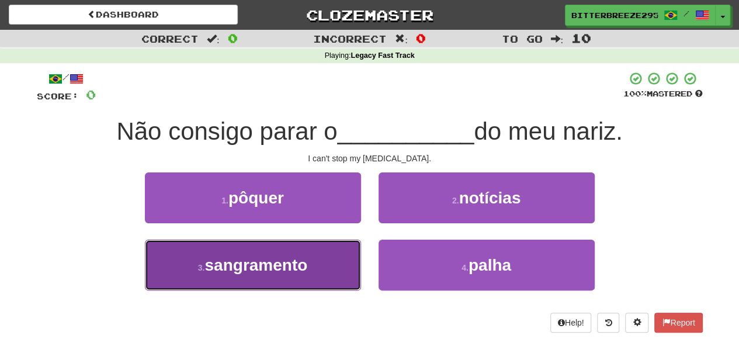
click at [310, 260] on button "3 . sangramento" at bounding box center [253, 264] width 216 height 51
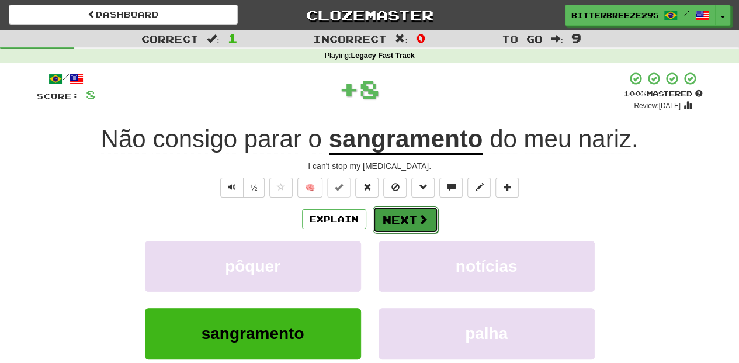
click at [397, 217] on button "Next" at bounding box center [405, 219] width 65 height 27
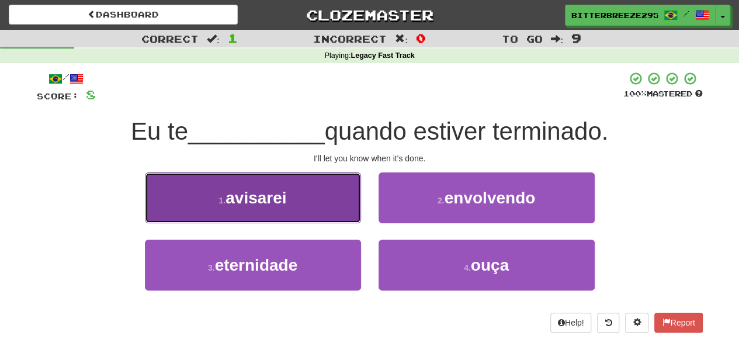
click at [302, 205] on button "1 . avisarei" at bounding box center [253, 197] width 216 height 51
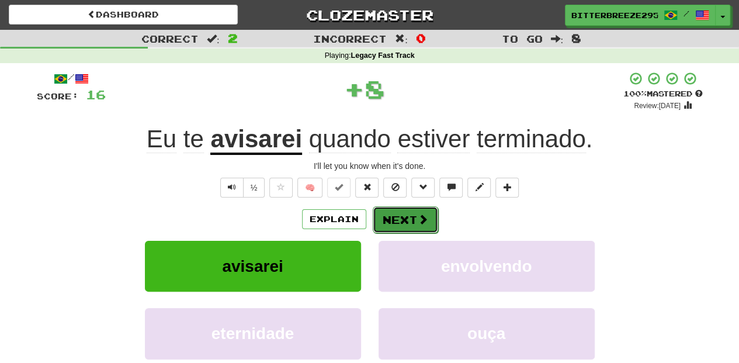
click at [396, 215] on button "Next" at bounding box center [405, 219] width 65 height 27
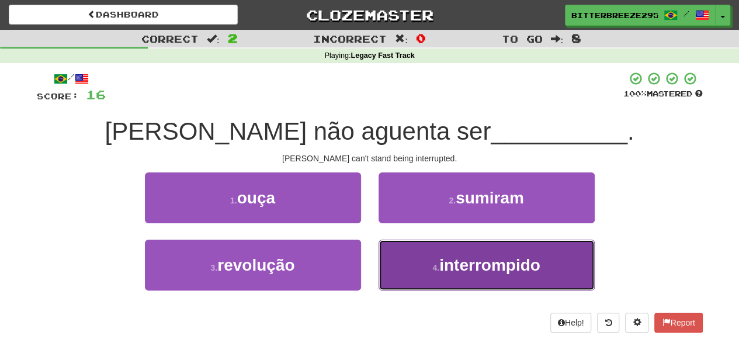
click at [414, 264] on button "4 . interrompido" at bounding box center [486, 264] width 216 height 51
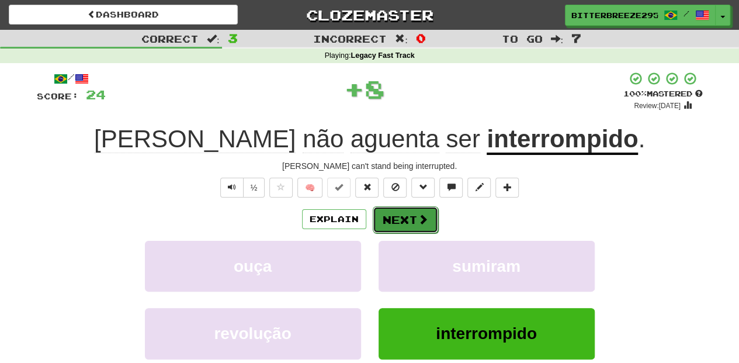
click at [404, 221] on button "Next" at bounding box center [405, 219] width 65 height 27
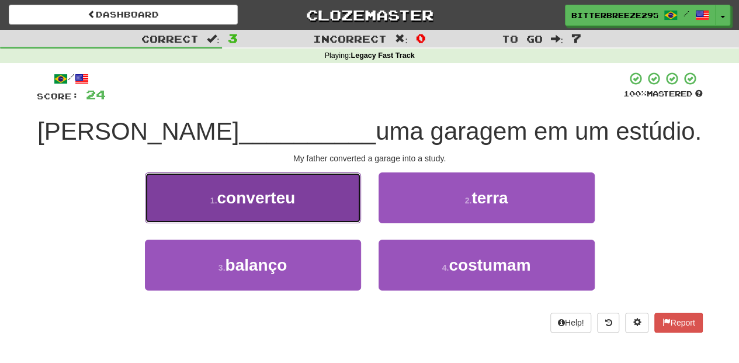
click at [317, 206] on button "1 . converteu" at bounding box center [253, 197] width 216 height 51
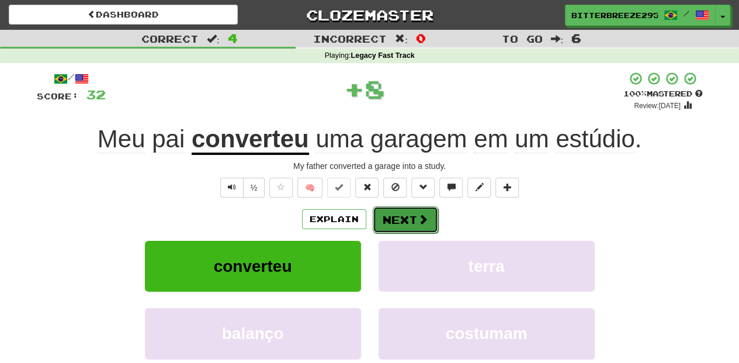
click at [391, 215] on button "Next" at bounding box center [405, 219] width 65 height 27
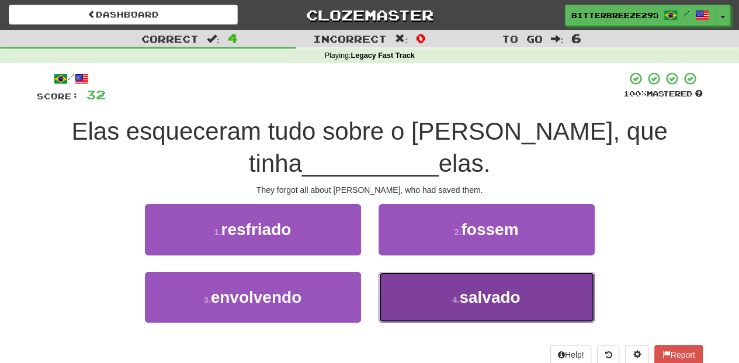
click at [439, 299] on button "4 . salvado" at bounding box center [486, 297] width 216 height 51
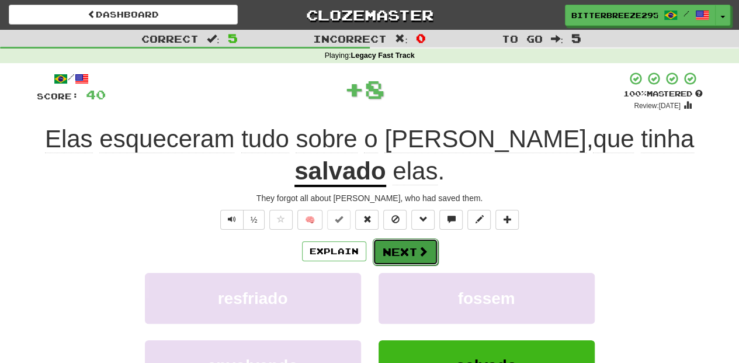
click at [404, 243] on button "Next" at bounding box center [405, 251] width 65 height 27
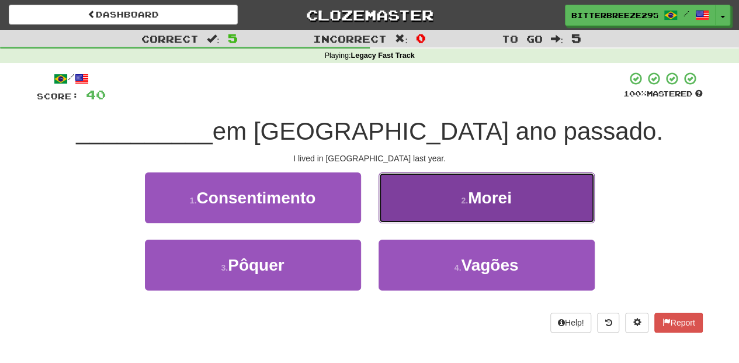
click at [406, 213] on button "2 . Morei" at bounding box center [486, 197] width 216 height 51
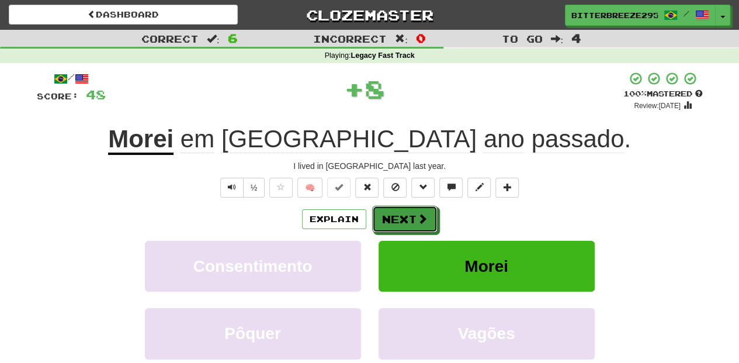
click at [406, 213] on button "Next" at bounding box center [404, 219] width 65 height 27
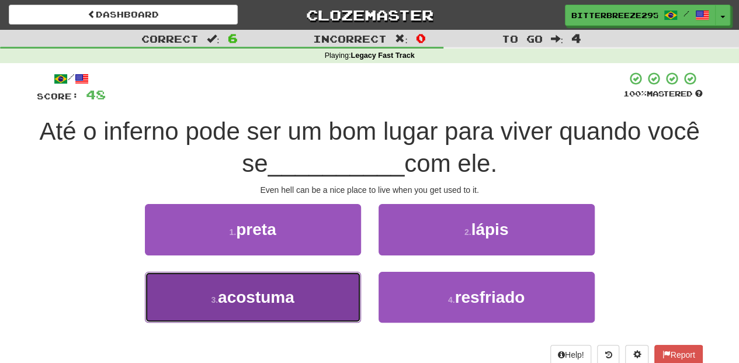
click at [327, 295] on button "3 . acostuma" at bounding box center [253, 297] width 216 height 51
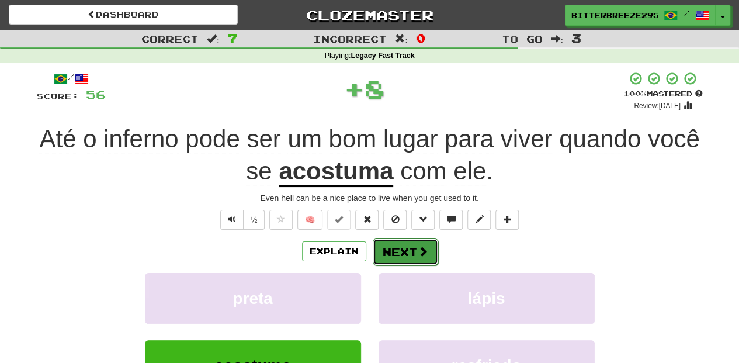
click at [402, 248] on button "Next" at bounding box center [405, 251] width 65 height 27
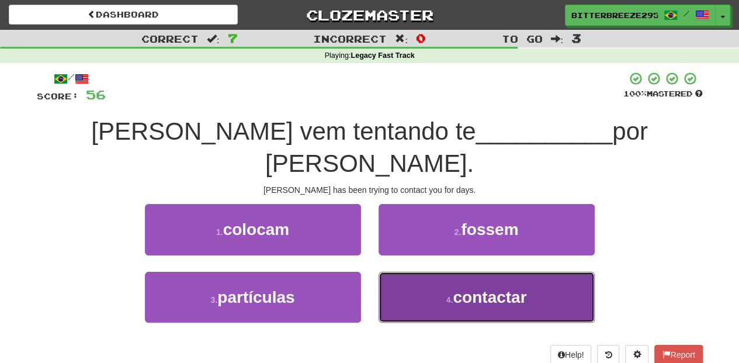
click at [413, 272] on button "4 . contactar" at bounding box center [486, 297] width 216 height 51
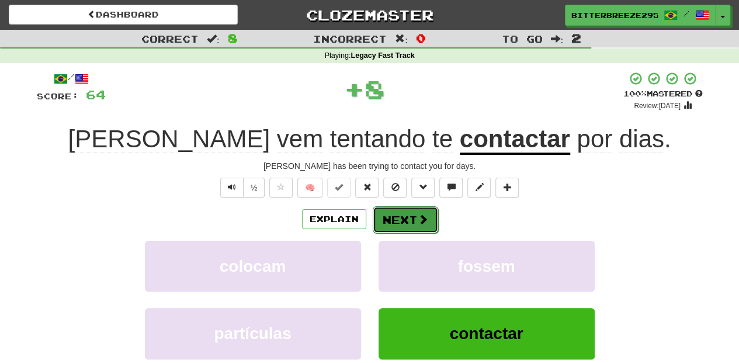
click at [412, 225] on button "Next" at bounding box center [405, 219] width 65 height 27
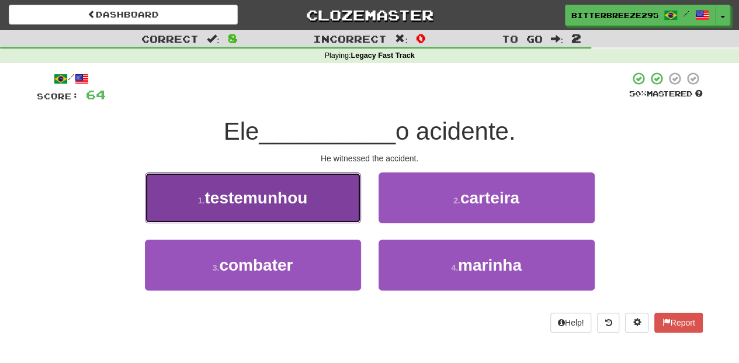
click at [326, 207] on button "1 . testemunhou" at bounding box center [253, 197] width 216 height 51
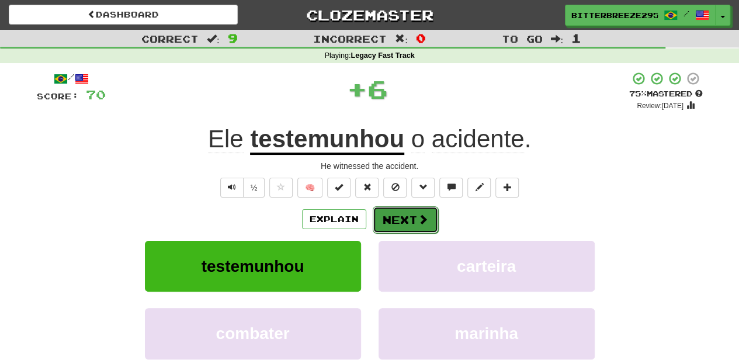
click at [398, 222] on button "Next" at bounding box center [405, 219] width 65 height 27
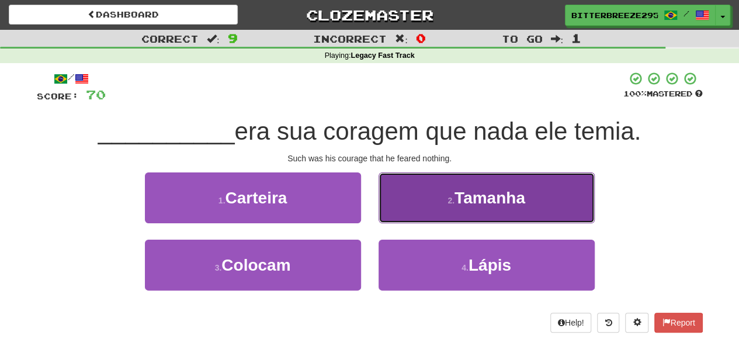
click at [413, 209] on button "2 . Tamanha" at bounding box center [486, 197] width 216 height 51
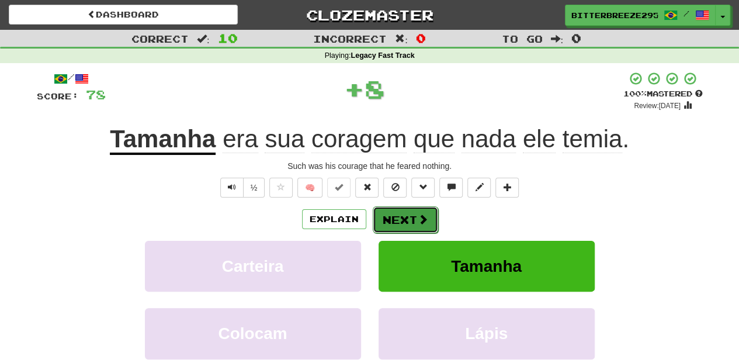
click at [409, 211] on button "Next" at bounding box center [405, 219] width 65 height 27
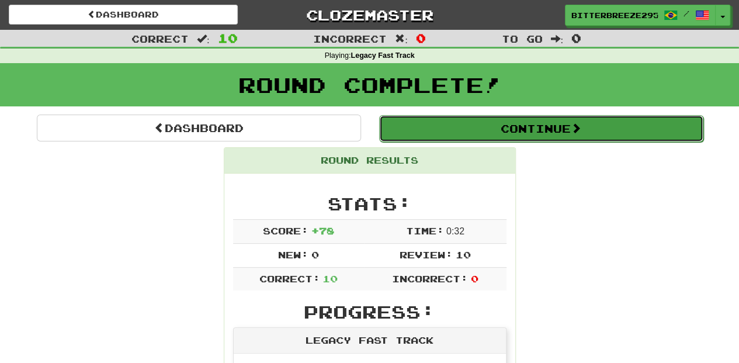
click at [442, 130] on button "Continue" at bounding box center [541, 128] width 324 height 27
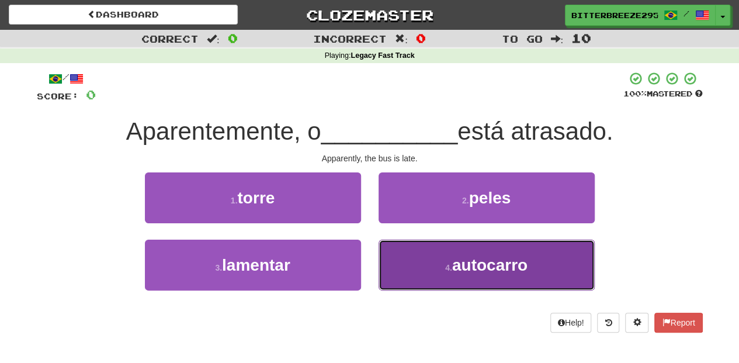
click at [419, 261] on button "4 . autocarro" at bounding box center [486, 264] width 216 height 51
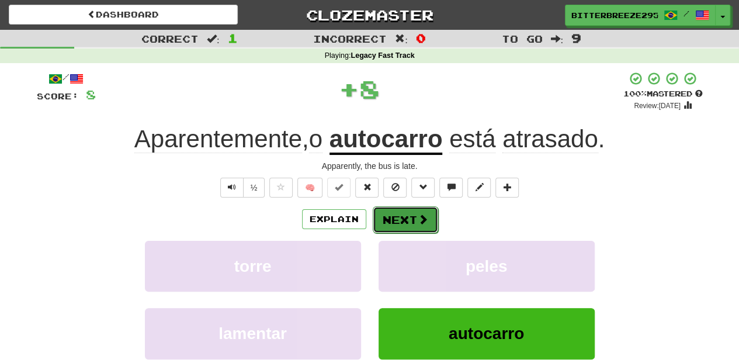
click at [399, 215] on button "Next" at bounding box center [405, 219] width 65 height 27
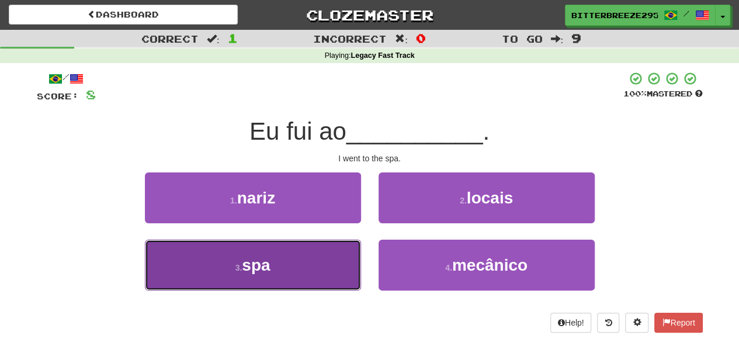
click at [326, 260] on button "3 . spa" at bounding box center [253, 264] width 216 height 51
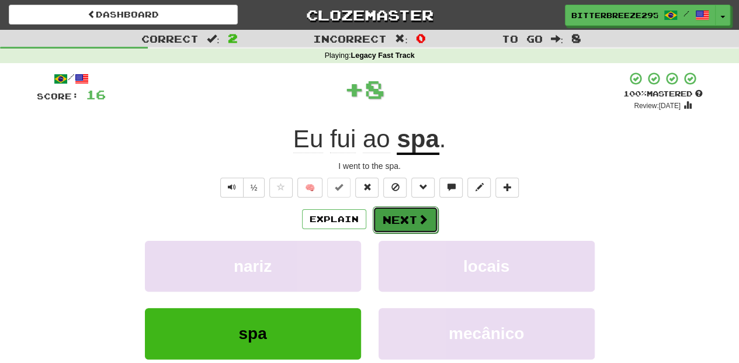
click at [404, 208] on button "Next" at bounding box center [405, 219] width 65 height 27
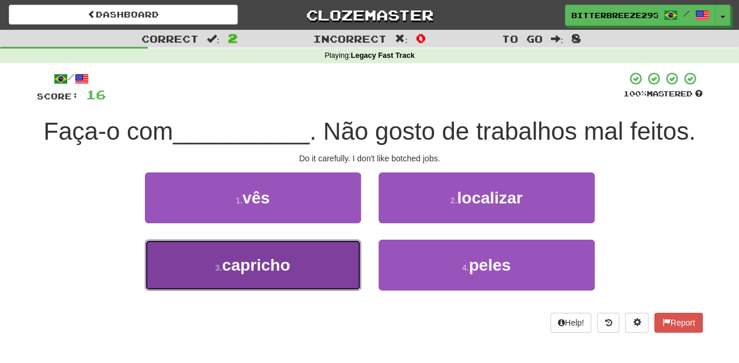
click at [334, 263] on button "3 . capricho" at bounding box center [253, 264] width 216 height 51
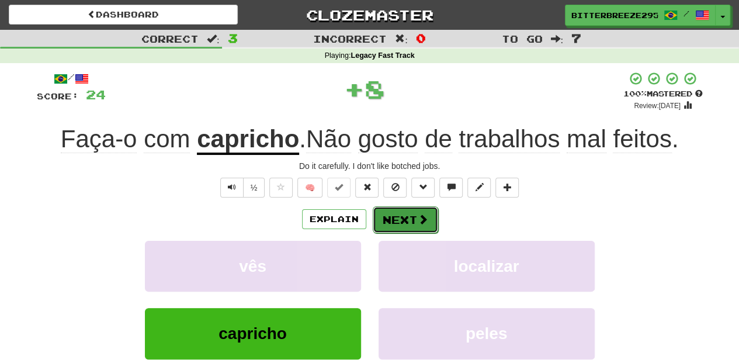
click at [404, 221] on button "Next" at bounding box center [405, 219] width 65 height 27
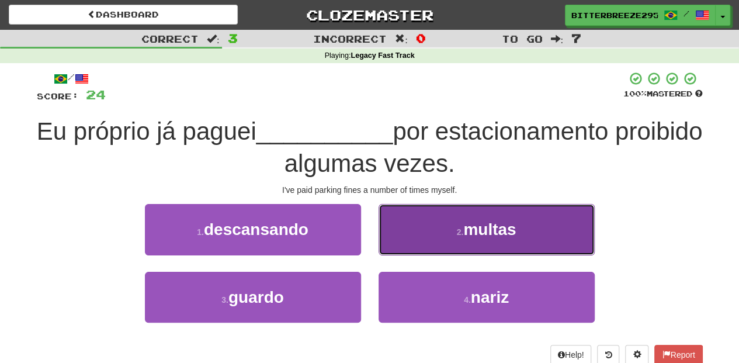
click at [406, 244] on button "2 . multas" at bounding box center [486, 229] width 216 height 51
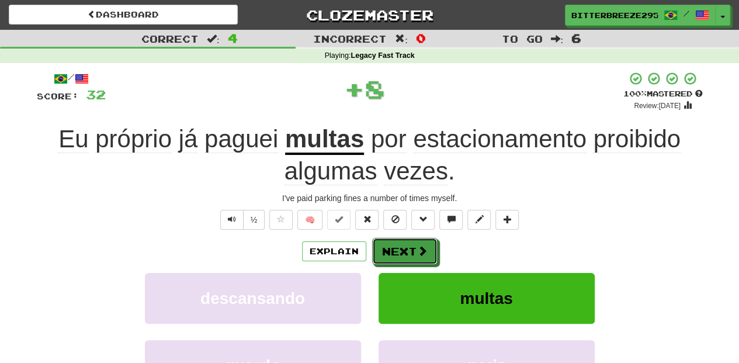
click at [406, 244] on button "Next" at bounding box center [404, 251] width 65 height 27
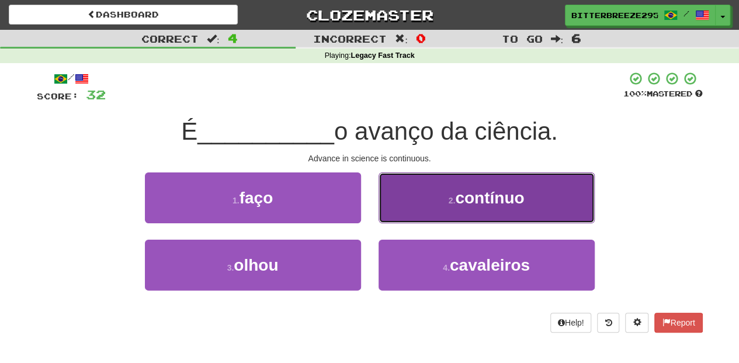
click at [408, 215] on button "2 . contínuo" at bounding box center [486, 197] width 216 height 51
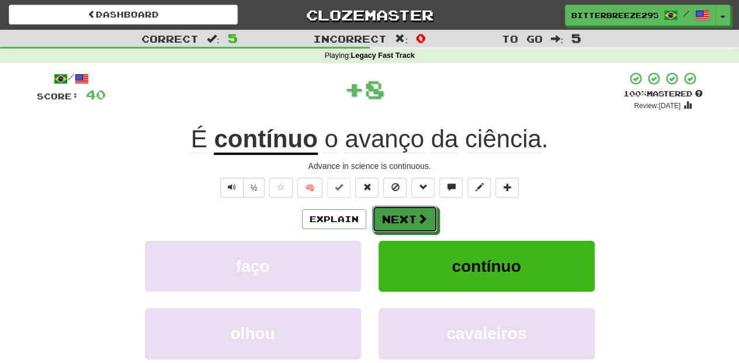
click at [408, 215] on button "Next" at bounding box center [404, 219] width 65 height 27
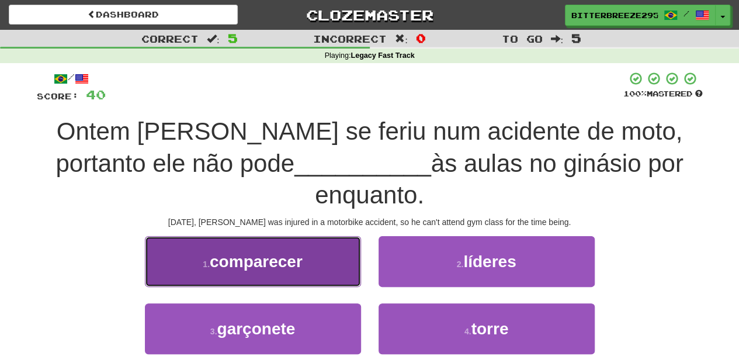
click at [288, 252] on span "comparecer" at bounding box center [256, 261] width 93 height 18
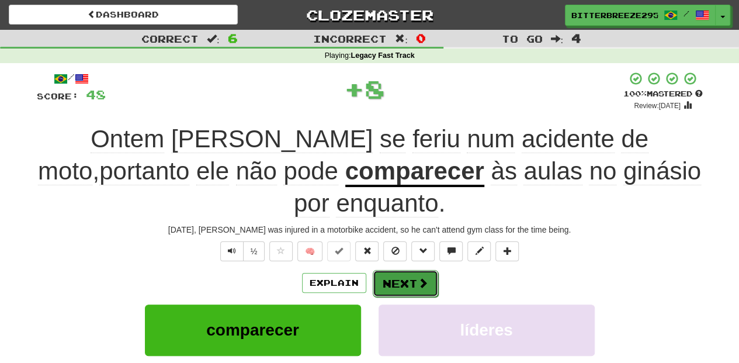
click at [402, 270] on button "Next" at bounding box center [405, 283] width 65 height 27
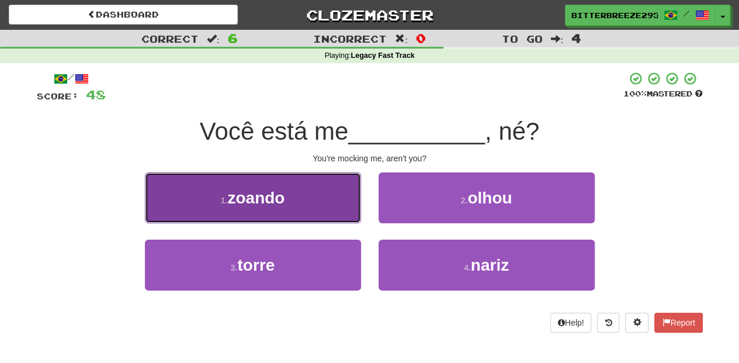
click at [338, 213] on button "1 . zoando" at bounding box center [253, 197] width 216 height 51
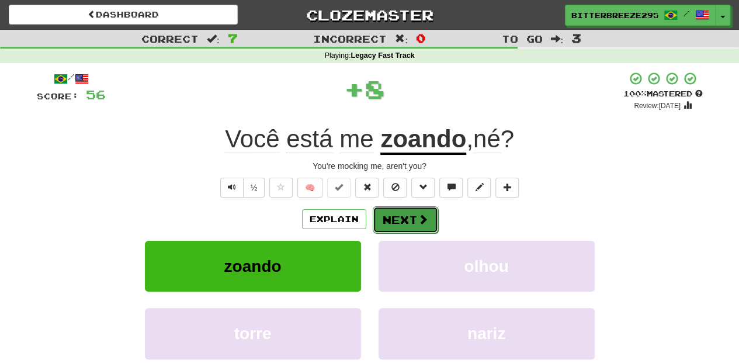
click at [401, 216] on button "Next" at bounding box center [405, 219] width 65 height 27
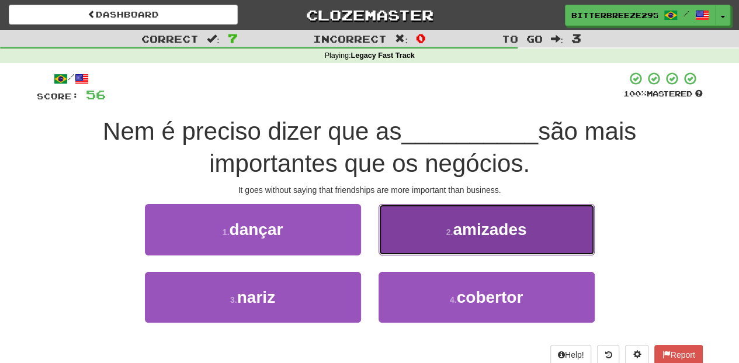
click at [411, 244] on button "2 . amizades" at bounding box center [486, 229] width 216 height 51
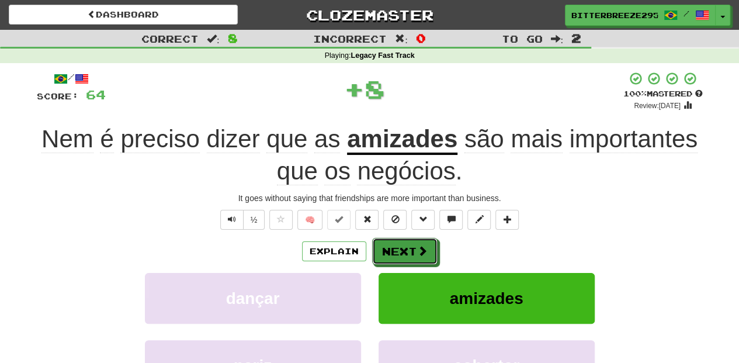
click at [411, 244] on button "Next" at bounding box center [404, 251] width 65 height 27
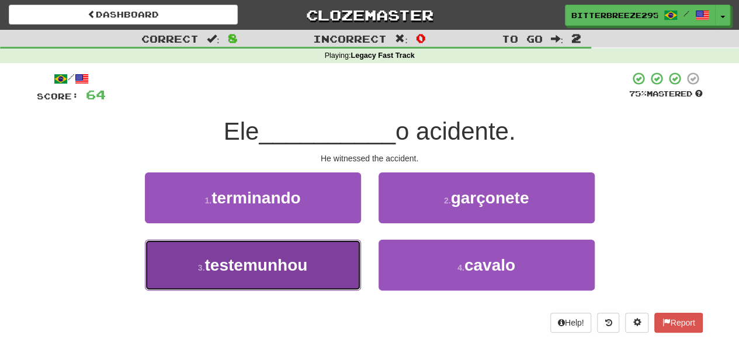
click at [328, 255] on button "3 . testemunhou" at bounding box center [253, 264] width 216 height 51
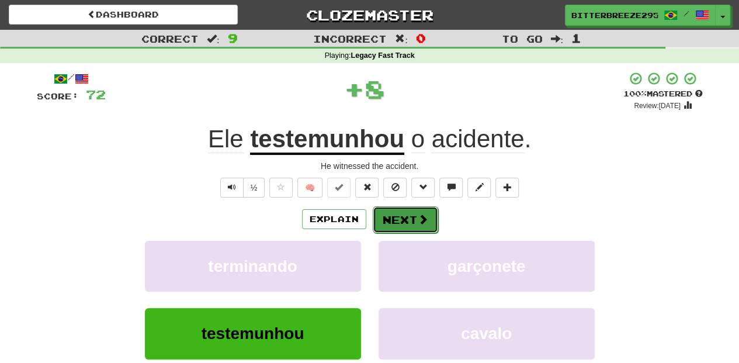
click at [403, 214] on button "Next" at bounding box center [405, 219] width 65 height 27
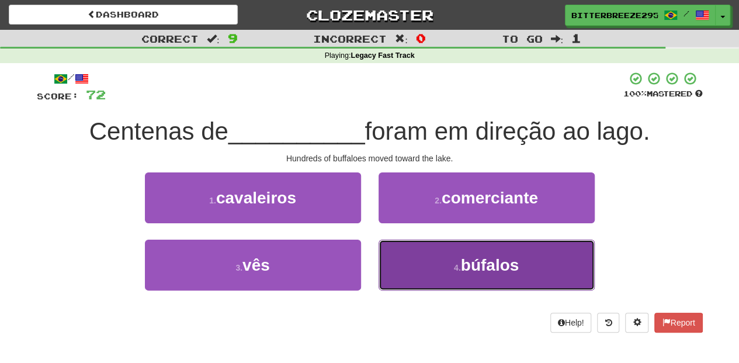
click at [426, 266] on button "4 . búfalos" at bounding box center [486, 264] width 216 height 51
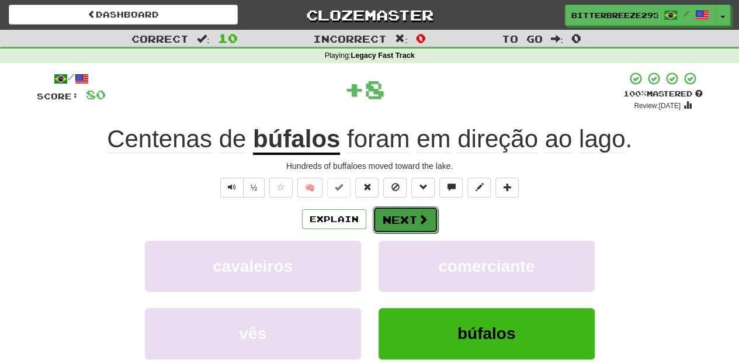
click at [409, 216] on button "Next" at bounding box center [405, 219] width 65 height 27
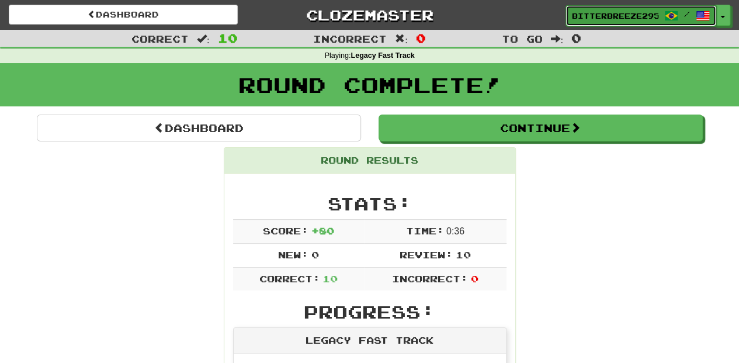
click at [610, 12] on span "BitterBreeze2956" at bounding box center [615, 16] width 86 height 11
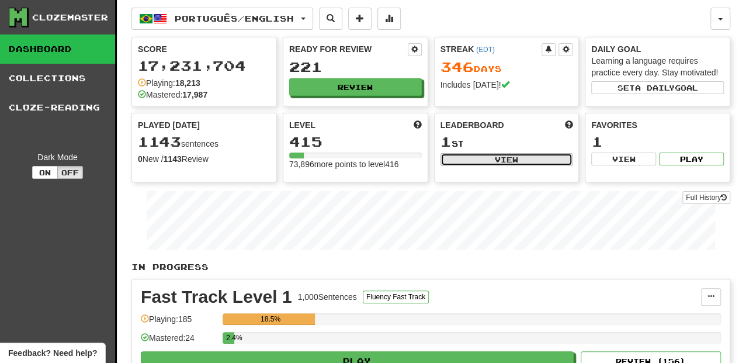
click at [500, 156] on button "View" at bounding box center [506, 159] width 133 height 13
select select "**********"
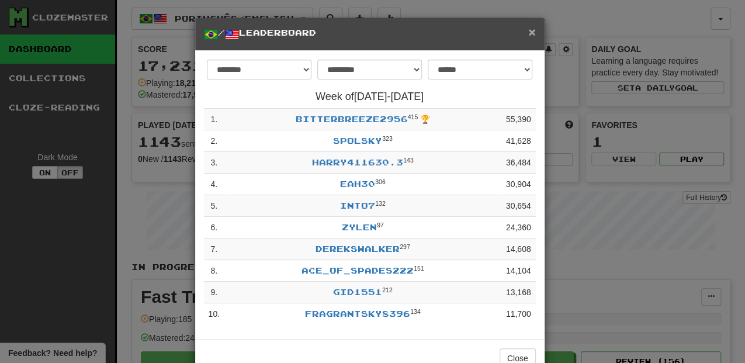
click at [528, 32] on span "×" at bounding box center [531, 31] width 7 height 13
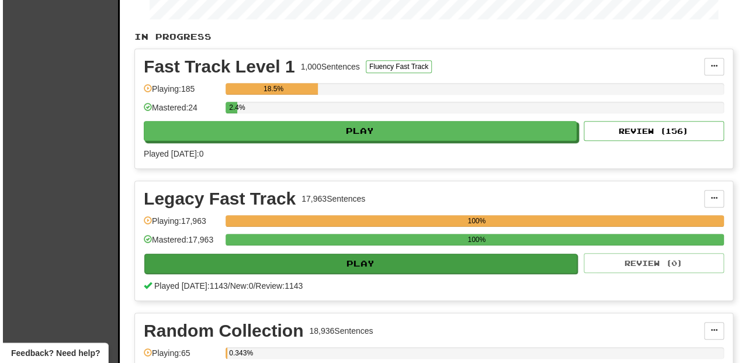
scroll to position [234, 0]
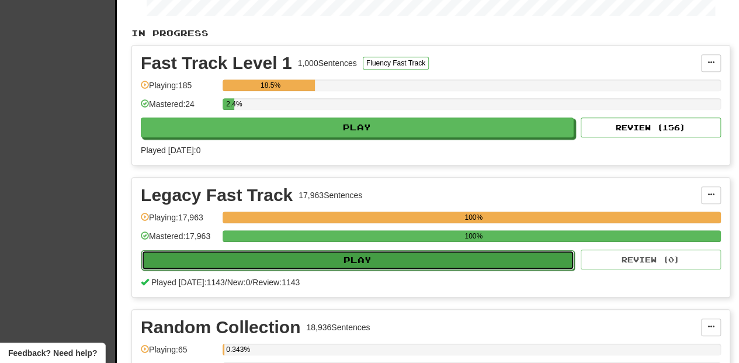
click at [326, 257] on button "Play" at bounding box center [357, 260] width 433 height 20
select select "**"
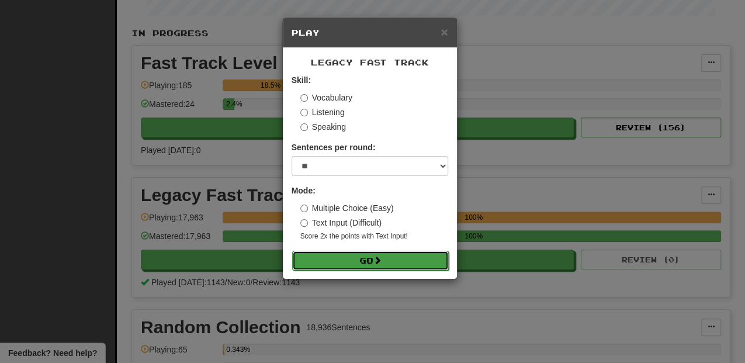
click at [331, 260] on button "Go" at bounding box center [370, 261] width 157 height 20
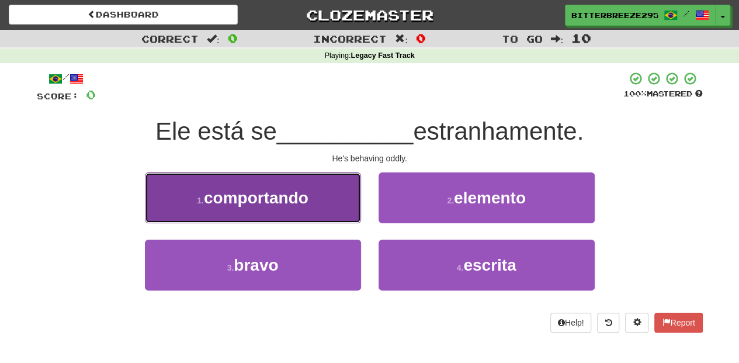
click at [311, 210] on button "1 . comportando" at bounding box center [253, 197] width 216 height 51
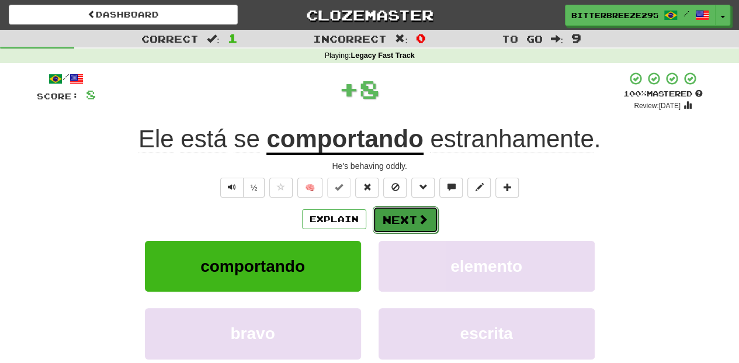
click at [375, 223] on button "Next" at bounding box center [405, 219] width 65 height 27
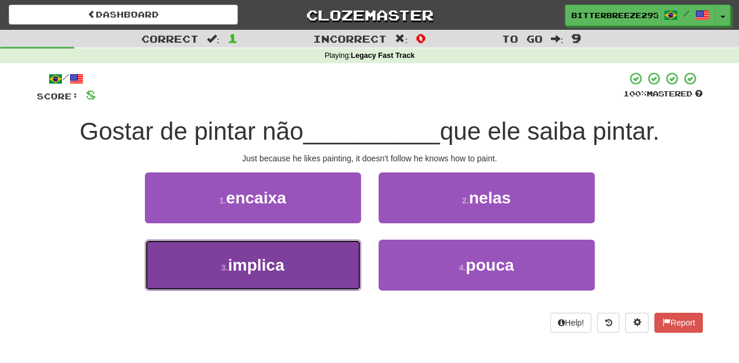
click at [319, 248] on button "3 . implica" at bounding box center [253, 264] width 216 height 51
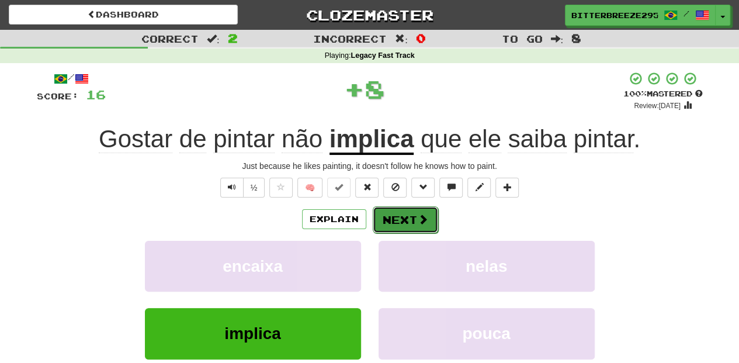
click at [392, 217] on button "Next" at bounding box center [405, 219] width 65 height 27
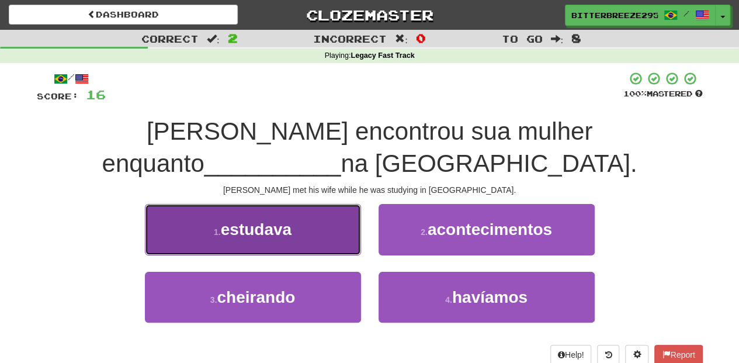
click at [305, 249] on button "1 . estudava" at bounding box center [253, 229] width 216 height 51
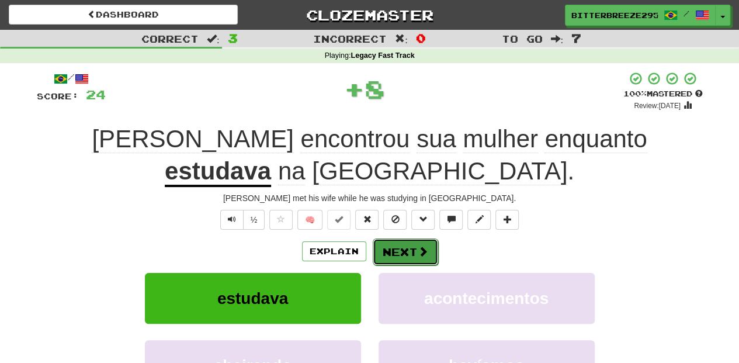
click at [387, 238] on button "Next" at bounding box center [405, 251] width 65 height 27
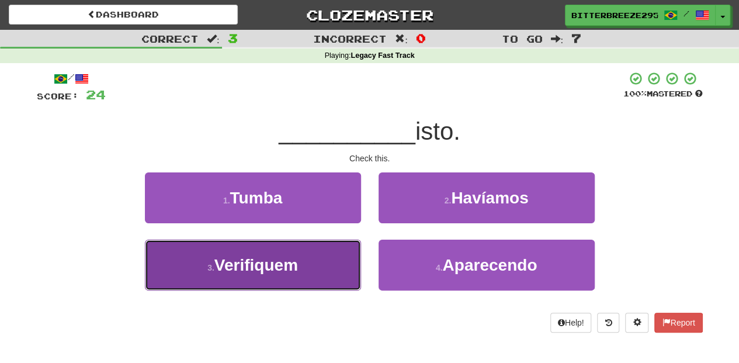
click at [312, 265] on button "3 . Verifiquem" at bounding box center [253, 264] width 216 height 51
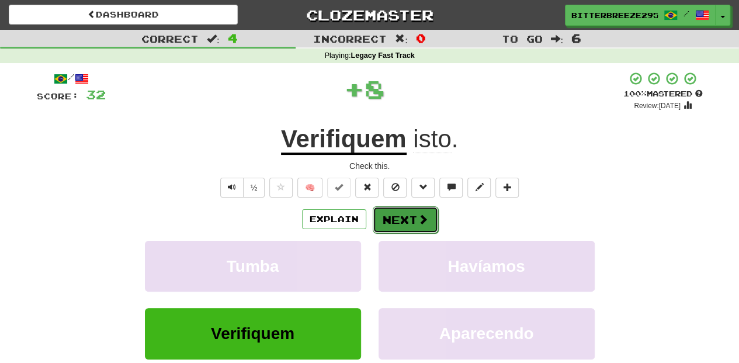
click at [400, 213] on button "Next" at bounding box center [405, 219] width 65 height 27
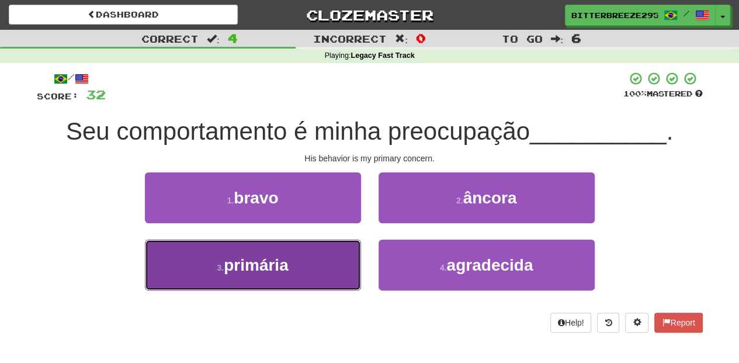
click at [341, 265] on button "3 . primária" at bounding box center [253, 264] width 216 height 51
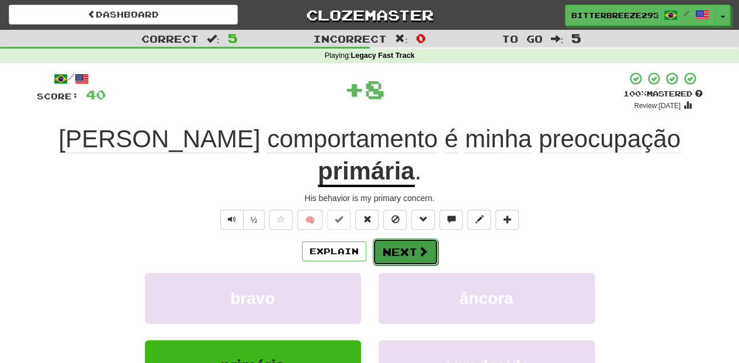
click at [402, 238] on button "Next" at bounding box center [405, 251] width 65 height 27
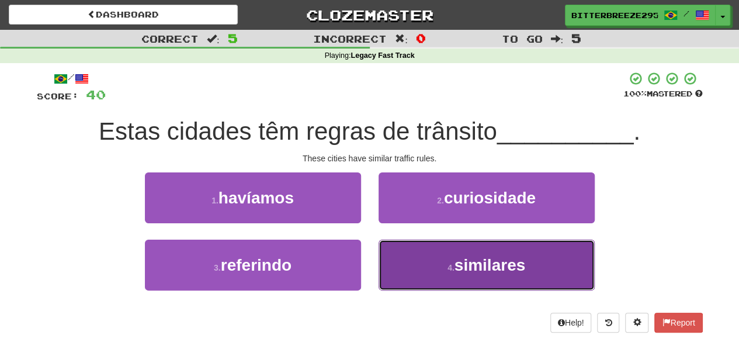
click at [412, 259] on button "4 . similares" at bounding box center [486, 264] width 216 height 51
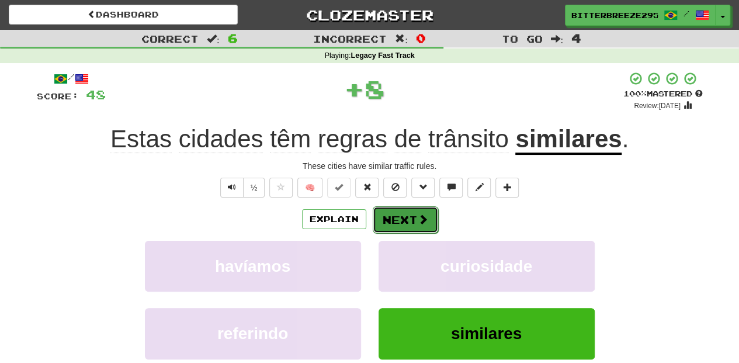
click at [404, 223] on button "Next" at bounding box center [405, 219] width 65 height 27
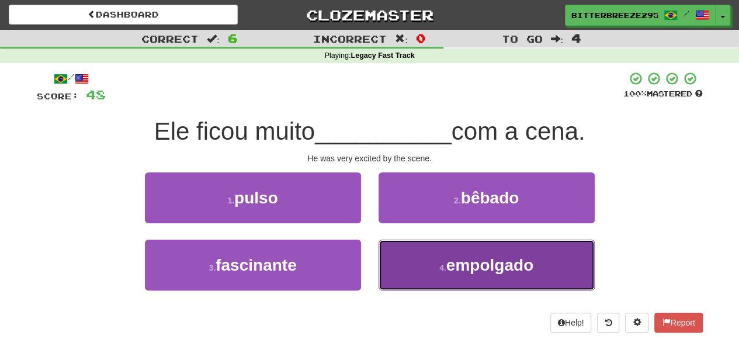
click at [401, 253] on button "4 . empolgado" at bounding box center [486, 264] width 216 height 51
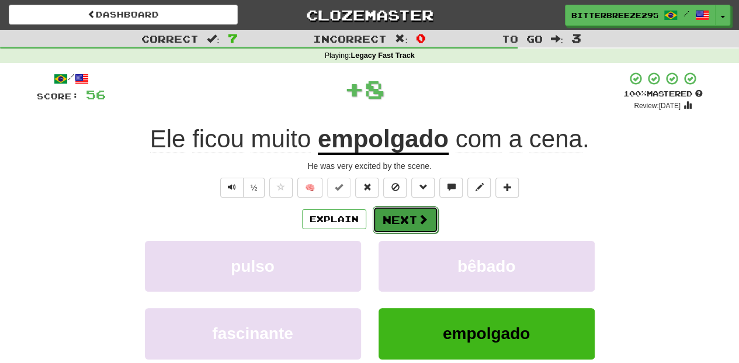
click at [403, 220] on button "Next" at bounding box center [405, 219] width 65 height 27
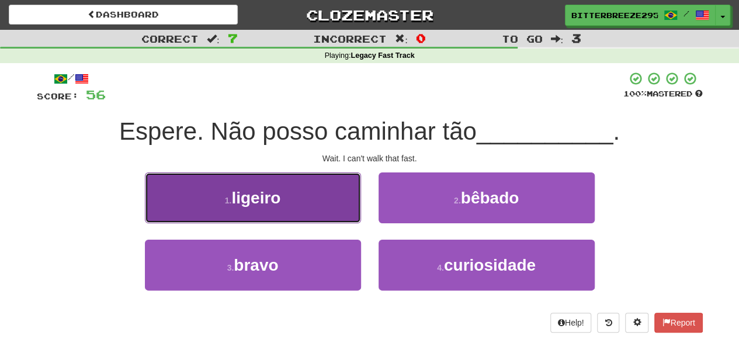
click at [283, 217] on button "1 . ligeiro" at bounding box center [253, 197] width 216 height 51
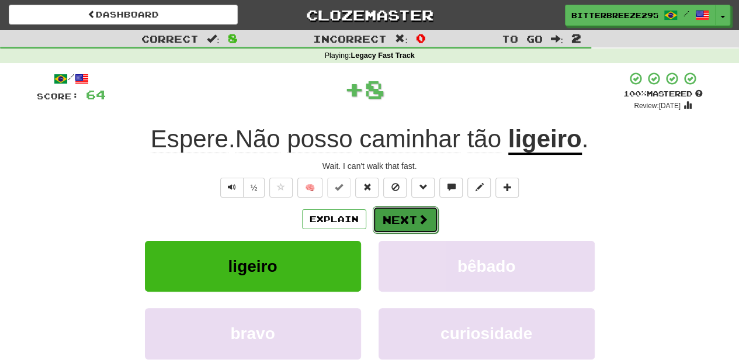
click at [391, 215] on button "Next" at bounding box center [405, 219] width 65 height 27
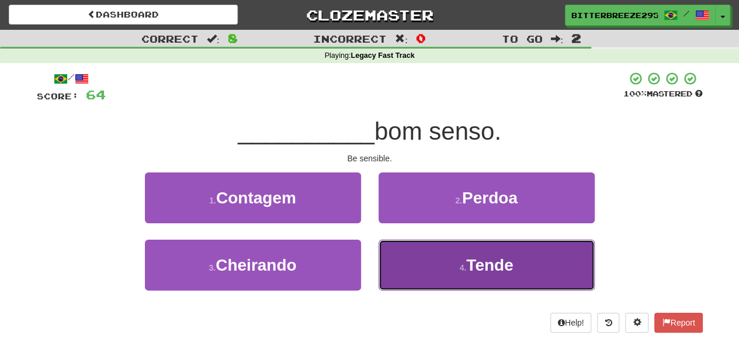
click at [428, 255] on button "4 . Tende" at bounding box center [486, 264] width 216 height 51
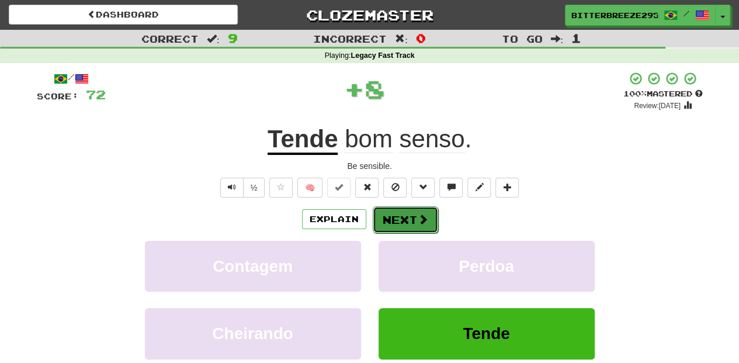
click at [409, 216] on button "Next" at bounding box center [405, 219] width 65 height 27
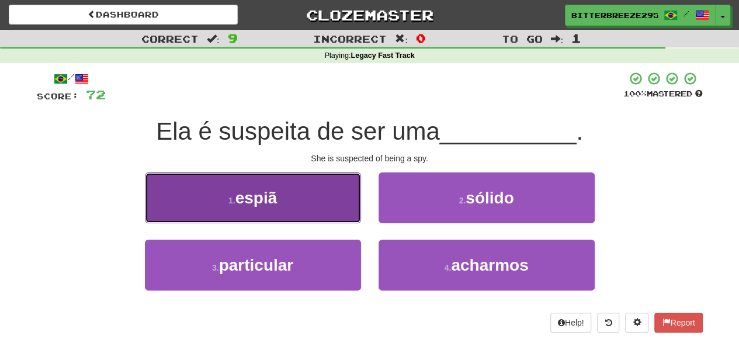
click at [331, 217] on button "1 . espiã" at bounding box center [253, 197] width 216 height 51
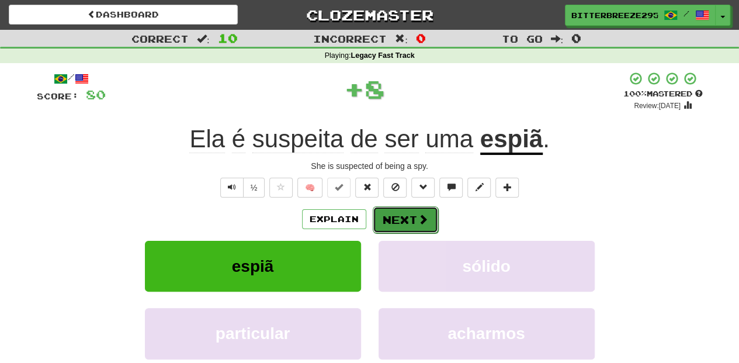
click at [406, 221] on button "Next" at bounding box center [405, 219] width 65 height 27
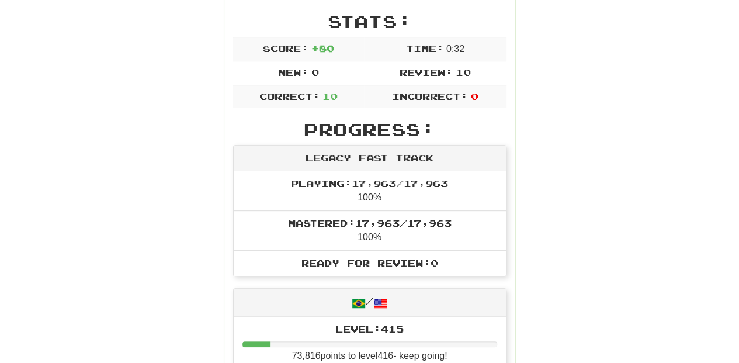
scroll to position [194, 0]
